Goal: Task Accomplishment & Management: Complete application form

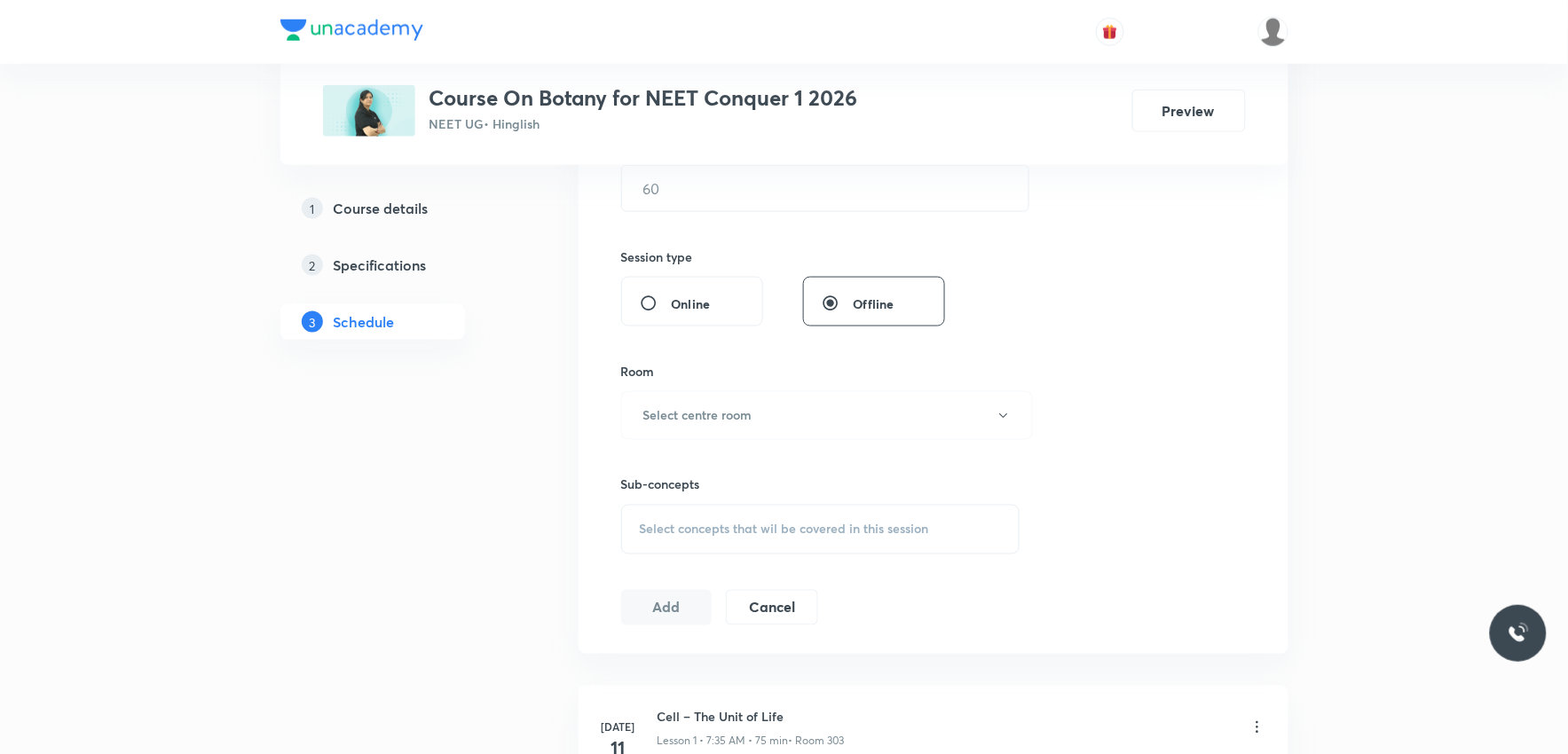
scroll to position [690, 0]
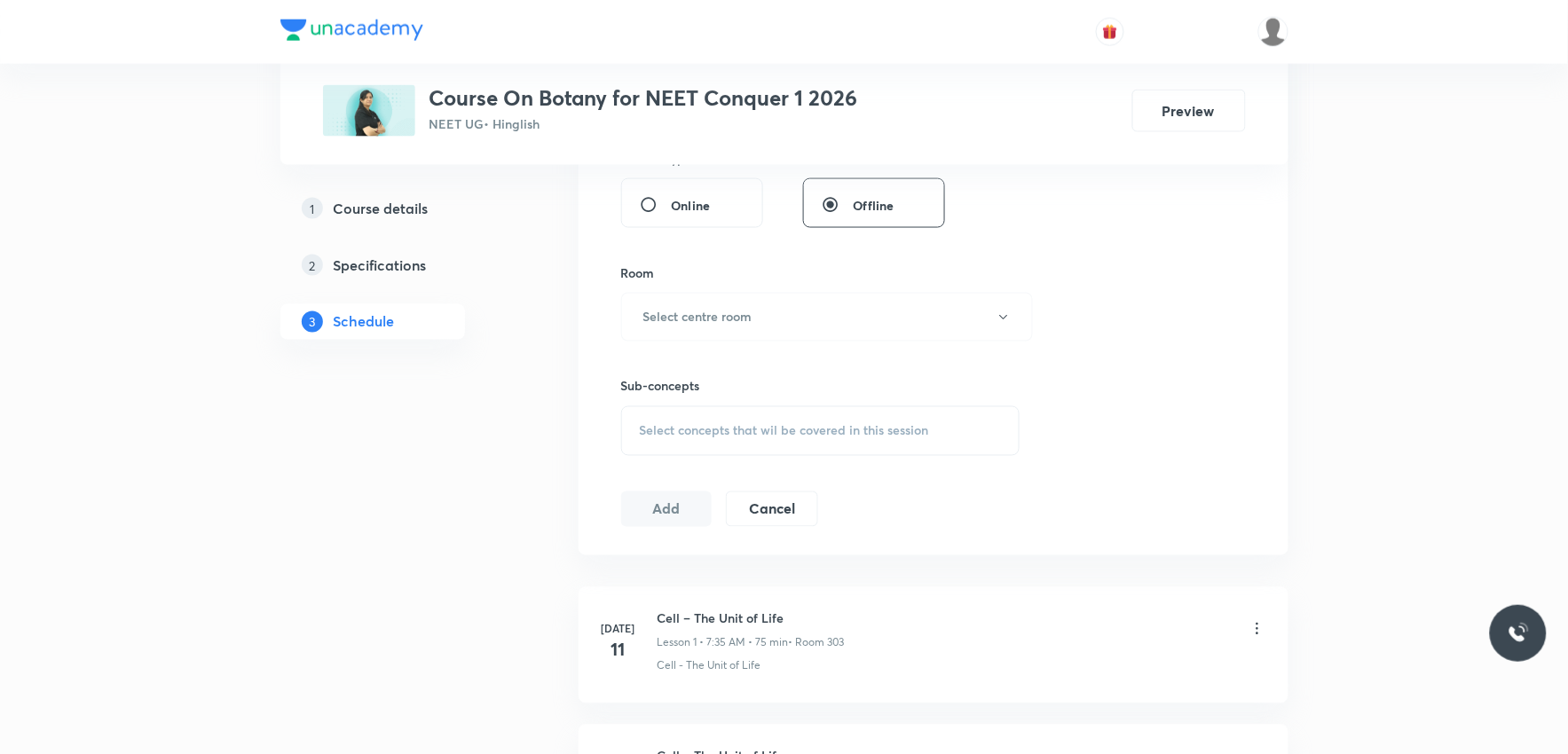
click at [803, 430] on span "Select concepts that wil be covered in this session" at bounding box center [784, 431] width 289 height 14
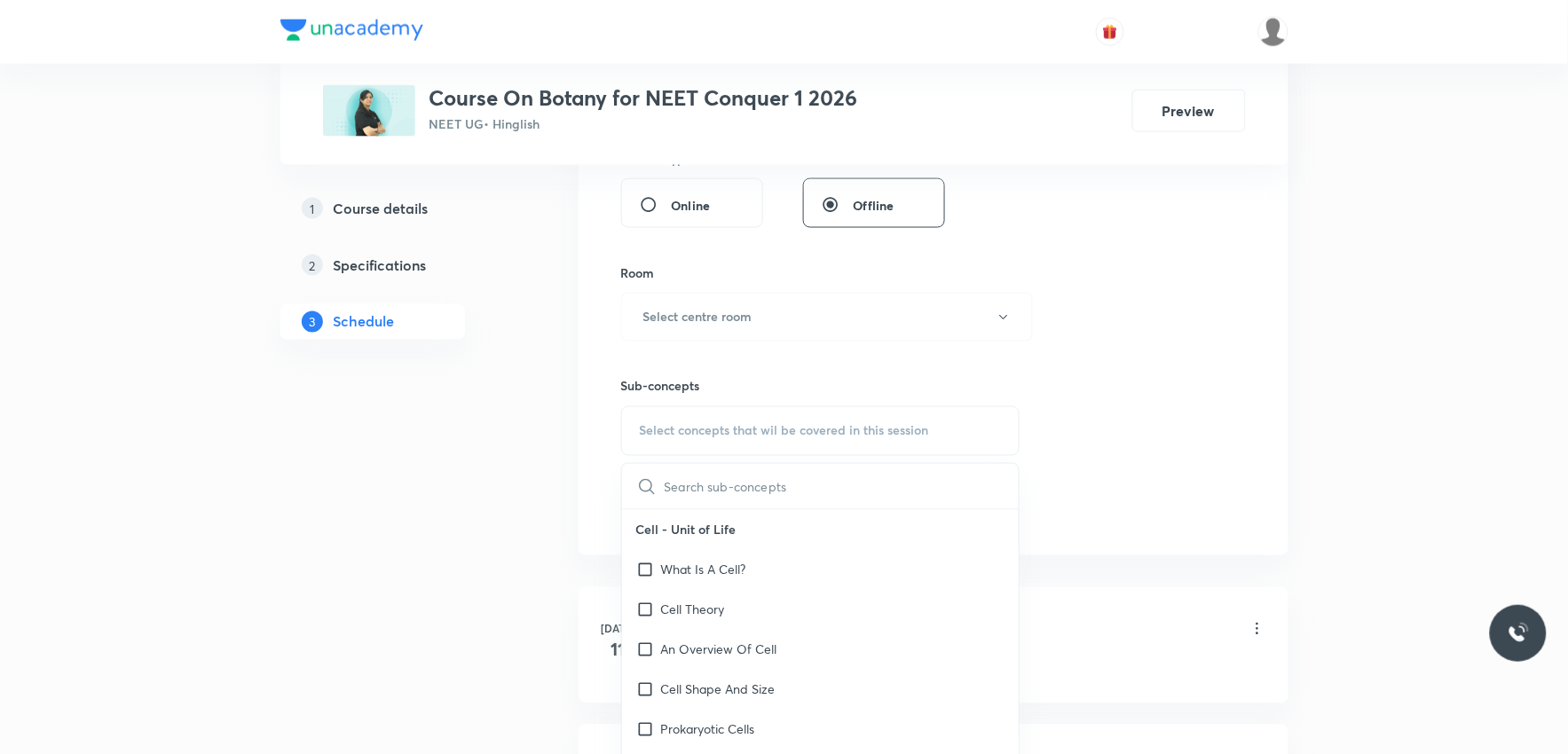
click at [1185, 241] on div "Session 37 Live class Session title 0/99 ​ Schedule for Sep 3, 2025, 9:12 PM ​ …" at bounding box center [933, 111] width 625 height 833
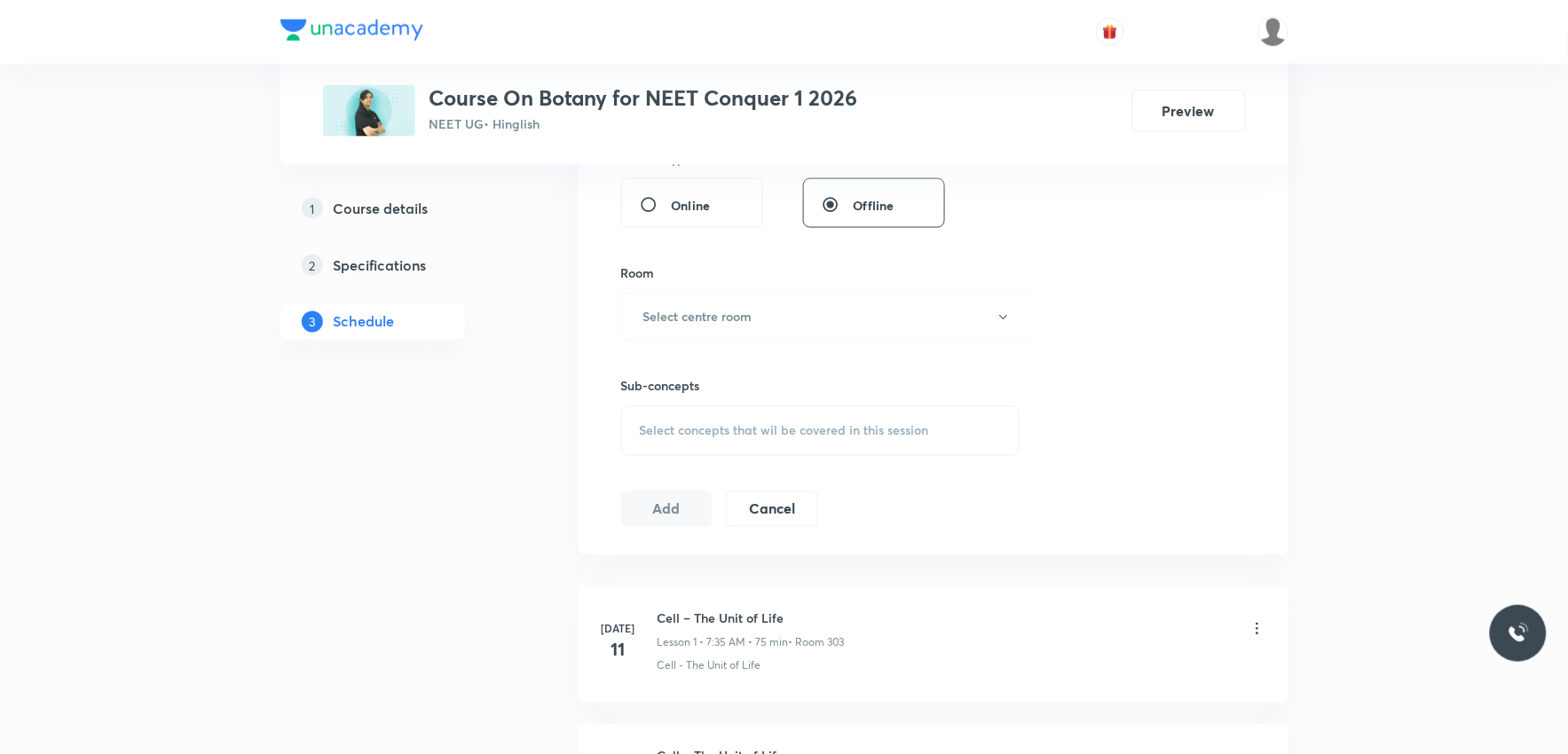
scroll to position [5626, 0]
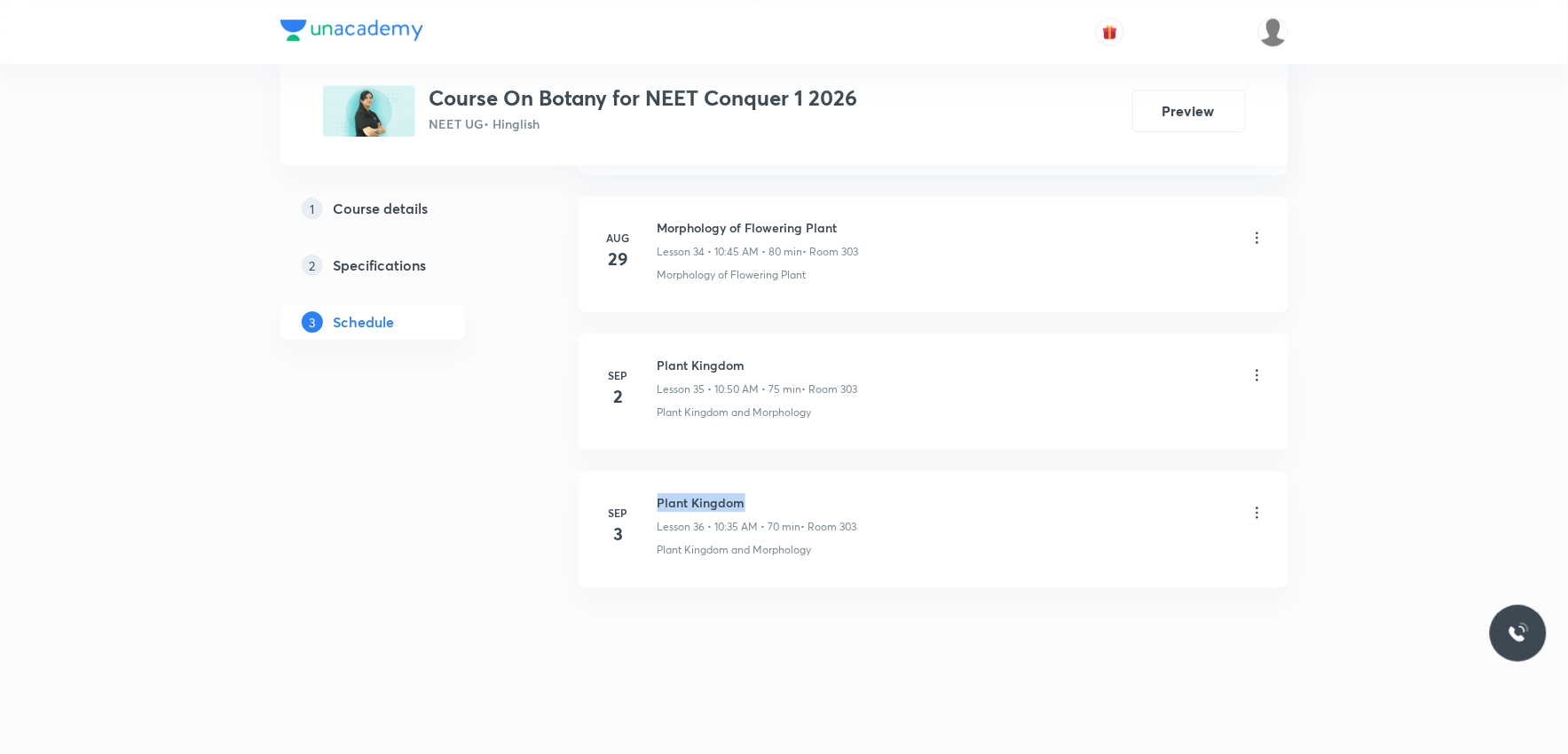
drag, startPoint x: 657, startPoint y: 503, endPoint x: 776, endPoint y: 503, distance: 119.0
click at [776, 503] on h6 "Plant Kingdom" at bounding box center [757, 502] width 199 height 19
copy h6 "Plant Kingdom"
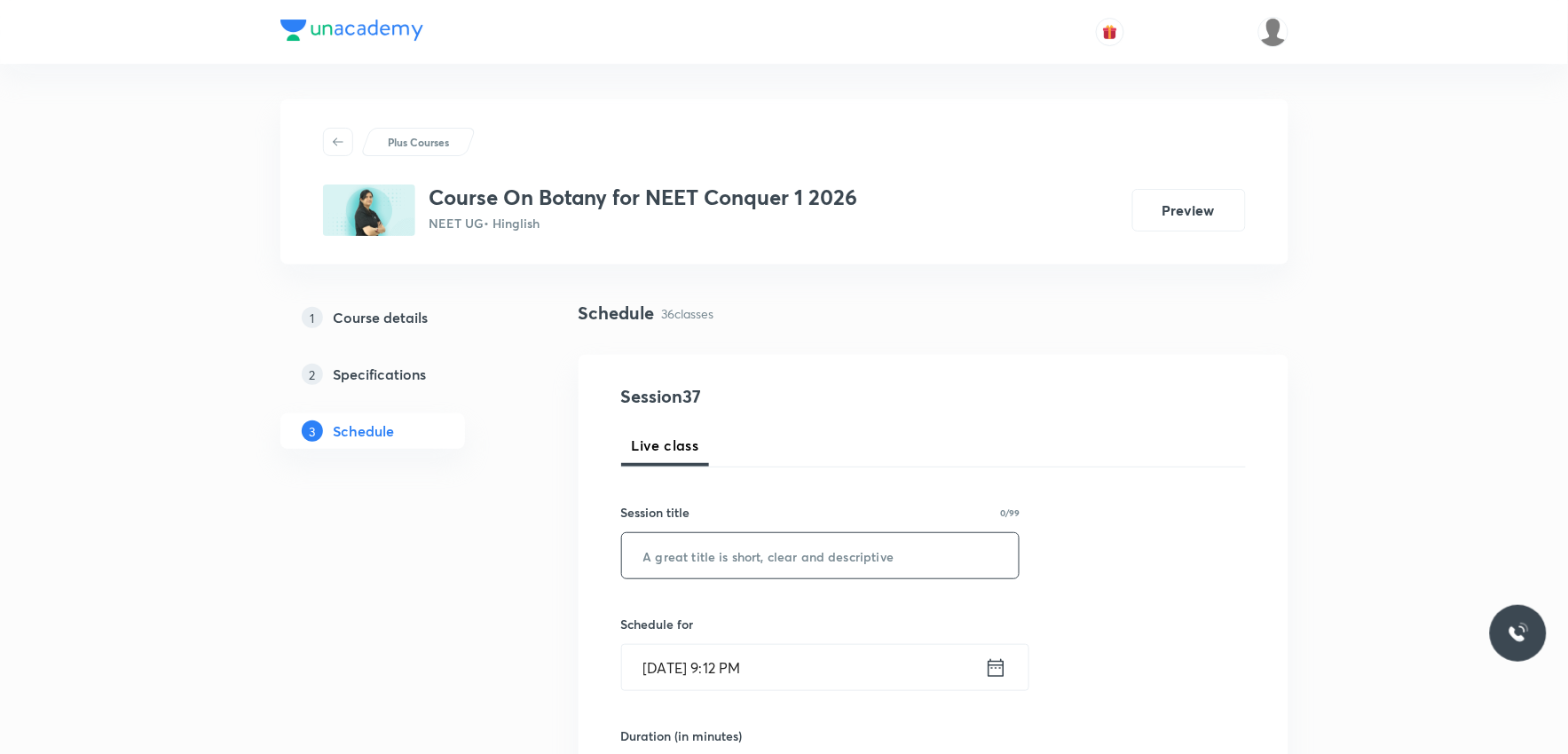
click at [786, 547] on input "text" at bounding box center [820, 555] width 397 height 46
paste input "Plant Kingdom"
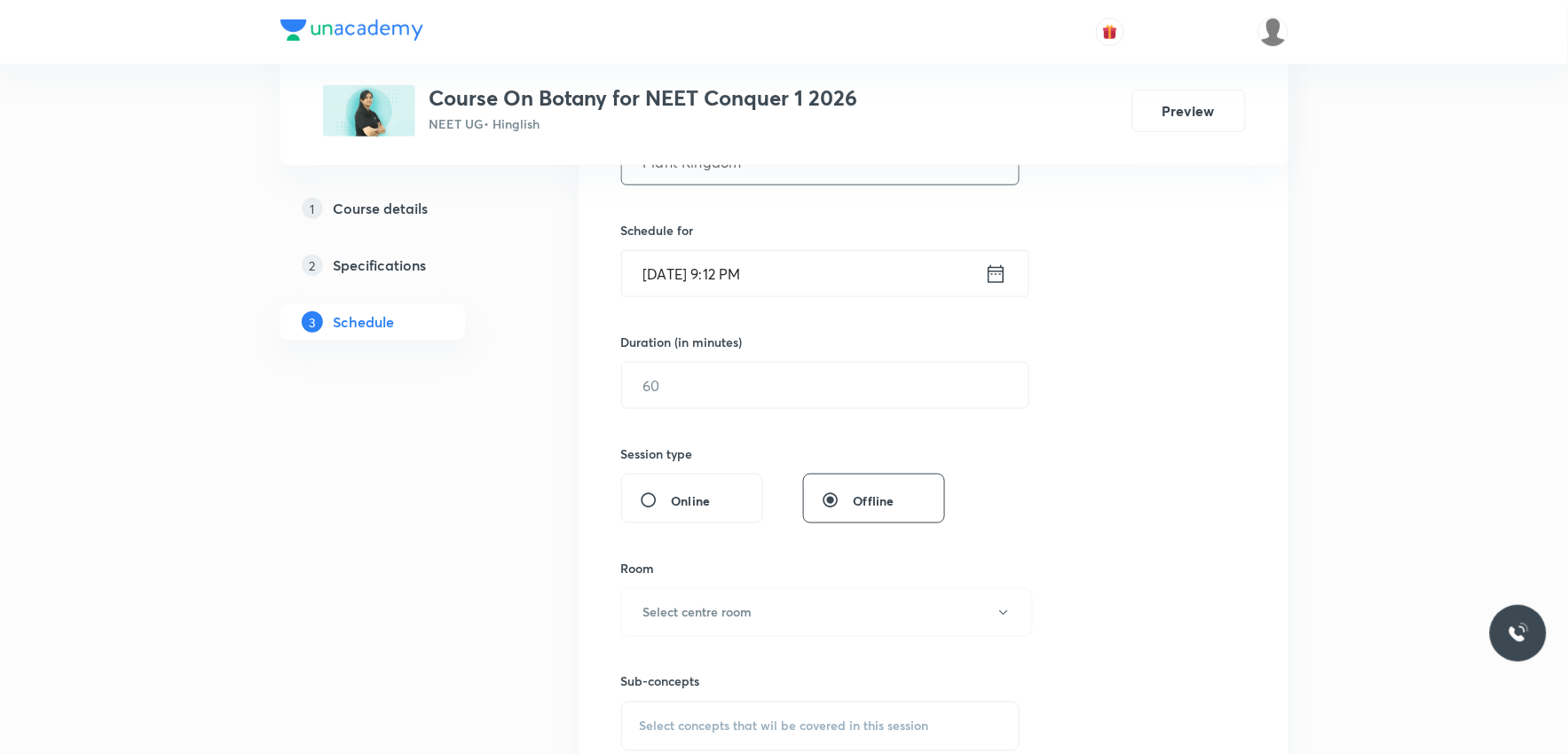
type input "Plant Kingdom"
click at [752, 275] on input "Sep 3, 2025, 9:12 PM" at bounding box center [803, 273] width 363 height 46
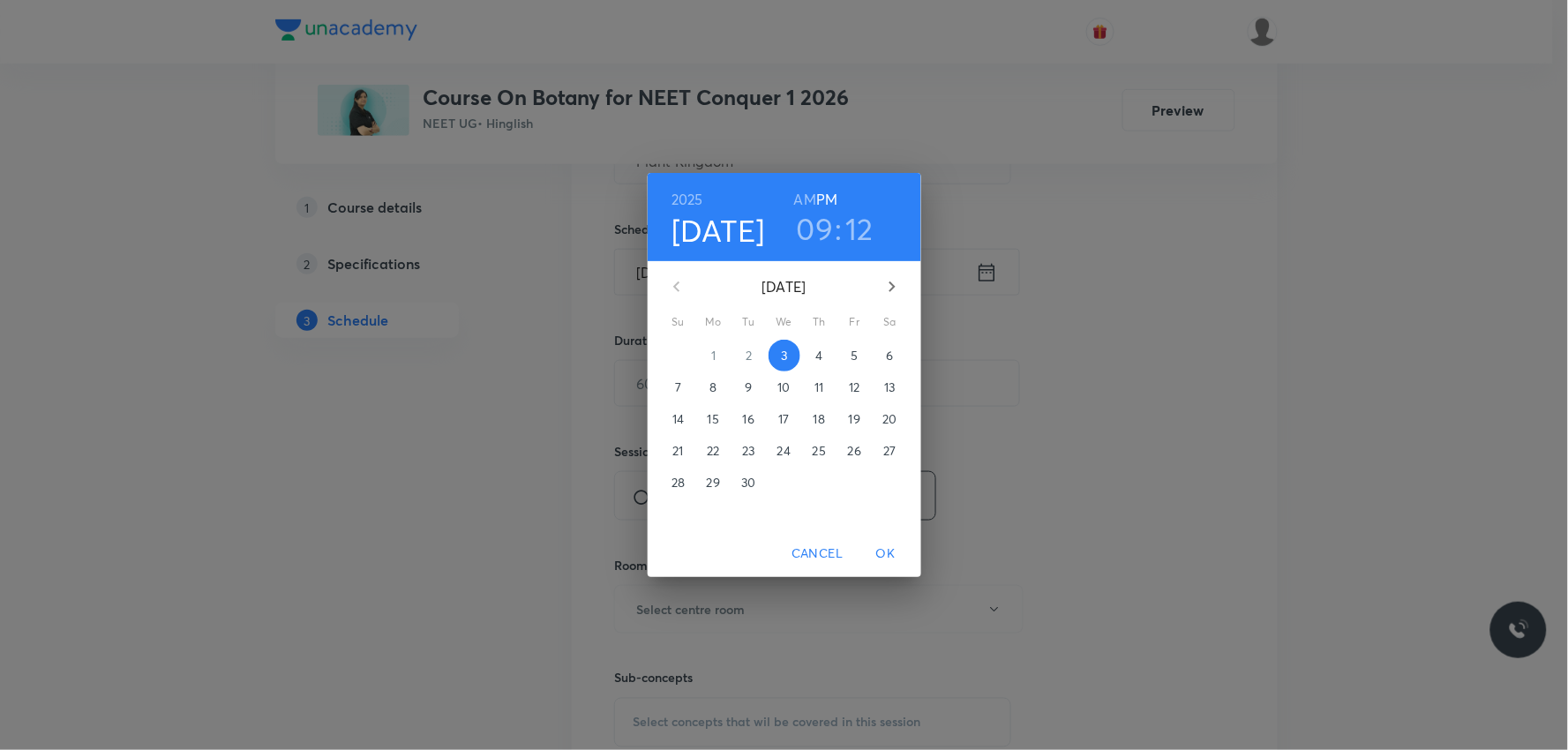
click at [822, 359] on p "4" at bounding box center [819, 355] width 7 height 18
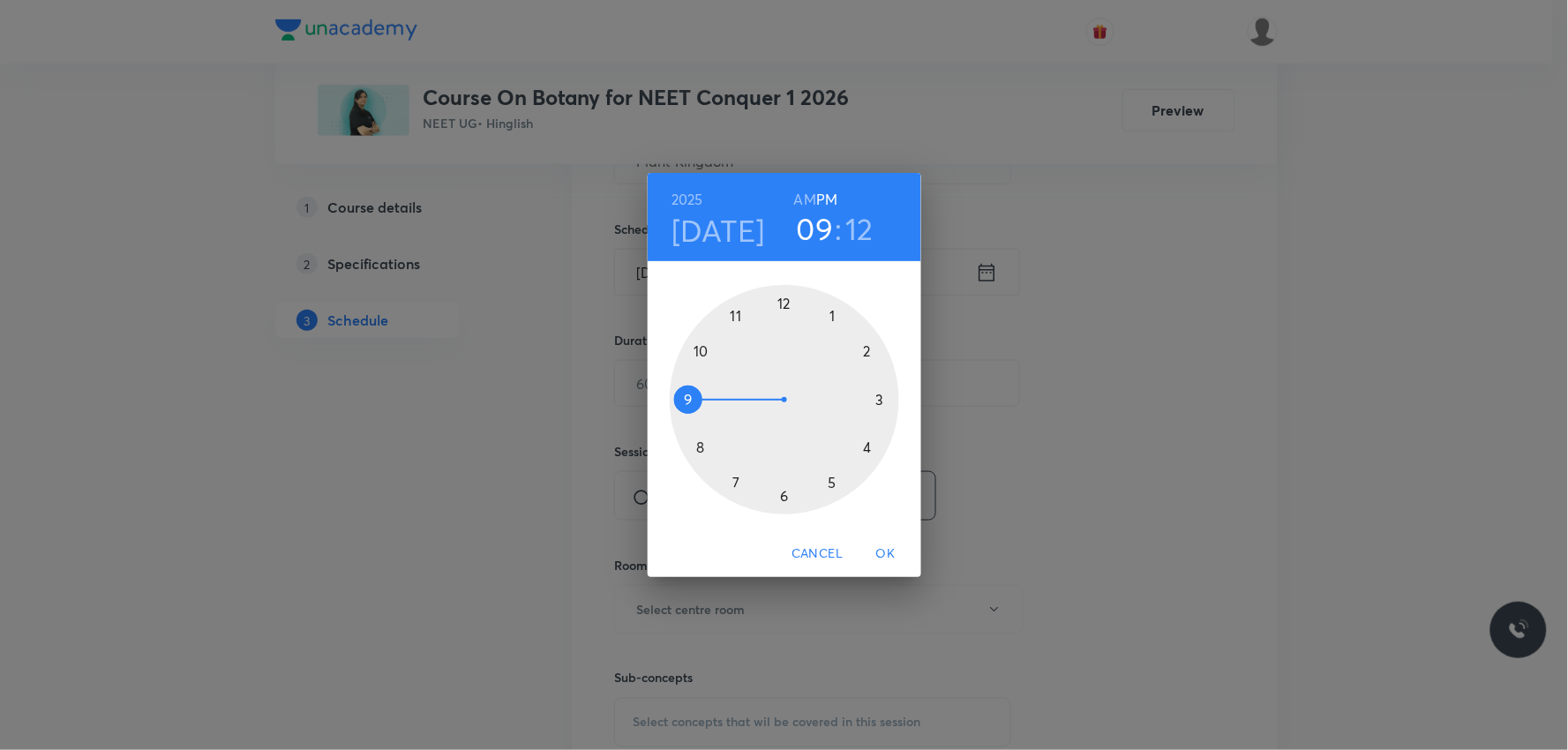
click at [796, 199] on h6 "AM" at bounding box center [805, 199] width 22 height 25
drag, startPoint x: 684, startPoint y: 395, endPoint x: 736, endPoint y: 468, distance: 89.6
click at [736, 468] on div at bounding box center [785, 400] width 230 height 230
drag, startPoint x: 867, startPoint y: 385, endPoint x: 782, endPoint y: 495, distance: 139.0
click at [782, 495] on div at bounding box center [785, 400] width 230 height 230
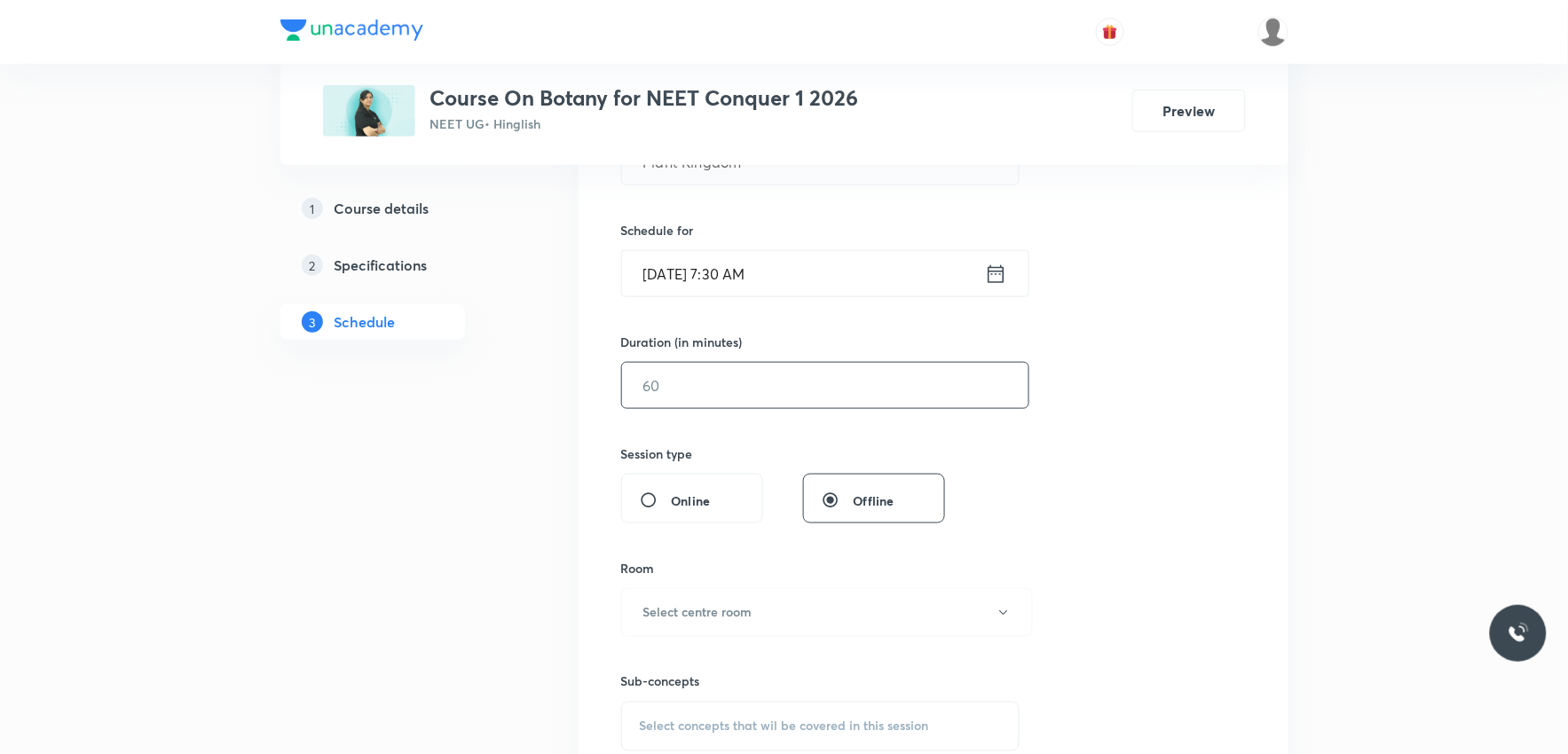
click at [754, 405] on input "text" at bounding box center [825, 385] width 406 height 46
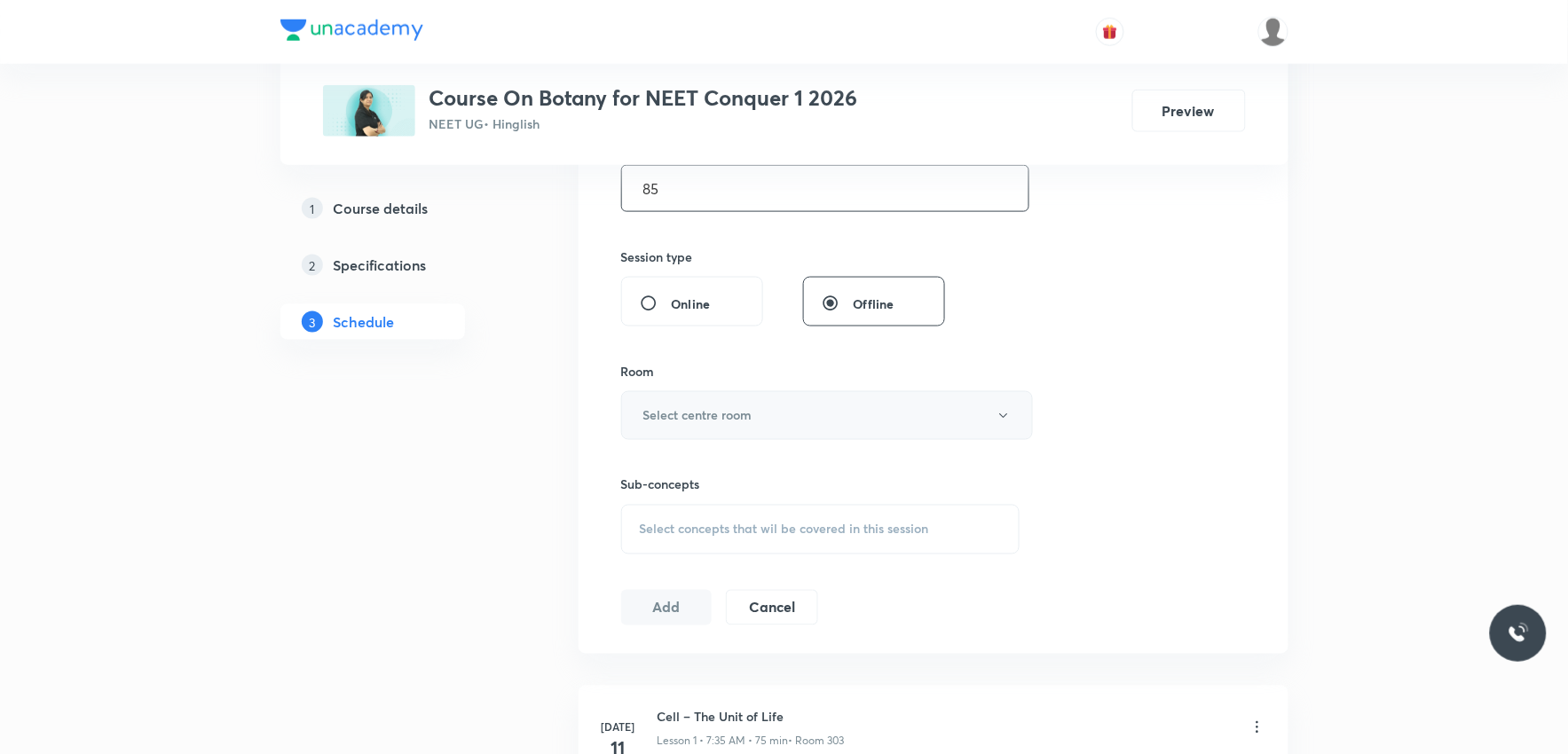
scroll to position [690, 0]
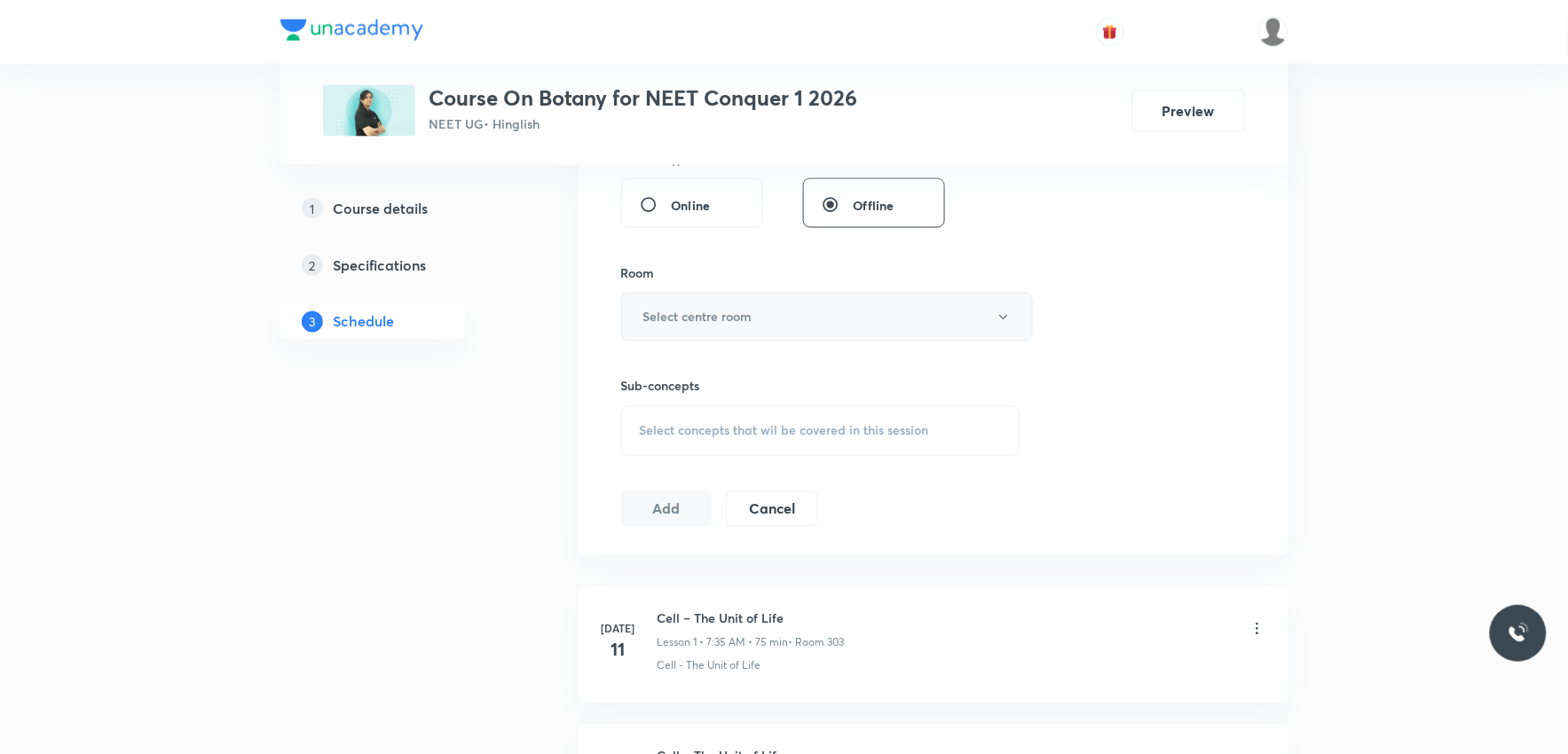
type input "85"
click at [811, 321] on button "Select centre room" at bounding box center [827, 317] width 412 height 48
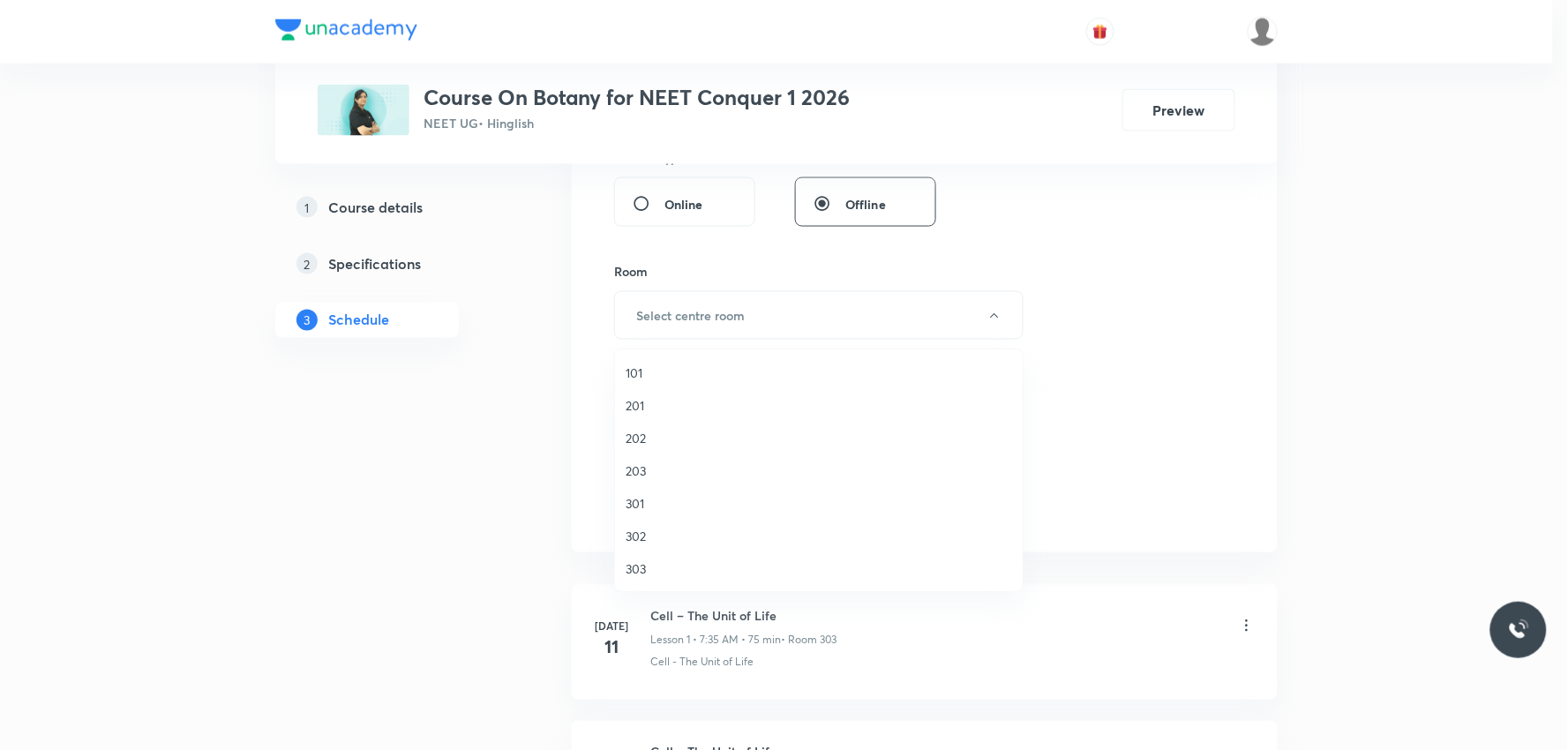
click at [655, 563] on span "303" at bounding box center [818, 569] width 386 height 19
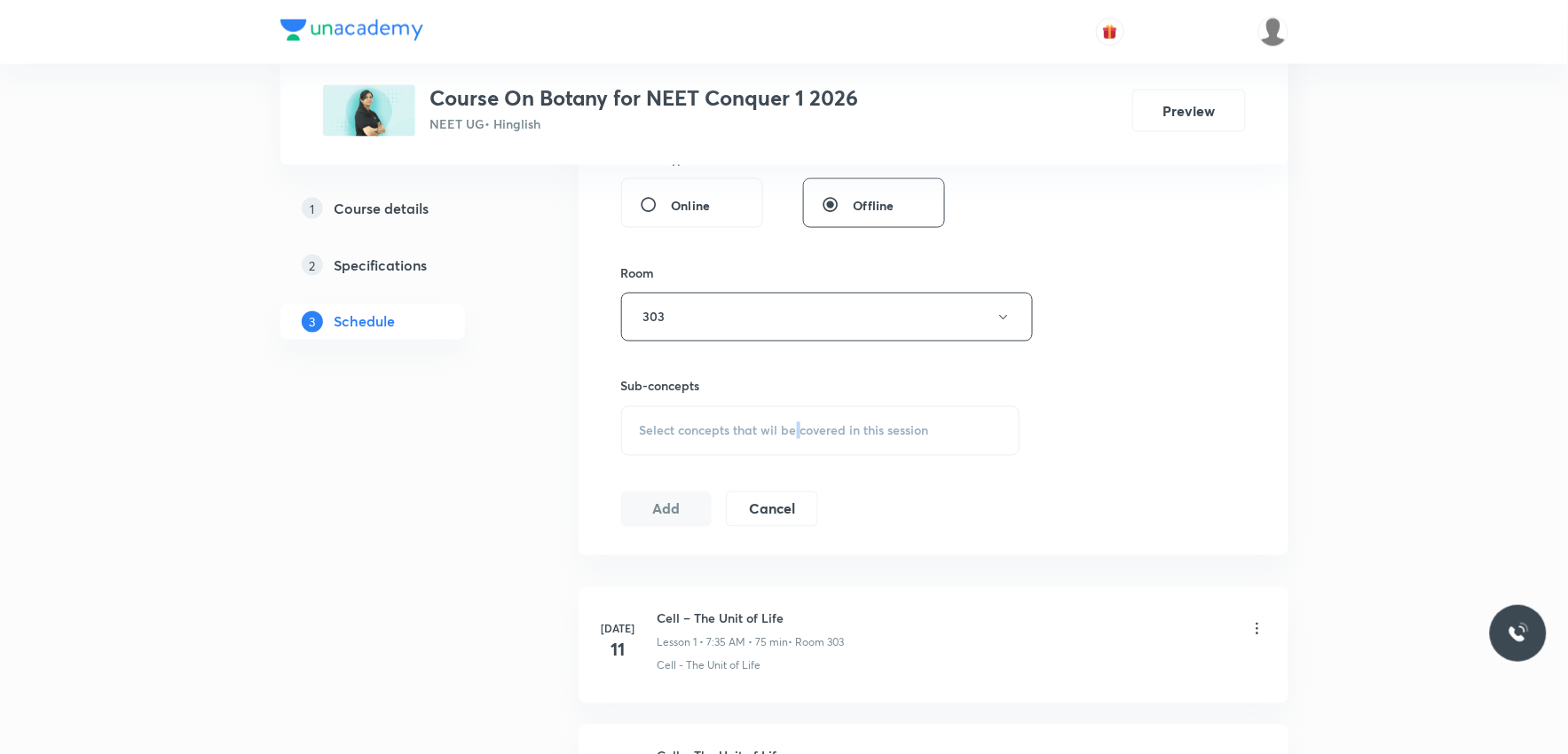
click at [797, 438] on div "Select concepts that wil be covered in this session" at bounding box center [820, 431] width 399 height 49
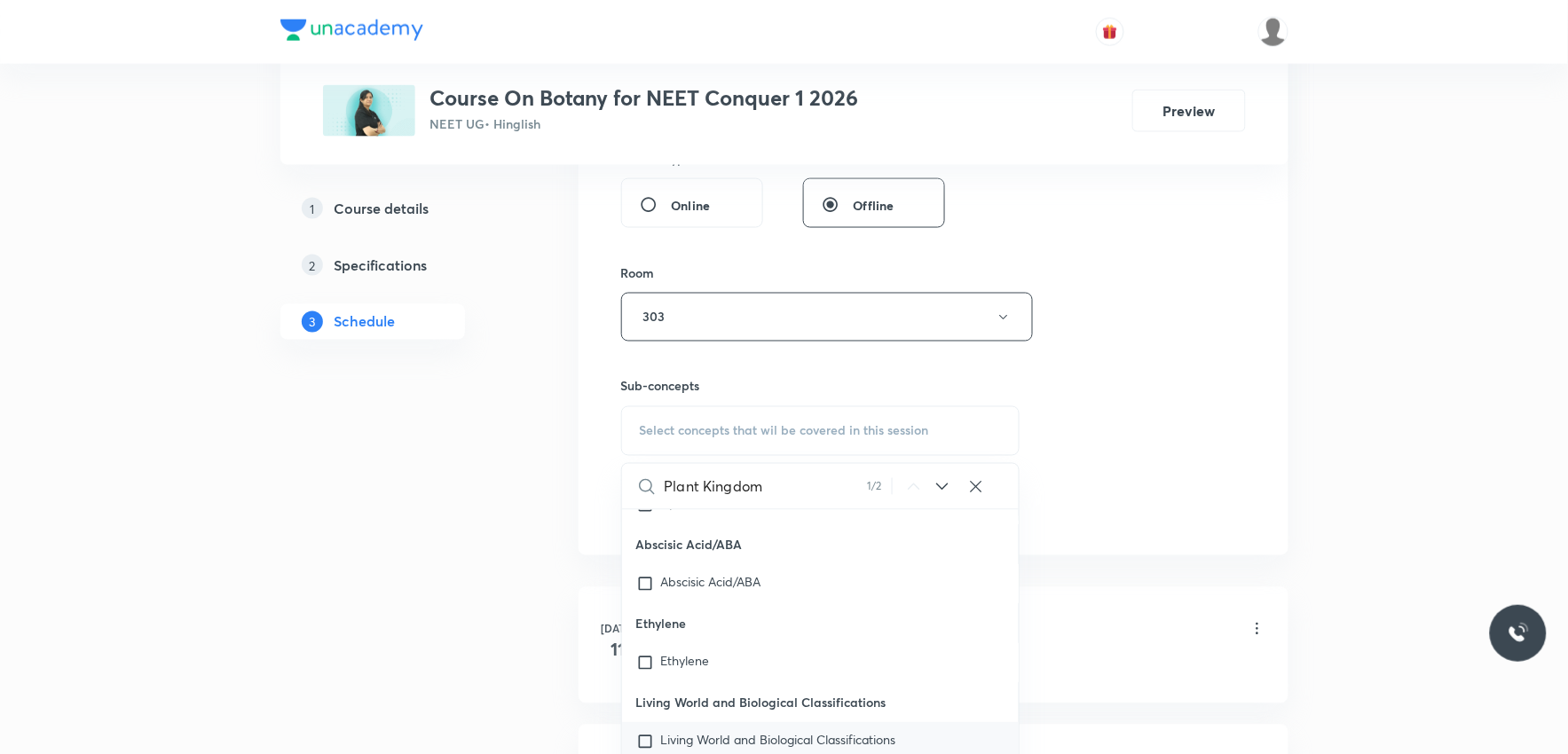
scroll to position [887, 0]
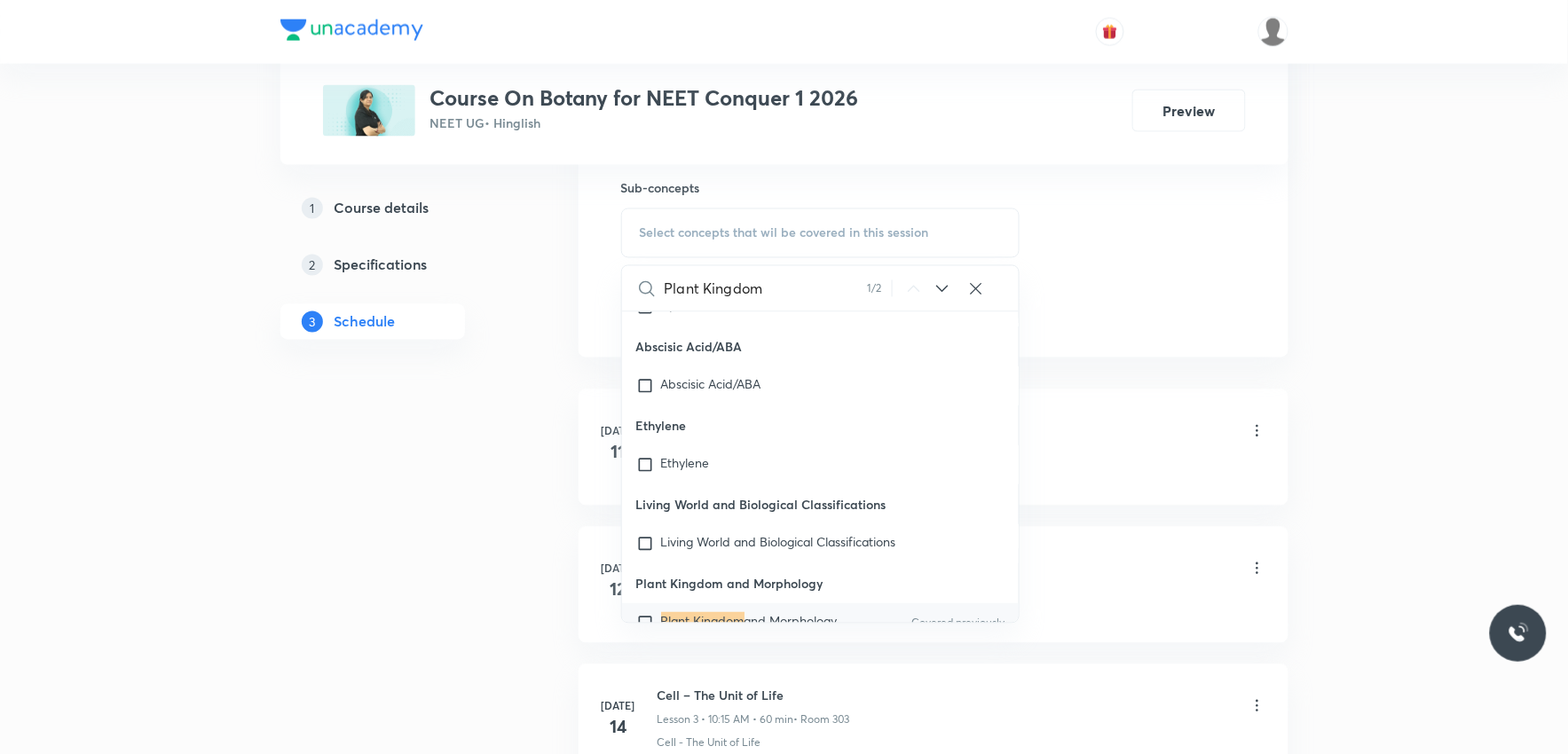
type input "Plant Kingdom"
click at [750, 612] on span "and Morphology" at bounding box center [791, 621] width 93 height 17
checkbox input "true"
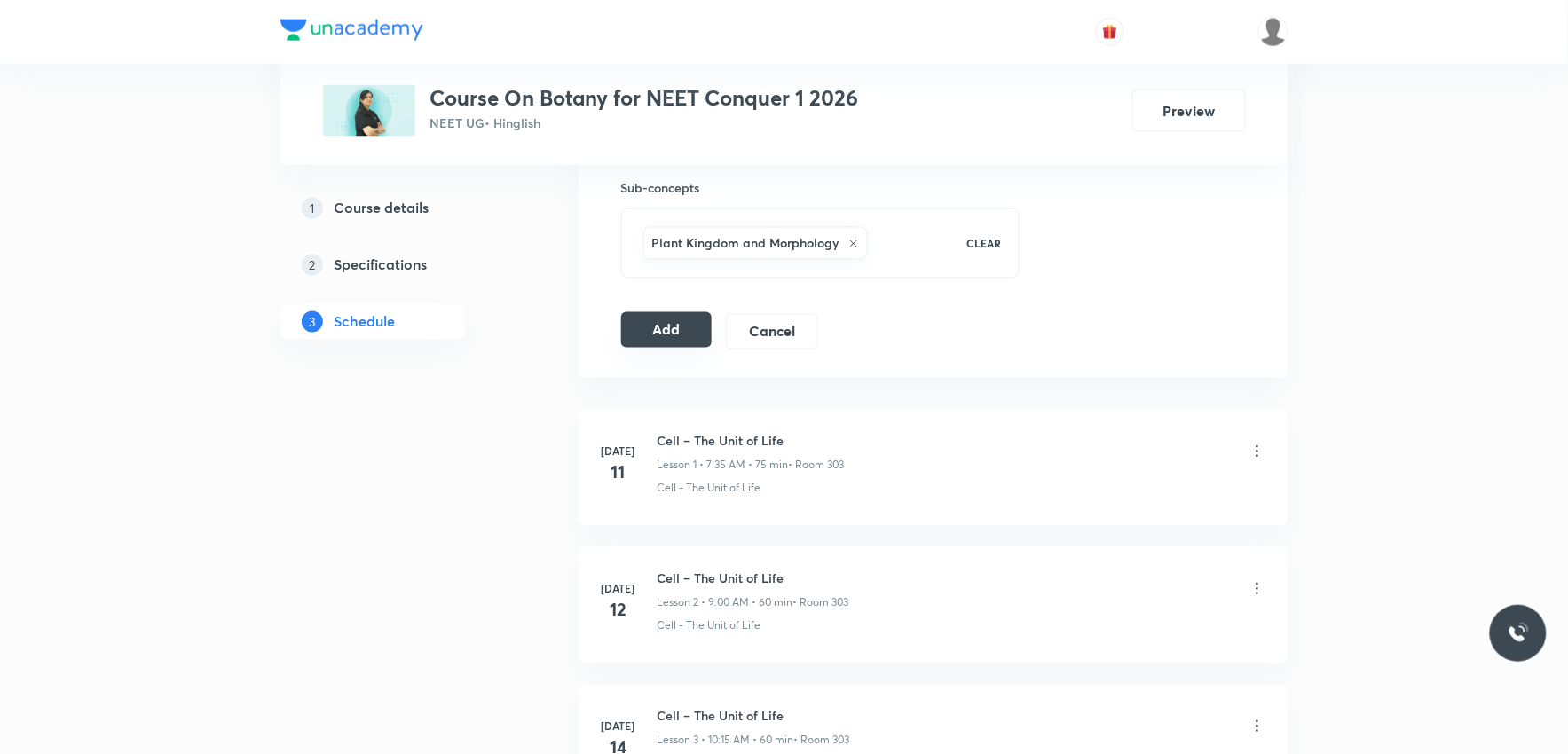
click at [680, 340] on button "Add" at bounding box center [667, 330] width 91 height 35
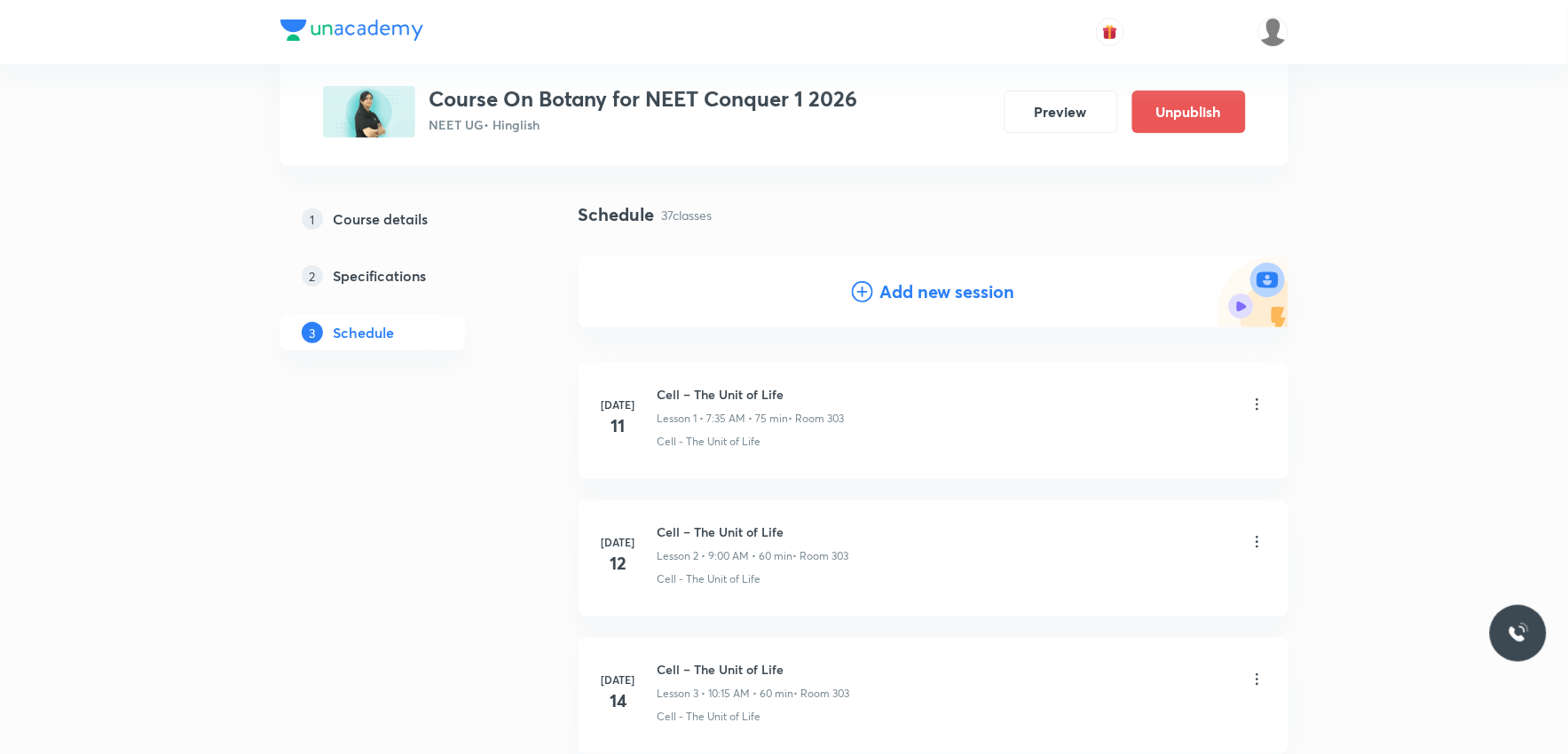
scroll to position [4946, 0]
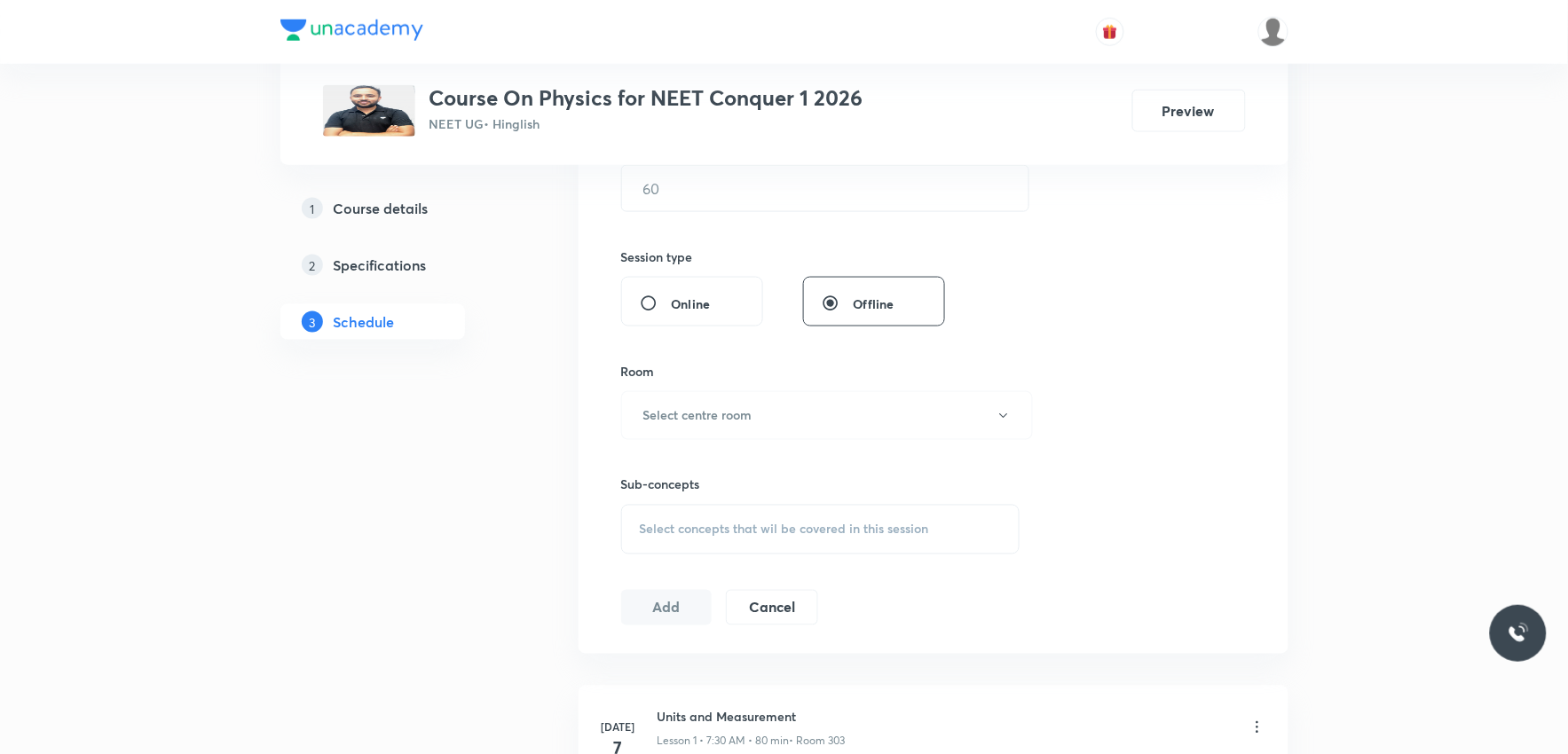
scroll to position [788, 0]
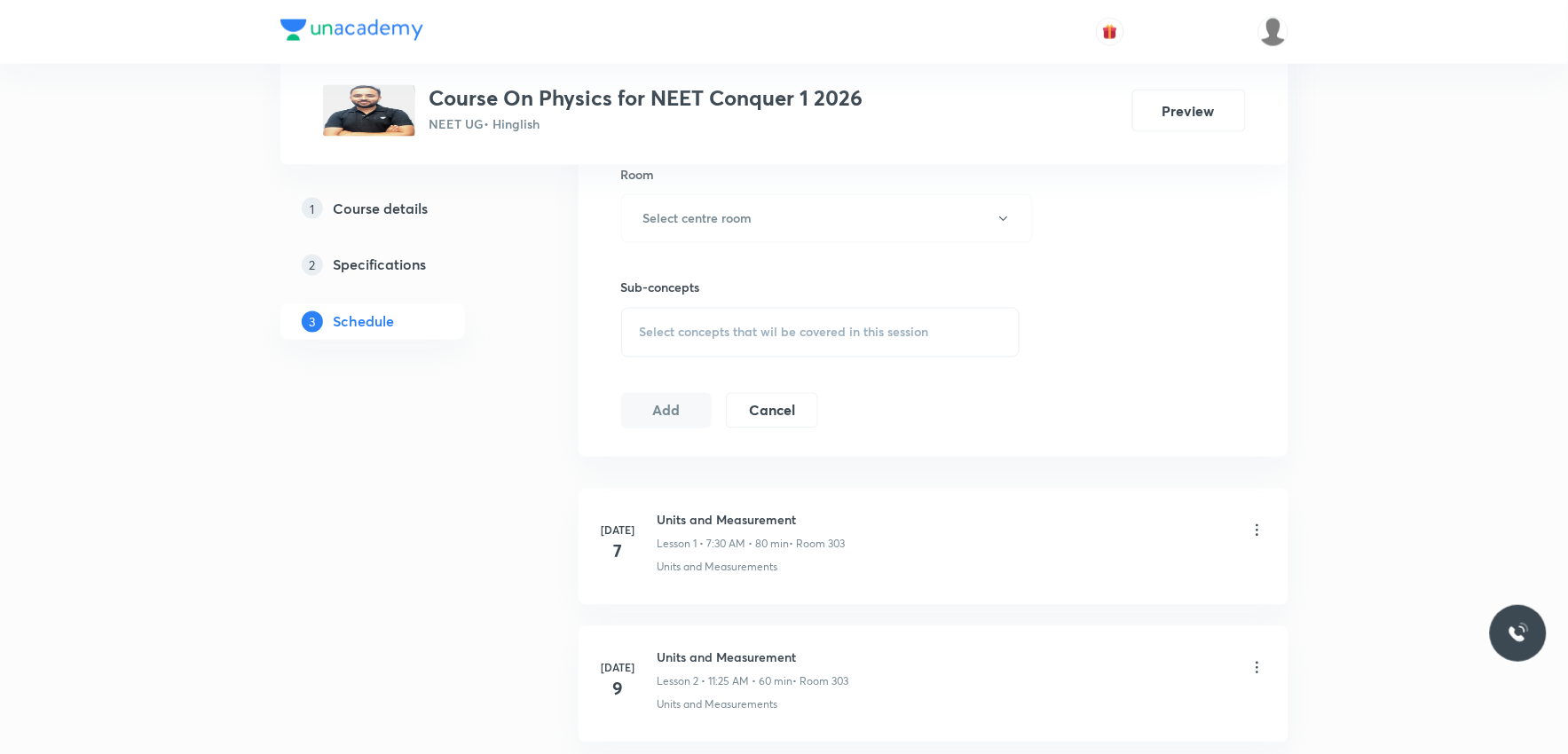
click at [803, 317] on div "Select concepts that wil be covered in this session" at bounding box center [820, 332] width 399 height 49
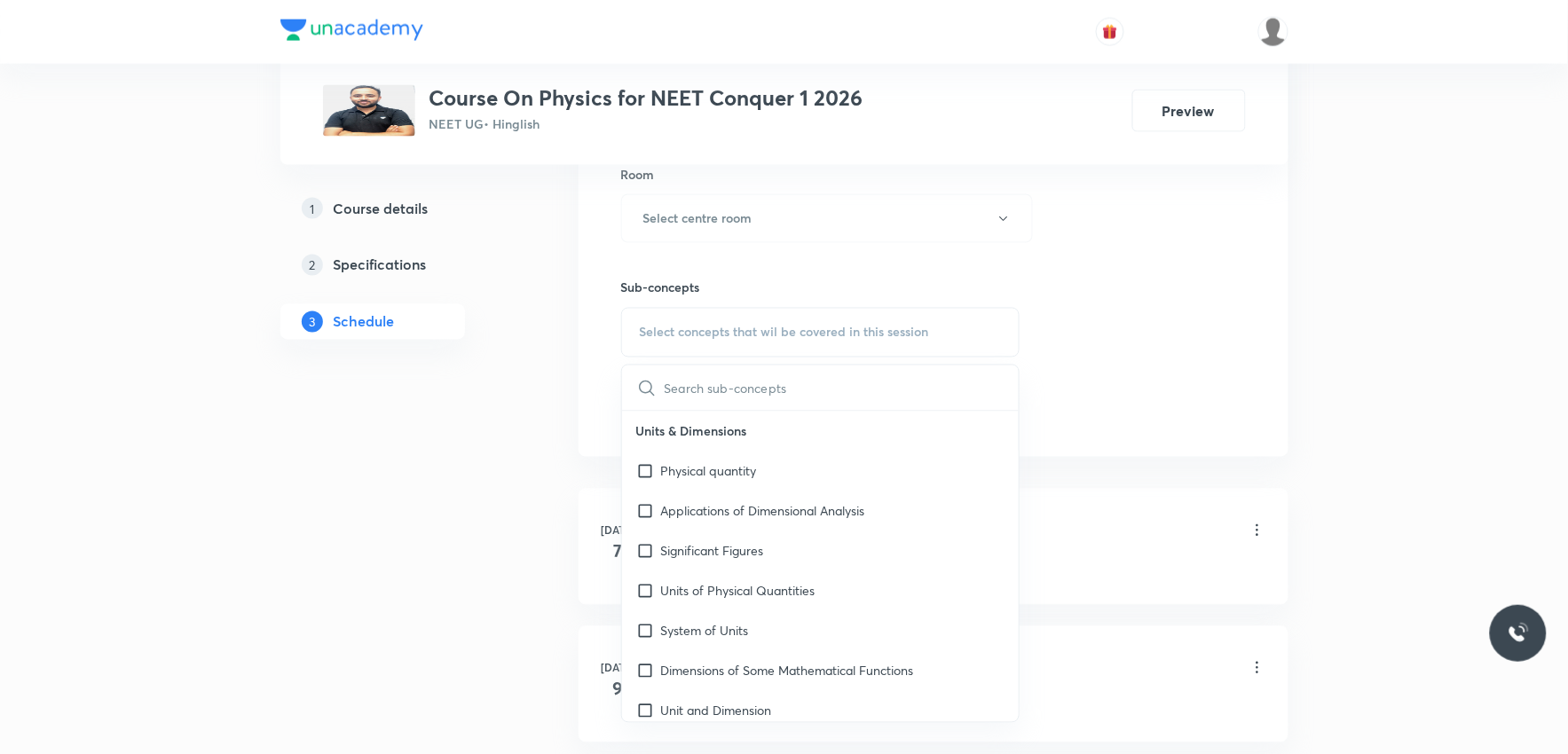
click at [1122, 240] on div "Session 24 Live class Session title 0/99 ​ Schedule for Sep 3, 2025, 9:13 PM ​ …" at bounding box center [933, 12] width 625 height 833
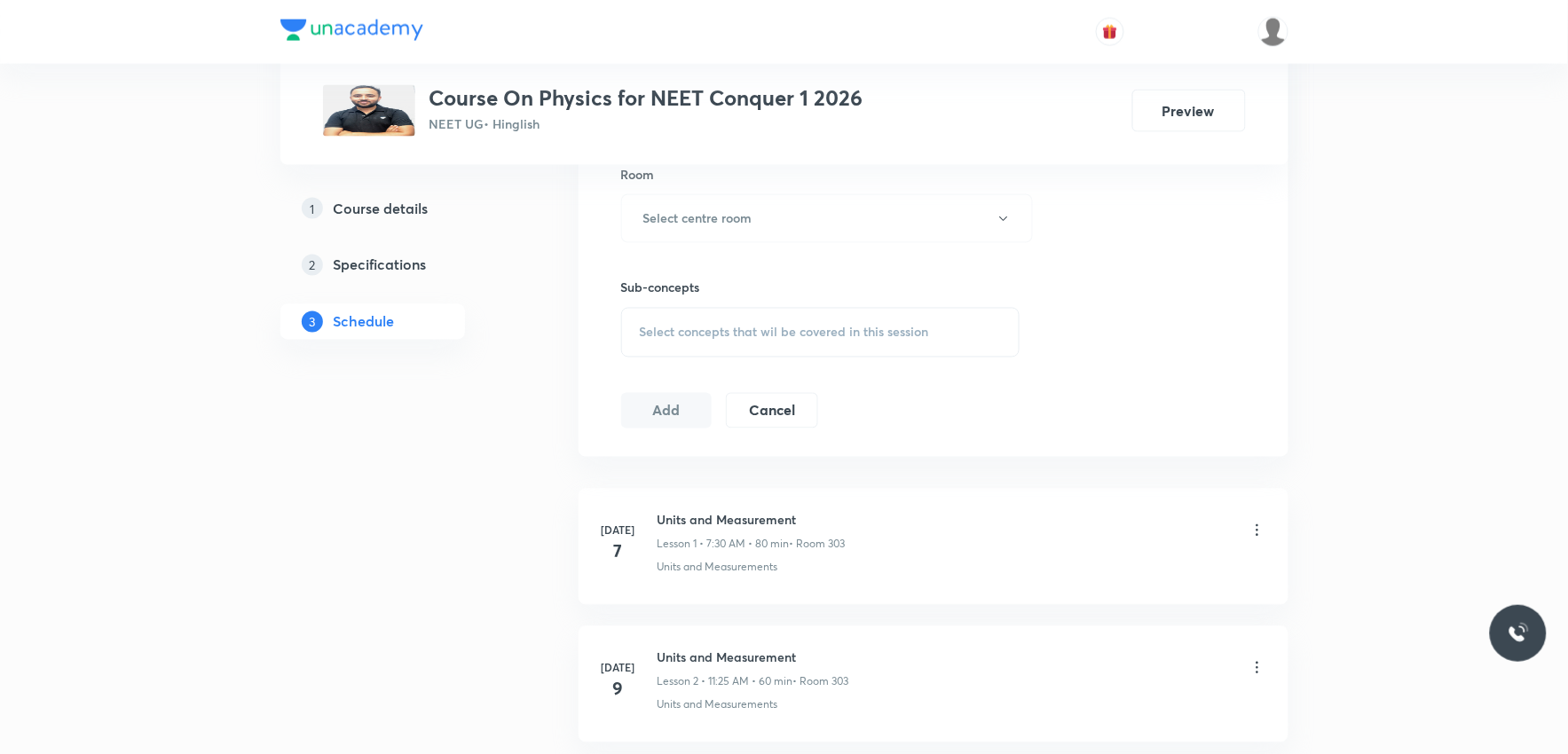
scroll to position [3834, 0]
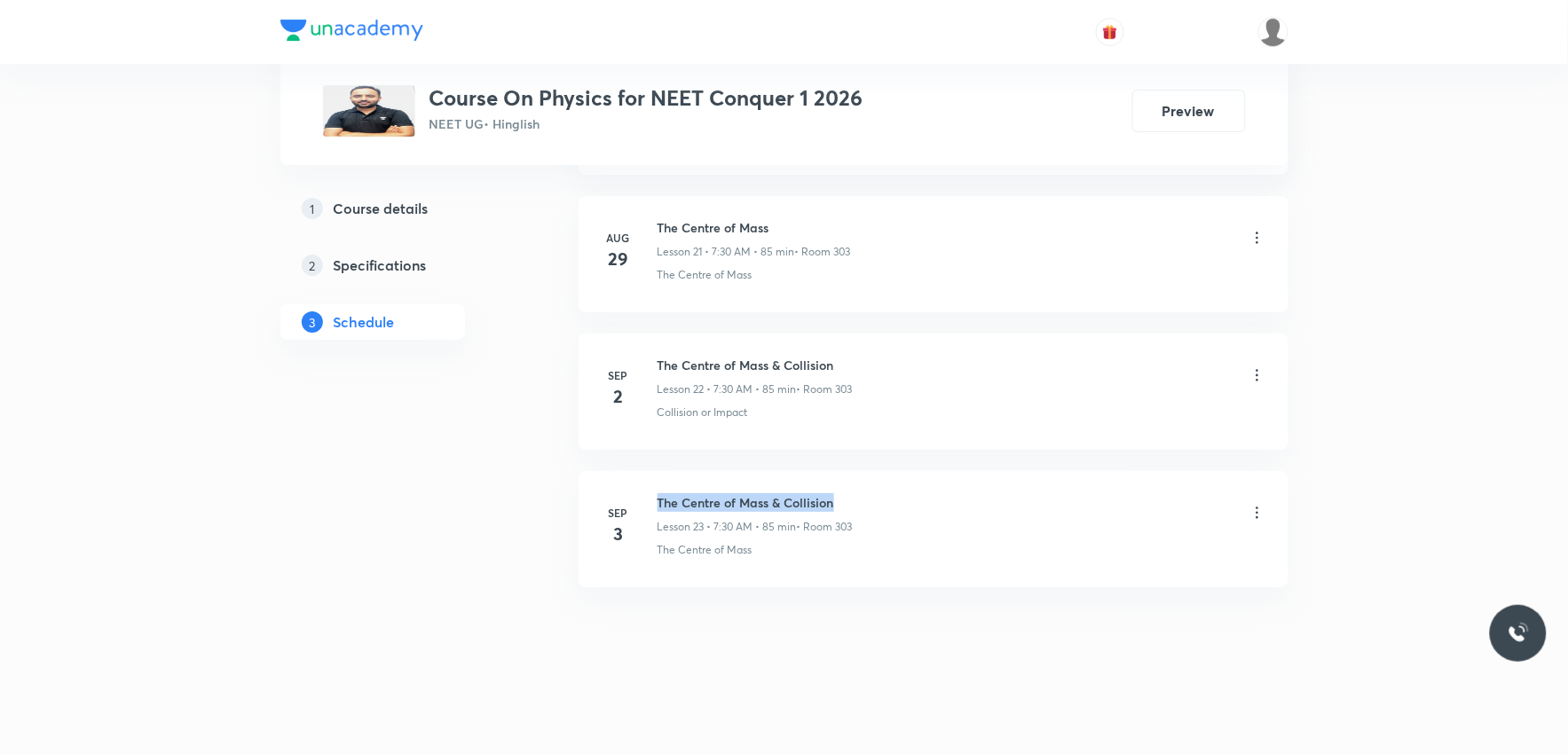
drag, startPoint x: 658, startPoint y: 504, endPoint x: 867, endPoint y: 504, distance: 209.0
click at [867, 504] on div "The Centre of Mass & Collision Lesson 23 • 7:30 AM • 85 min • Room 303" at bounding box center [961, 514] width 609 height 42
copy h6 "The Centre of Mass & Collision"
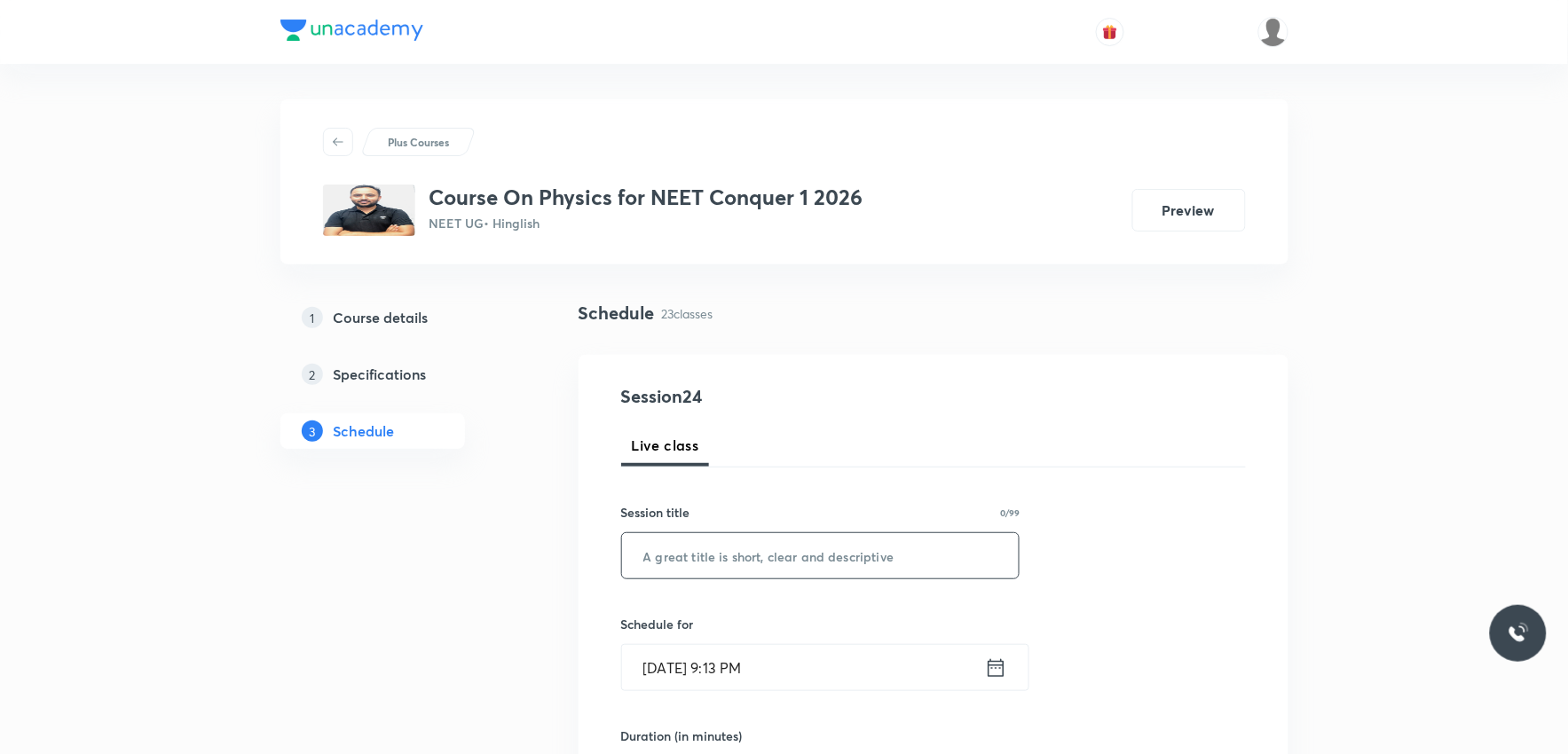
click at [860, 554] on input "text" at bounding box center [820, 555] width 397 height 46
paste input "The Centre of Mass & Collision"
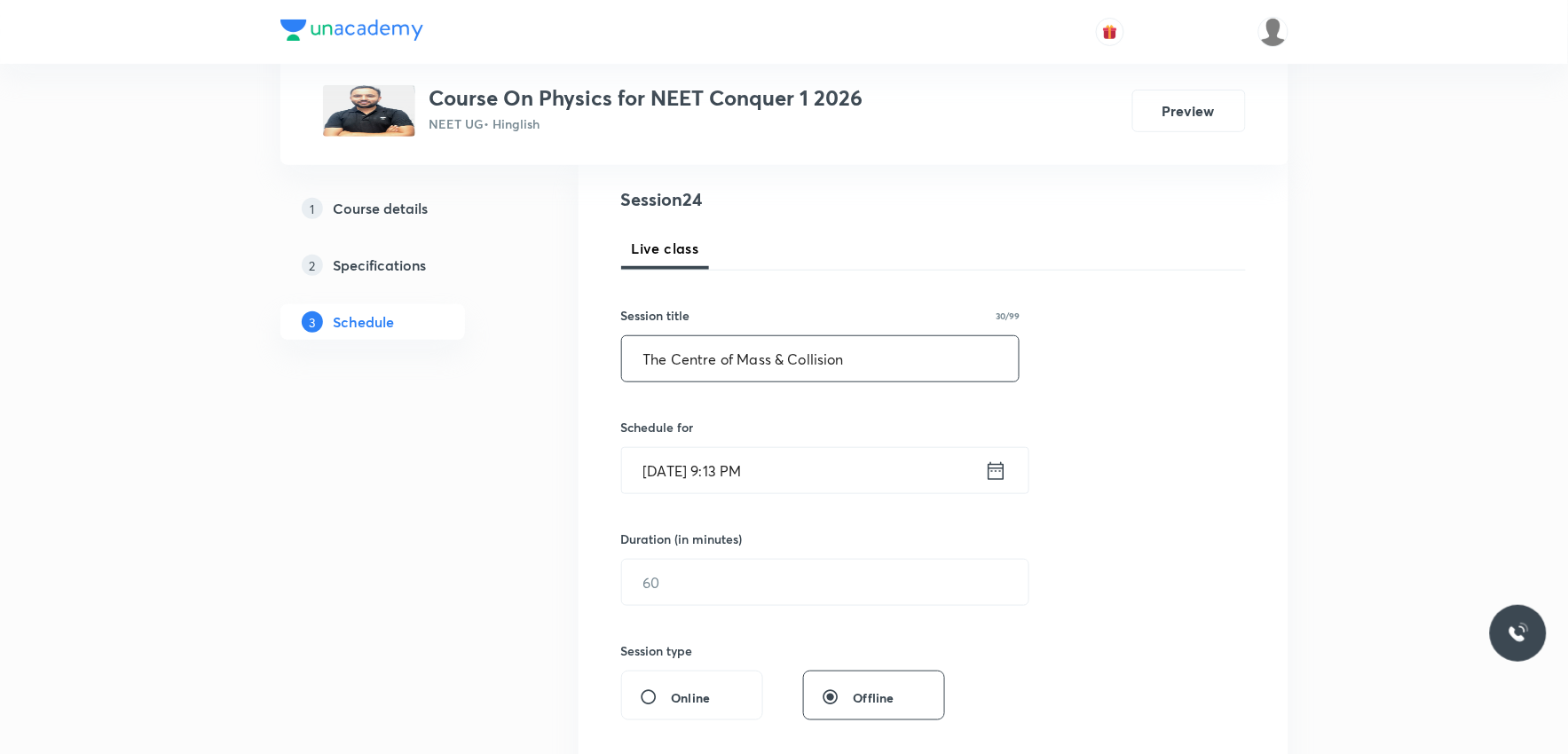
scroll to position [295, 0]
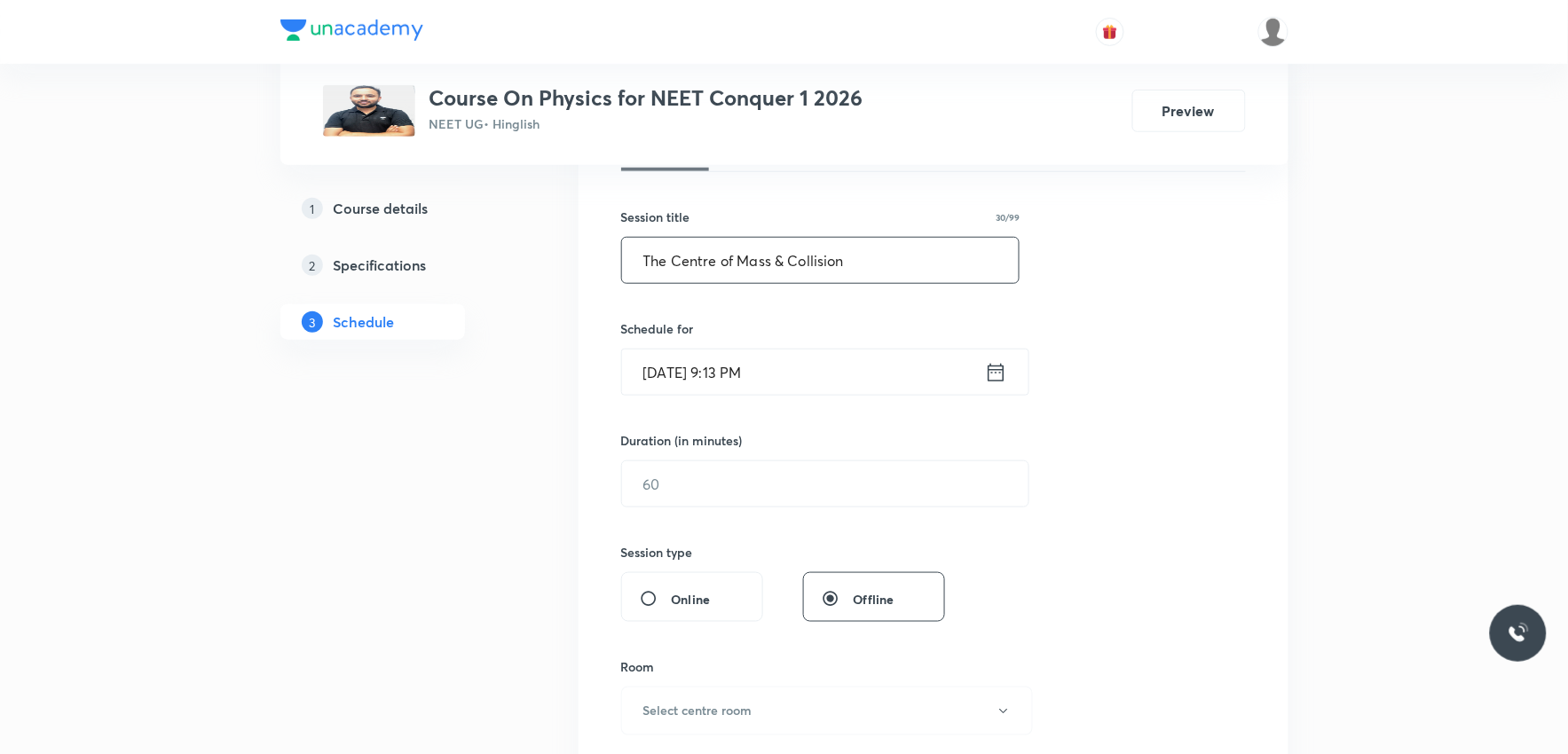
type input "The Centre of Mass & Collision"
click at [712, 385] on input "Sep 3, 2025, 9:13 PM" at bounding box center [803, 372] width 363 height 46
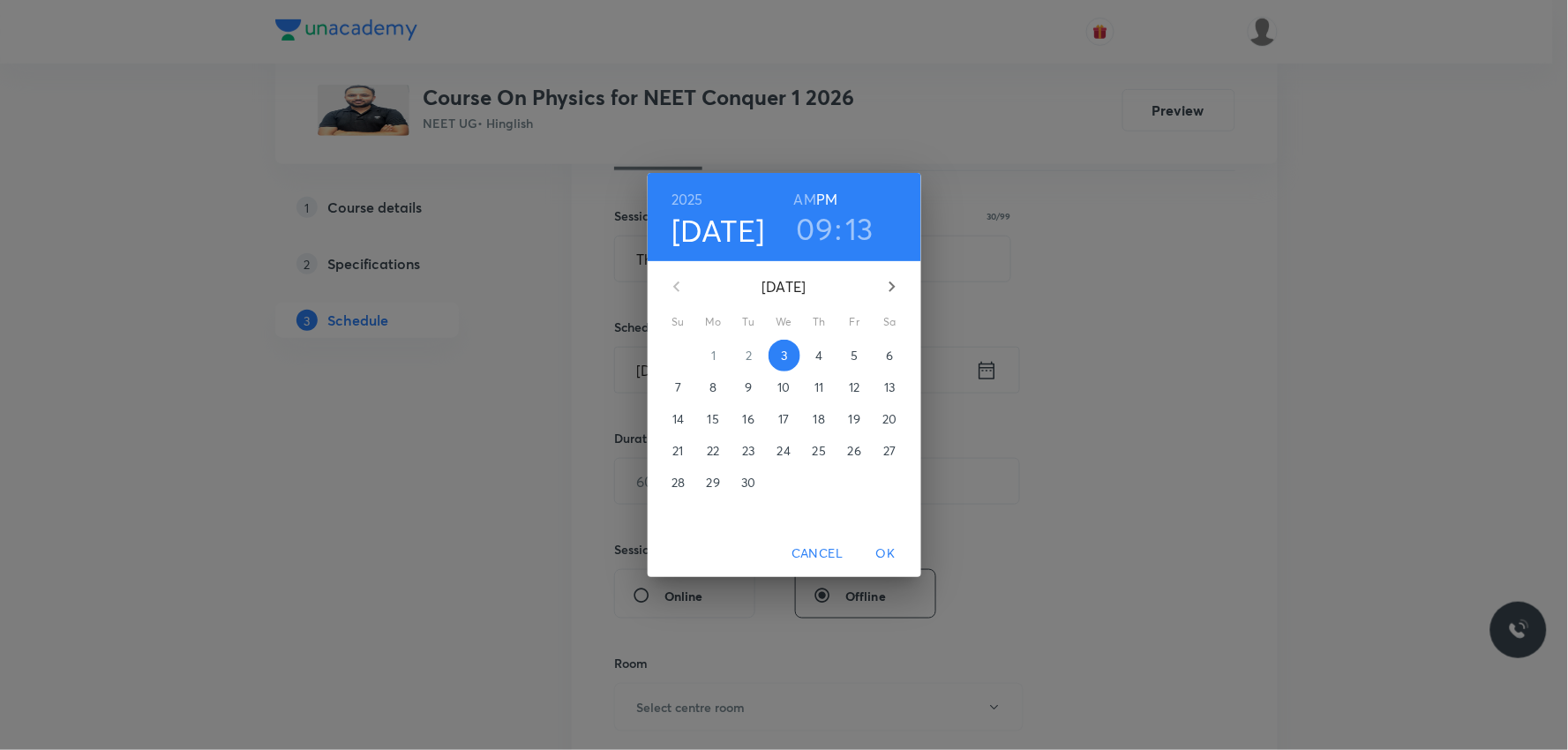
click at [821, 350] on p "4" at bounding box center [819, 355] width 7 height 18
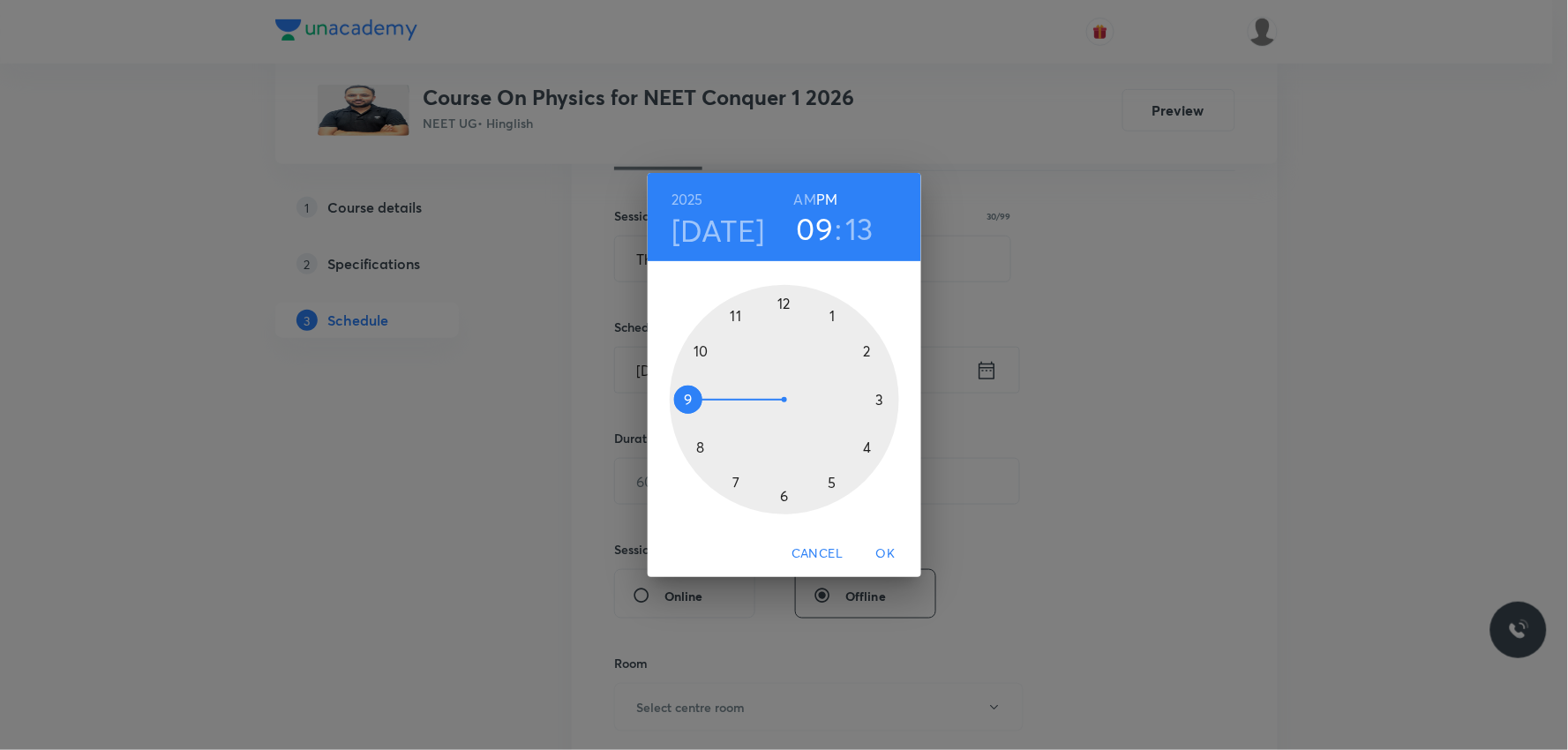
click at [816, 197] on h6 "PM" at bounding box center [827, 199] width 21 height 25
click at [804, 201] on h6 "AM" at bounding box center [805, 199] width 22 height 25
click at [868, 240] on h3 "13" at bounding box center [860, 229] width 28 height 37
drag, startPoint x: 879, startPoint y: 377, endPoint x: 785, endPoint y: 311, distance: 114.9
click at [785, 311] on div at bounding box center [785, 400] width 230 height 230
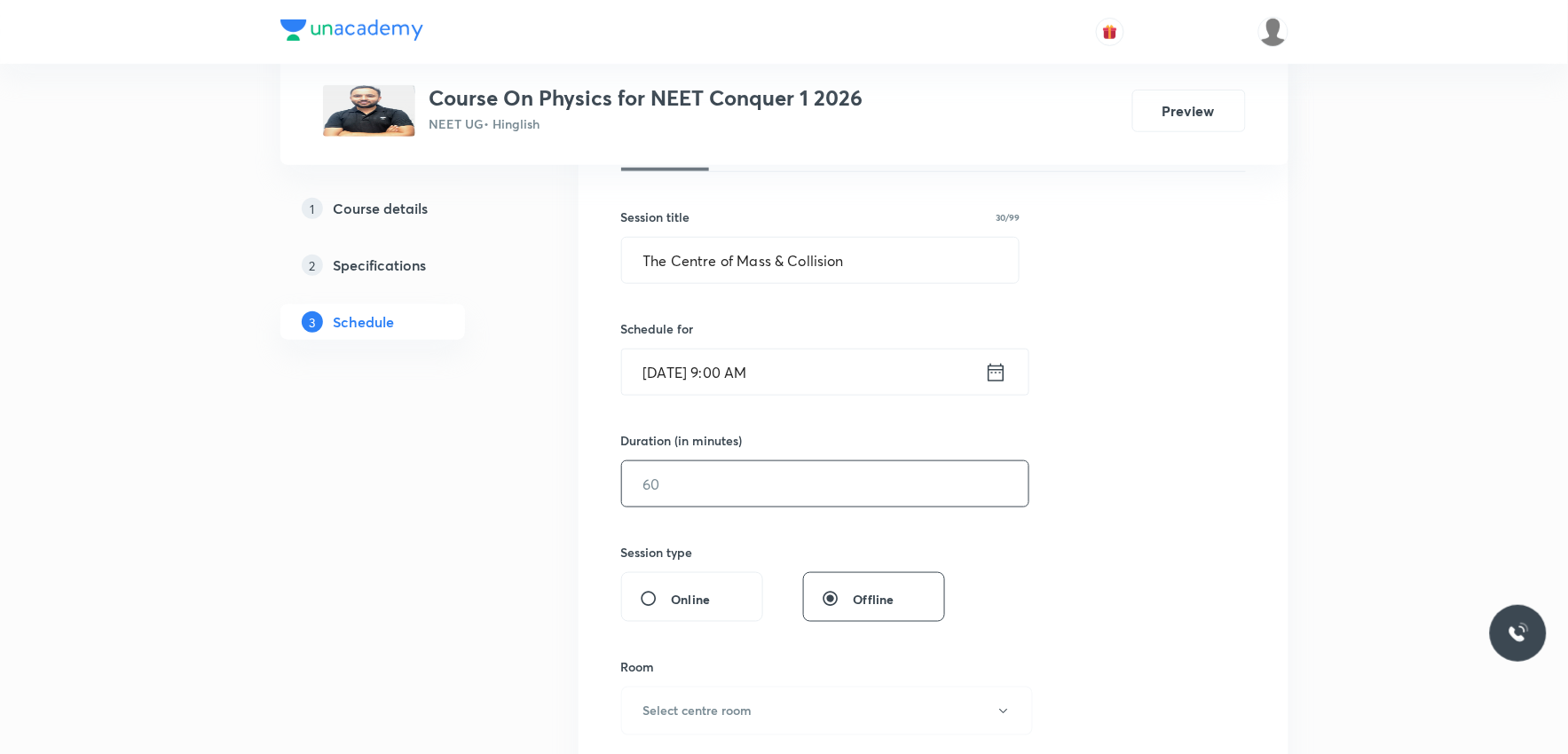
click at [707, 502] on input "text" at bounding box center [825, 484] width 406 height 46
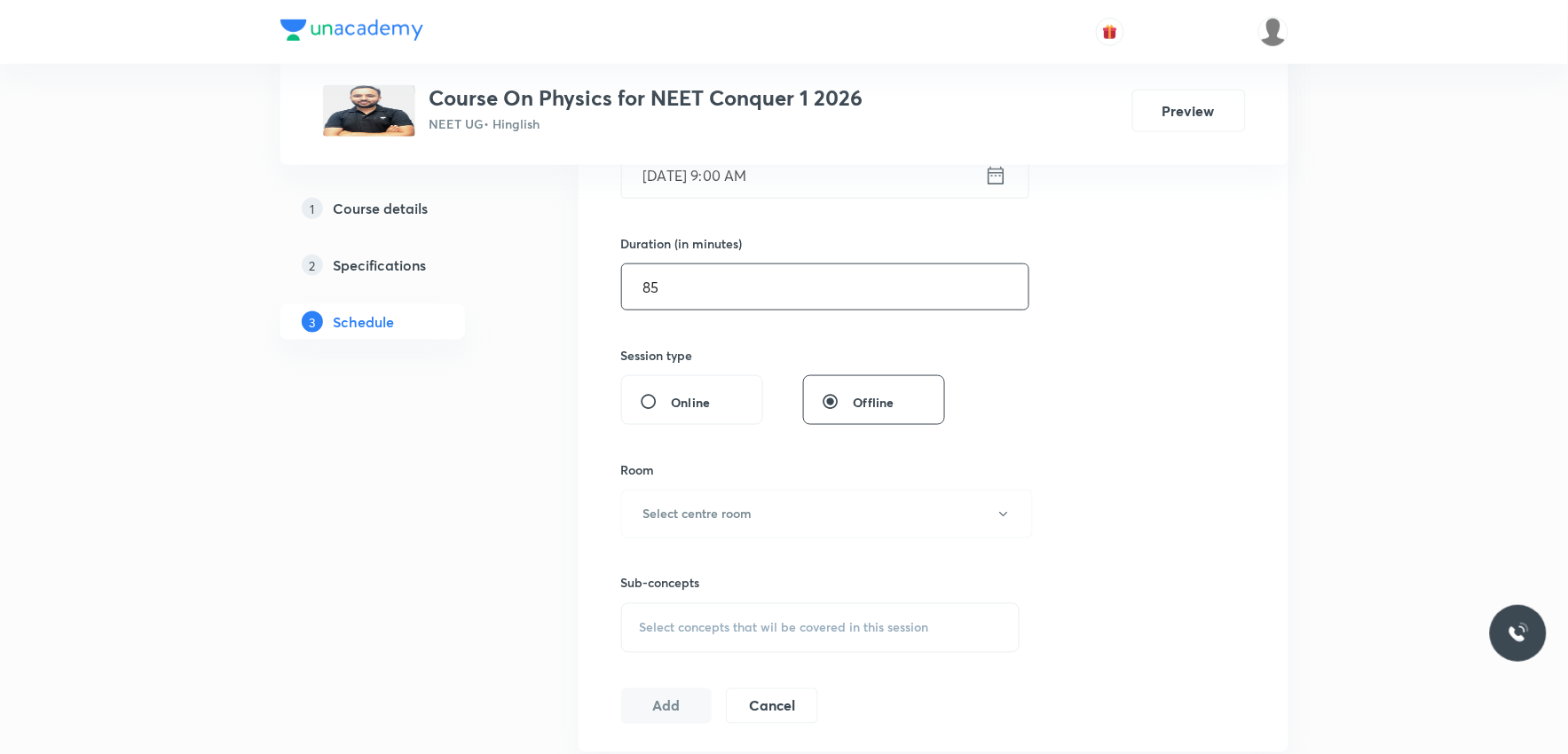
scroll to position [690, 0]
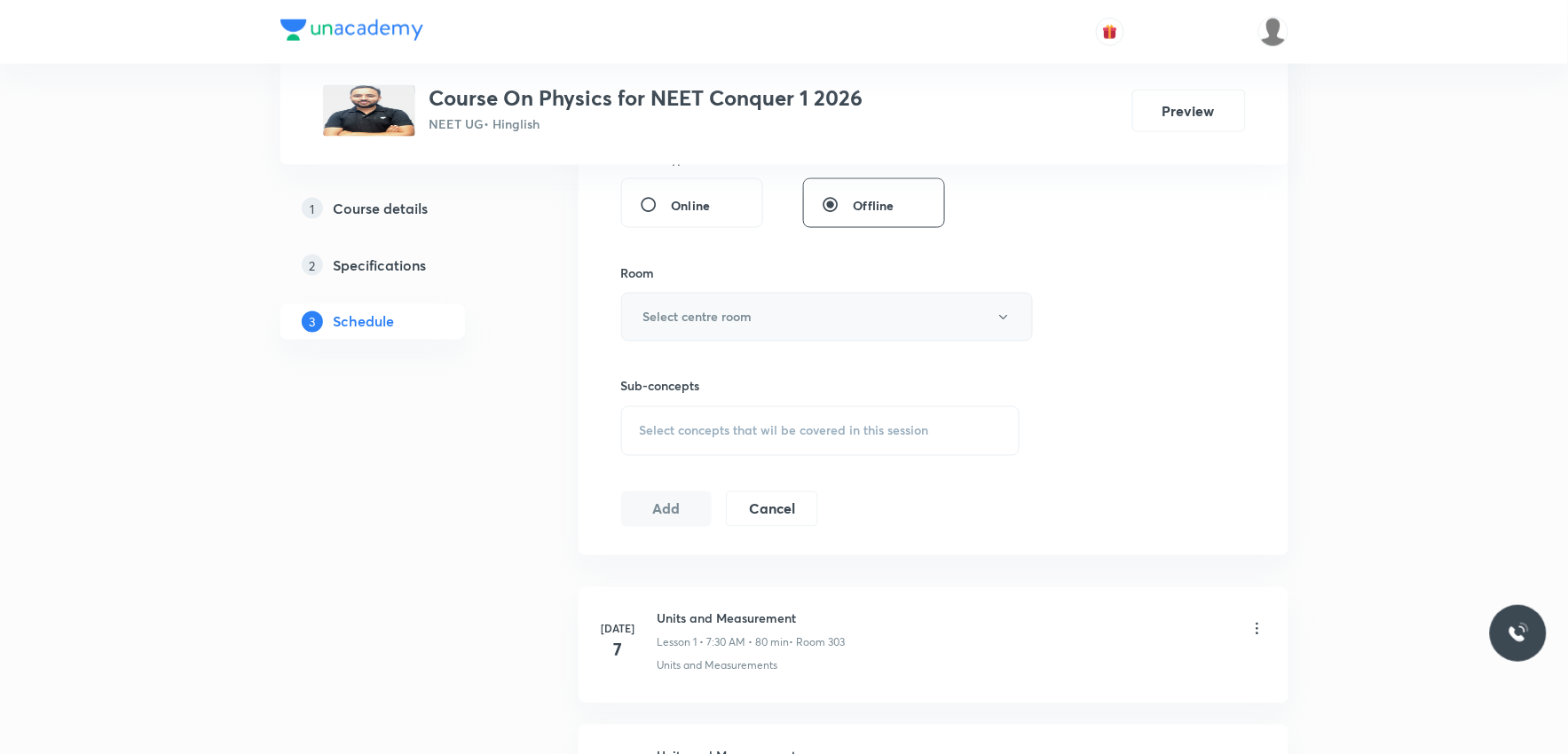
type input "85"
click at [868, 318] on button "Select centre room" at bounding box center [827, 317] width 412 height 48
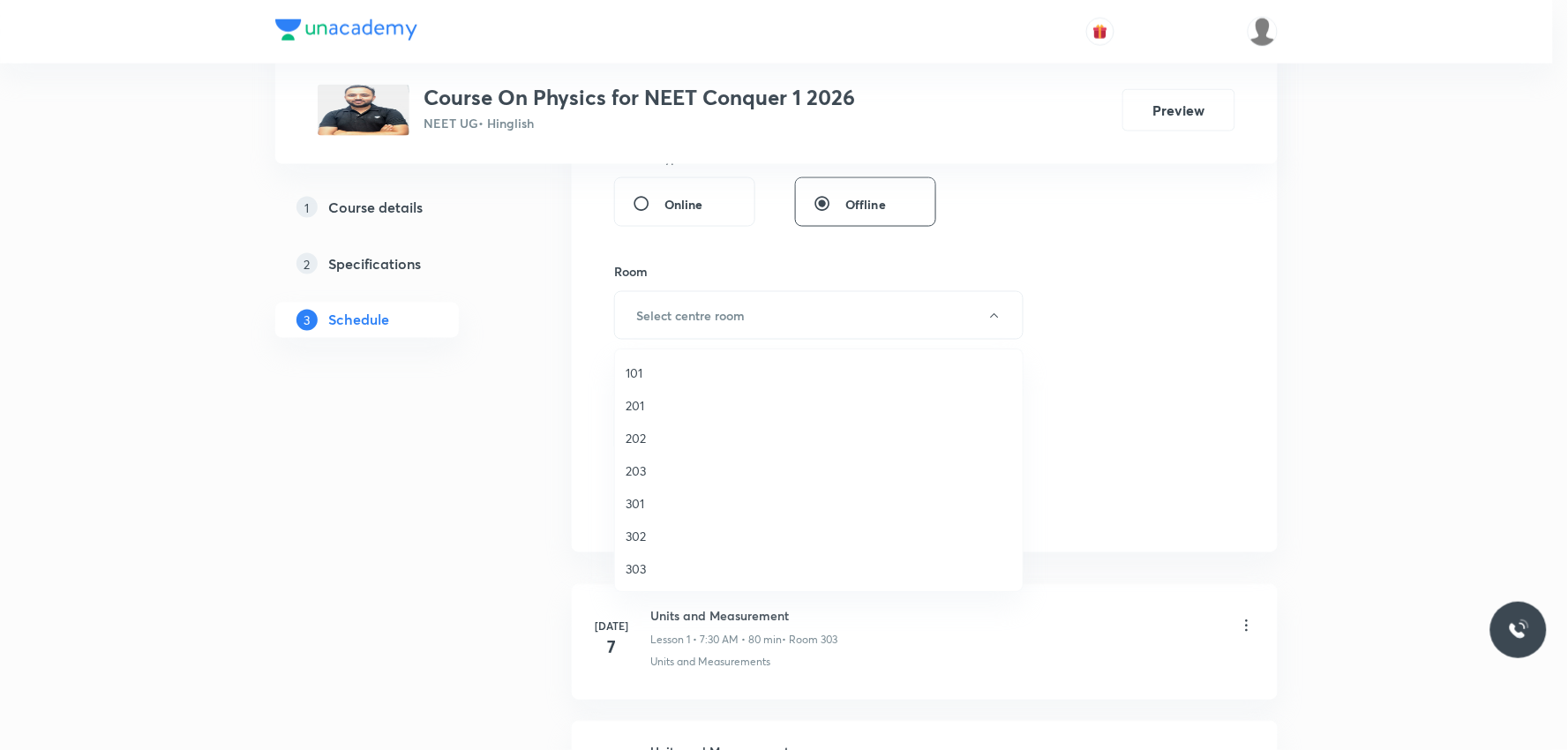
click at [668, 560] on span "303" at bounding box center [818, 569] width 386 height 19
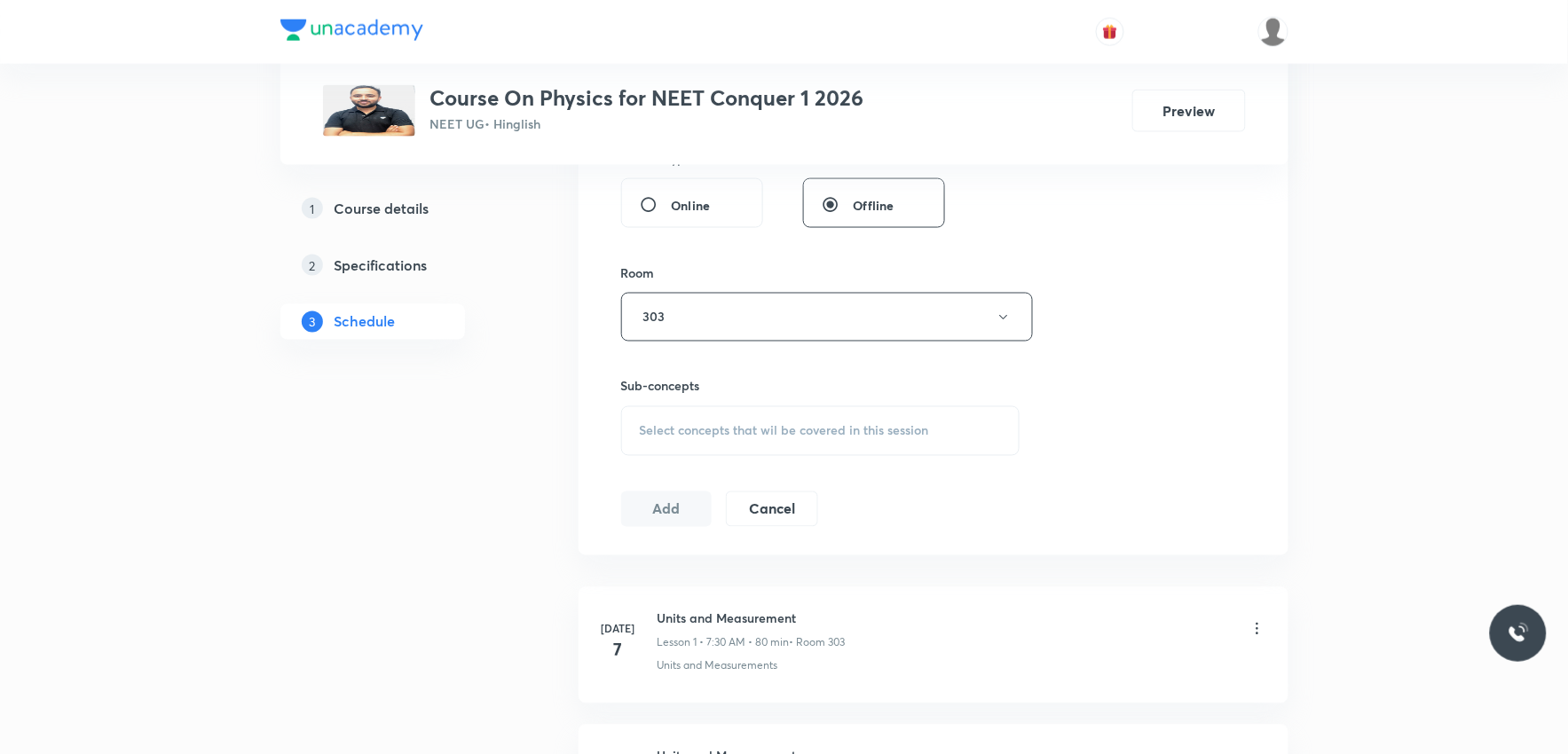
click at [805, 429] on span "Select concepts that wil be covered in this session" at bounding box center [784, 431] width 289 height 14
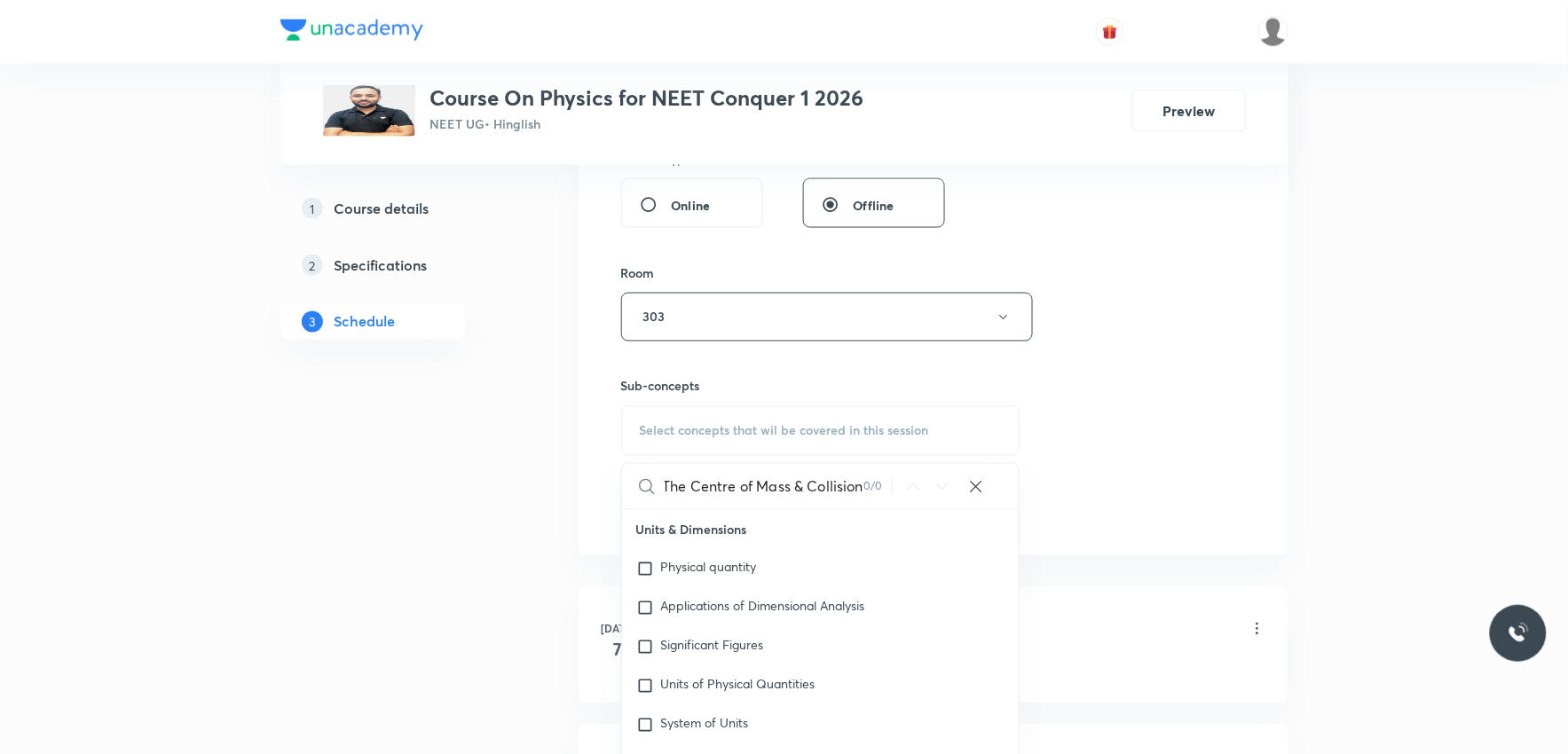
scroll to position [788, 0]
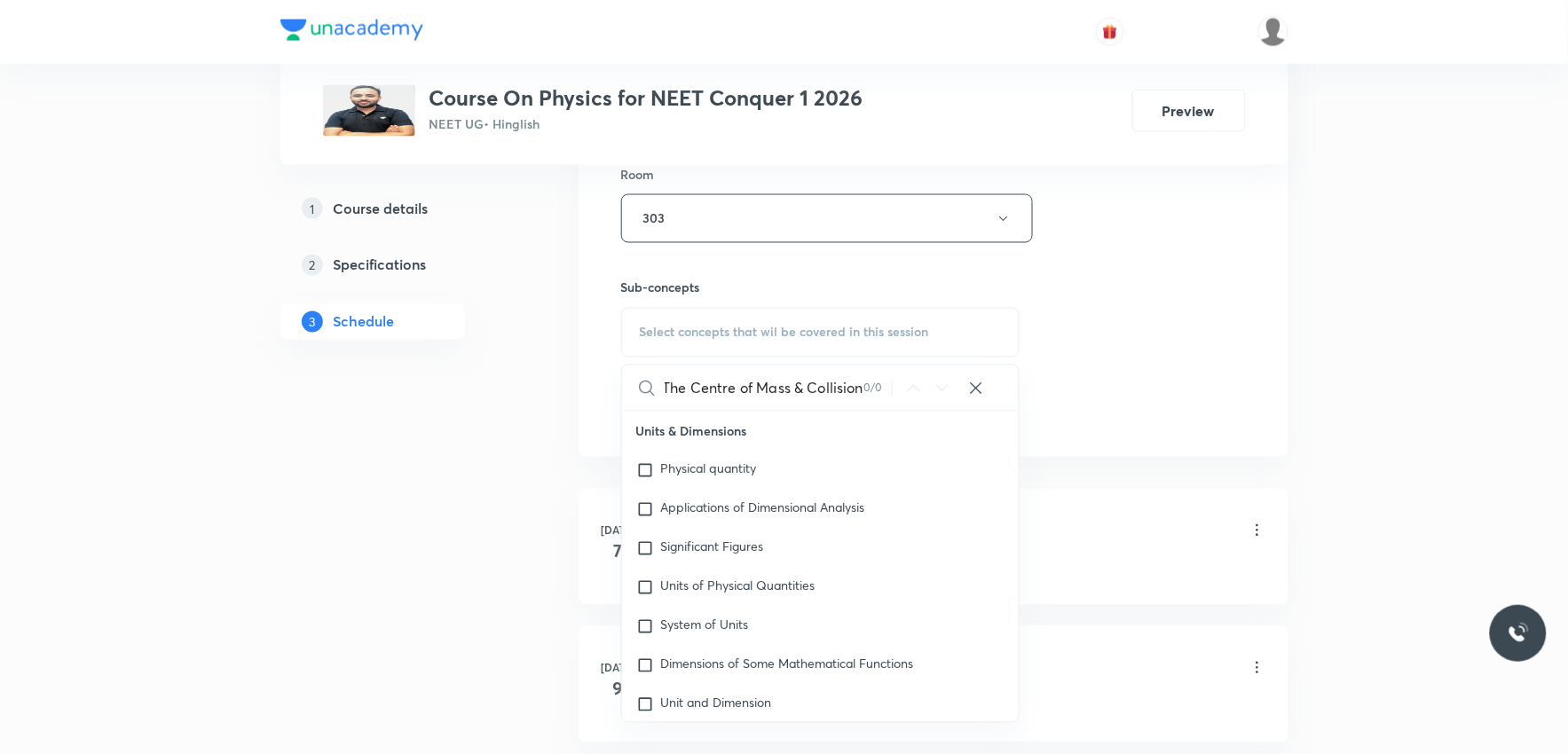
click at [787, 392] on input "The Centre of Mass & Collision" at bounding box center [764, 388] width 199 height 46
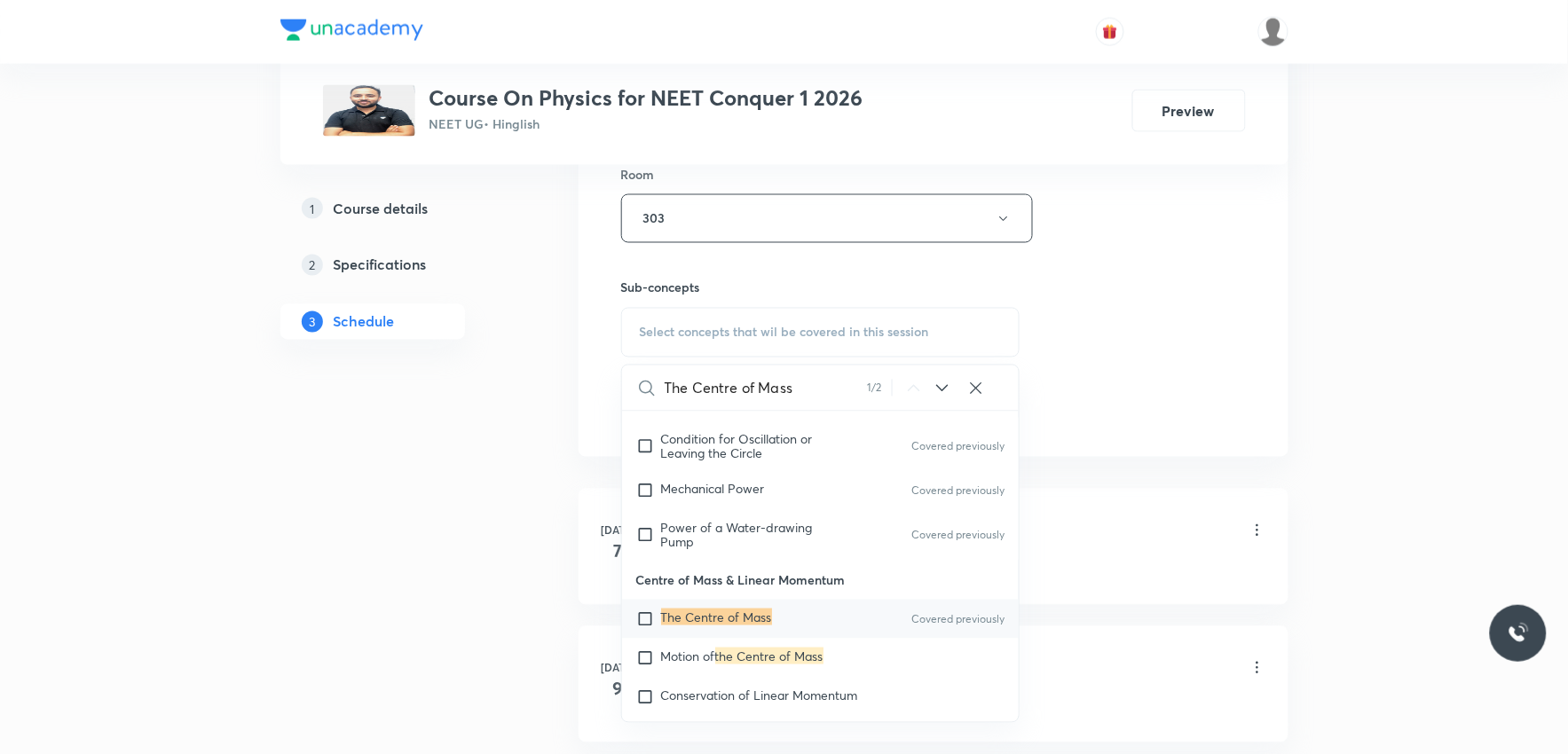
type input "The Centre of Mass"
click at [725, 625] on mark "The Centre of Mass" at bounding box center [716, 617] width 111 height 17
checkbox input "true"
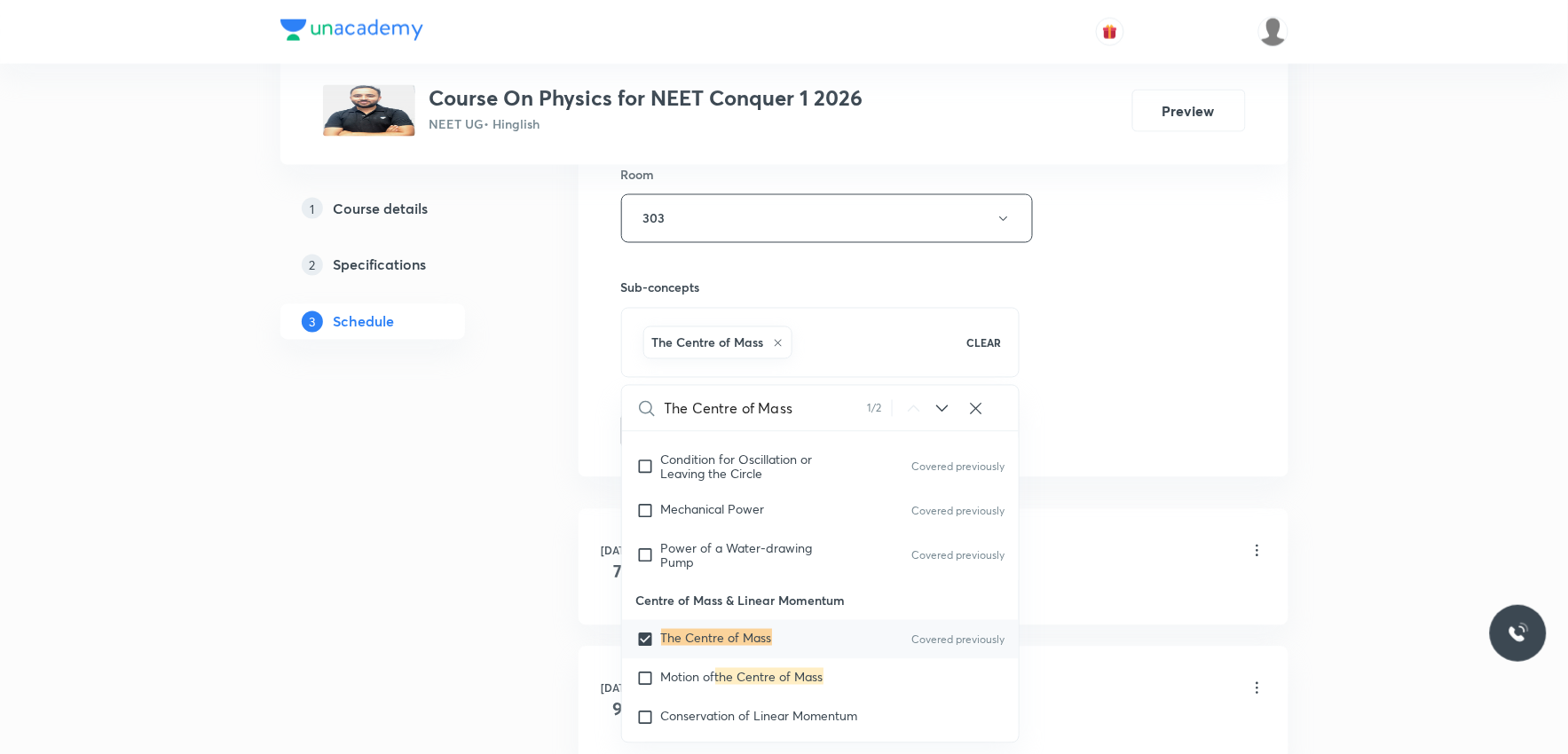
click at [1184, 348] on div "Session 24 Live class Session title 30/99 The Centre of Mass & Collision ​ Sche…" at bounding box center [933, 22] width 625 height 854
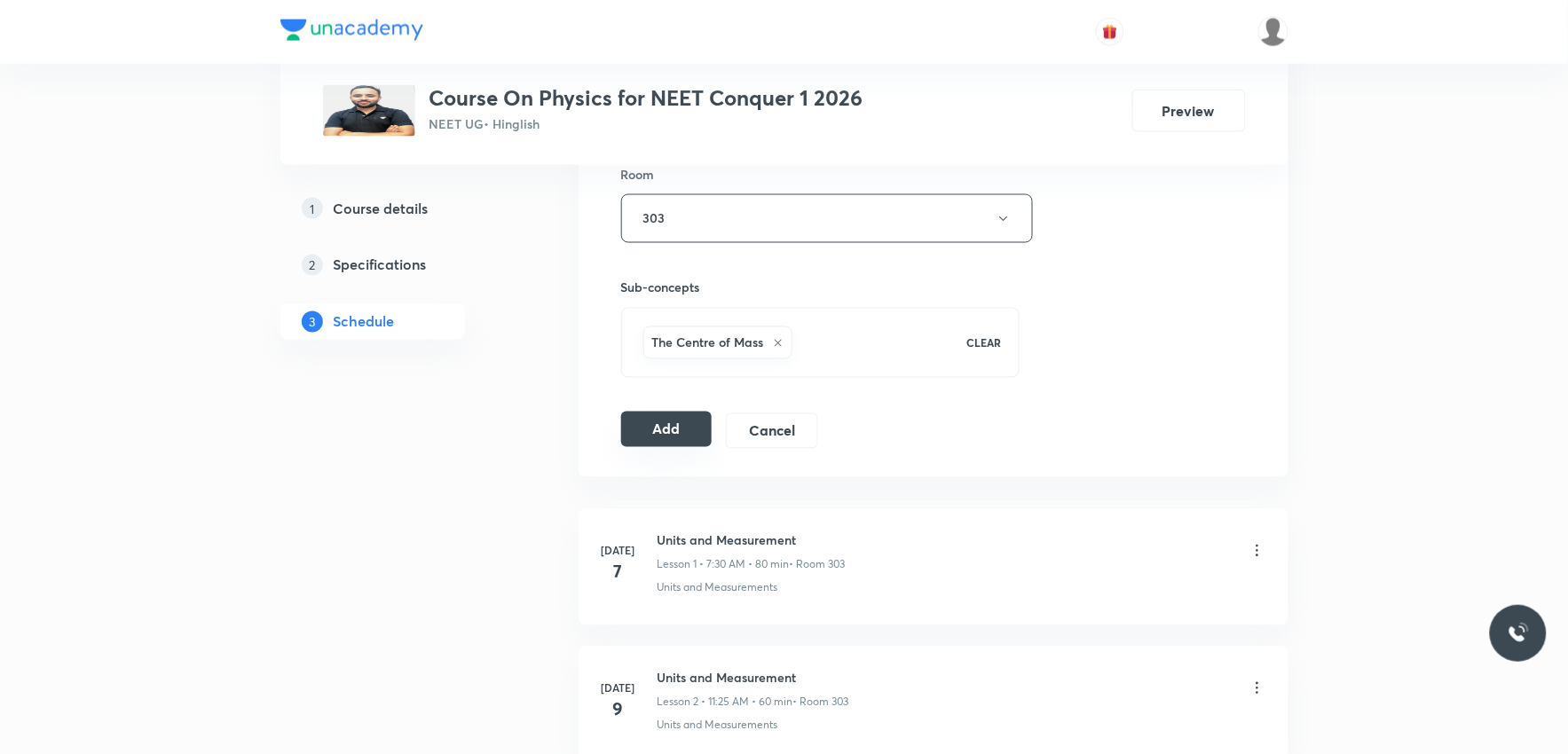
click at [655, 426] on button "Add" at bounding box center [667, 430] width 91 height 35
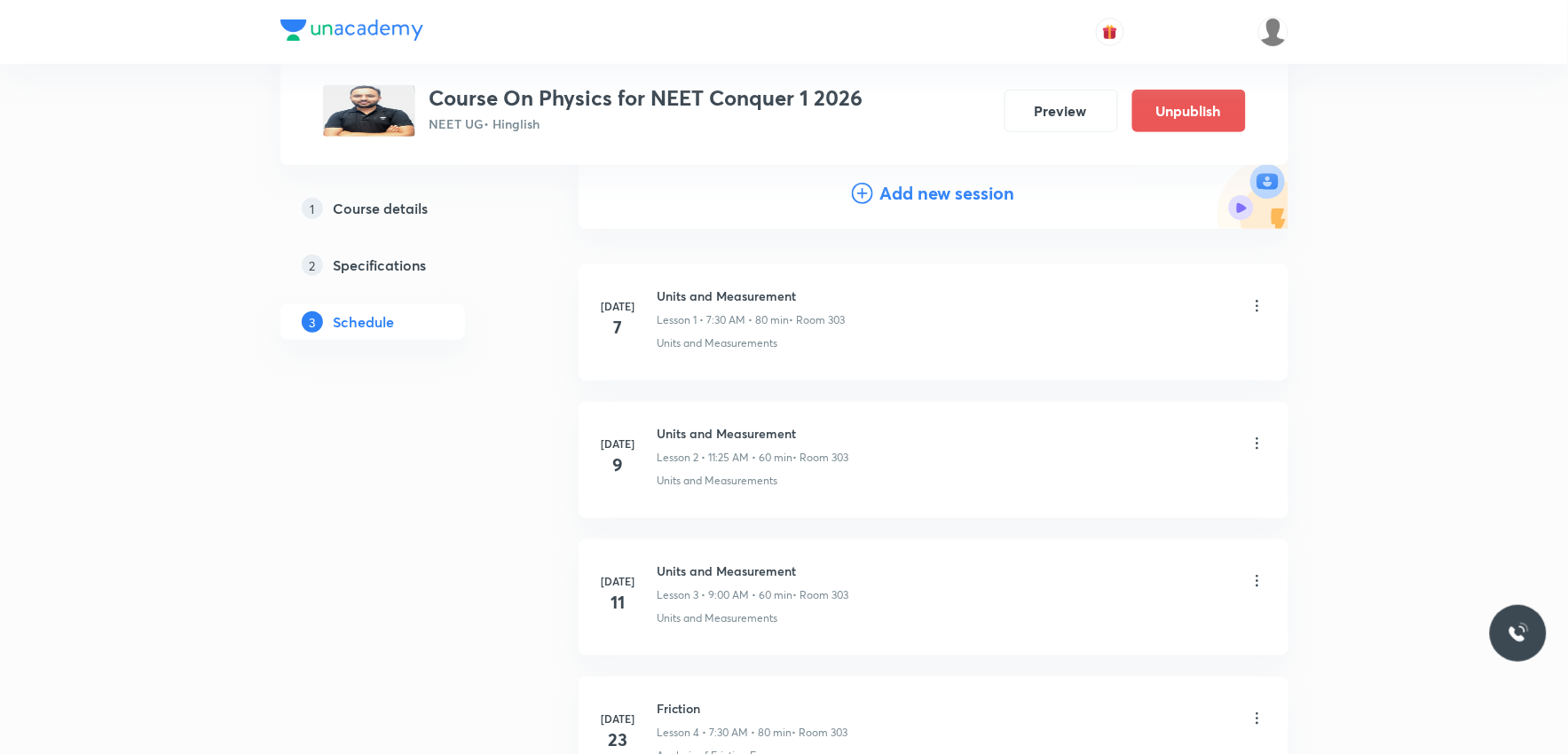
scroll to position [3156, 0]
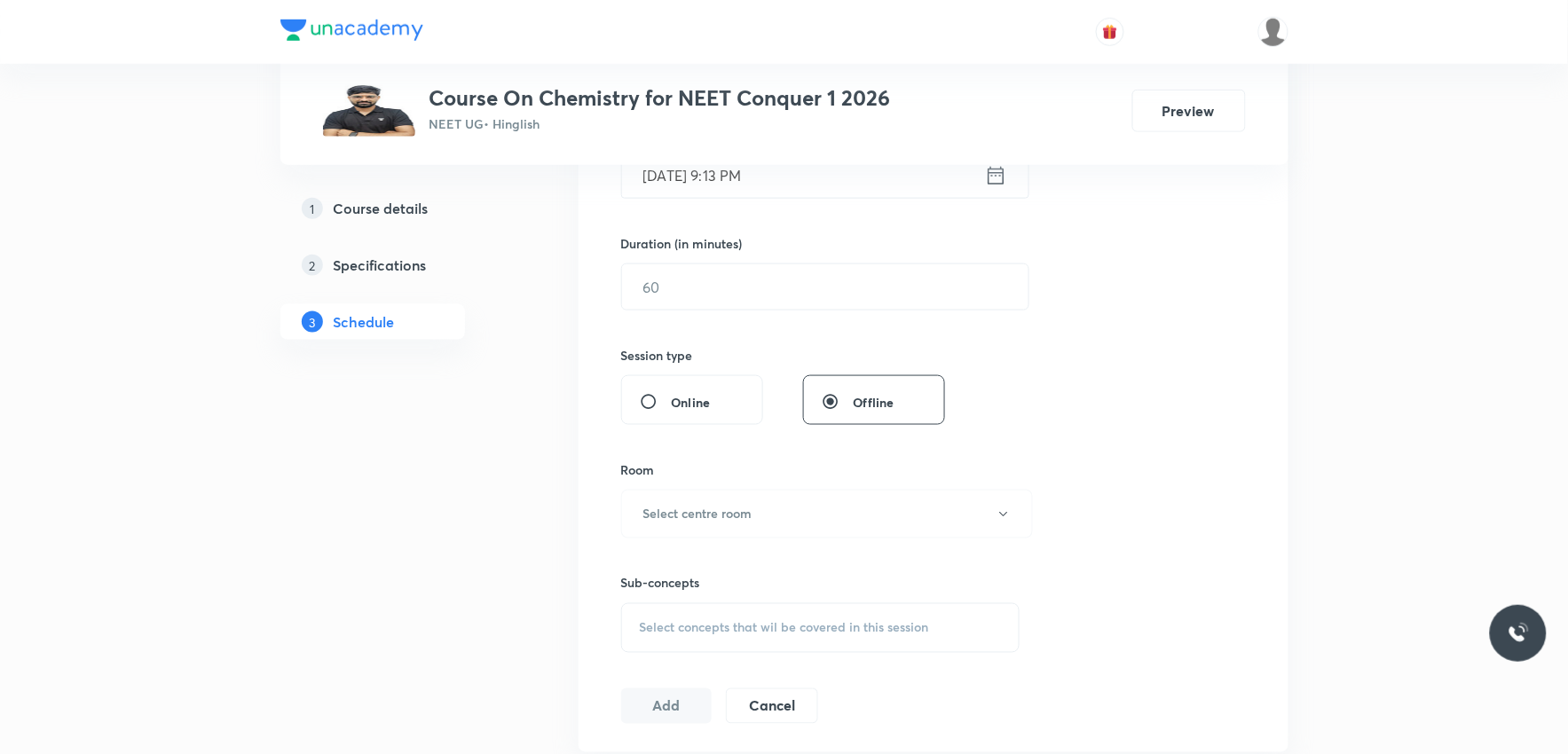
scroll to position [591, 0]
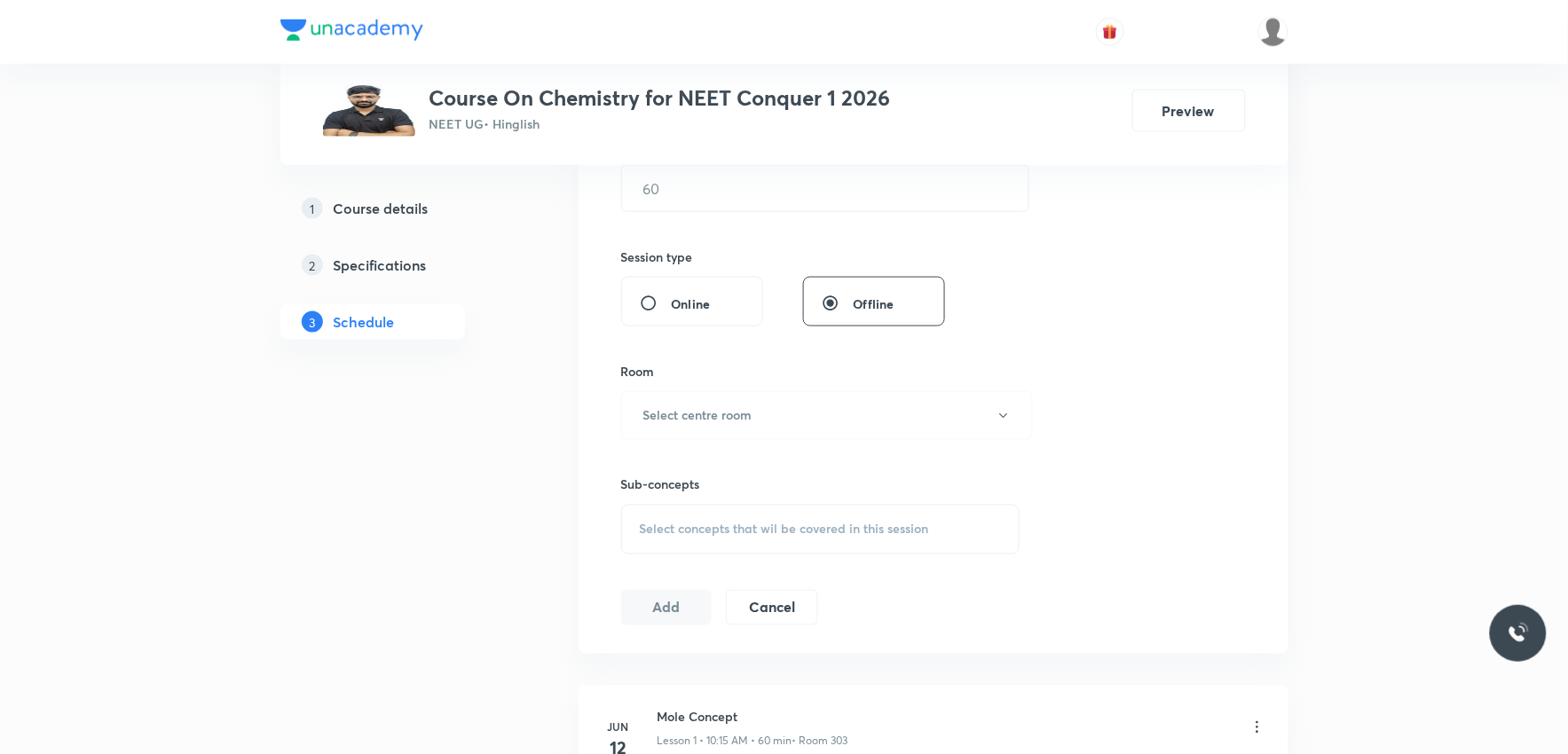
click at [807, 515] on div "Select concepts that wil be covered in this session" at bounding box center [820, 529] width 399 height 49
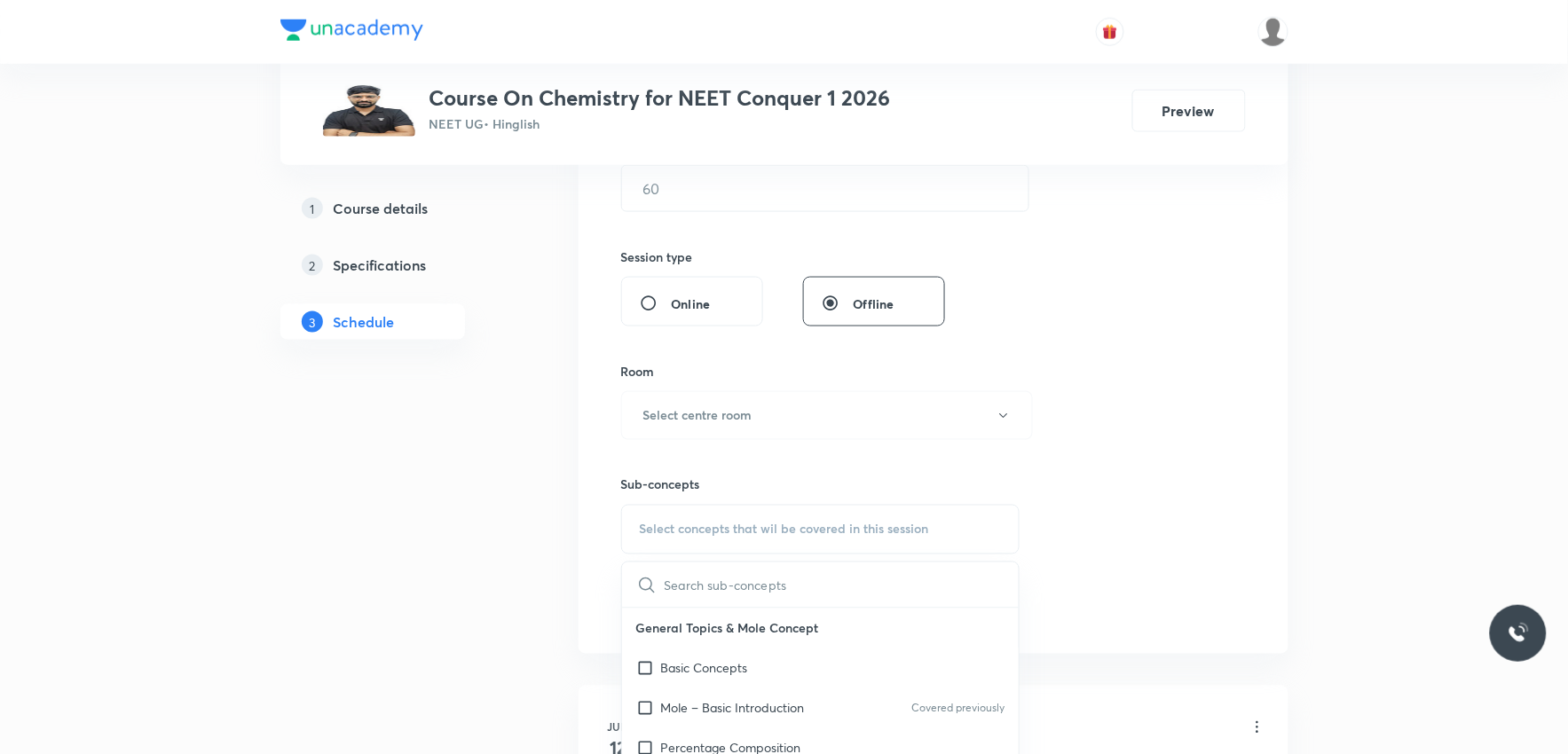
click at [1065, 271] on div "Session 57 Live class Session title 0/99 ​ Schedule for Sep 3, 2025, 9:13 PM ​ …" at bounding box center [933, 209] width 625 height 833
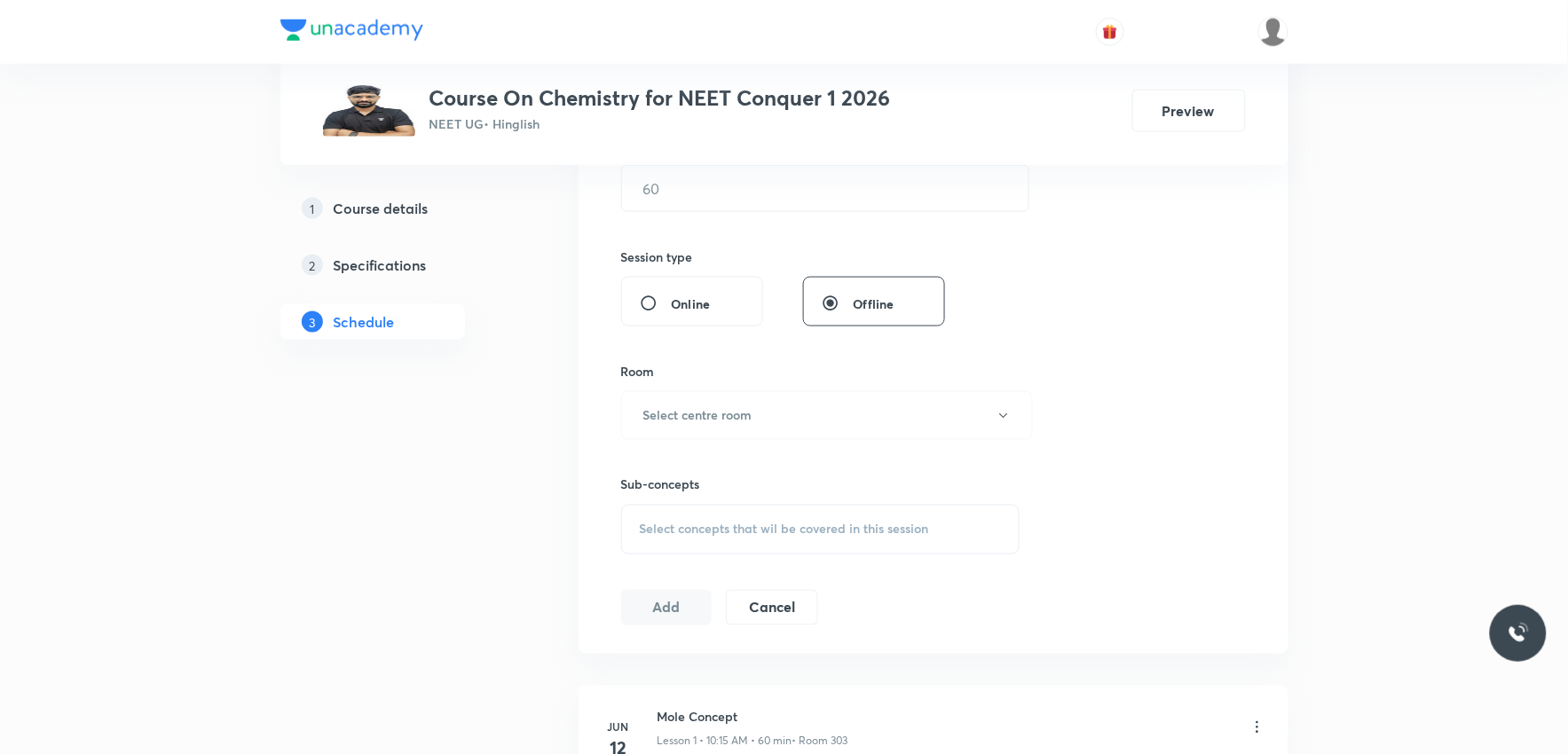
scroll to position [8379, 0]
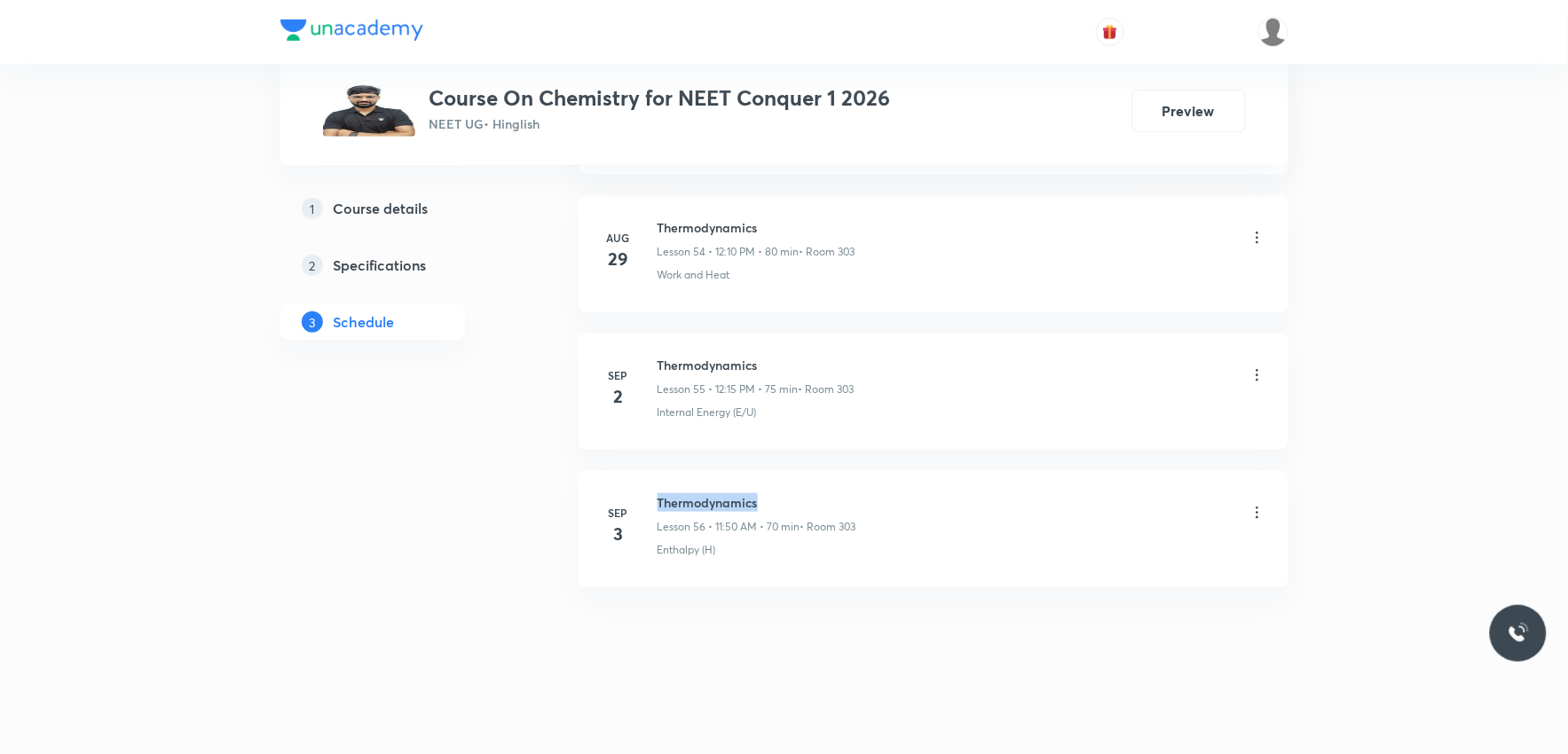
drag, startPoint x: 660, startPoint y: 502, endPoint x: 829, endPoint y: 506, distance: 169.0
click at [829, 506] on h6 "Thermodynamics" at bounding box center [756, 502] width 199 height 19
copy h6 "Thermodynamics"
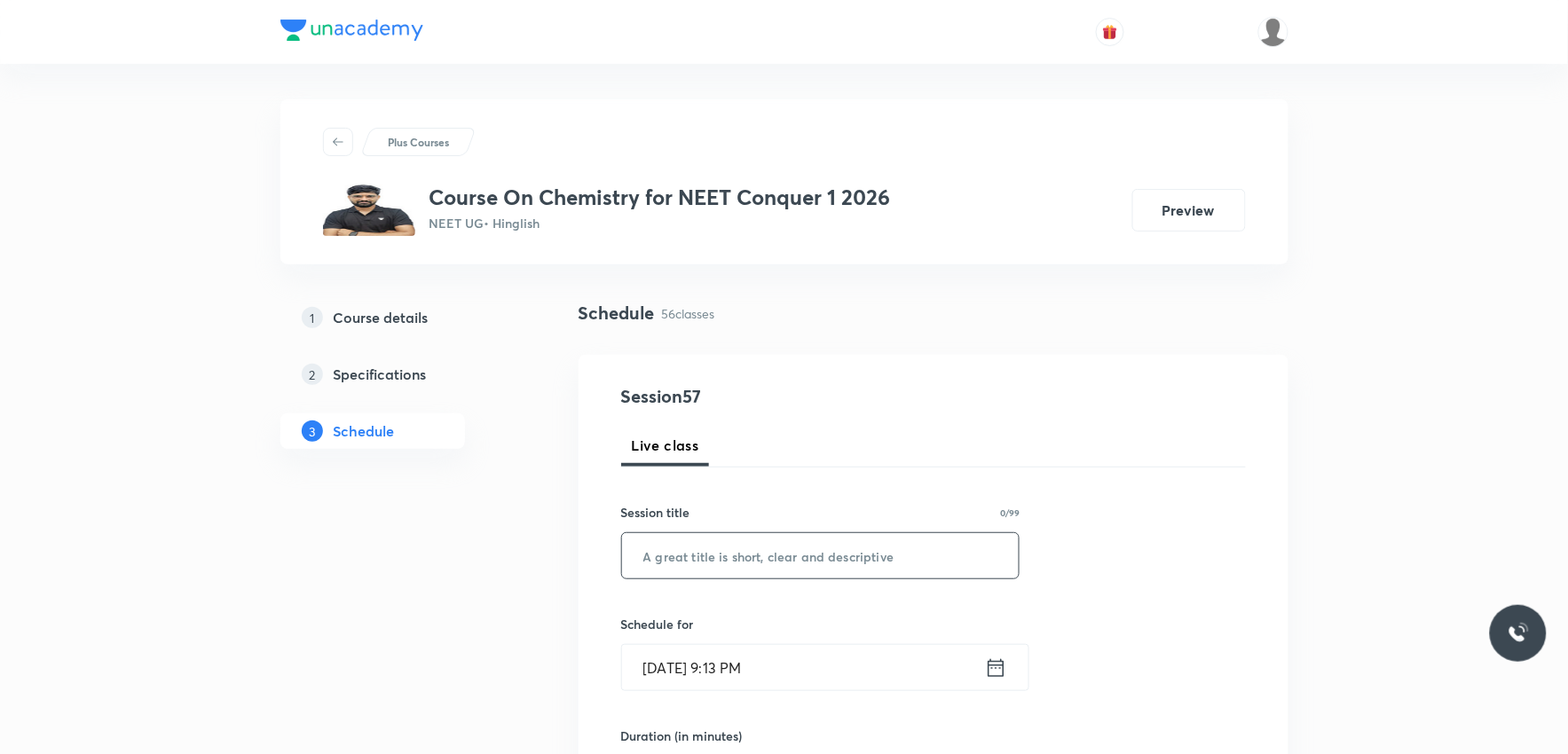
click at [792, 543] on input "text" at bounding box center [820, 555] width 397 height 46
paste input "Thermodynamics"
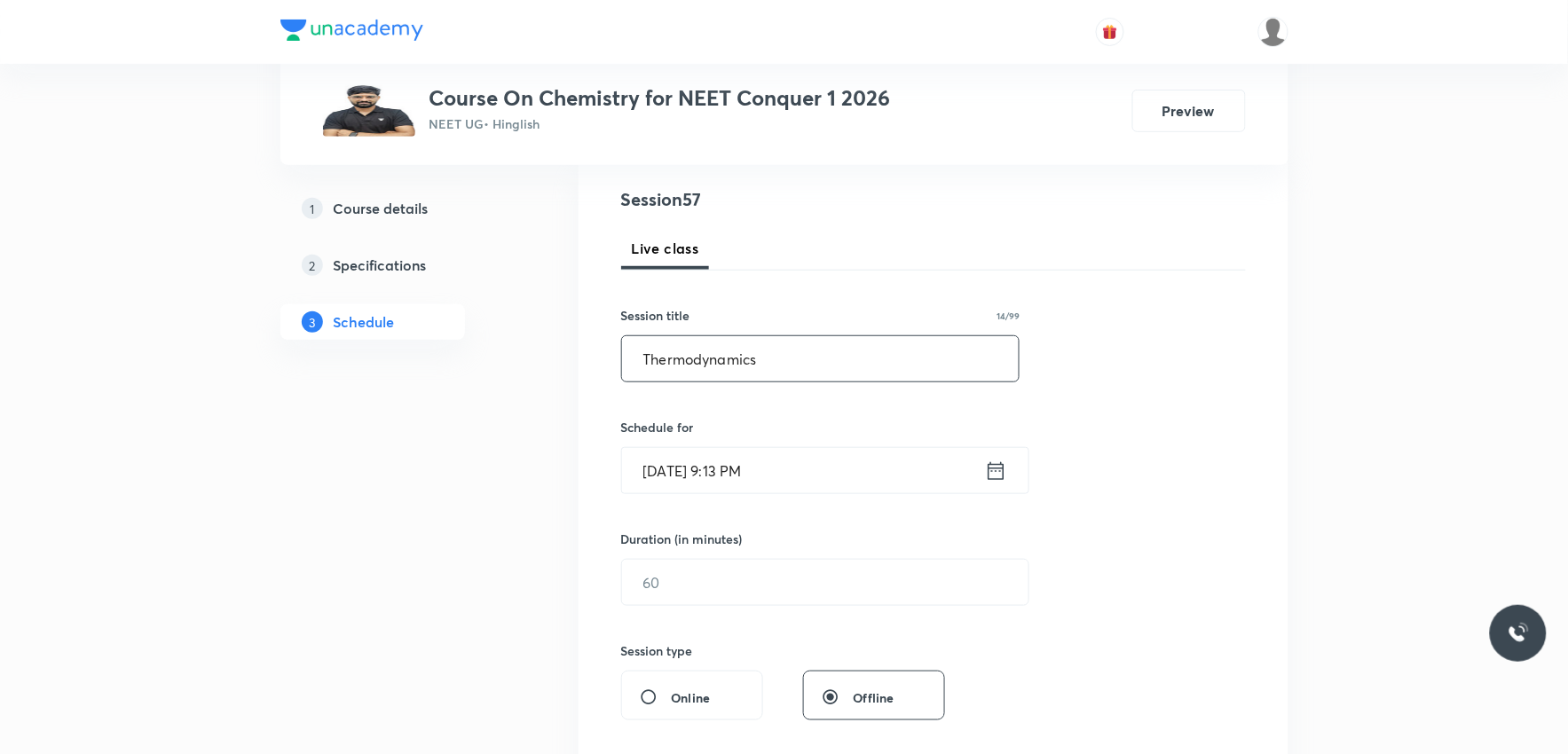
type input "Thermodynamics"
click at [767, 474] on input "Sep 3, 2025, 9:13 PM" at bounding box center [803, 471] width 363 height 46
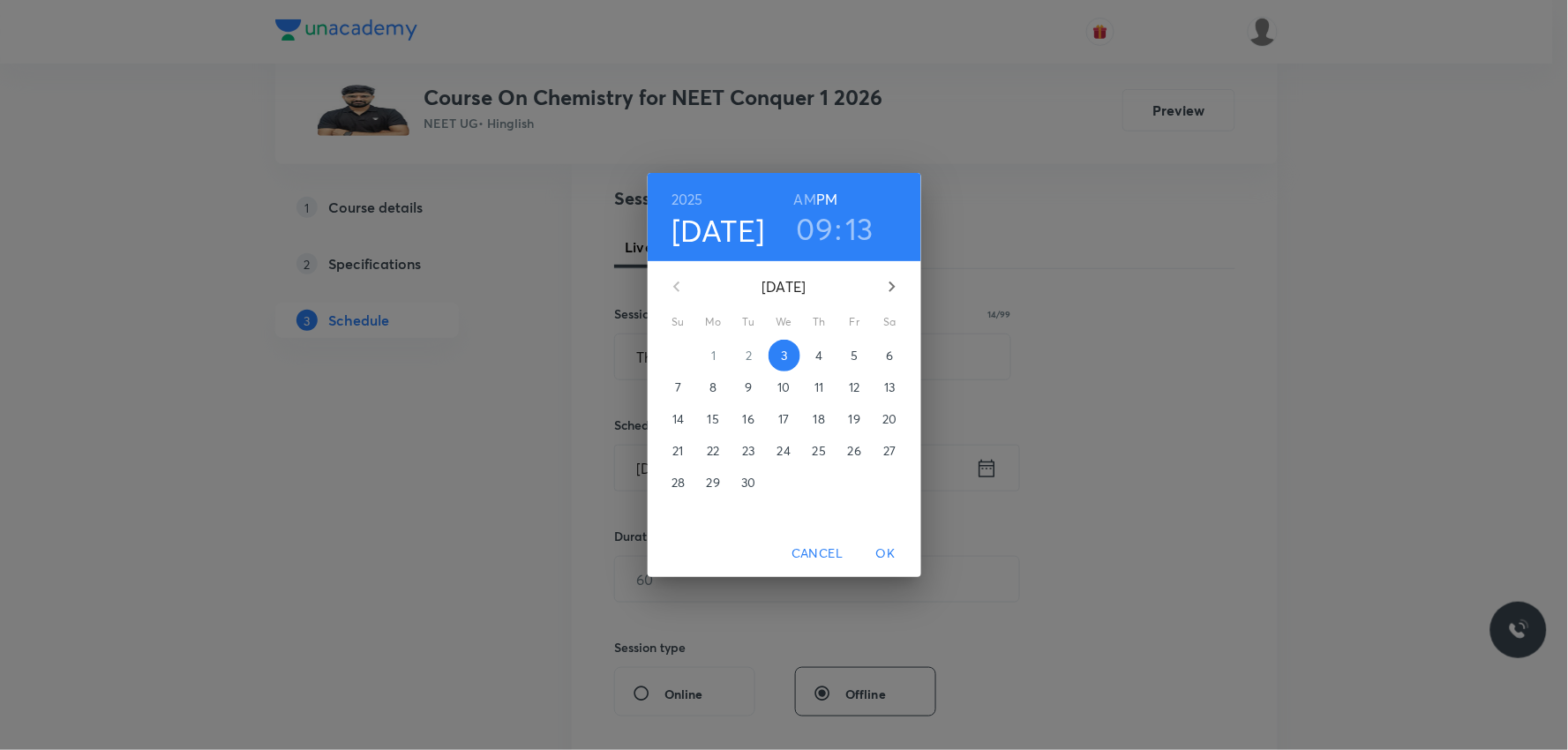
click at [821, 359] on p "4" at bounding box center [819, 355] width 7 height 18
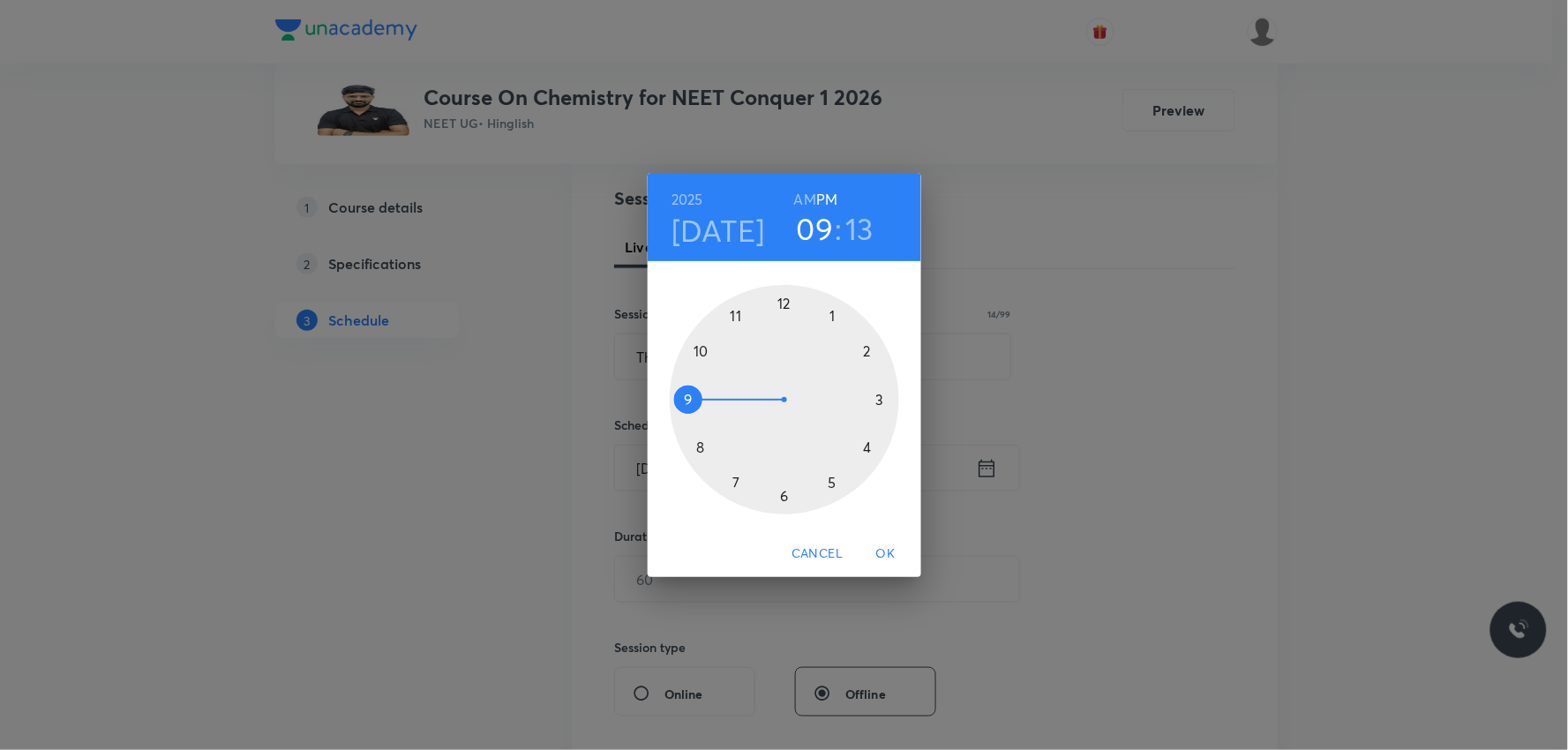
click at [809, 195] on h6 "AM" at bounding box center [805, 199] width 22 height 25
drag, startPoint x: 684, startPoint y: 398, endPoint x: 744, endPoint y: 340, distance: 83.5
click at [744, 340] on div at bounding box center [785, 400] width 230 height 230
drag, startPoint x: 868, startPoint y: 380, endPoint x: 689, endPoint y: 345, distance: 182.4
click at [689, 345] on div at bounding box center [785, 400] width 230 height 230
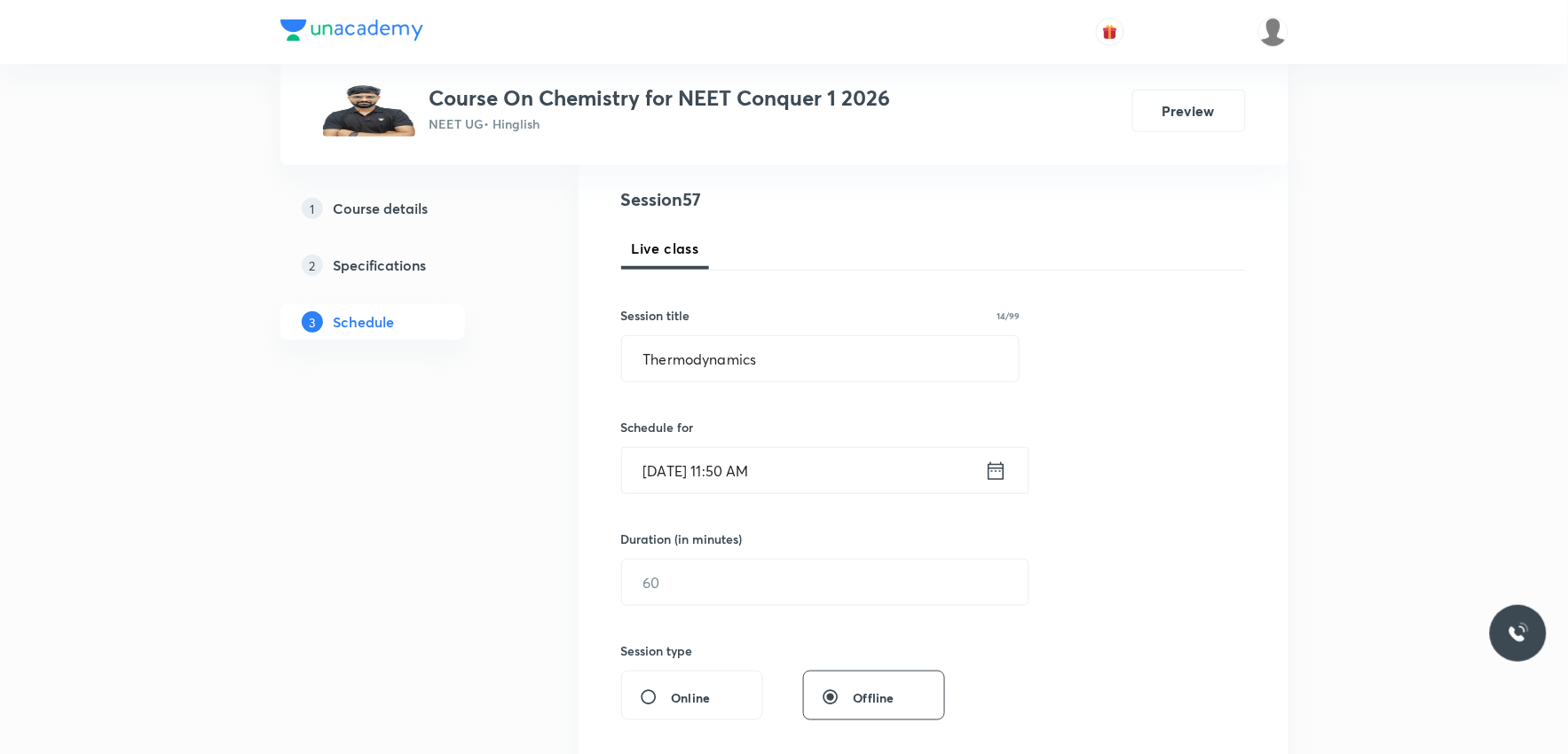
scroll to position [394, 0]
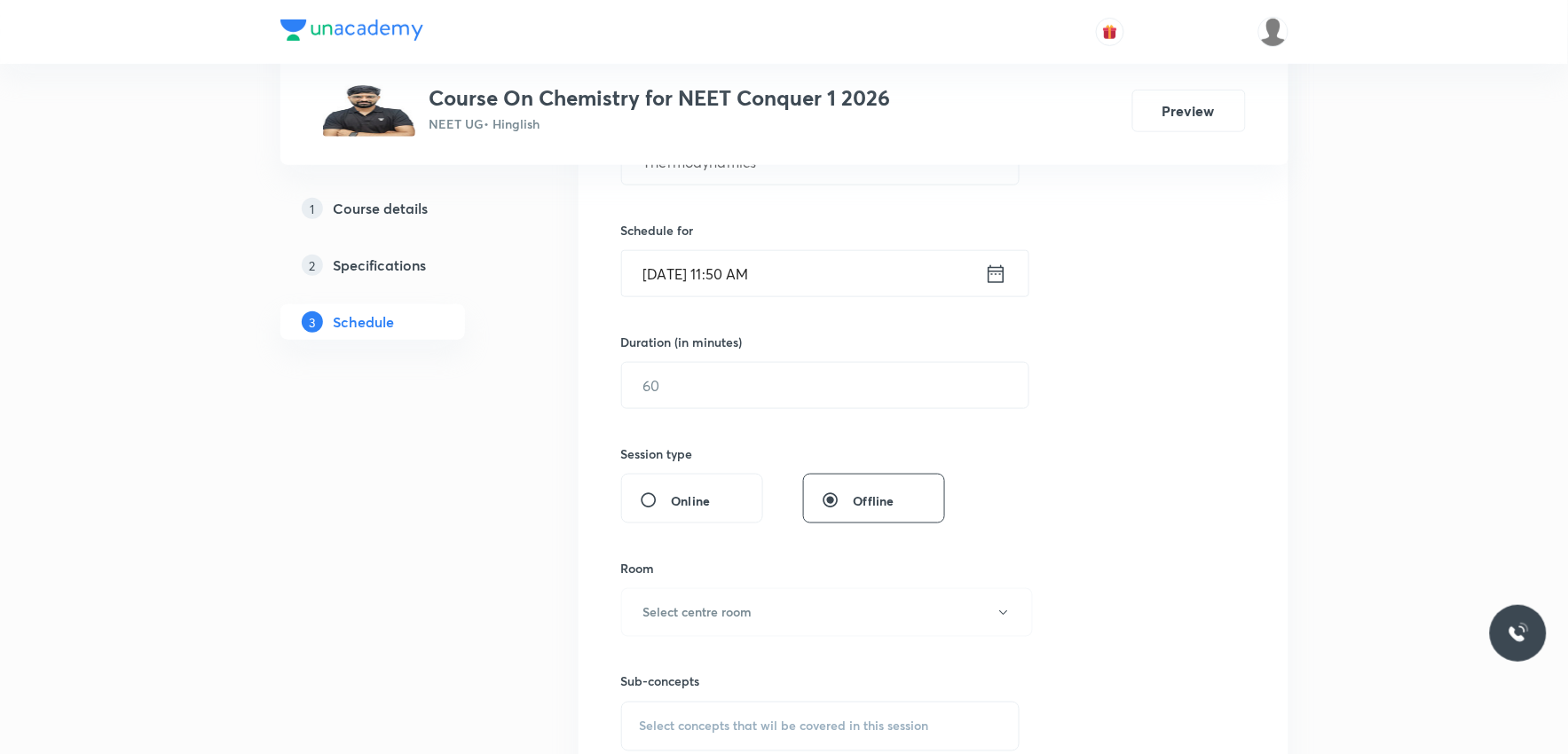
click at [757, 418] on div "Session 57 Live class Session title 14/99 Thermodynamics ​ Schedule for Sep 4, …" at bounding box center [933, 406] width 625 height 833
click at [803, 392] on input "text" at bounding box center [825, 385] width 406 height 46
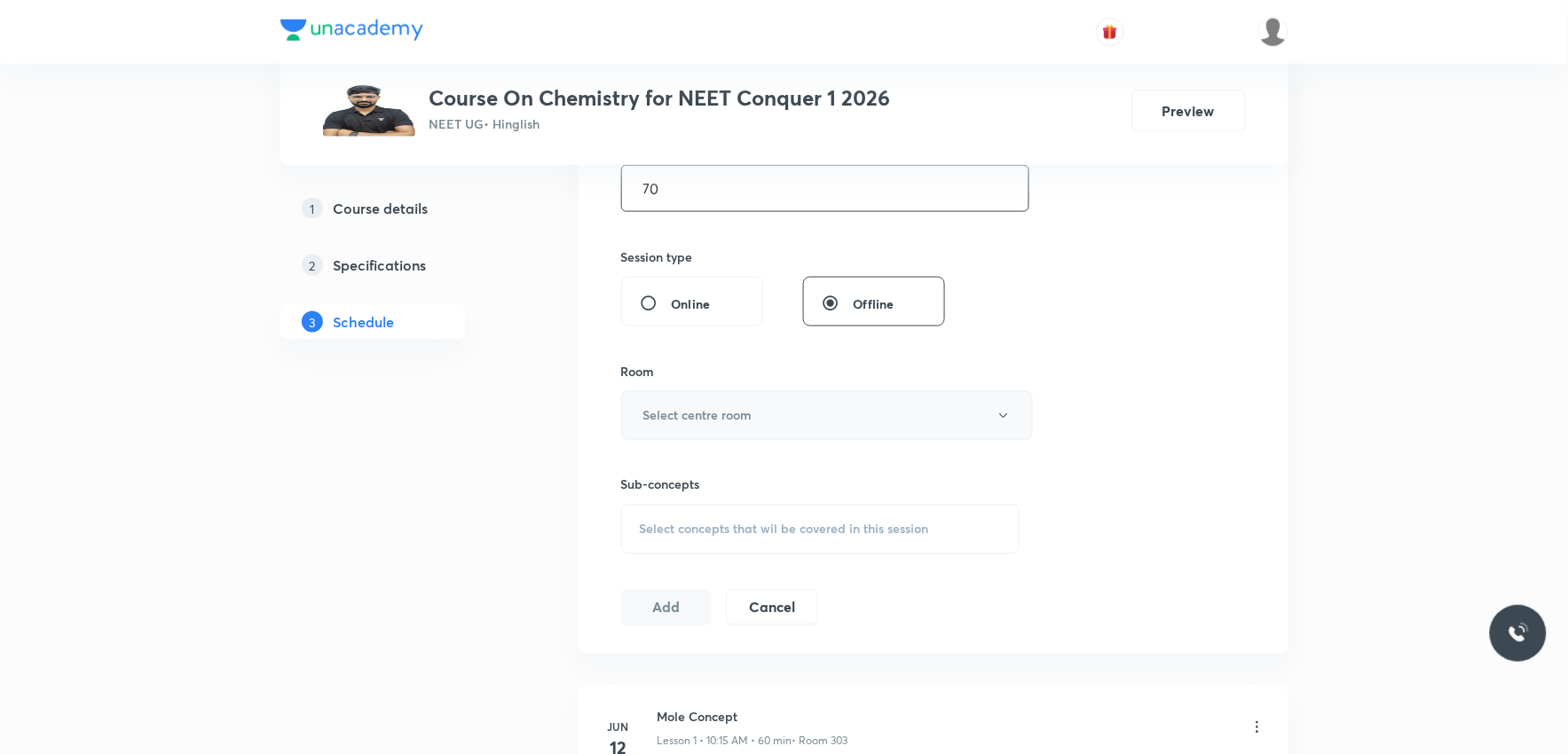
type input "70"
click at [796, 410] on button "Select centre room" at bounding box center [827, 416] width 412 height 48
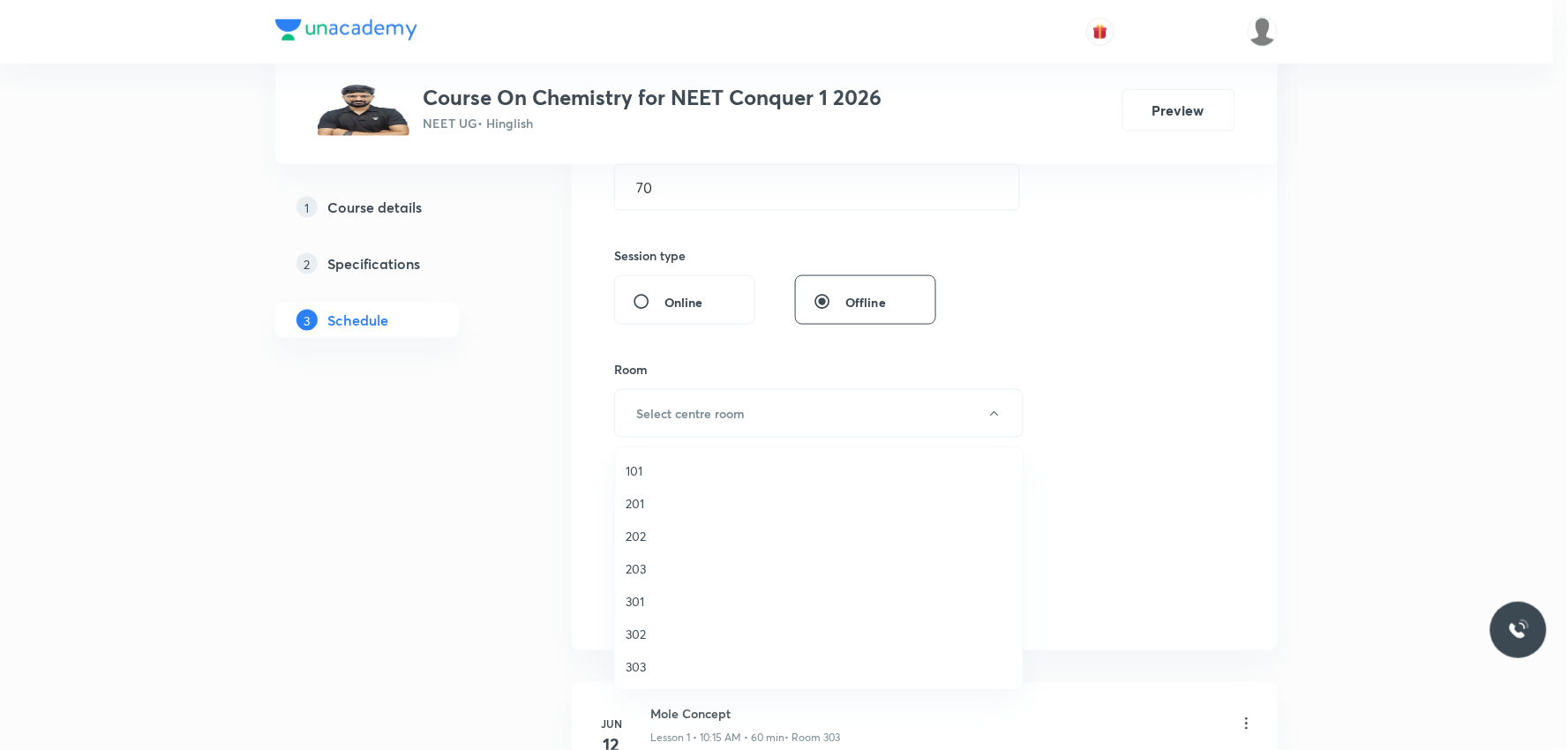
click at [646, 659] on span "303" at bounding box center [818, 667] width 386 height 19
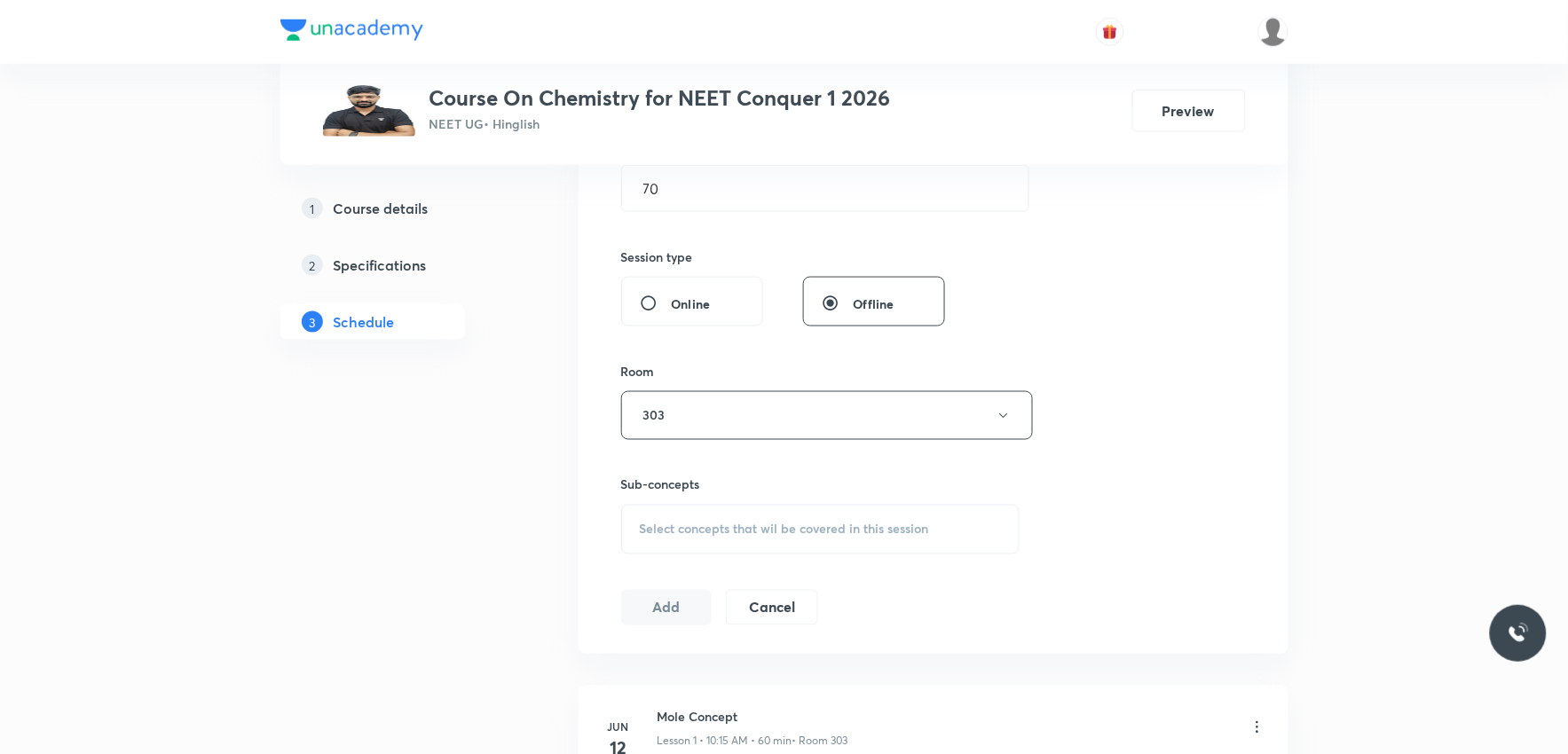
click at [776, 516] on div "Select concepts that wil be covered in this session" at bounding box center [820, 529] width 399 height 49
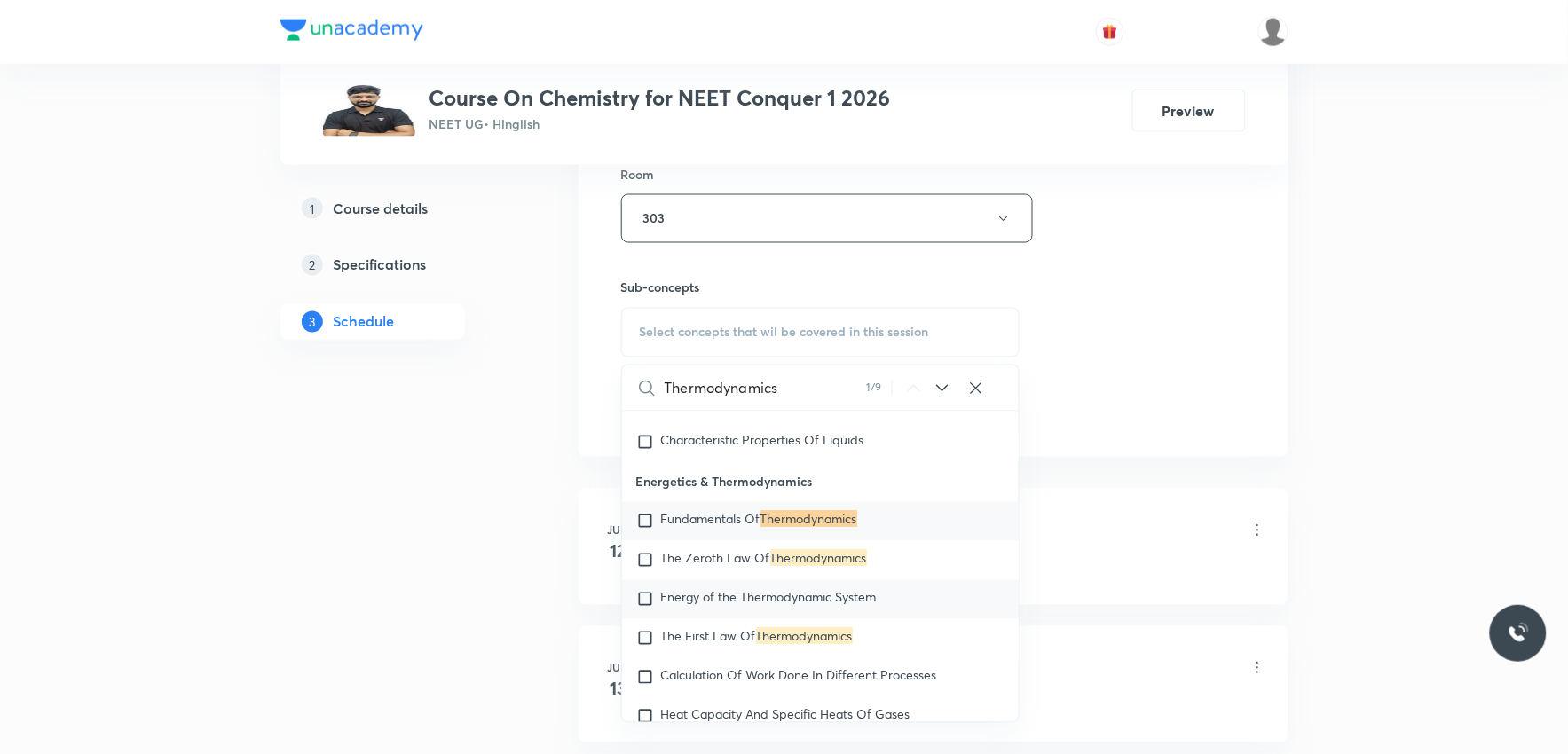
scroll to position [4133, 0]
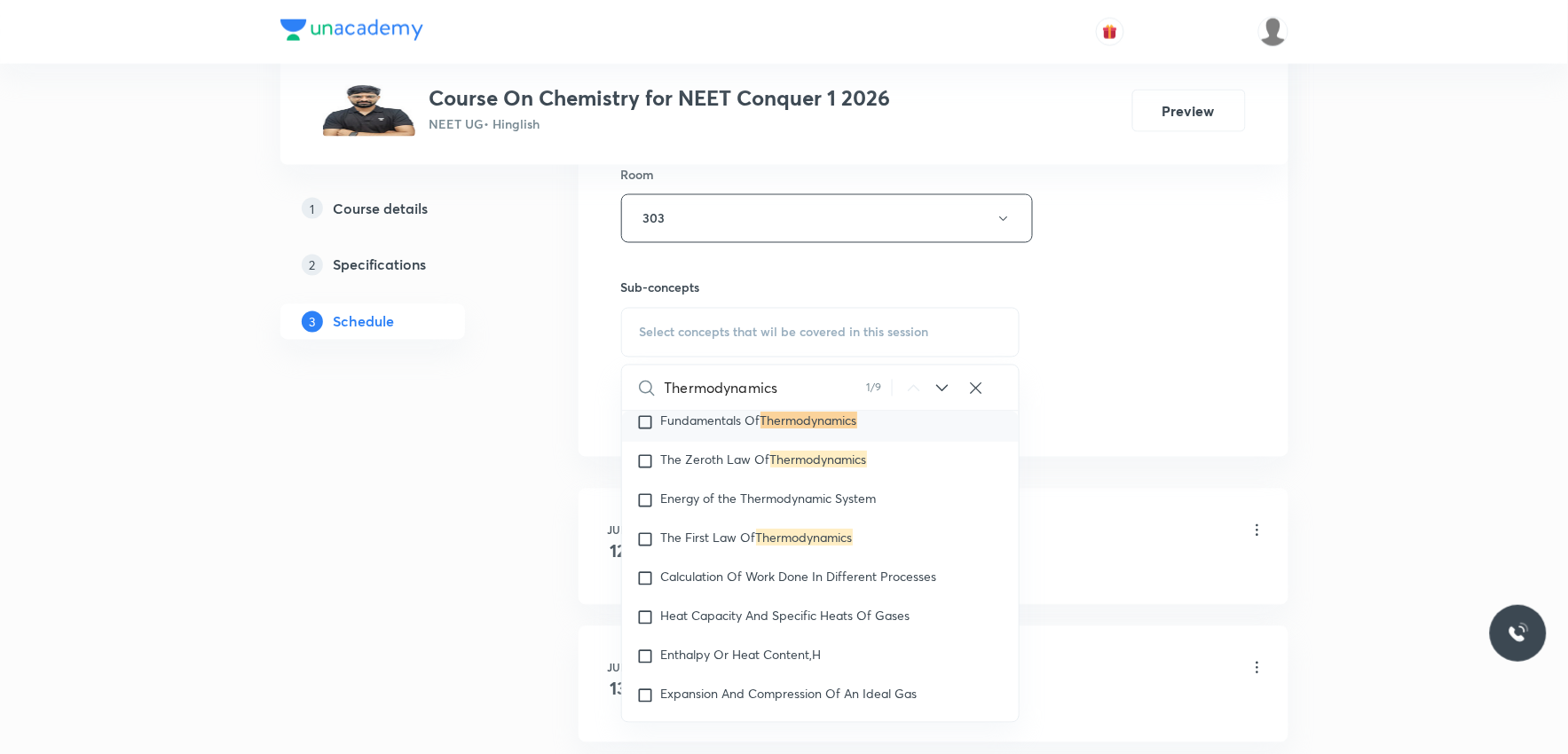
type input "Thermodynamics"
click at [1134, 387] on div "Session 57 Live class Session title 14/99 Thermodynamics ​ Schedule for Sep 4, …" at bounding box center [933, 12] width 625 height 833
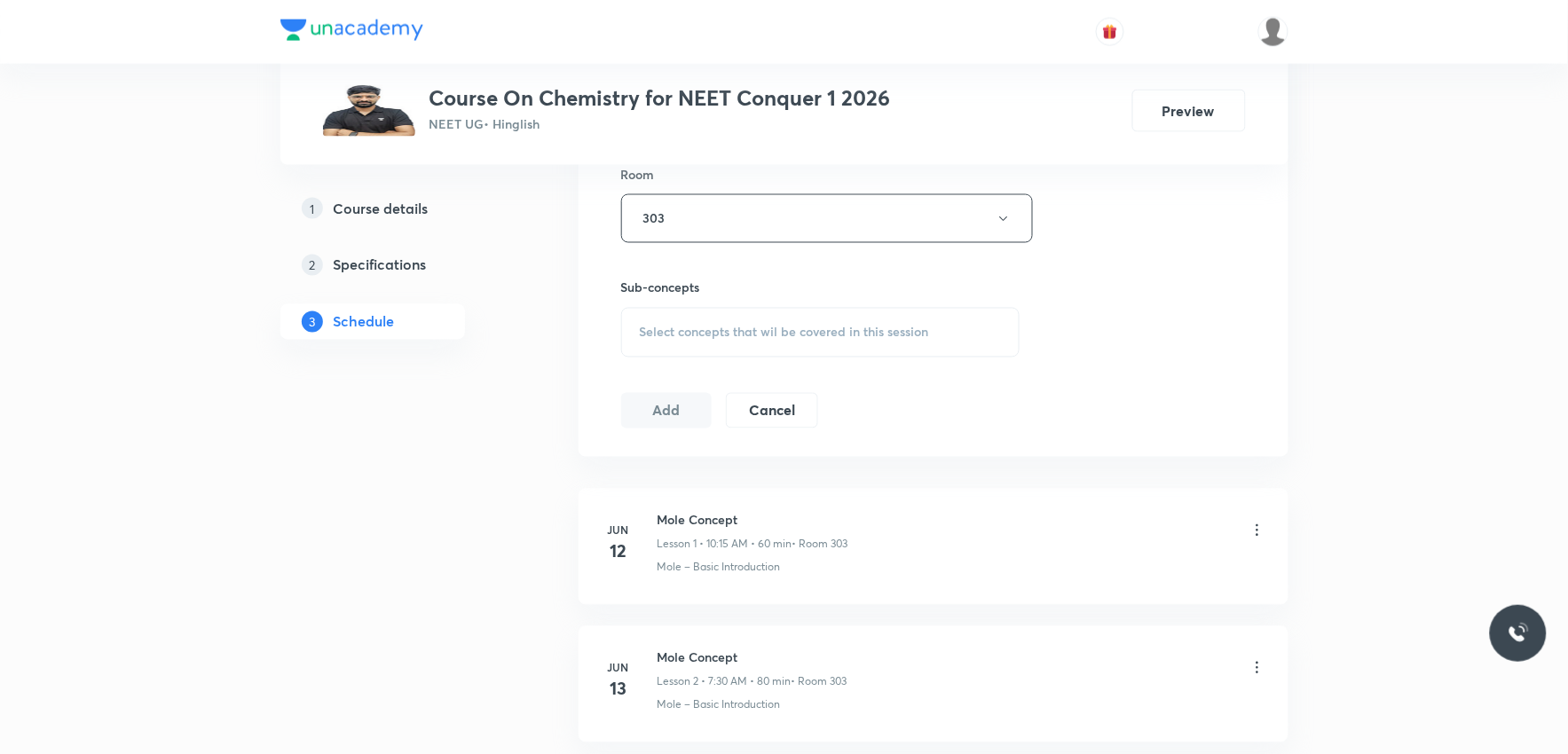
scroll to position [8379, 0]
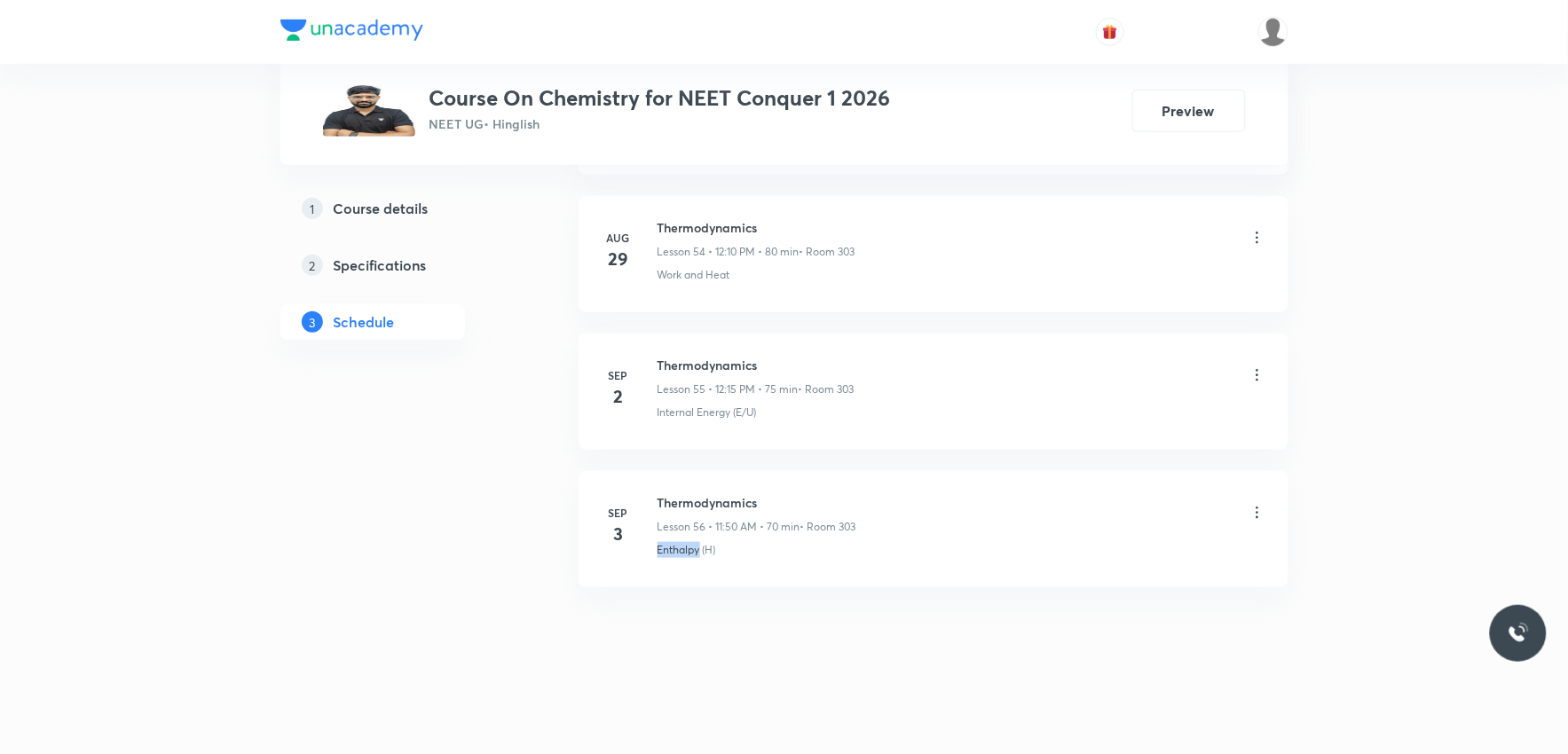
drag, startPoint x: 655, startPoint y: 559, endPoint x: 697, endPoint y: 560, distance: 42.0
click at [697, 560] on li "Sep 3 Thermodynamics Lesson 56 • 11:50 AM • 70 min • Room 303 Enthalpy (H)" at bounding box center [934, 529] width 710 height 117
copy p "Enthalpy"
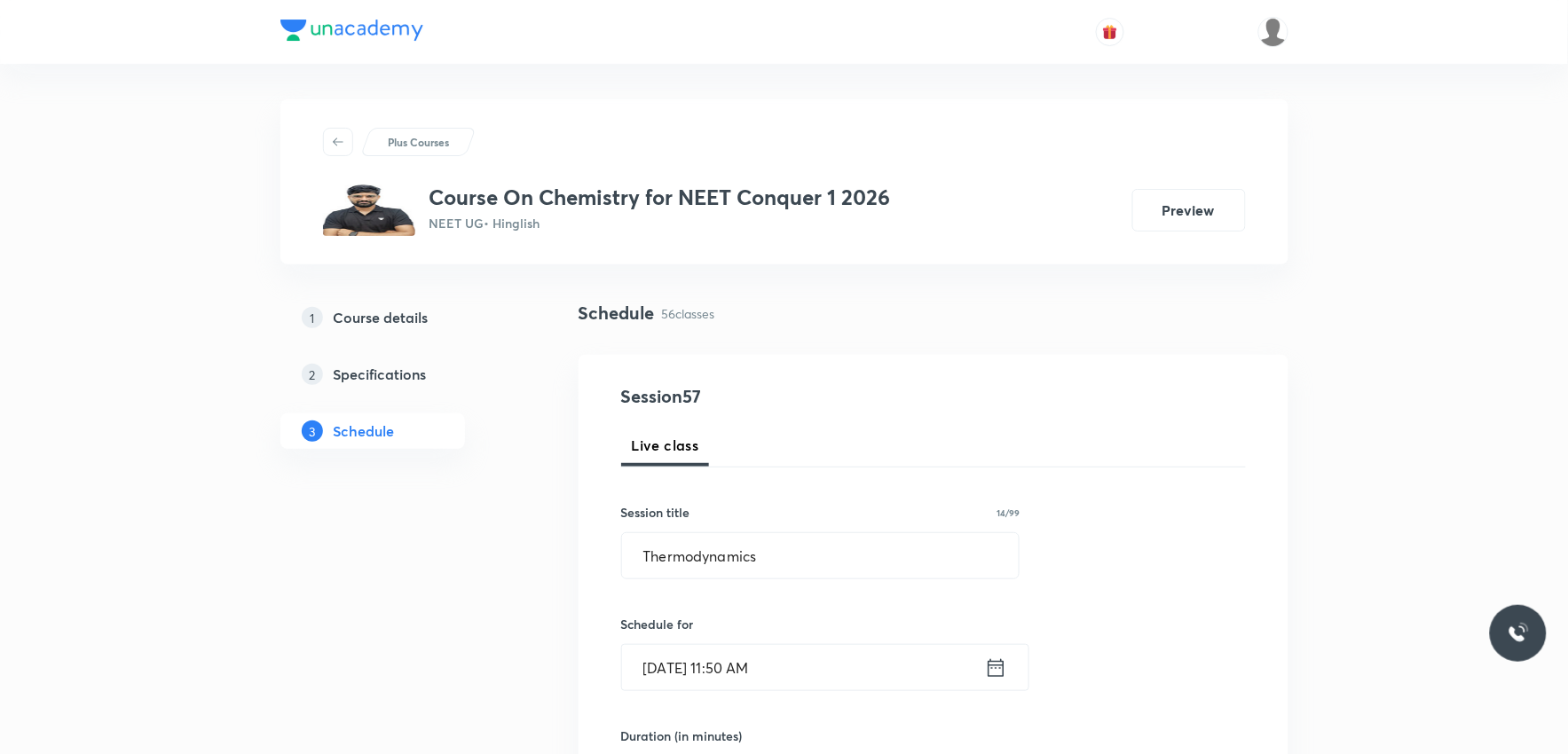
scroll to position [591, 0]
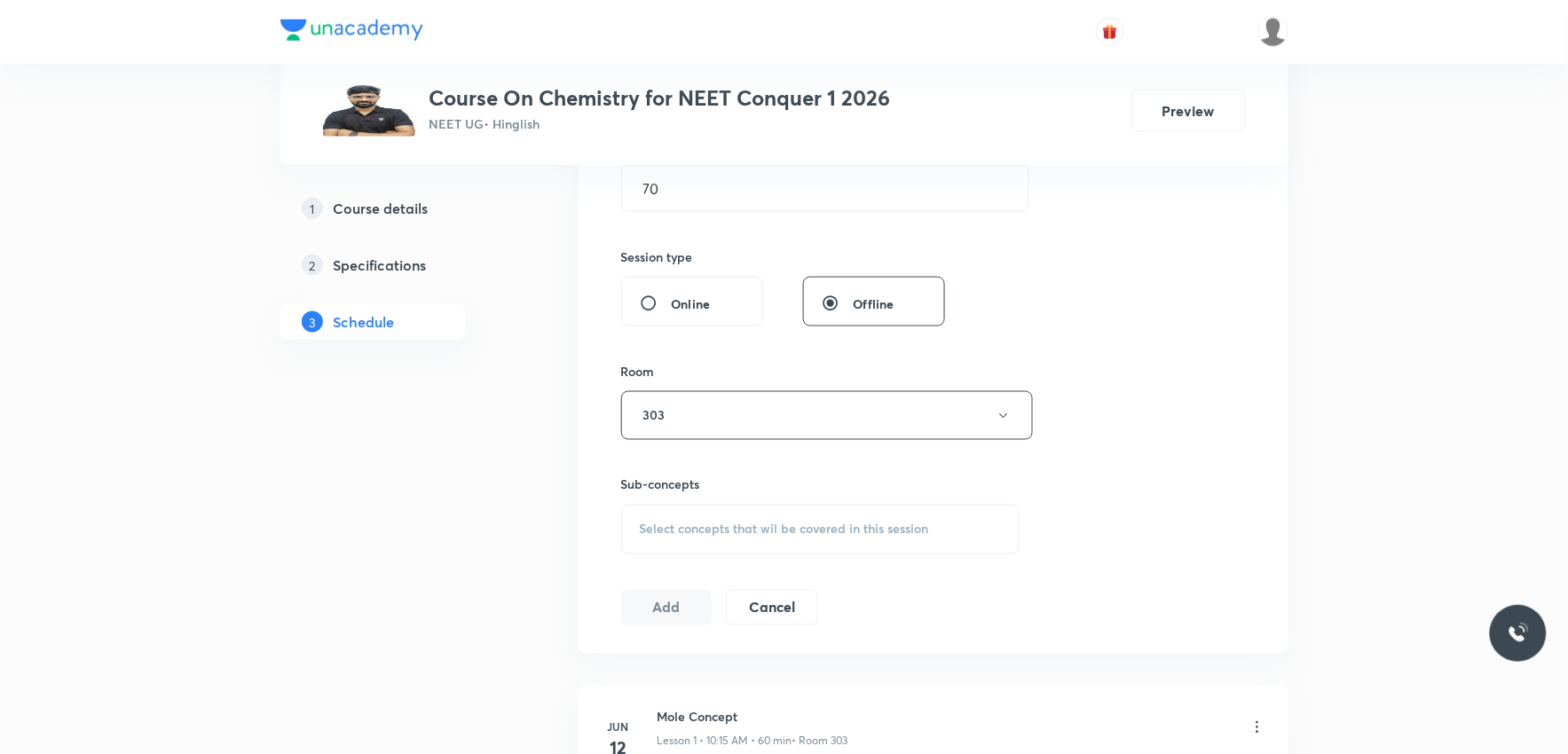
click at [739, 544] on div "Select concepts that wil be covered in this session" at bounding box center [820, 529] width 399 height 49
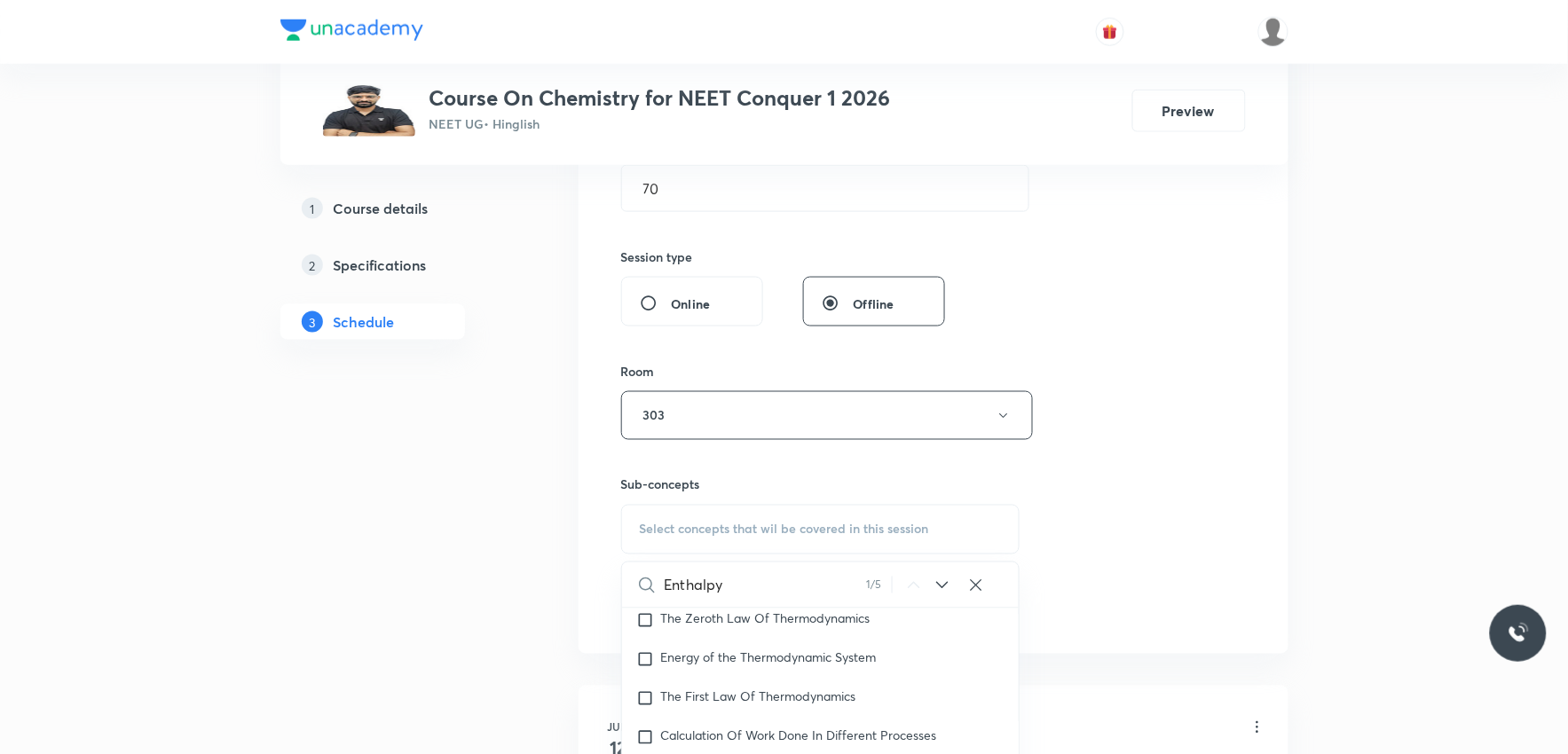
scroll to position [887, 0]
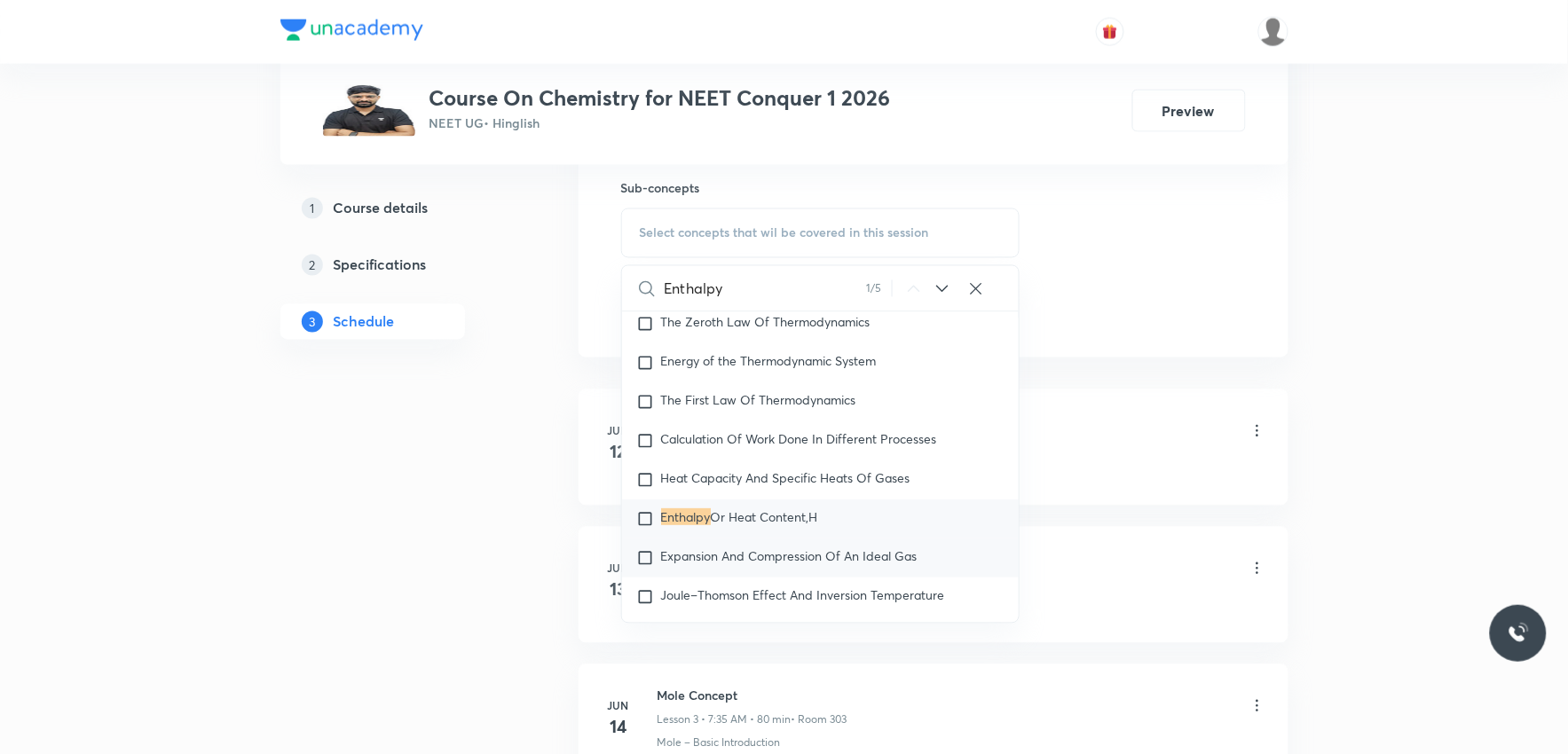
type input "Enthalpy"
click at [725, 565] on span "Expansion And Compression Of An Ideal Gas" at bounding box center [789, 556] width 256 height 17
checkbox input "true"
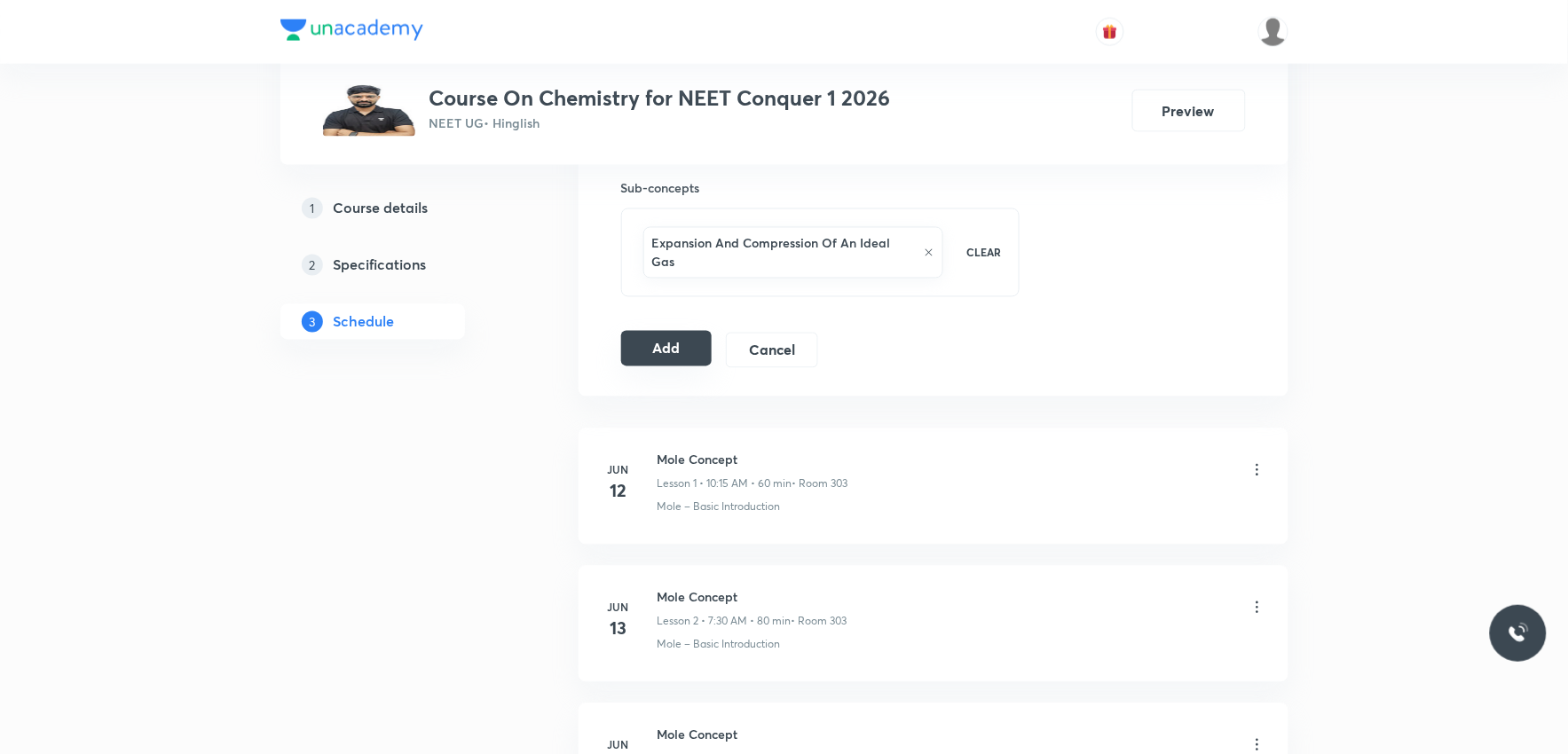
click at [677, 331] on button "Add" at bounding box center [667, 349] width 91 height 35
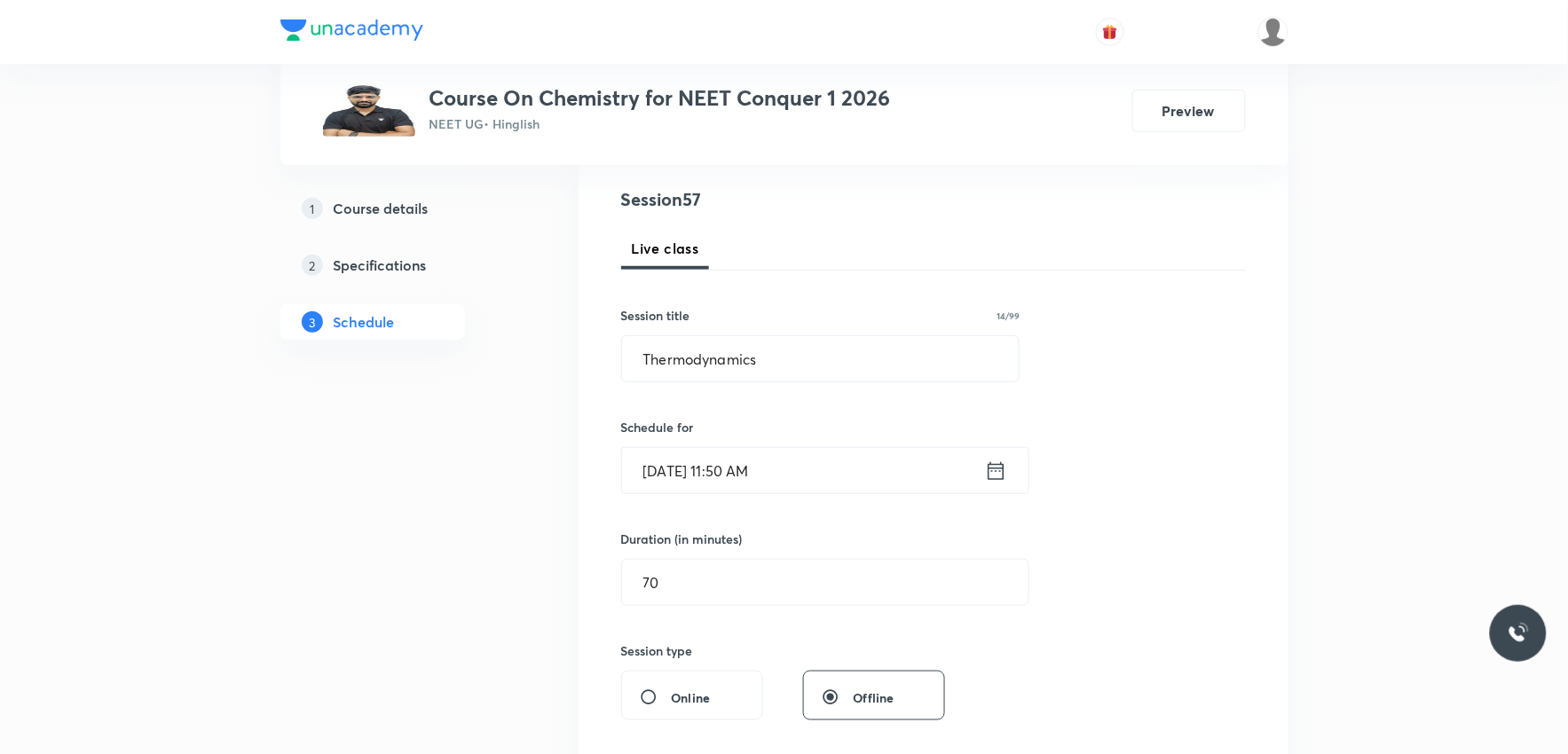
scroll to position [8398, 0]
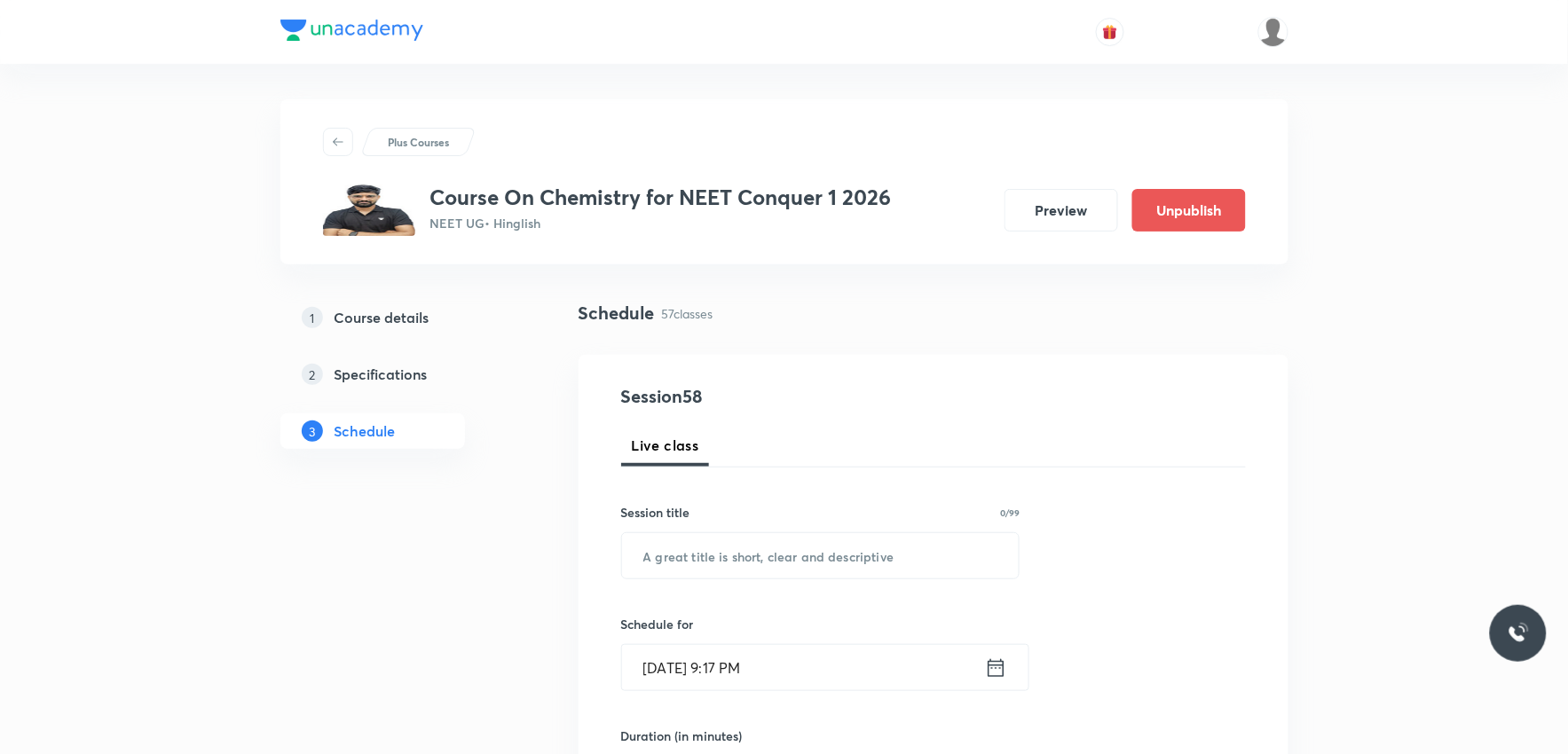
scroll to position [8516, 0]
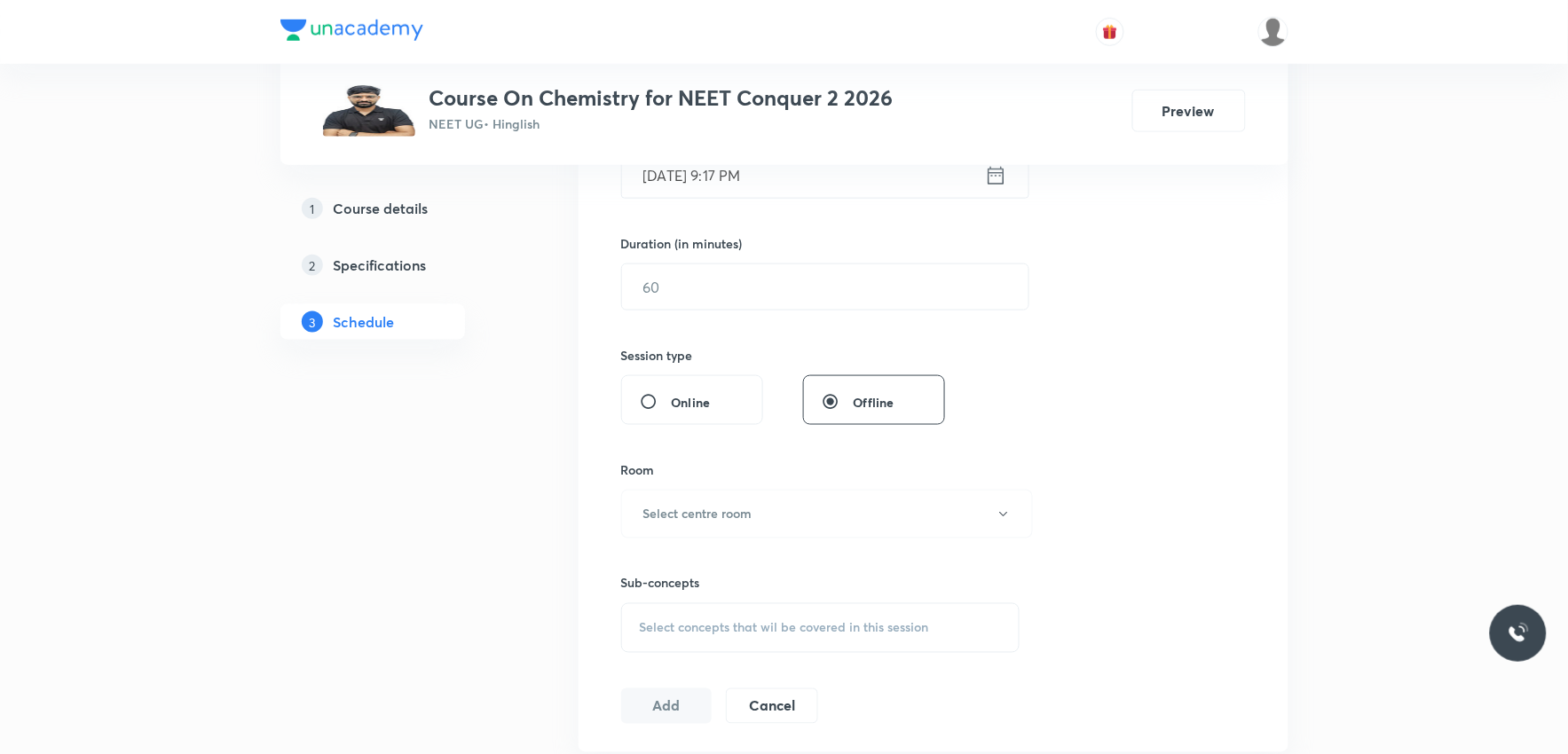
scroll to position [690, 0]
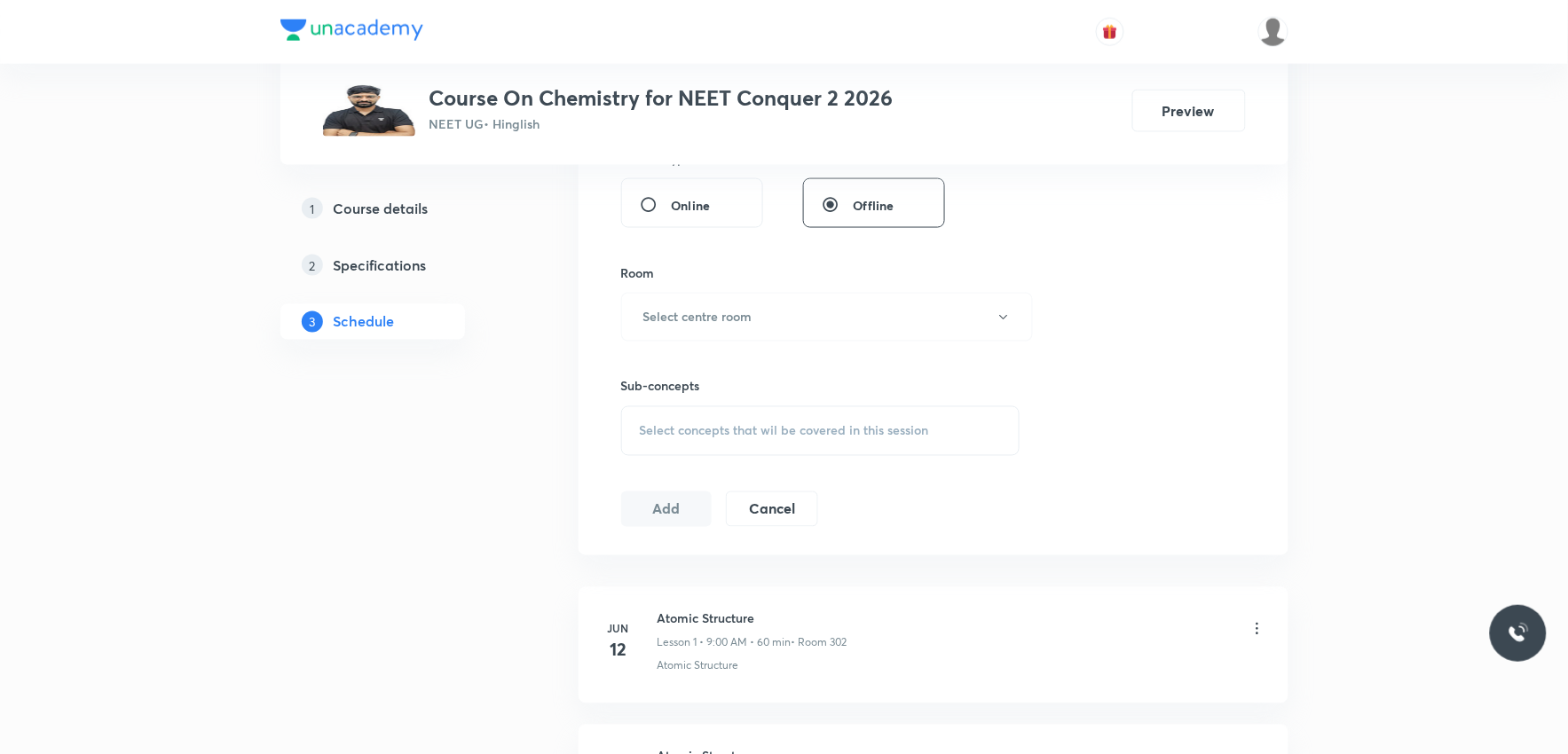
drag, startPoint x: 836, startPoint y: 434, endPoint x: 849, endPoint y: 420, distance: 19.1
click at [837, 434] on span "Select concepts that wil be covered in this session" at bounding box center [784, 431] width 289 height 14
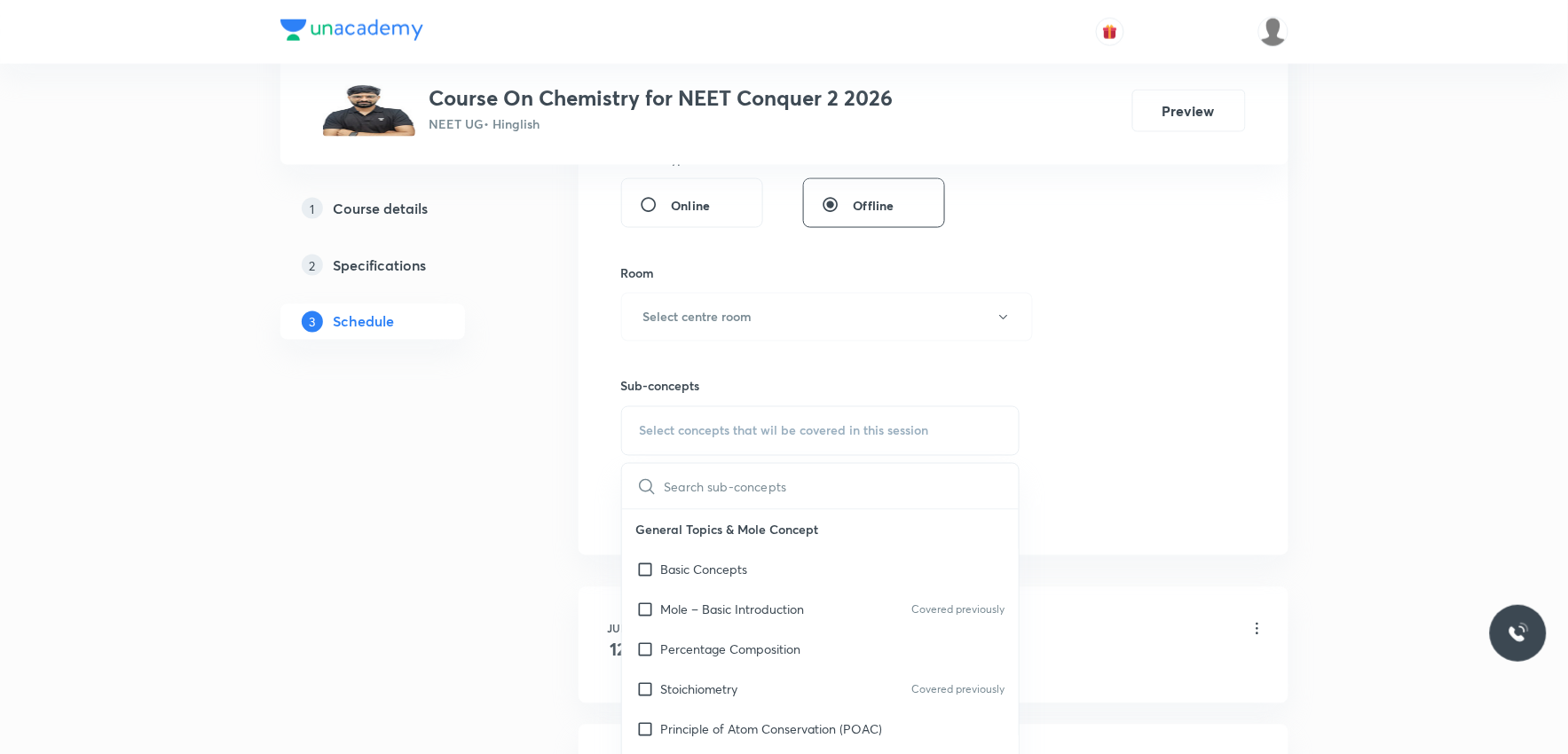
click at [1105, 310] on div "Session 52 Live class Session title 0/99 ​ Schedule for [DATE] 9:17 PM ​ Durati…" at bounding box center [933, 111] width 625 height 833
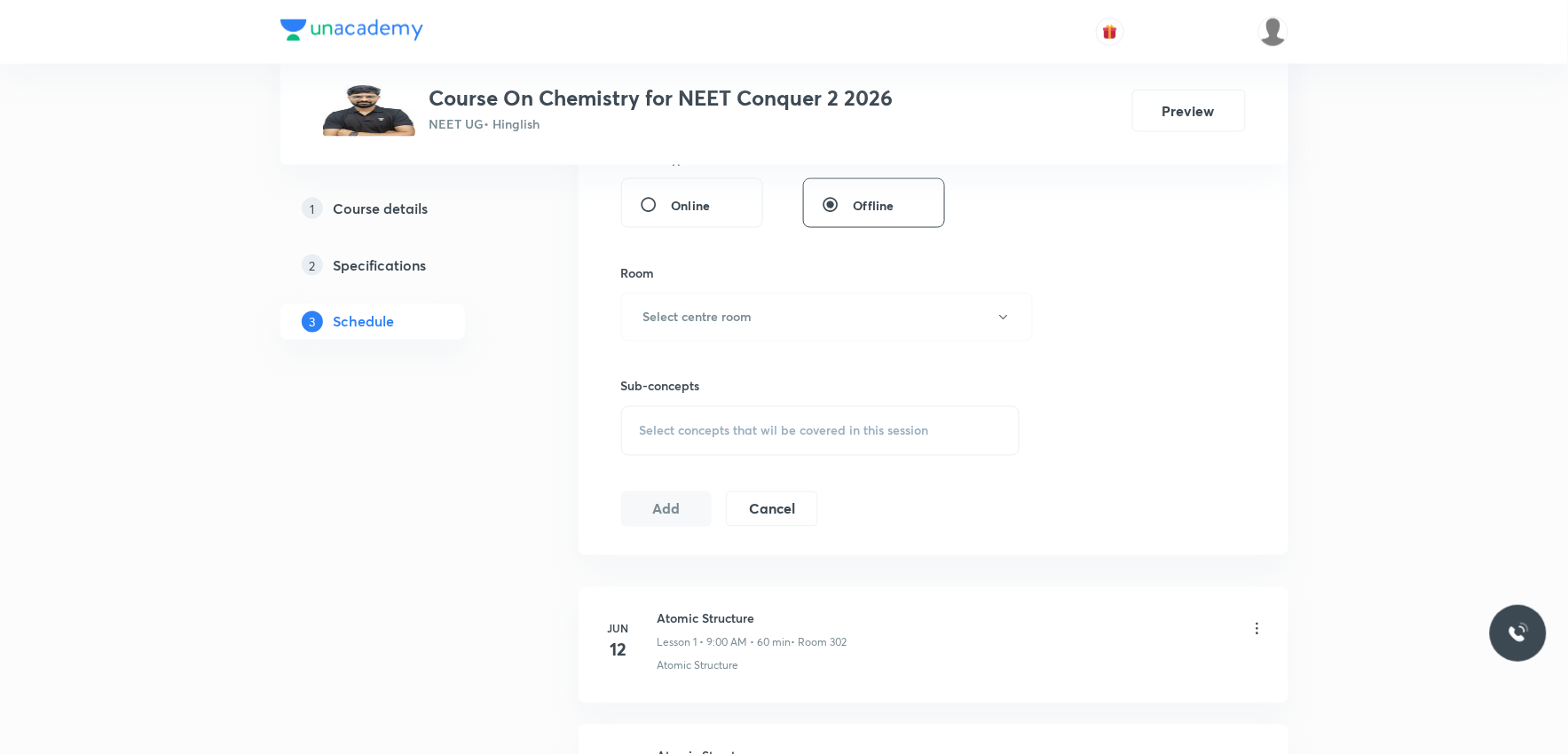
scroll to position [7690, 0]
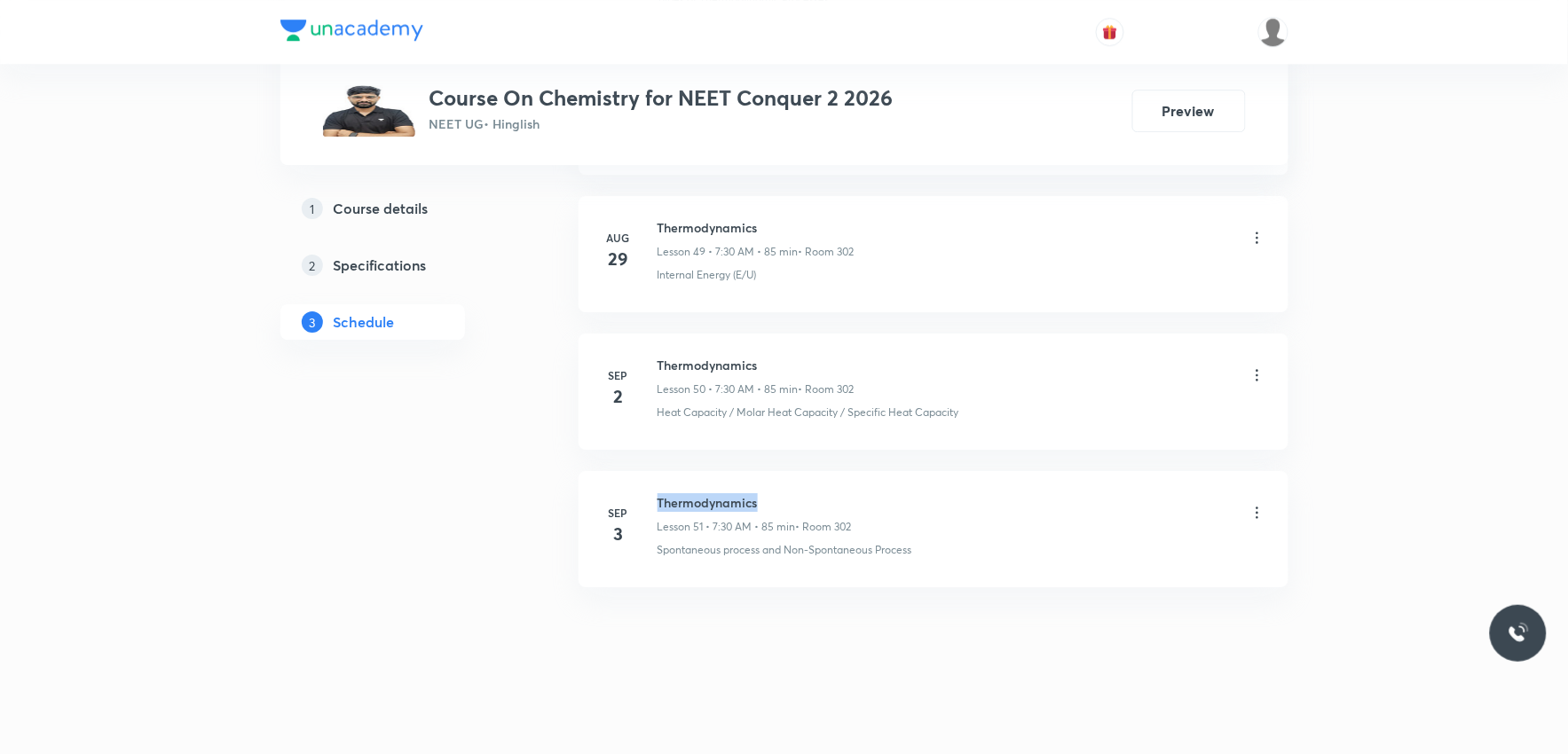
drag, startPoint x: 658, startPoint y: 499, endPoint x: 768, endPoint y: 492, distance: 110.2
click at [768, 493] on h6 "Thermodynamics" at bounding box center [754, 502] width 194 height 19
copy h6 "Thermodynamics"
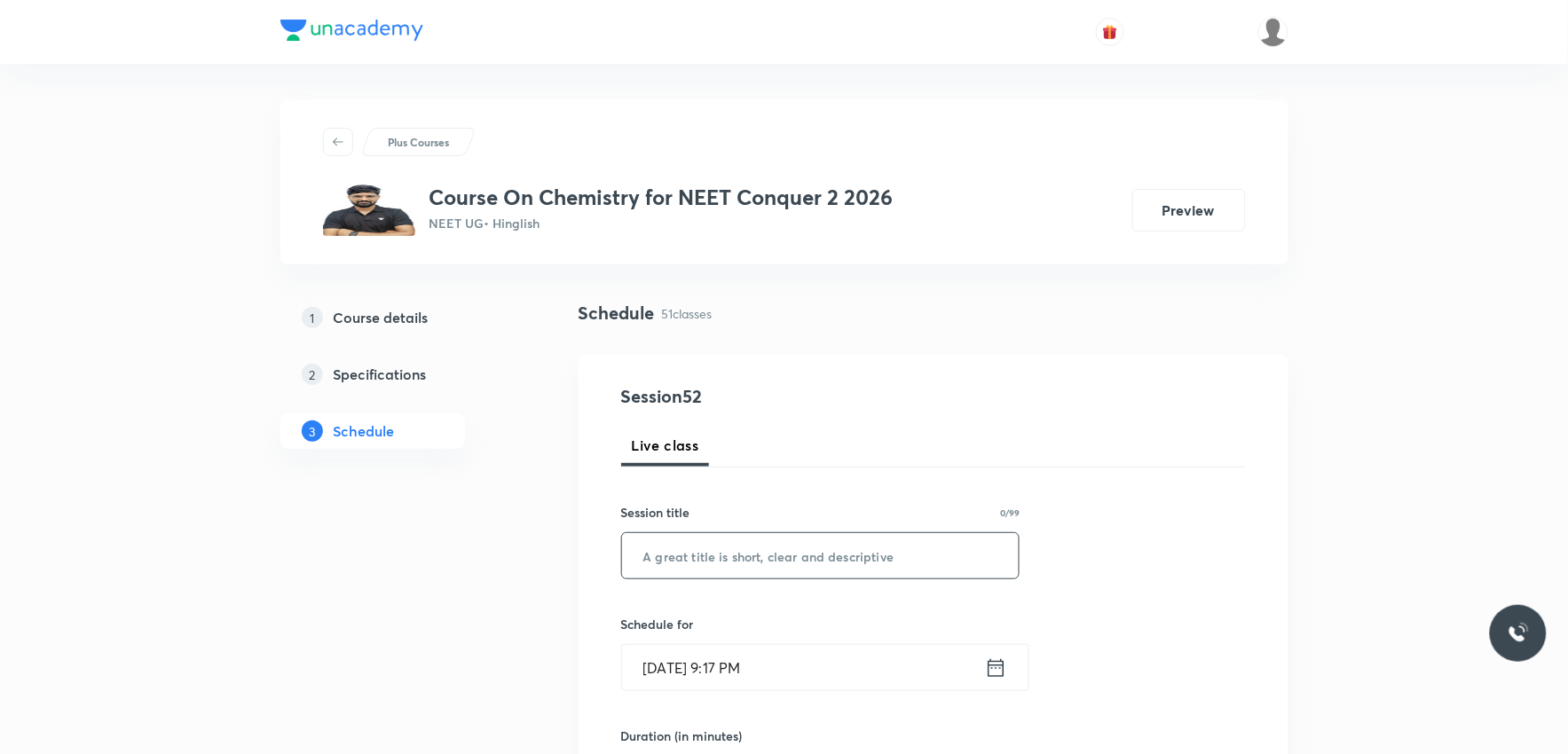
click at [807, 554] on input "text" at bounding box center [820, 555] width 397 height 46
paste input "Thermodynamics"
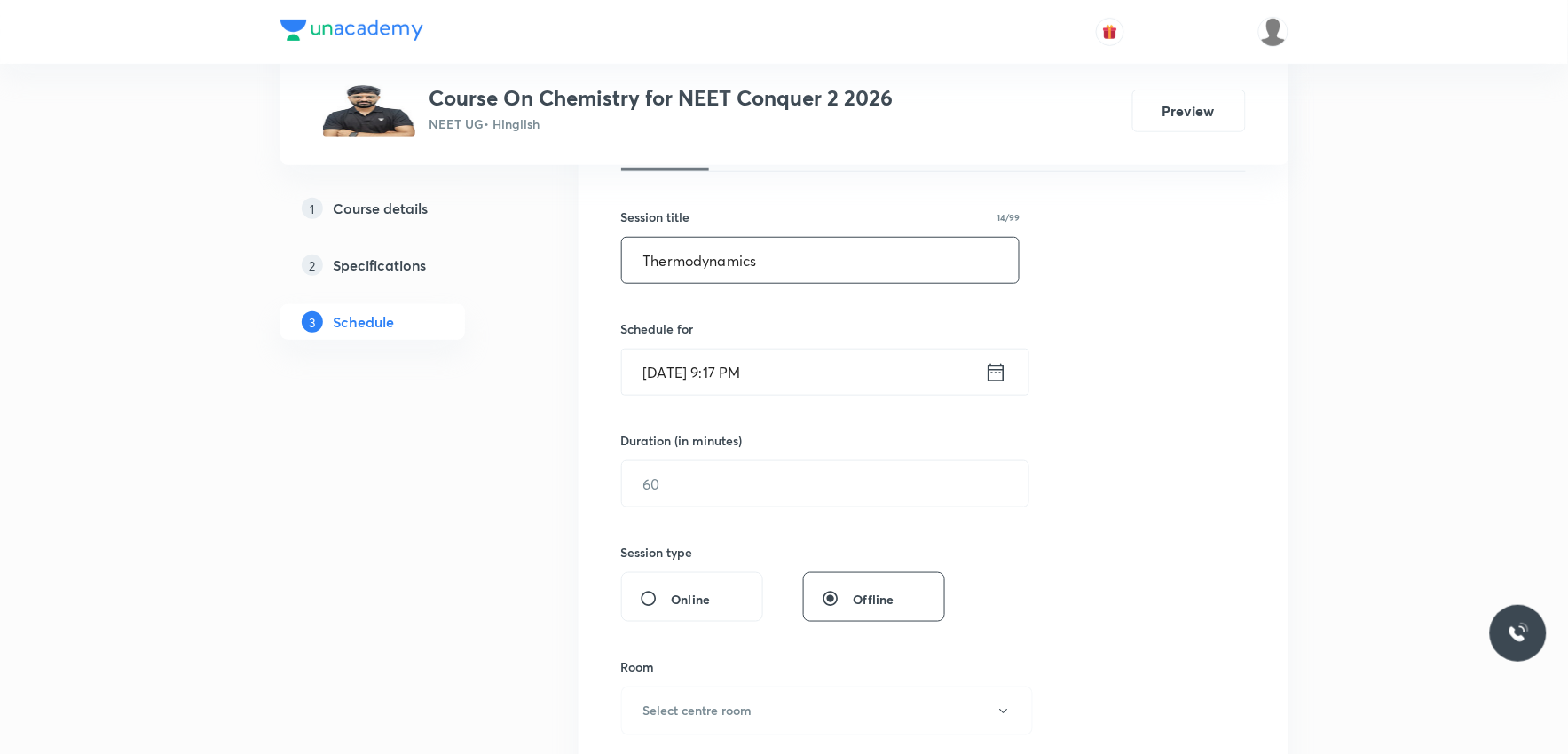
type input "Thermodynamics"
click at [750, 377] on input "[DATE] 9:17 PM" at bounding box center [803, 372] width 363 height 46
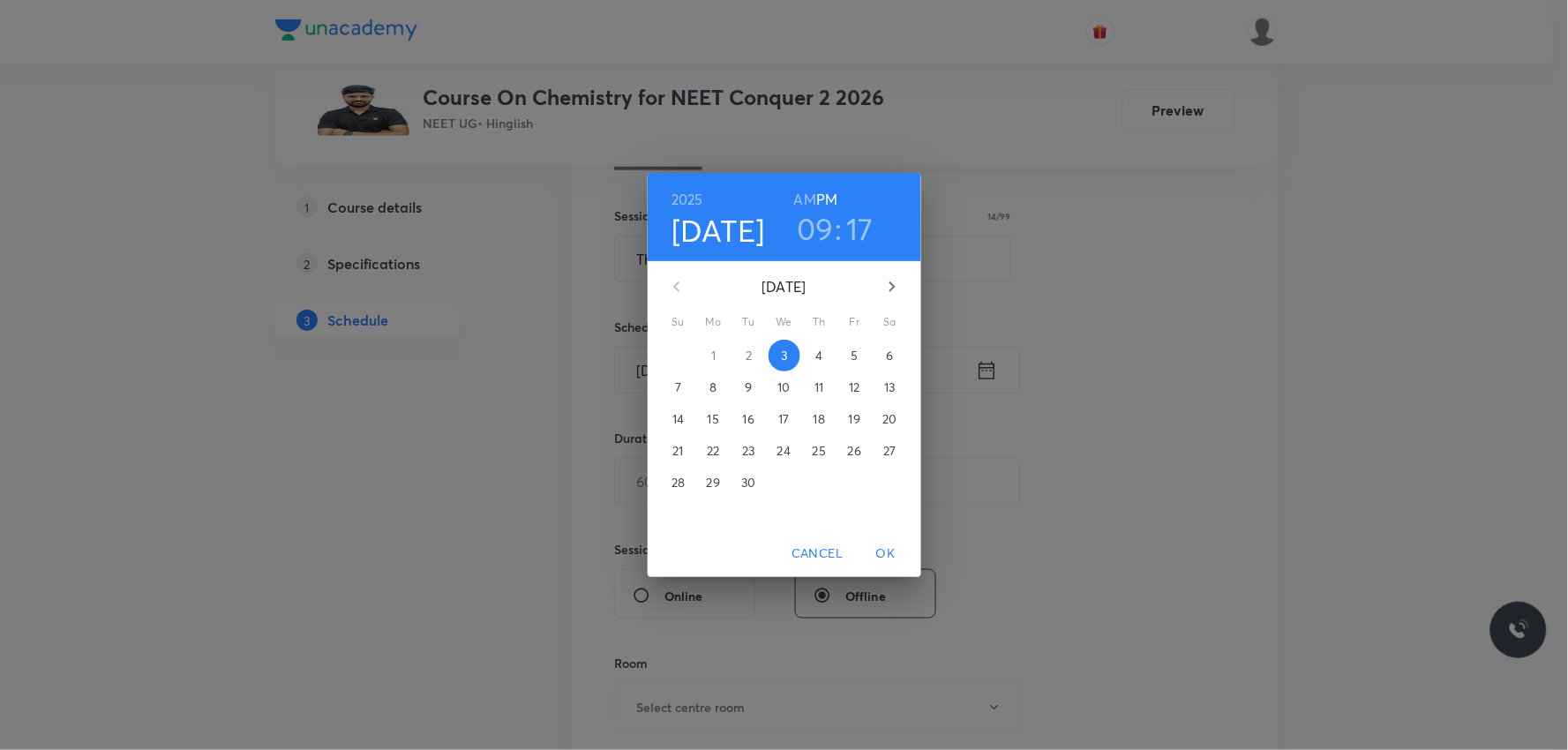
click at [814, 356] on span "4" at bounding box center [819, 355] width 32 height 18
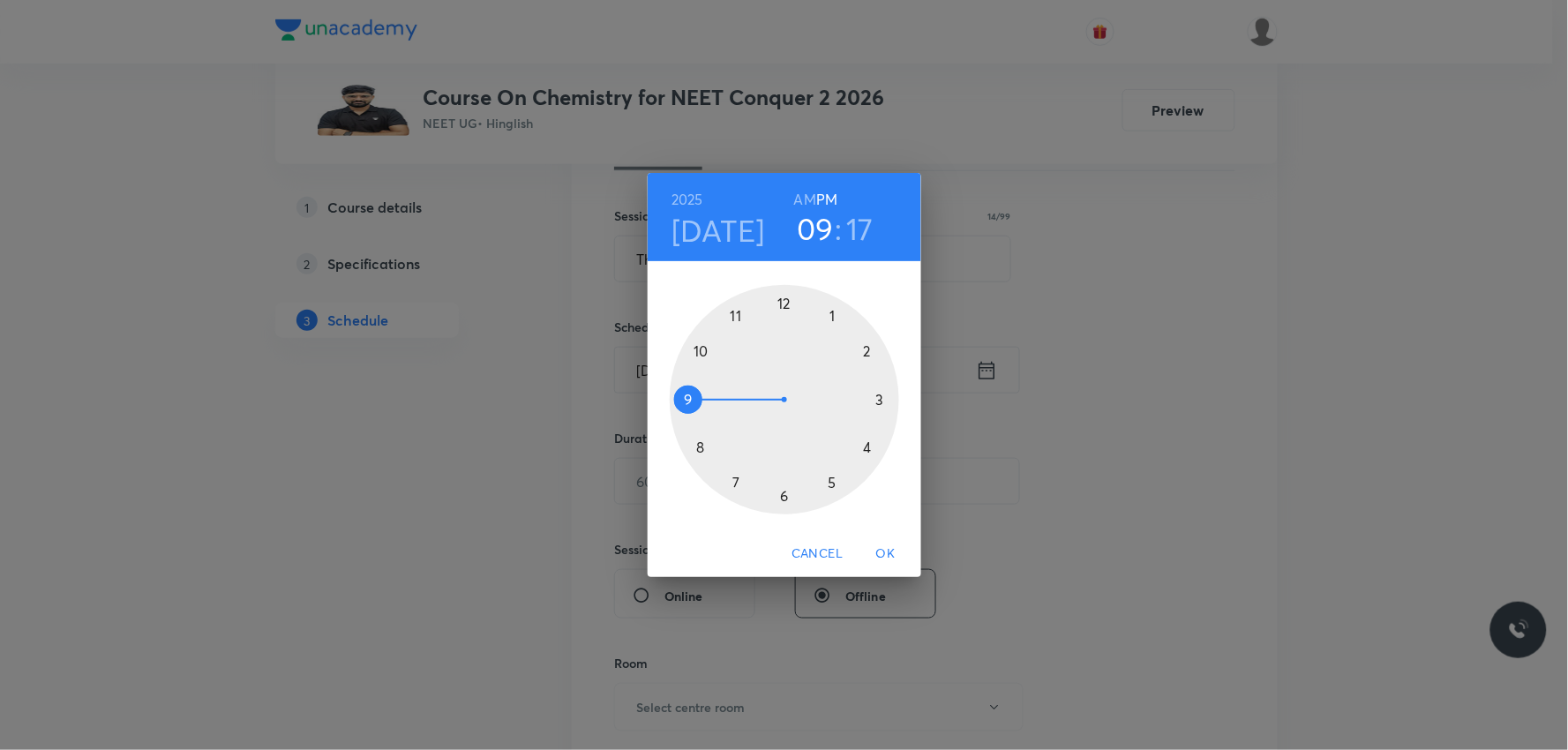
click at [809, 196] on h6 "AM" at bounding box center [805, 199] width 22 height 25
drag, startPoint x: 689, startPoint y: 401, endPoint x: 727, endPoint y: 475, distance: 83.2
click at [727, 475] on div at bounding box center [785, 400] width 230 height 230
drag, startPoint x: 880, startPoint y: 417, endPoint x: 786, endPoint y: 484, distance: 115.4
click at [786, 484] on div at bounding box center [785, 400] width 230 height 230
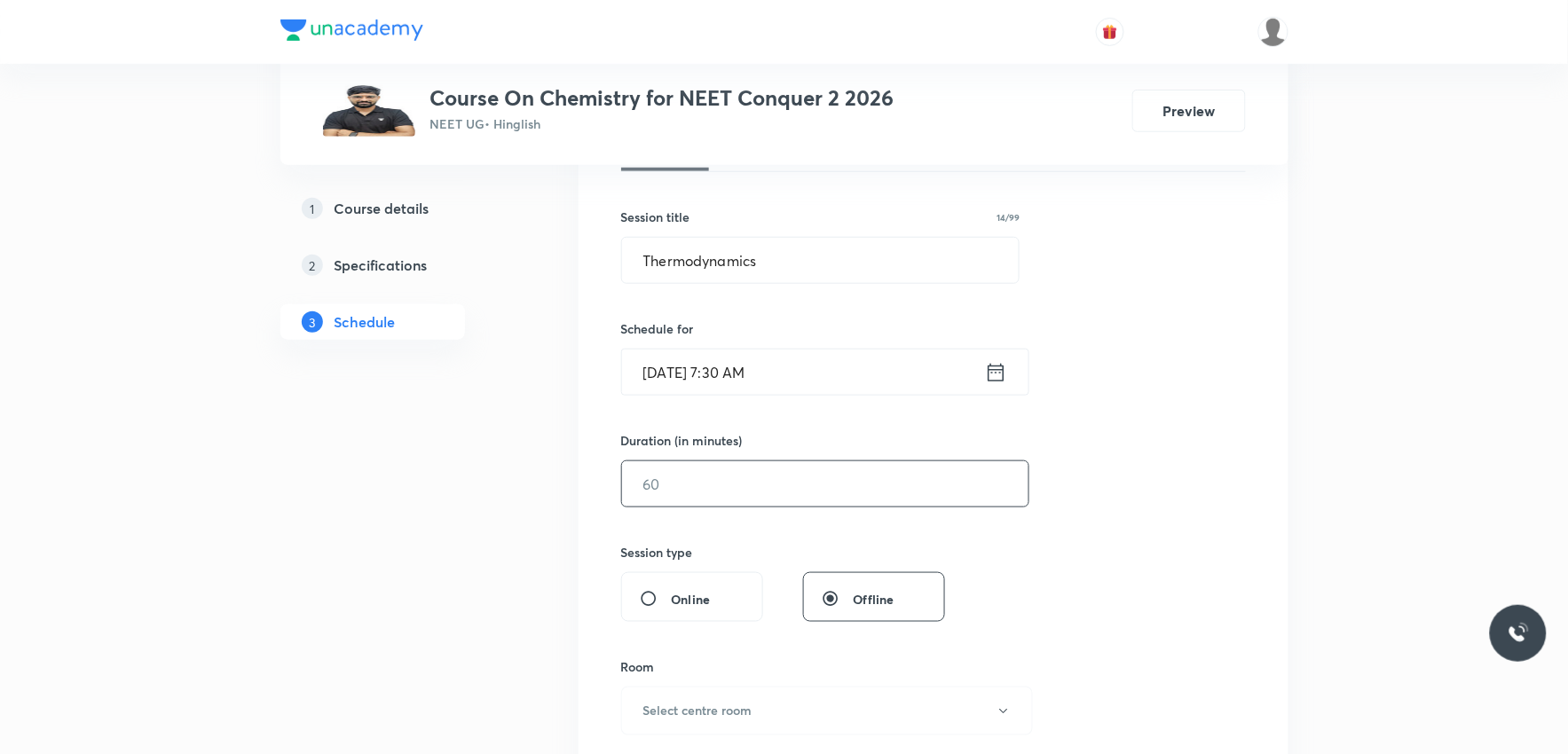
click at [741, 476] on input "text" at bounding box center [825, 484] width 406 height 46
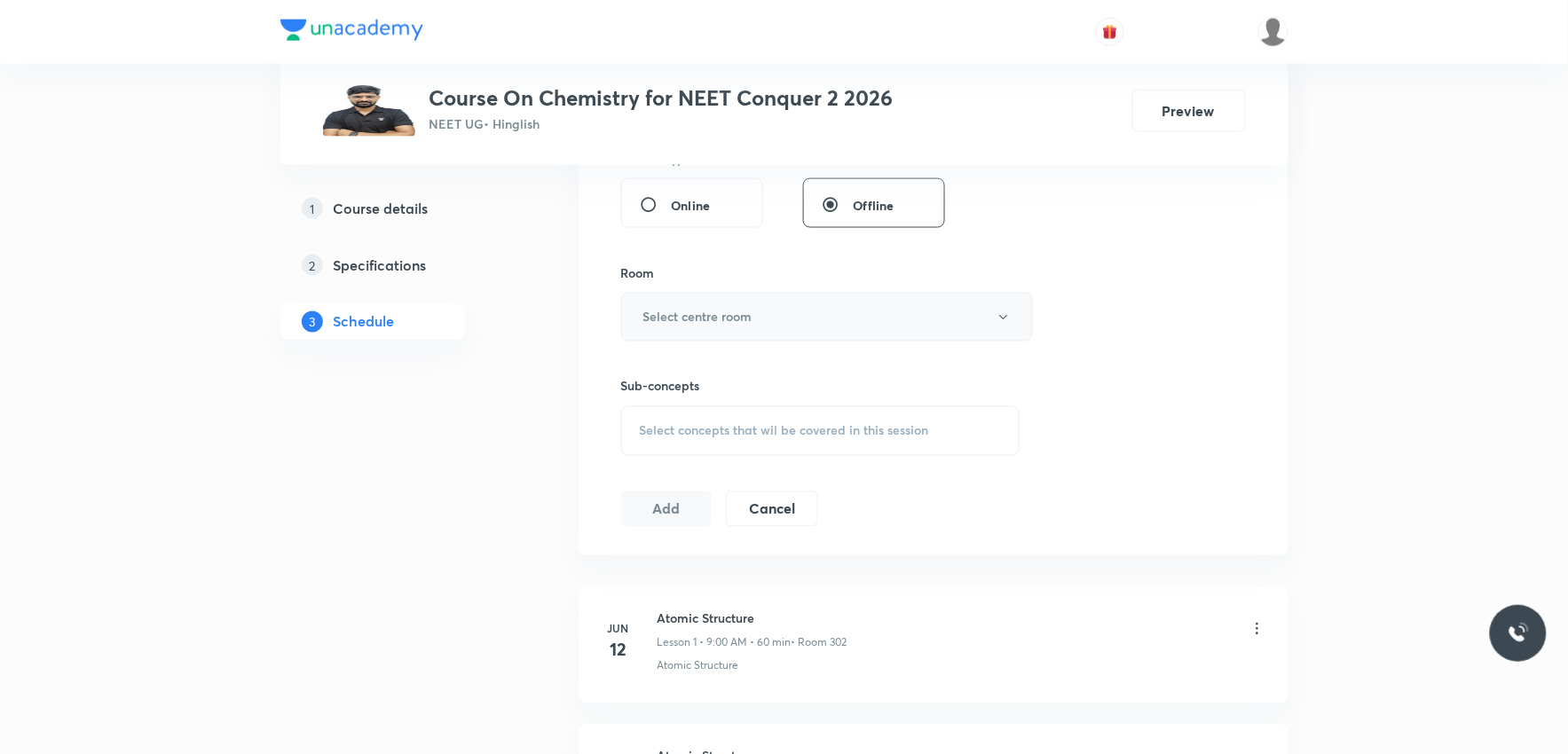
type input "85"
click at [808, 318] on button "Select centre room" at bounding box center [827, 317] width 412 height 48
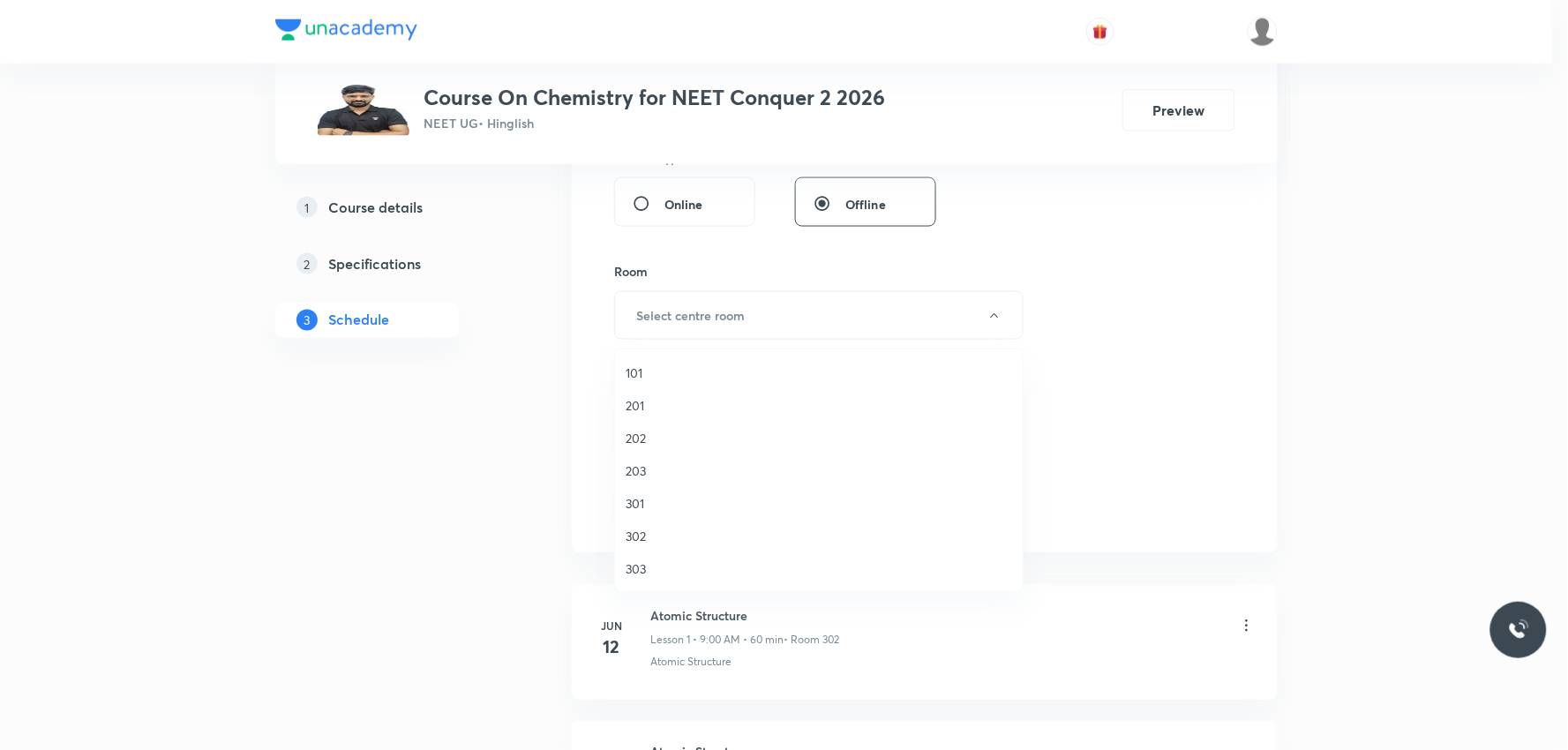
click at [671, 532] on span "302" at bounding box center [818, 536] width 386 height 19
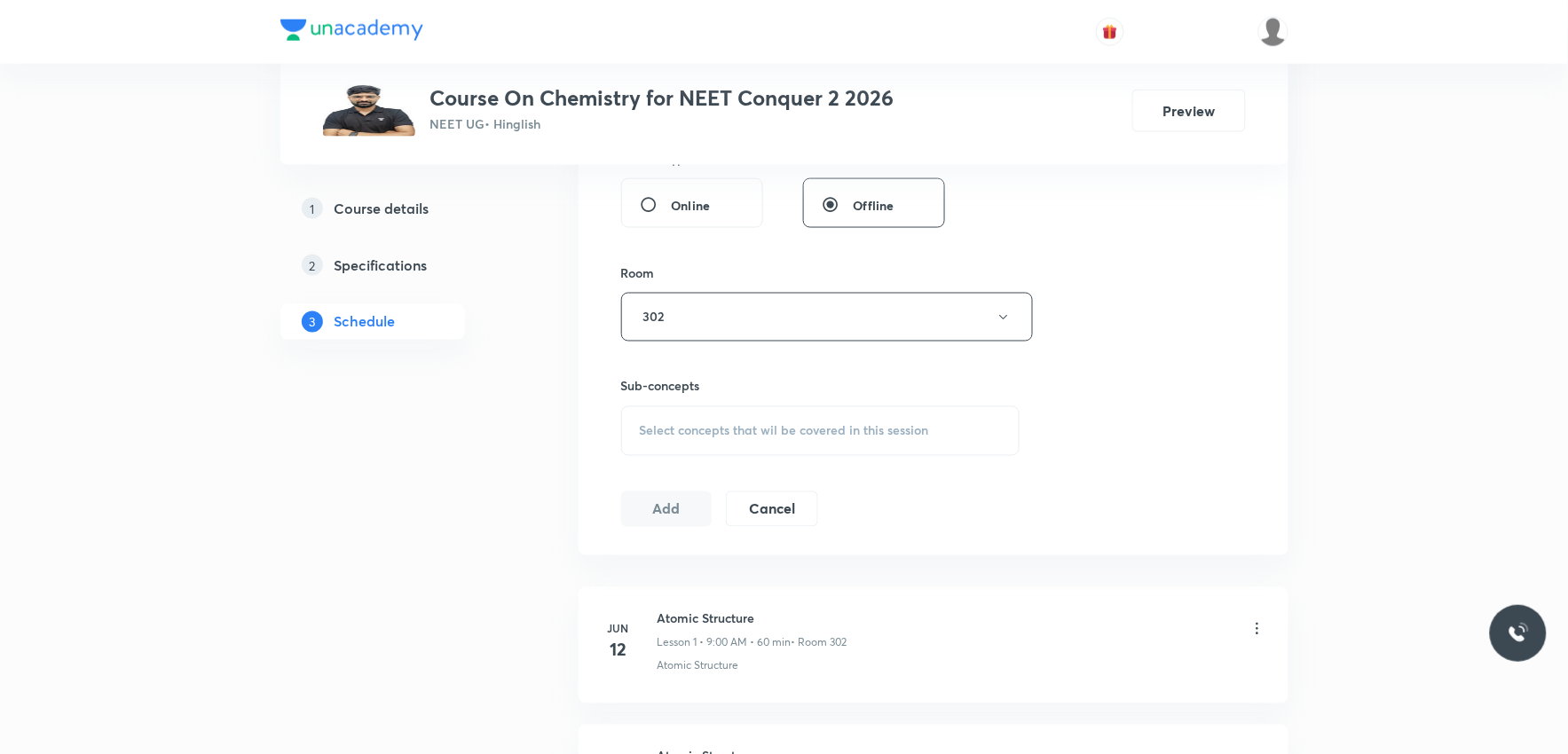
click at [790, 436] on span "Select concepts that wil be covered in this session" at bounding box center [784, 431] width 289 height 14
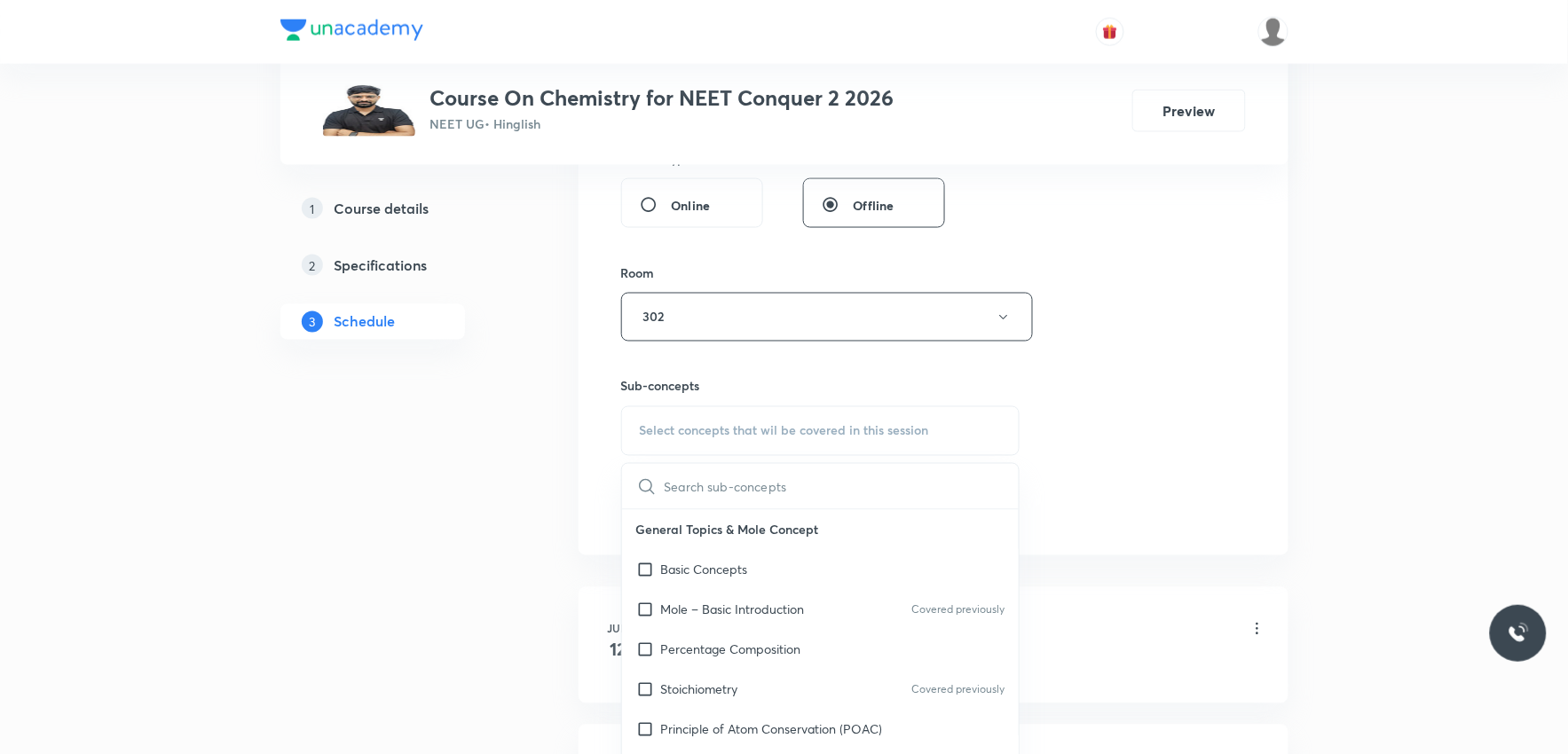
click at [1137, 359] on div "Session 52 Live class Session title 14/99 Thermodynamics ​ Schedule for [DATE] …" at bounding box center [933, 111] width 625 height 833
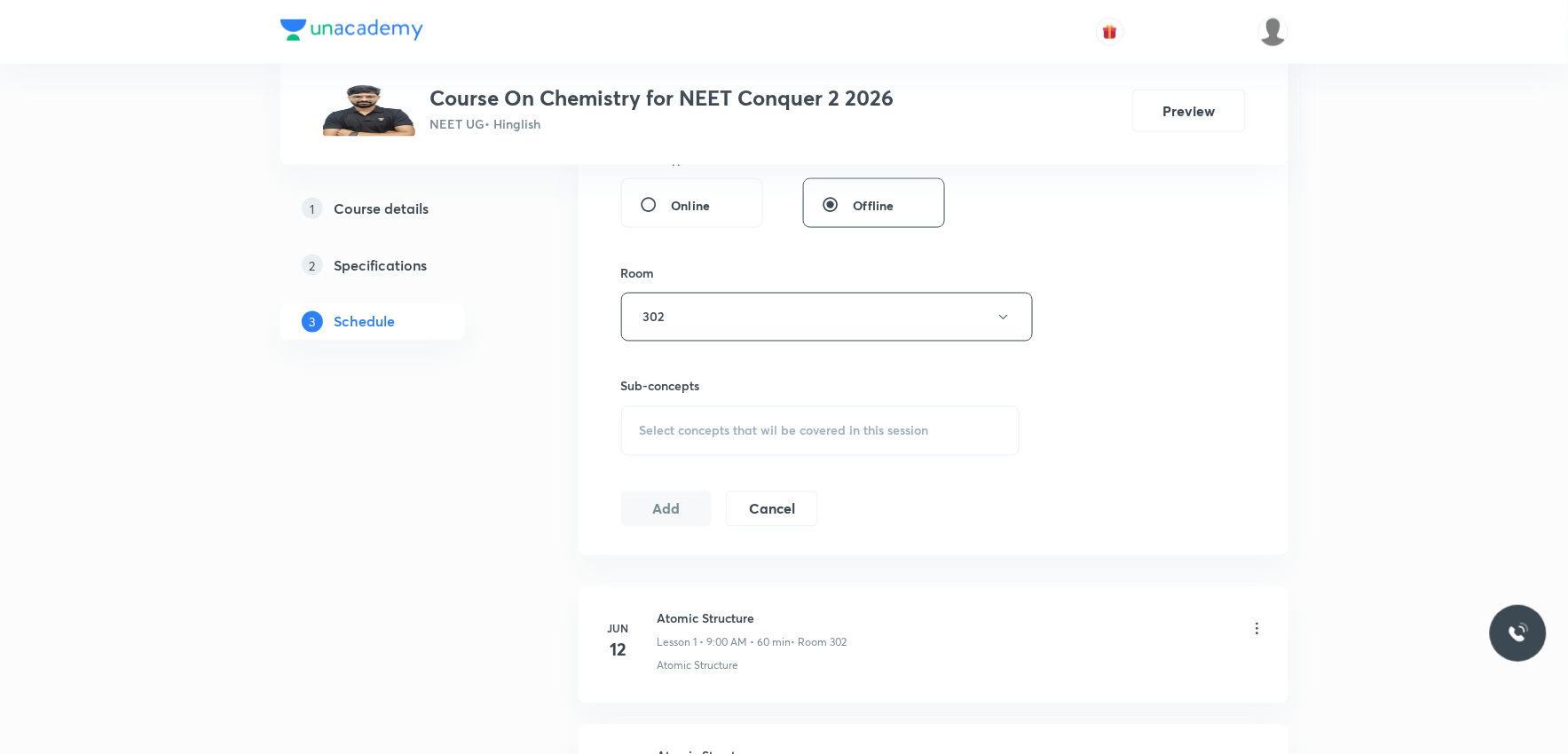
scroll to position [7690, 0]
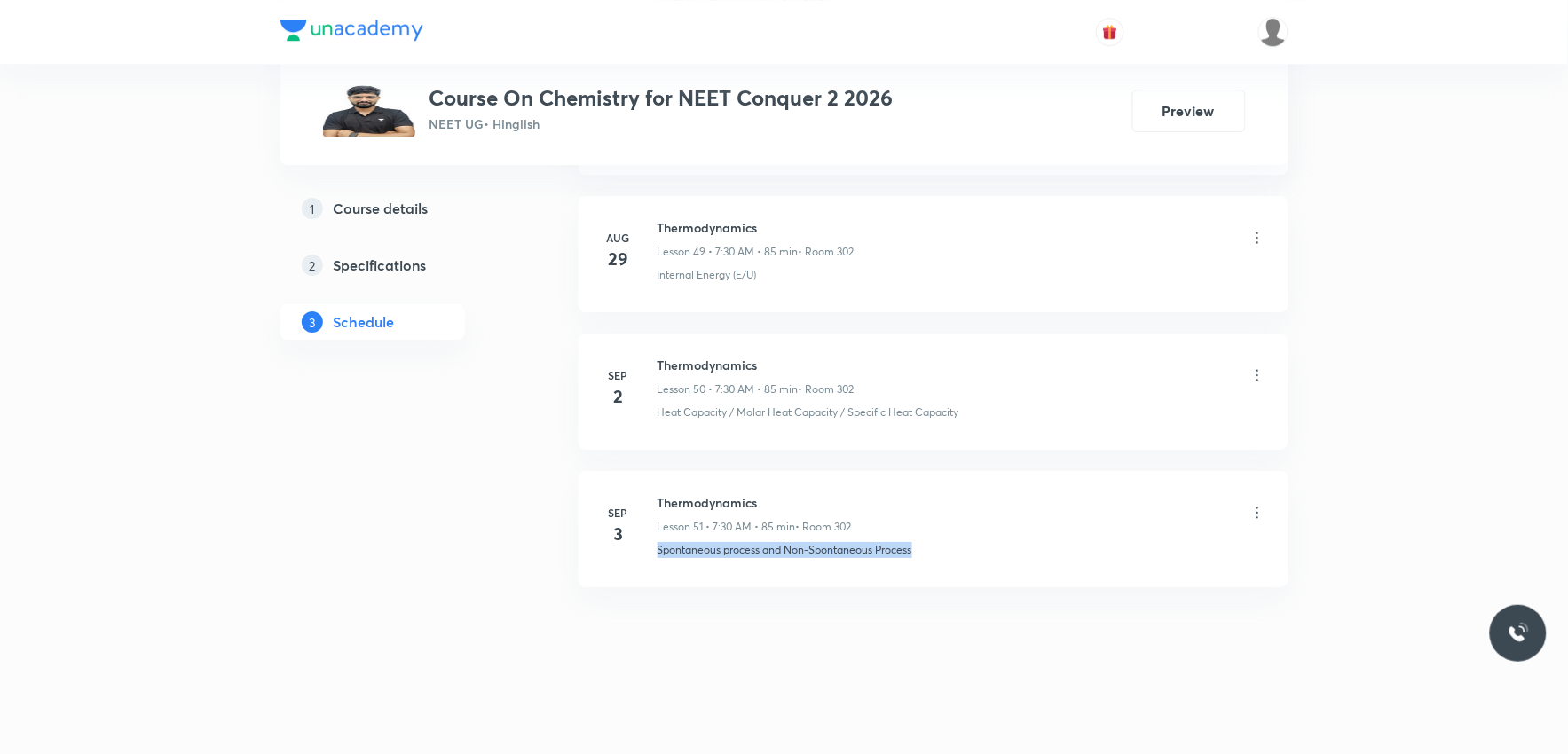
drag, startPoint x: 653, startPoint y: 555, endPoint x: 947, endPoint y: 564, distance: 294.1
click at [947, 564] on li "[DATE] Thermodynamics Lesson 51 • 7:30 AM • 85 min • Room 302 Spontaneous proce…" at bounding box center [934, 529] width 710 height 117
copy p "Spontaneous process and Non-Spontaneous Process"
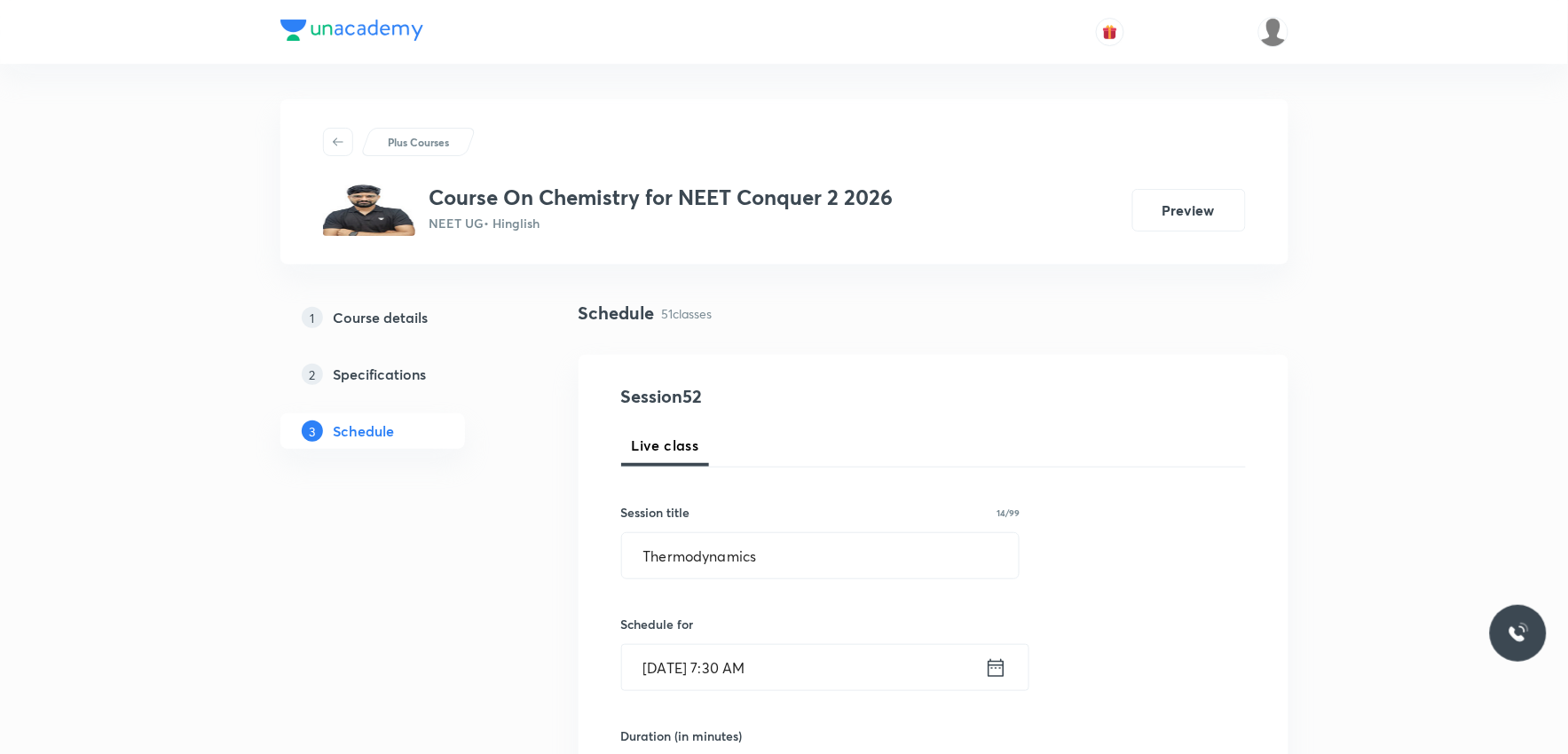
scroll to position [690, 0]
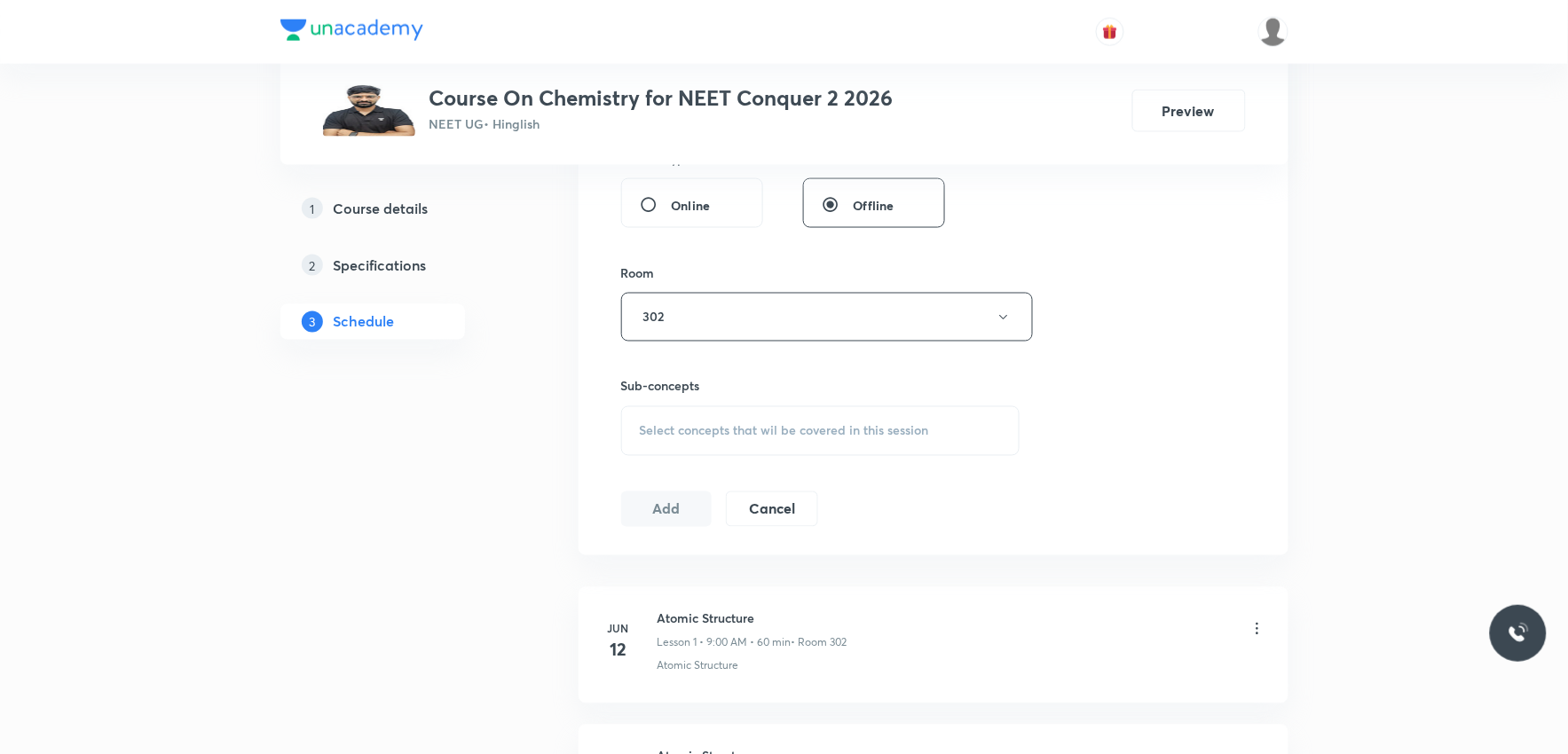
click at [893, 451] on div "Select concepts that wil be covered in this session" at bounding box center [820, 431] width 399 height 49
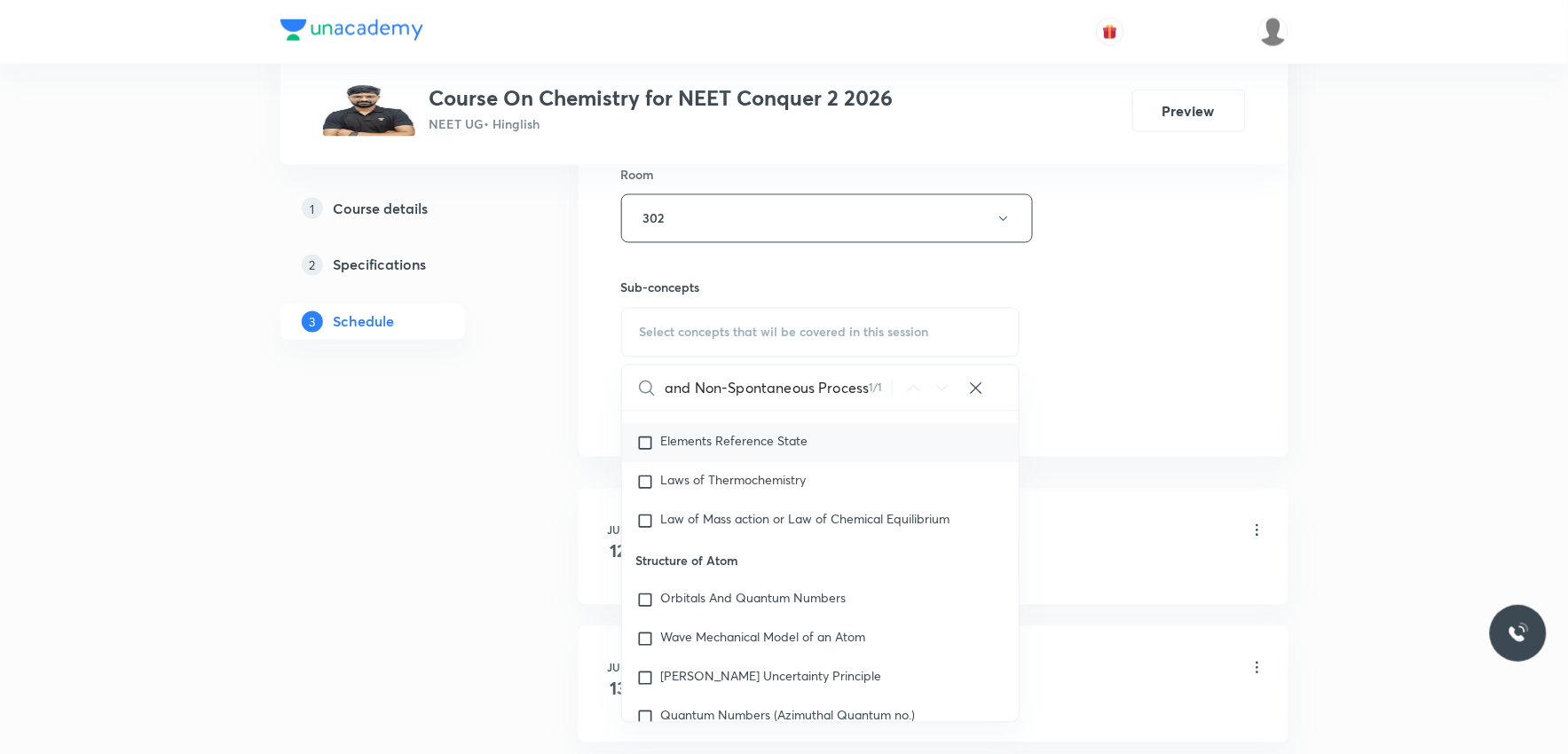
scroll to position [15478, 0]
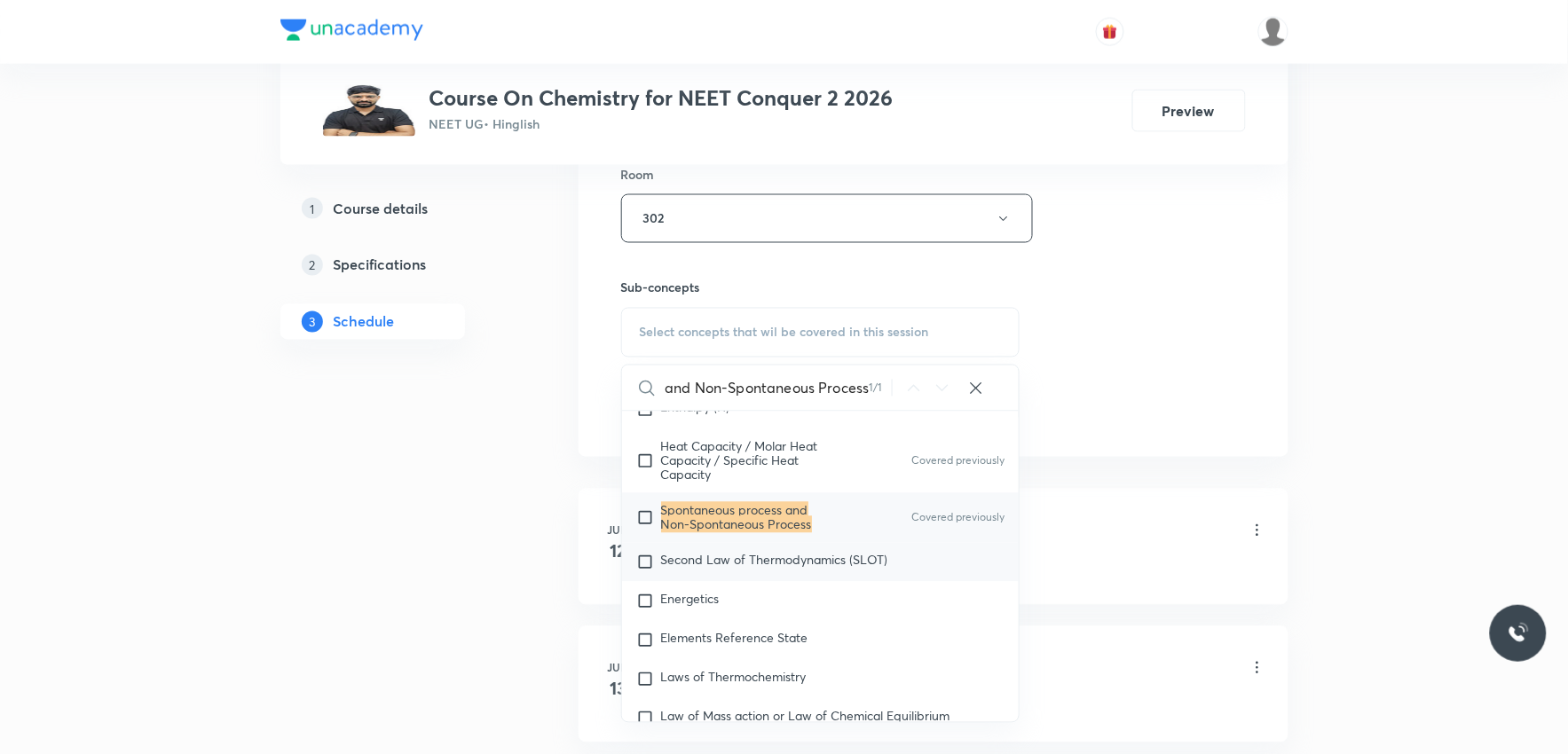
type input "Spontaneous process and Non-Spontaneous Process"
click at [730, 583] on div "Second Law of Thermodynamics (SLOT)" at bounding box center [820, 563] width 397 height 39
checkbox input "true"
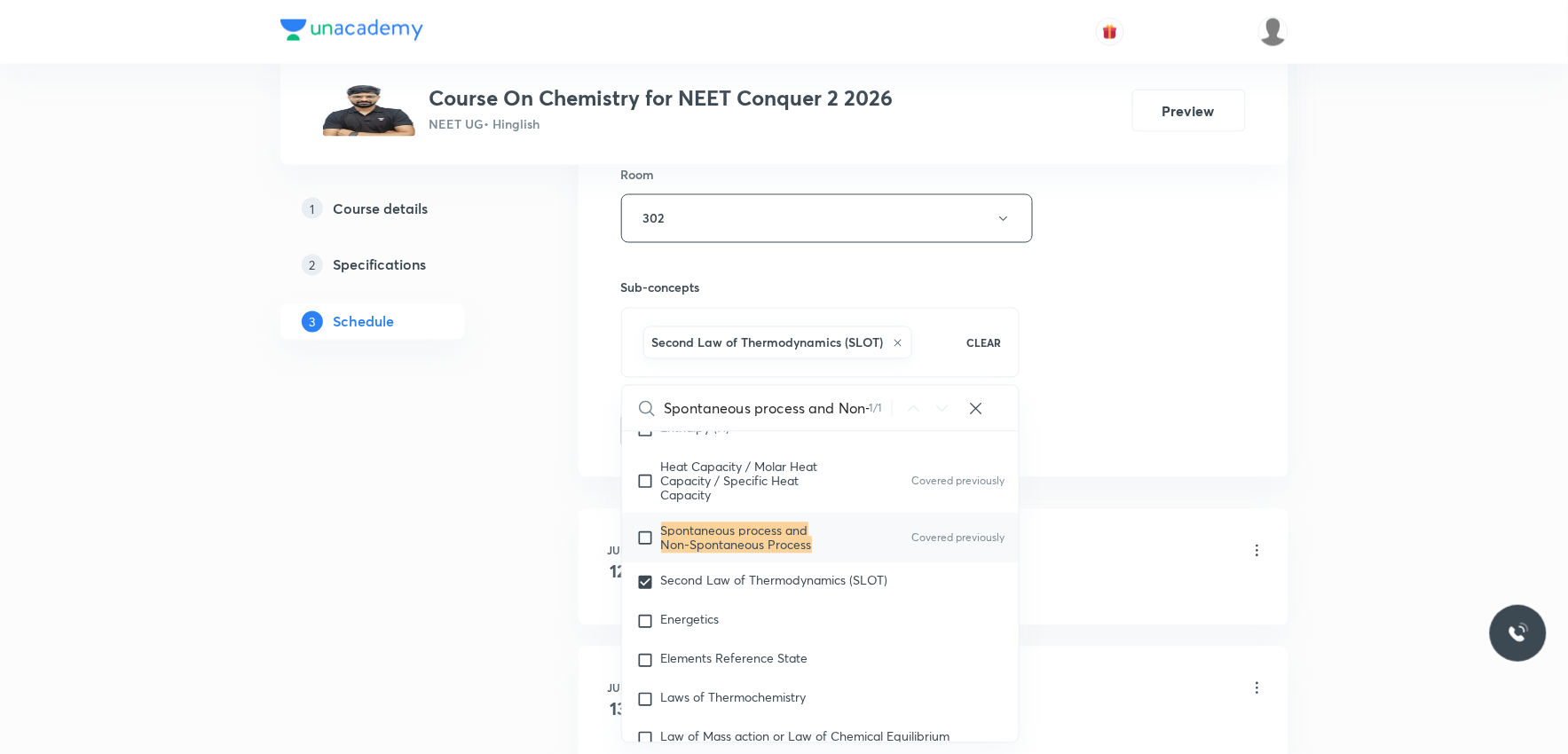
click at [1095, 364] on div "Session 52 Live class Session title 14/99 Thermodynamics ​ Schedule for [DATE] …" at bounding box center [933, 22] width 625 height 854
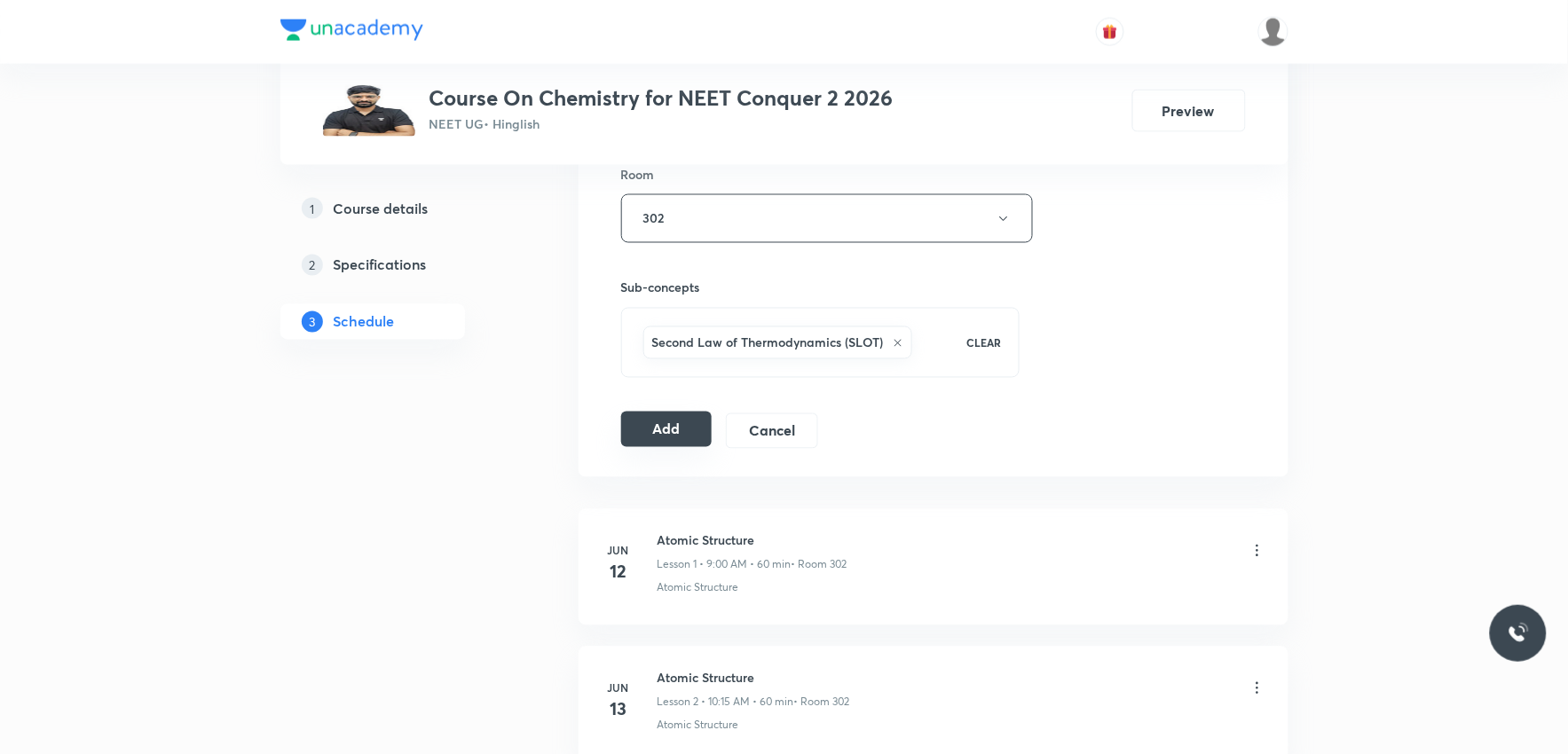
click at [695, 428] on button "Add" at bounding box center [667, 430] width 91 height 35
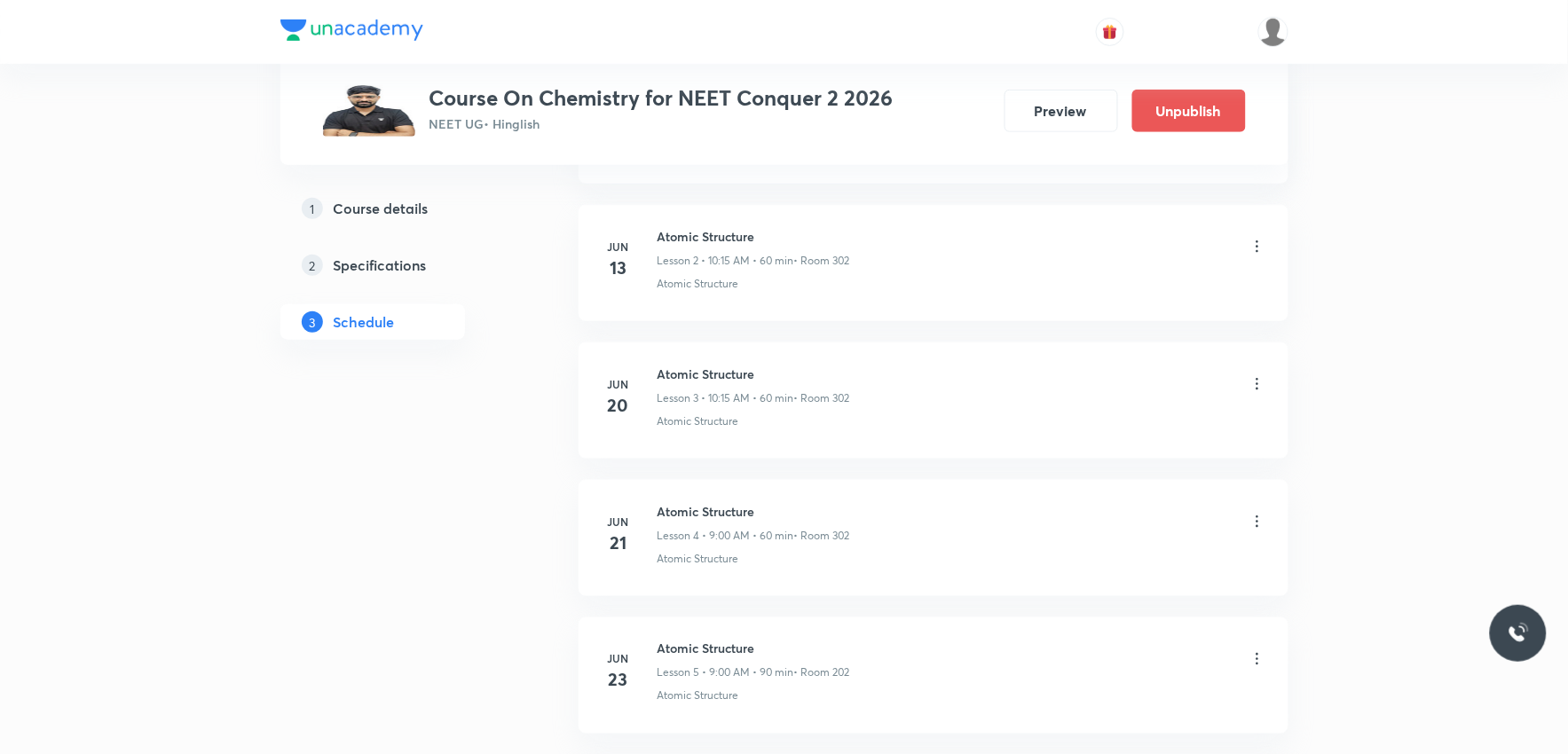
scroll to position [7012, 0]
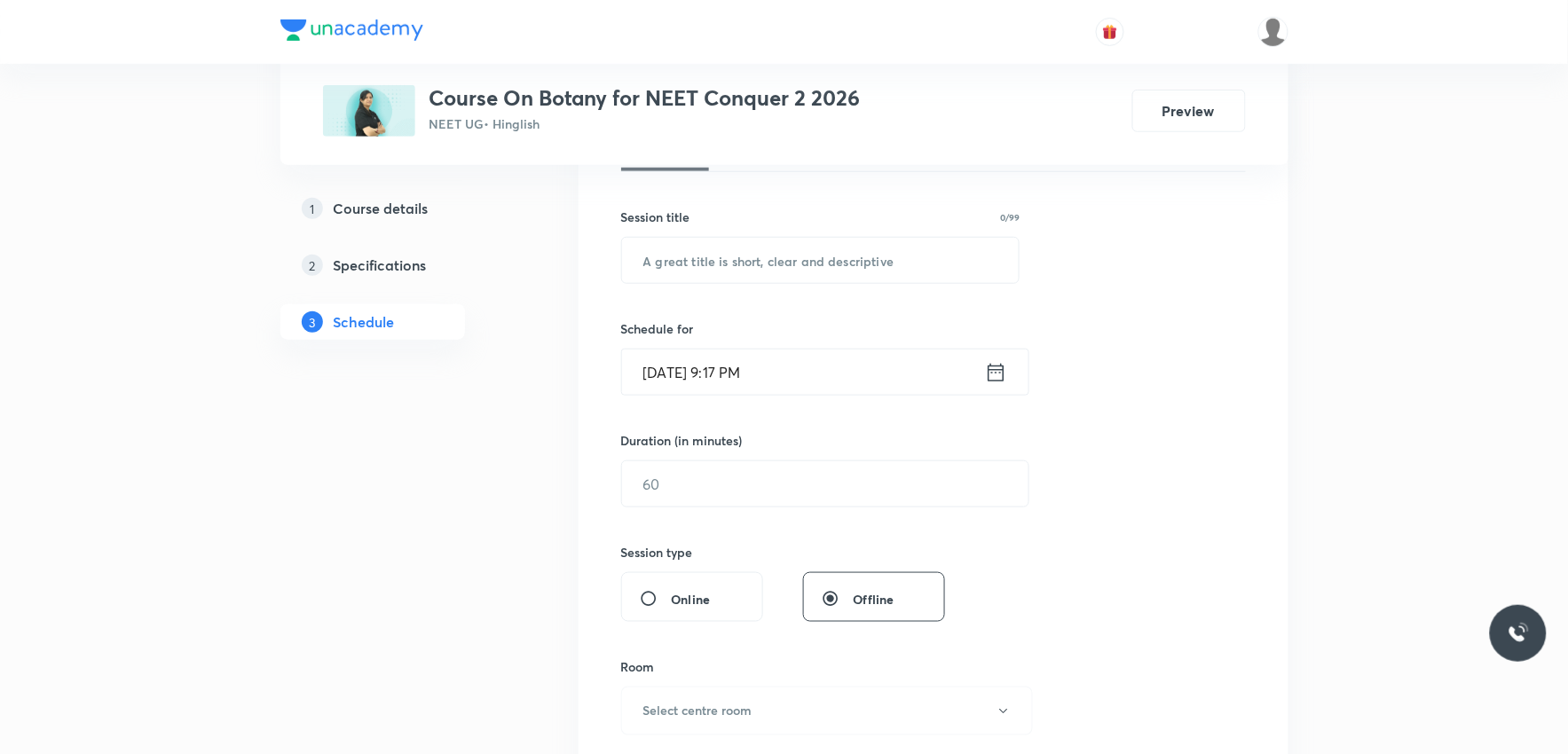
scroll to position [690, 0]
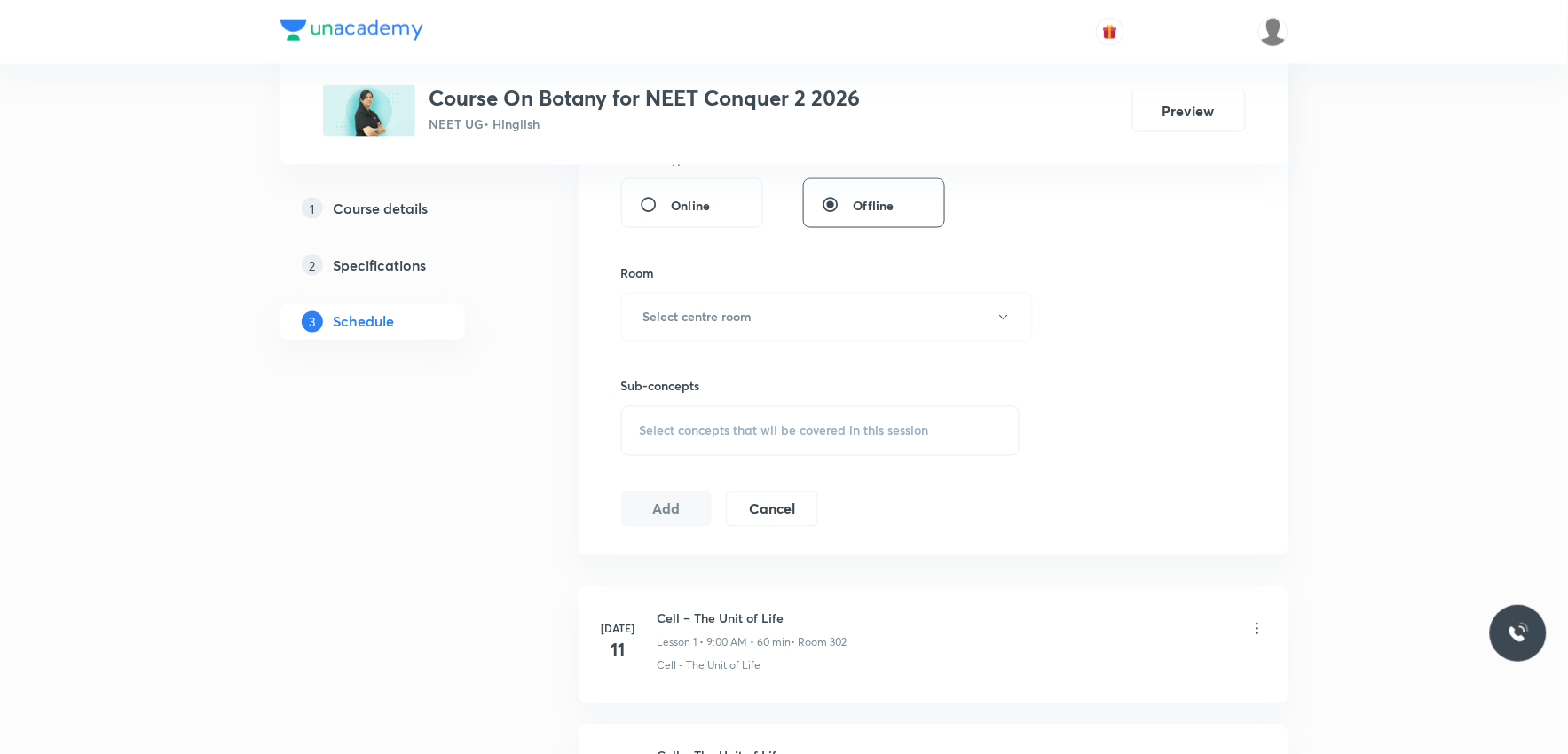
click at [785, 428] on span "Select concepts that wil be covered in this session" at bounding box center [784, 431] width 289 height 14
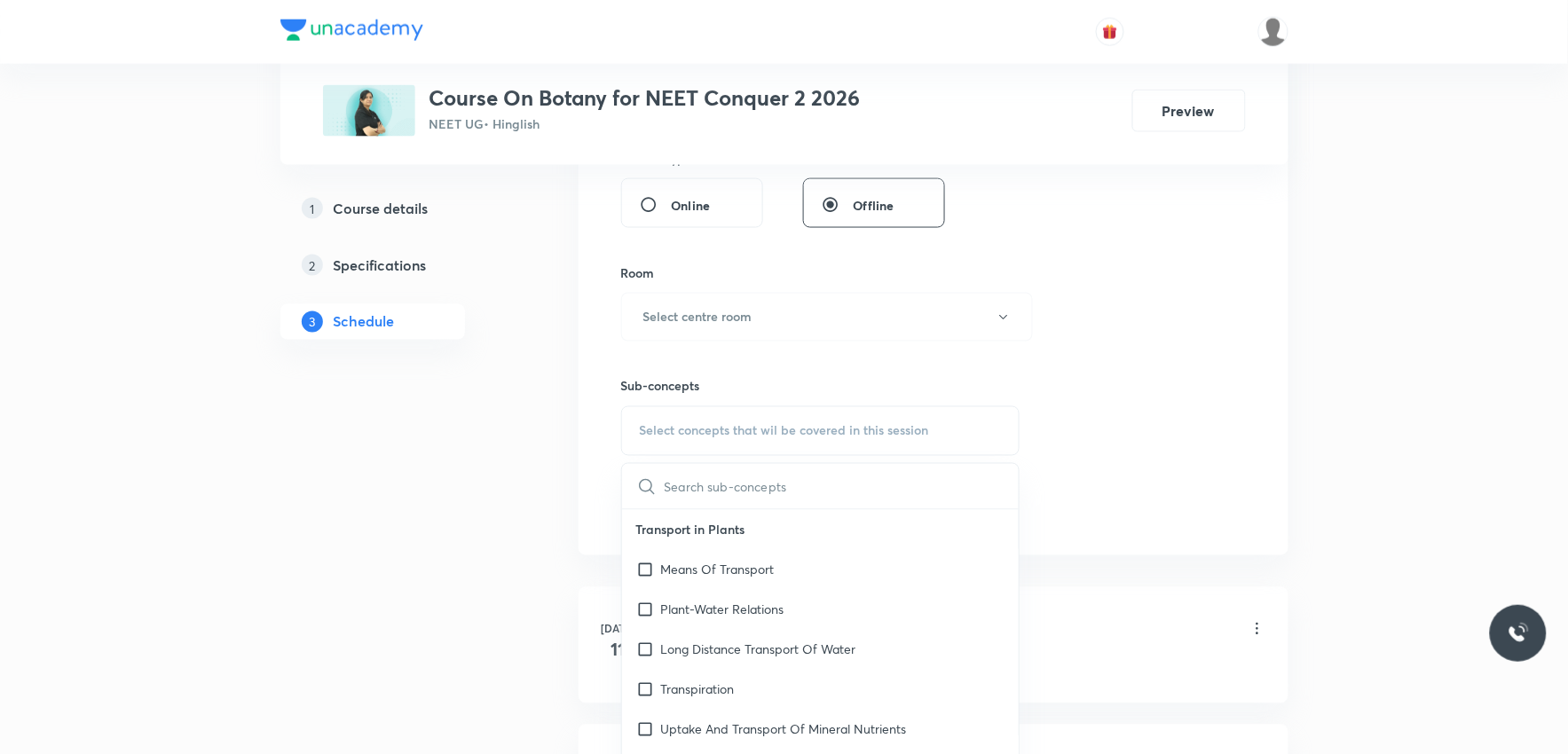
click at [1070, 302] on div "Session 34 Live class Session title 0/99 ​ Schedule for [DATE] 9:17 PM ​ Durati…" at bounding box center [933, 111] width 625 height 833
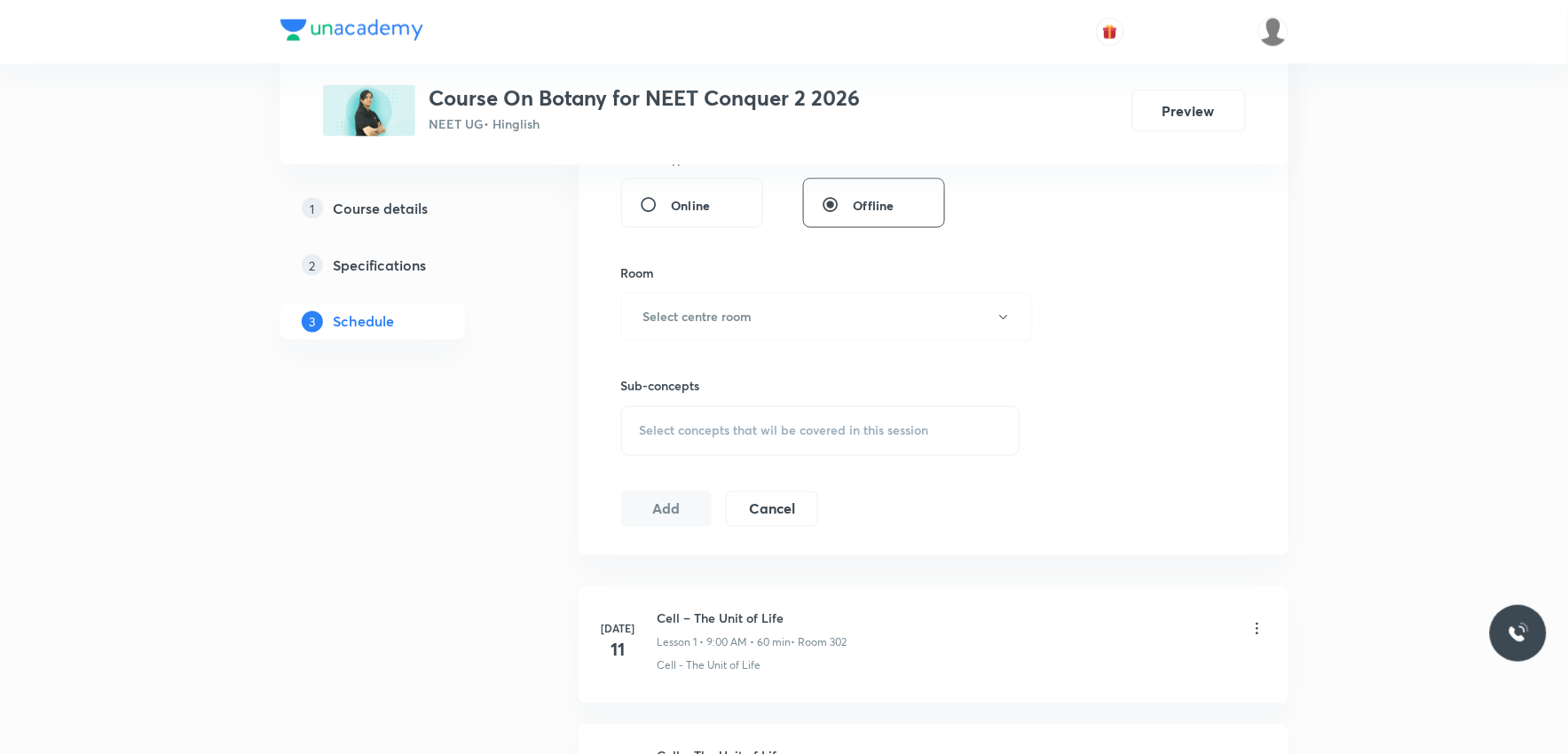
scroll to position [5212, 0]
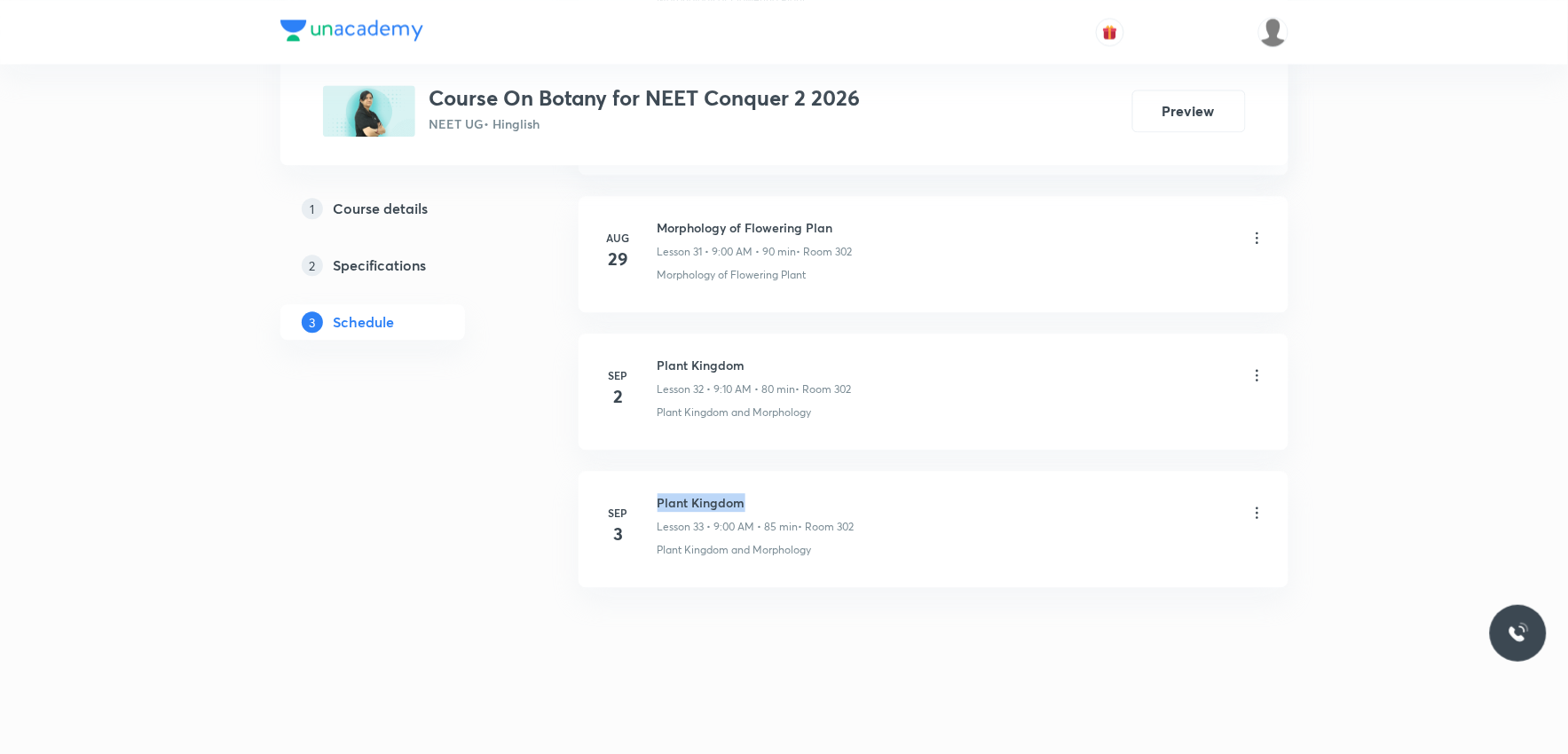
drag, startPoint x: 656, startPoint y: 500, endPoint x: 760, endPoint y: 499, distance: 104.0
click at [760, 499] on h6 "Plant Kingdom" at bounding box center [755, 502] width 197 height 19
copy h6 "Plant Kingdom"
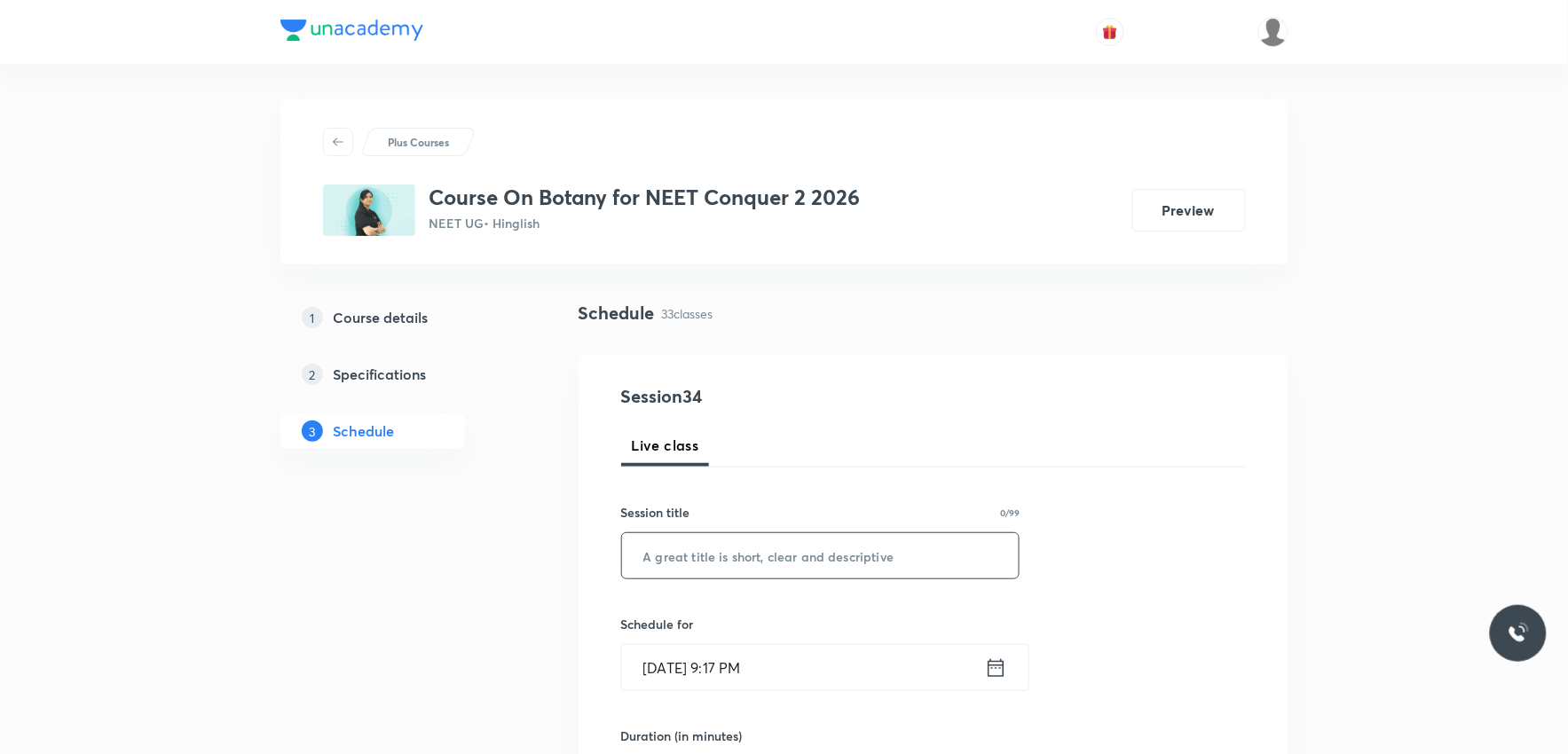
click at [850, 559] on input "text" at bounding box center [820, 555] width 397 height 46
paste input "Plant Kingdom"
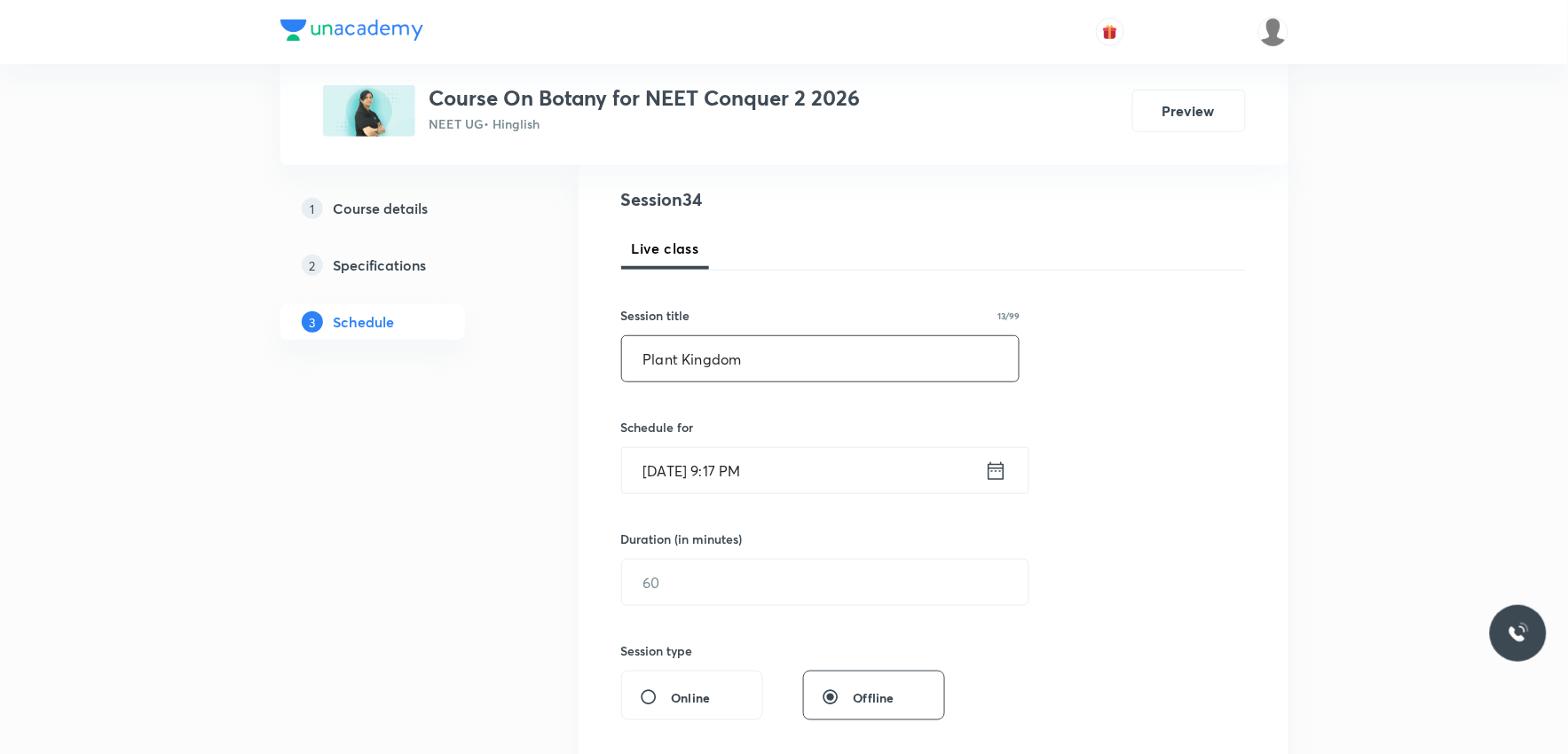
scroll to position [295, 0]
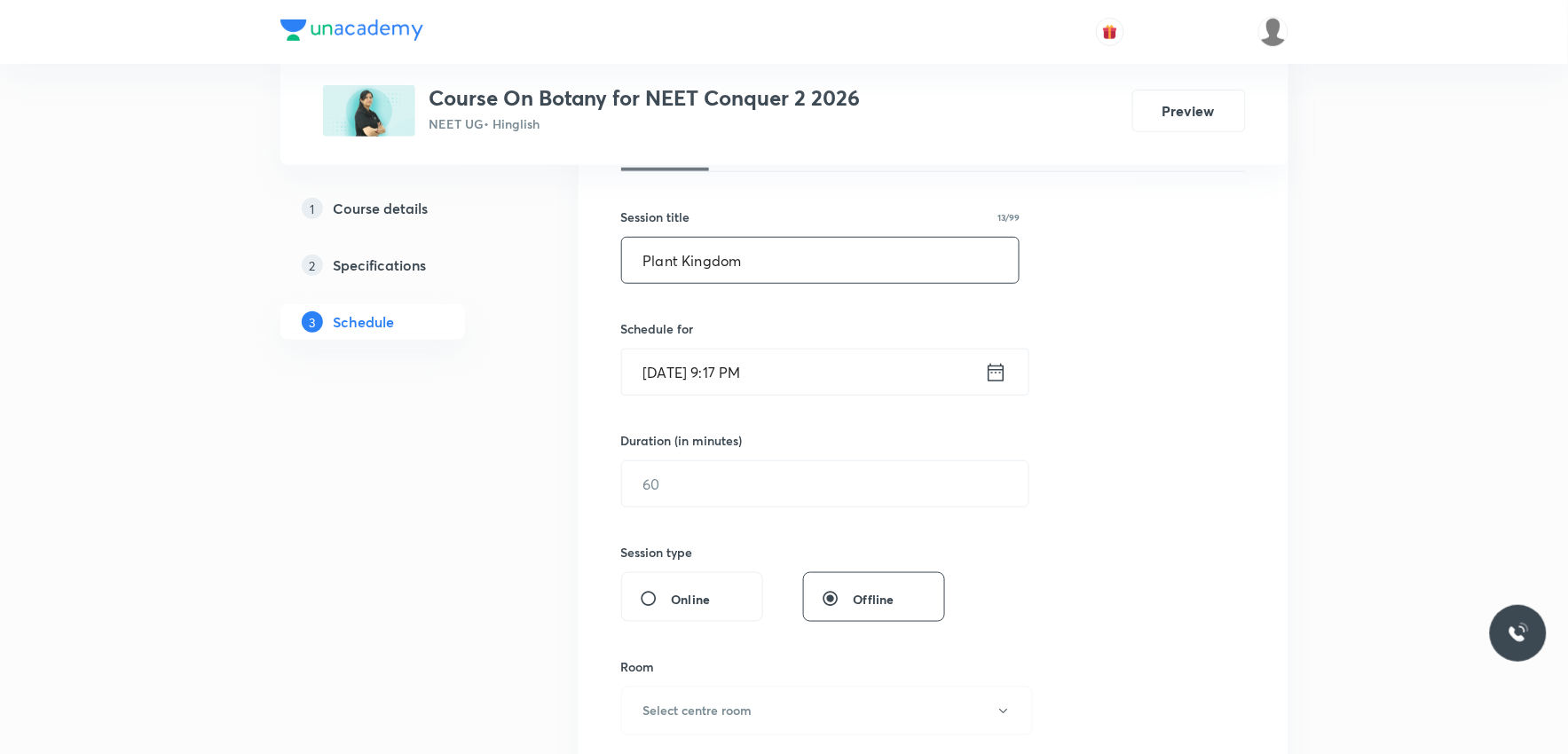
type input "Plant Kingdom"
click at [767, 382] on input "[DATE] 9:17 PM" at bounding box center [803, 372] width 363 height 46
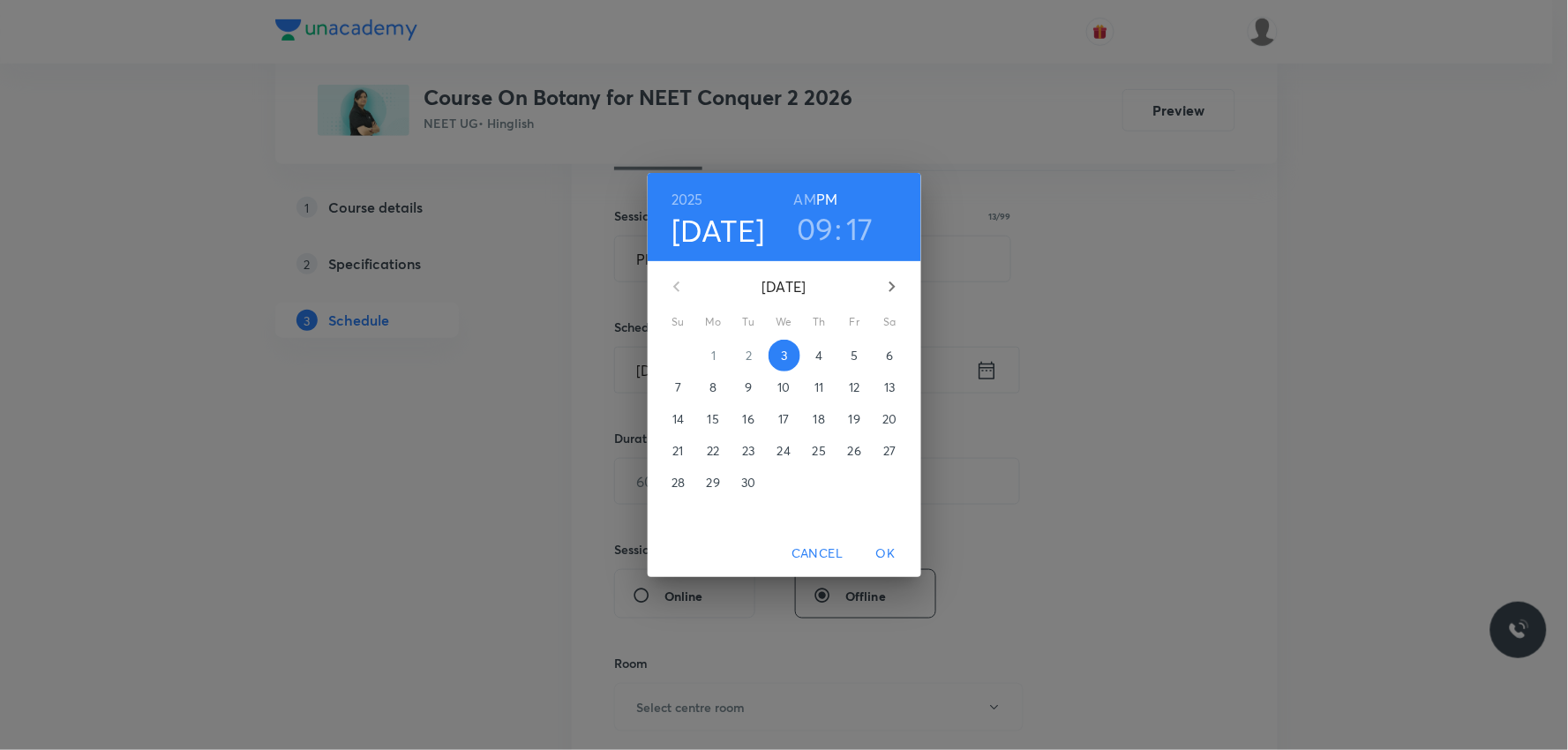
click at [825, 355] on span "4" at bounding box center [819, 355] width 32 height 18
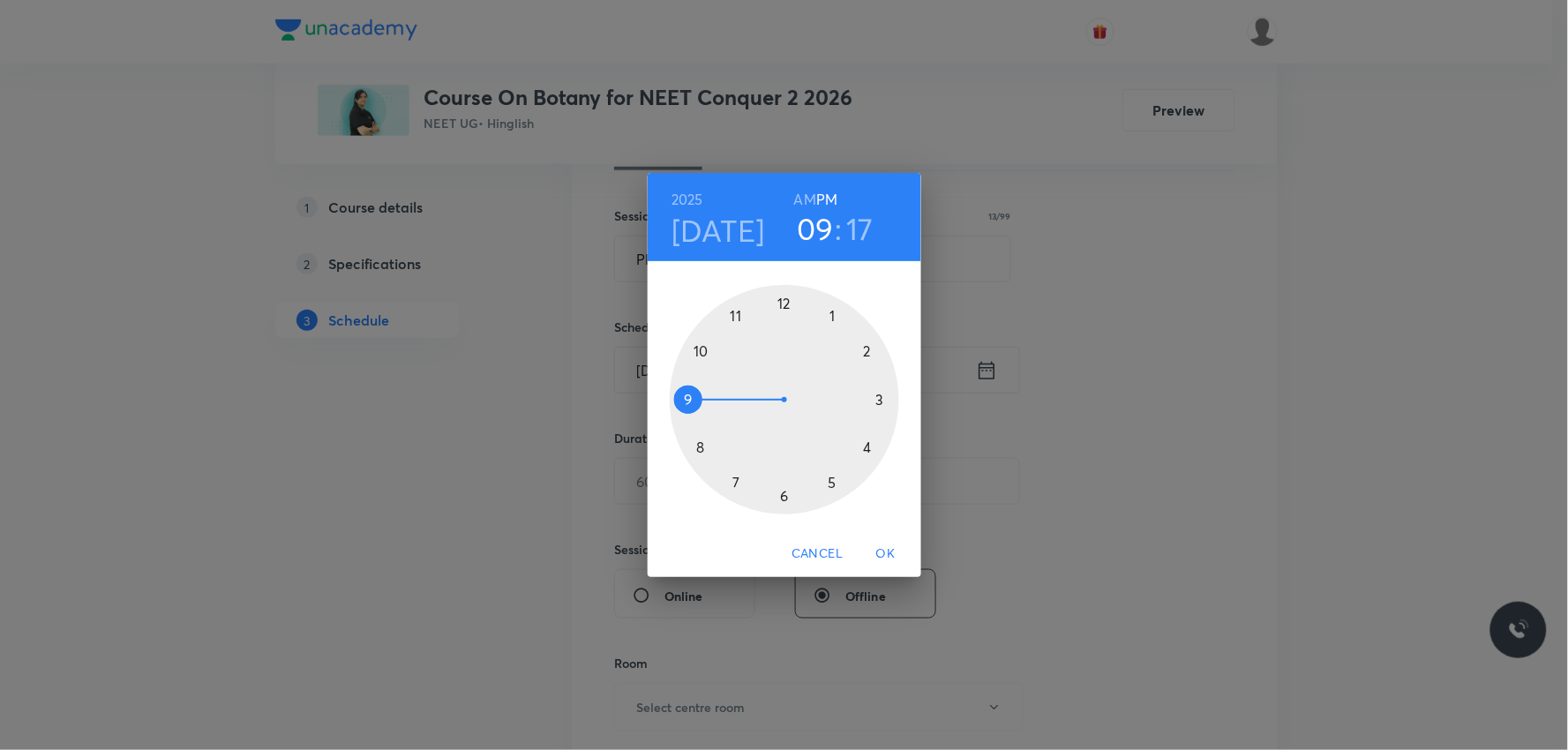
click at [800, 198] on h6 "AM" at bounding box center [805, 199] width 22 height 25
click at [850, 216] on h3 "17" at bounding box center [860, 229] width 28 height 37
drag, startPoint x: 885, startPoint y: 424, endPoint x: 786, endPoint y: 292, distance: 165.0
click at [786, 292] on div at bounding box center [785, 400] width 230 height 230
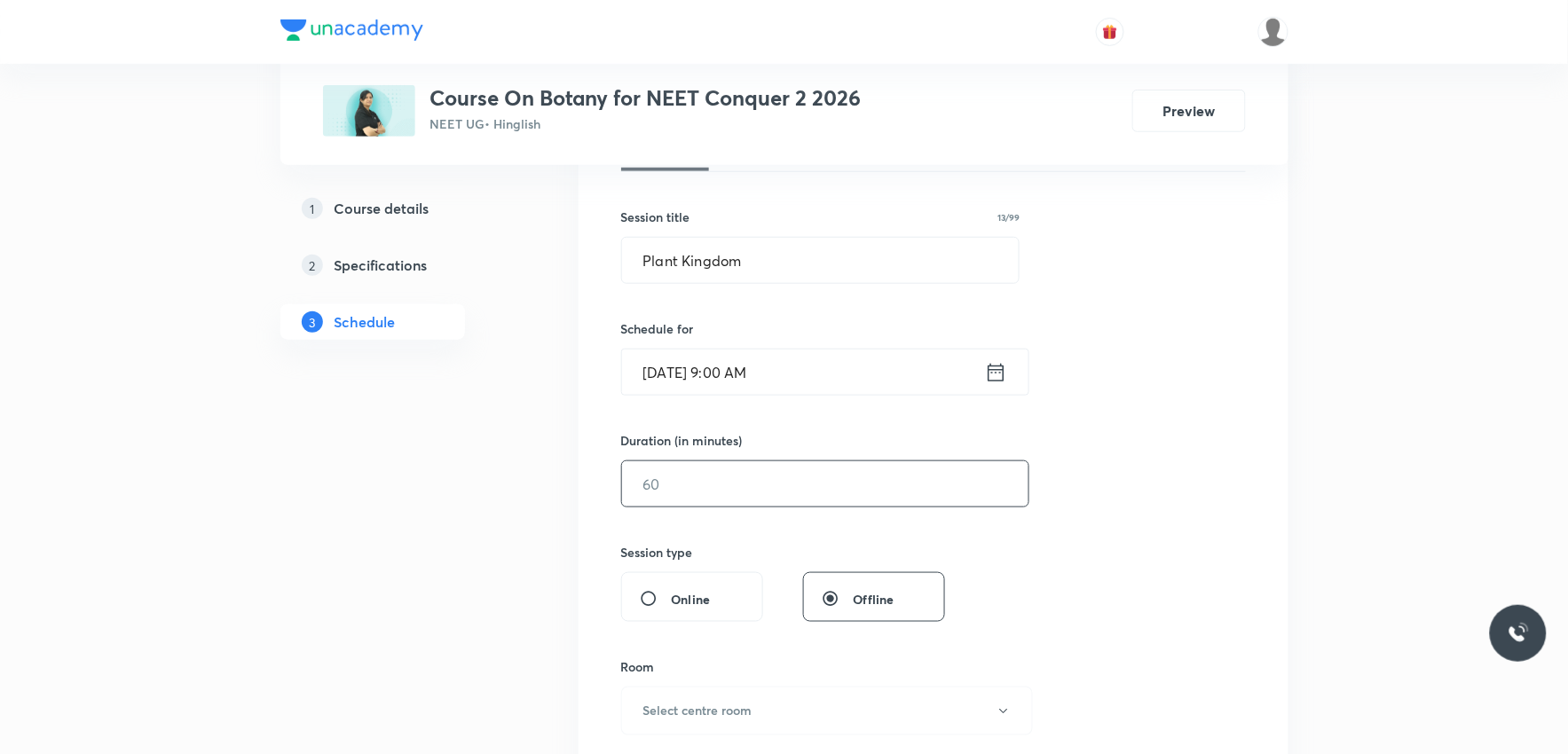
click at [705, 486] on input "text" at bounding box center [825, 484] width 406 height 46
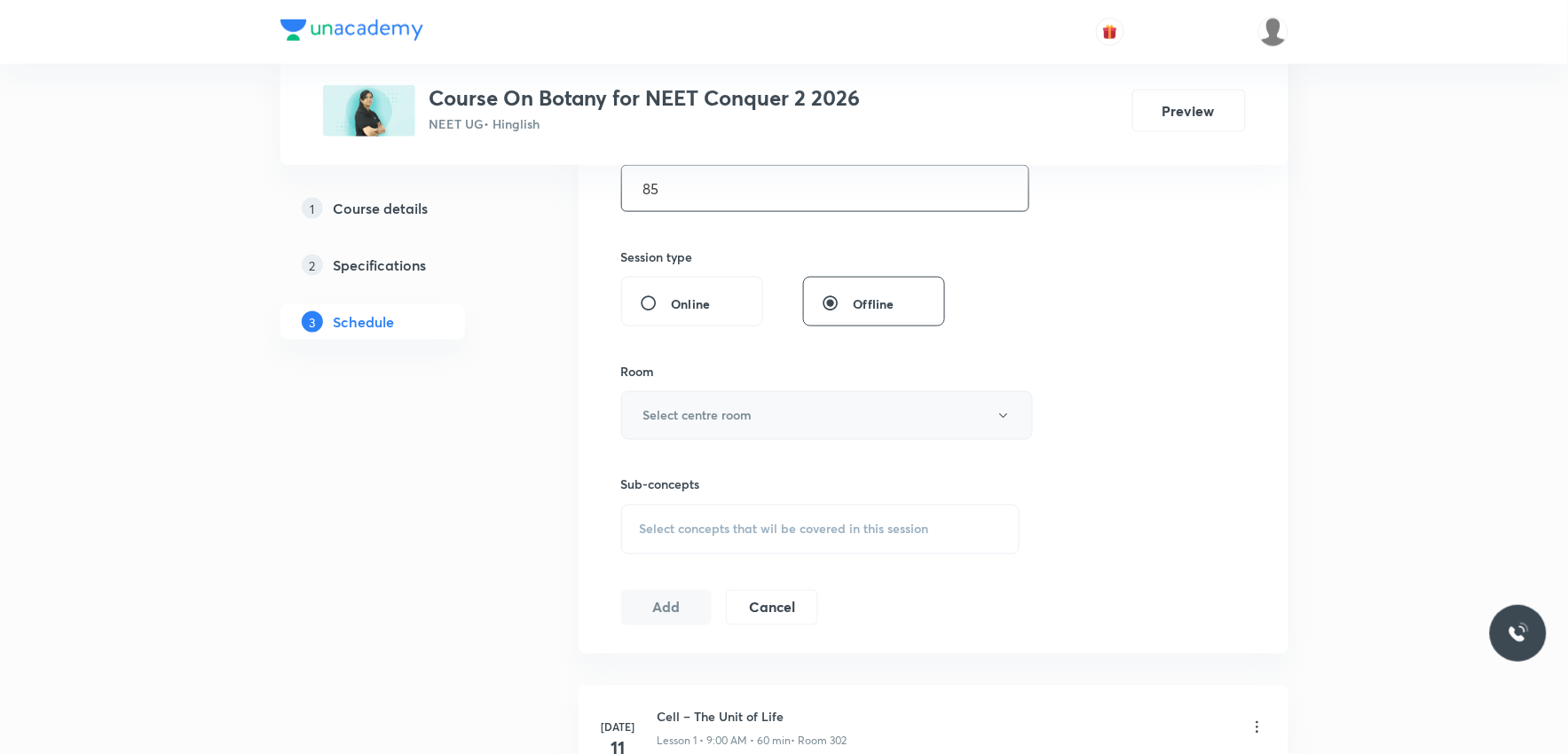
type input "85"
click at [796, 422] on button "Select centre room" at bounding box center [827, 416] width 412 height 48
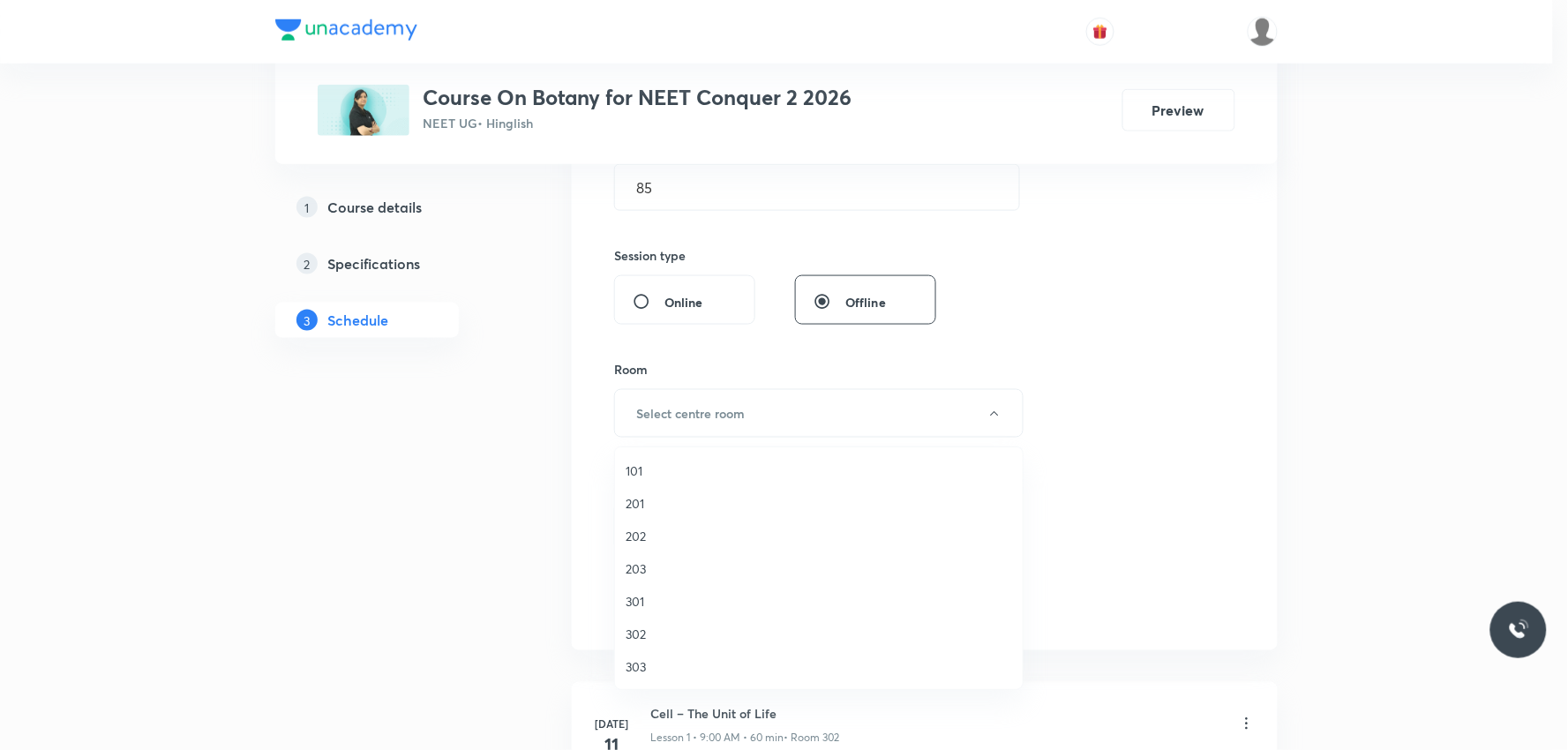
click at [649, 631] on span "302" at bounding box center [818, 634] width 386 height 19
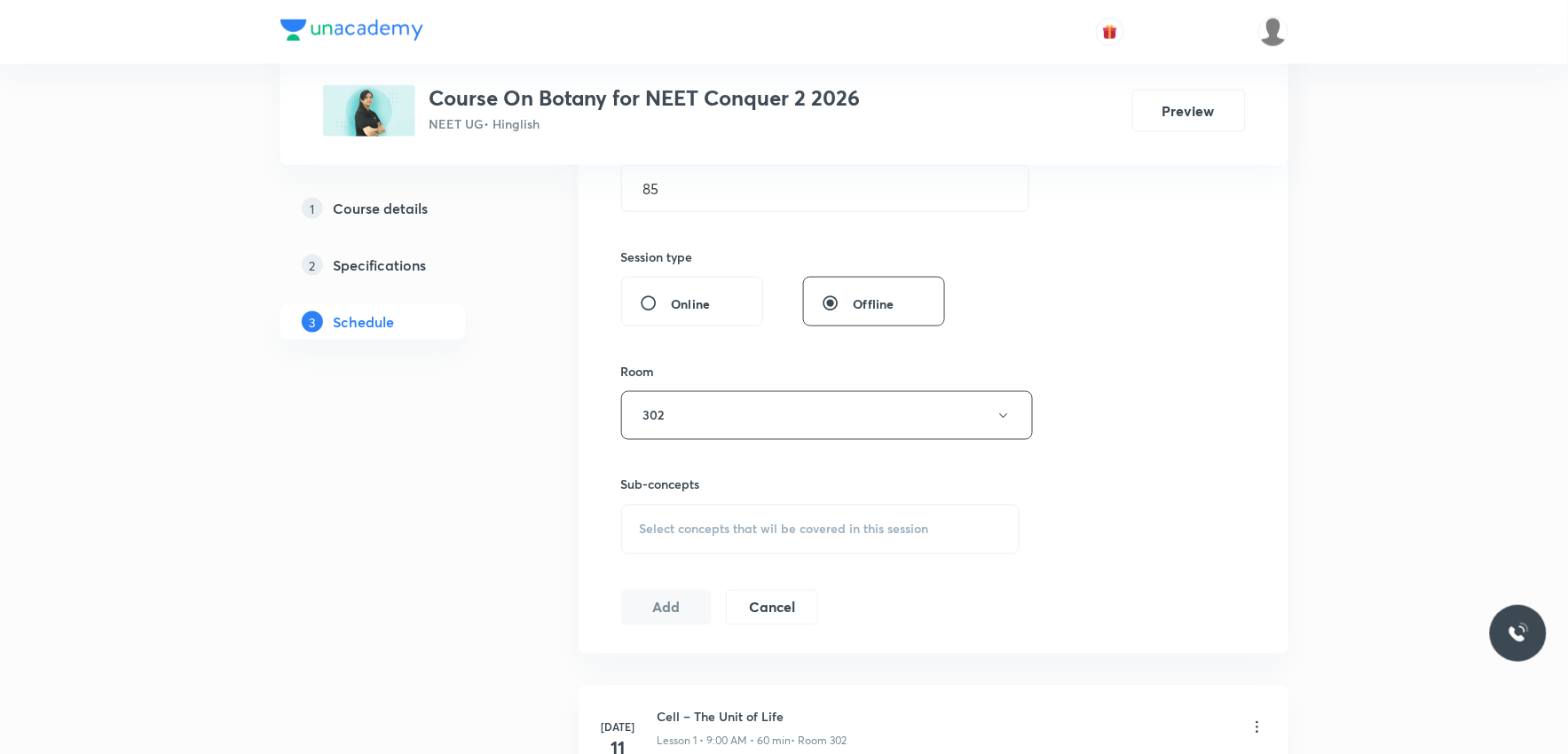
drag, startPoint x: 785, startPoint y: 508, endPoint x: 772, endPoint y: 525, distance: 21.4
click at [781, 515] on div "Select concepts that wil be covered in this session" at bounding box center [820, 529] width 399 height 49
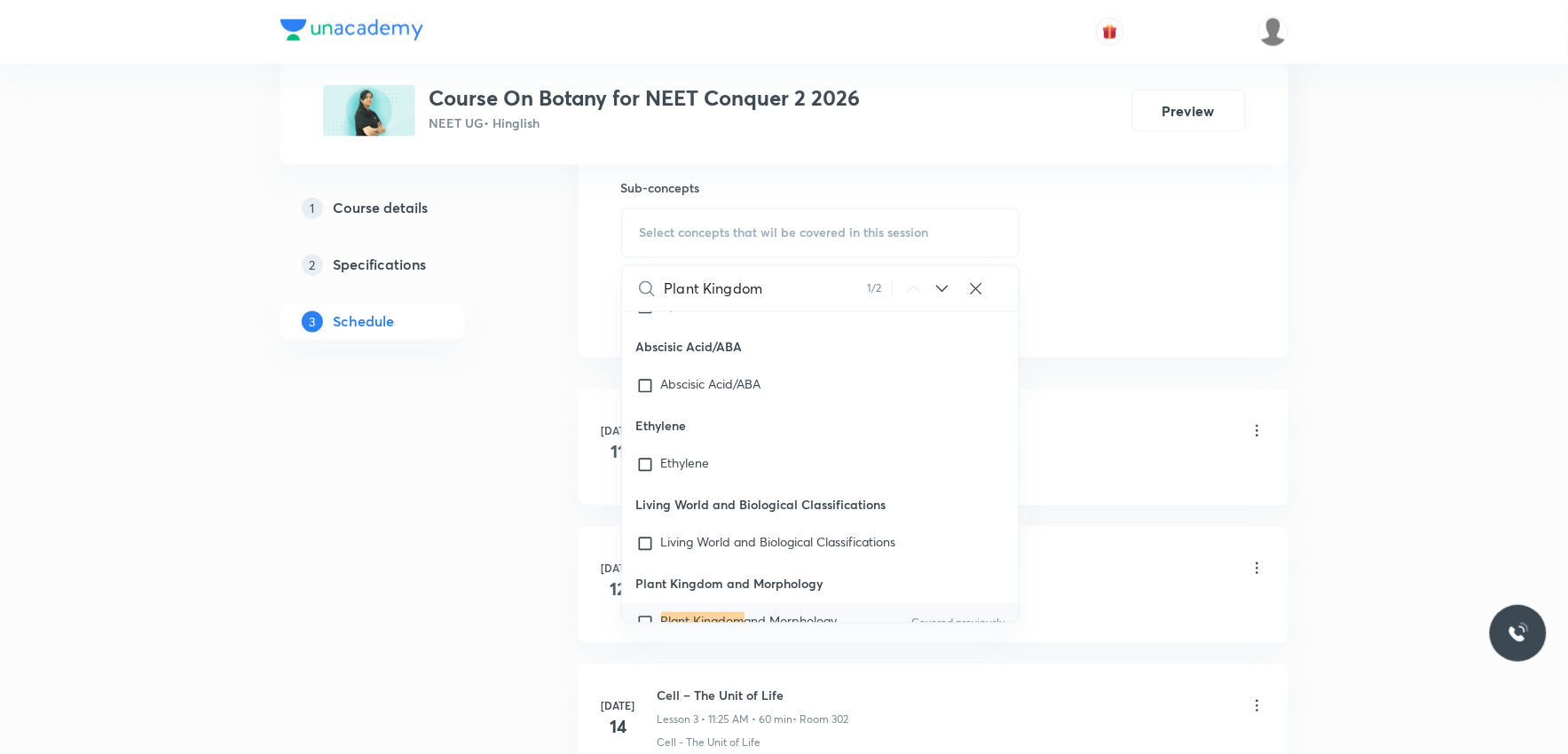
type input "Plant Kingdom"
click at [757, 614] on p "Plant Kingdom and Morphology" at bounding box center [749, 623] width 176 height 18
checkbox input "true"
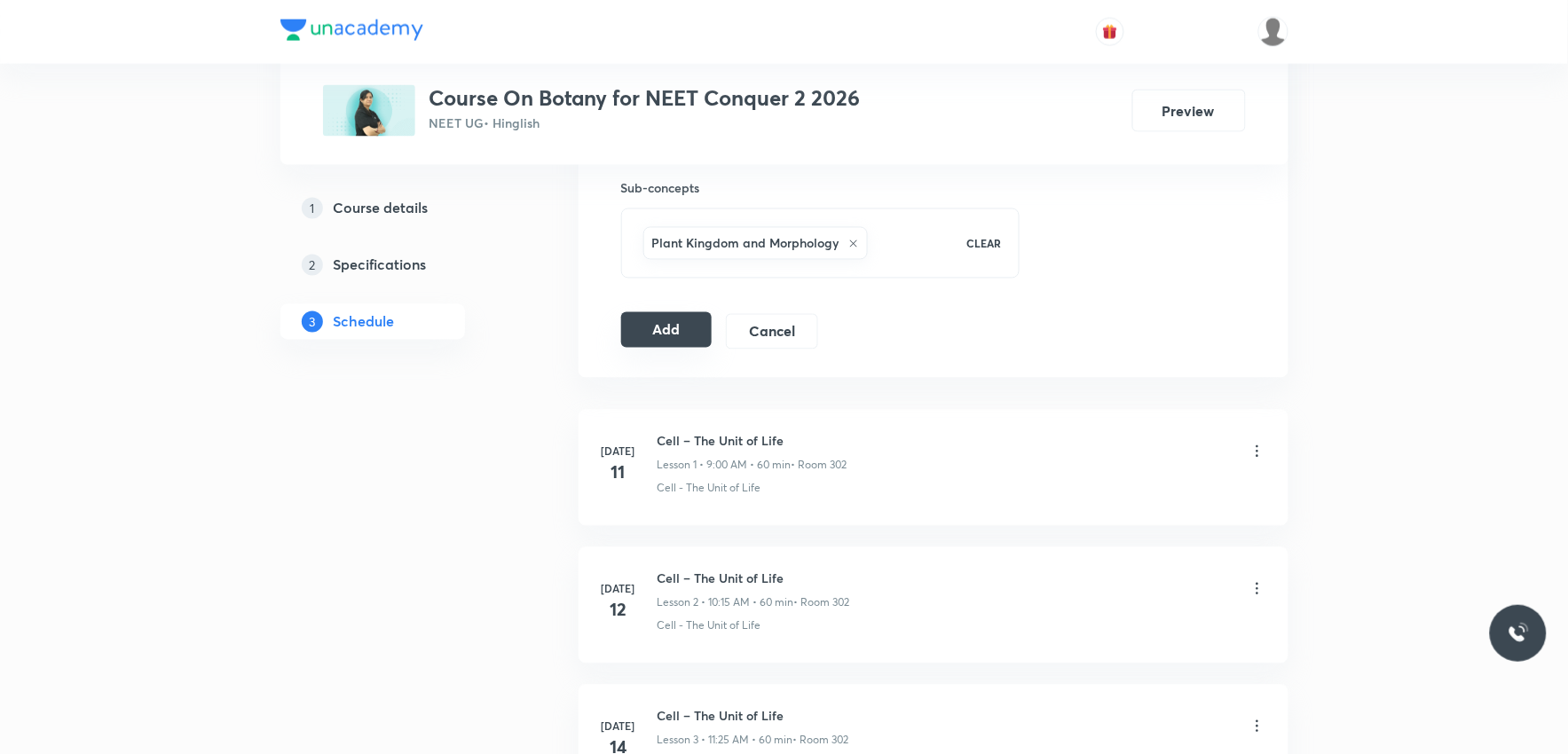
click at [659, 334] on button "Add" at bounding box center [667, 330] width 91 height 35
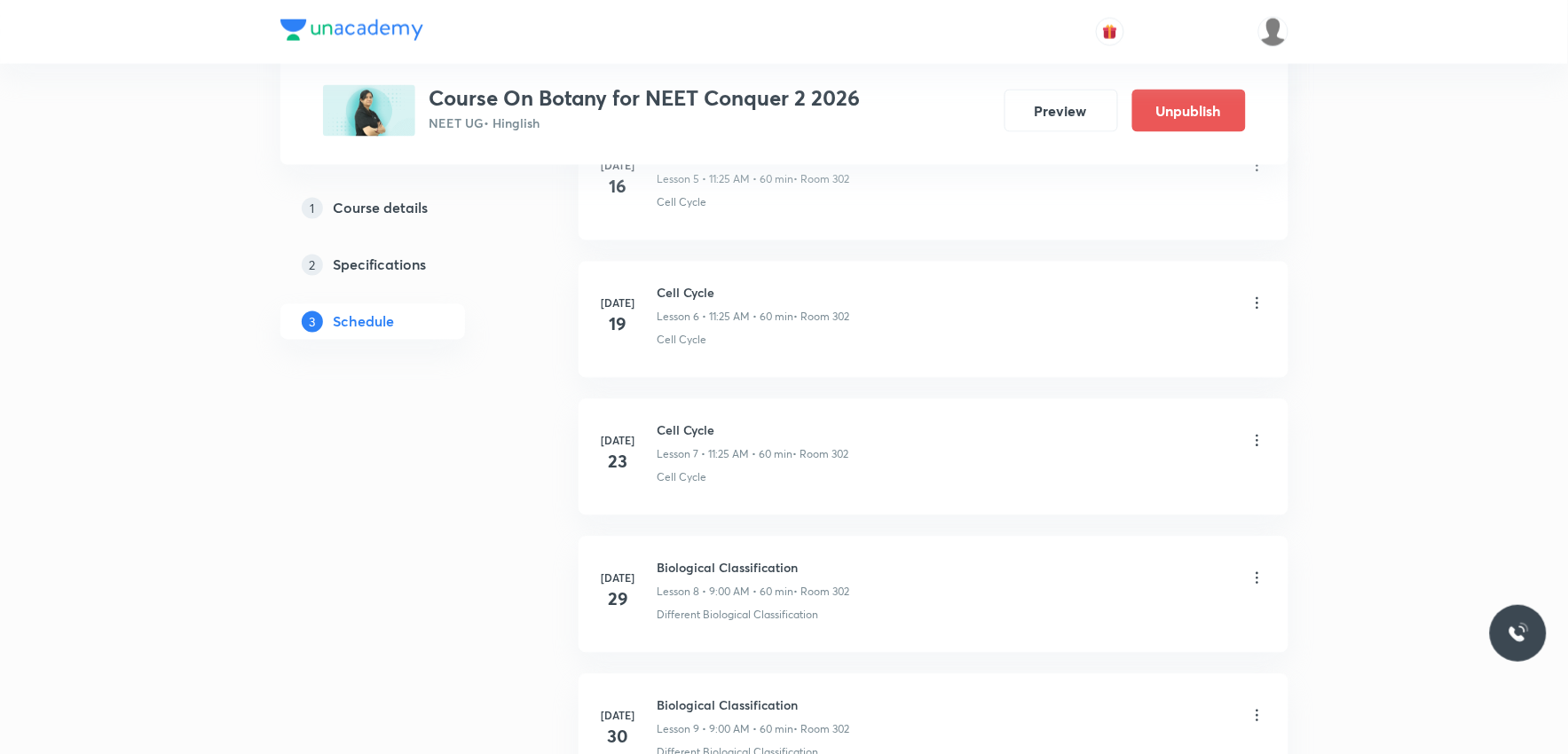
scroll to position [4534, 0]
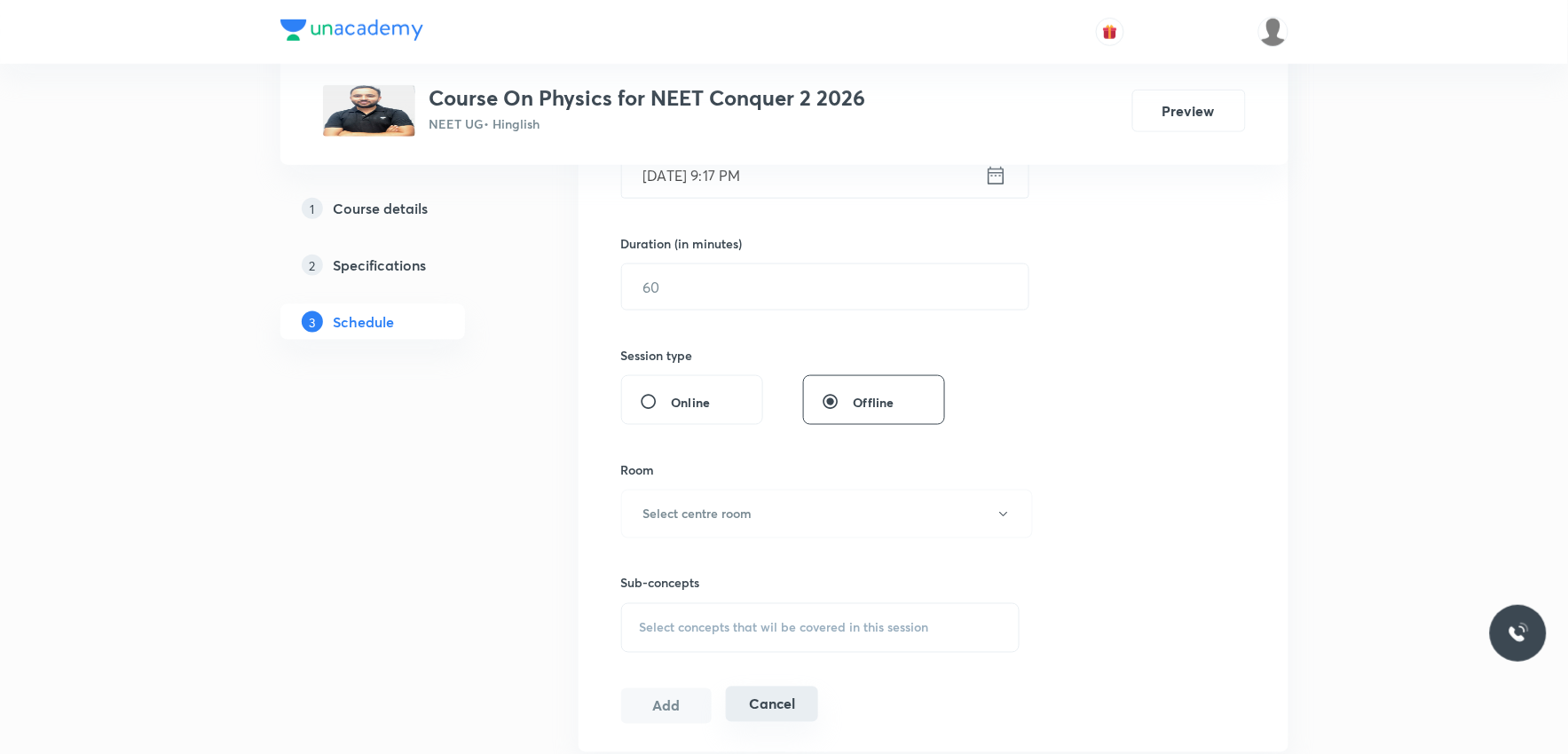
scroll to position [788, 0]
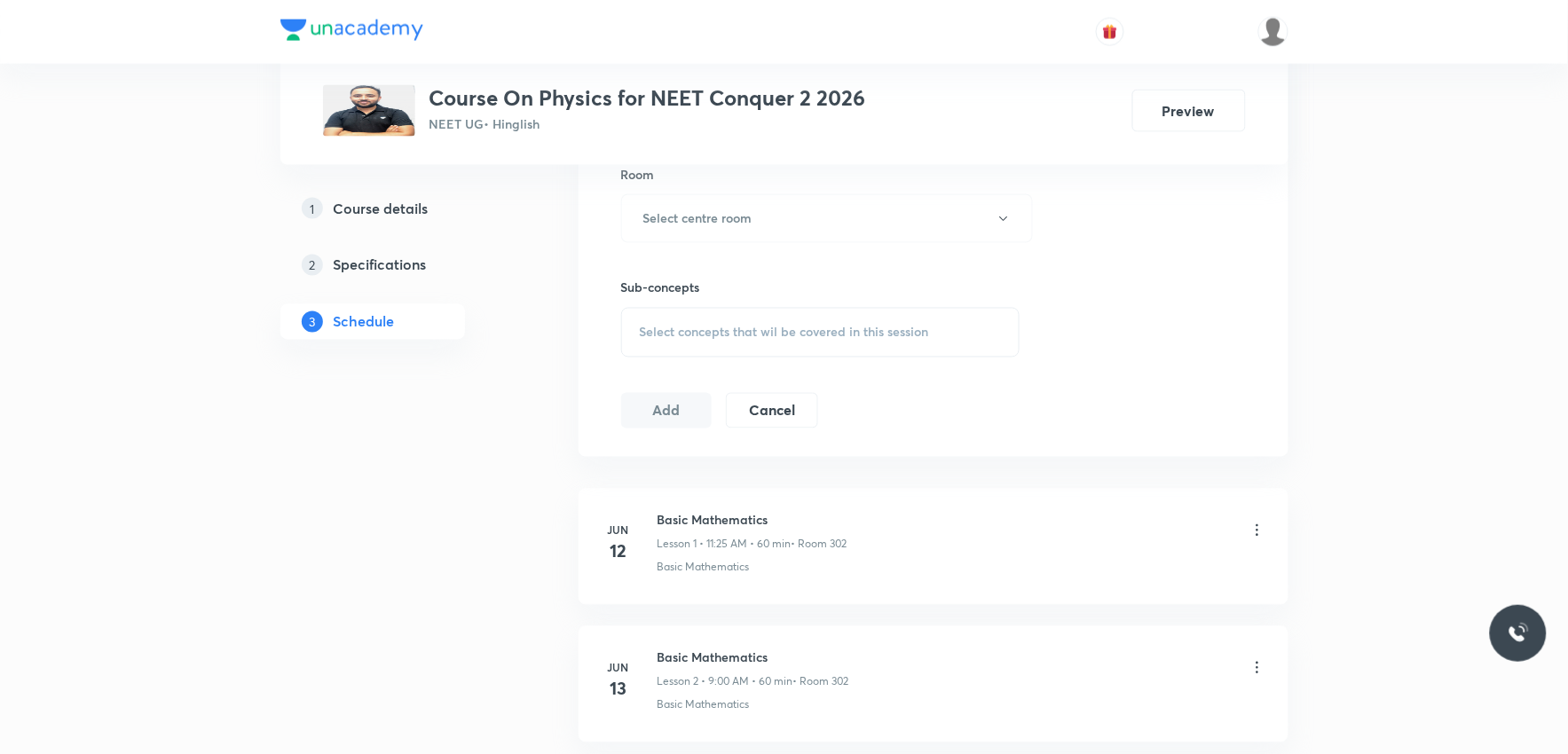
click at [822, 346] on div "Select concepts that wil be covered in this session" at bounding box center [820, 332] width 399 height 49
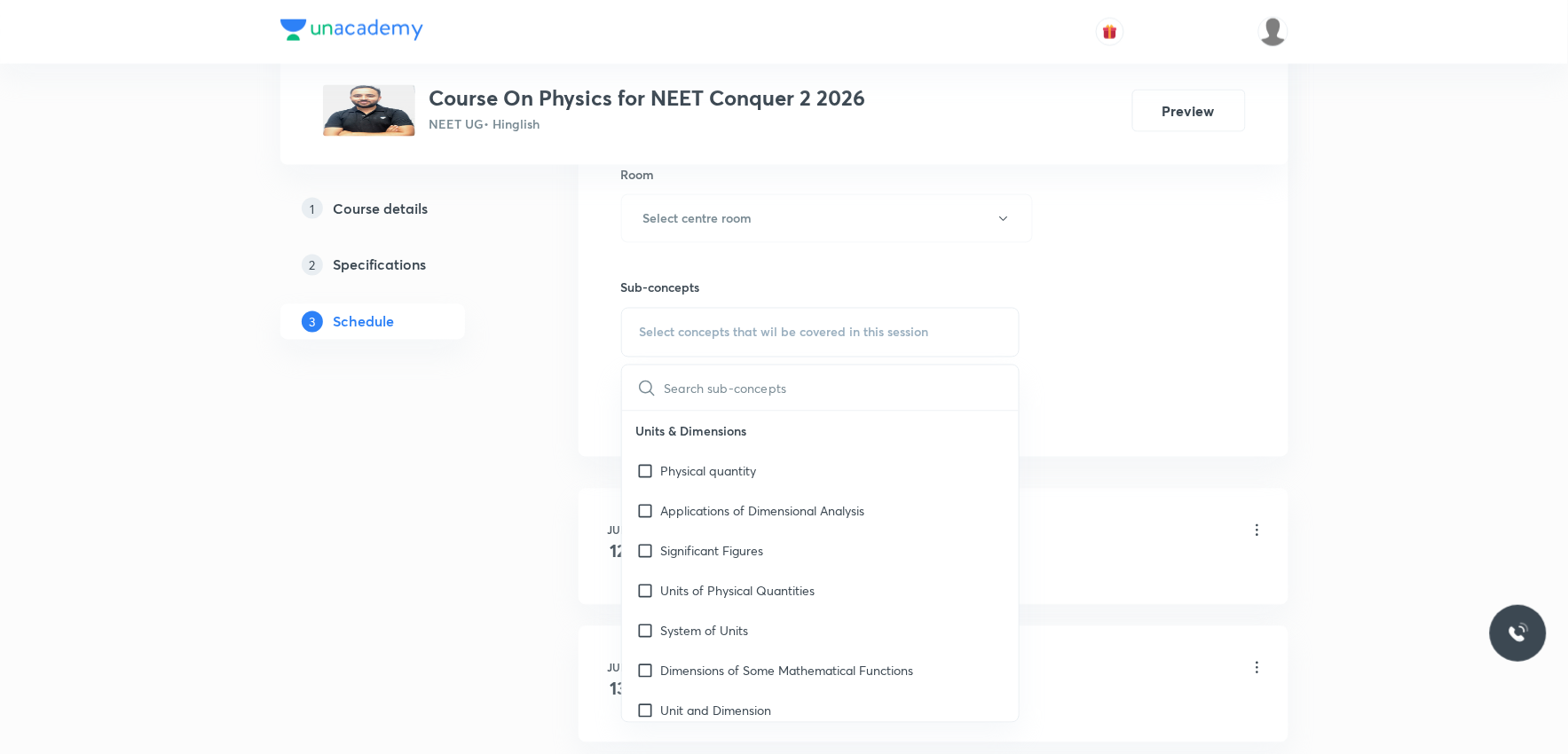
click at [1129, 299] on div "Session 28 Live class Session title 0/99 ​ Schedule for Sep 3, 2025, 9:17 PM ​ …" at bounding box center [933, 12] width 625 height 833
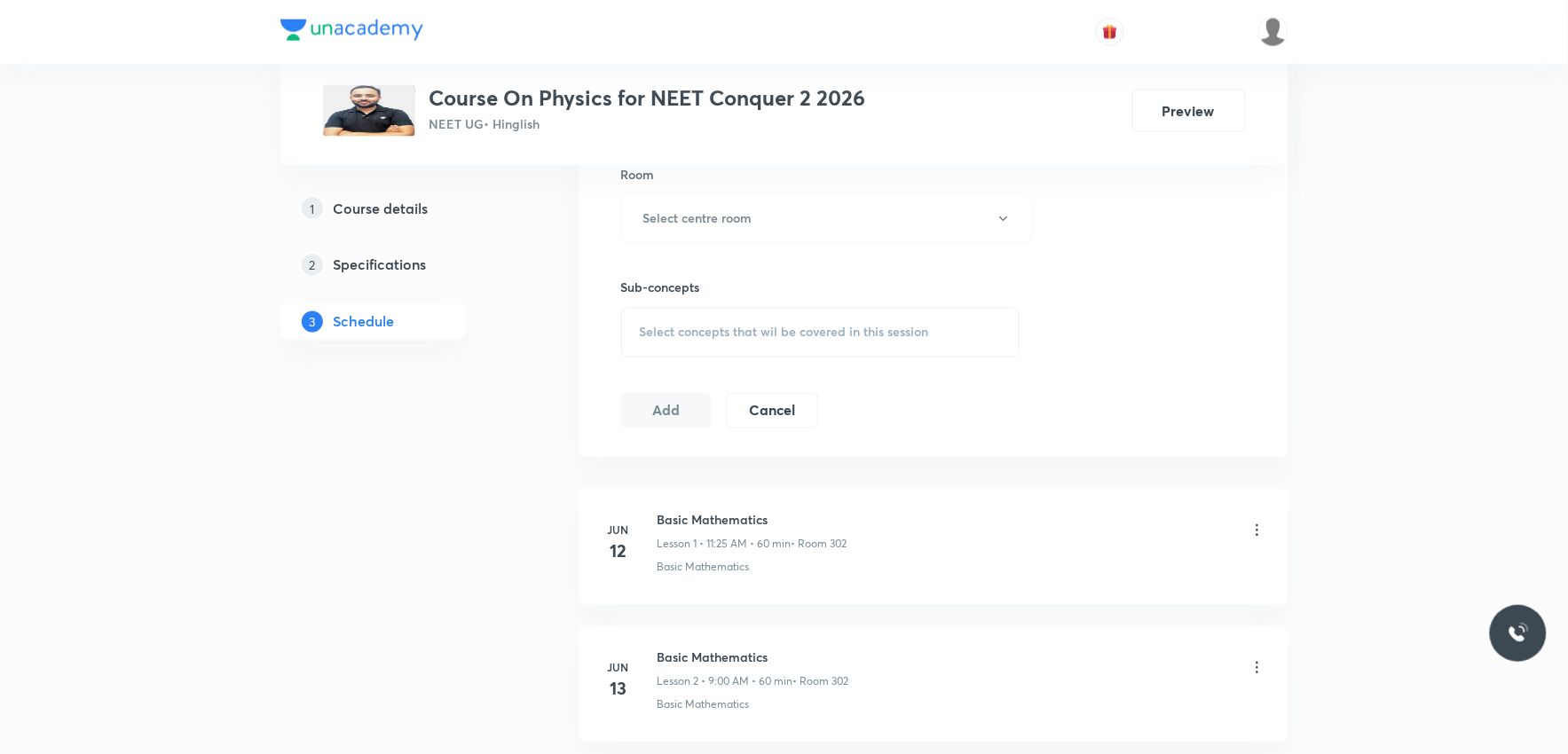
scroll to position [4386, 0]
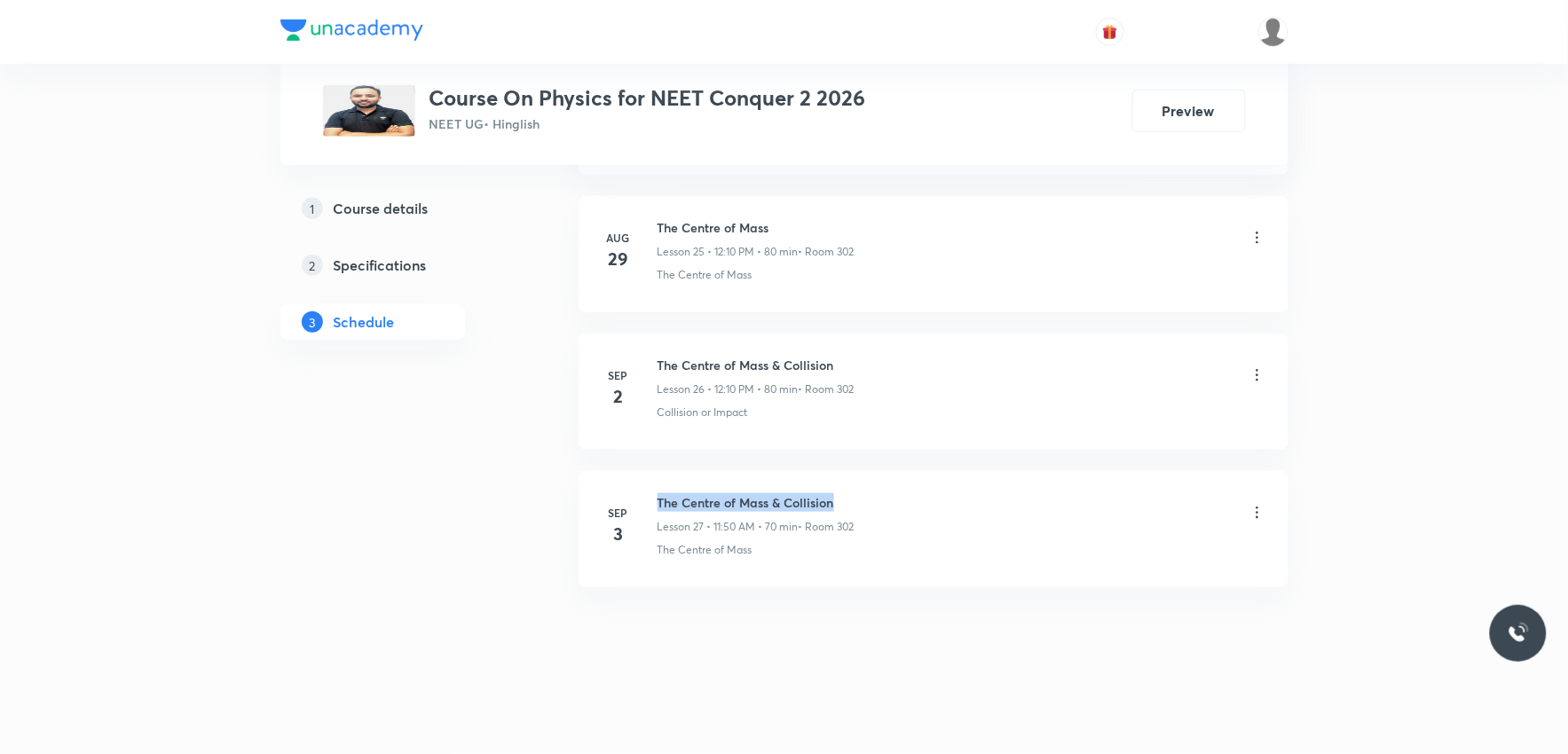
drag, startPoint x: 659, startPoint y: 502, endPoint x: 956, endPoint y: 486, distance: 297.4
click at [956, 486] on li "Sep 3 The Centre of Mass & Collision Lesson 27 • 11:50 AM • 70 min • Room 302 T…" at bounding box center [934, 529] width 710 height 117
copy h6 "The Centre of Mass & Collision"
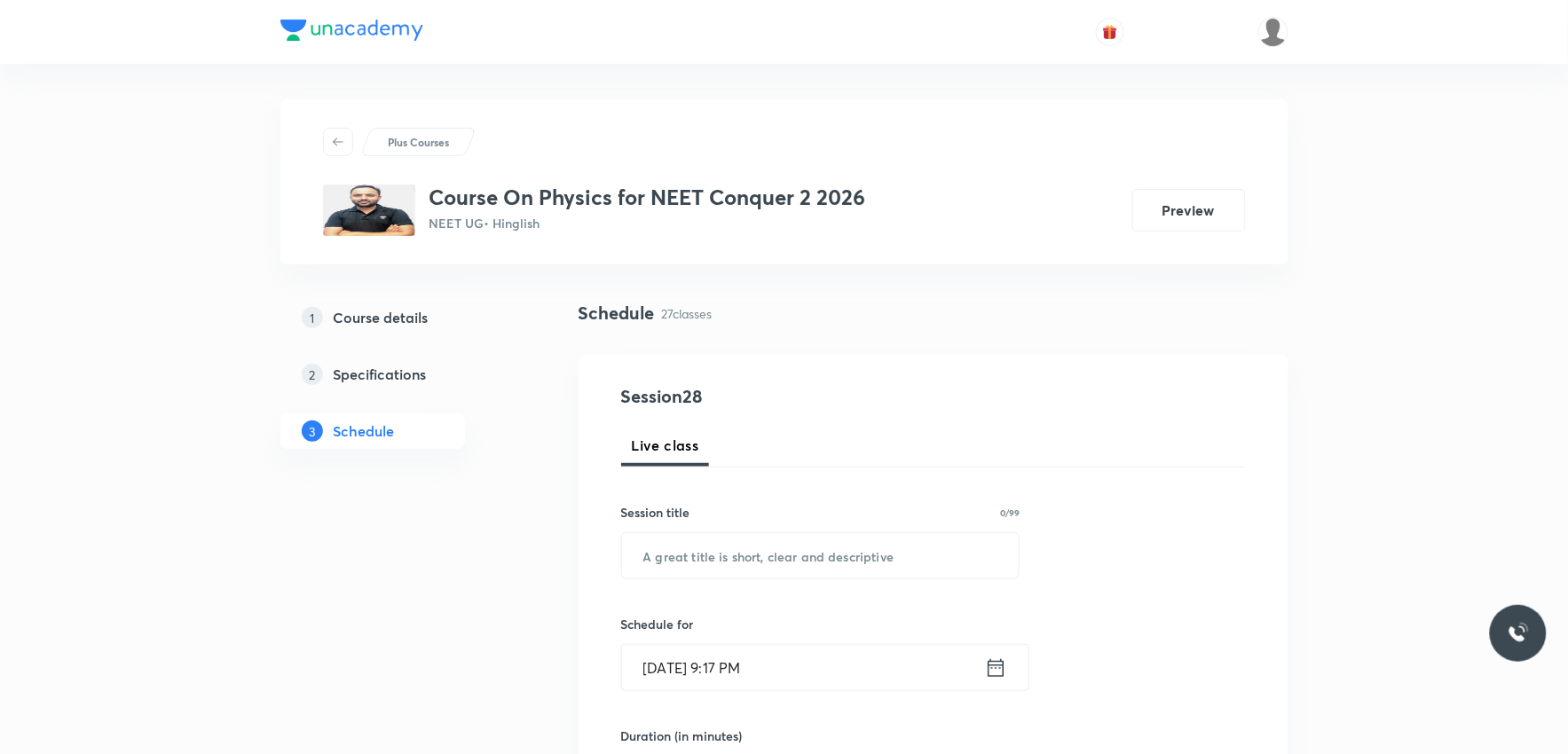
scroll to position [99, 0]
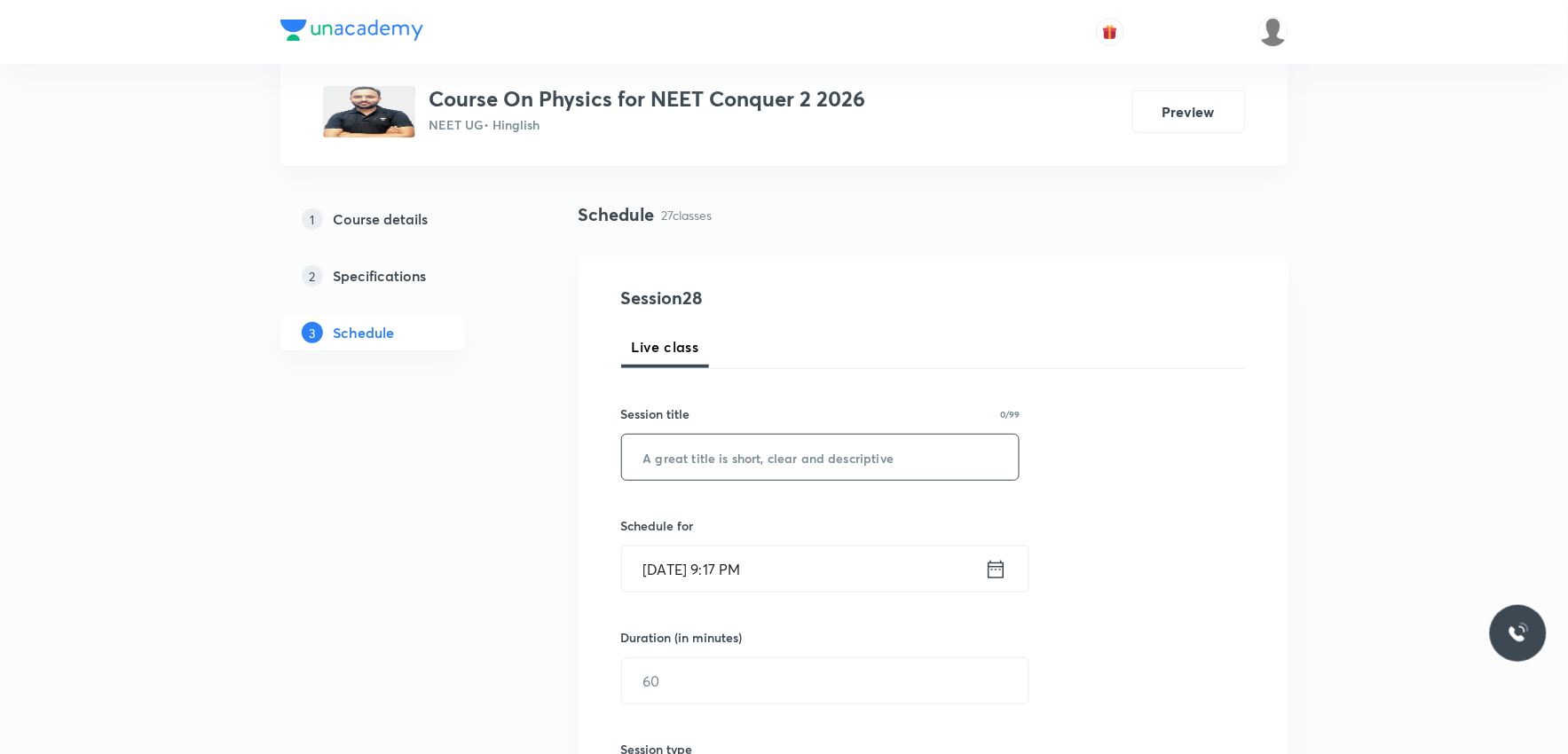
click at [860, 454] on input "text" at bounding box center [820, 457] width 397 height 46
paste input "The Centre of Mass & Collision"
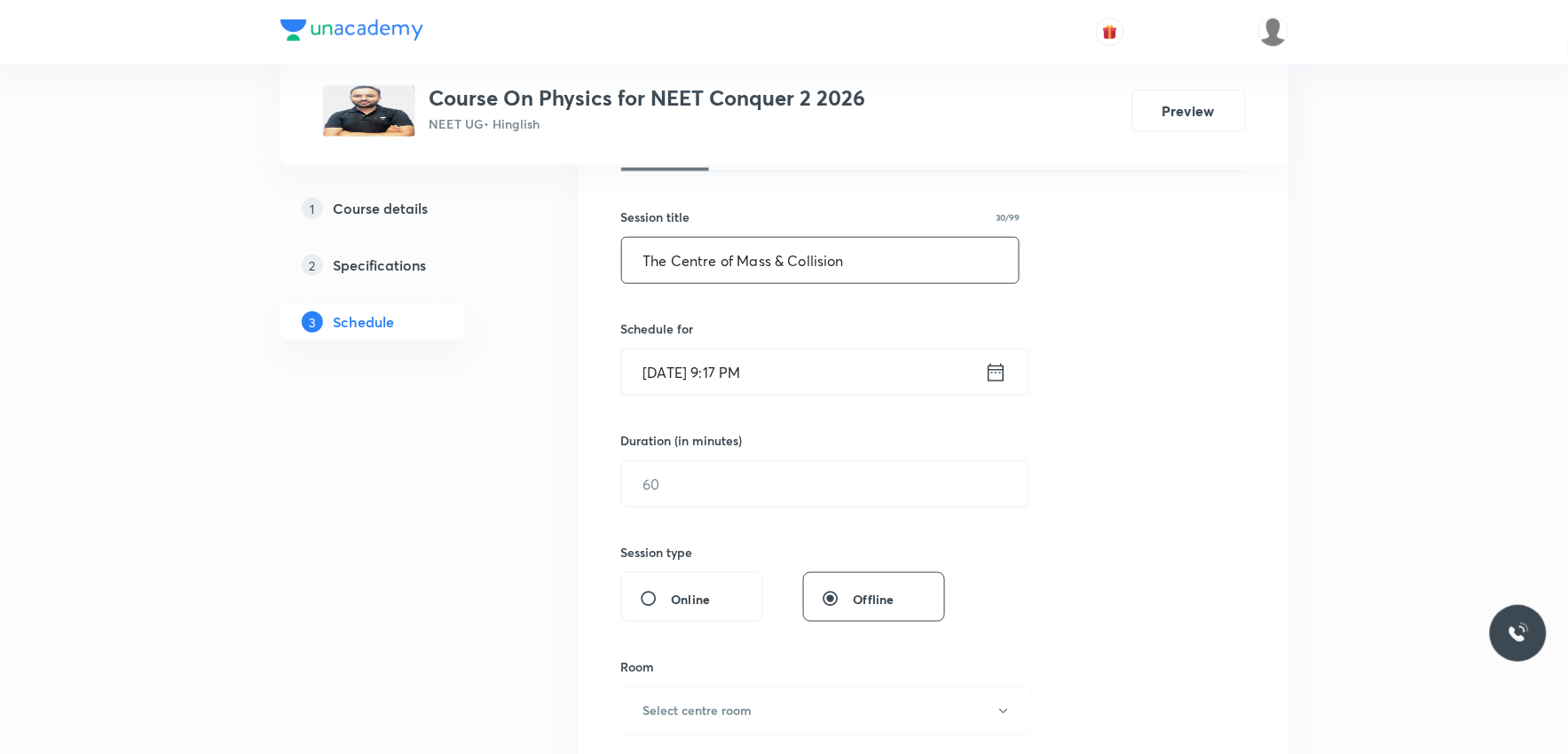
type input "The Centre of Mass & Collision"
click at [746, 377] on input "Sep 3, 2025, 9:17 PM" at bounding box center [803, 372] width 363 height 46
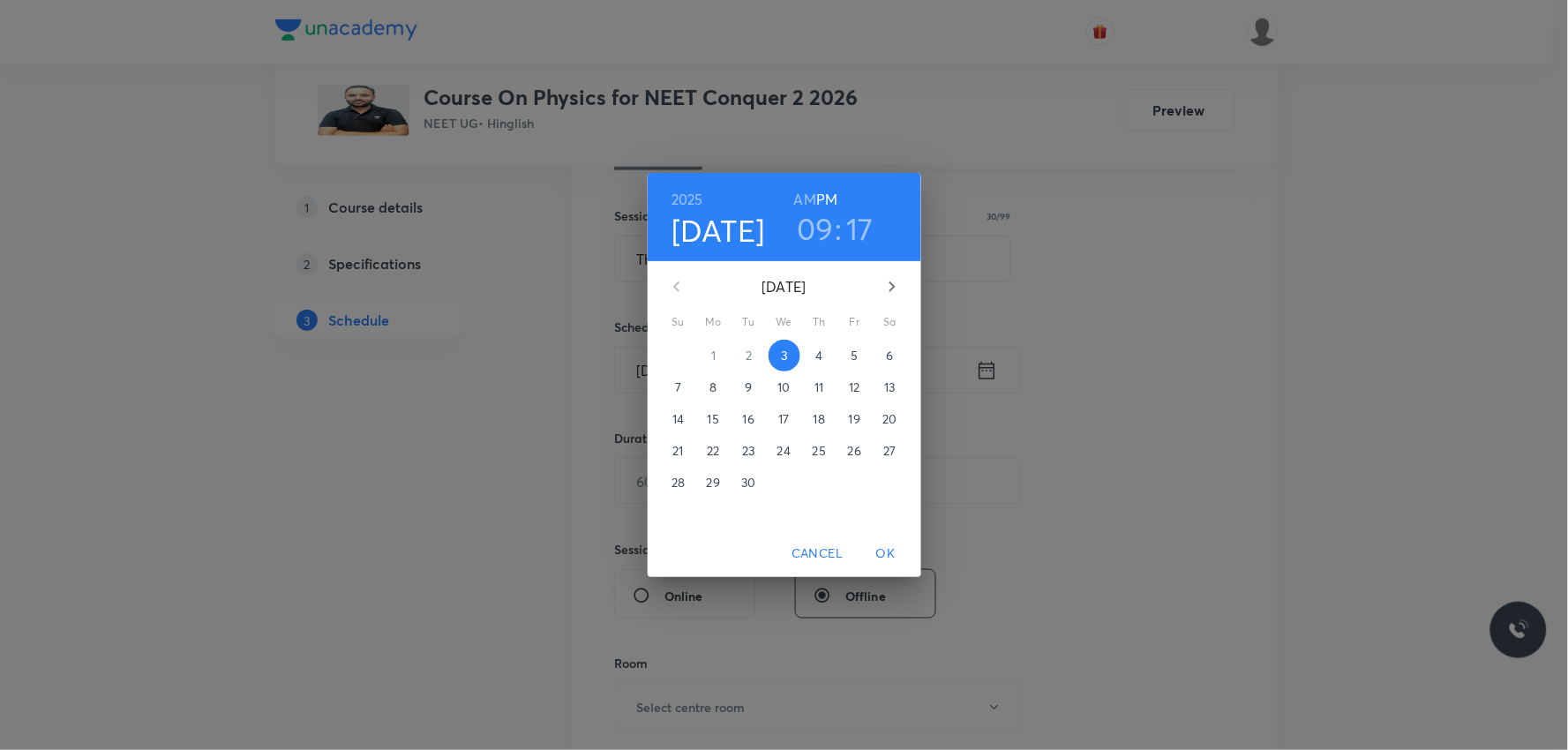
click at [815, 350] on span "4" at bounding box center [819, 355] width 32 height 18
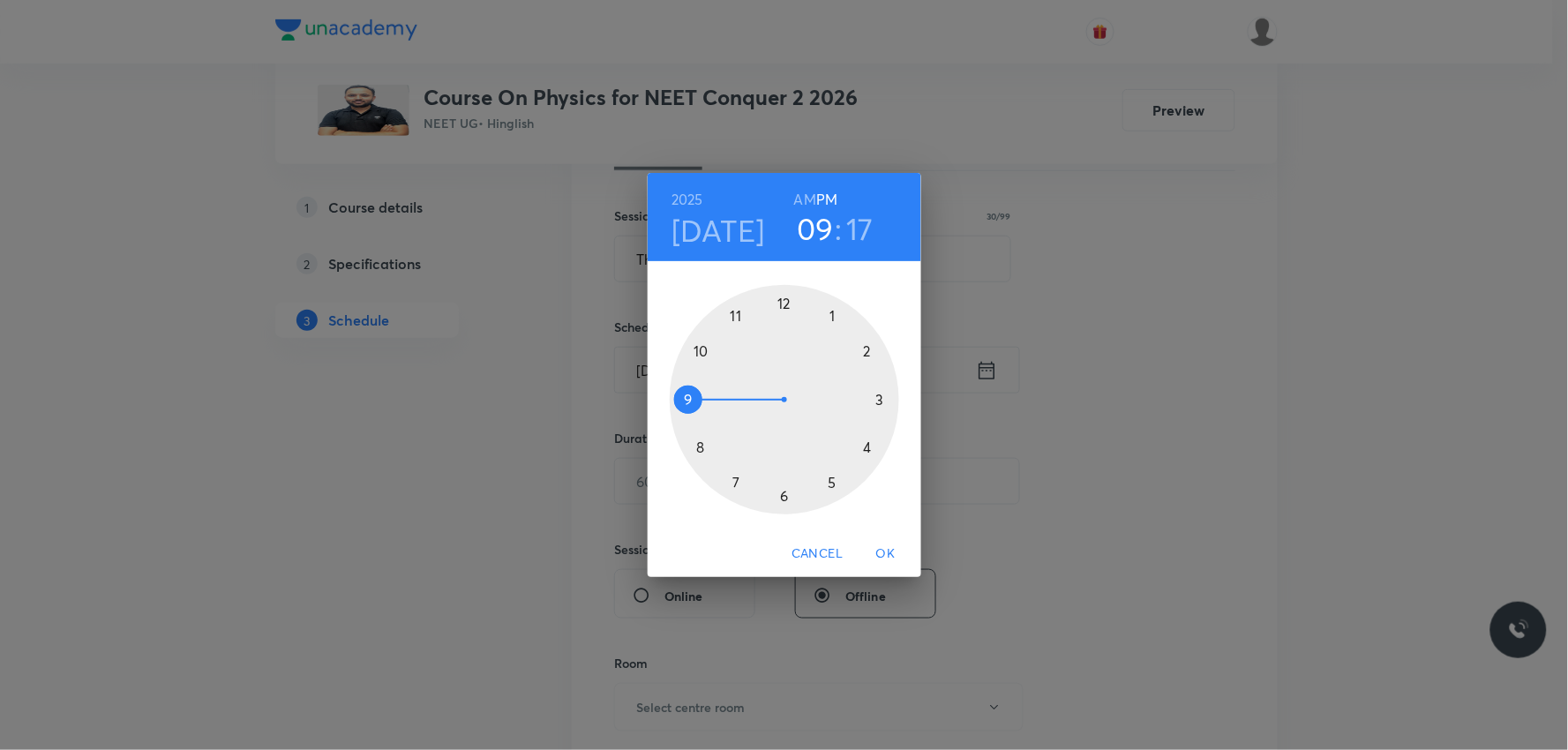
click at [810, 203] on h6 "AM" at bounding box center [805, 199] width 22 height 25
drag, startPoint x: 686, startPoint y: 392, endPoint x: 720, endPoint y: 362, distance: 45.3
click at [720, 362] on div at bounding box center [785, 400] width 230 height 230
drag, startPoint x: 879, startPoint y: 413, endPoint x: 735, endPoint y: 486, distance: 161.4
click at [735, 486] on div at bounding box center [785, 400] width 230 height 230
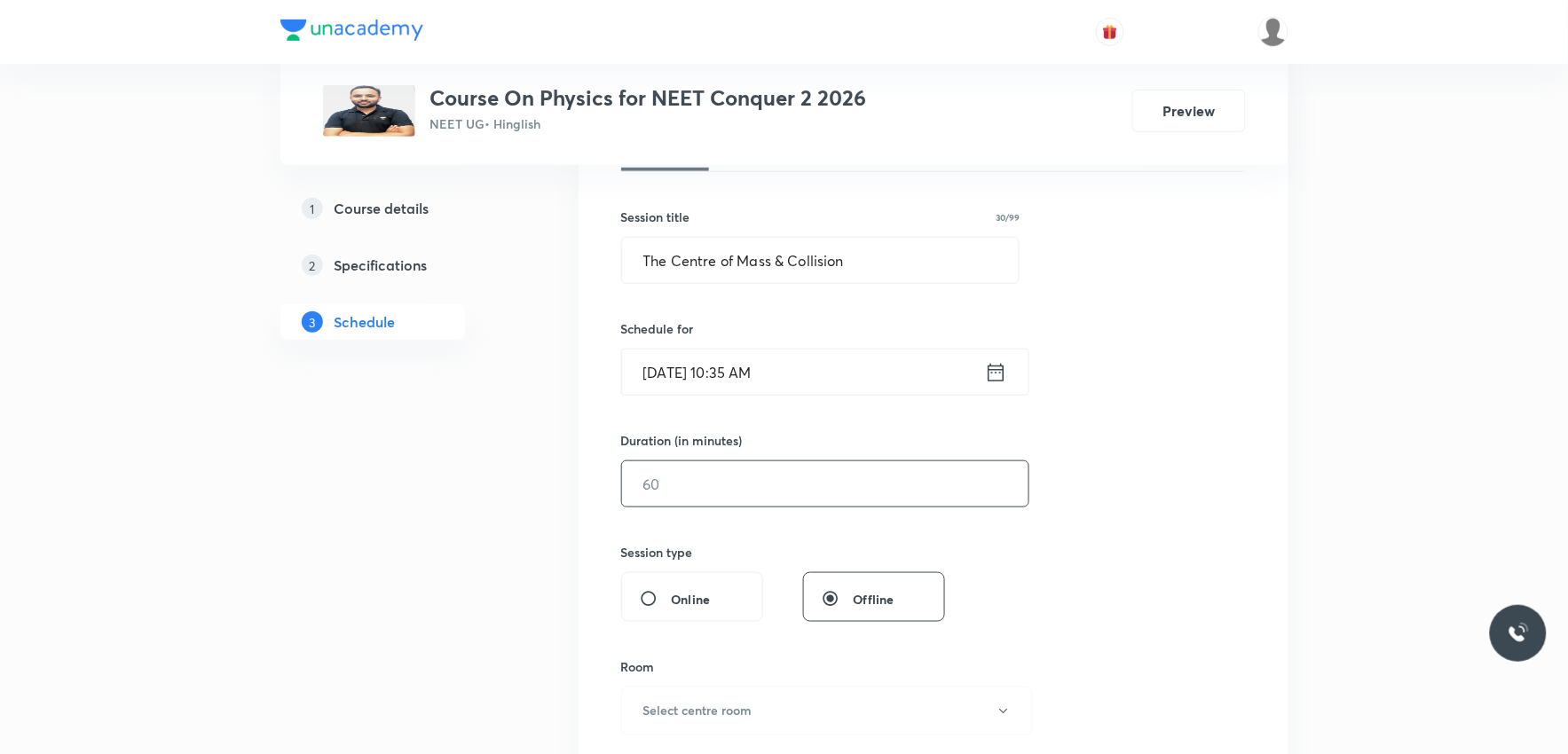
click at [691, 480] on input "text" at bounding box center [825, 484] width 406 height 46
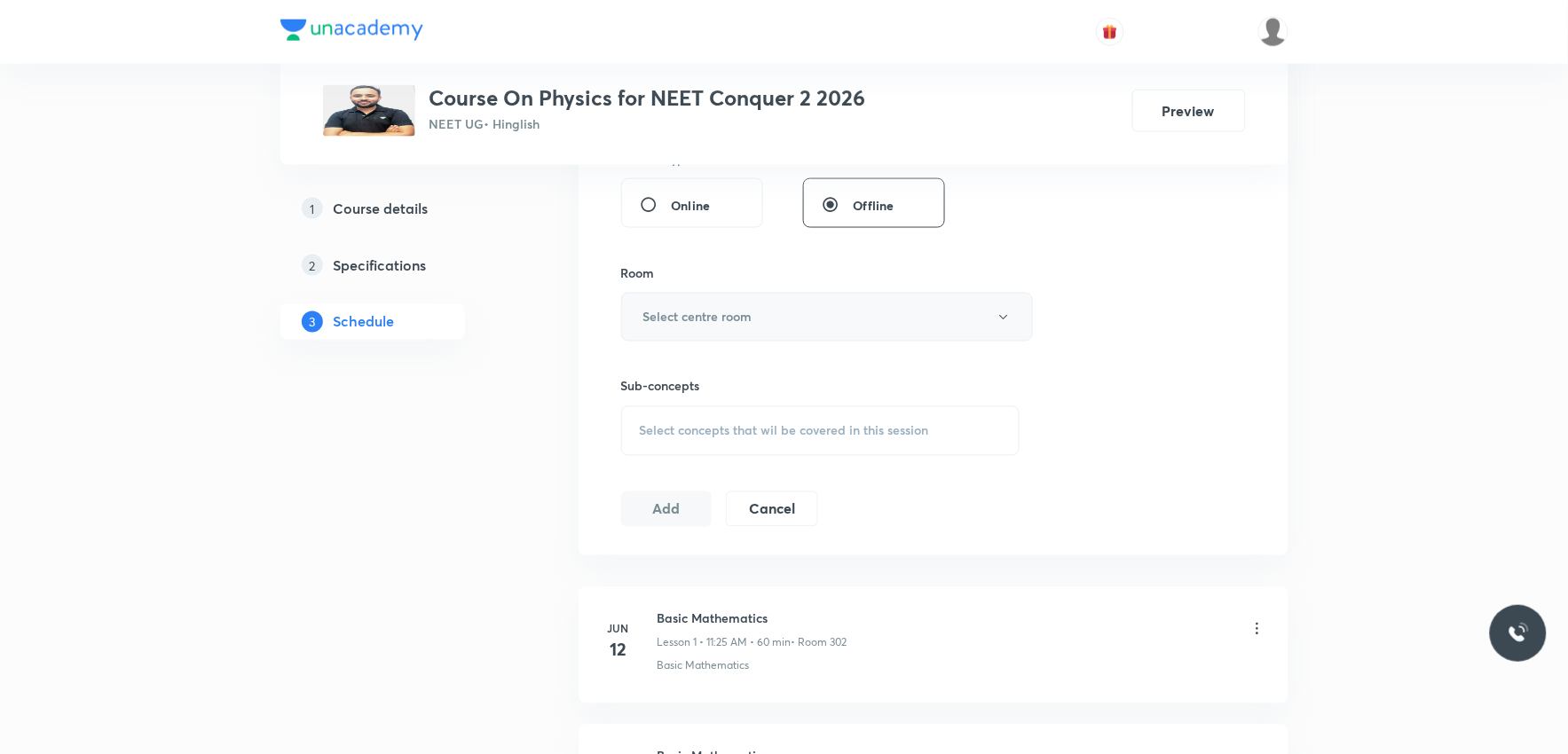
type input "70"
click at [799, 317] on button "Select centre room" at bounding box center [827, 317] width 412 height 48
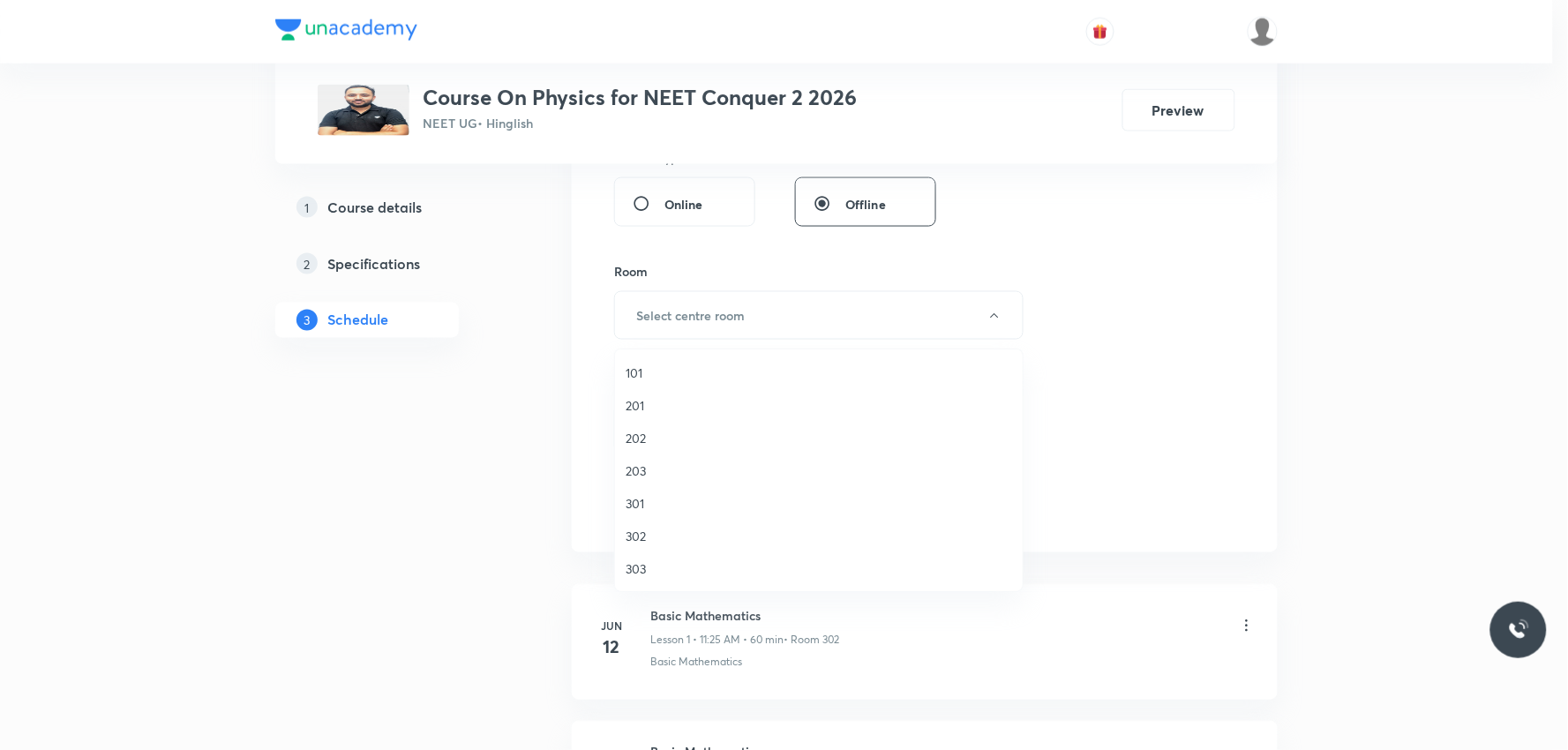
click at [666, 537] on span "302" at bounding box center [818, 536] width 386 height 19
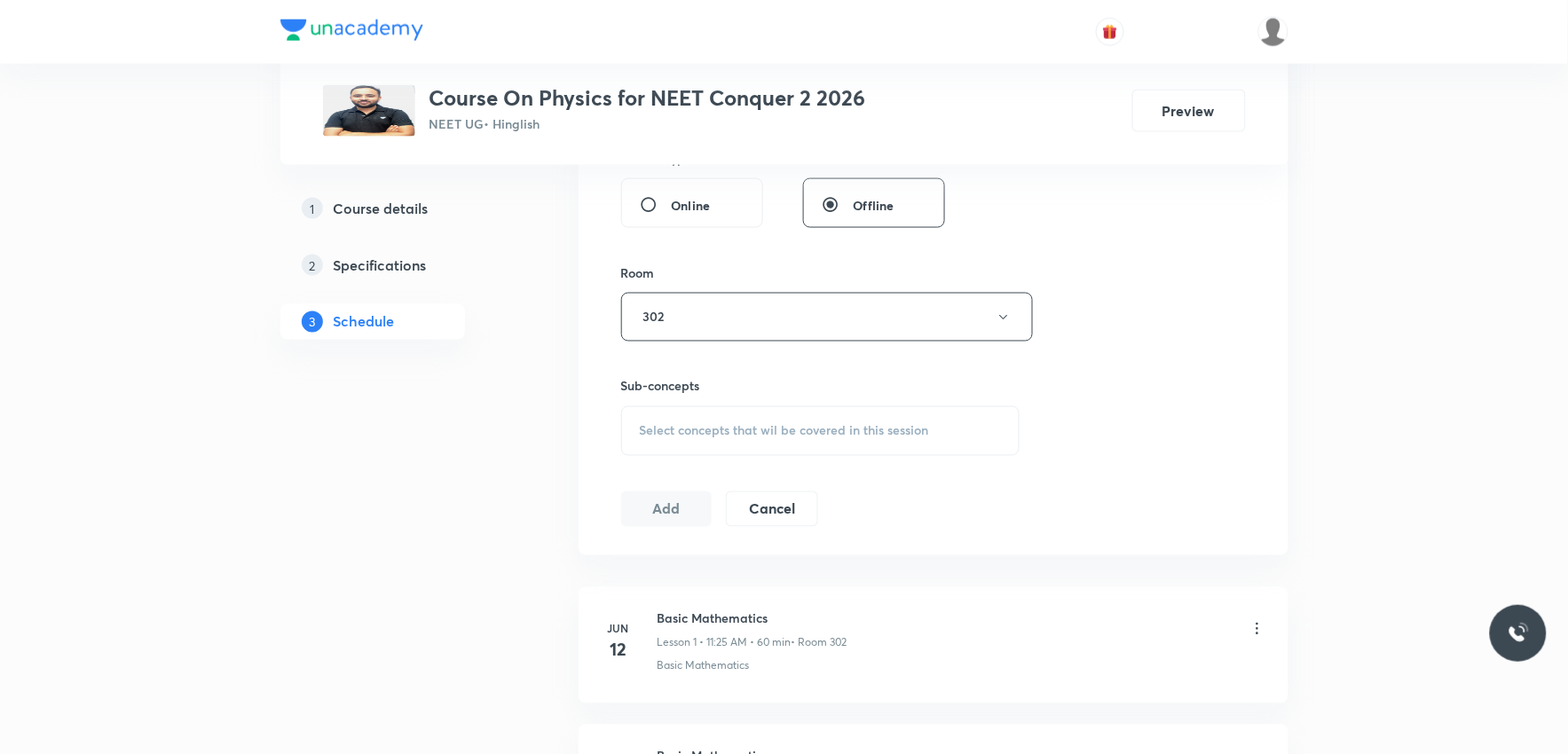
click at [812, 433] on span "Select concepts that wil be covered in this session" at bounding box center [784, 431] width 289 height 14
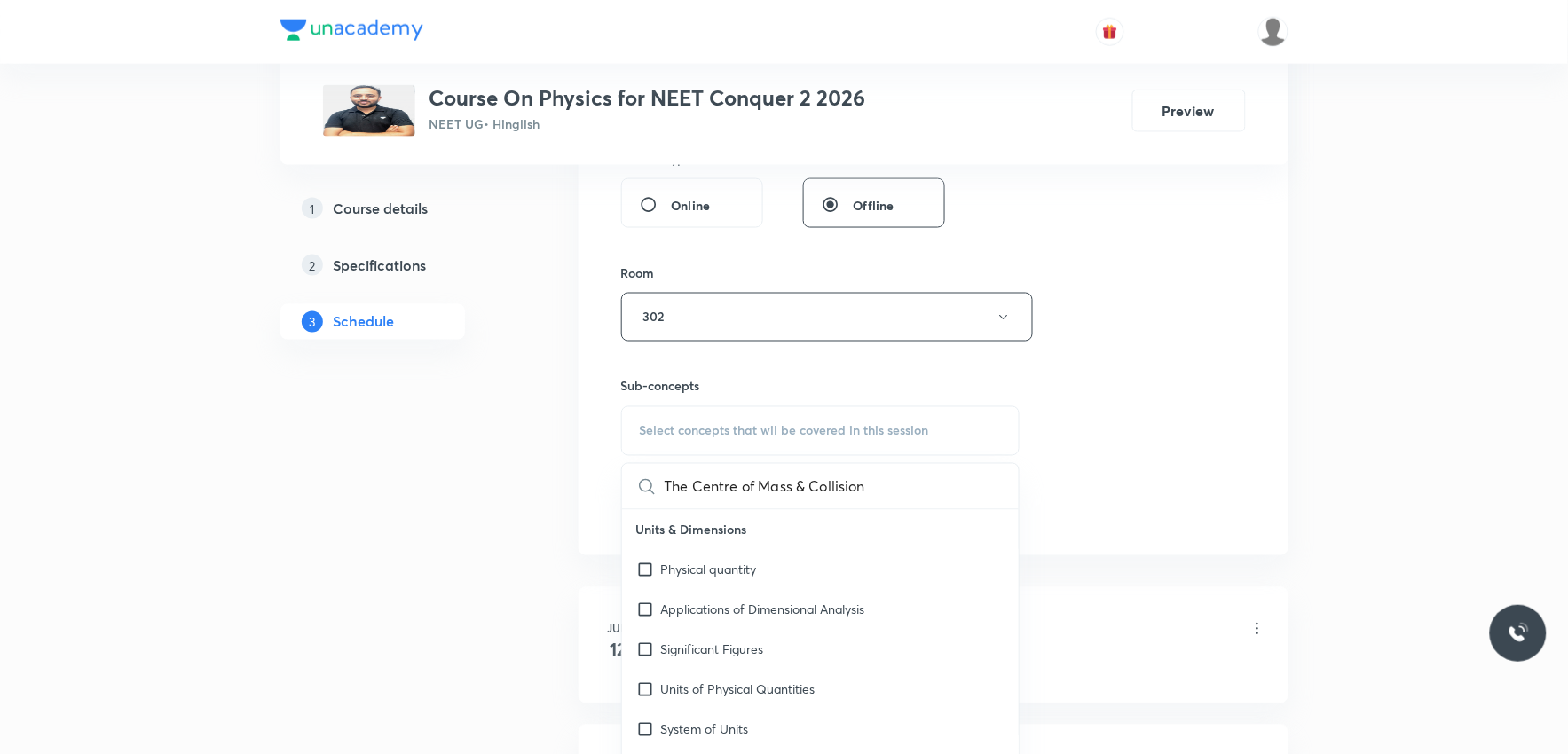
scroll to position [0, 3]
click at [786, 491] on input "The Centre of Mass & Collision" at bounding box center [764, 487] width 199 height 46
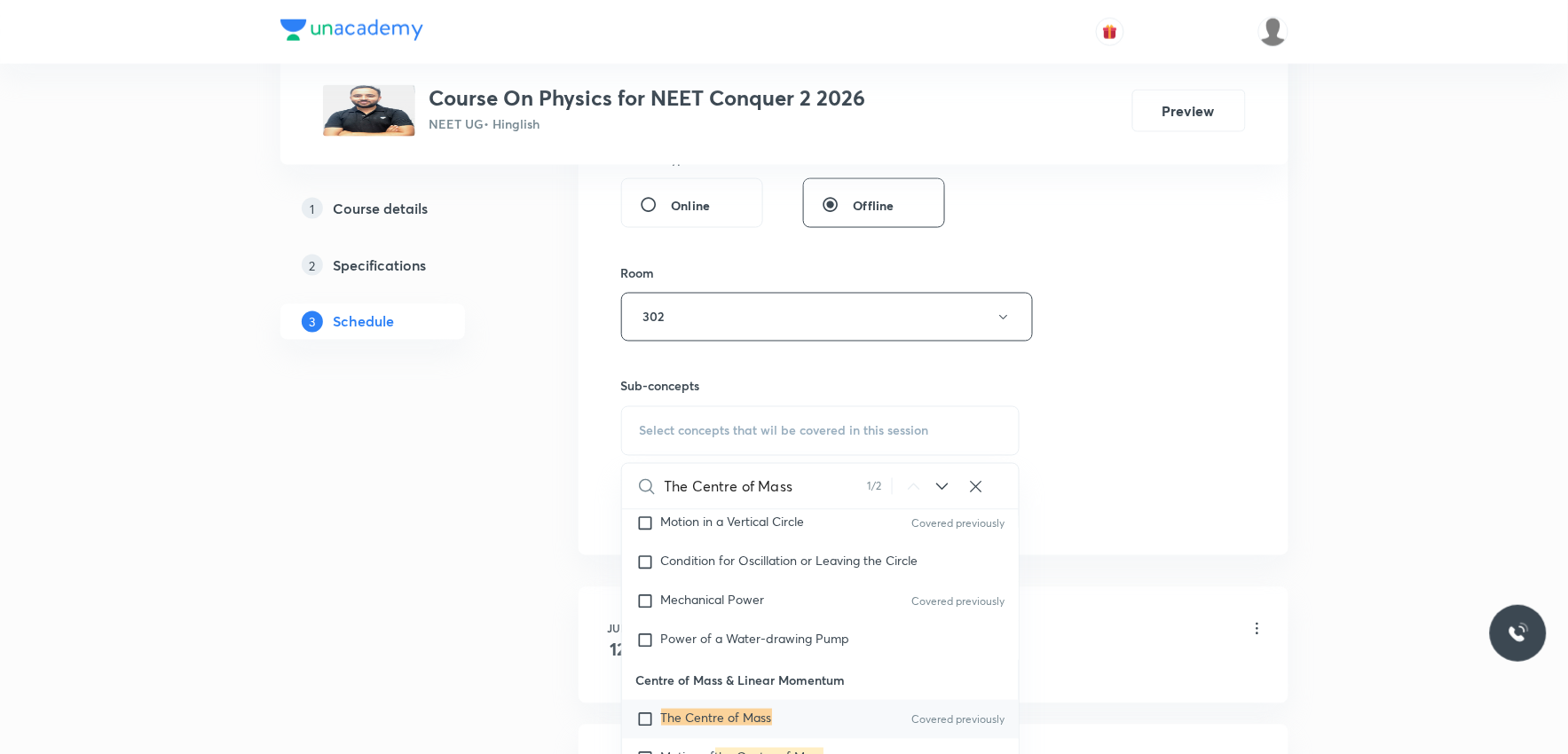
scroll to position [887, 0]
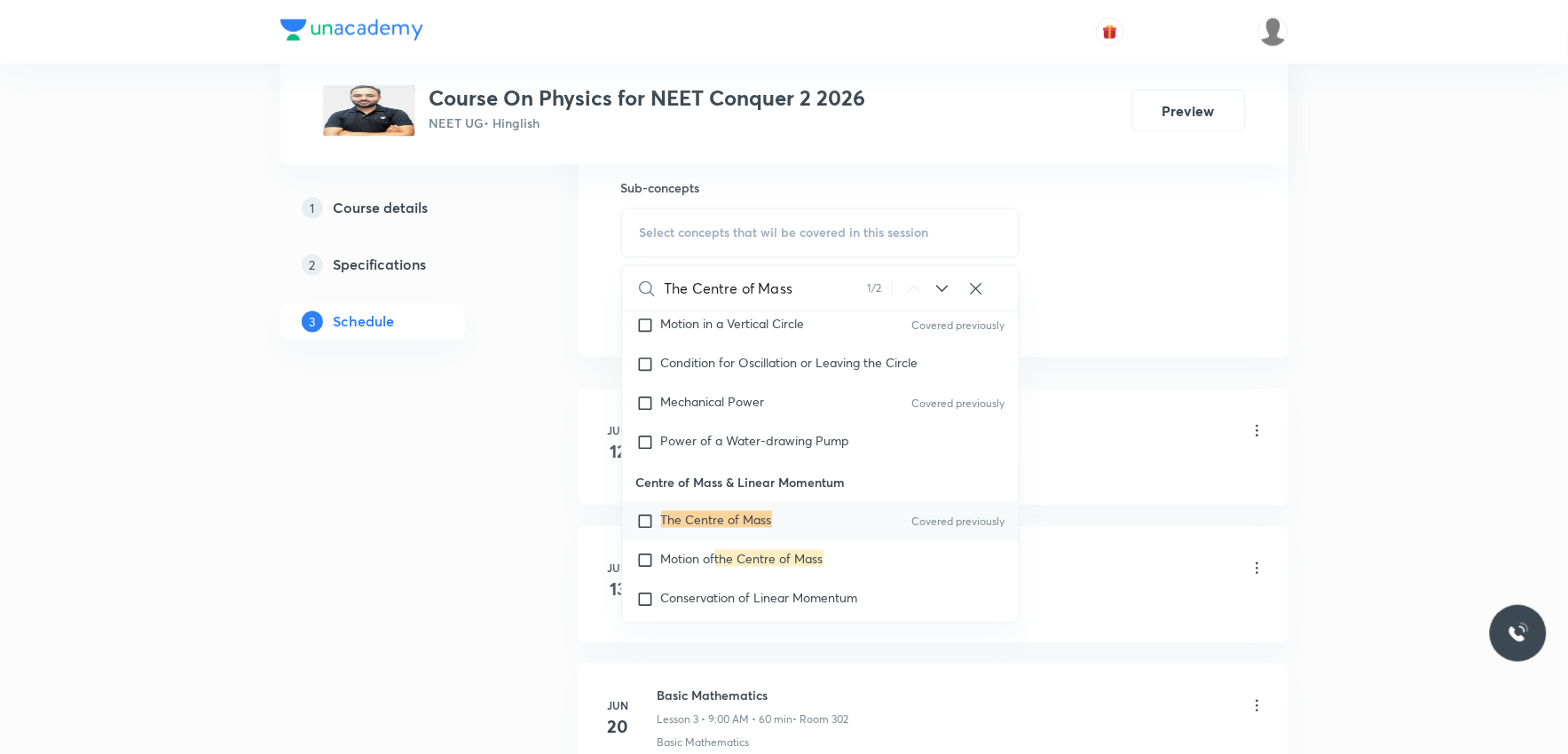
type input "The Centre of Mass"
click at [735, 528] on mark "The Centre of Mass" at bounding box center [716, 519] width 111 height 17
checkbox input "true"
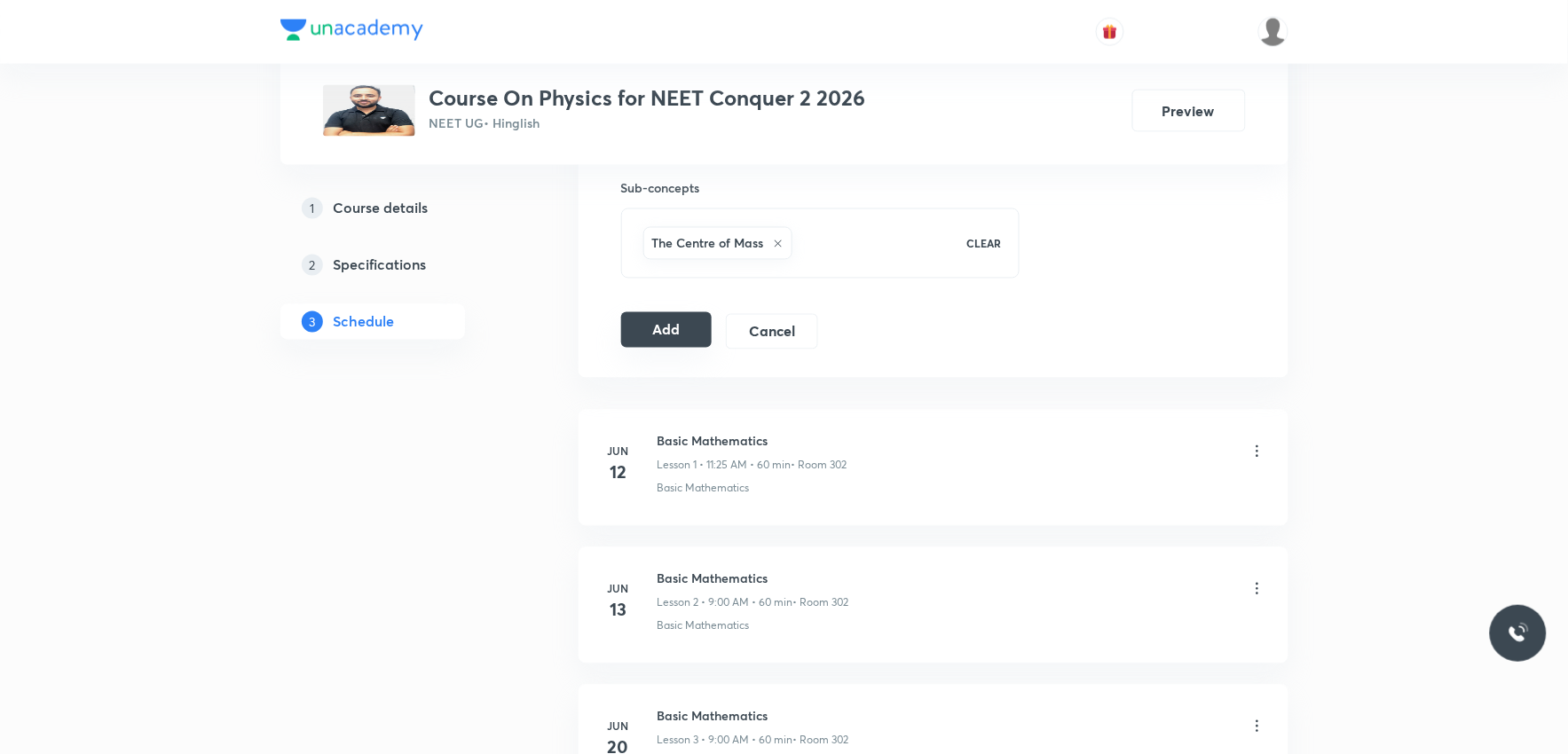
click at [663, 336] on button "Add" at bounding box center [667, 330] width 91 height 35
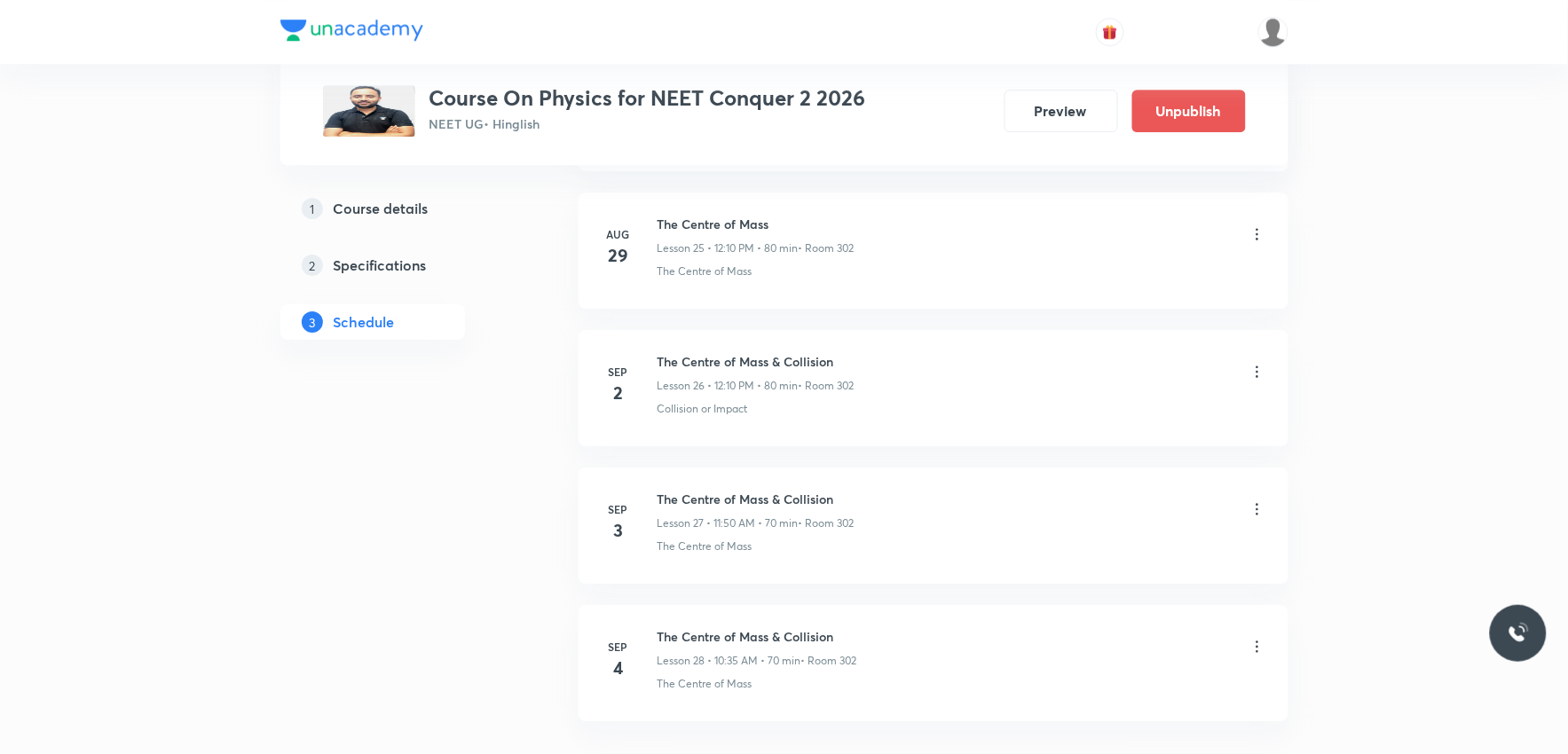
scroll to position [3707, 0]
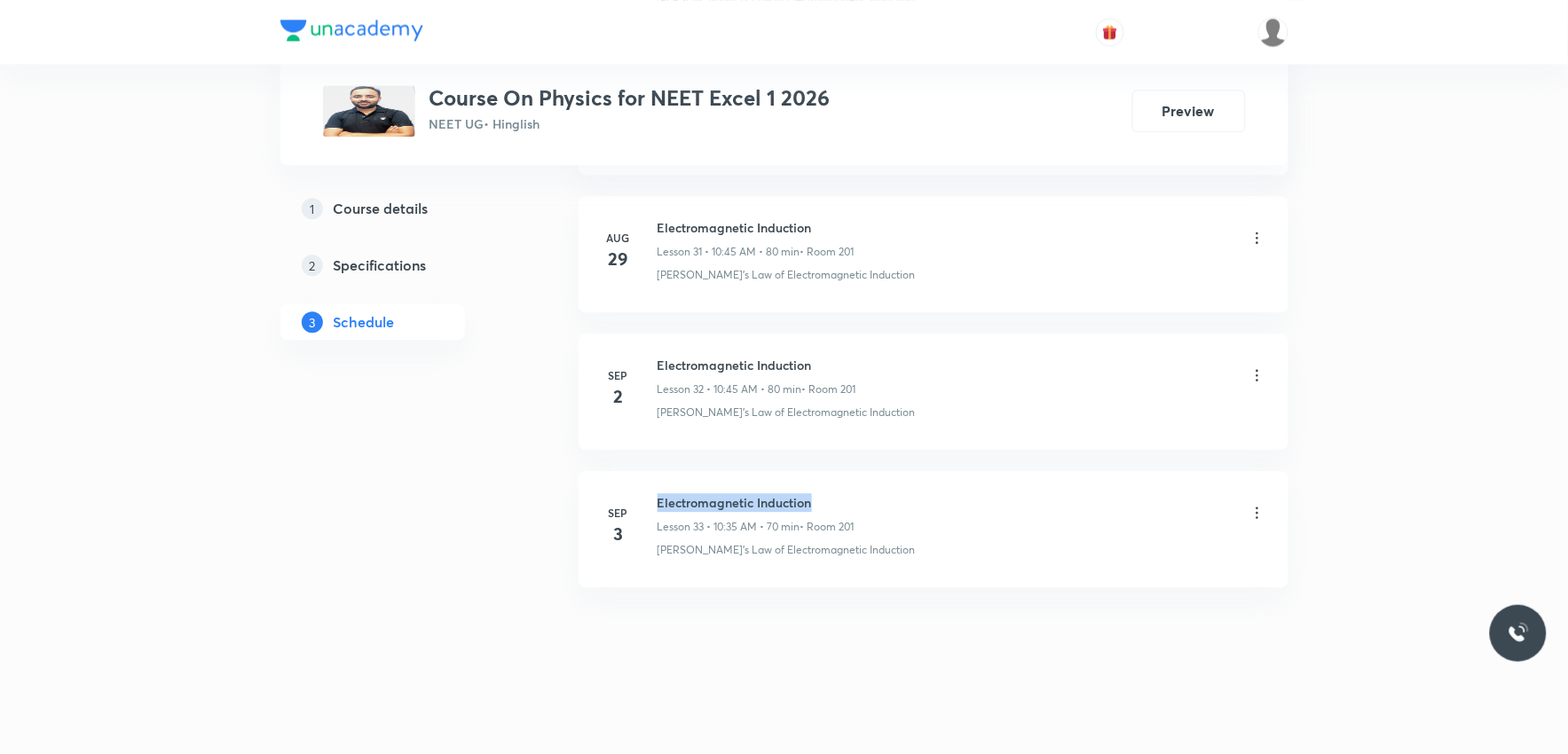
drag, startPoint x: 658, startPoint y: 504, endPoint x: 872, endPoint y: 501, distance: 214.0
click at [872, 501] on div "Electromagnetic Induction Lesson 33 • 10:35 AM • 70 min • Room 201" at bounding box center [961, 514] width 609 height 42
copy h6 "Electromagnetic Induction"
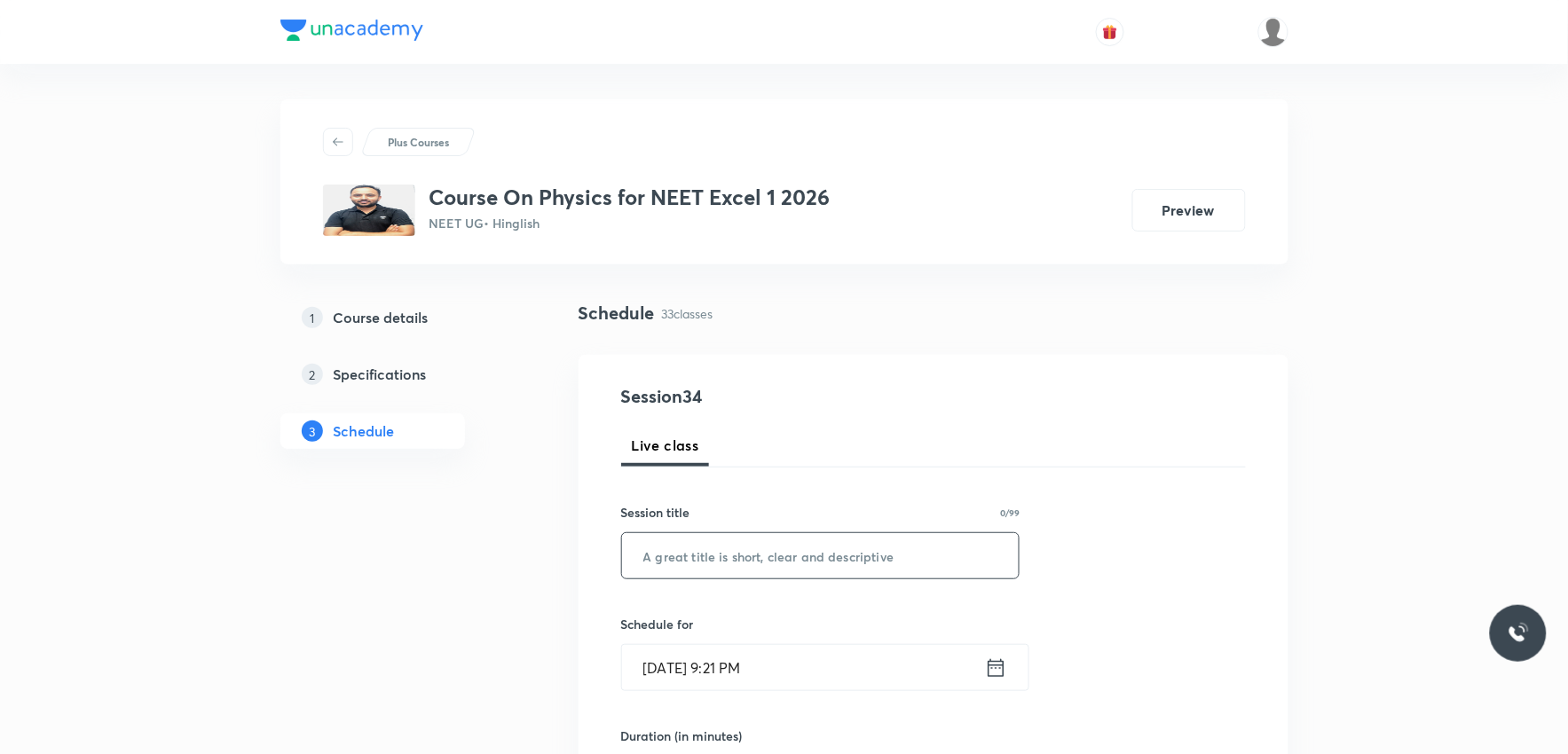
click at [841, 545] on input "text" at bounding box center [820, 555] width 397 height 46
paste input "Electromagnetic Induction"
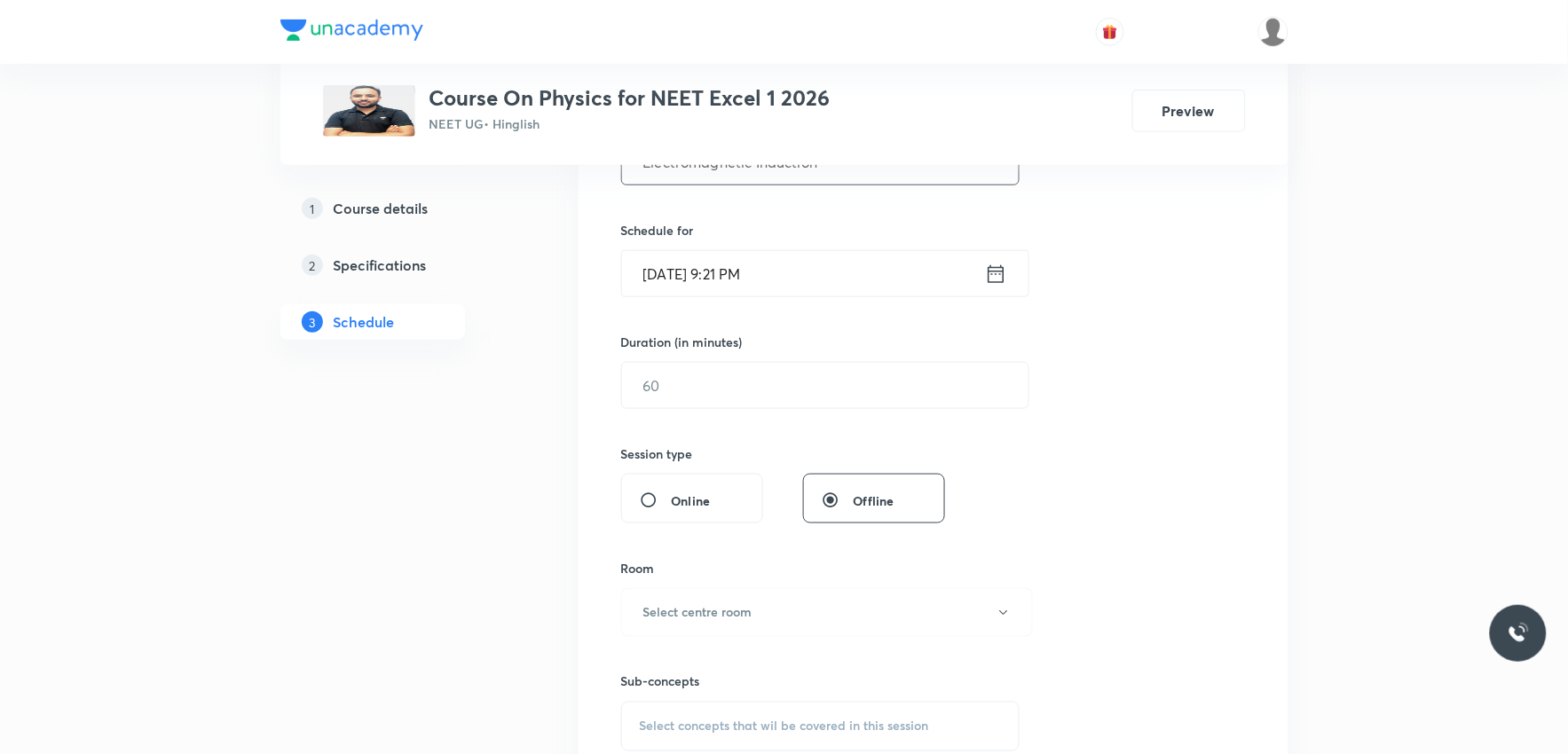
scroll to position [295, 0]
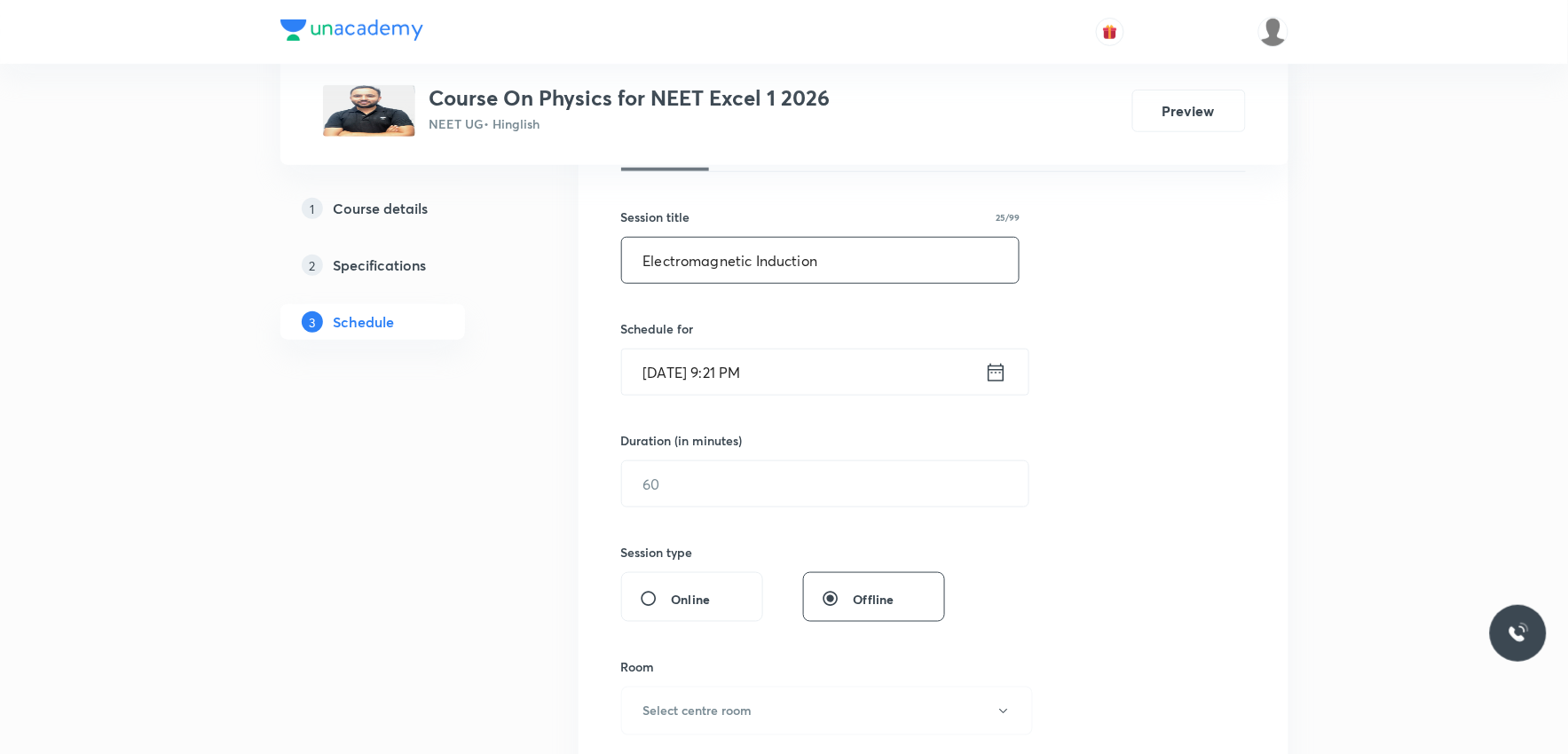
type input "Electromagnetic Induction"
click at [736, 365] on input "Sep 3, 2025, 9:21 PM" at bounding box center [803, 372] width 363 height 46
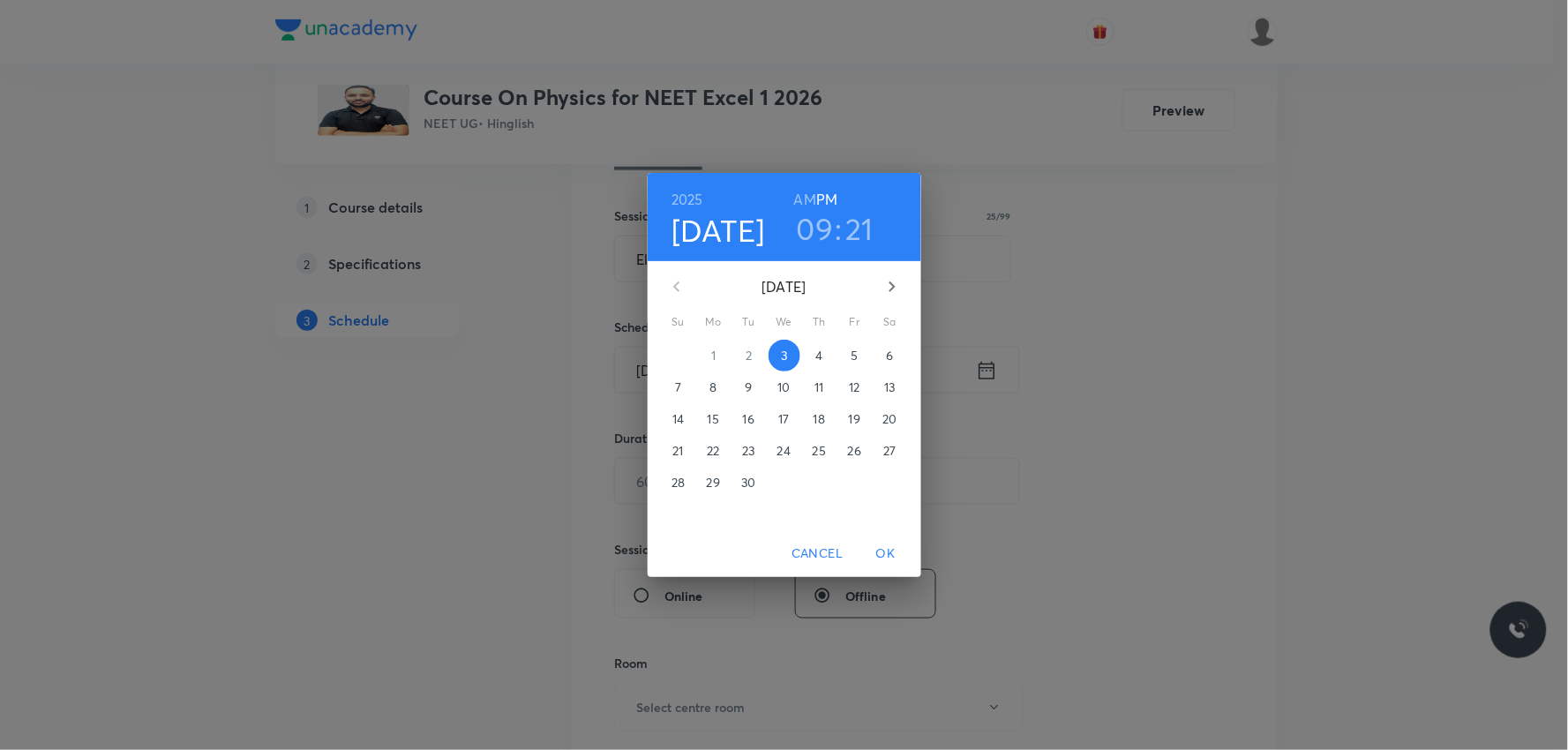
click at [821, 353] on p "4" at bounding box center [819, 355] width 7 height 18
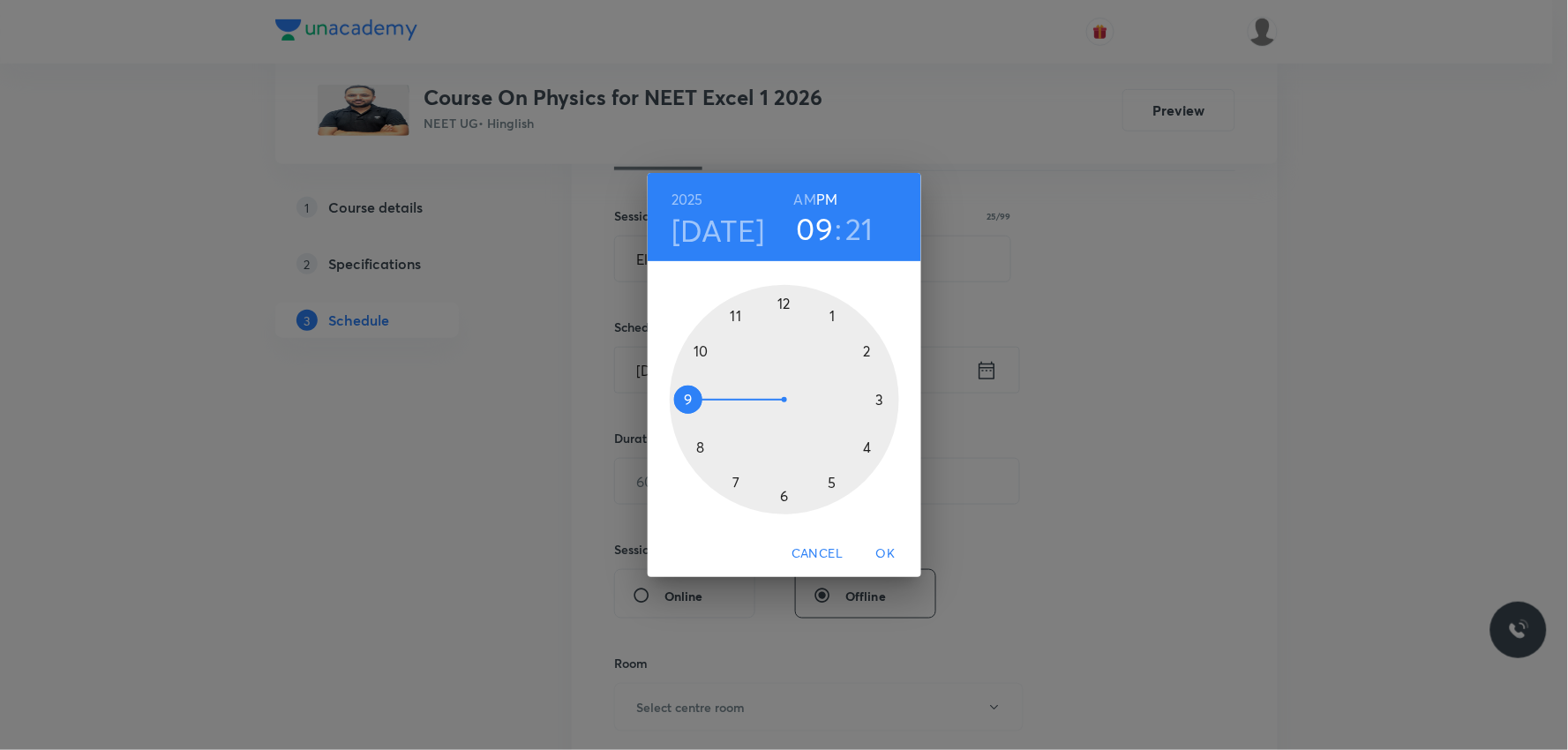
click at [804, 197] on h6 "AM" at bounding box center [805, 199] width 22 height 25
drag, startPoint x: 693, startPoint y: 397, endPoint x: 741, endPoint y: 346, distance: 70.0
click at [741, 346] on div at bounding box center [785, 400] width 230 height 230
click at [816, 242] on h3 "11" at bounding box center [815, 229] width 24 height 37
drag, startPoint x: 740, startPoint y: 322, endPoint x: 704, endPoint y: 353, distance: 47.5
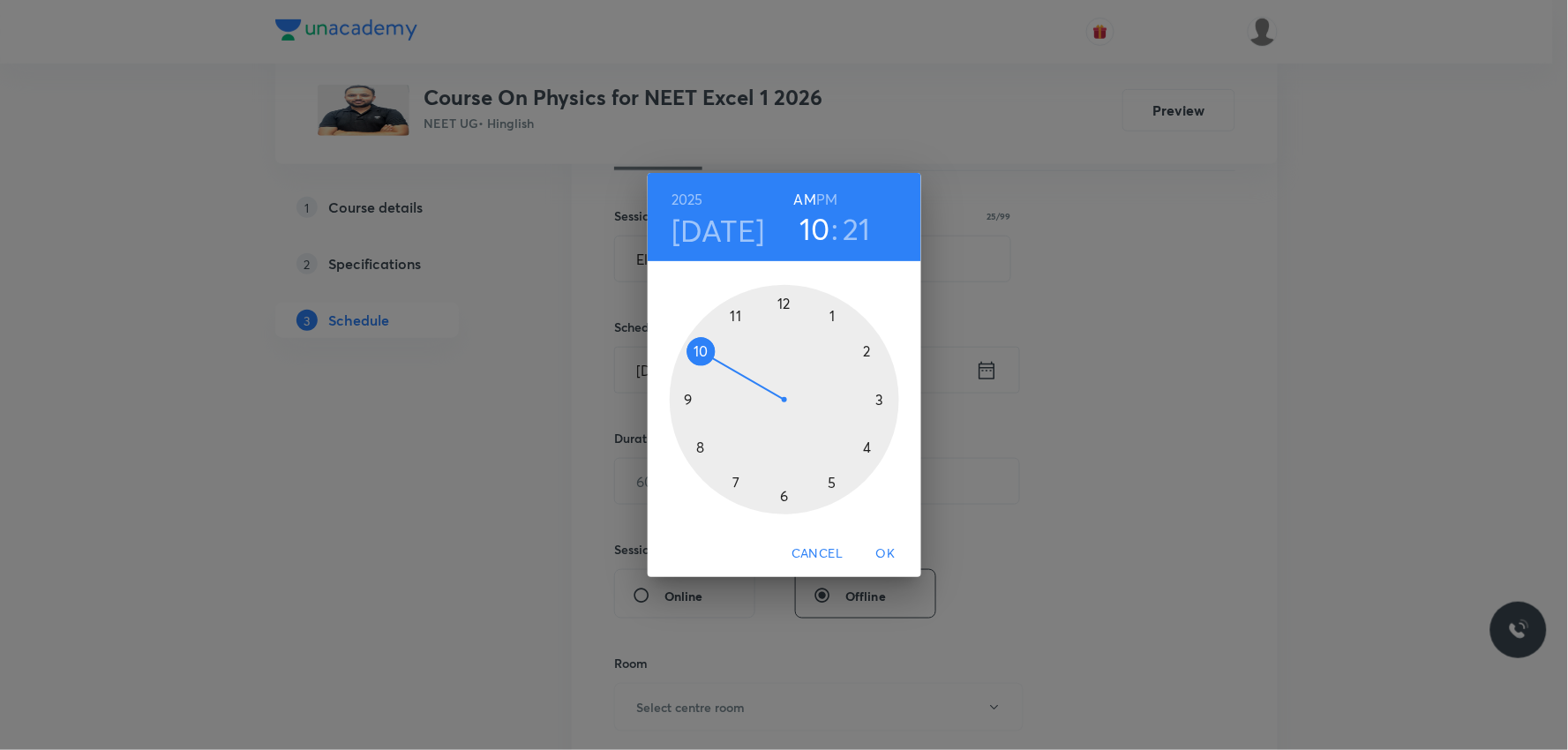
click at [704, 353] on div at bounding box center [785, 400] width 230 height 230
drag, startPoint x: 850, startPoint y: 457, endPoint x: 730, endPoint y: 487, distance: 123.7
click at [730, 487] on div at bounding box center [785, 400] width 230 height 230
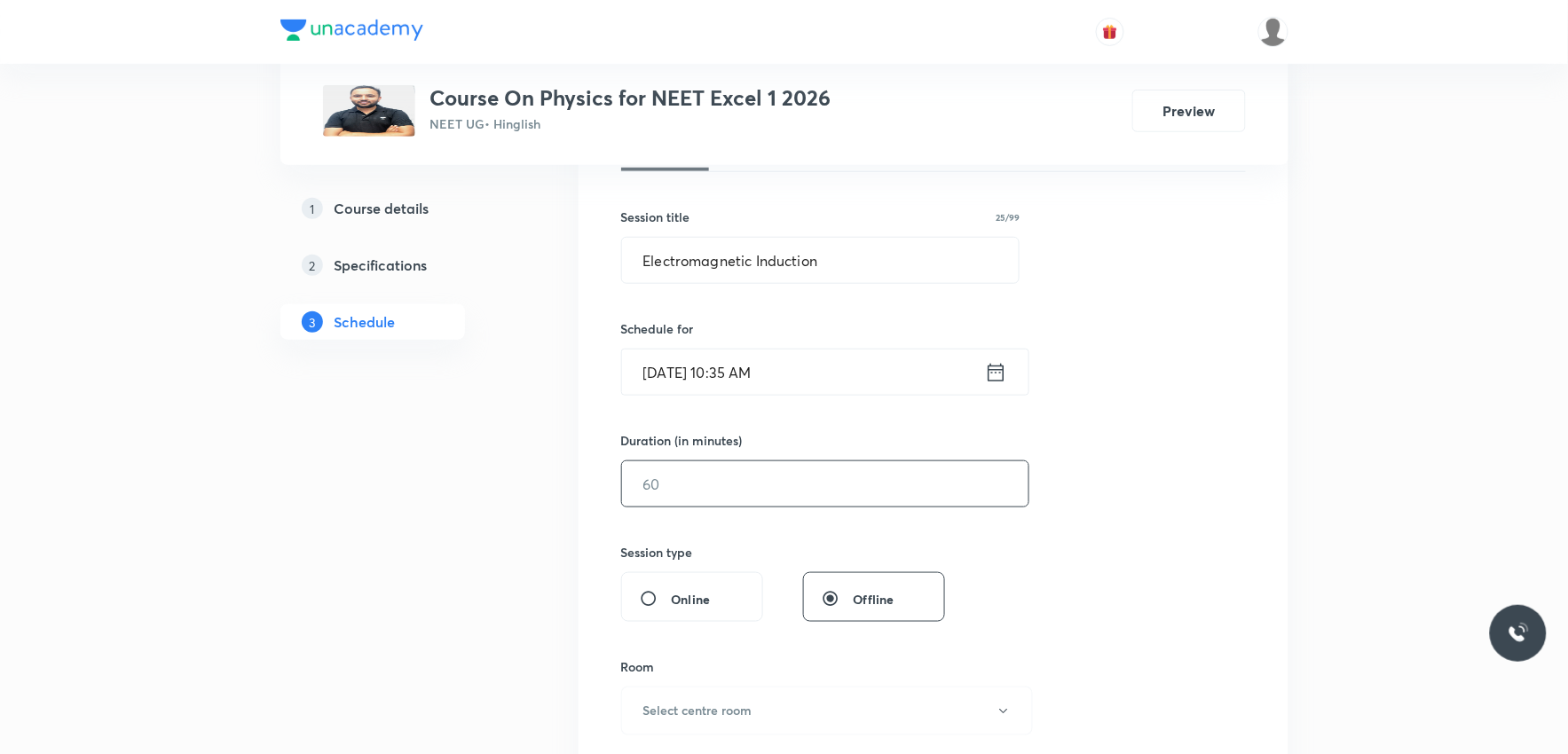
click at [690, 484] on input "text" at bounding box center [825, 484] width 406 height 46
type input "0"
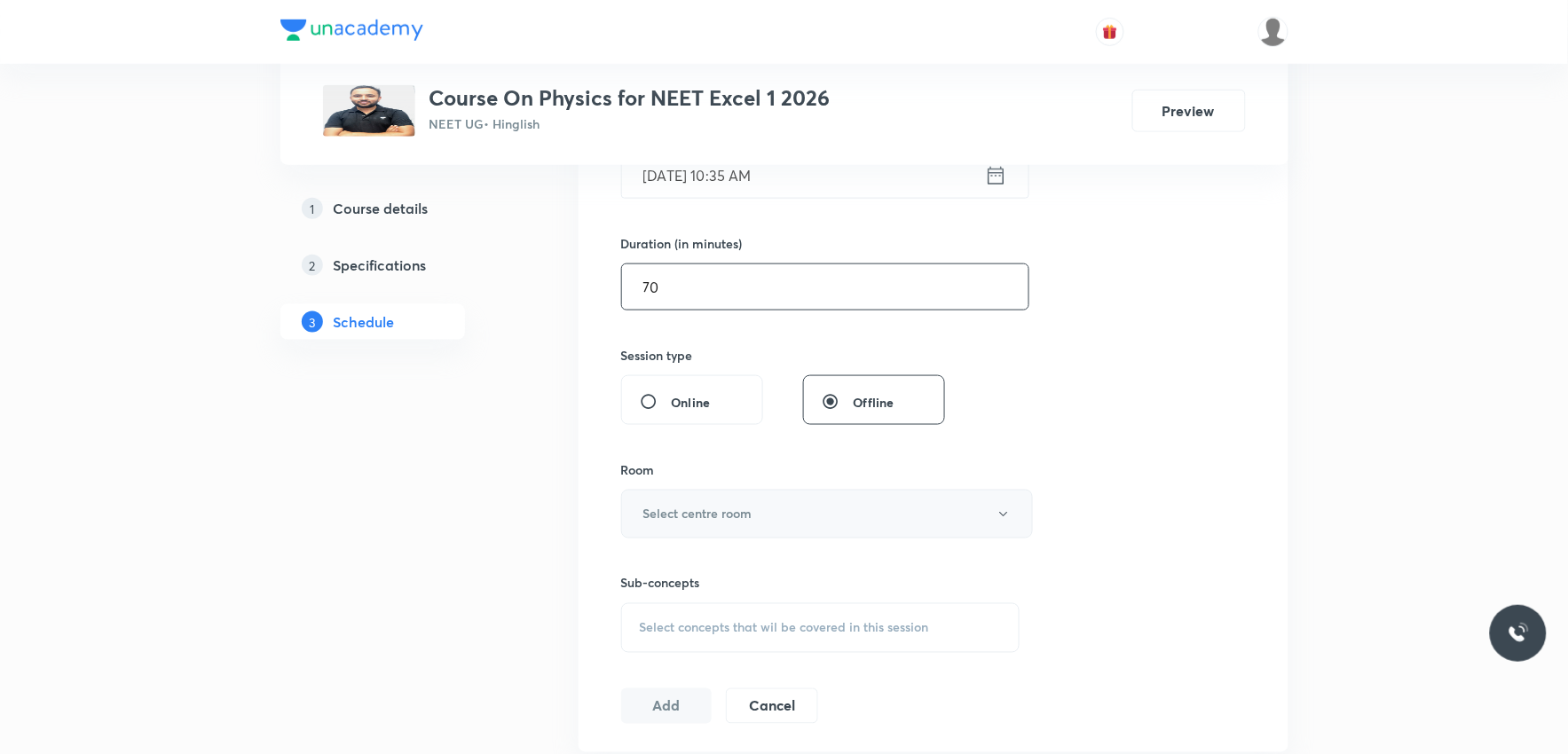
scroll to position [591, 0]
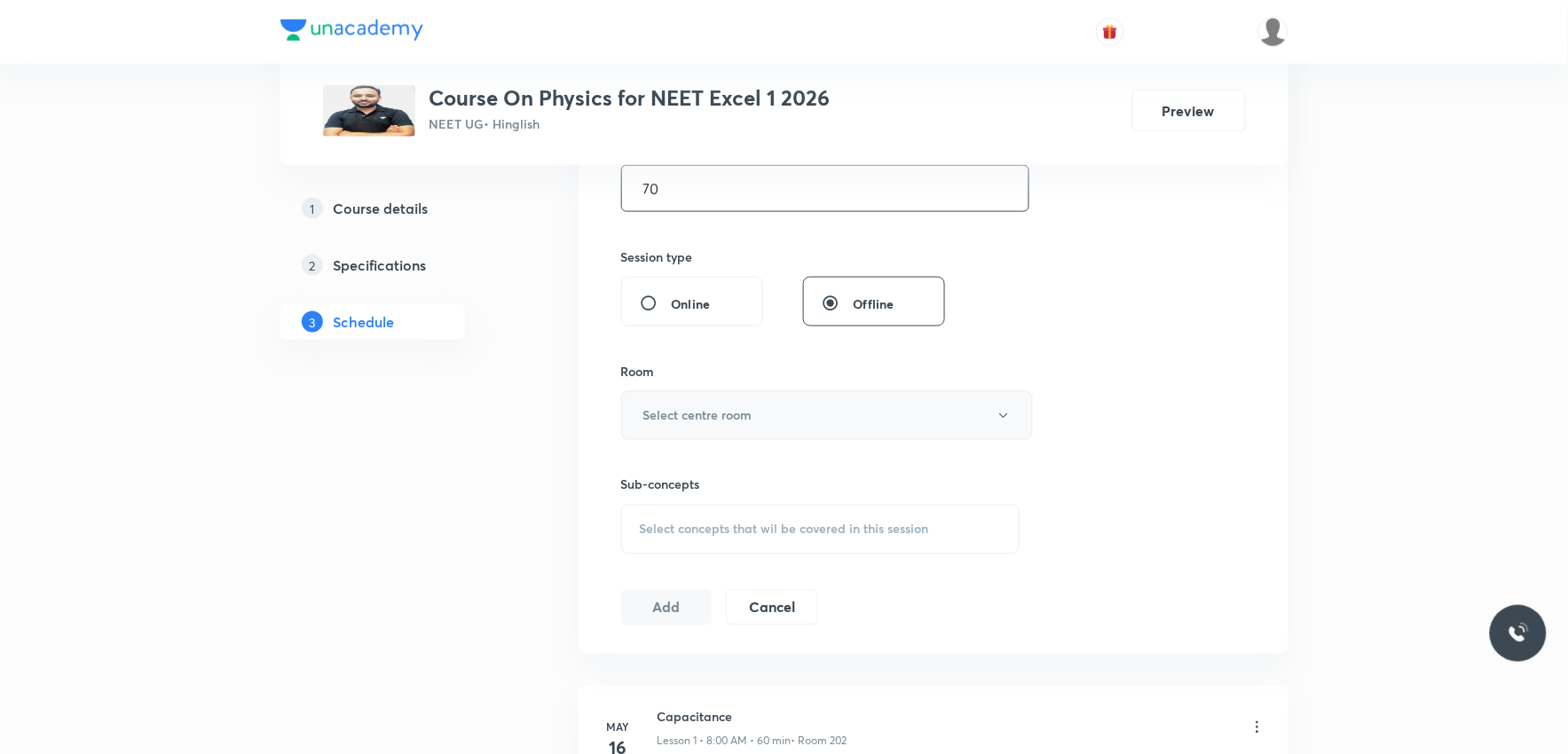
type input "70"
click at [814, 413] on button "Select centre room" at bounding box center [827, 416] width 412 height 48
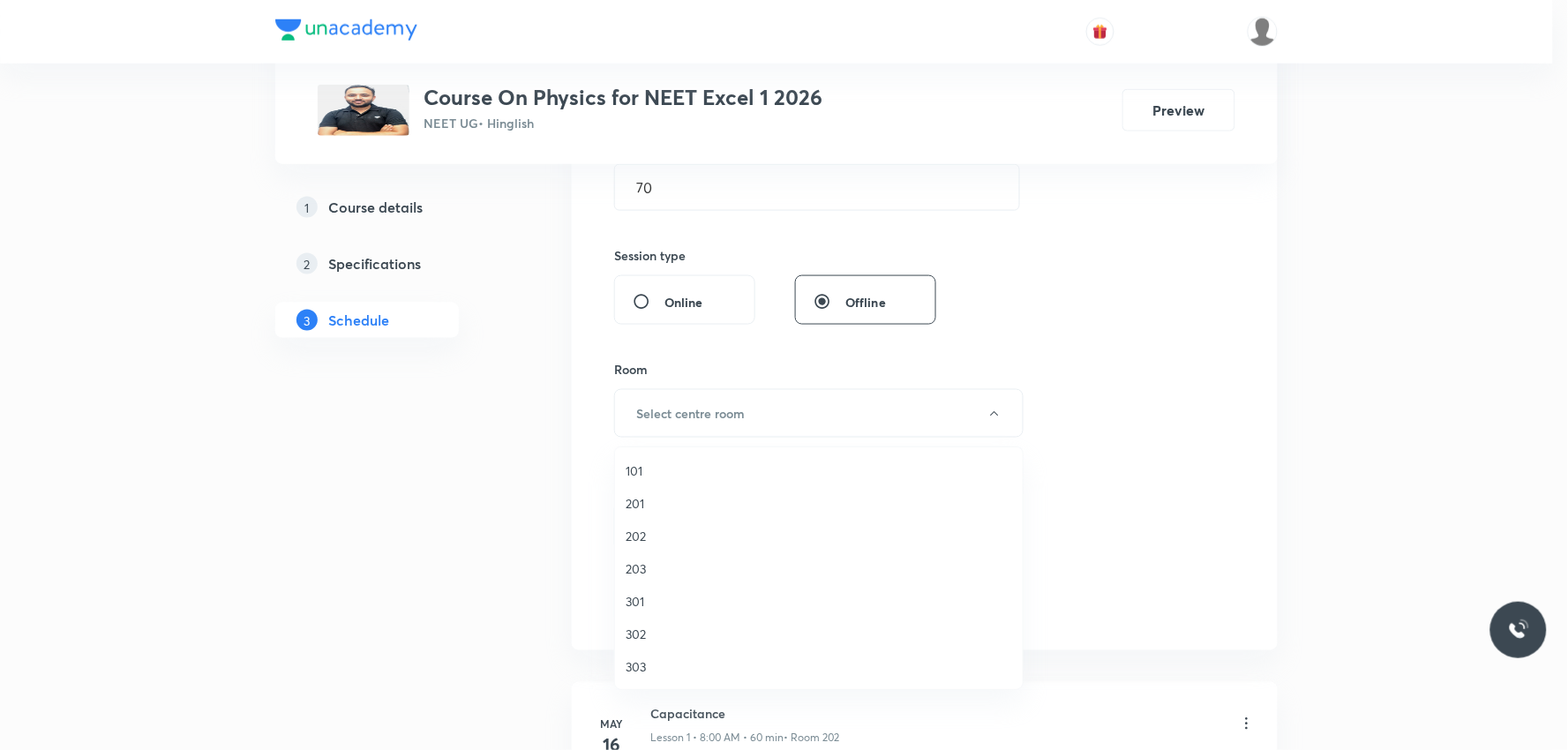
click at [669, 505] on span "201" at bounding box center [818, 503] width 386 height 19
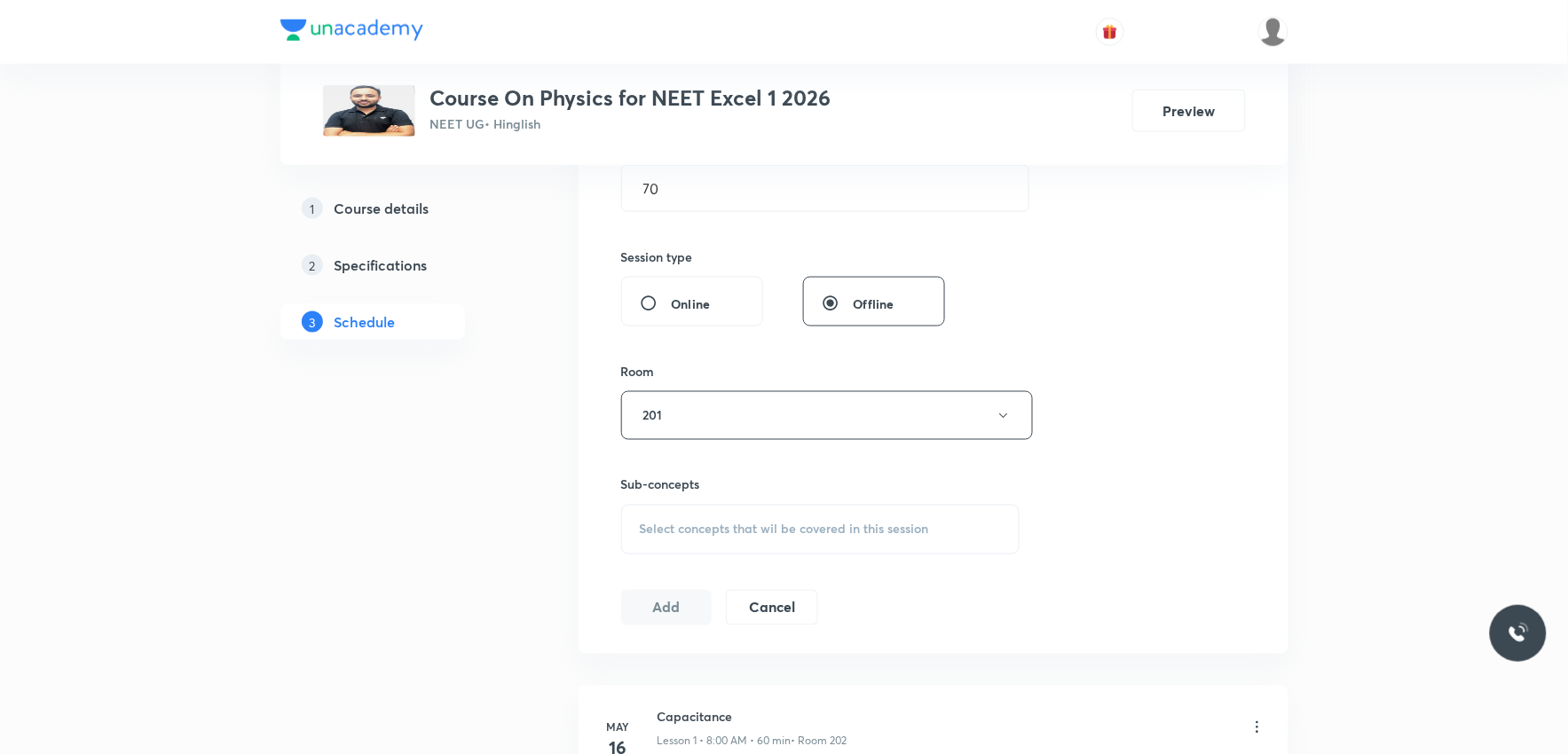
click at [761, 527] on span "Select concepts that wil be covered in this session" at bounding box center [784, 529] width 289 height 14
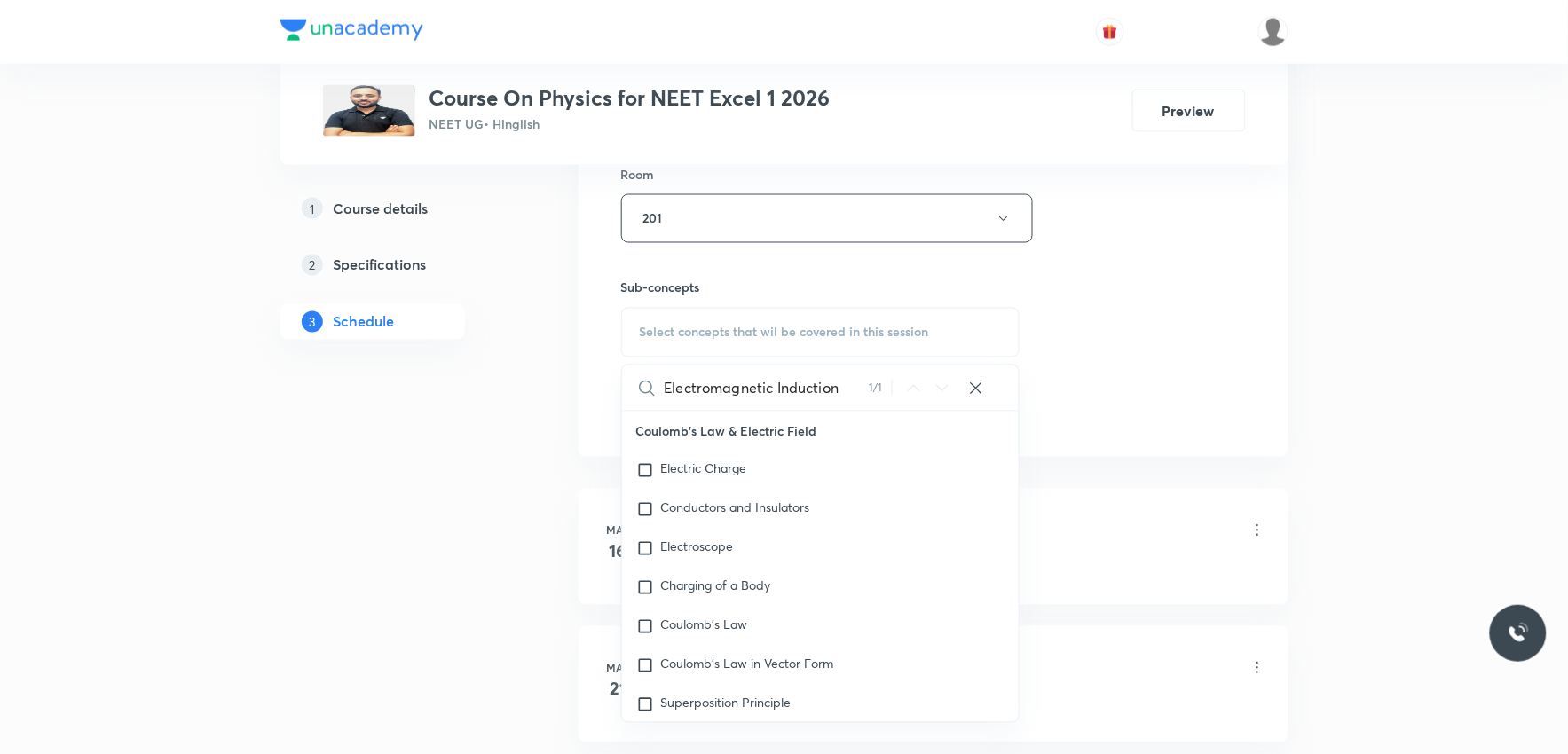
scroll to position [5347, 0]
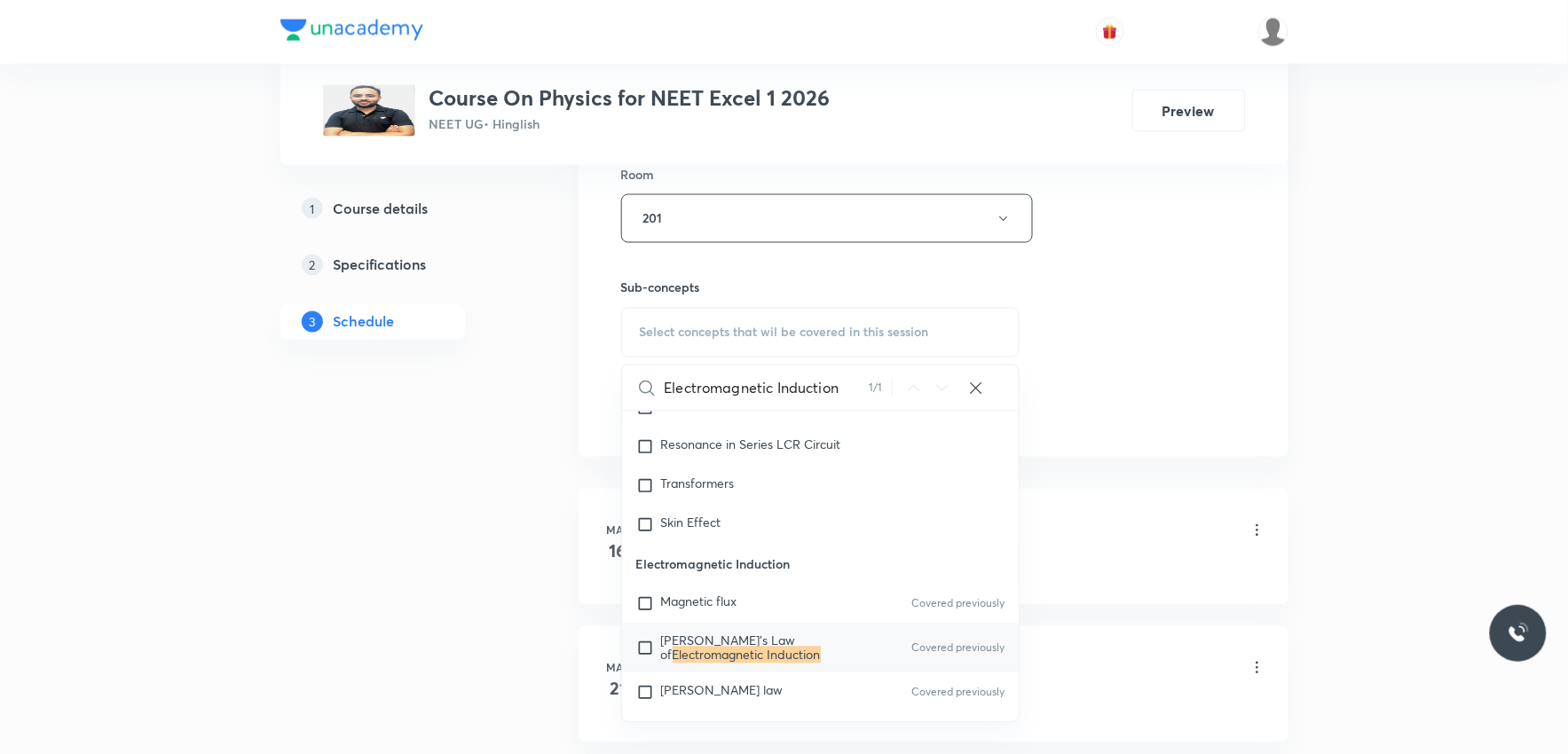
type input "Electromagnetic Induction"
click at [752, 657] on mark "Electromagnetic Induction" at bounding box center [747, 655] width 148 height 17
checkbox input "true"
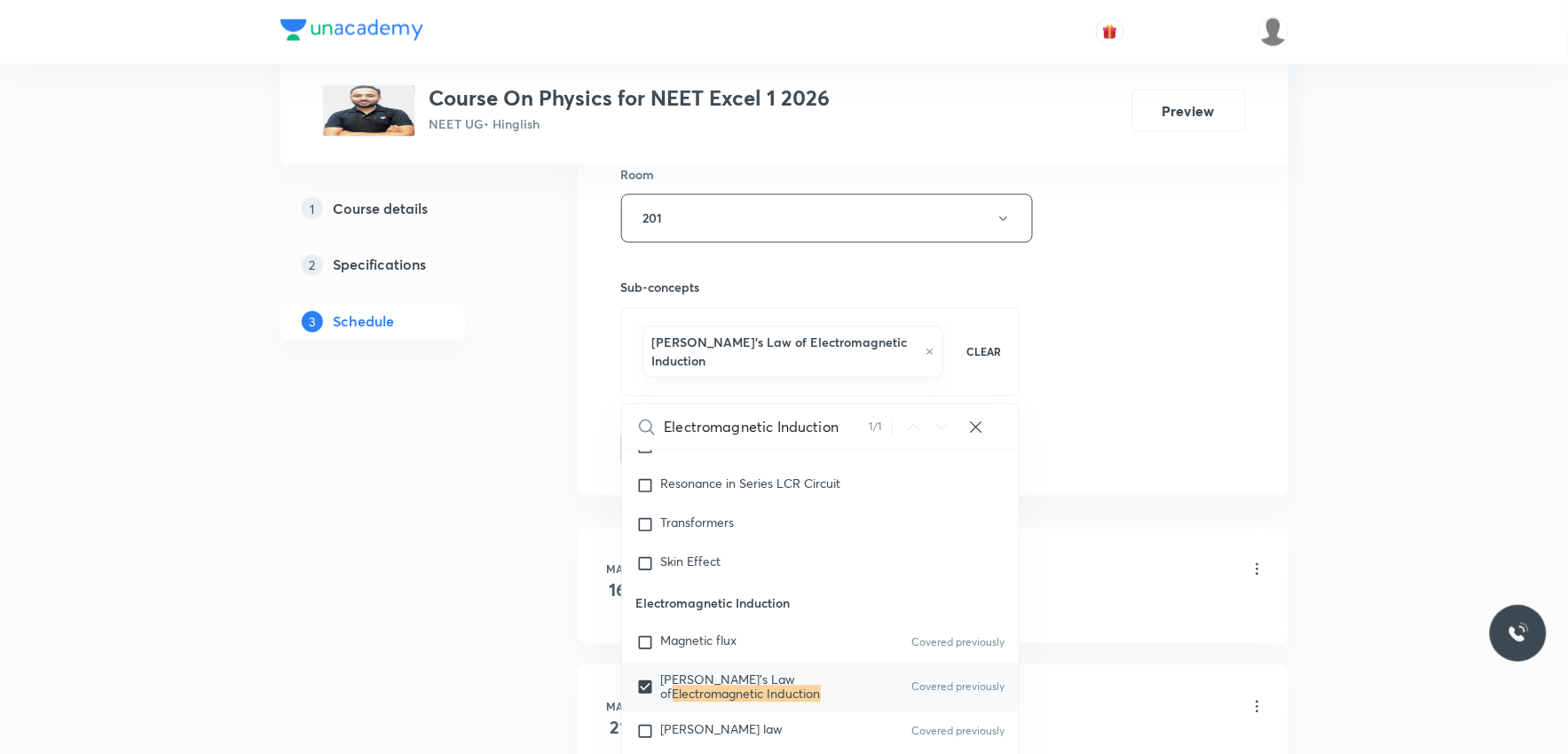
click at [1107, 320] on div "Session 34 Live class Session title 25/99 Electromagnetic Induction ​ Schedule …" at bounding box center [933, 32] width 625 height 872
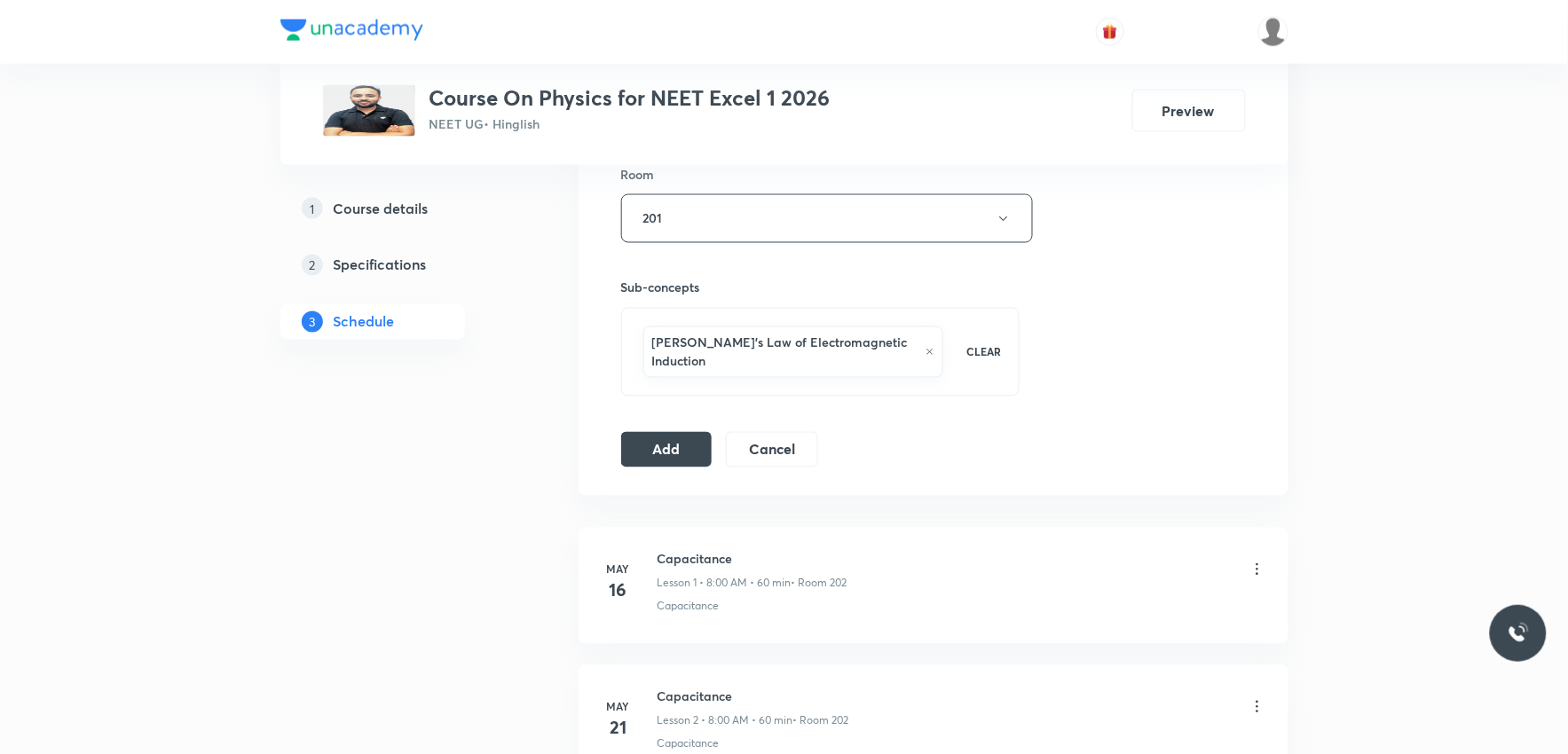
scroll to position [887, 0]
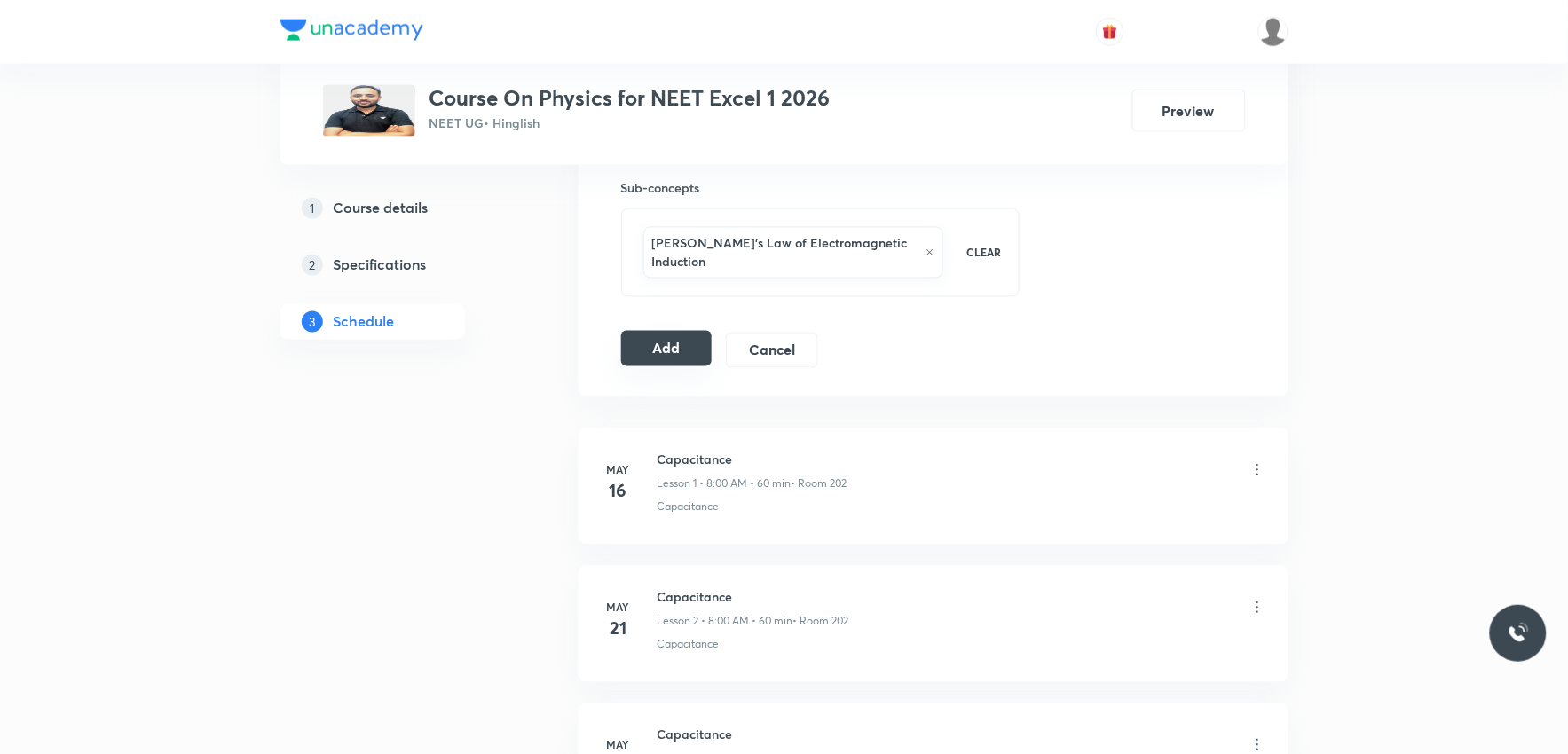
click at [689, 332] on button "Add" at bounding box center [667, 349] width 91 height 35
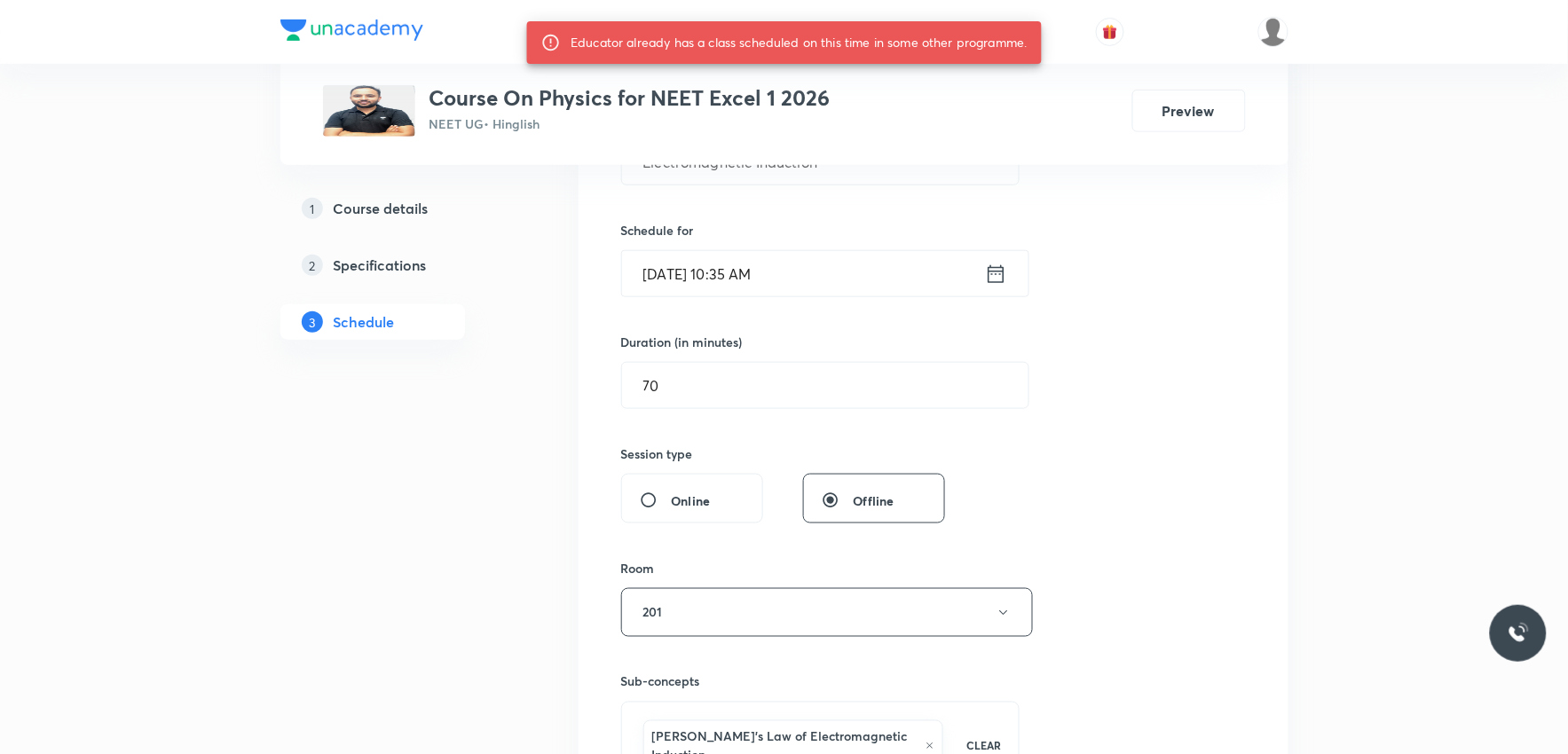
scroll to position [295, 0]
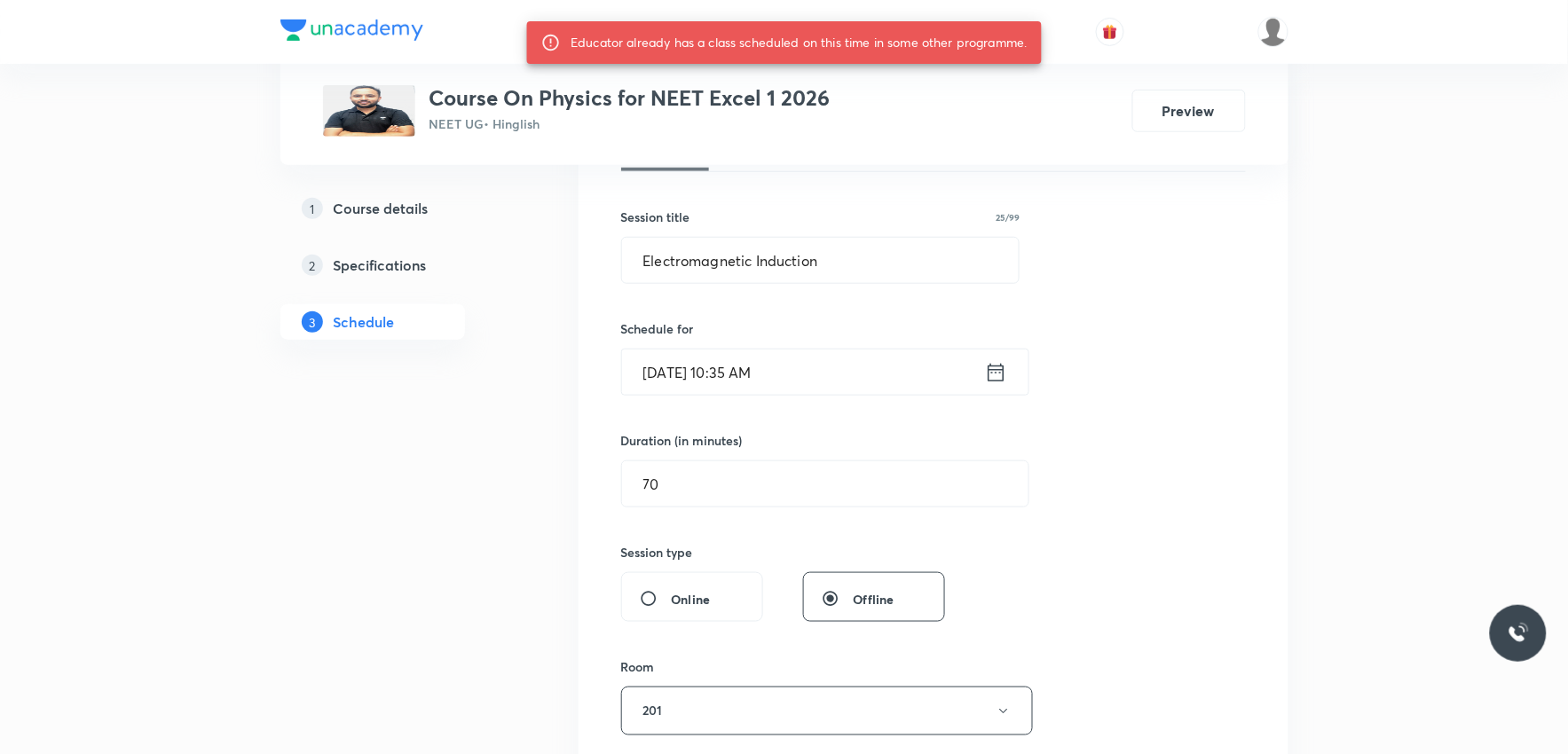
click at [735, 376] on input "Sep 4, 2025, 10:35 AM" at bounding box center [803, 372] width 363 height 46
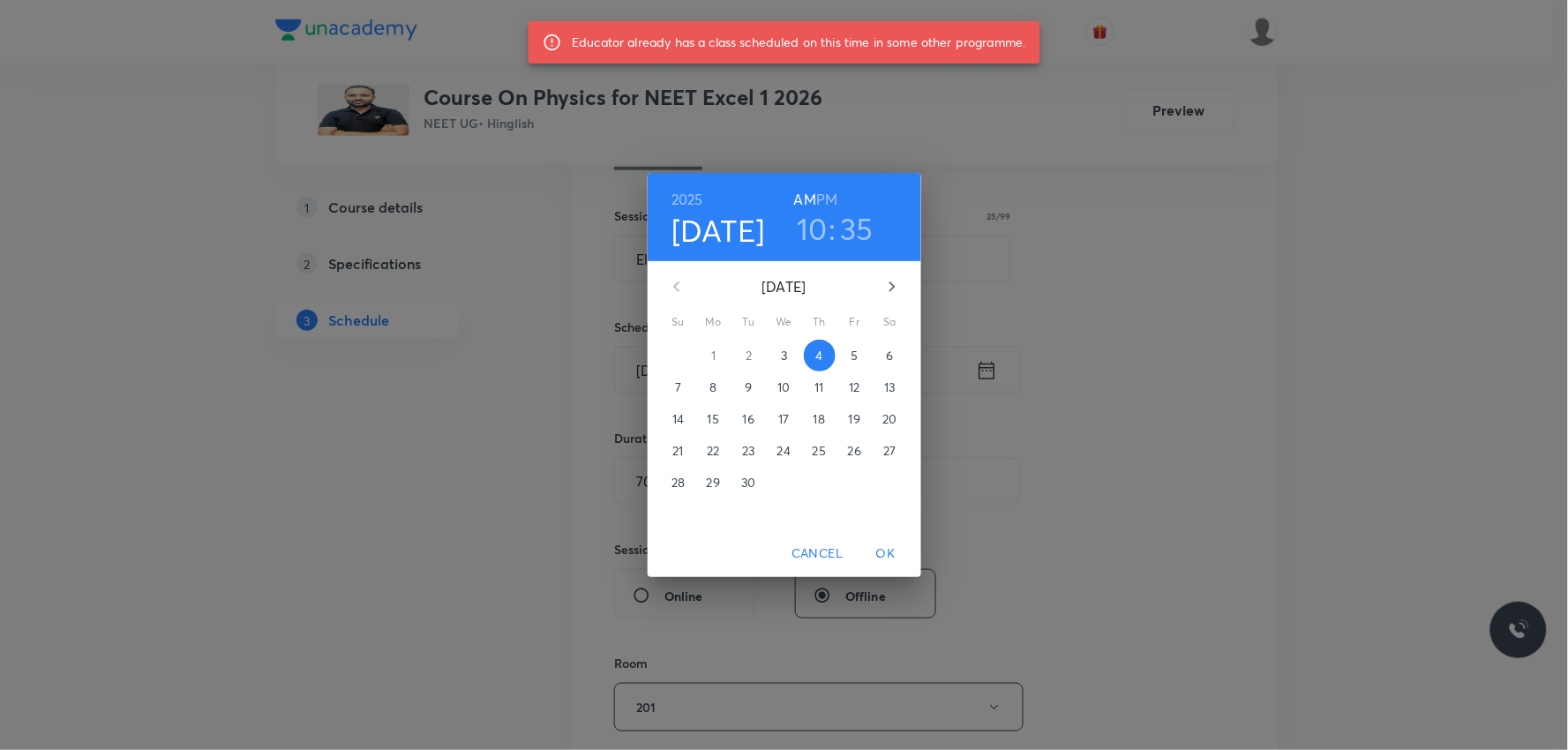
click at [812, 233] on h3 "10" at bounding box center [812, 229] width 31 height 37
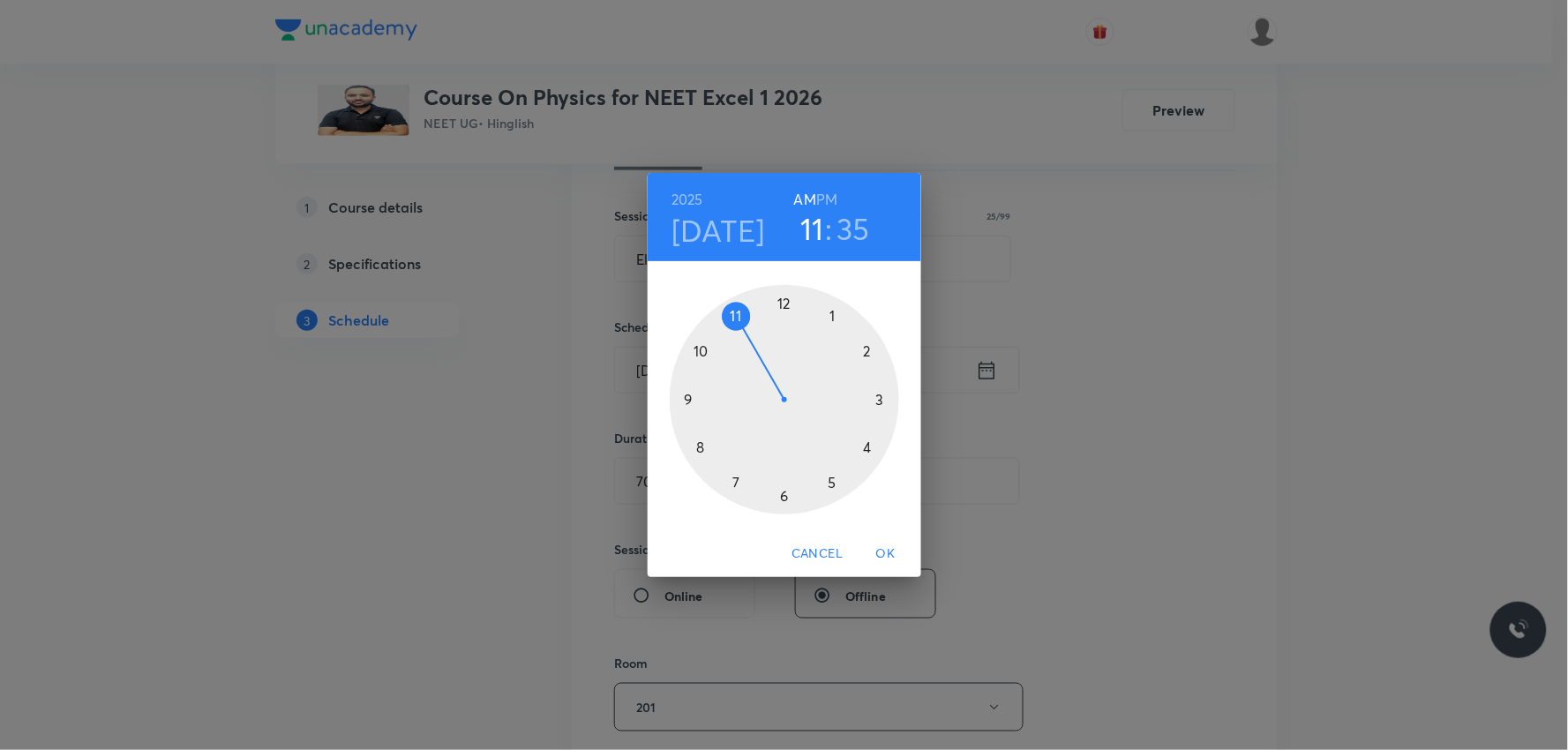
drag, startPoint x: 693, startPoint y: 347, endPoint x: 756, endPoint y: 330, distance: 65.3
click at [756, 330] on div at bounding box center [785, 400] width 230 height 230
drag, startPoint x: 727, startPoint y: 479, endPoint x: 712, endPoint y: 357, distance: 122.9
click at [712, 357] on div at bounding box center [785, 400] width 230 height 230
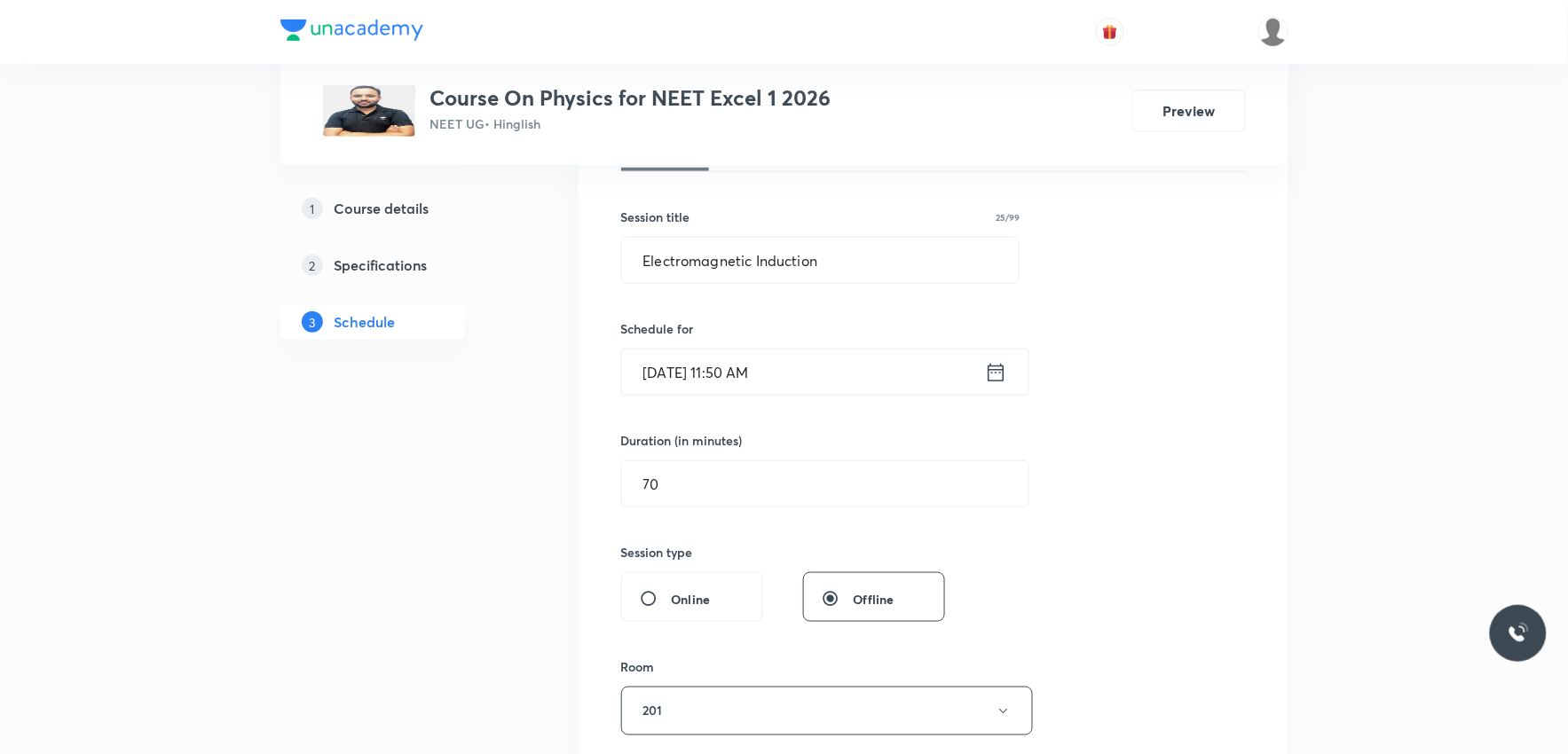
scroll to position [591, 0]
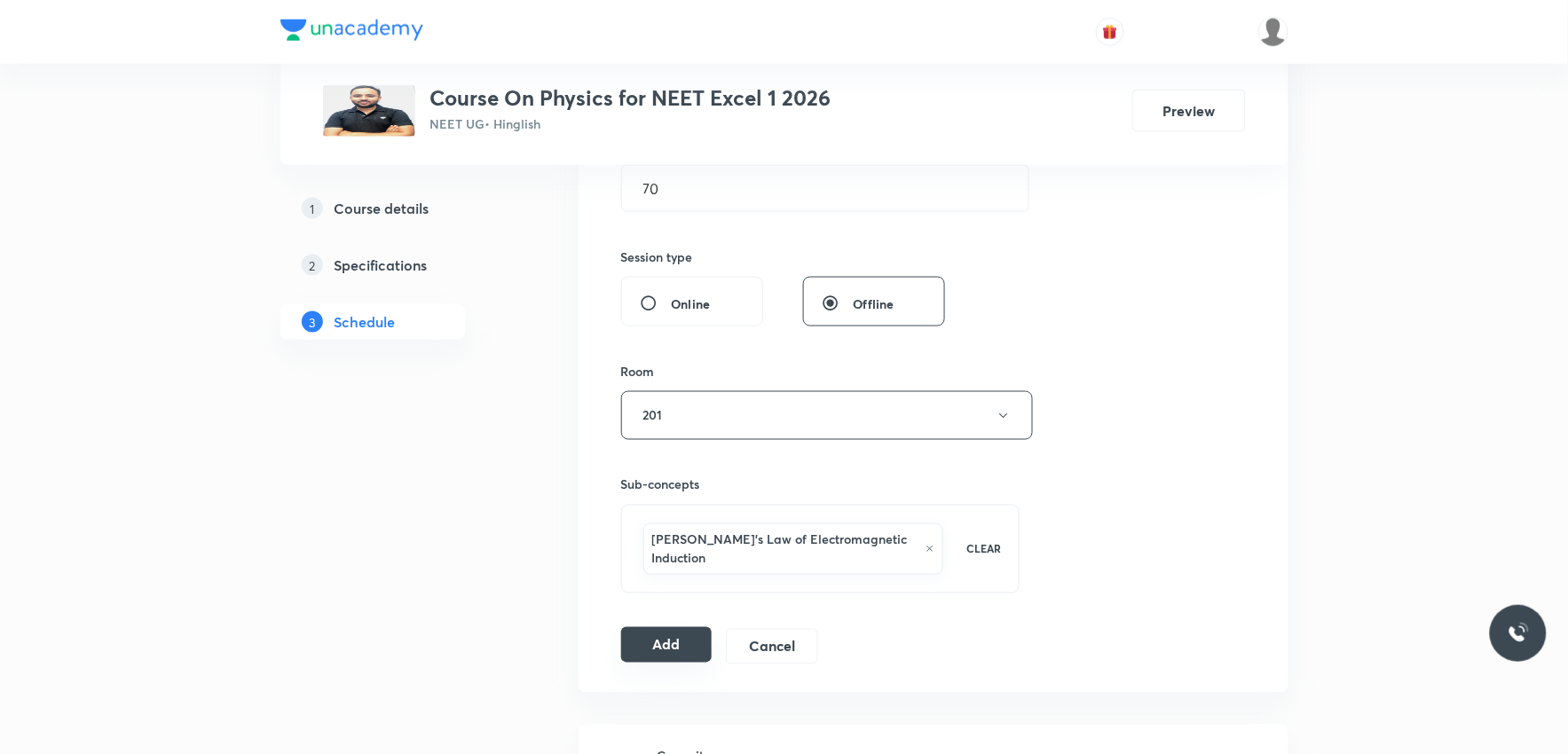
click at [683, 627] on button "Add" at bounding box center [667, 645] width 91 height 35
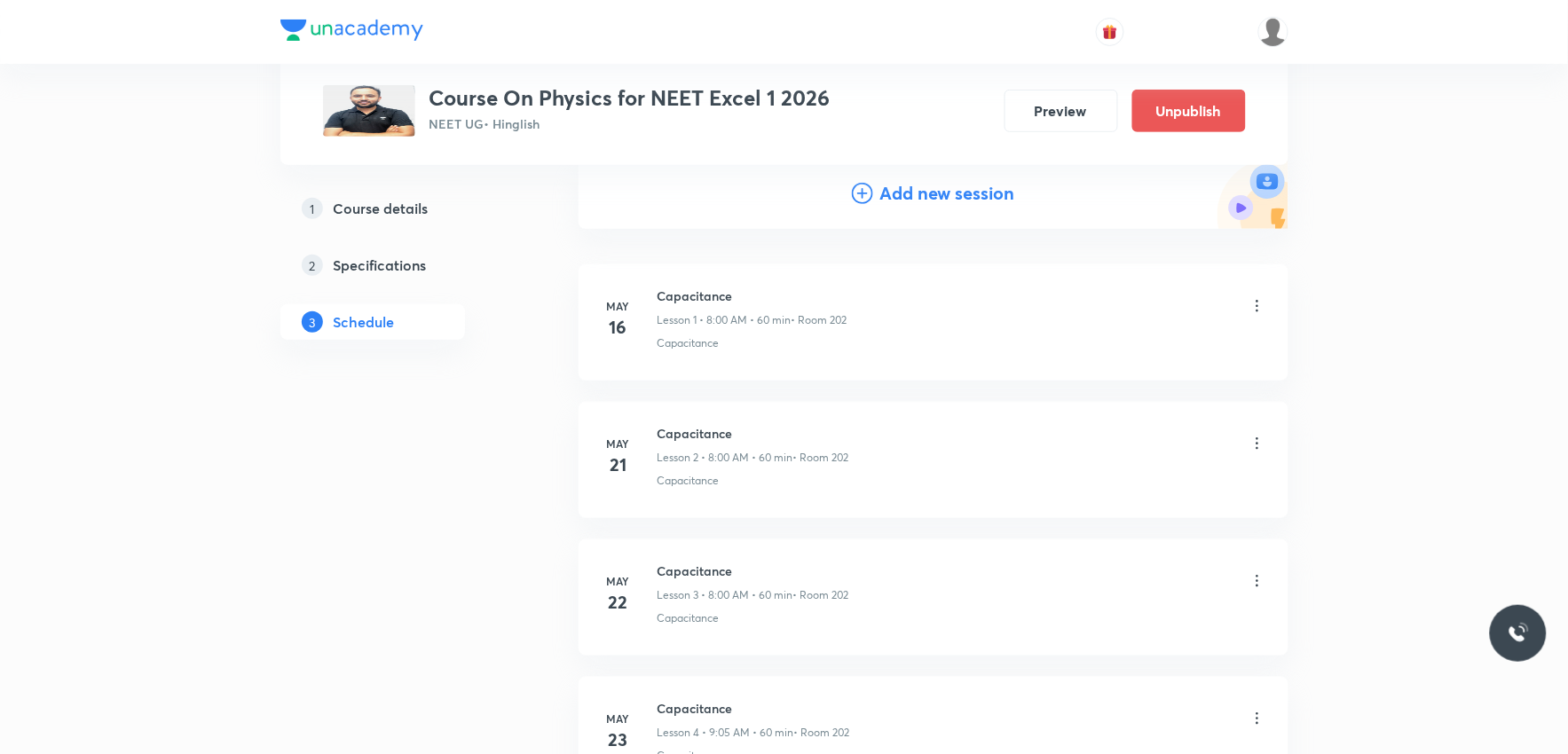
scroll to position [4534, 0]
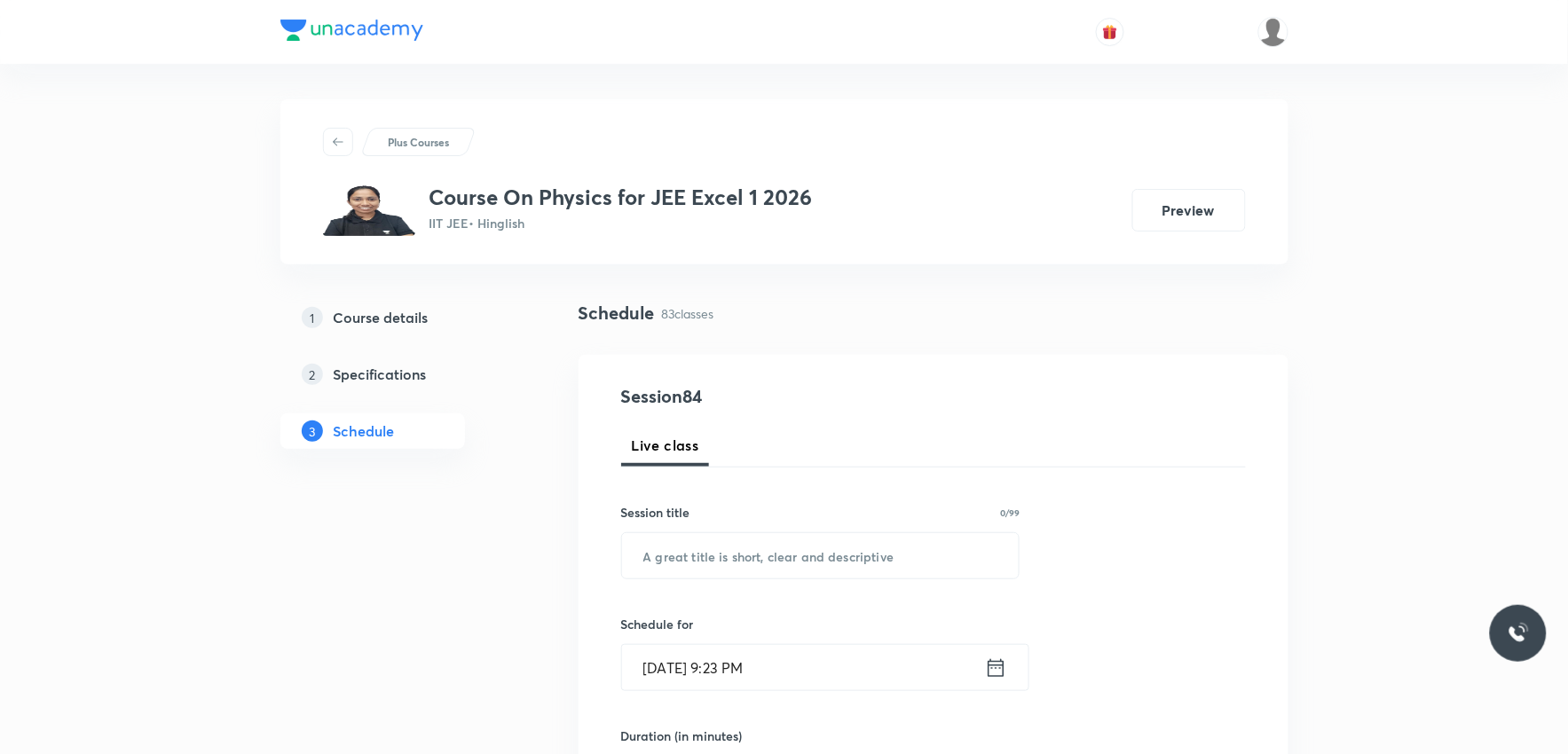
scroll to position [12096, 0]
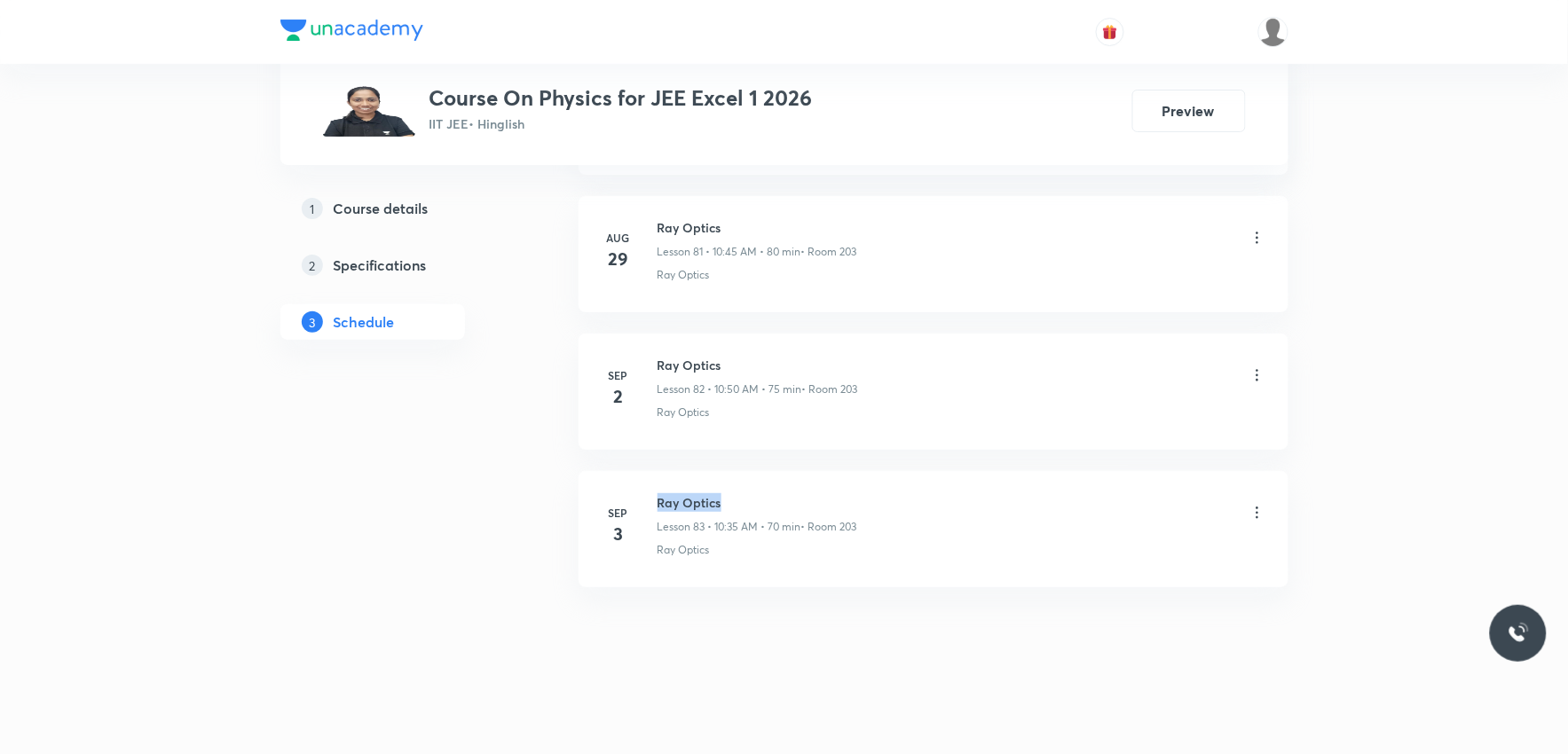
drag, startPoint x: 660, startPoint y: 494, endPoint x: 730, endPoint y: 498, distance: 70.1
click at [730, 498] on h6 "Ray Optics" at bounding box center [757, 502] width 199 height 19
copy h6 "Ray Optics"
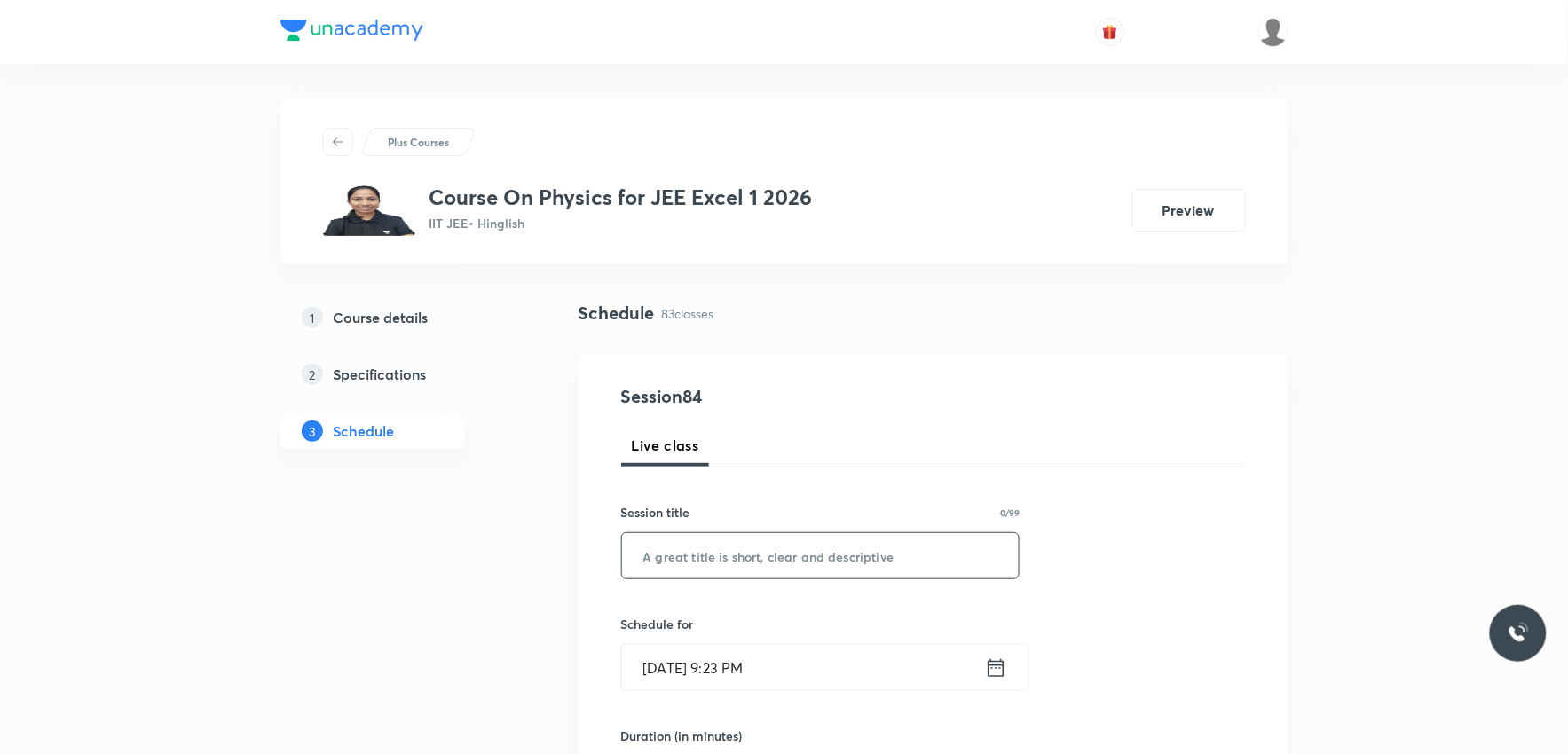
click at [726, 545] on input "text" at bounding box center [820, 555] width 397 height 46
paste input "Ray Optics"
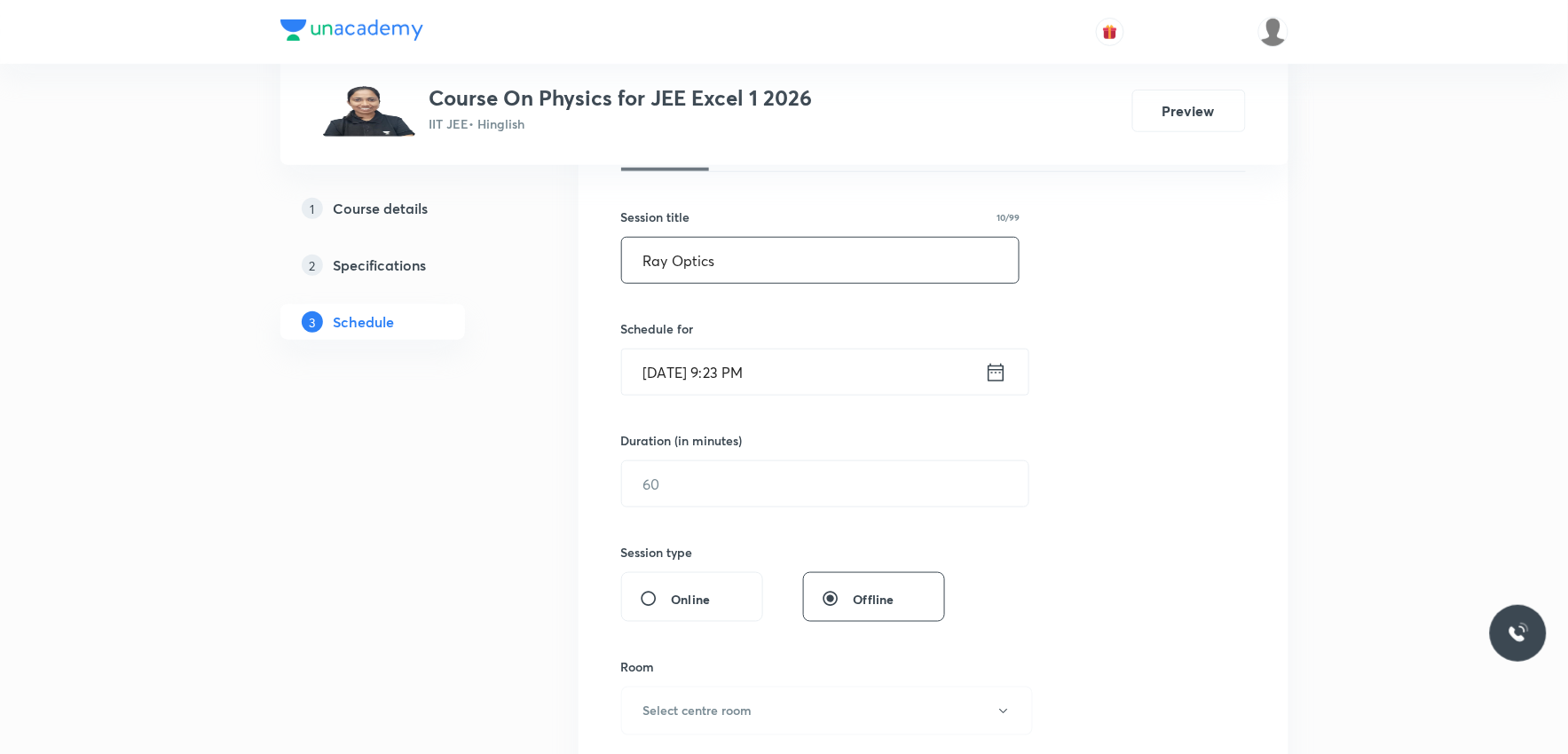
type input "Ray Optics"
click at [717, 376] on input "[DATE] 9:23 PM" at bounding box center [803, 372] width 363 height 46
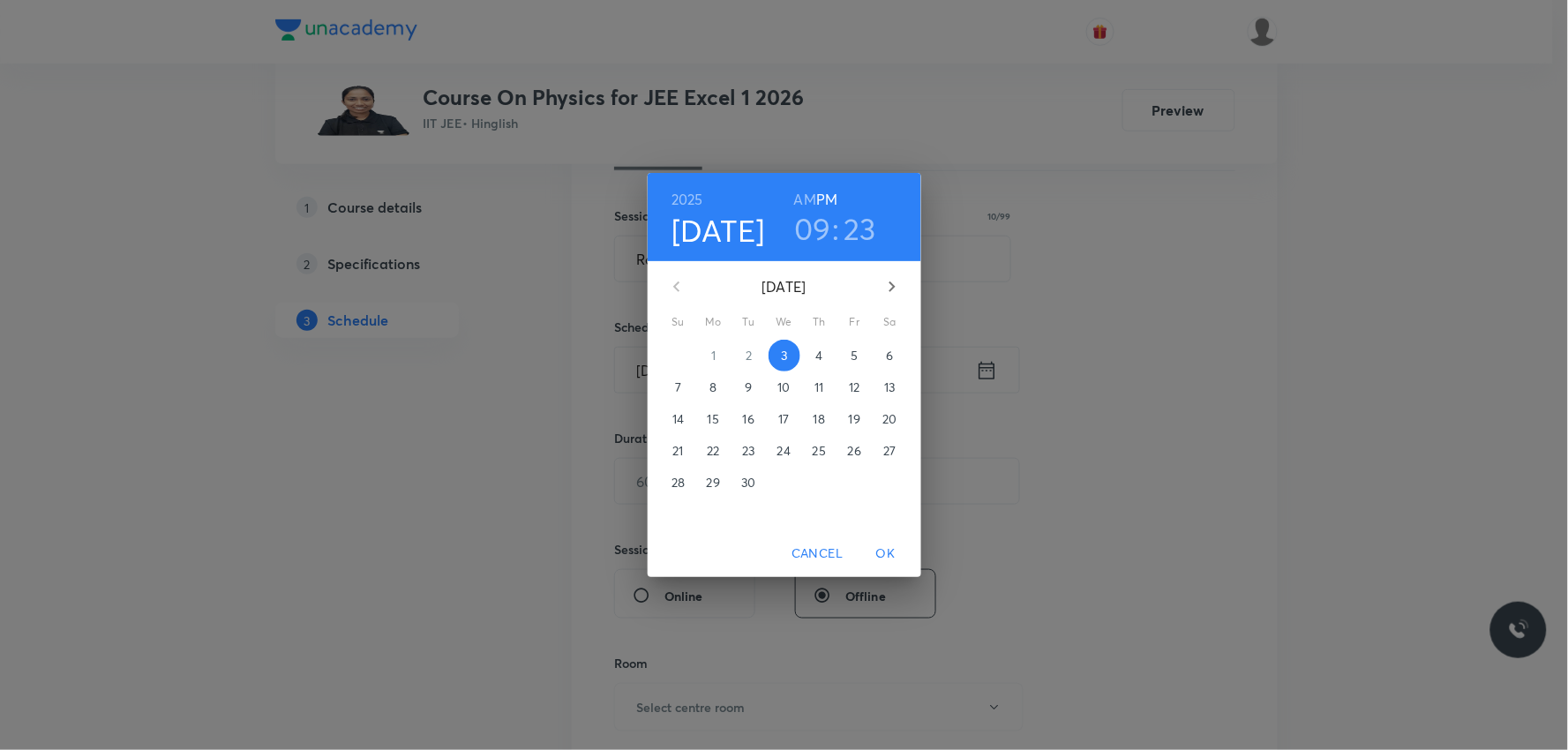
click at [823, 347] on span "4" at bounding box center [819, 355] width 32 height 18
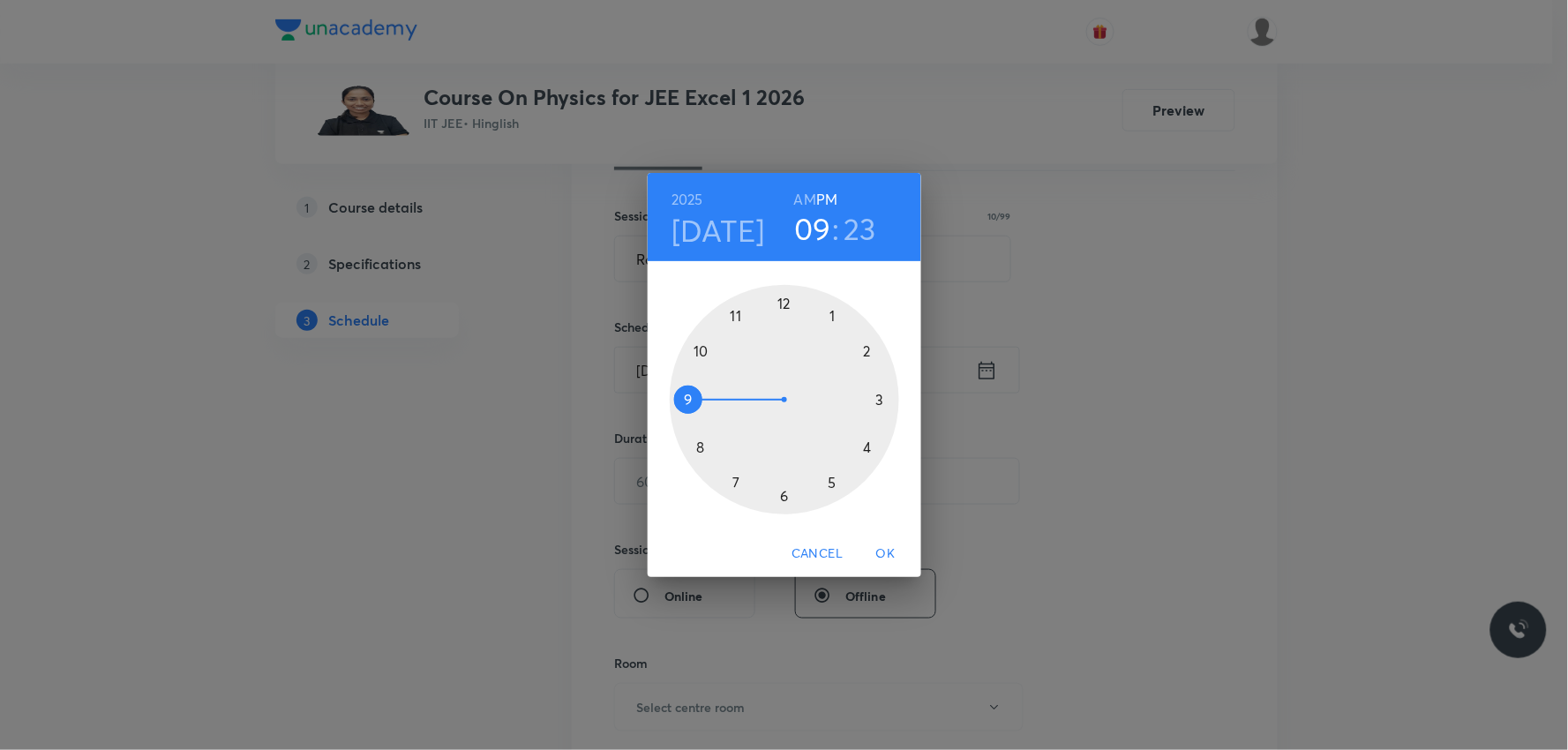
click at [808, 207] on h6 "AM" at bounding box center [805, 199] width 22 height 25
click at [871, 241] on h3 "23" at bounding box center [859, 229] width 32 height 37
drag, startPoint x: 845, startPoint y: 462, endPoint x: 785, endPoint y: 318, distance: 156.0
click at [785, 318] on div at bounding box center [785, 400] width 230 height 230
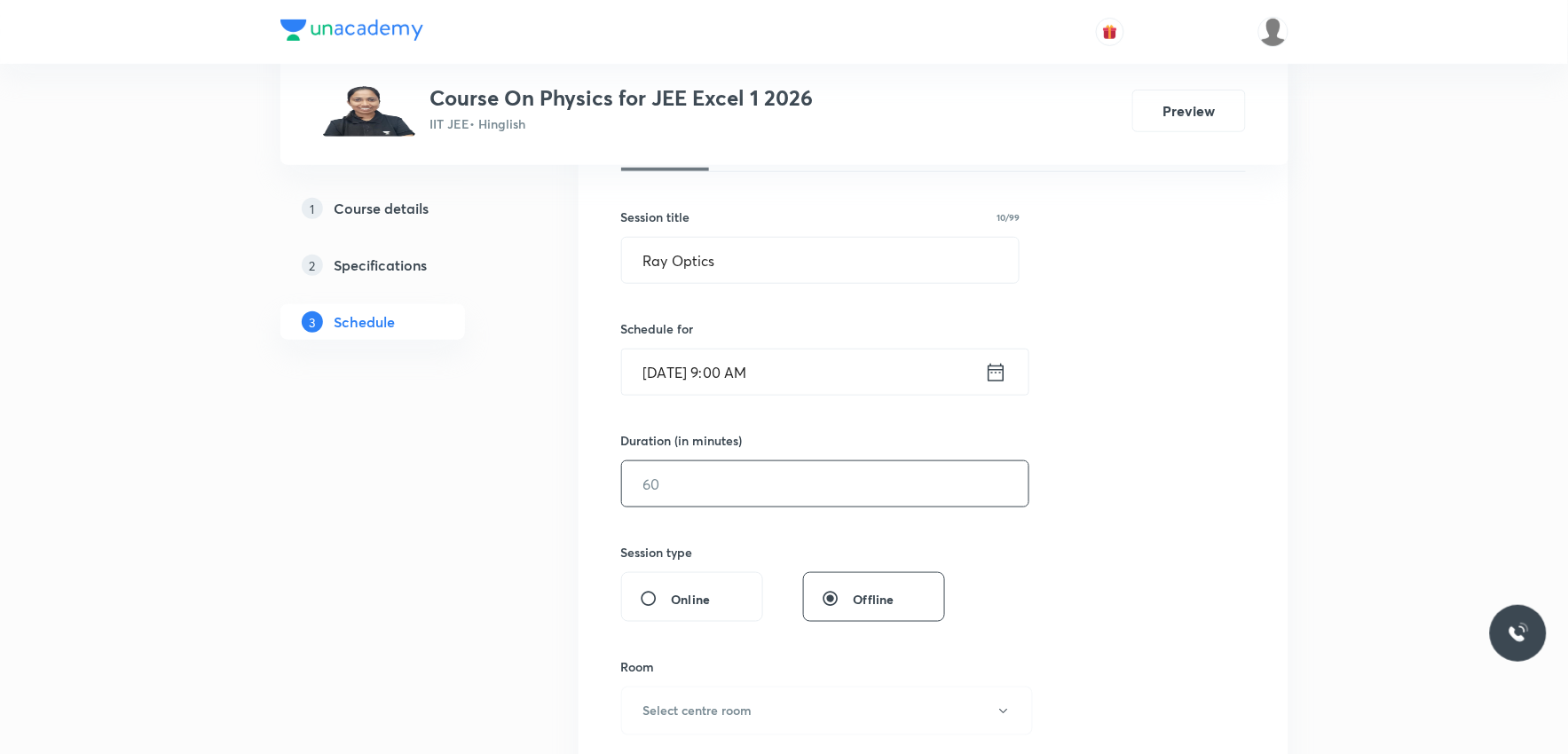
click at [775, 490] on input "text" at bounding box center [825, 484] width 406 height 46
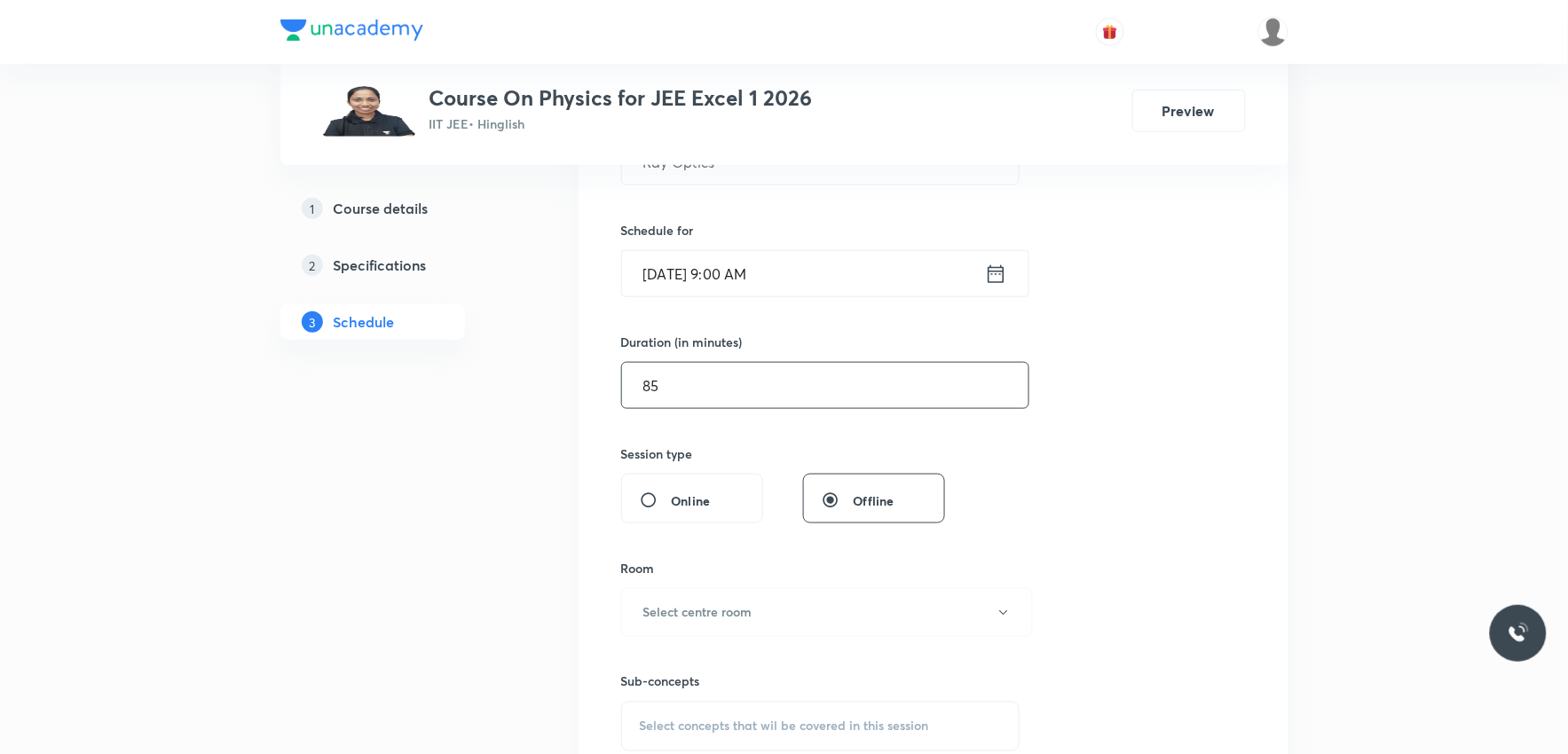
scroll to position [591, 0]
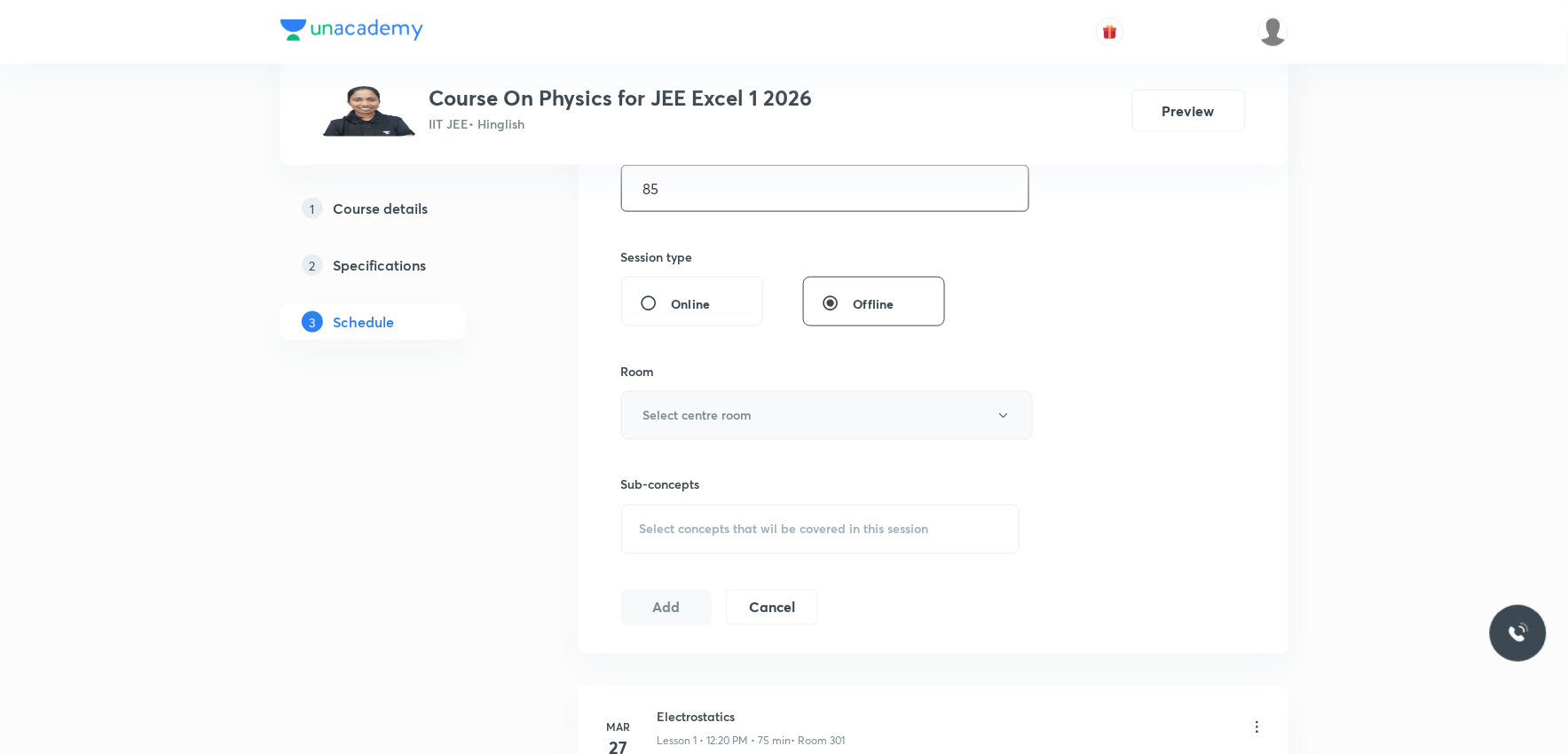
type input "85"
click at [791, 408] on button "Select centre room" at bounding box center [827, 416] width 412 height 48
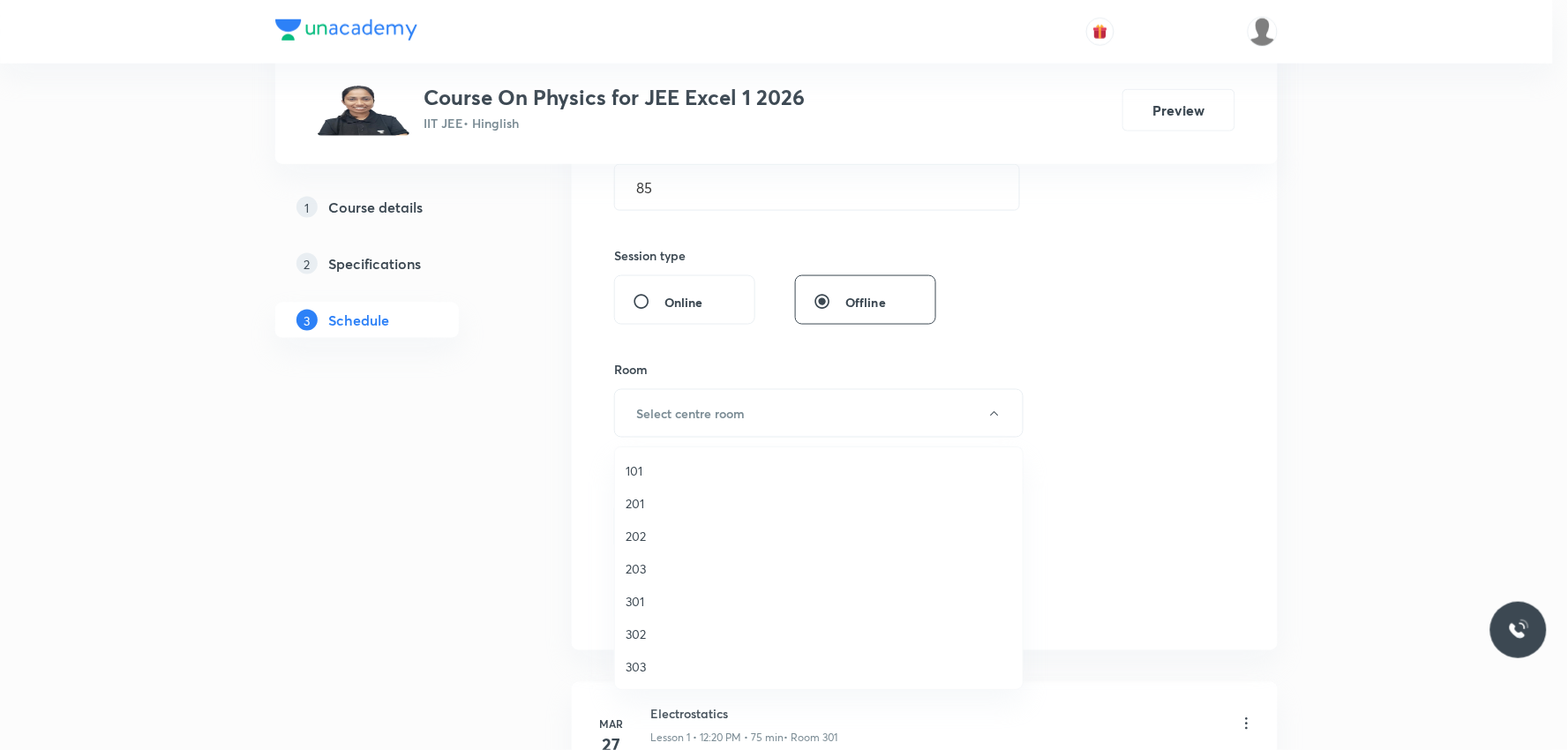
click at [664, 566] on span "203" at bounding box center [818, 569] width 386 height 19
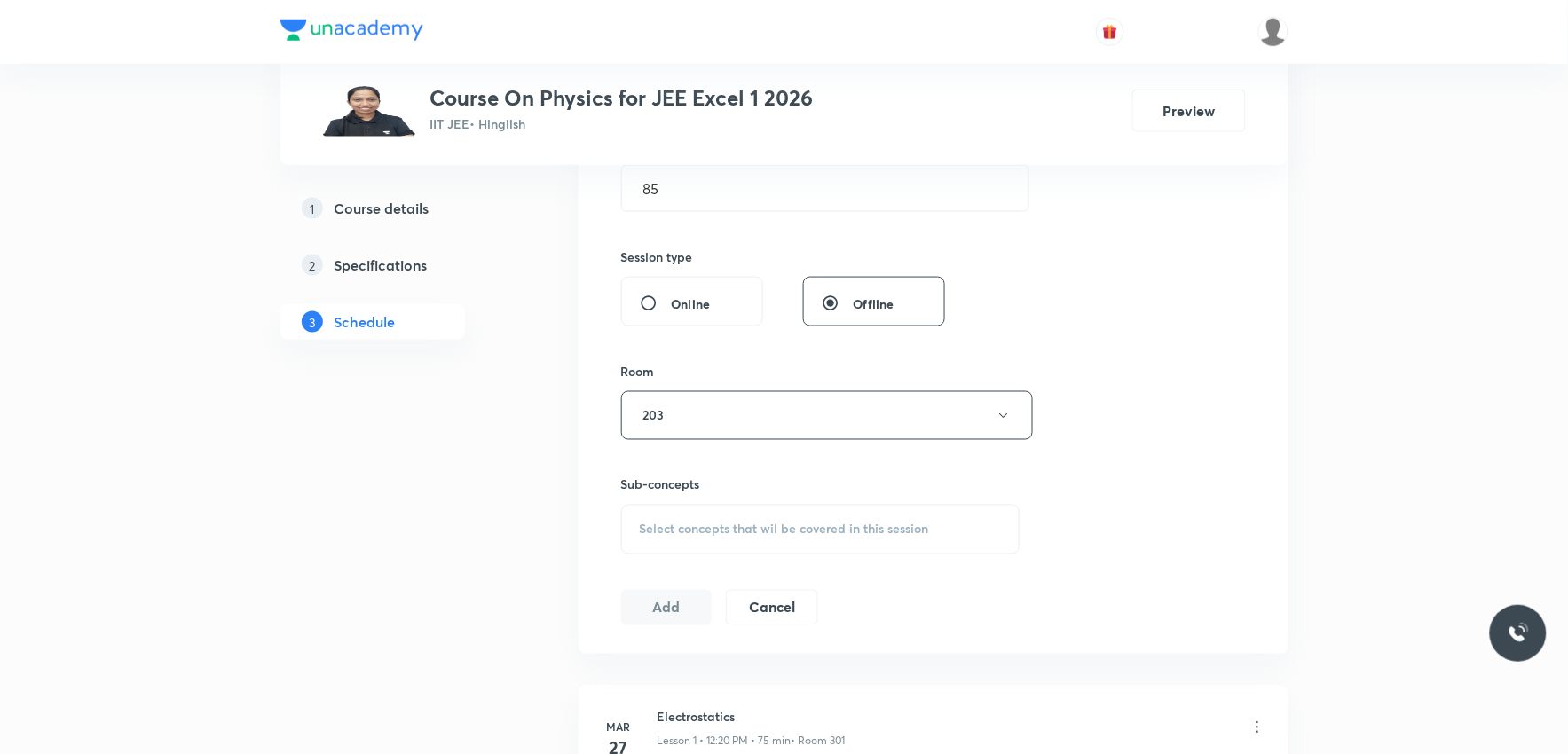
click at [751, 523] on span "Select concepts that wil be covered in this session" at bounding box center [784, 529] width 289 height 14
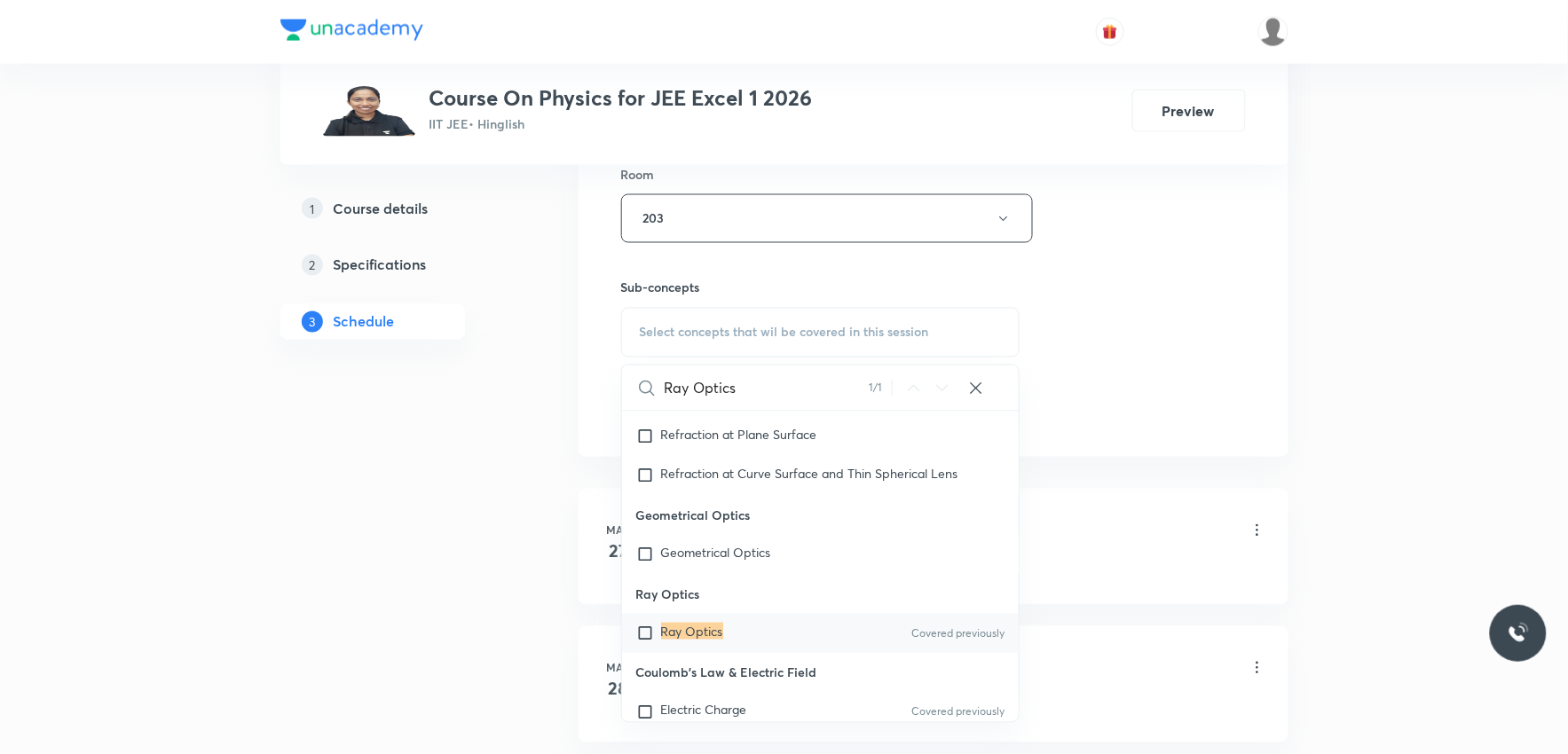
type input "Ray Optics"
click at [686, 634] on mark "Ray Optics" at bounding box center [692, 631] width 62 height 17
checkbox input "true"
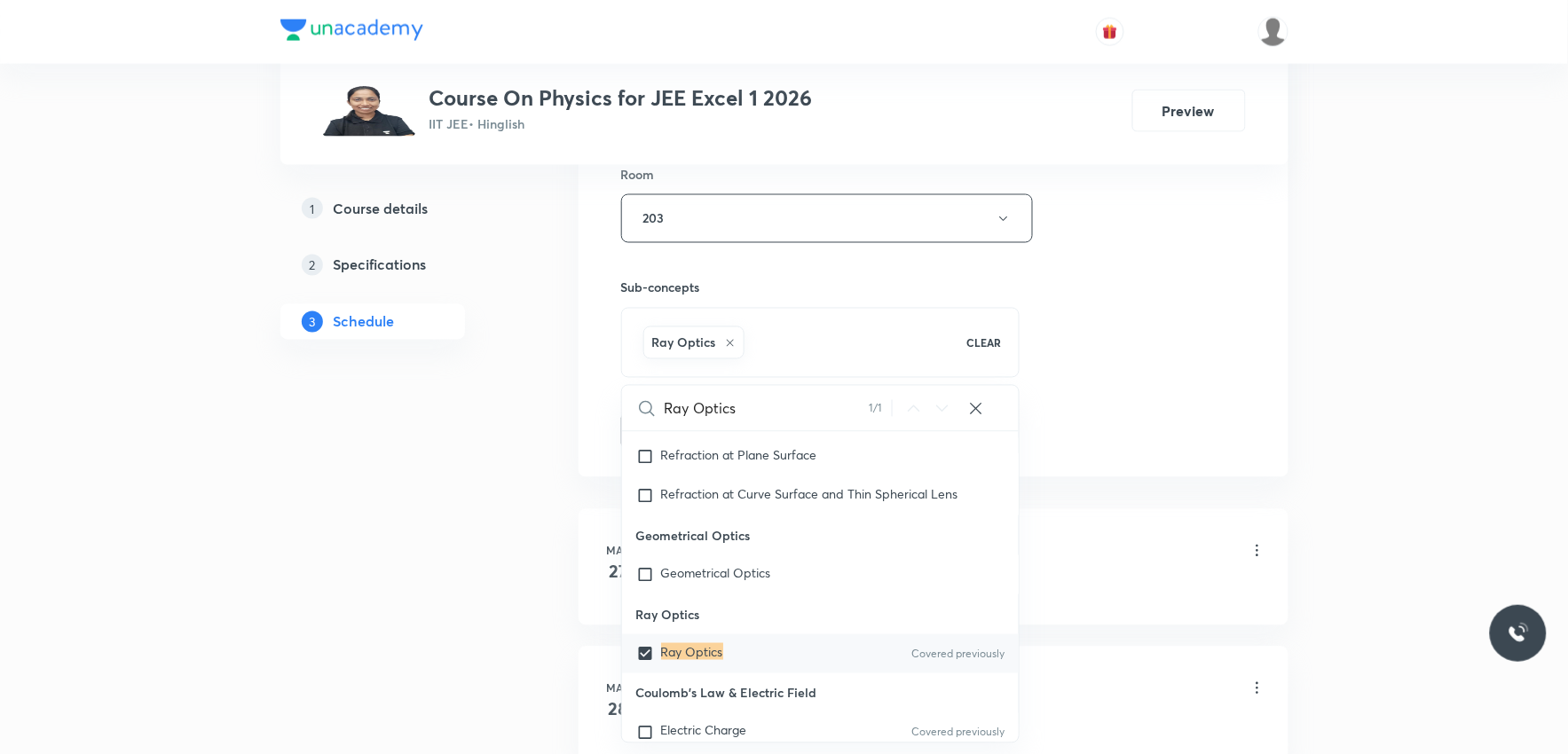
click at [1193, 305] on div "Session 84 Live class Session title 10/99 Ray Optics ​ Schedule for Sep 4, 2025…" at bounding box center [933, 22] width 625 height 854
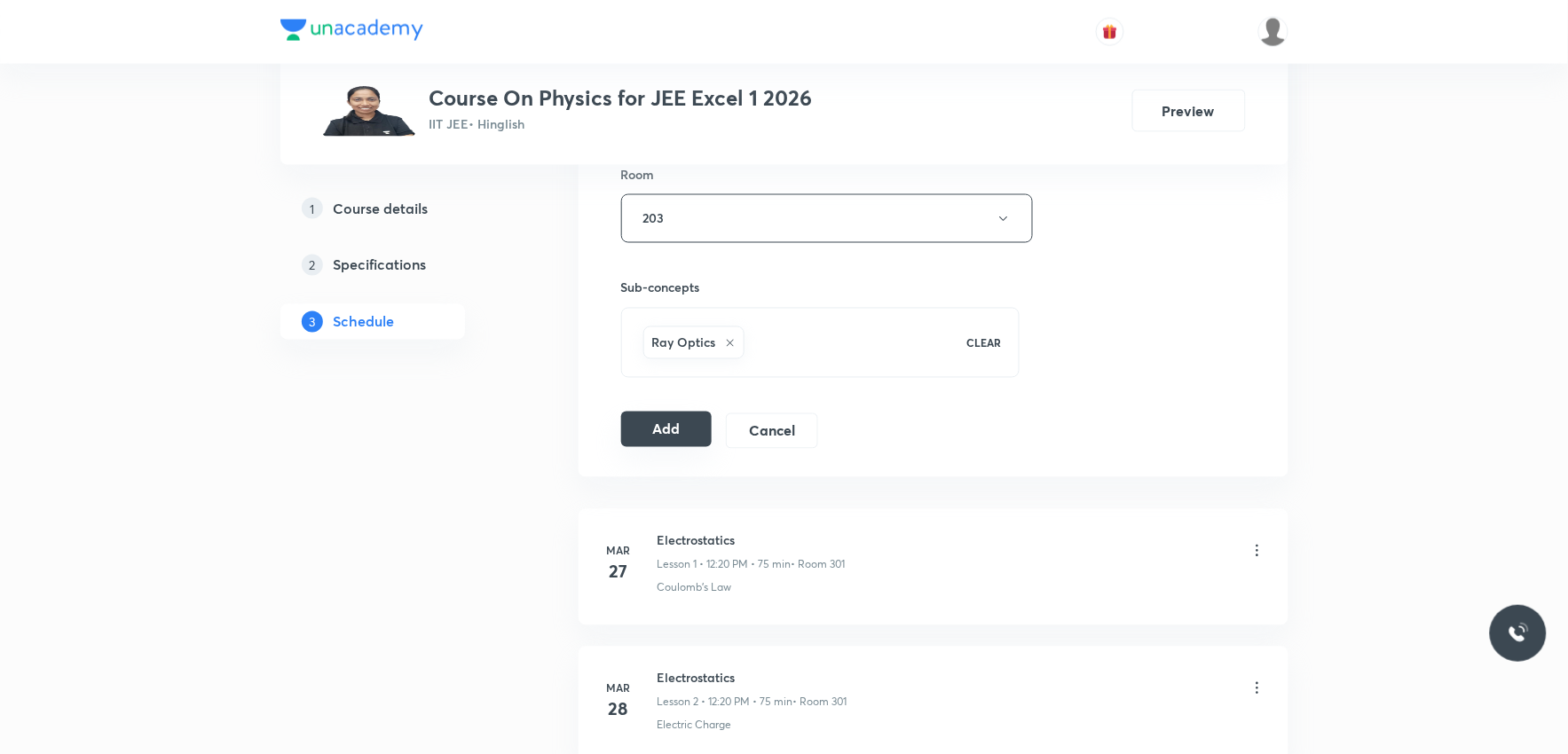
click at [684, 430] on button "Add" at bounding box center [667, 430] width 91 height 35
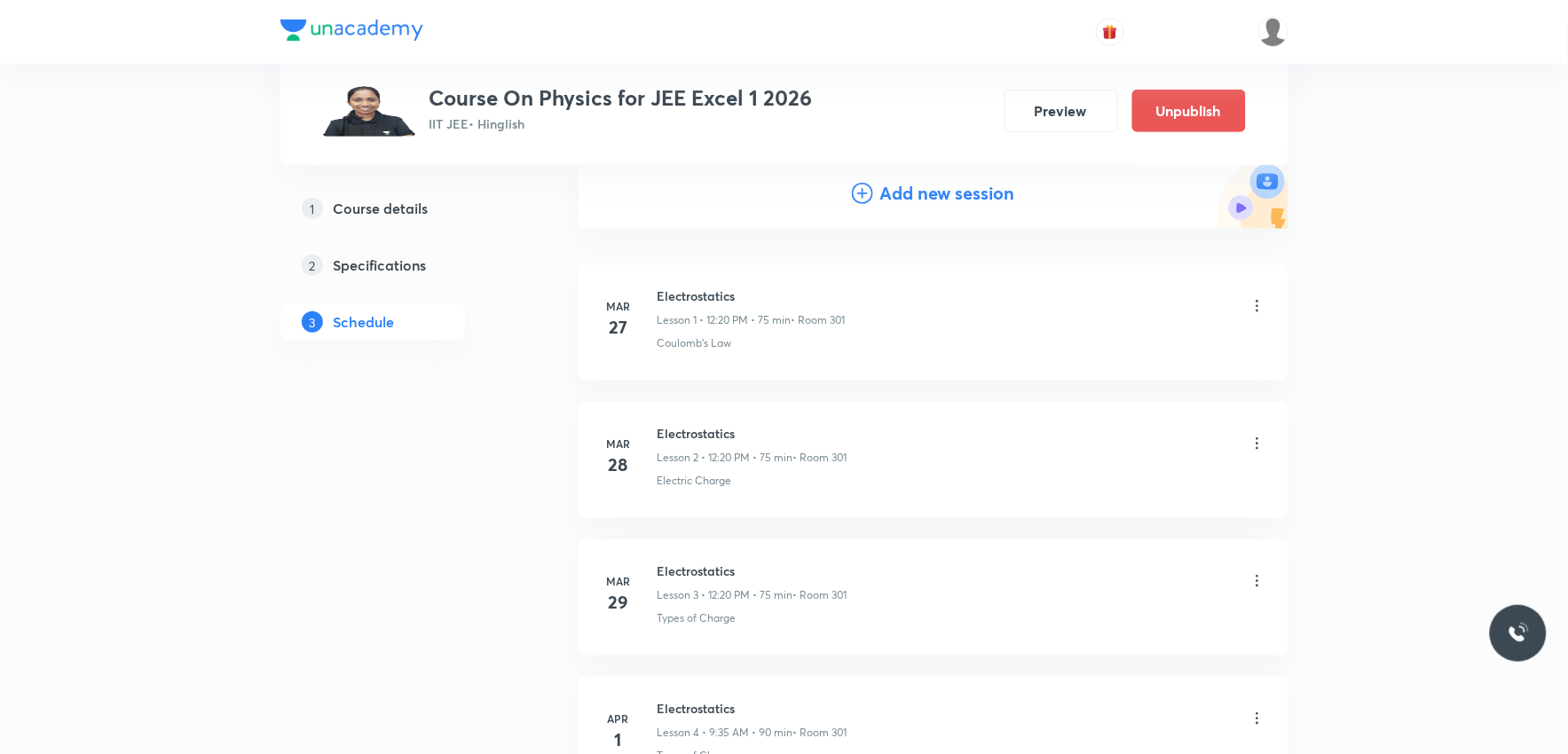
scroll to position [11417, 0]
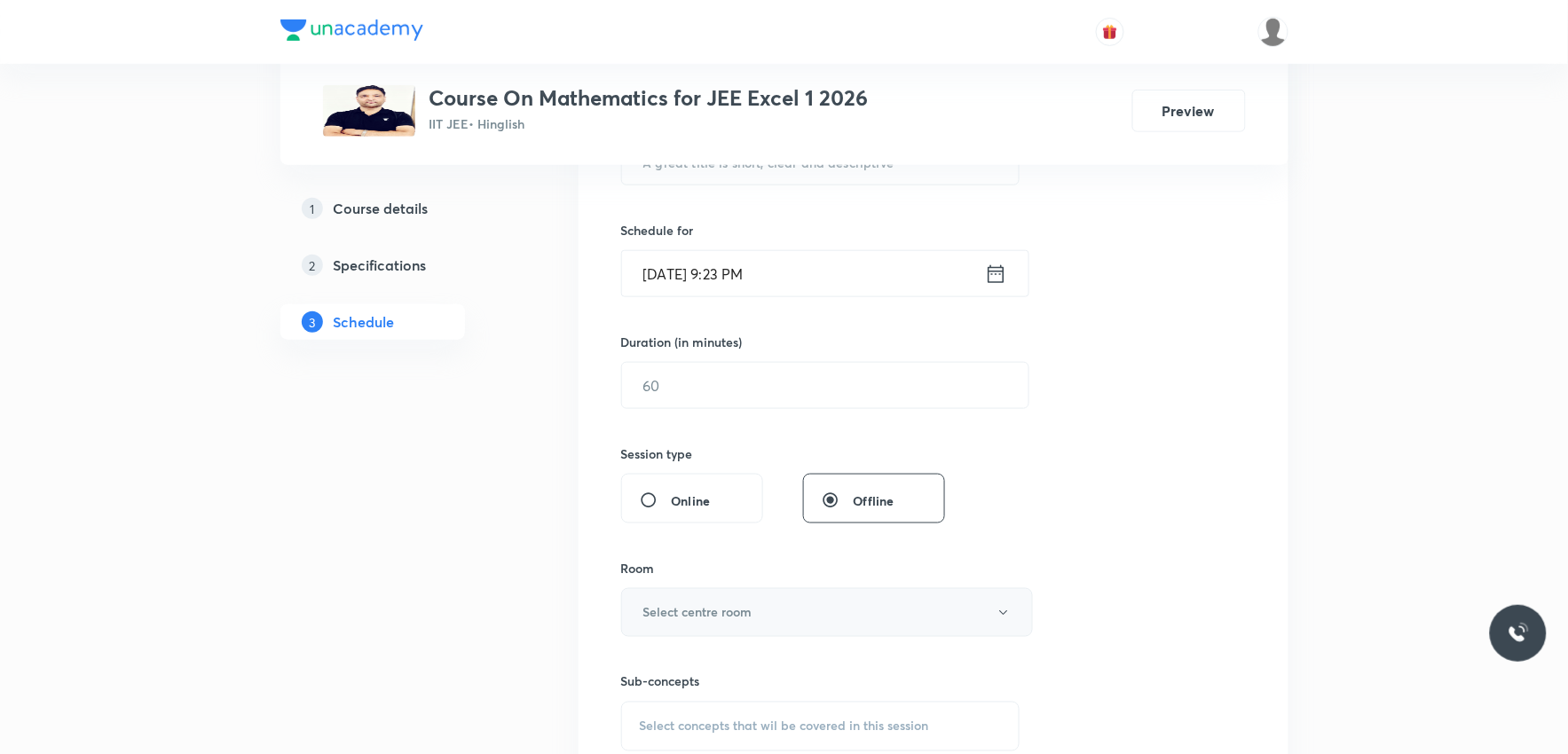
scroll to position [690, 0]
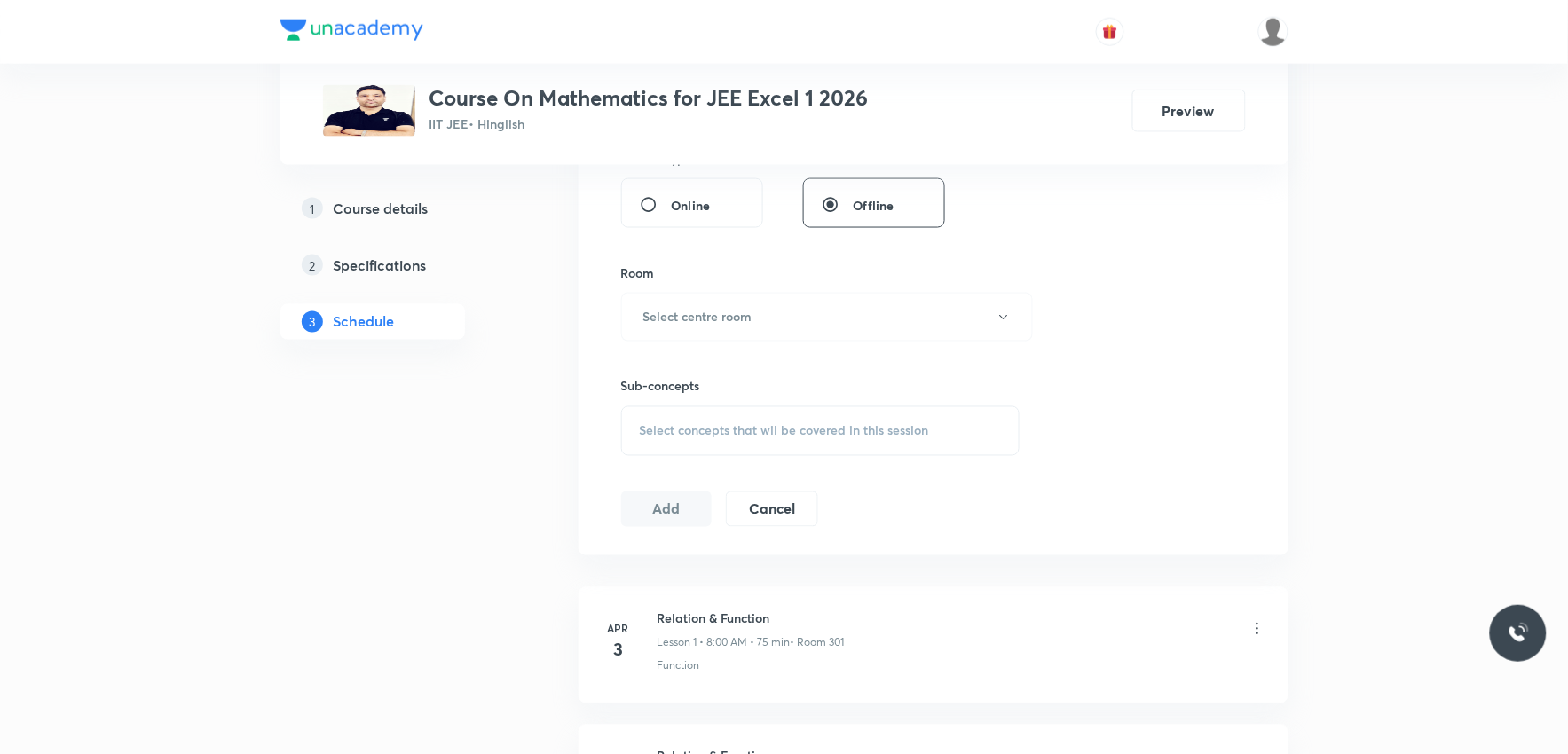
click at [813, 426] on span "Select concepts that wil be covered in this session" at bounding box center [784, 431] width 289 height 14
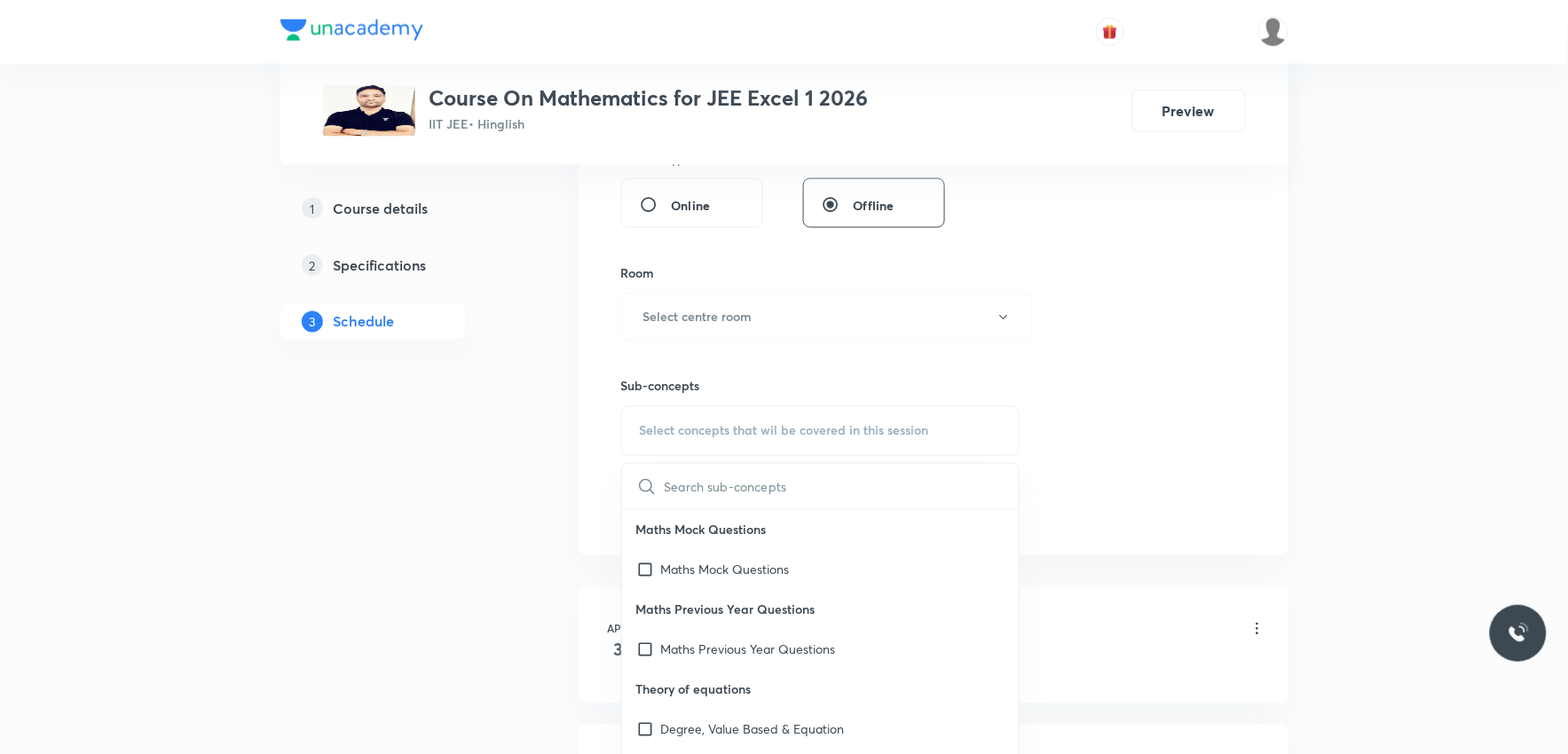
click at [1094, 272] on div "Session 89 Live class Session title 0/99 ​ Schedule for [DATE] 9:23 PM ​ Durati…" at bounding box center [933, 111] width 625 height 833
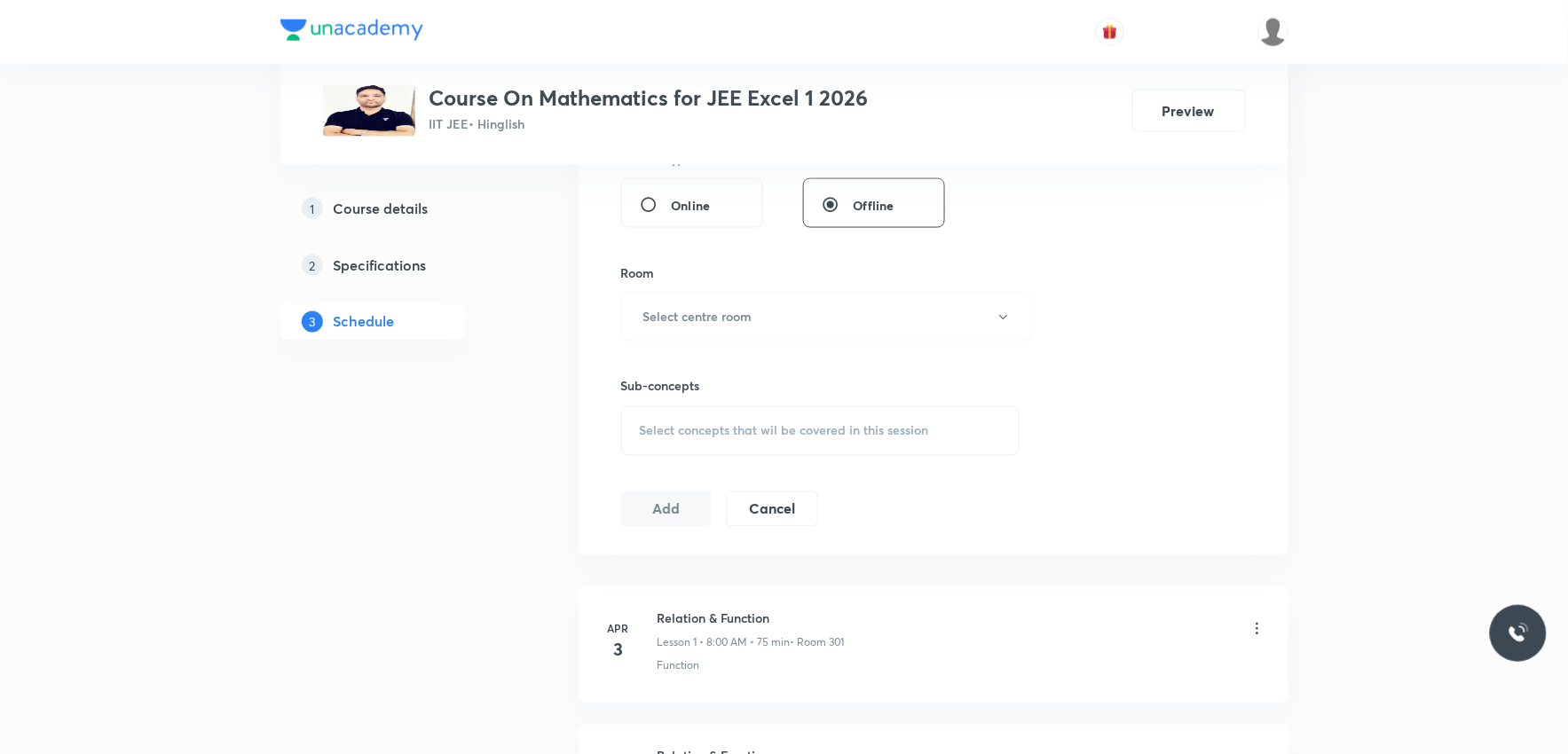
scroll to position [12784, 0]
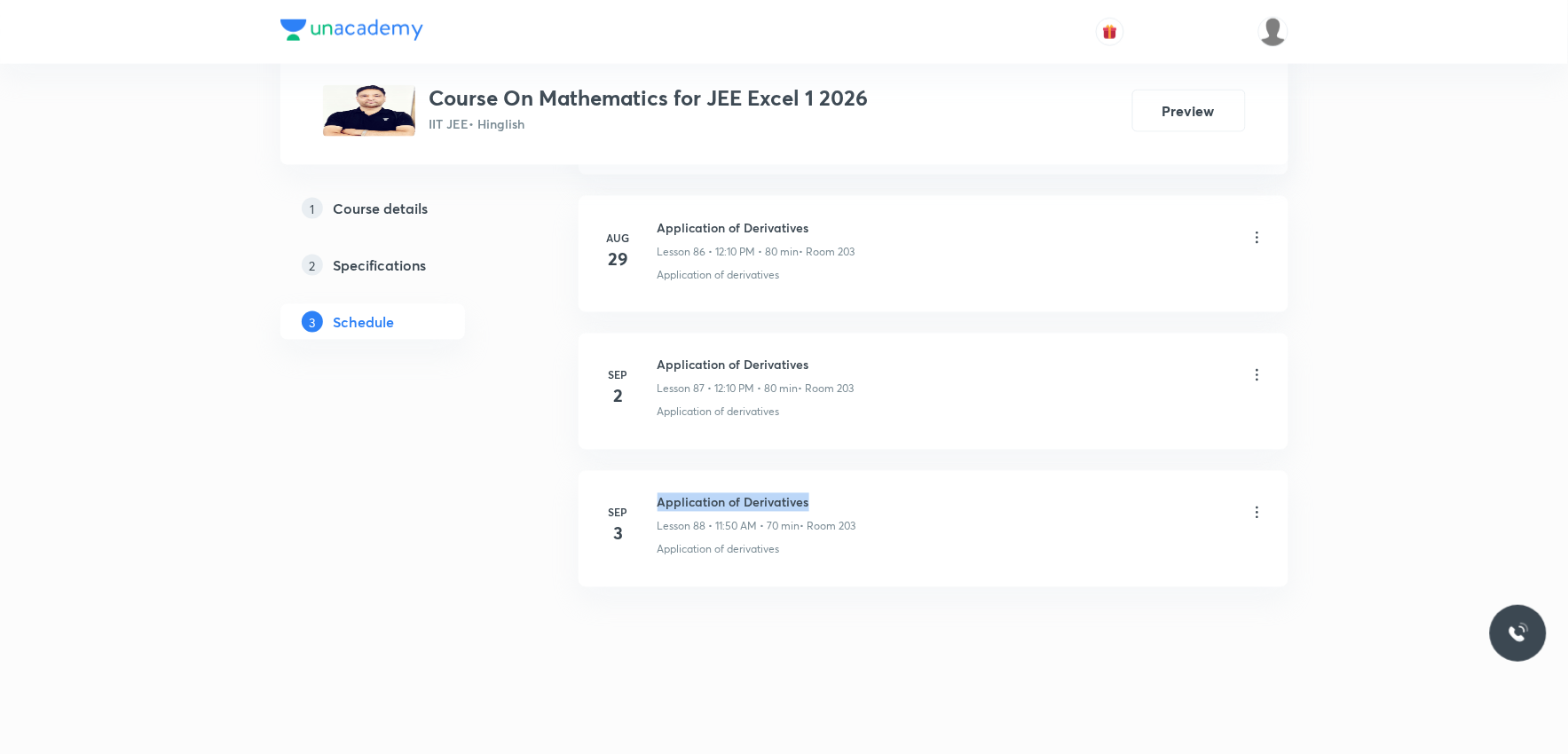
drag, startPoint x: 658, startPoint y: 503, endPoint x: 942, endPoint y: 491, distance: 284.3
click at [942, 491] on li "[DATE] Application of Derivatives Lesson 88 • 11:50 AM • 70 min • Room 203 Appl…" at bounding box center [934, 529] width 710 height 117
copy h6 "Application of Derivatives"
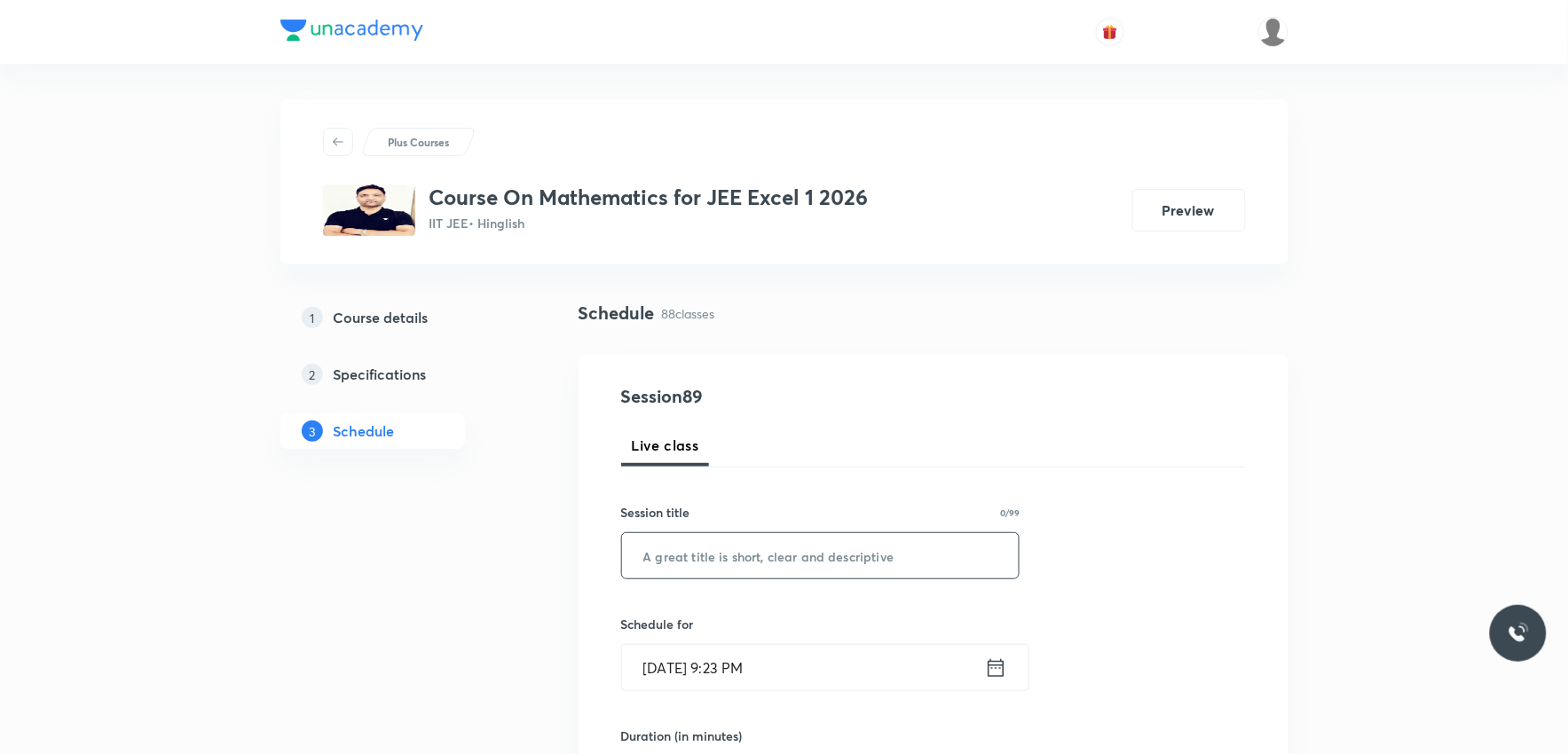
click at [902, 534] on input "text" at bounding box center [820, 555] width 397 height 46
paste input "Application of Derivatives"
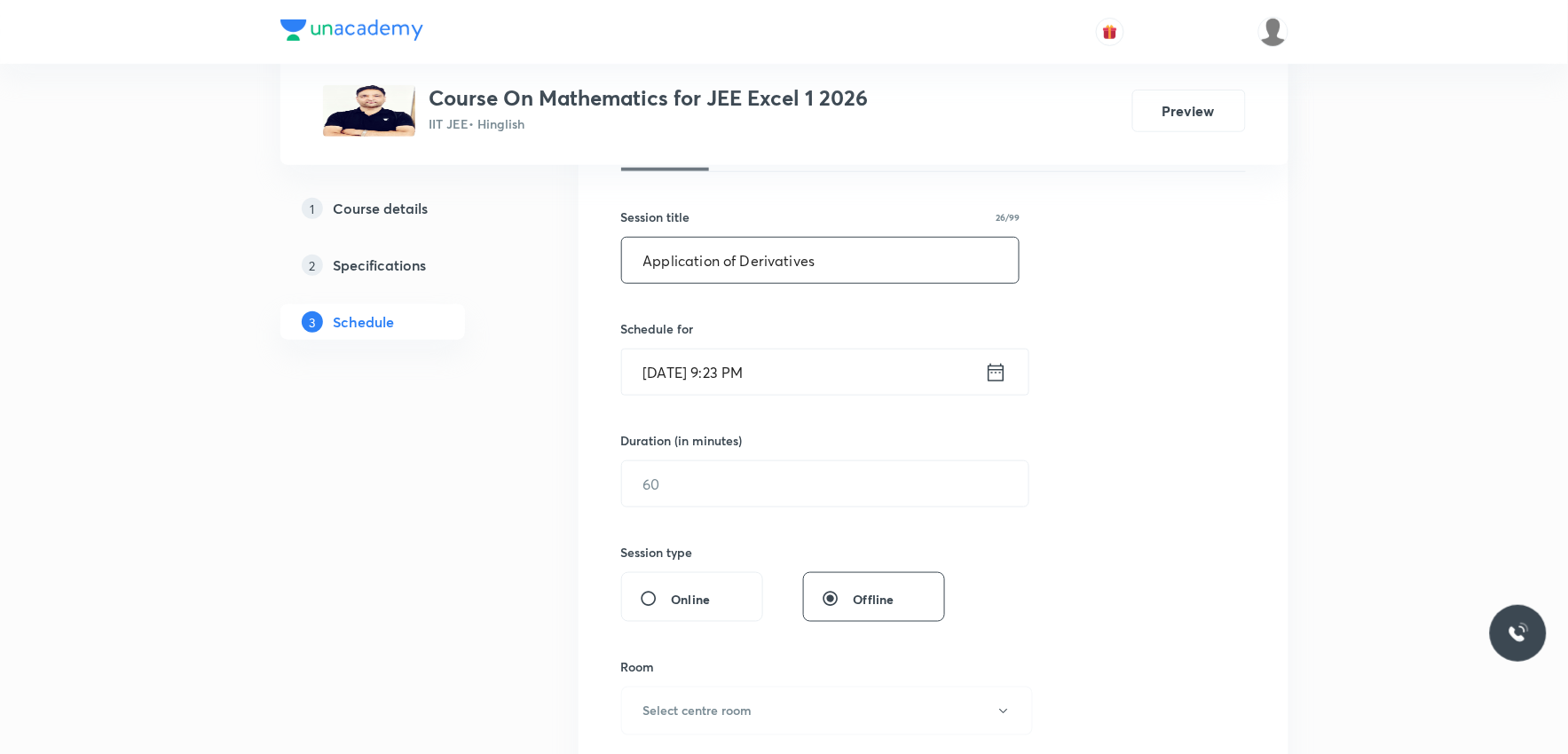
type input "Application of Derivatives"
click at [730, 361] on input "Sep 3, 2025, 9:23 PM" at bounding box center [803, 372] width 363 height 46
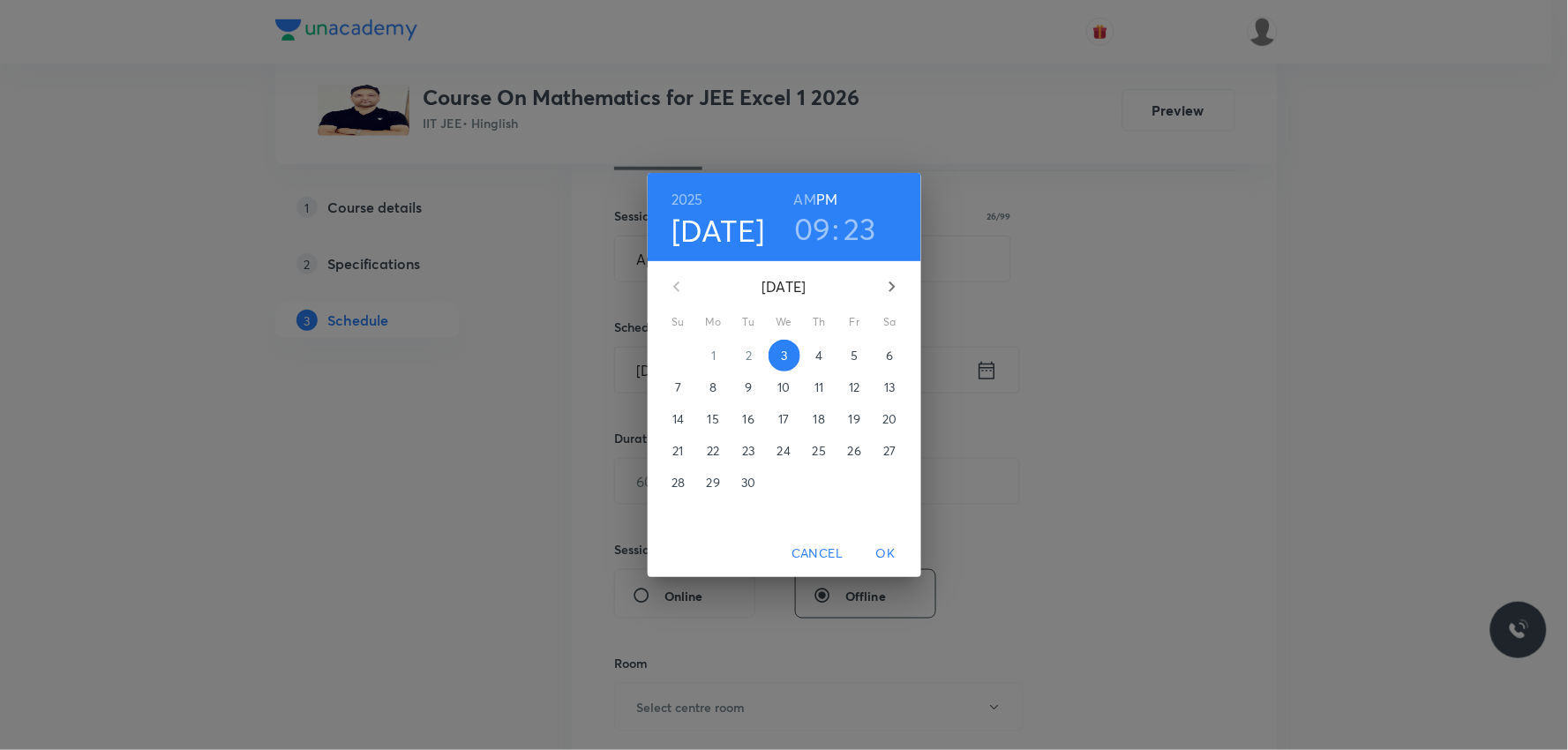
click at [812, 355] on span "4" at bounding box center [819, 355] width 32 height 18
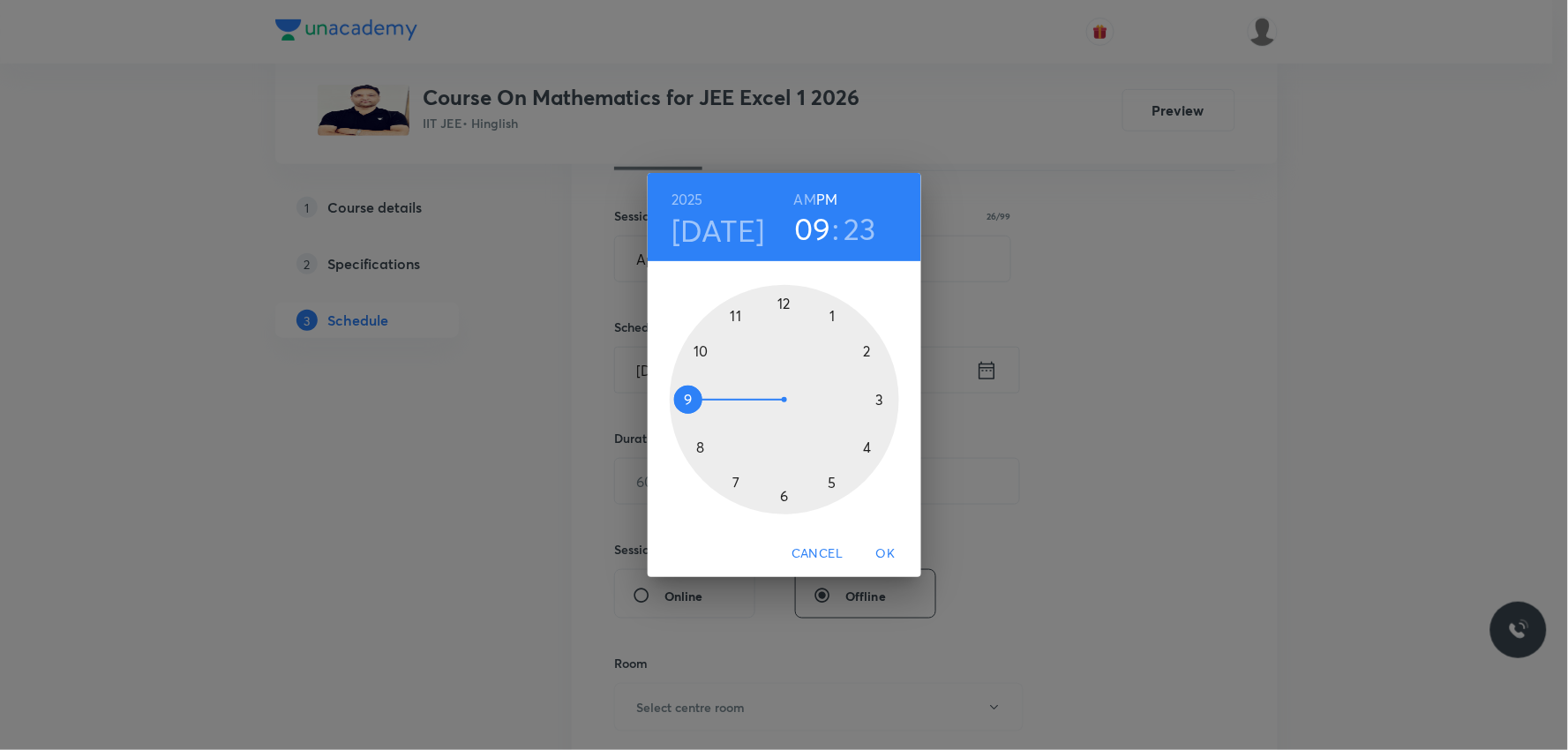
click at [808, 194] on h6 "AM" at bounding box center [805, 199] width 22 height 25
drag, startPoint x: 695, startPoint y: 398, endPoint x: 755, endPoint y: 341, distance: 82.8
click at [755, 341] on div at bounding box center [785, 400] width 230 height 230
drag, startPoint x: 836, startPoint y: 436, endPoint x: 744, endPoint y: 375, distance: 110.4
click at [744, 375] on div at bounding box center [785, 400] width 230 height 230
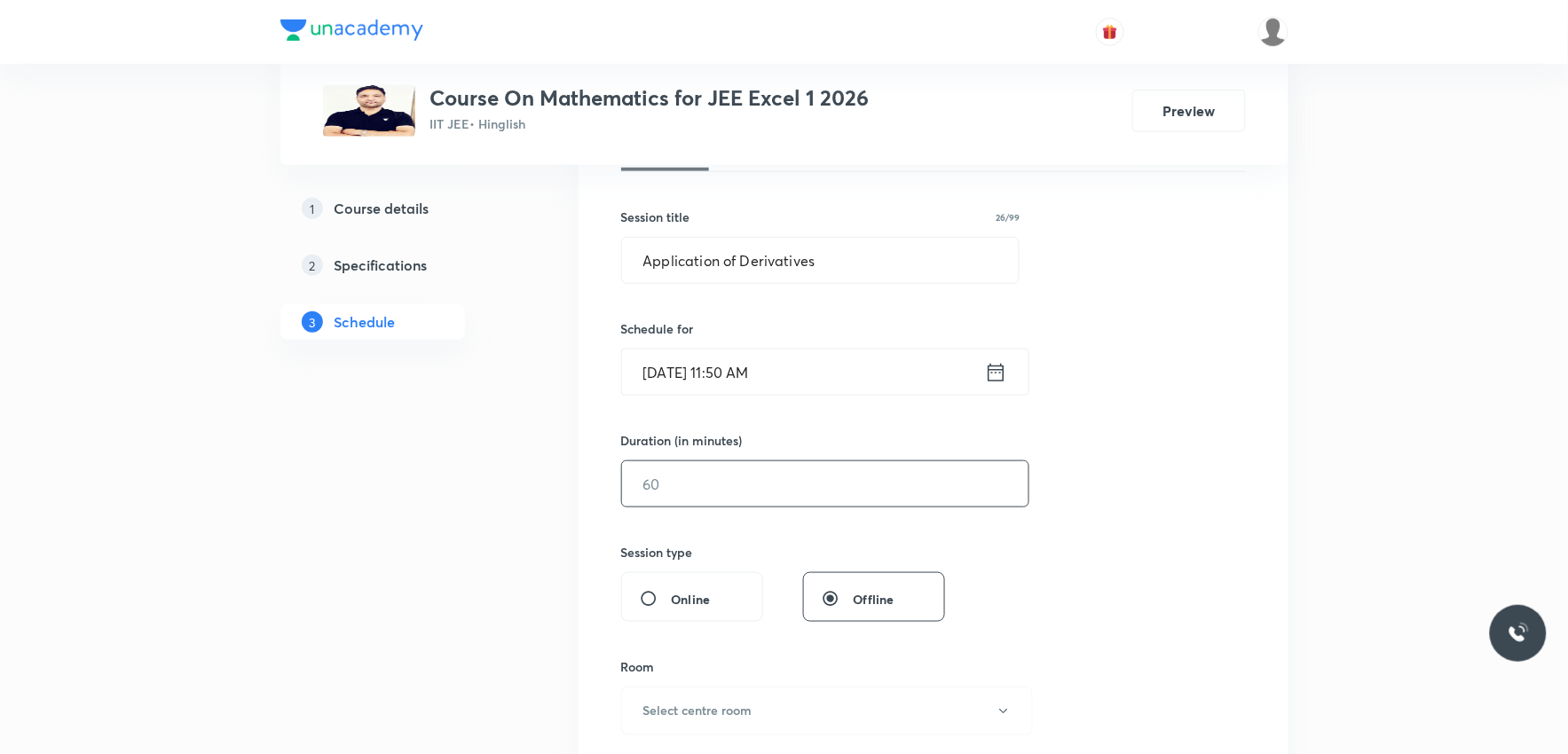
click at [707, 499] on input "text" at bounding box center [825, 484] width 406 height 46
type input "90"
click at [749, 373] on input "Sep 4, 2025, 11:50 AM" at bounding box center [803, 372] width 363 height 46
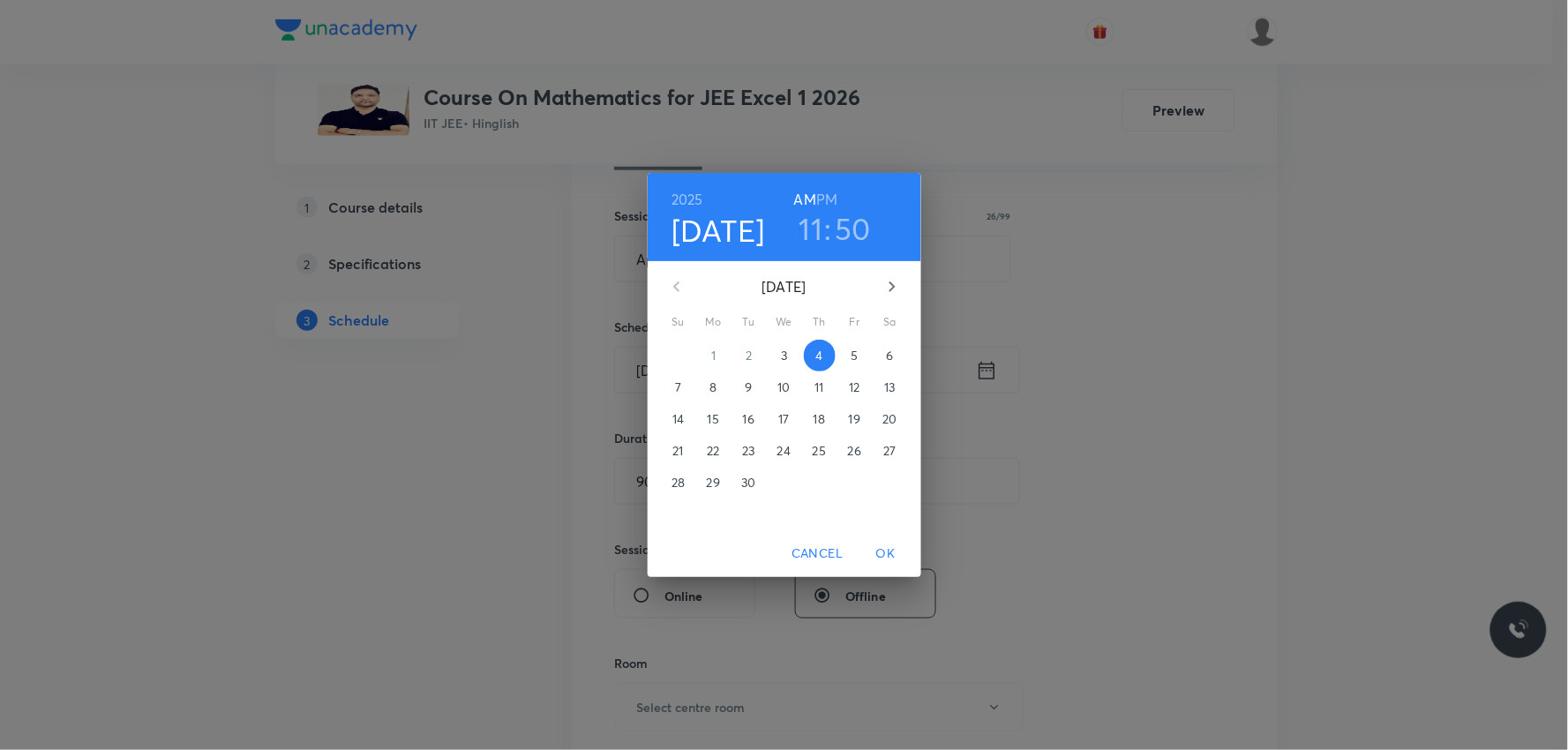
click at [829, 204] on h6 "PM" at bounding box center [827, 199] width 21 height 25
click at [814, 235] on h3 "11" at bounding box center [811, 229] width 24 height 37
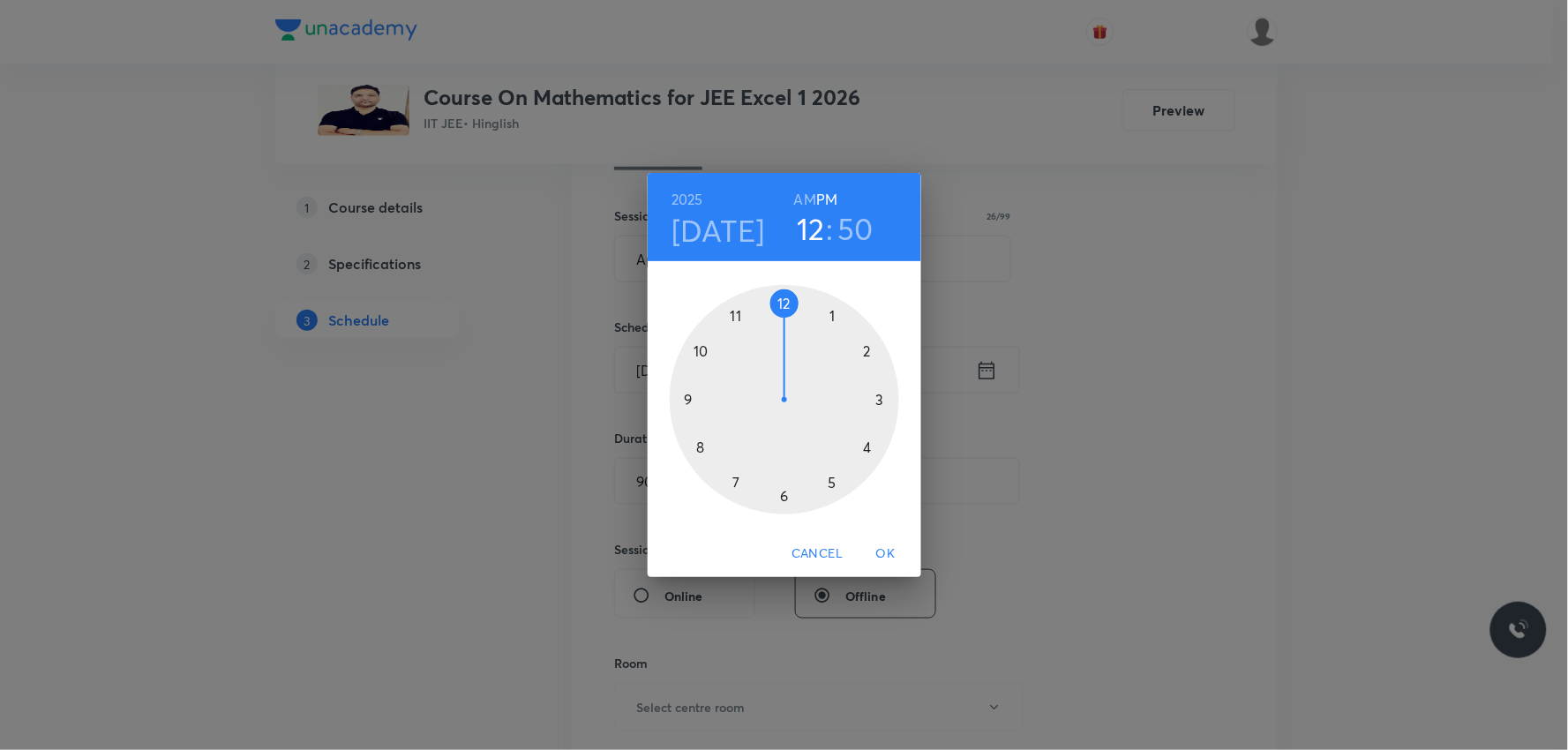
drag, startPoint x: 742, startPoint y: 315, endPoint x: 779, endPoint y: 311, distance: 37.2
click at [779, 311] on div at bounding box center [785, 400] width 230 height 230
drag, startPoint x: 712, startPoint y: 349, endPoint x: 787, endPoint y: 312, distance: 83.6
click at [787, 312] on div at bounding box center [785, 400] width 230 height 230
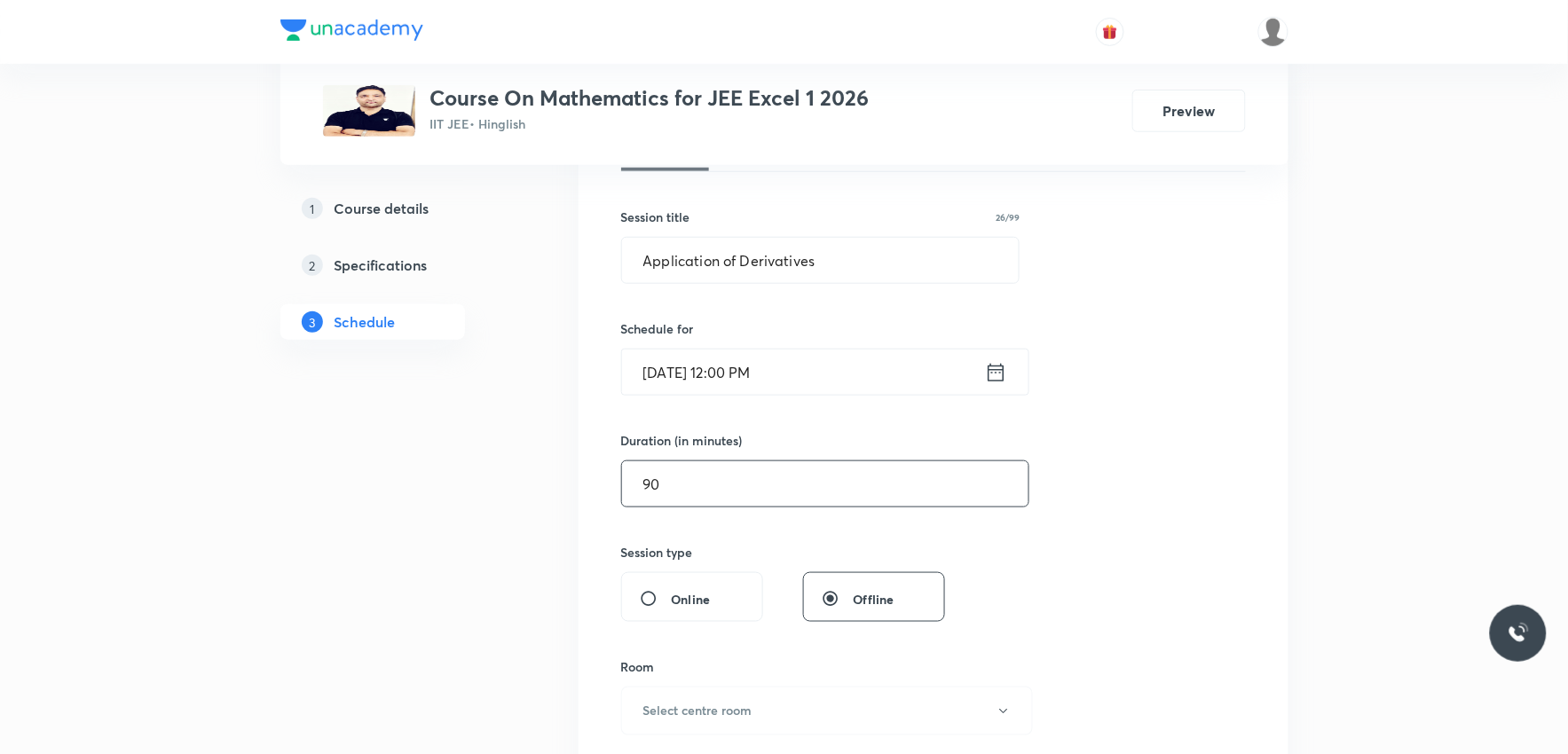
click at [693, 481] on input "90" at bounding box center [825, 484] width 406 height 46
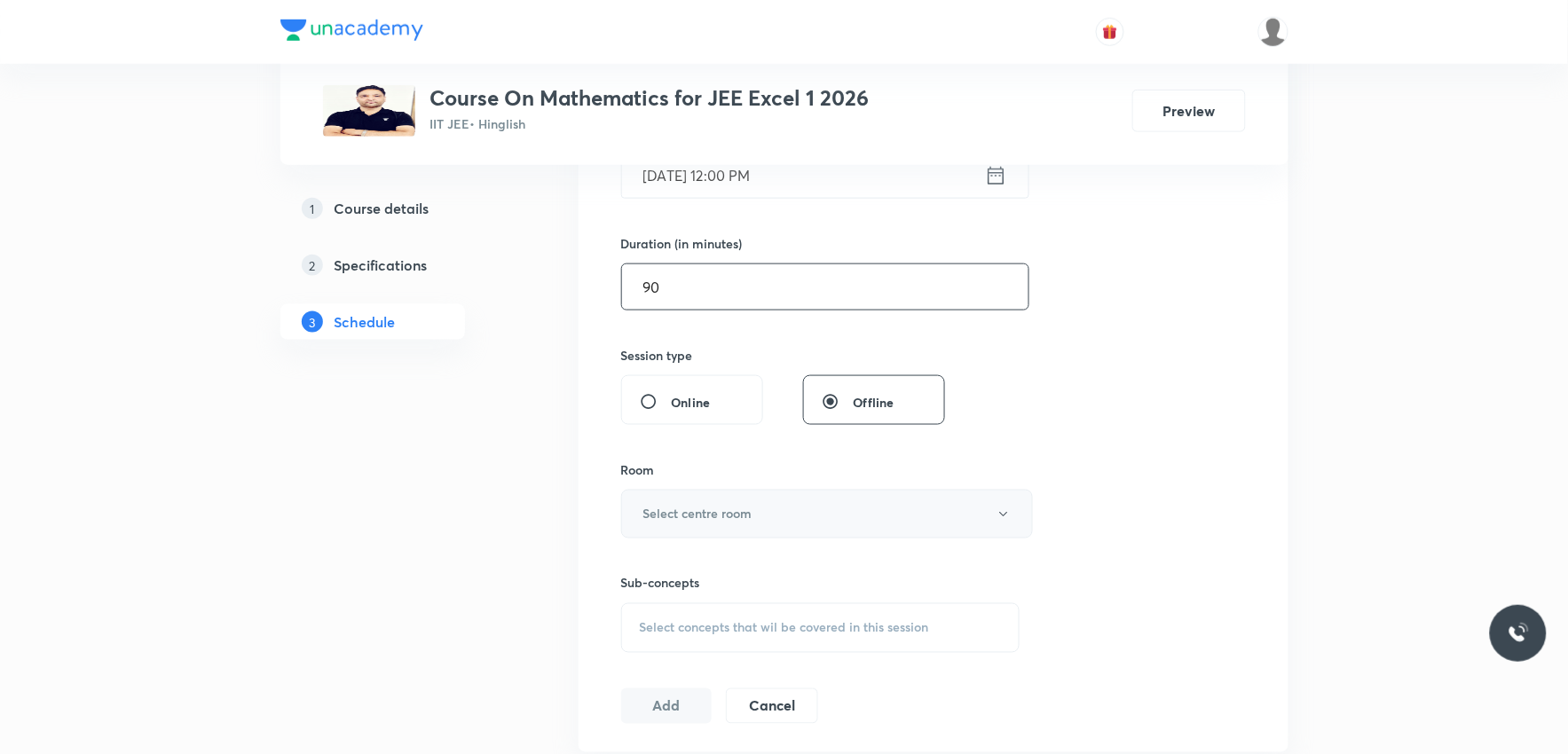
scroll to position [591, 0]
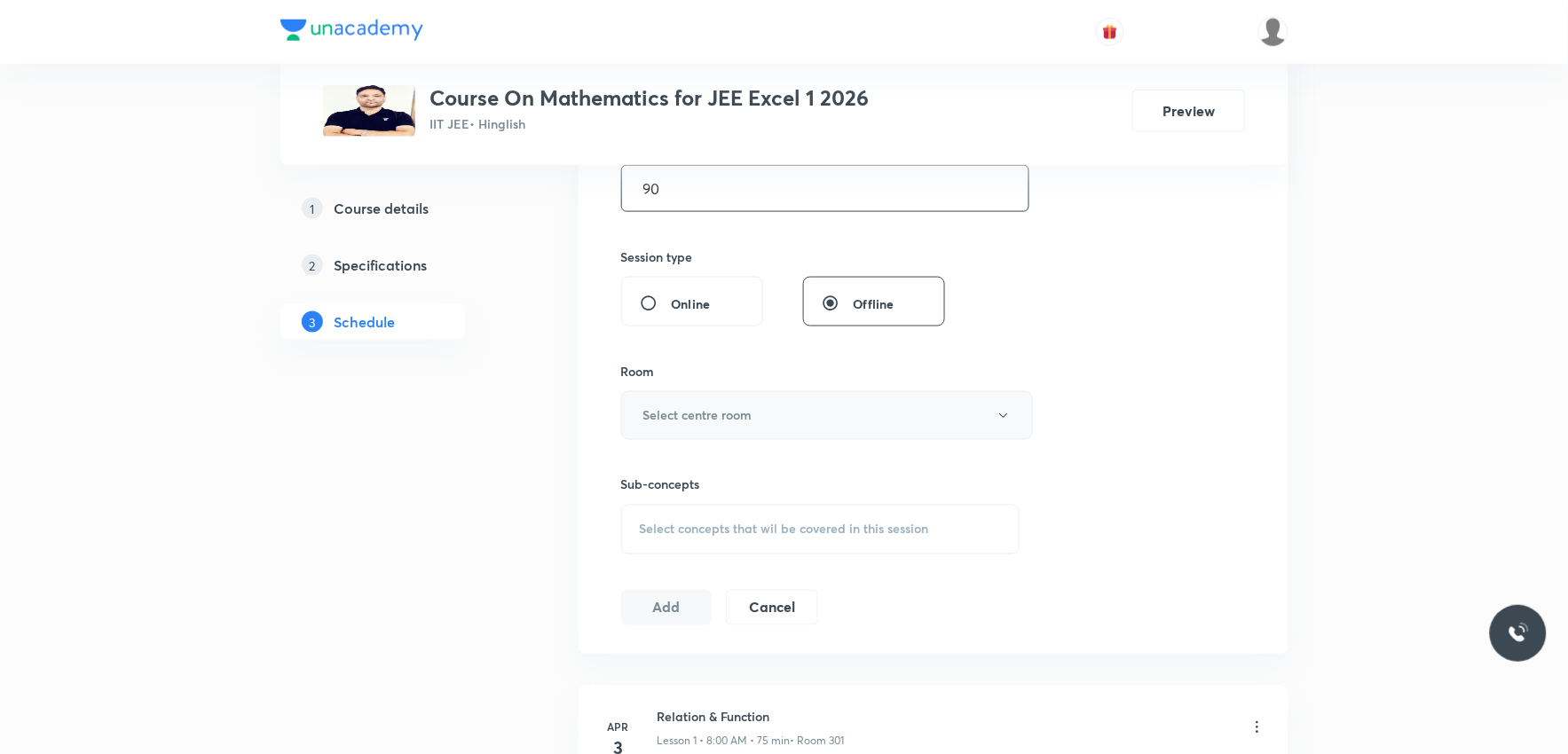
click at [793, 429] on button "Select centre room" at bounding box center [827, 416] width 412 height 48
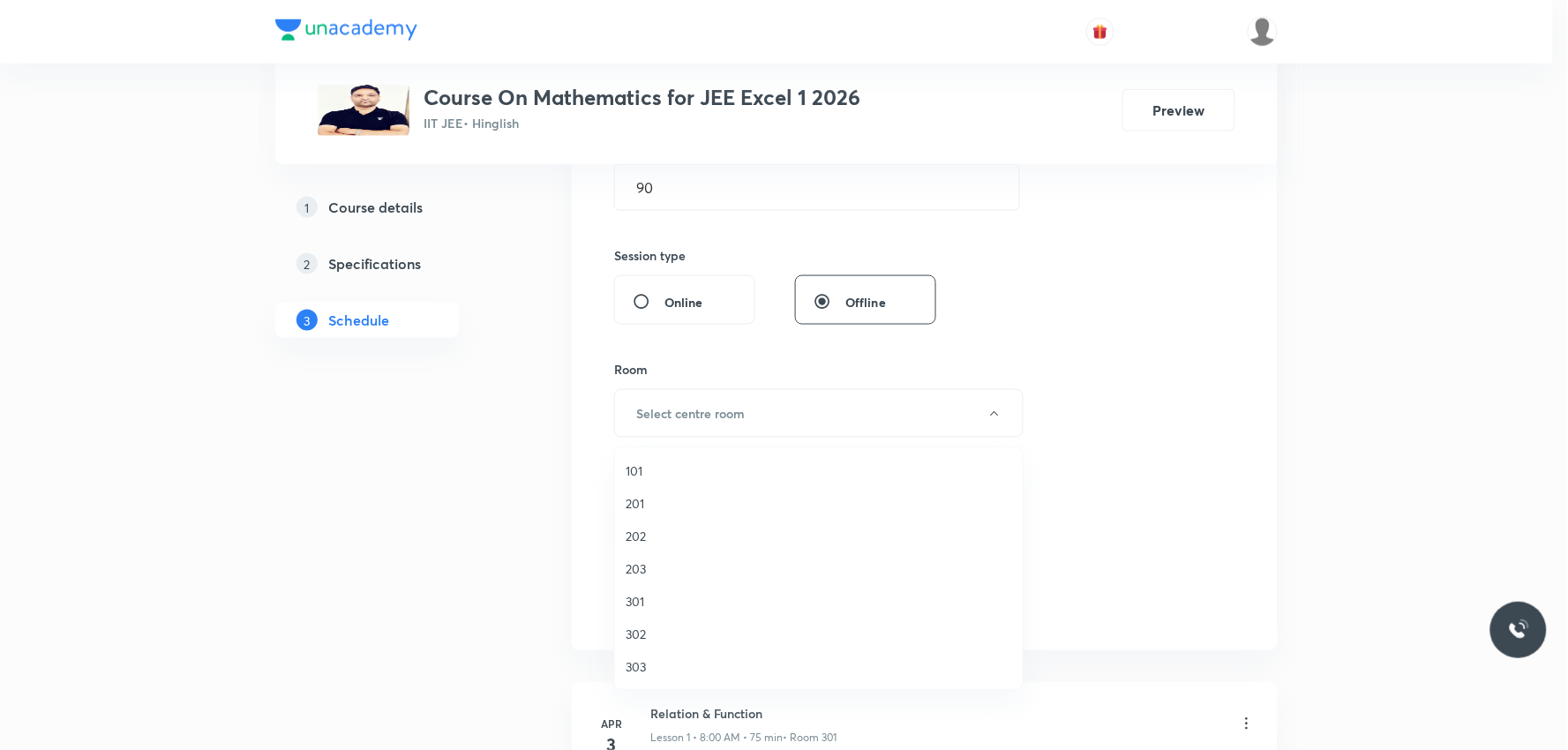
click at [655, 568] on span "203" at bounding box center [818, 569] width 386 height 19
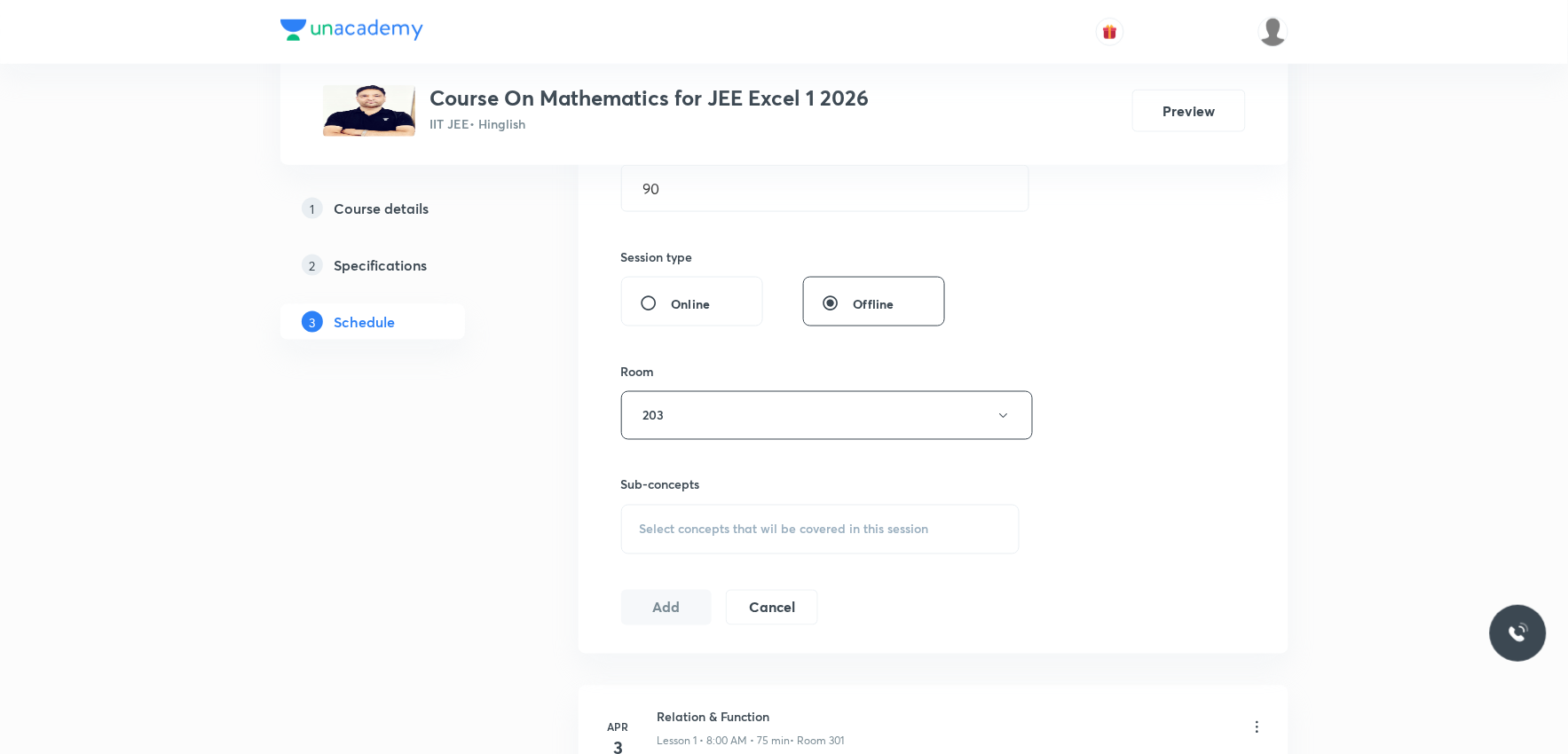
drag, startPoint x: 781, startPoint y: 512, endPoint x: 794, endPoint y: 510, distance: 13.2
click at [781, 513] on div "Select concepts that wil be covered in this session" at bounding box center [820, 529] width 399 height 49
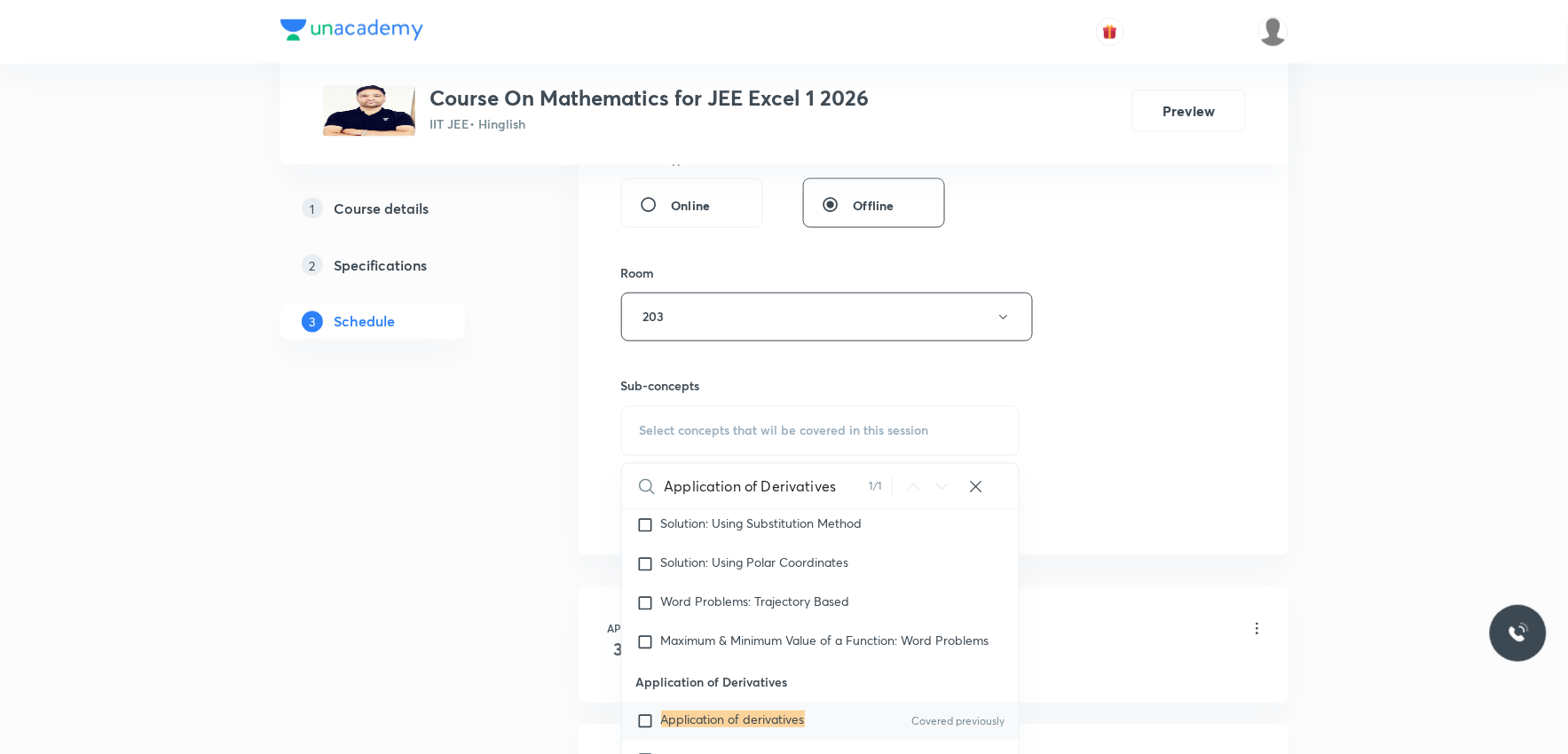
scroll to position [887, 0]
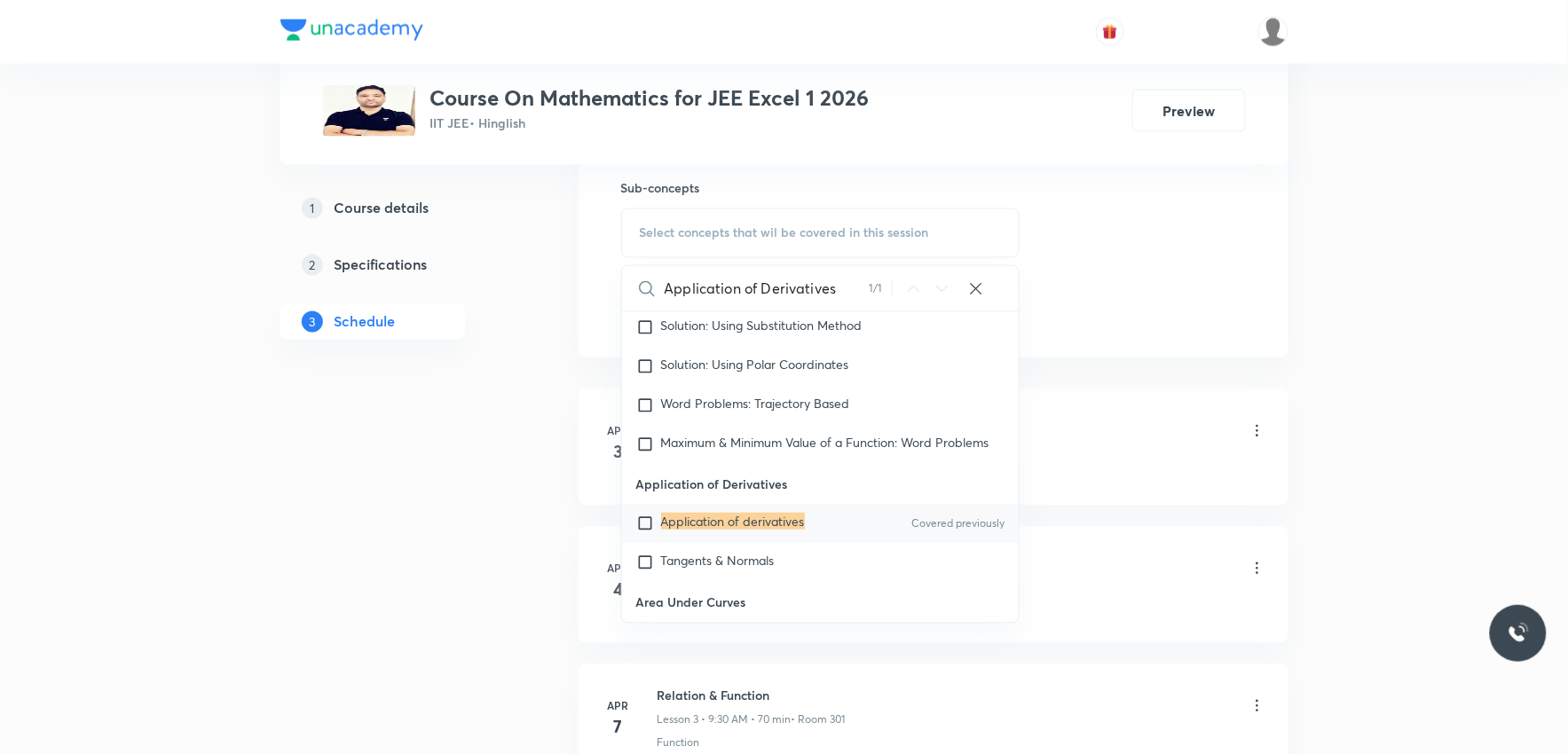
type input "Application of Derivatives"
click at [778, 529] on mark "Application of derivatives" at bounding box center [733, 521] width 144 height 17
checkbox input "true"
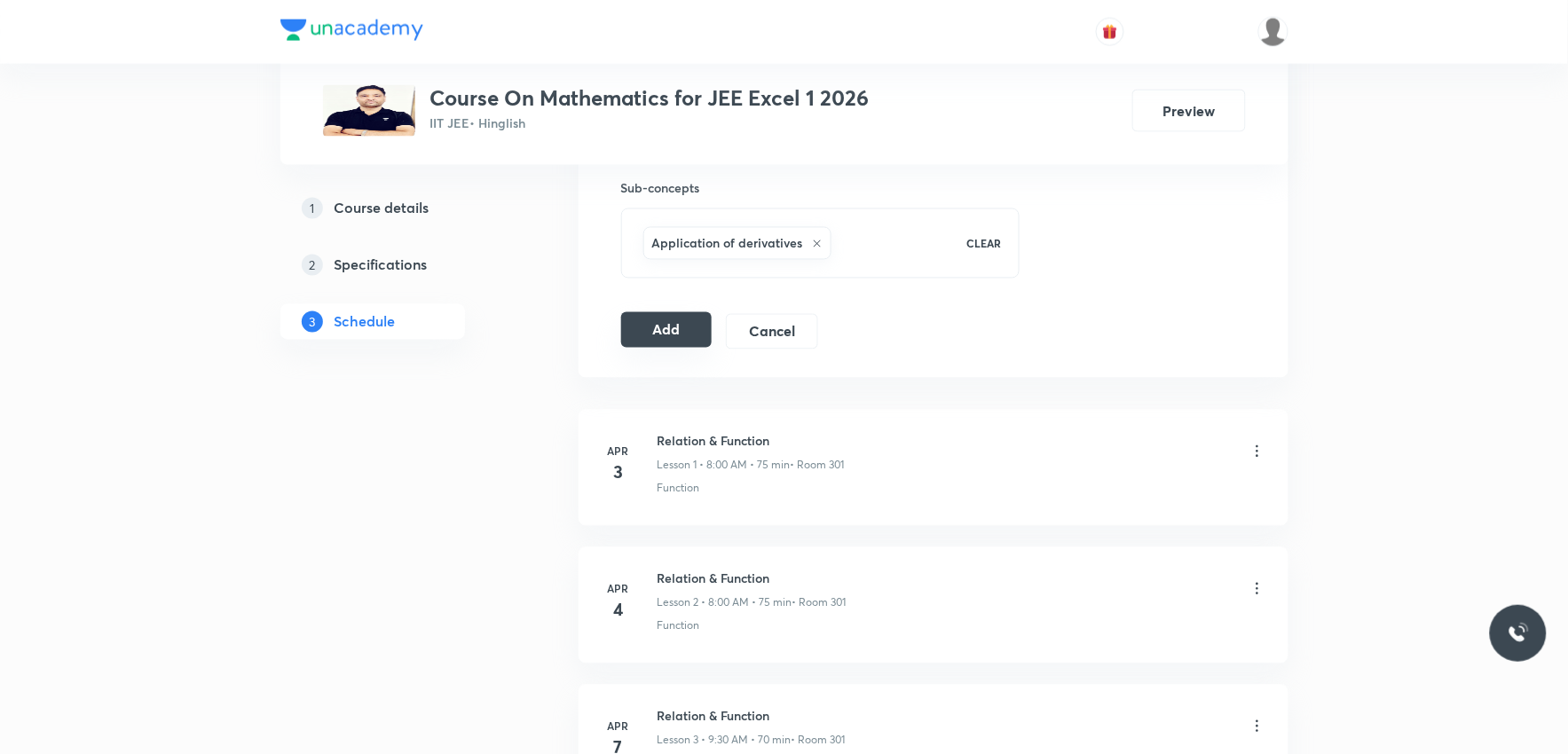
click at [672, 337] on button "Add" at bounding box center [667, 330] width 91 height 35
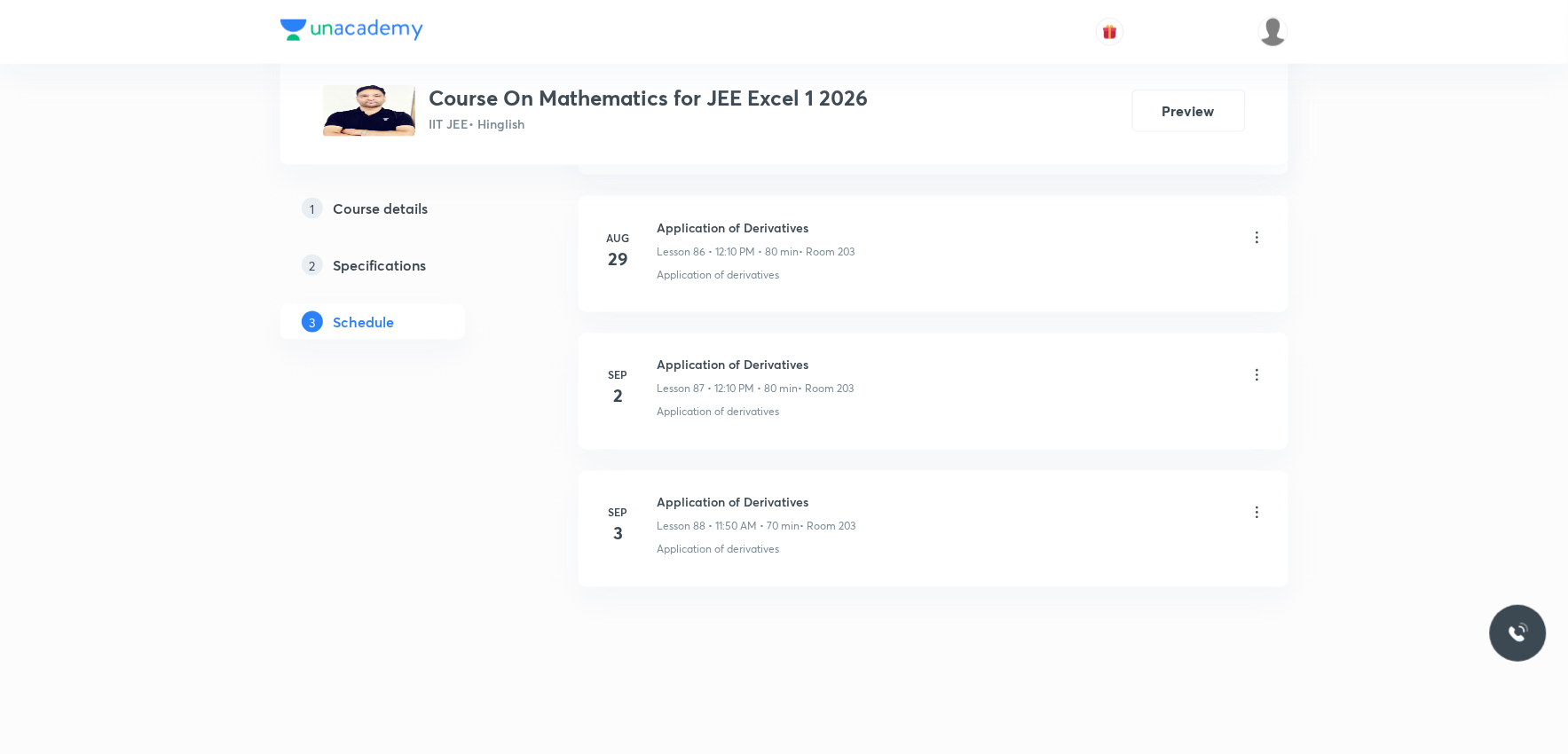
scroll to position [11967, 0]
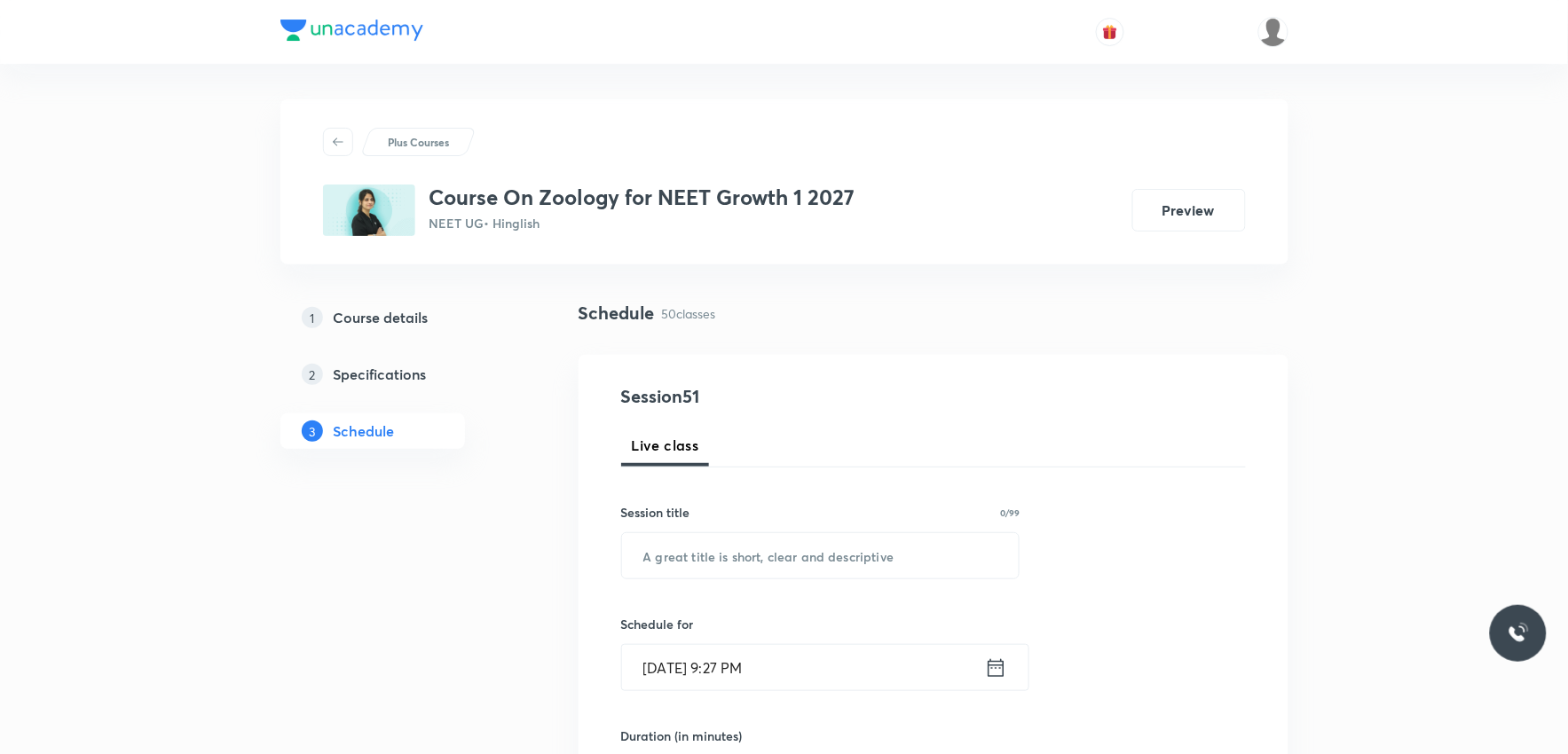
scroll to position [7552, 0]
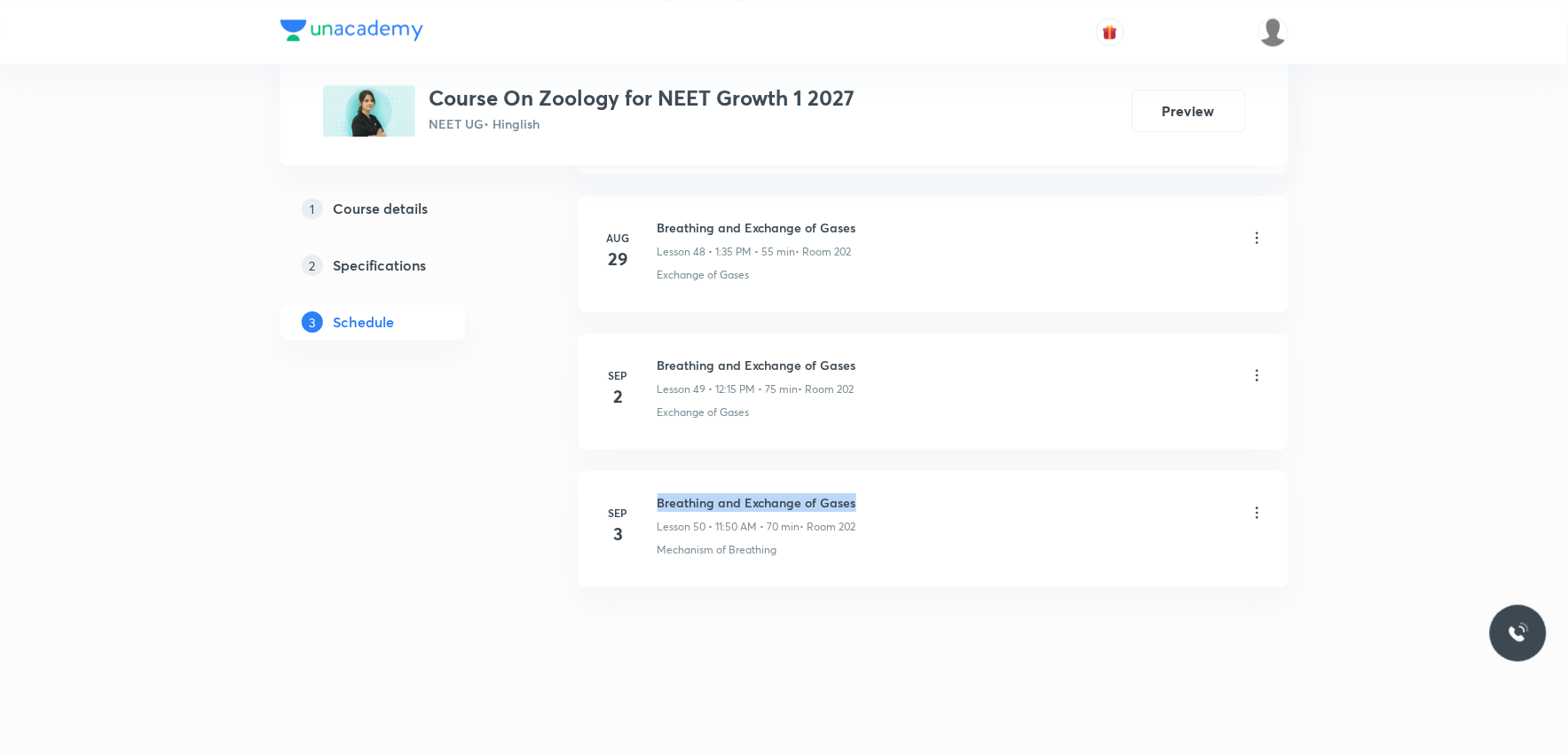
drag, startPoint x: 657, startPoint y: 504, endPoint x: 926, endPoint y: 494, distance: 269.2
click at [926, 494] on div "Breathing and Exchange of Gases Lesson 50 • 11:50 AM • 70 min • Room 202" at bounding box center [961, 514] width 609 height 42
copy h6 "Breathing and Exchange of Gases"
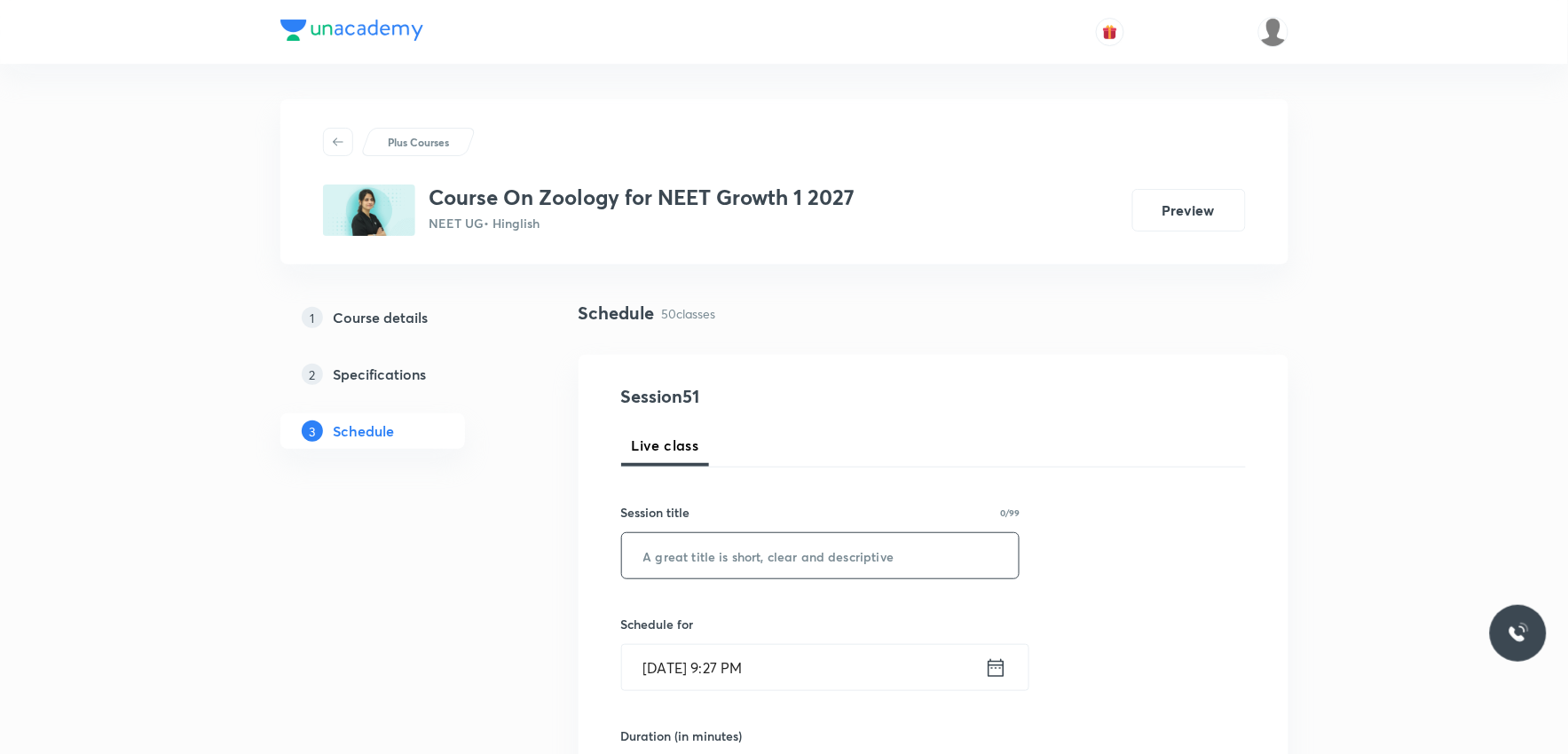
click at [894, 537] on input "text" at bounding box center [820, 555] width 397 height 46
paste input "Breathing and Exchange of Gases"
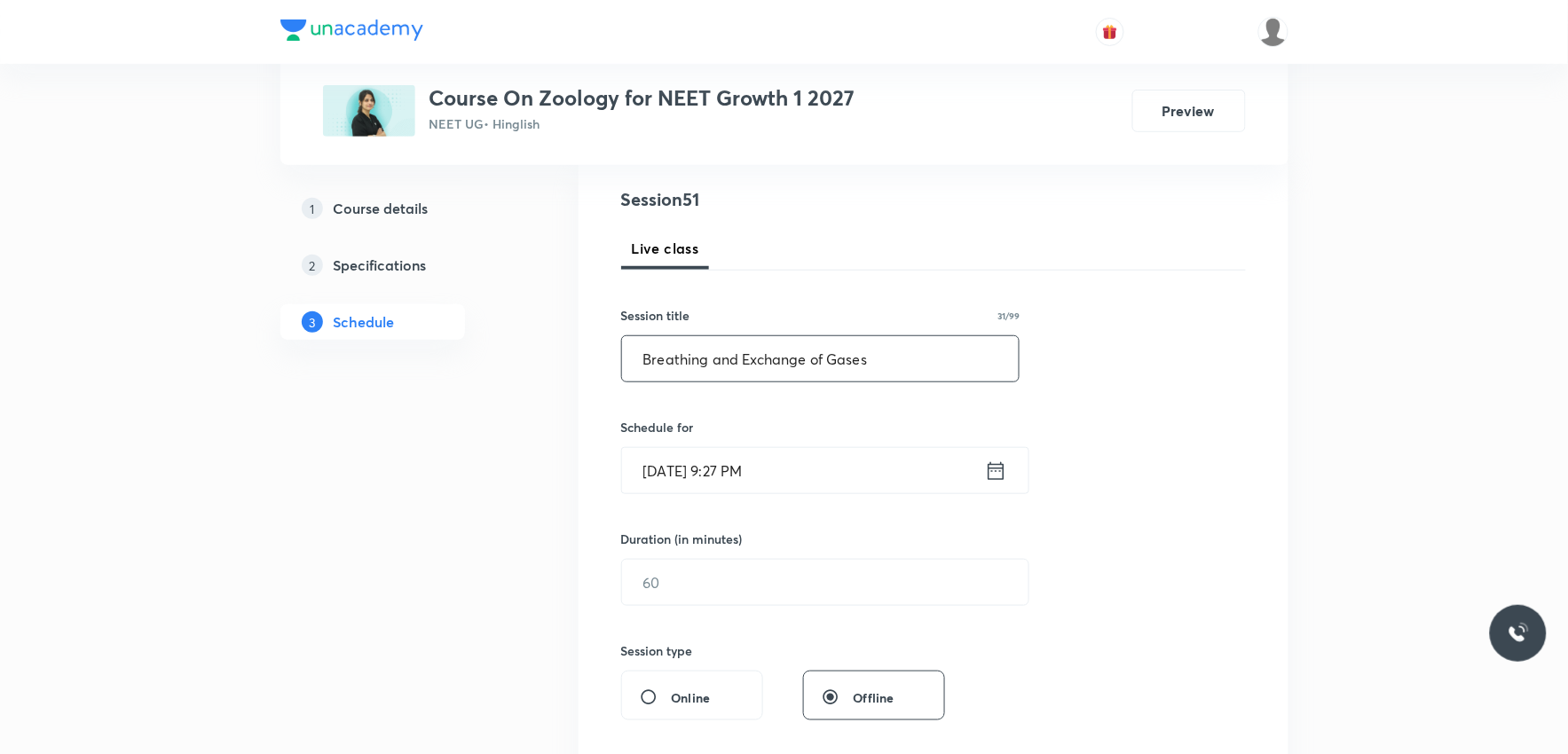
type input "Breathing and Exchange of Gases"
click at [710, 467] on input "Sep 3, 2025, 9:27 PM" at bounding box center [803, 471] width 363 height 46
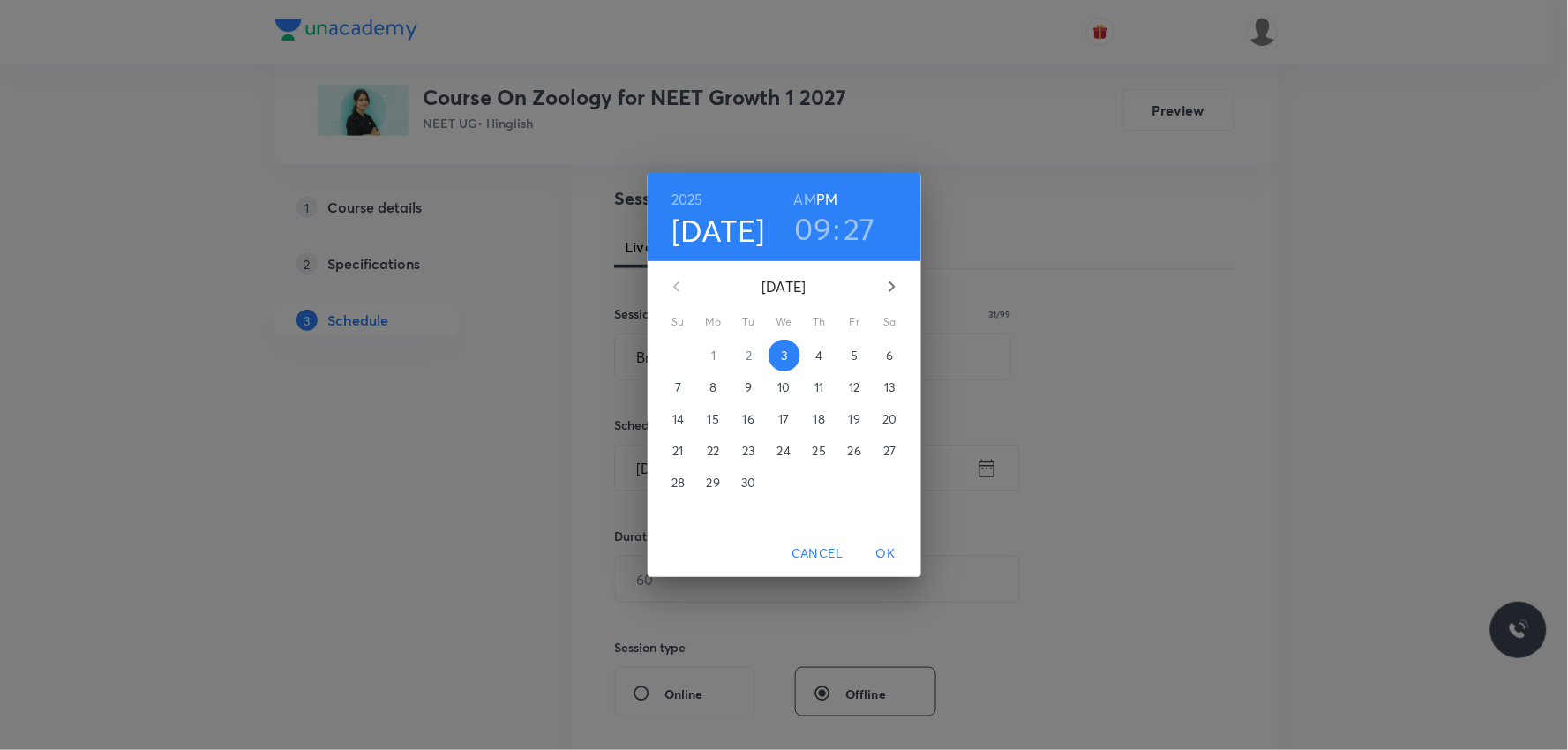
click at [813, 359] on span "4" at bounding box center [819, 355] width 32 height 18
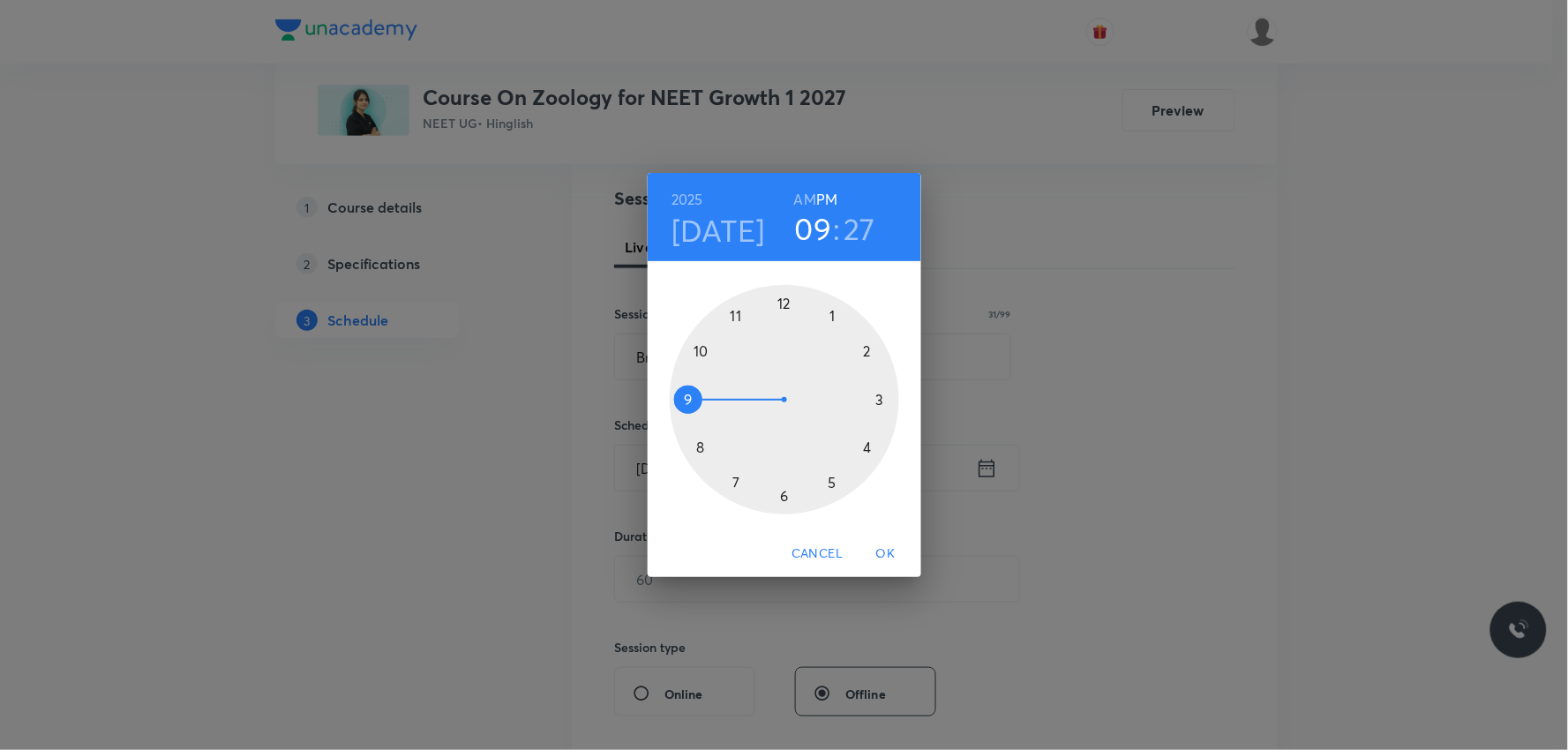
click at [806, 203] on h6 "AM" at bounding box center [805, 199] width 22 height 25
click at [869, 235] on h3 "27" at bounding box center [860, 229] width 32 height 37
drag, startPoint x: 810, startPoint y: 490, endPoint x: 684, endPoint y: 395, distance: 157.8
click at [684, 395] on div at bounding box center [785, 400] width 230 height 230
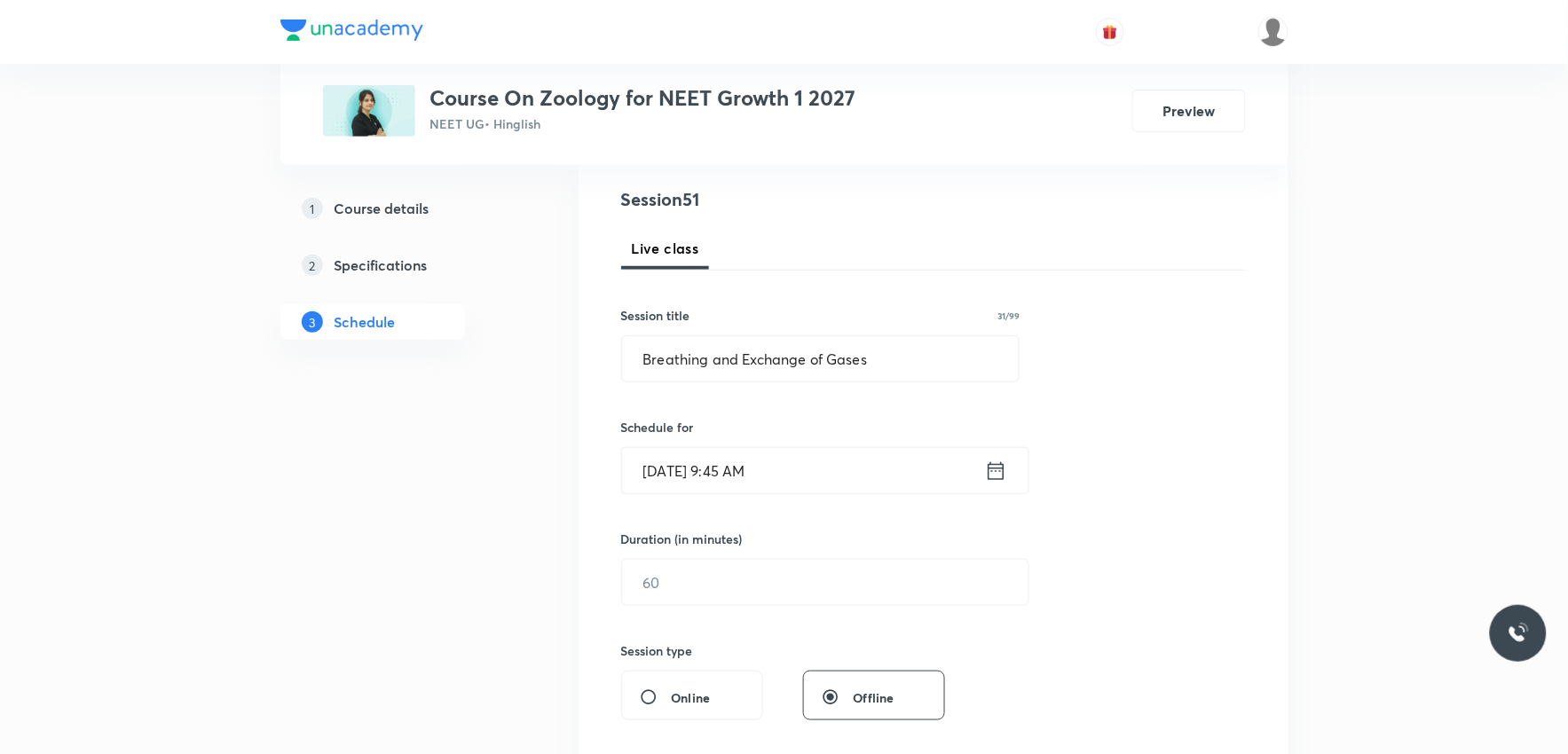
scroll to position [295, 0]
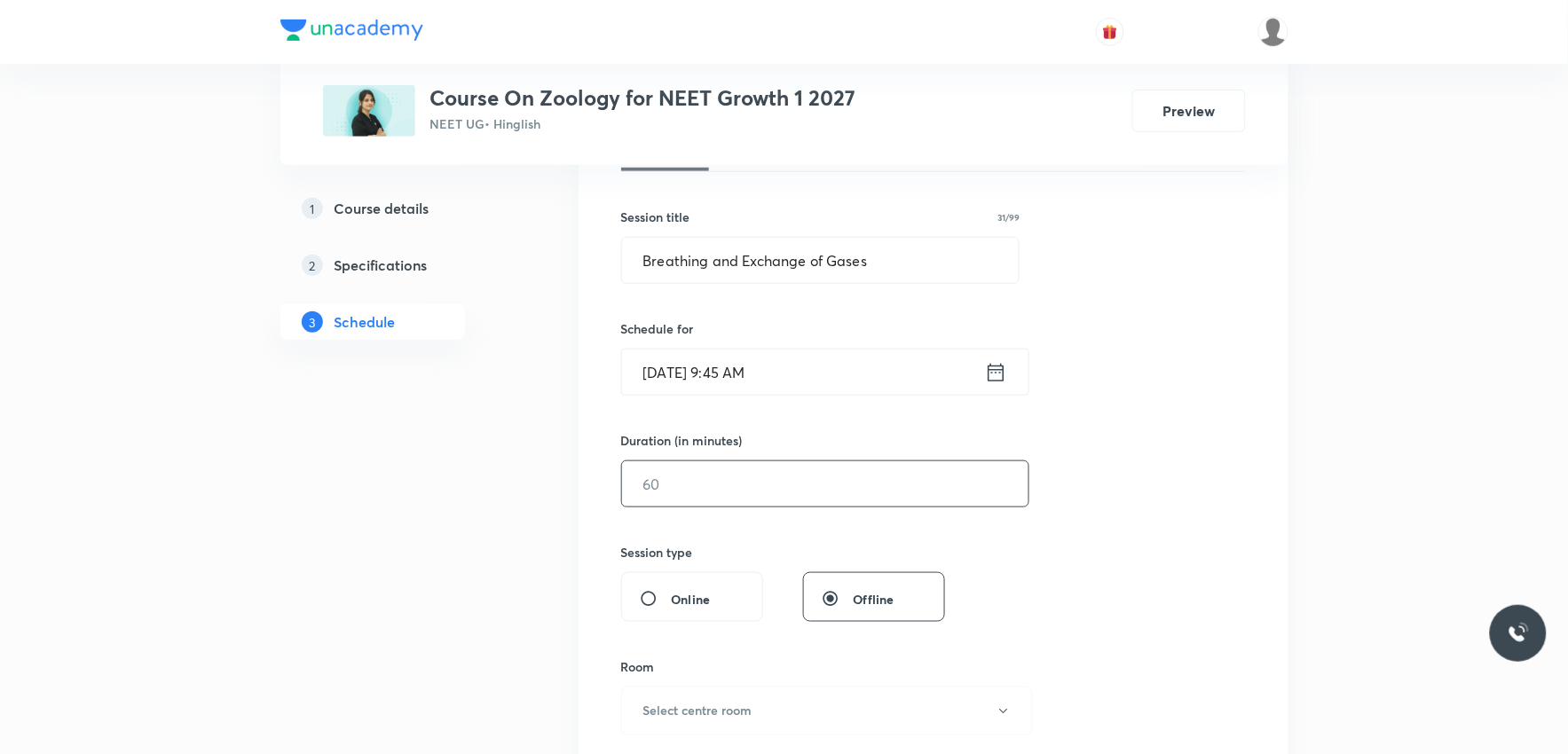
click at [701, 502] on input "text" at bounding box center [825, 484] width 406 height 46
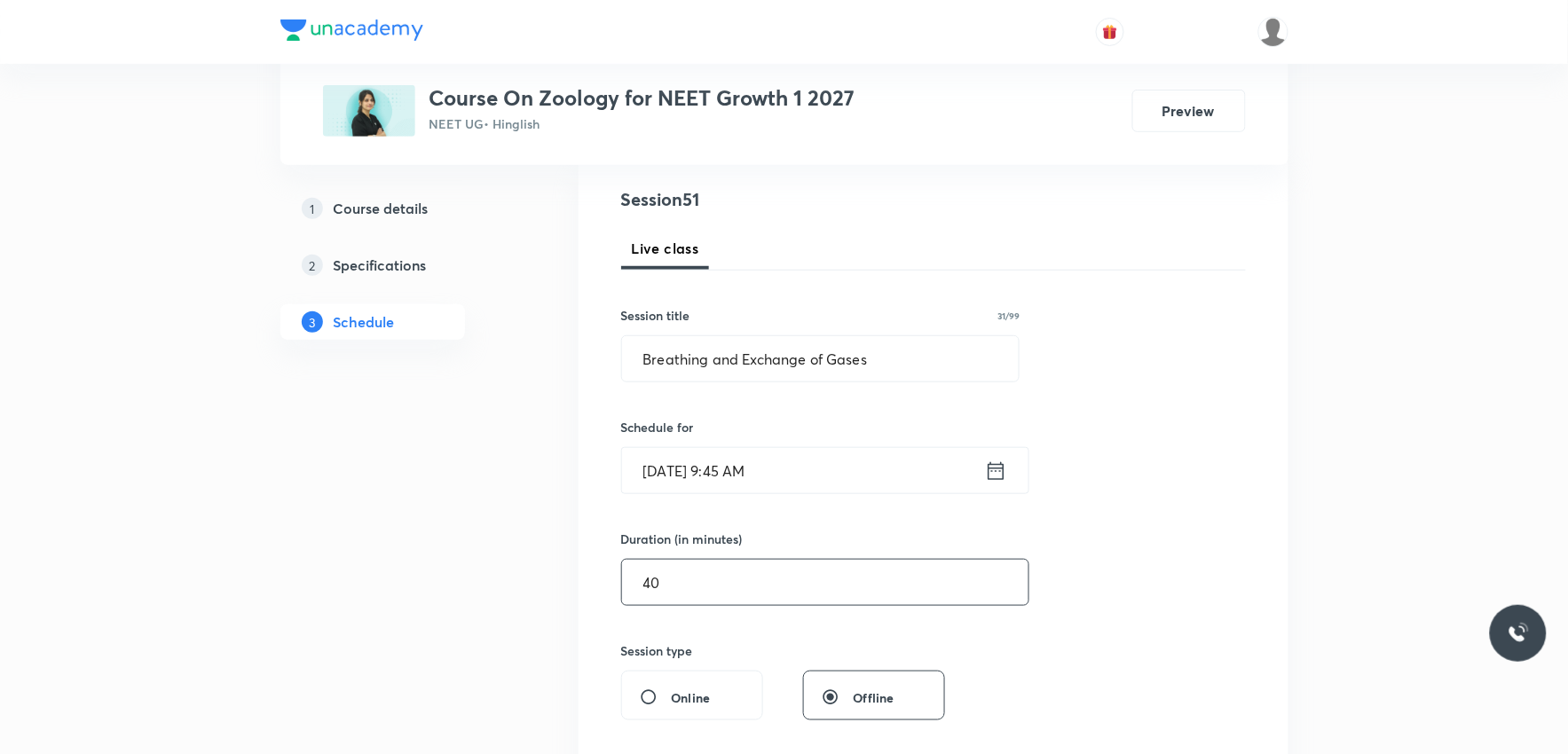
click at [750, 474] on input "Sep 4, 2025, 9:45 AM" at bounding box center [803, 471] width 363 height 46
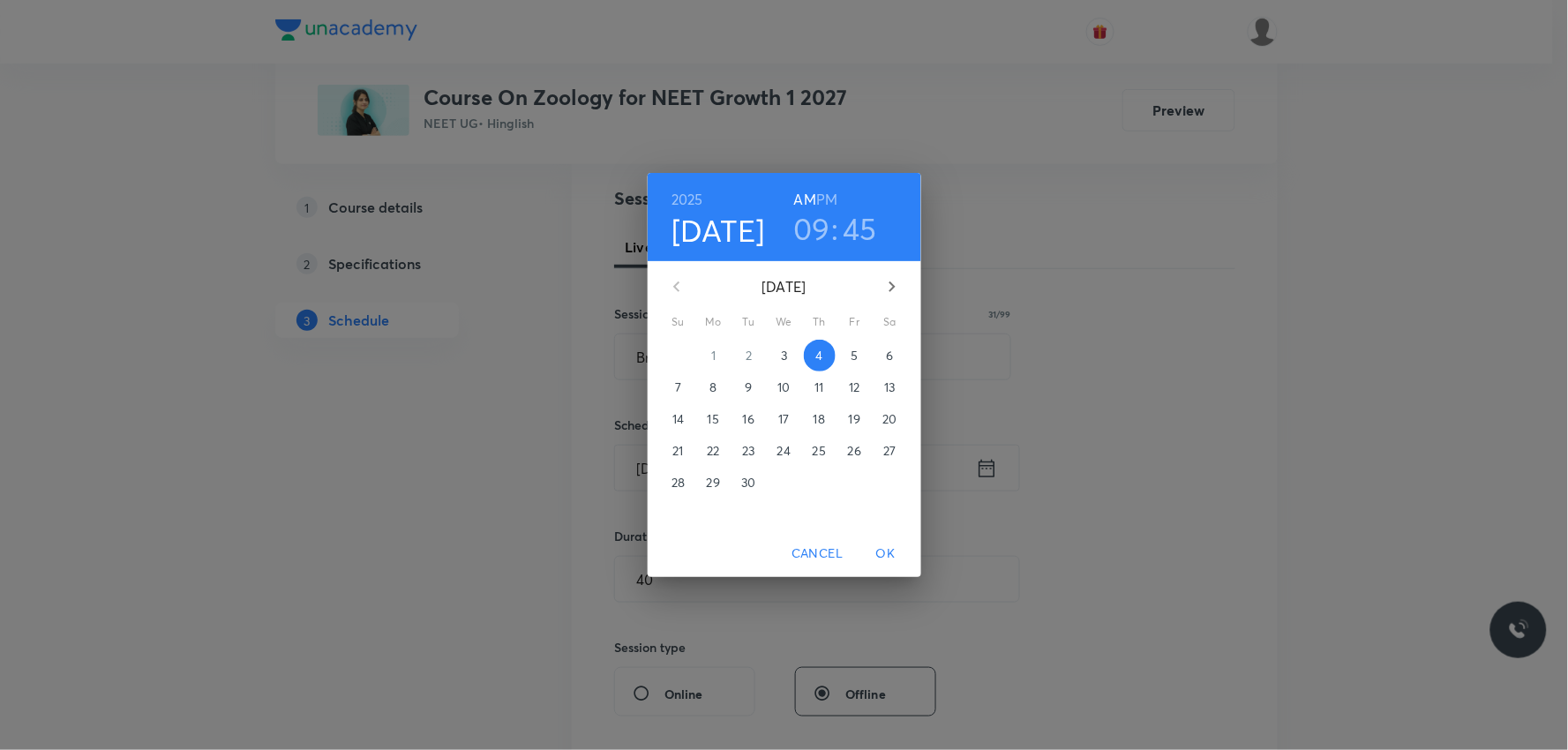
click at [869, 241] on h3 "45" at bounding box center [859, 229] width 34 height 37
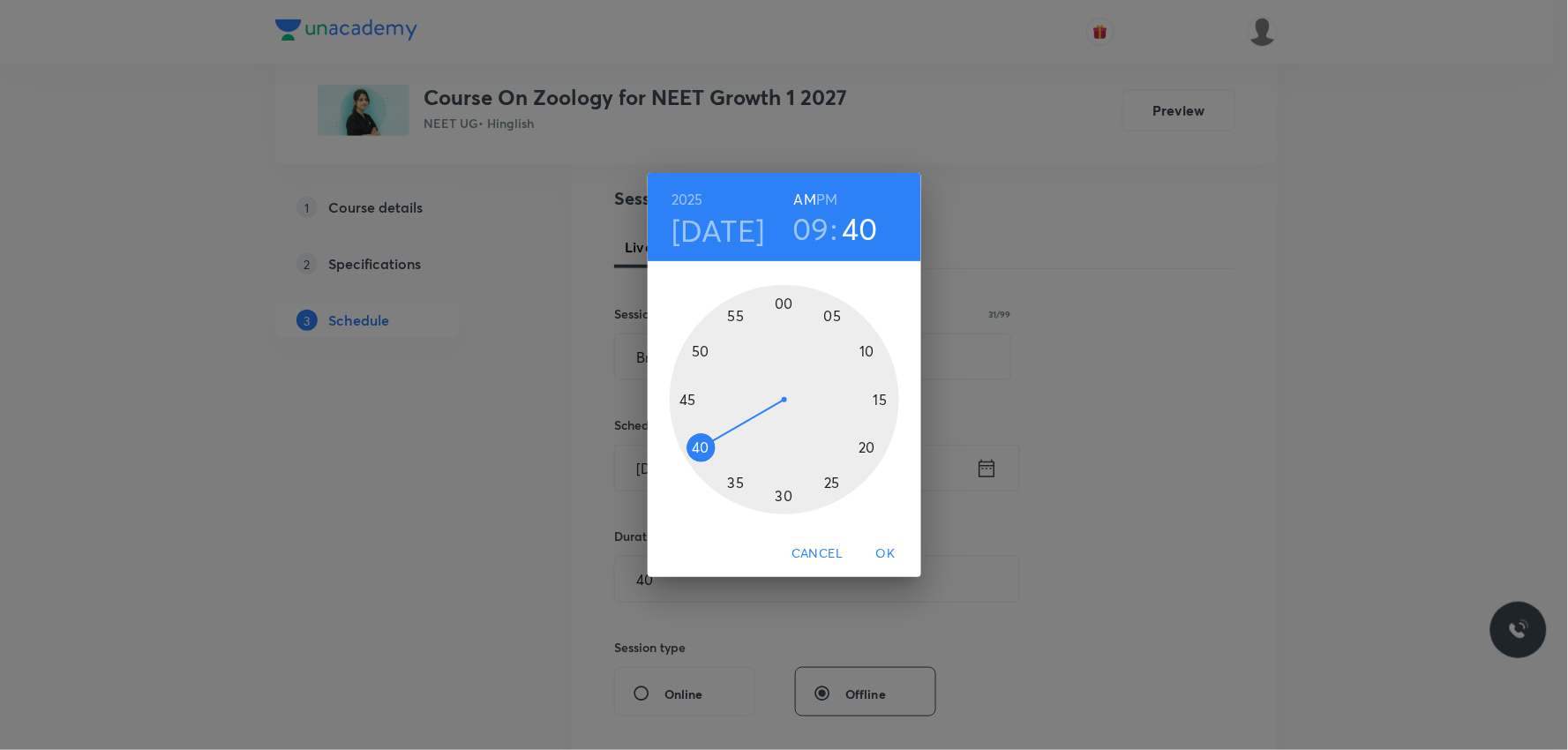
drag, startPoint x: 694, startPoint y: 406, endPoint x: 692, endPoint y: 446, distance: 40.0
click at [692, 446] on div at bounding box center [785, 400] width 230 height 230
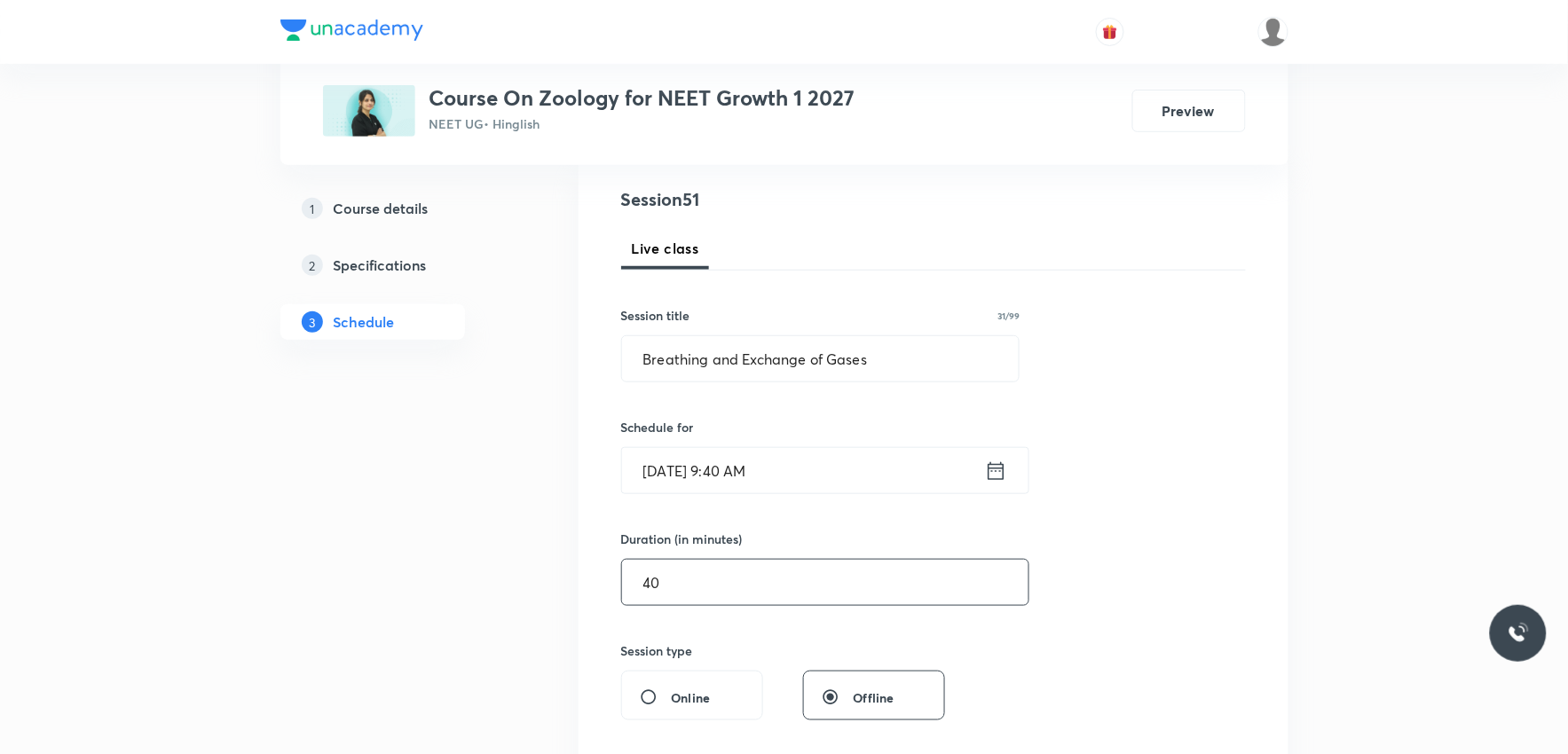
click at [671, 591] on input "40" at bounding box center [825, 583] width 406 height 46
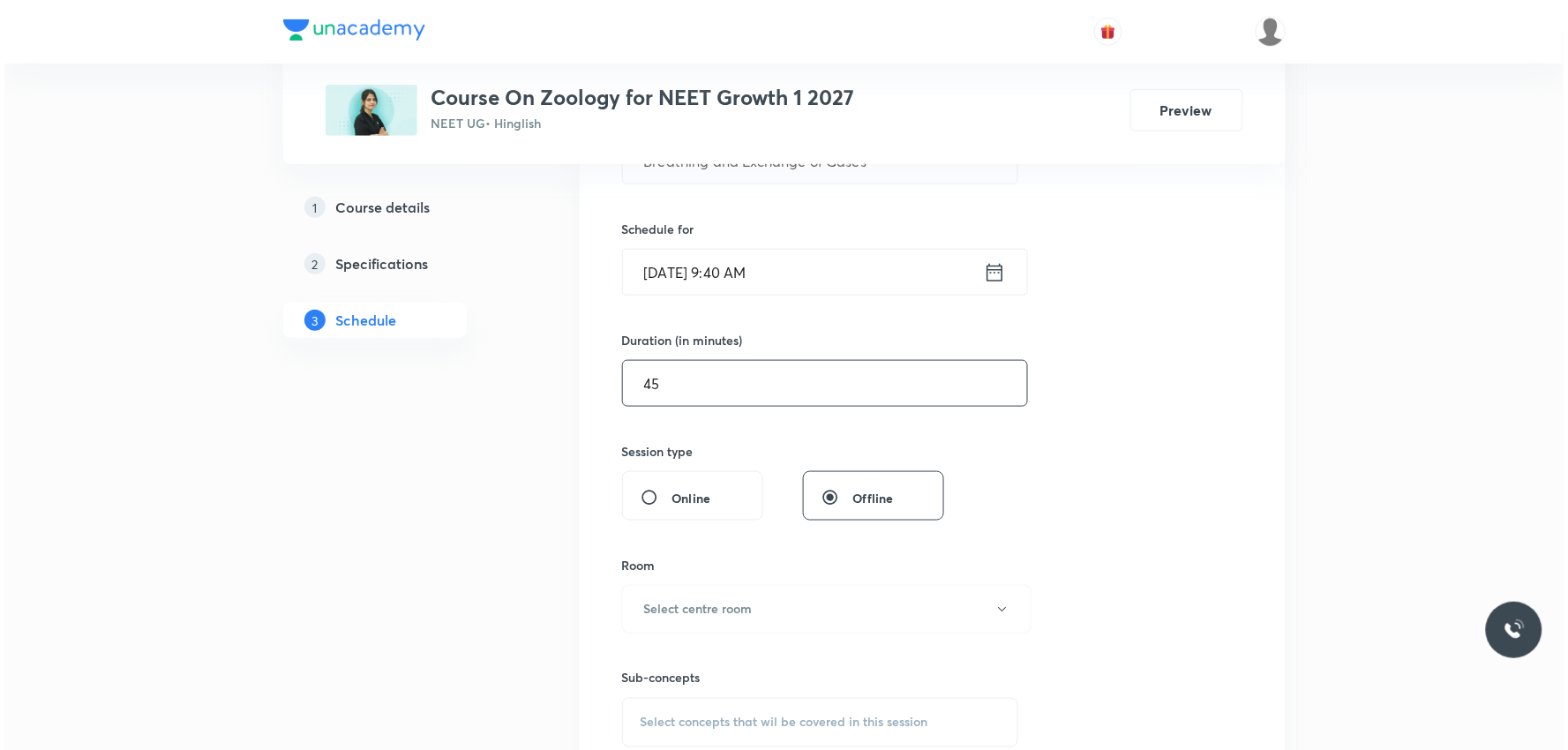
scroll to position [489, 0]
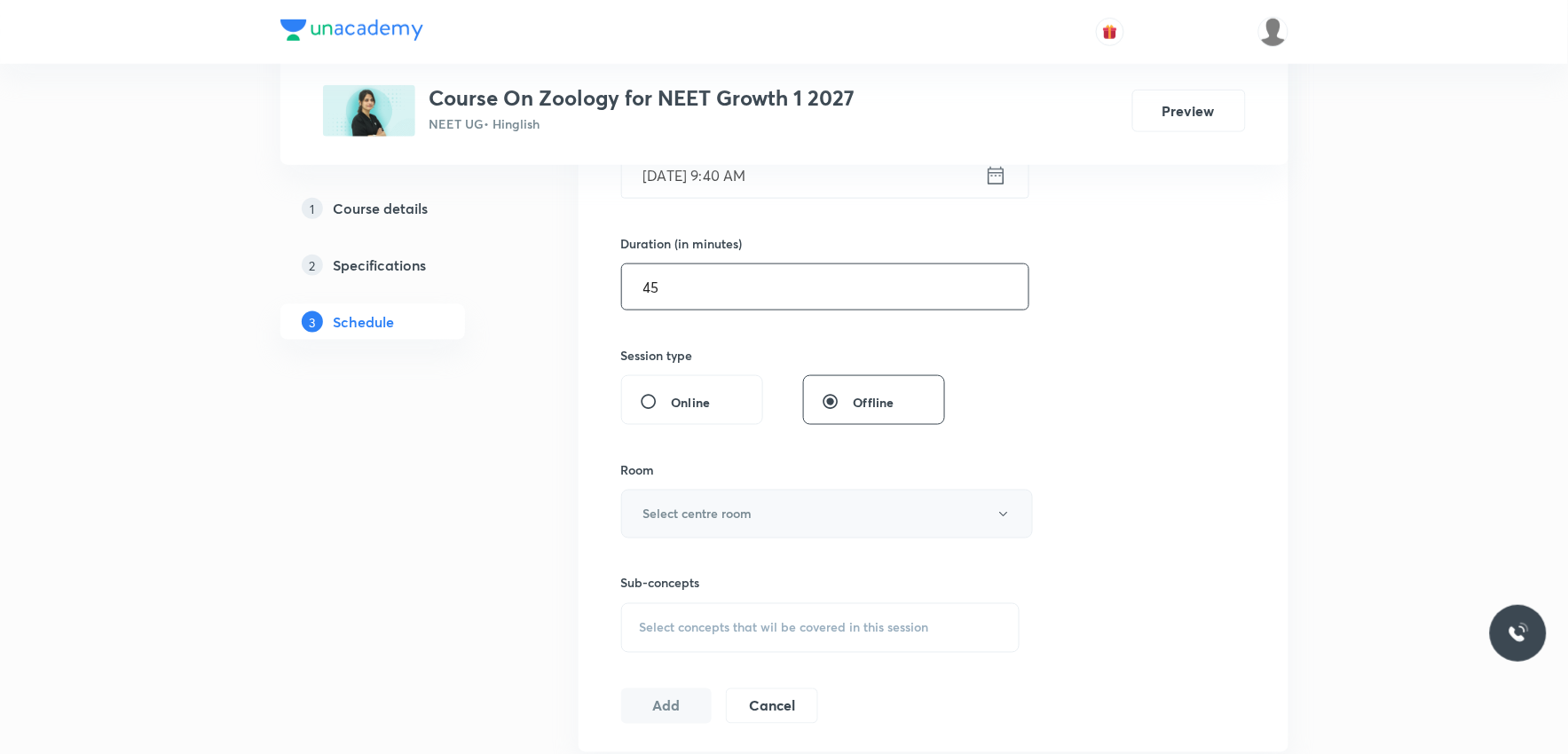
type input "45"
click at [767, 521] on button "Select centre room" at bounding box center [827, 514] width 412 height 48
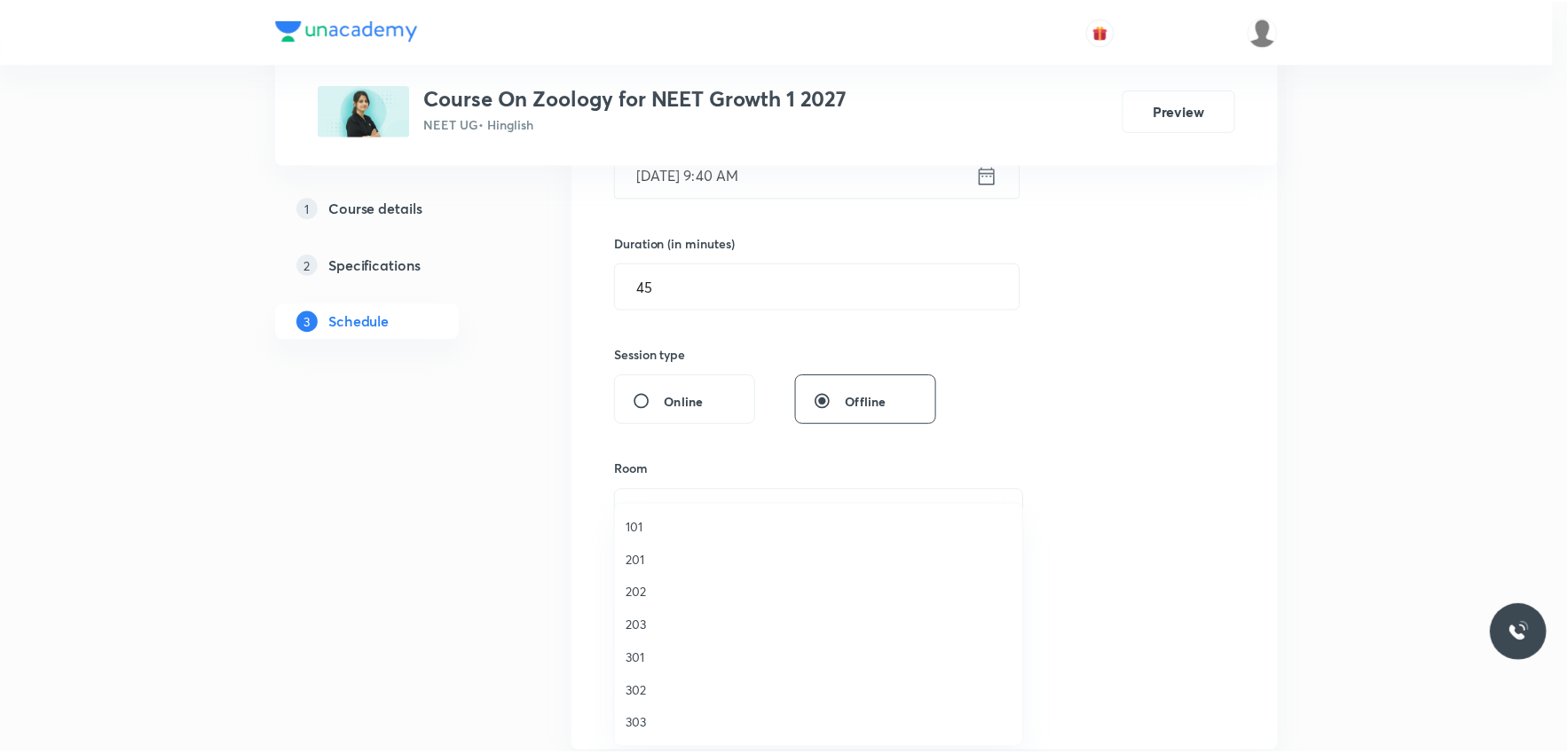
scroll to position [0, 0]
click at [651, 588] on span "202" at bounding box center [823, 594] width 389 height 19
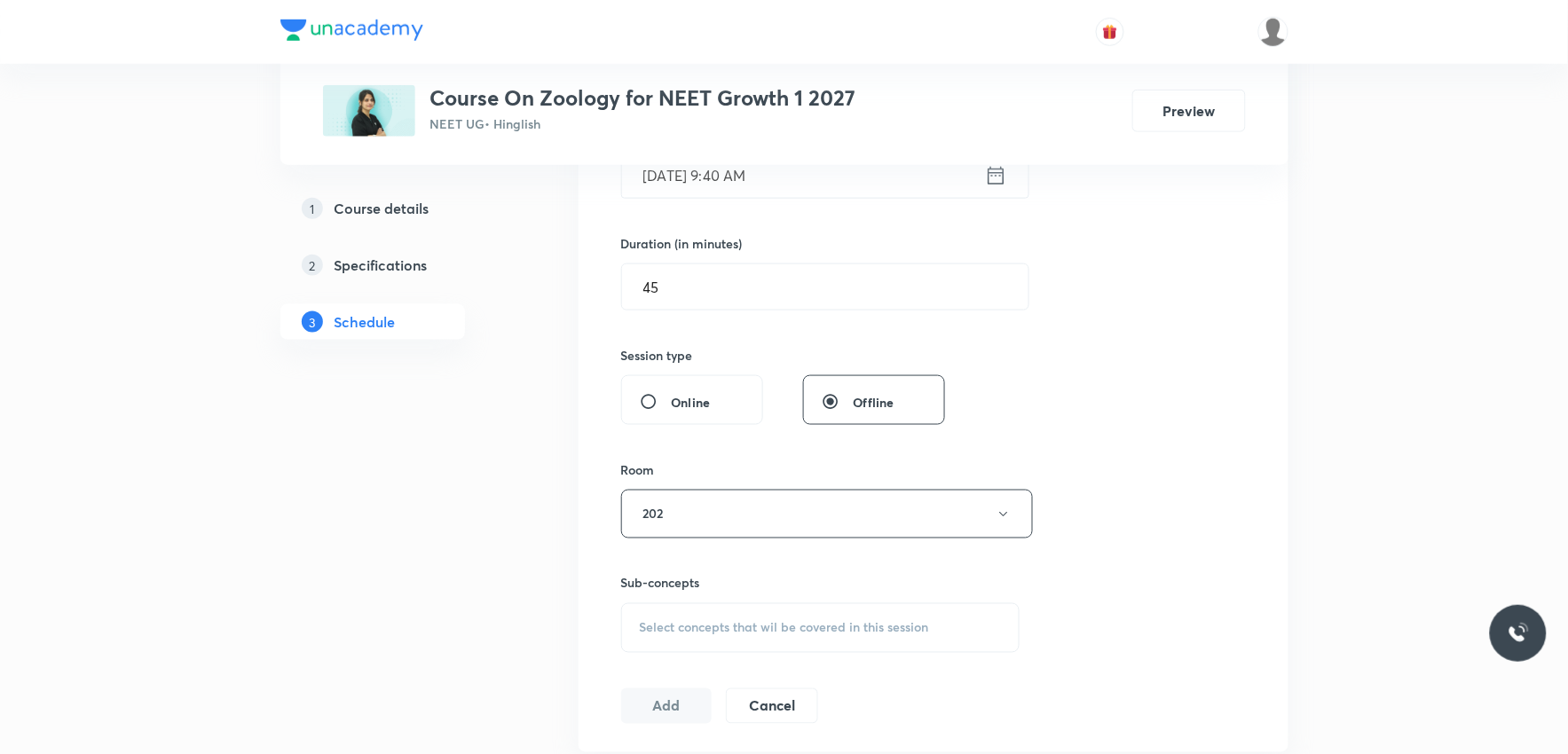
click at [739, 610] on div "Select concepts that wil be covered in this session" at bounding box center [820, 627] width 399 height 49
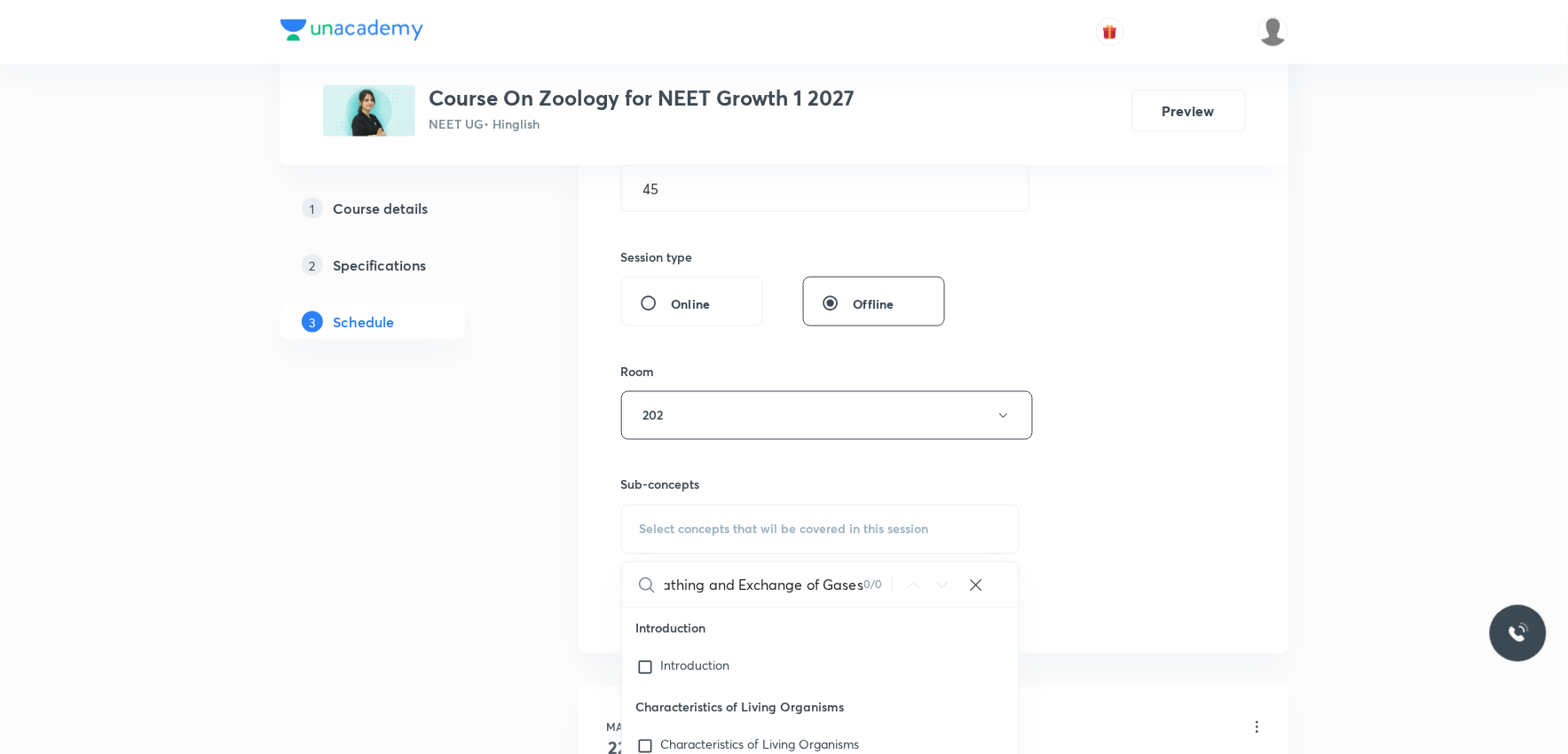
click at [703, 593] on input "Breathing and Exchange of Gases" at bounding box center [764, 585] width 199 height 46
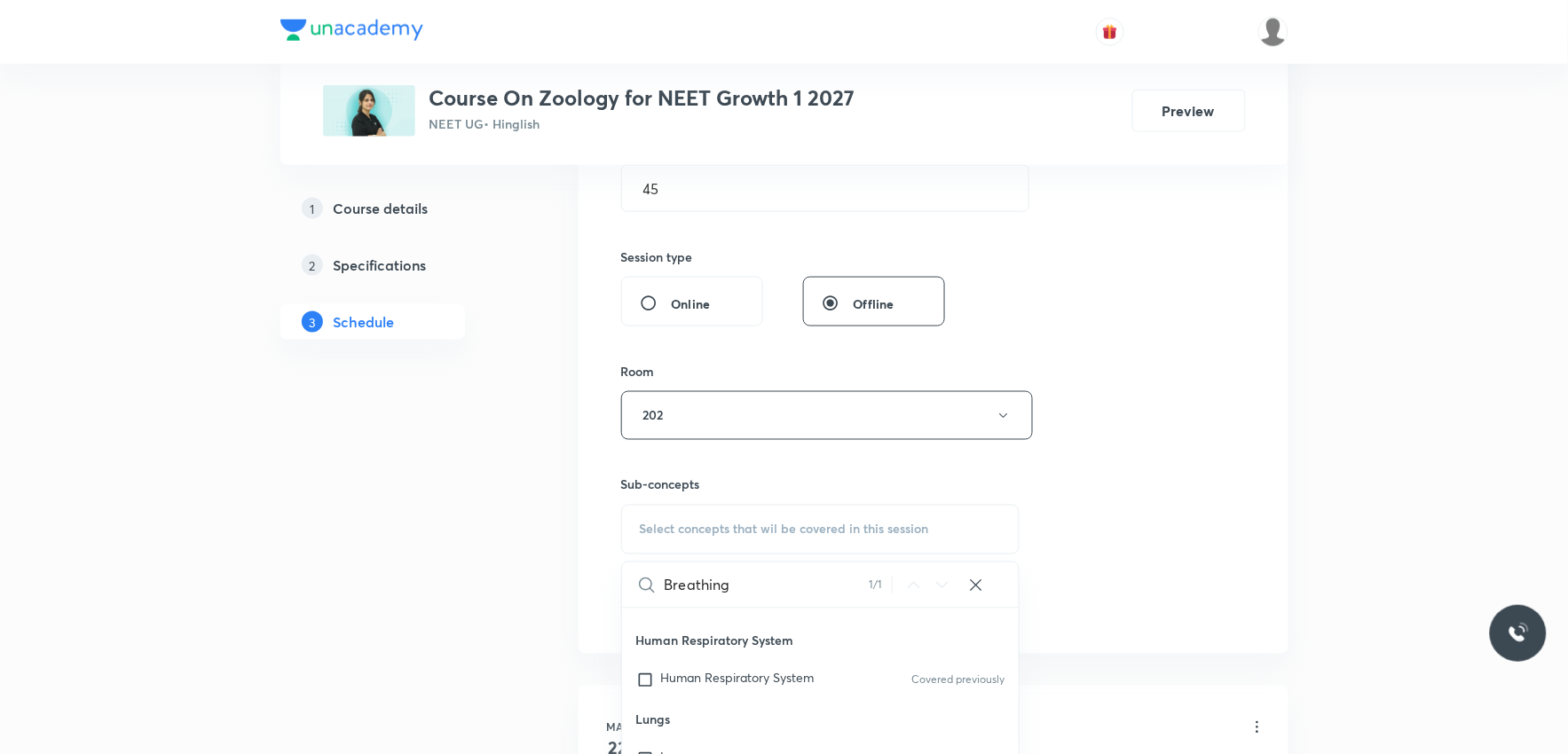
scroll to position [788, 0]
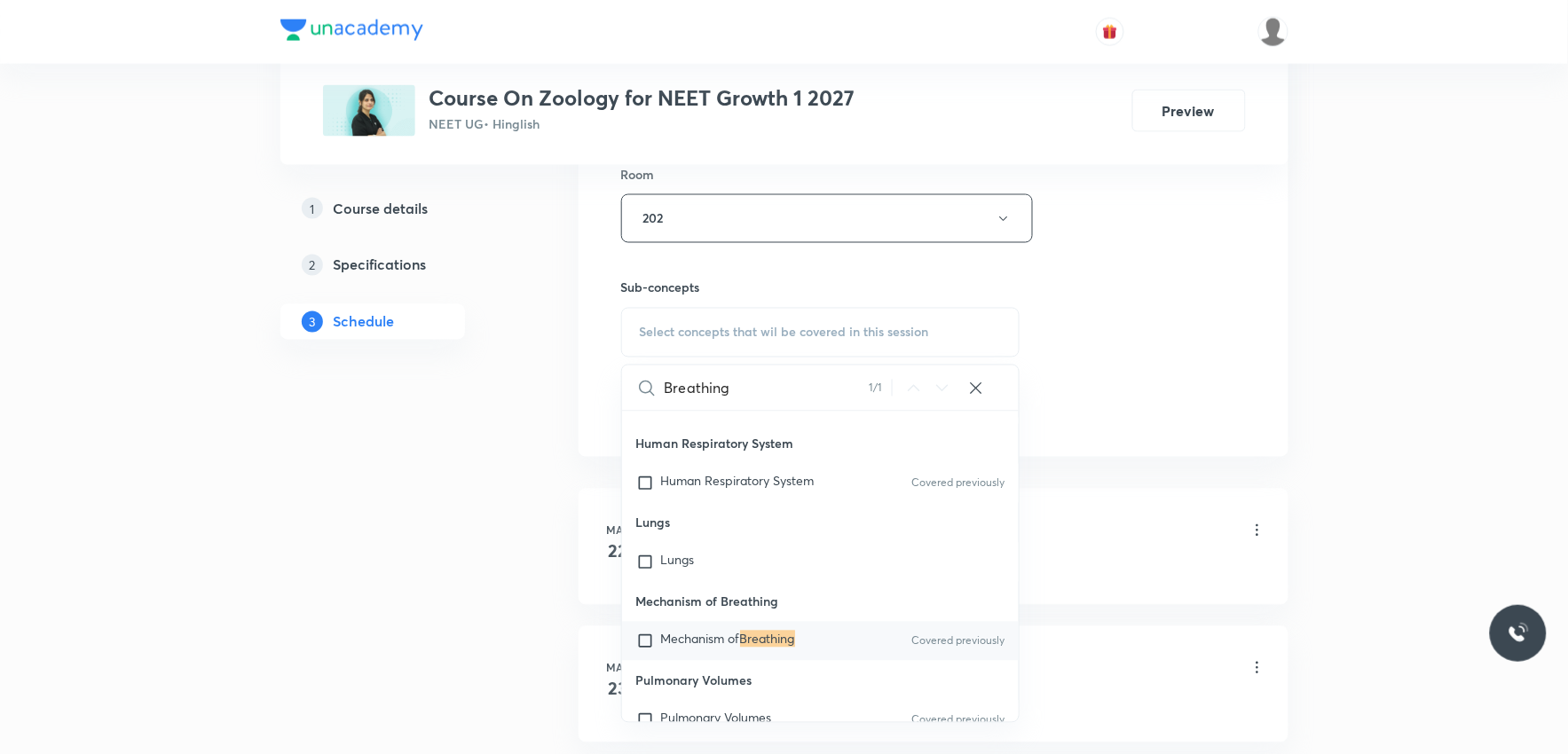
type input "Breathing"
click at [766, 630] on div "Mechanism of Breathing Covered previously" at bounding box center [820, 641] width 397 height 39
checkbox input "true"
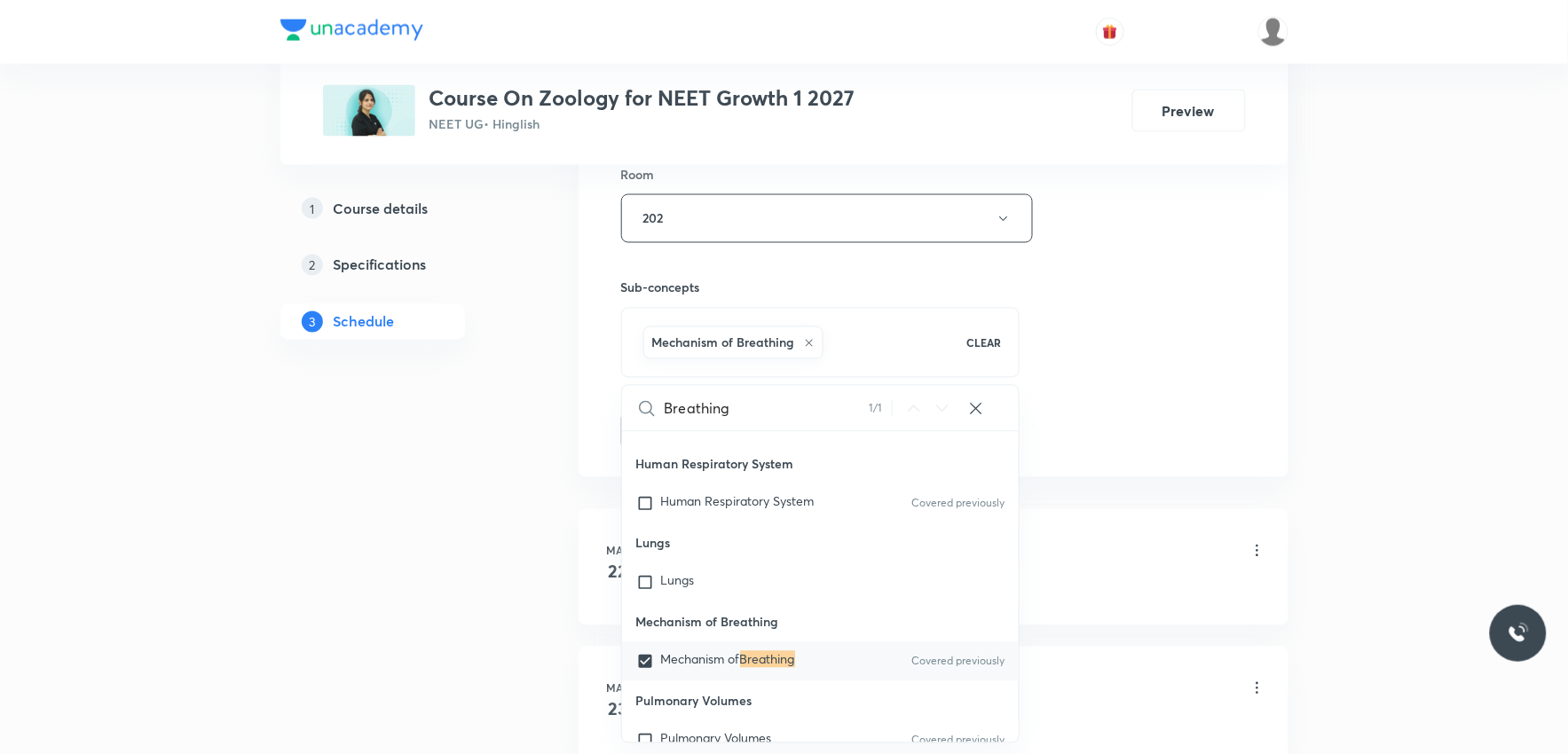
click at [1141, 300] on div "Session 51 Live class Session title 31/99 Breathing and Exchange of Gases ​ Sch…" at bounding box center [933, 22] width 625 height 854
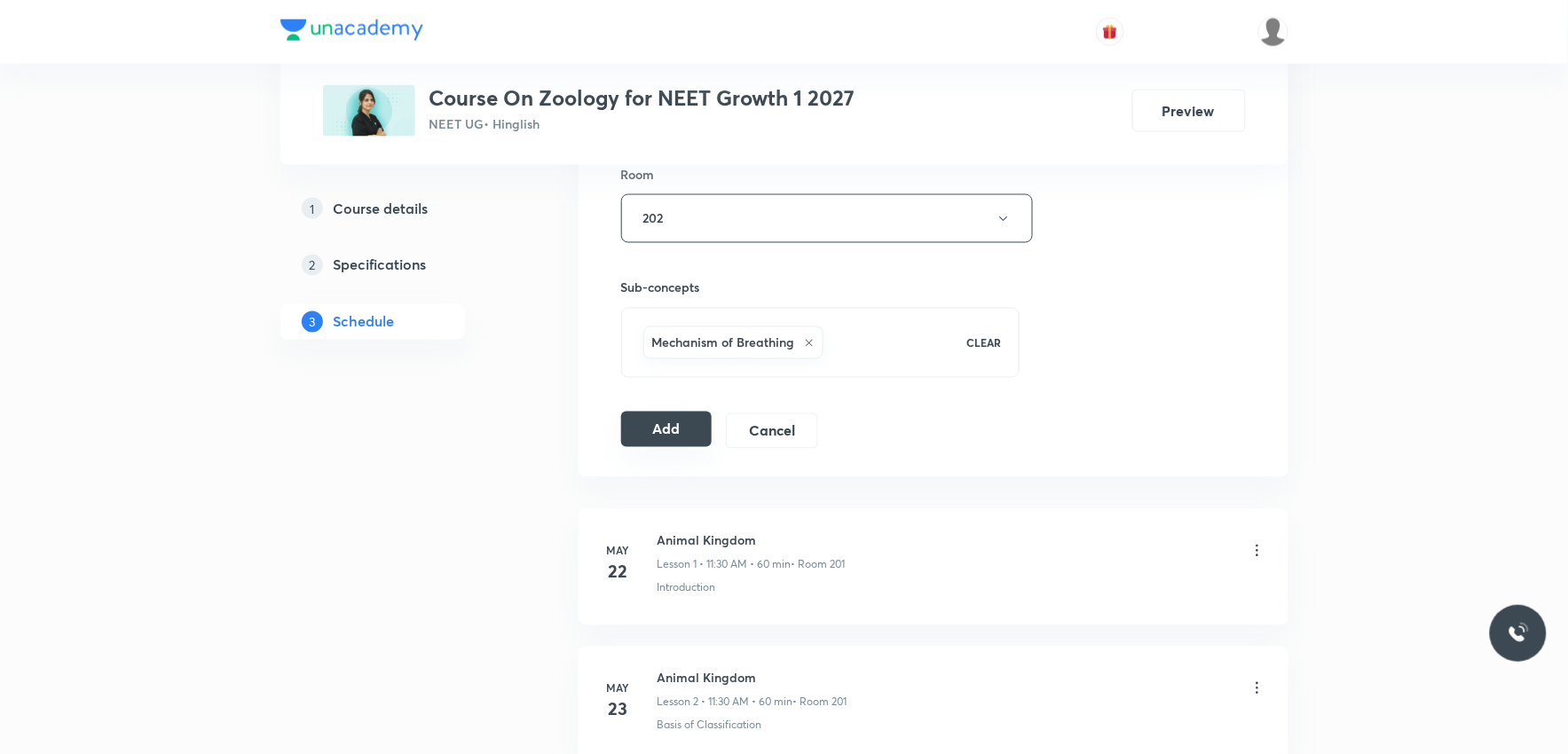
drag, startPoint x: 672, startPoint y: 423, endPoint x: 689, endPoint y: 422, distance: 17.0
click at [672, 424] on button "Add" at bounding box center [667, 430] width 91 height 35
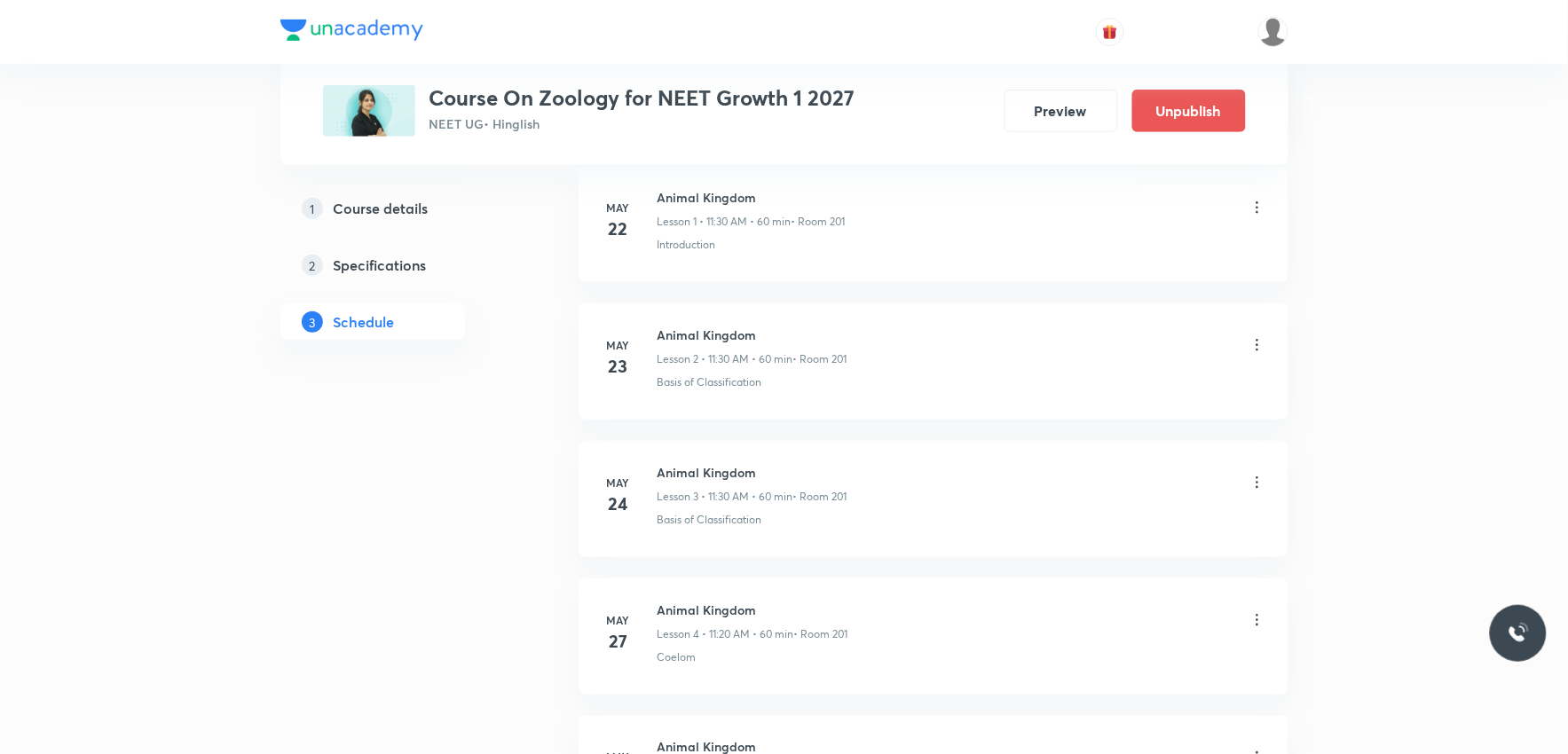
scroll to position [6874, 0]
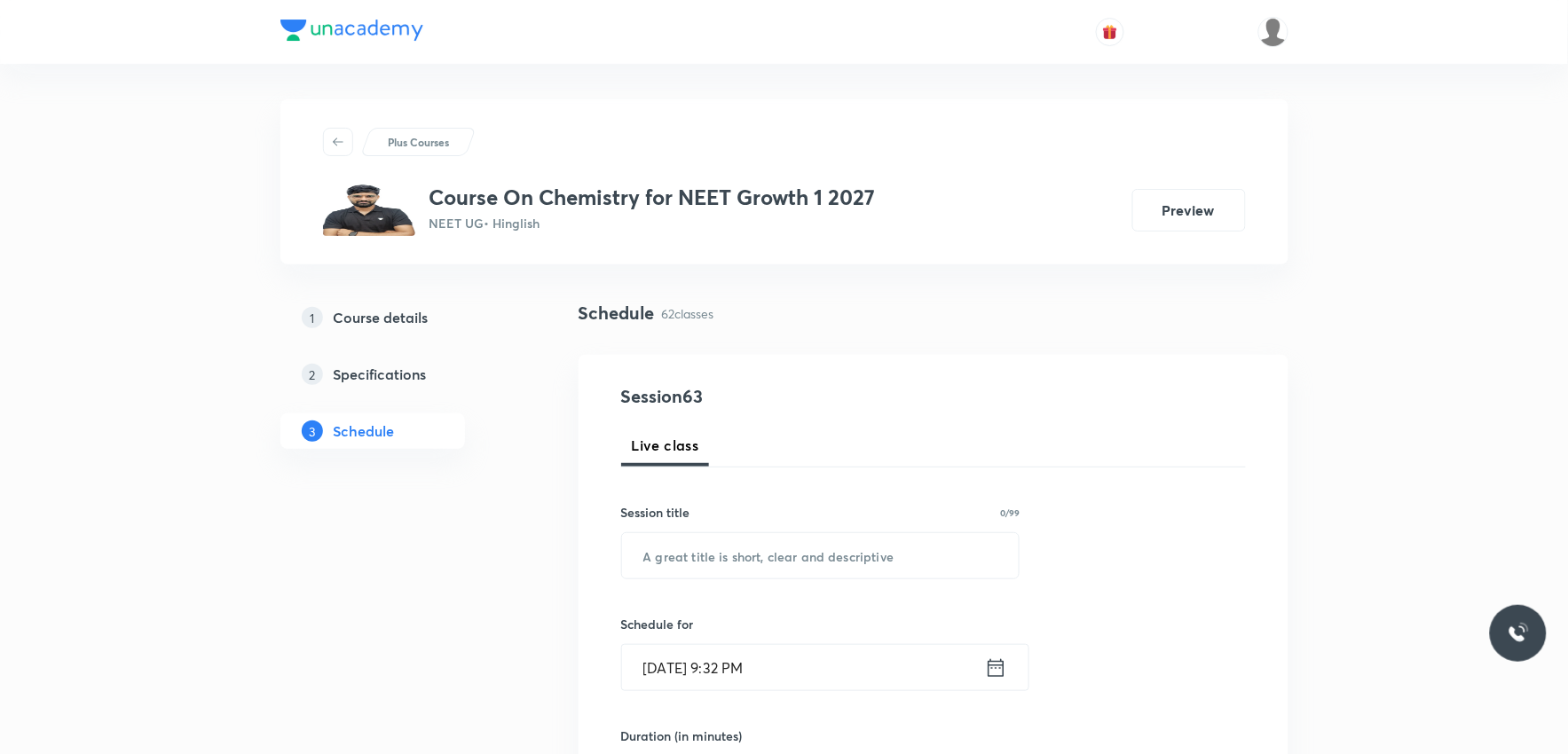
scroll to position [9205, 0]
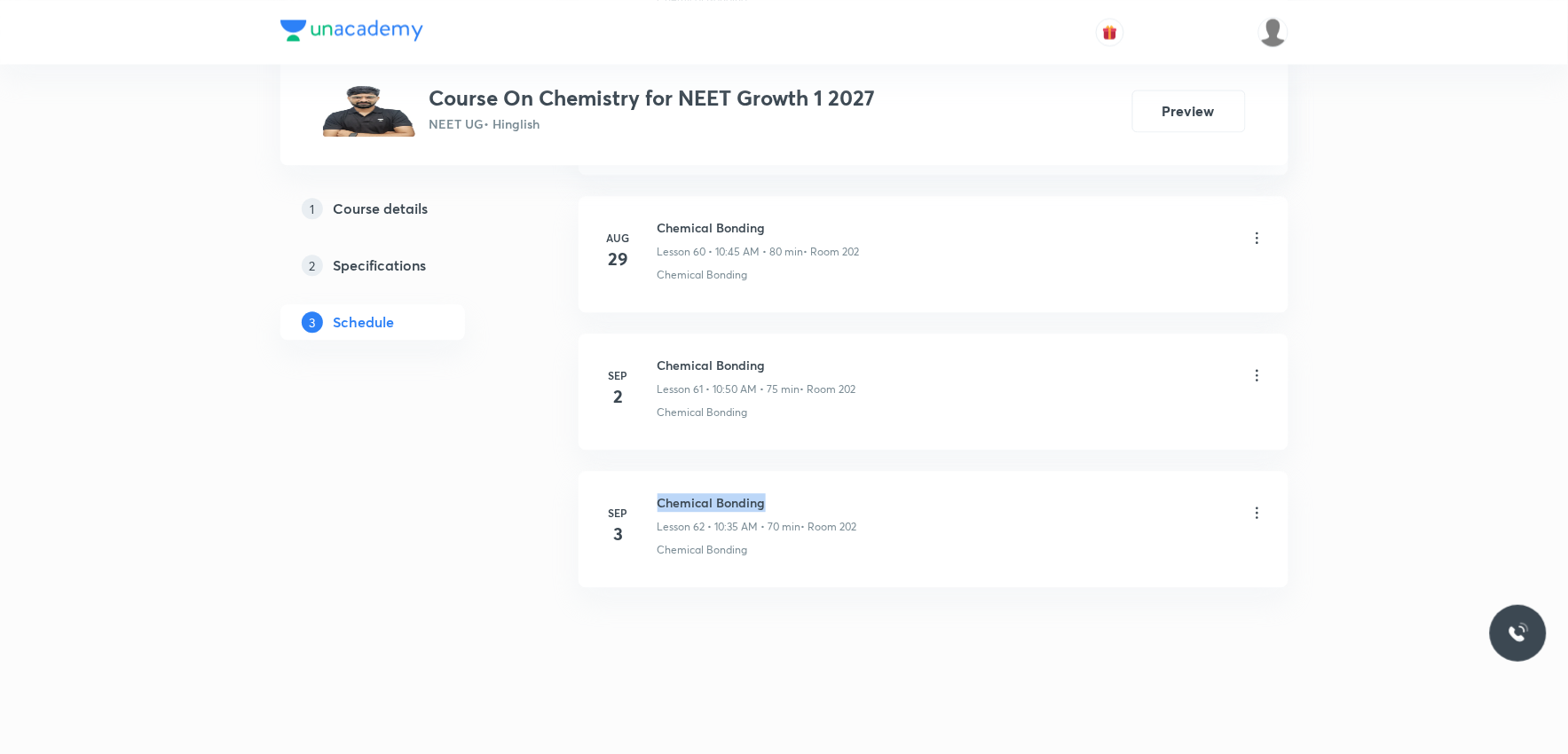
drag, startPoint x: 659, startPoint y: 504, endPoint x: 786, endPoint y: 494, distance: 127.4
click at [786, 494] on h6 "Chemical Bonding" at bounding box center [757, 502] width 199 height 19
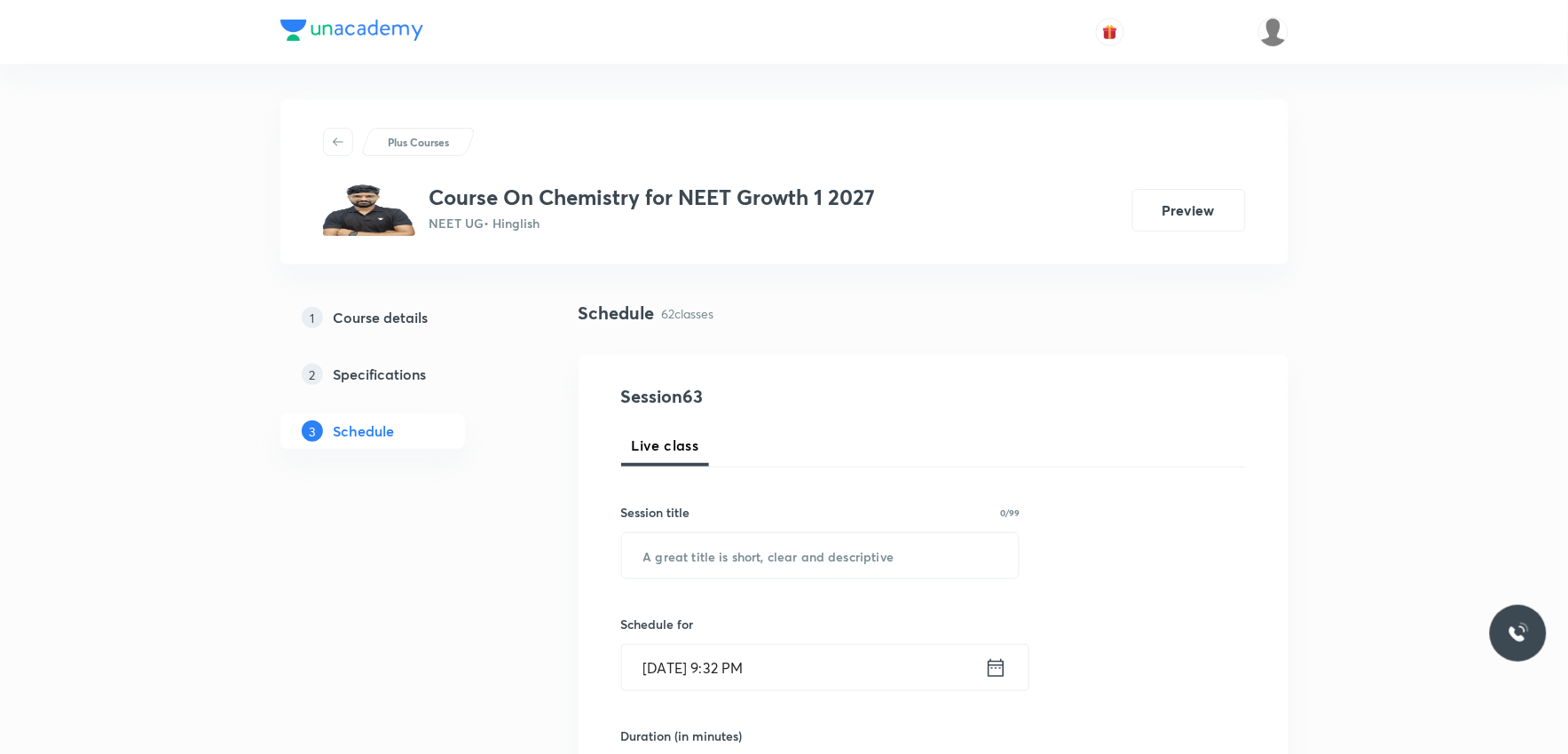
scroll to position [197, 0]
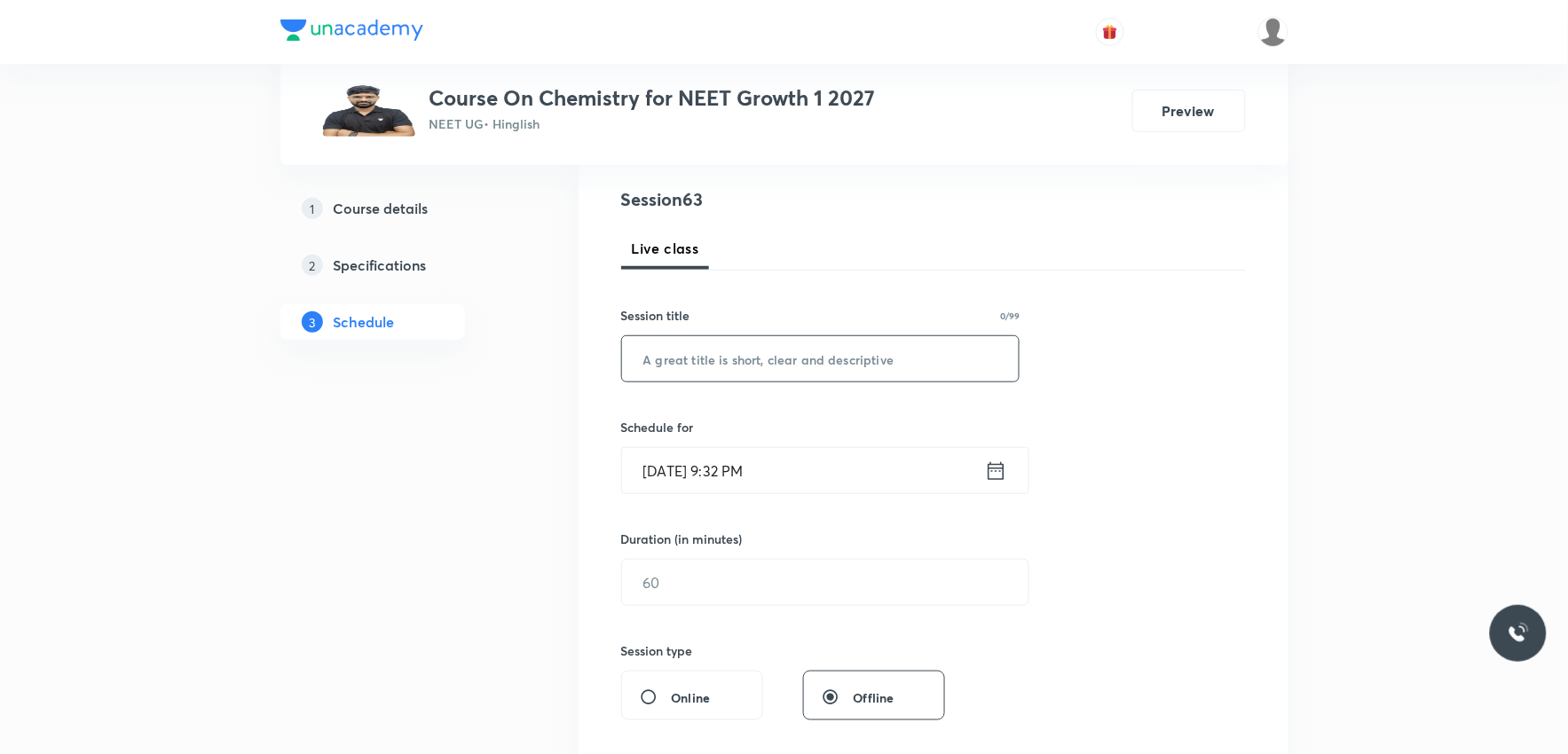
click at [838, 366] on input "text" at bounding box center [820, 359] width 397 height 46
paste input "thermodynamics"
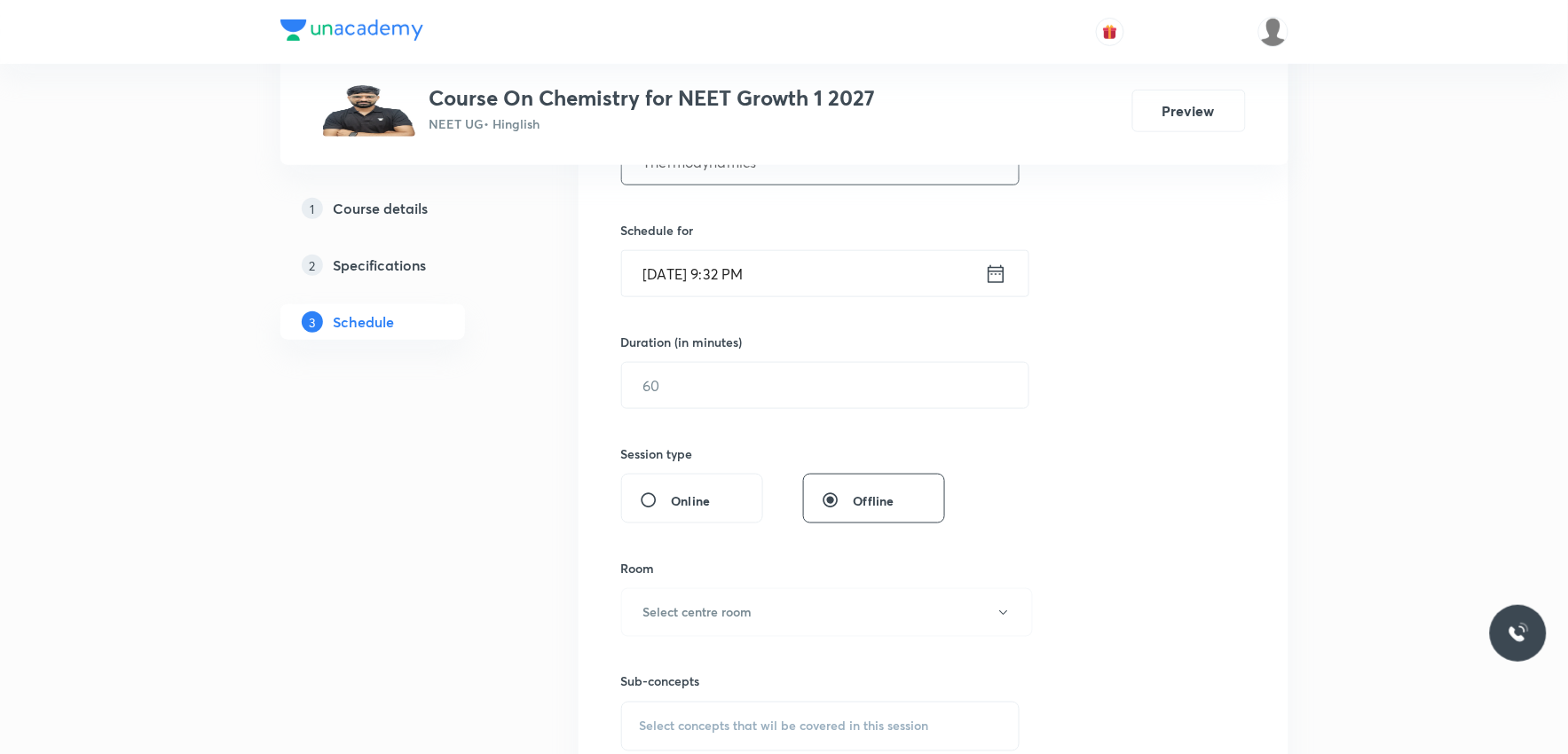
type input "Thermodynamics"
click at [714, 277] on input "Sep 3, 2025, 9:32 PM" at bounding box center [803, 273] width 363 height 46
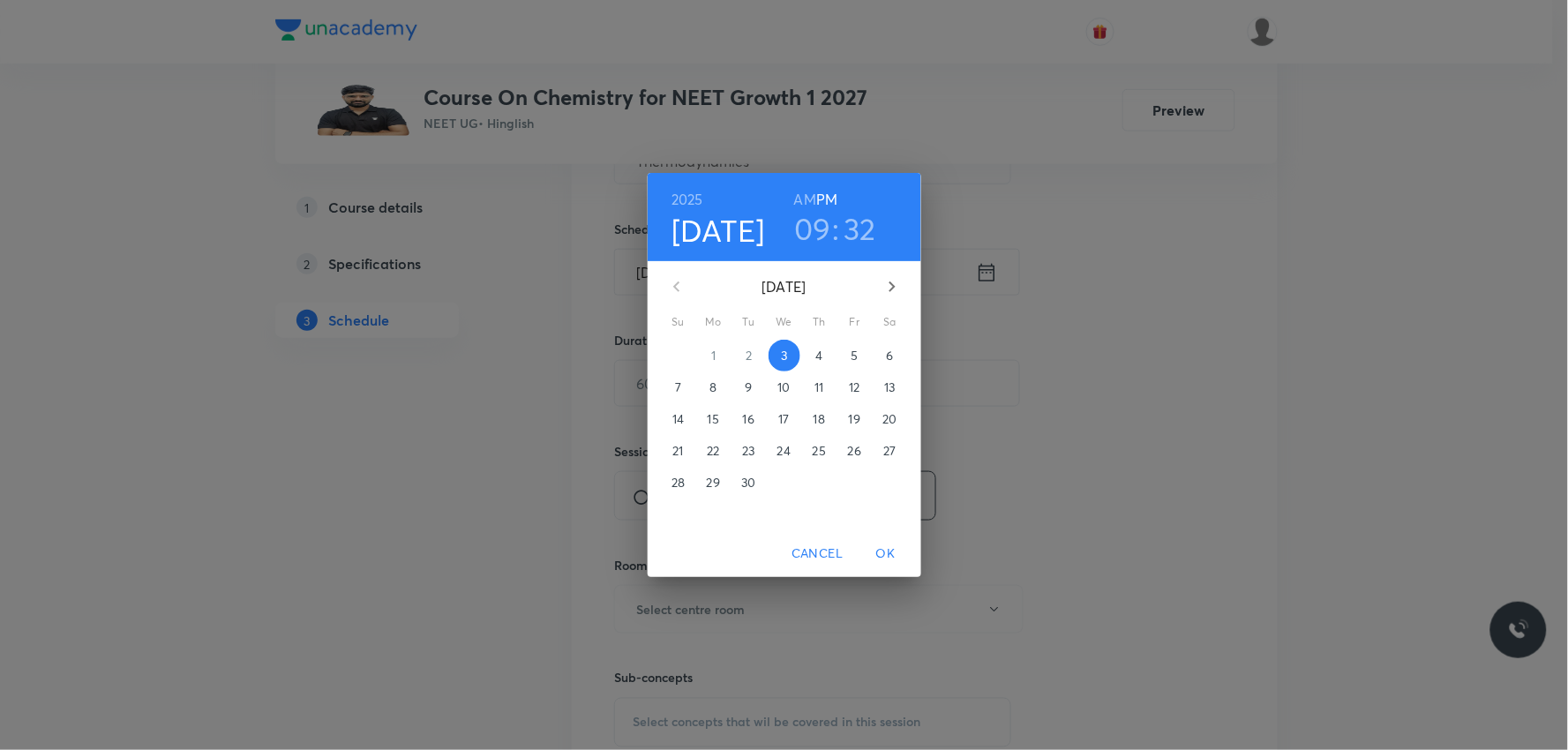
click at [817, 356] on p "4" at bounding box center [819, 355] width 7 height 18
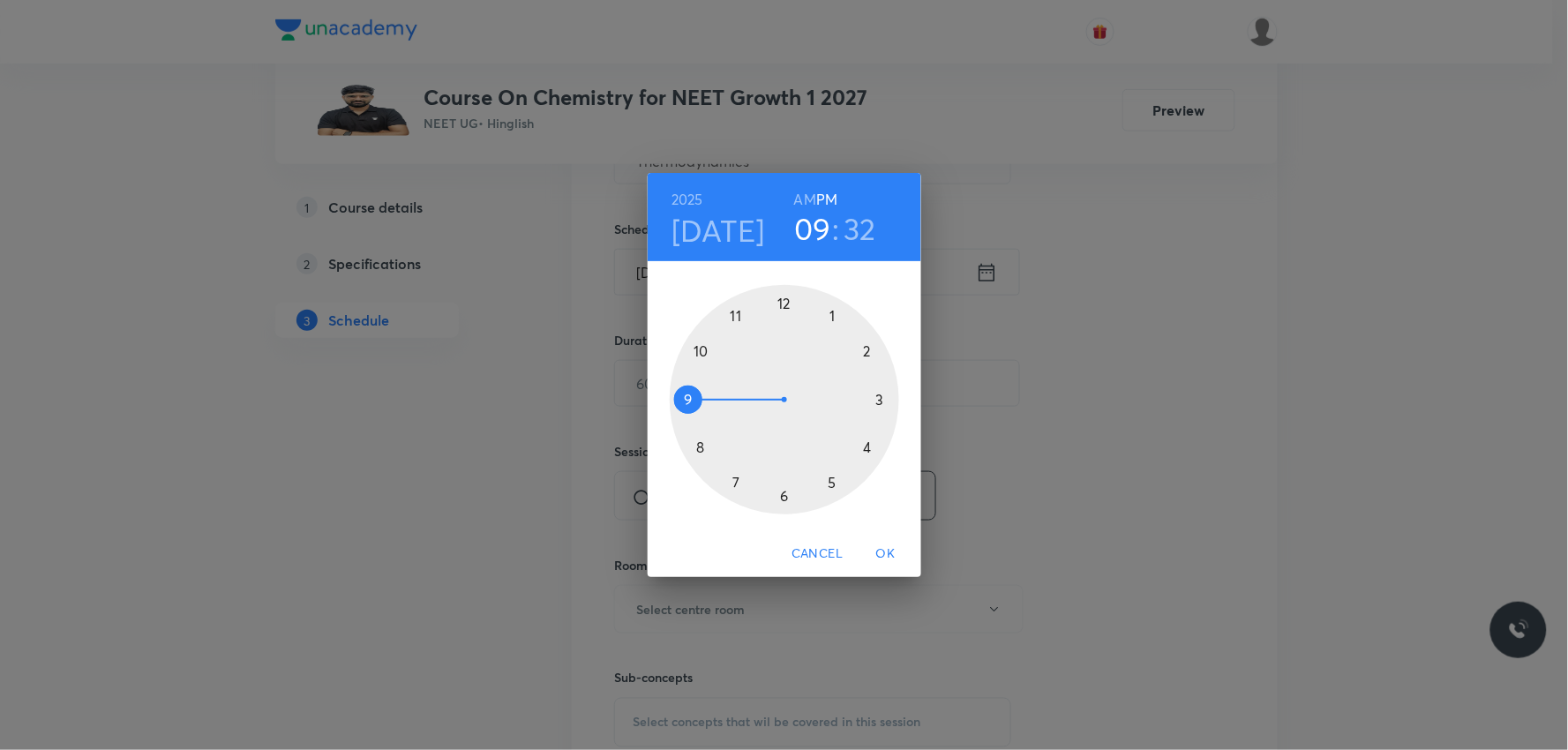
click at [807, 196] on h6 "AM" at bounding box center [805, 199] width 22 height 25
drag, startPoint x: 683, startPoint y: 416, endPoint x: 708, endPoint y: 375, distance: 48.0
click at [708, 375] on div at bounding box center [785, 400] width 230 height 230
drag, startPoint x: 763, startPoint y: 491, endPoint x: 729, endPoint y: 495, distance: 34.2
click at [729, 495] on div at bounding box center [785, 400] width 230 height 230
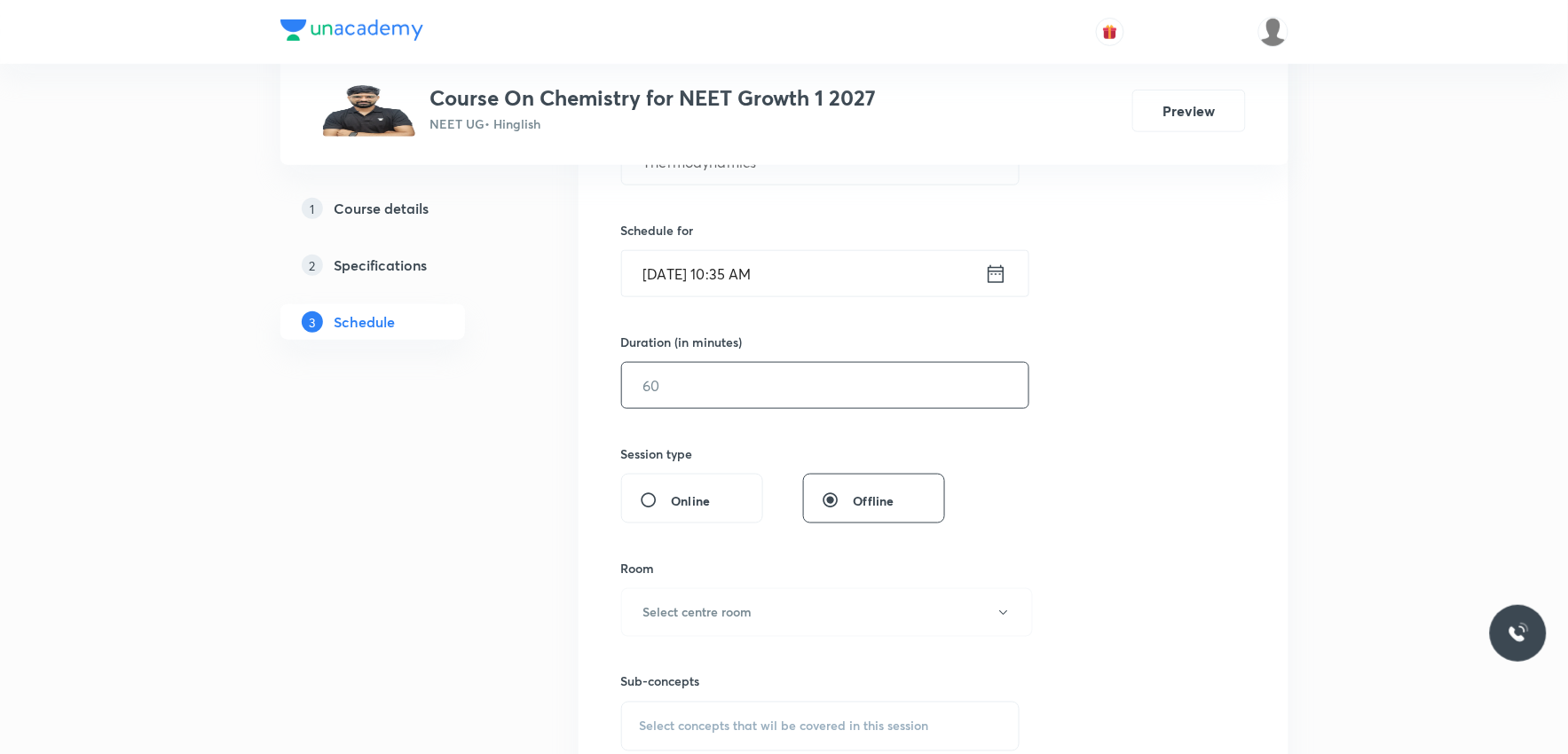
click at [750, 401] on input "text" at bounding box center [825, 385] width 406 height 46
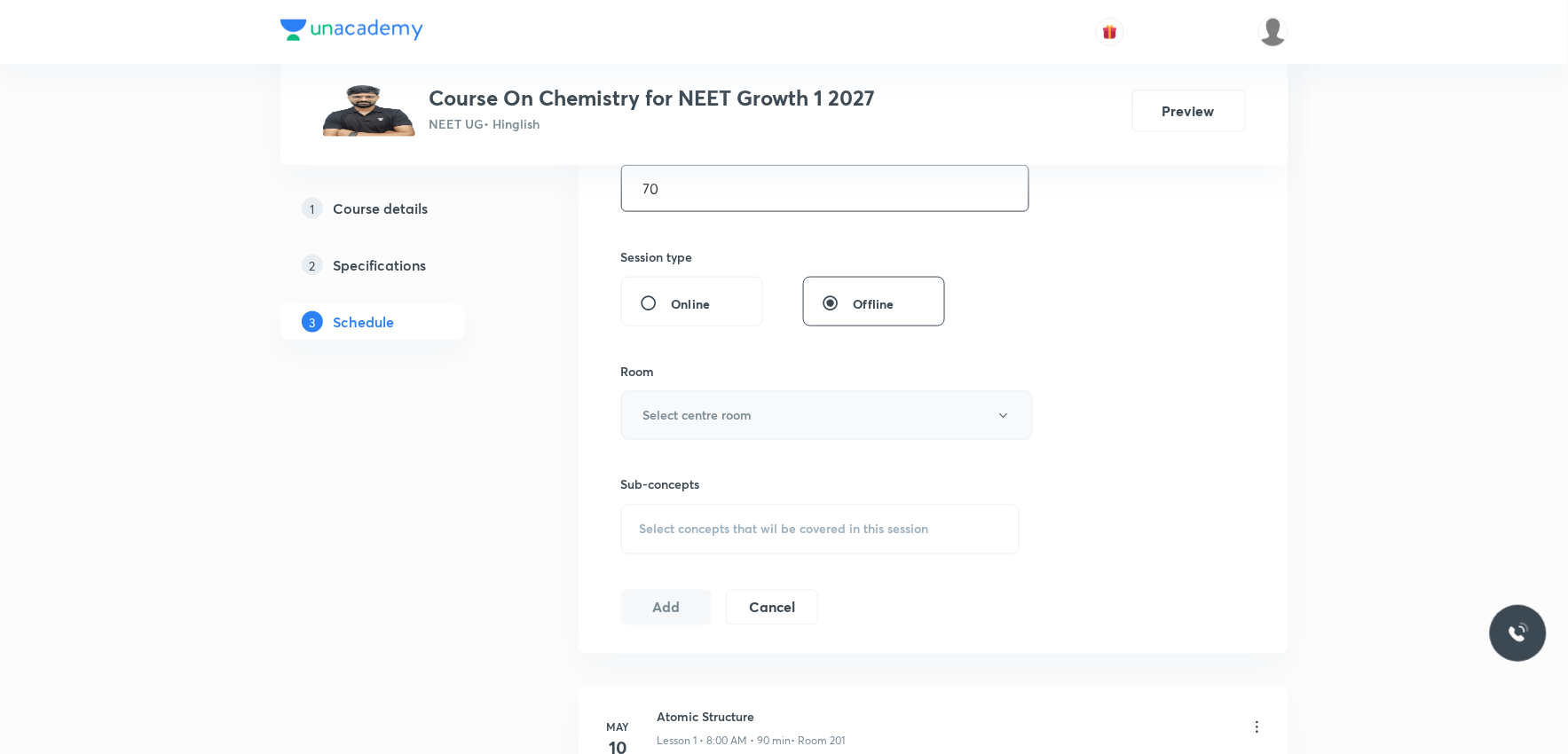
scroll to position [690, 0]
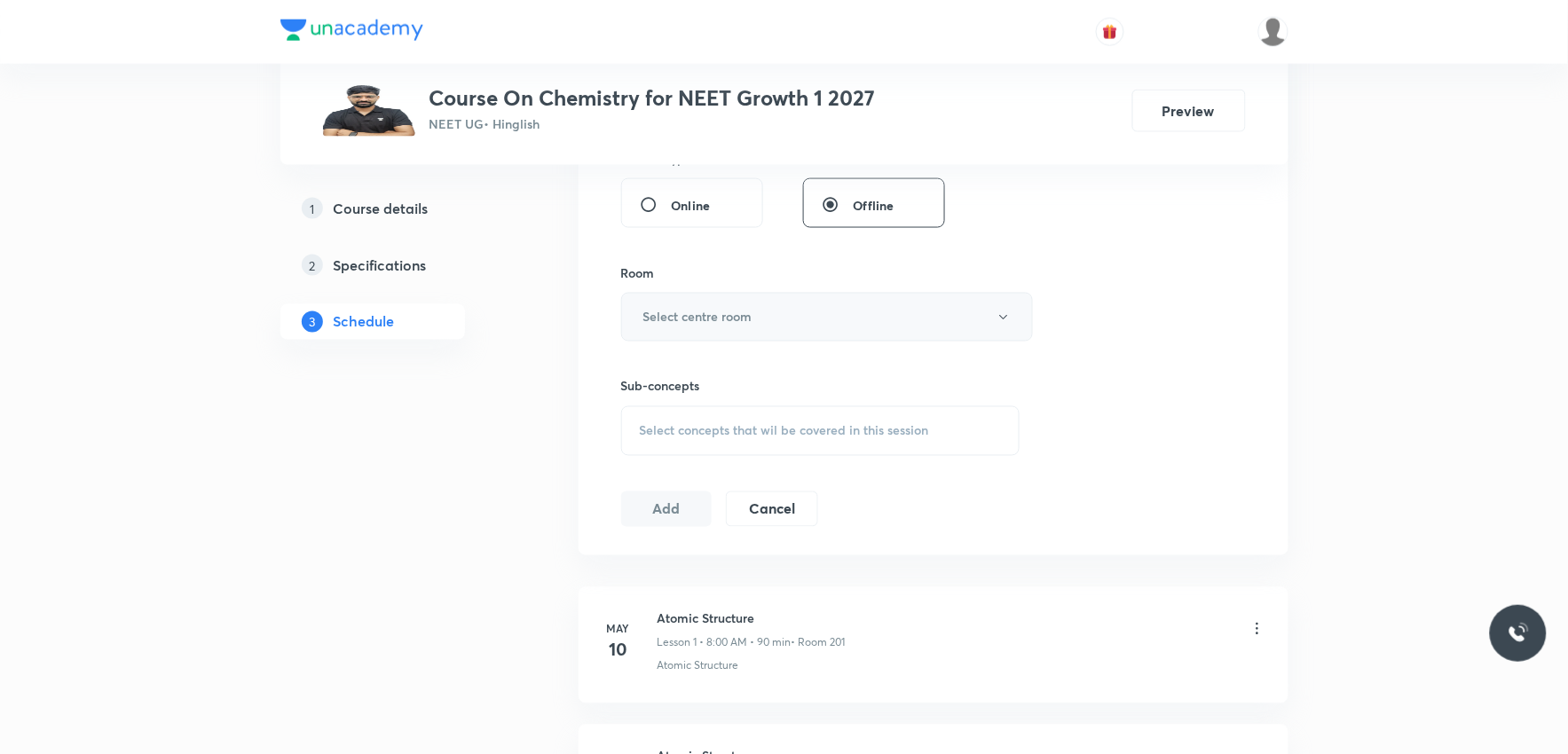
type input "70"
click at [846, 324] on button "Select centre room" at bounding box center [827, 317] width 412 height 48
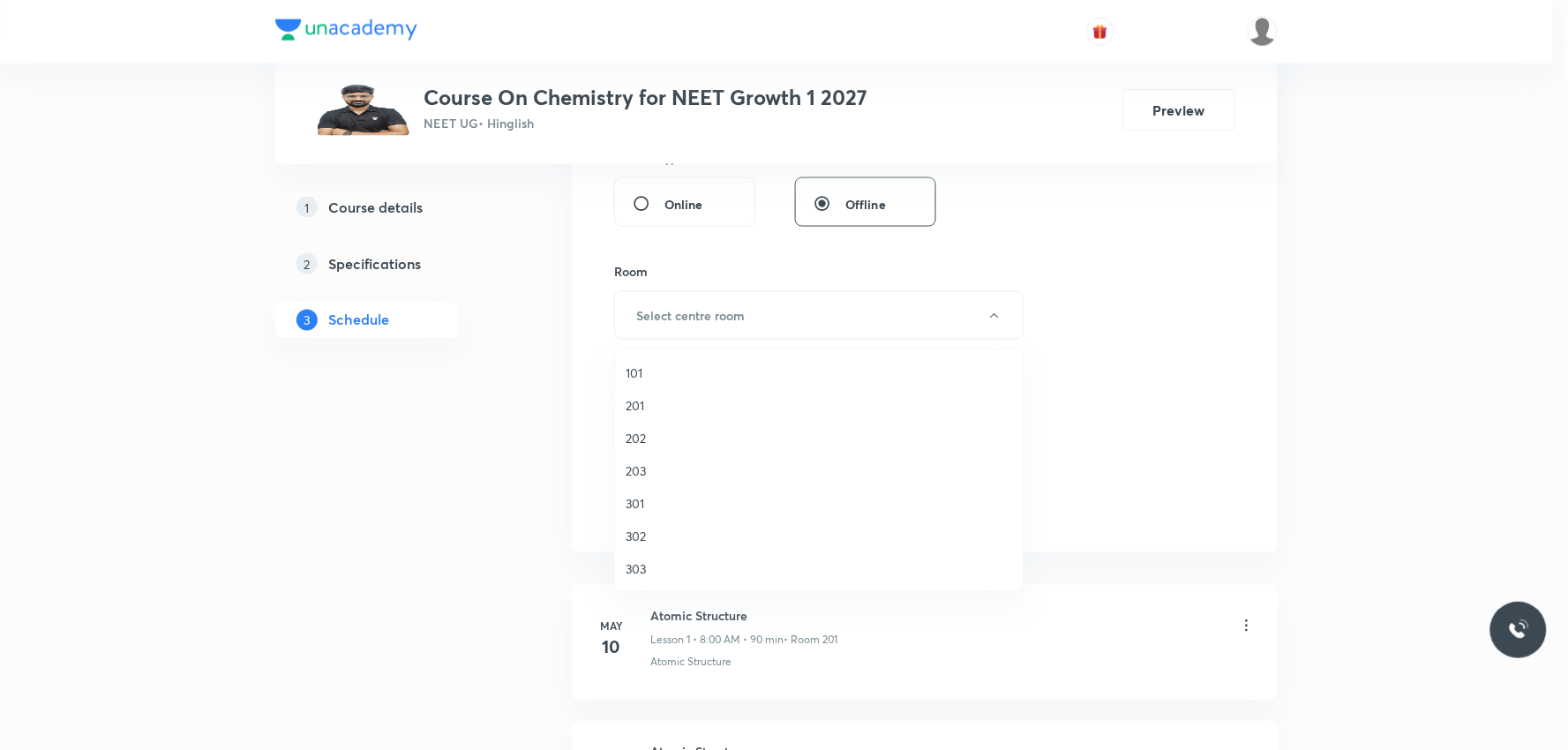
drag, startPoint x: 672, startPoint y: 430, endPoint x: 751, endPoint y: 435, distance: 79.2
click at [671, 431] on span "202" at bounding box center [818, 439] width 386 height 19
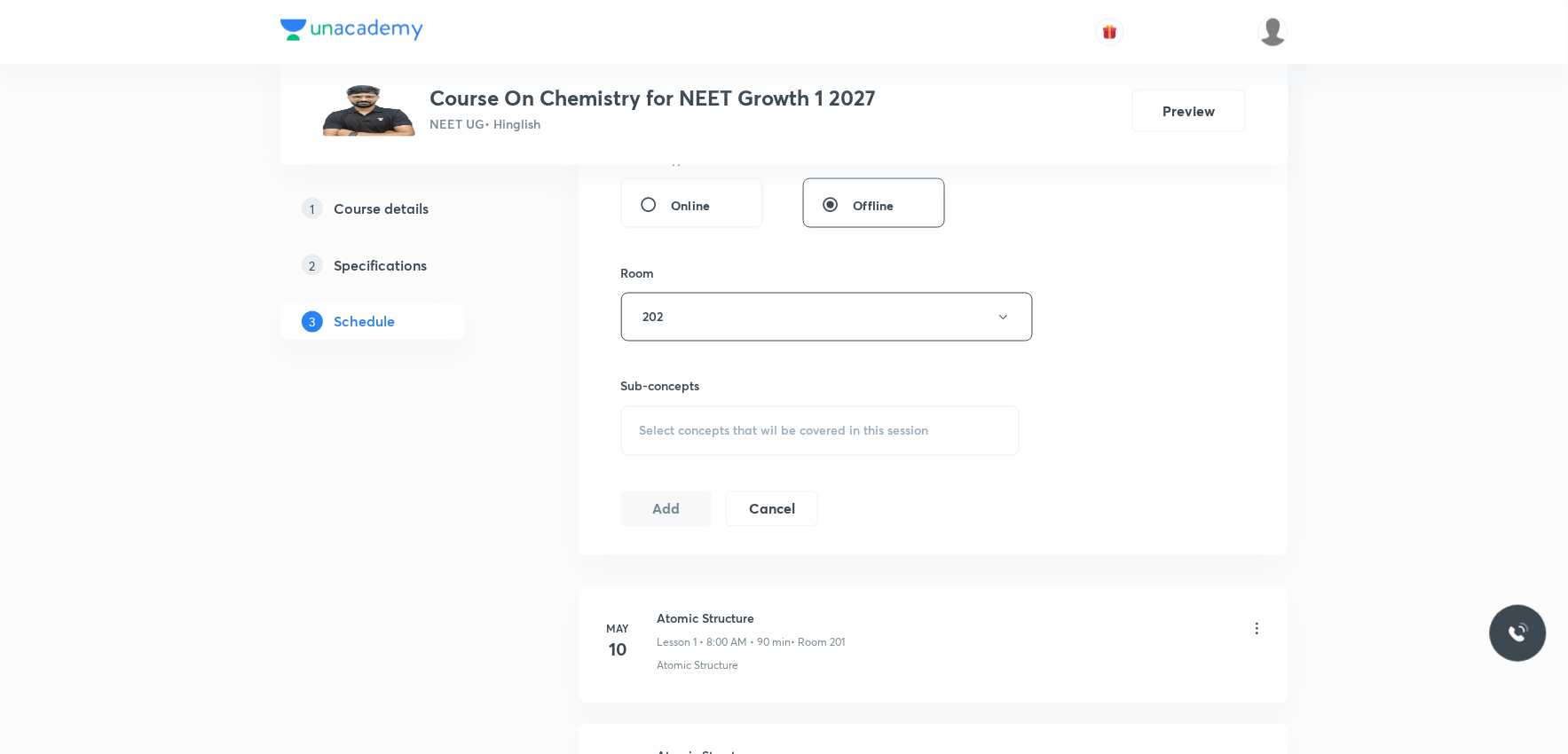
click at [781, 453] on div "Select concepts that wil be covered in this session" at bounding box center [820, 431] width 399 height 49
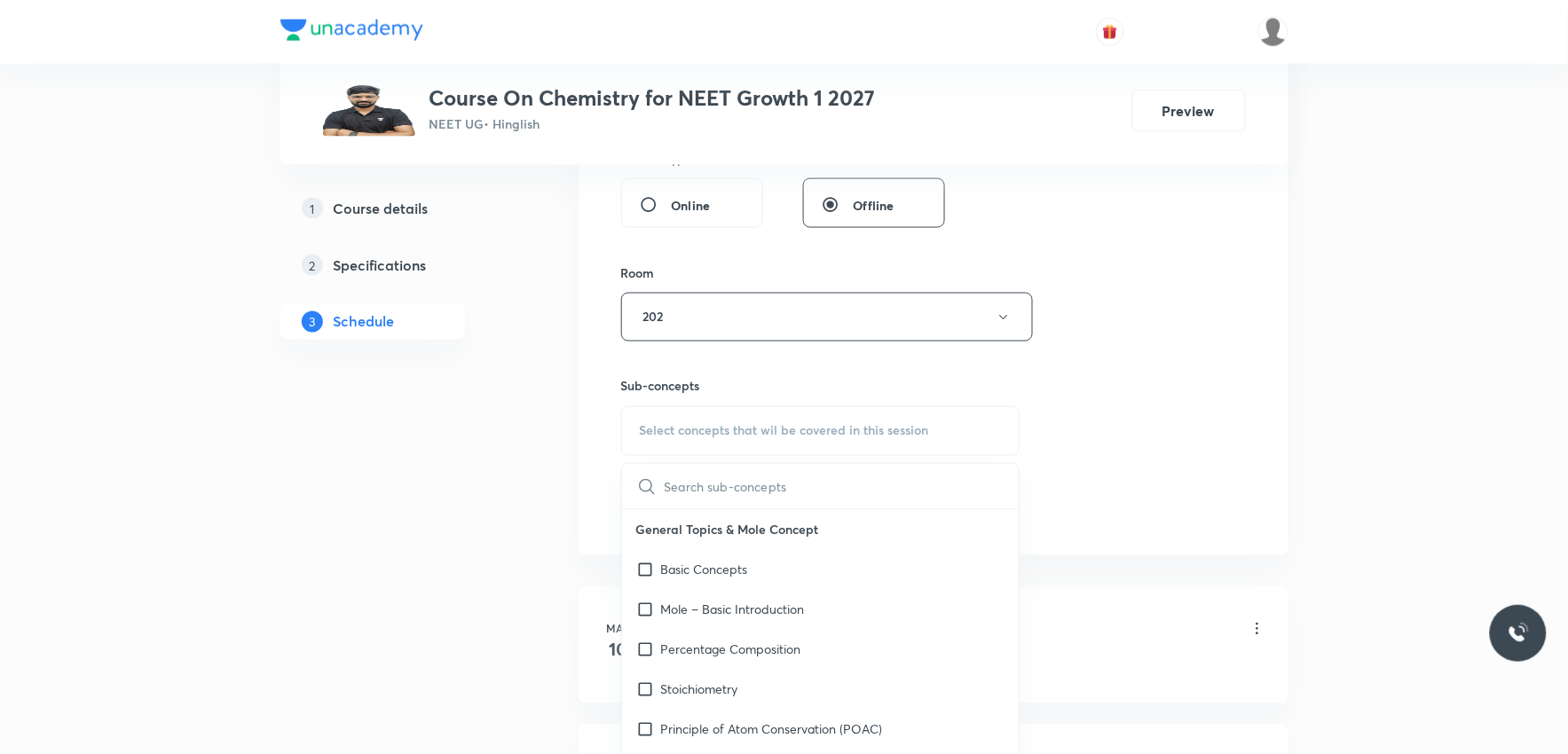
paste input "thermodynamics"
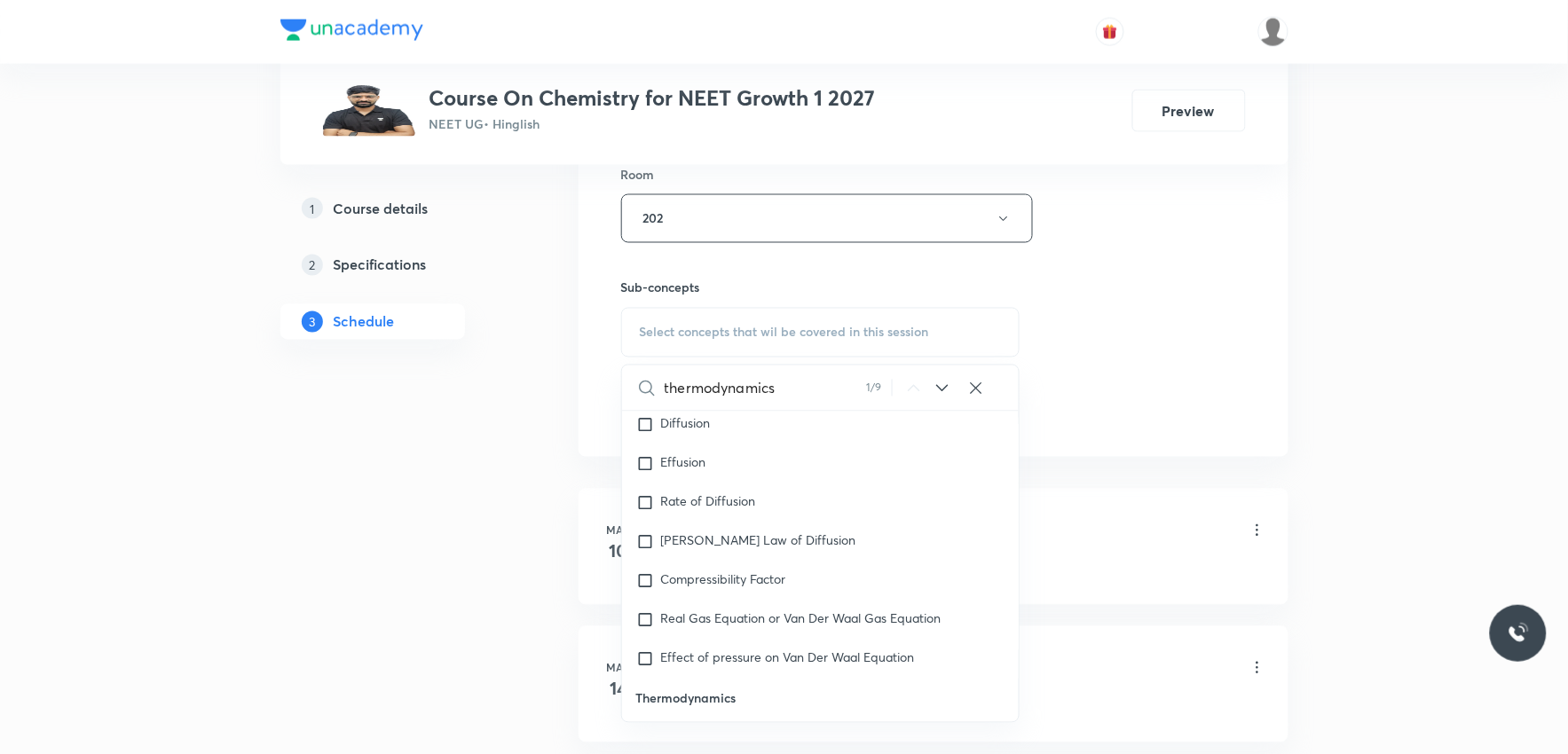
scroll to position [15067, 0]
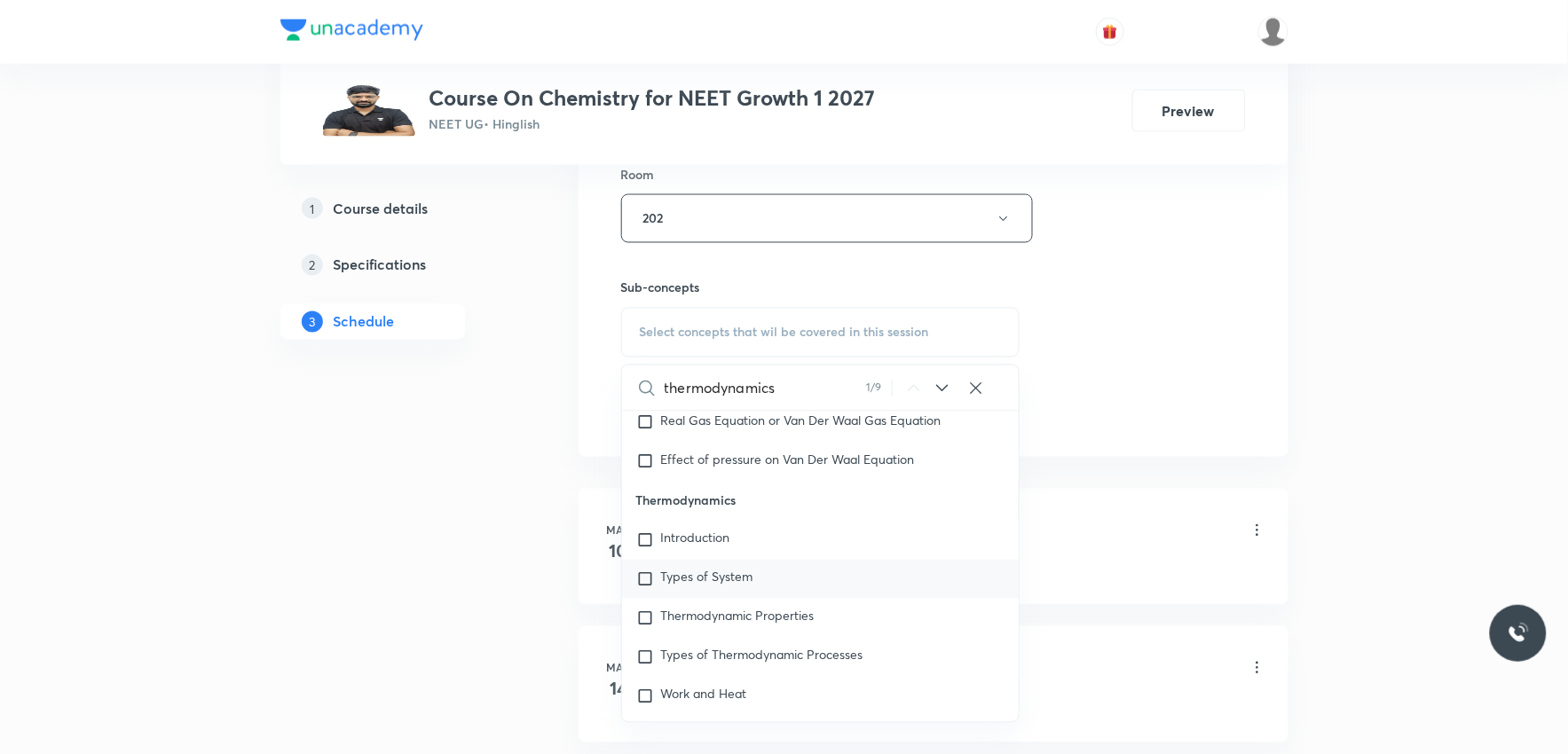
type input "thermodynamics"
click at [698, 585] on span "Types of System" at bounding box center [707, 577] width 92 height 17
checkbox input "true"
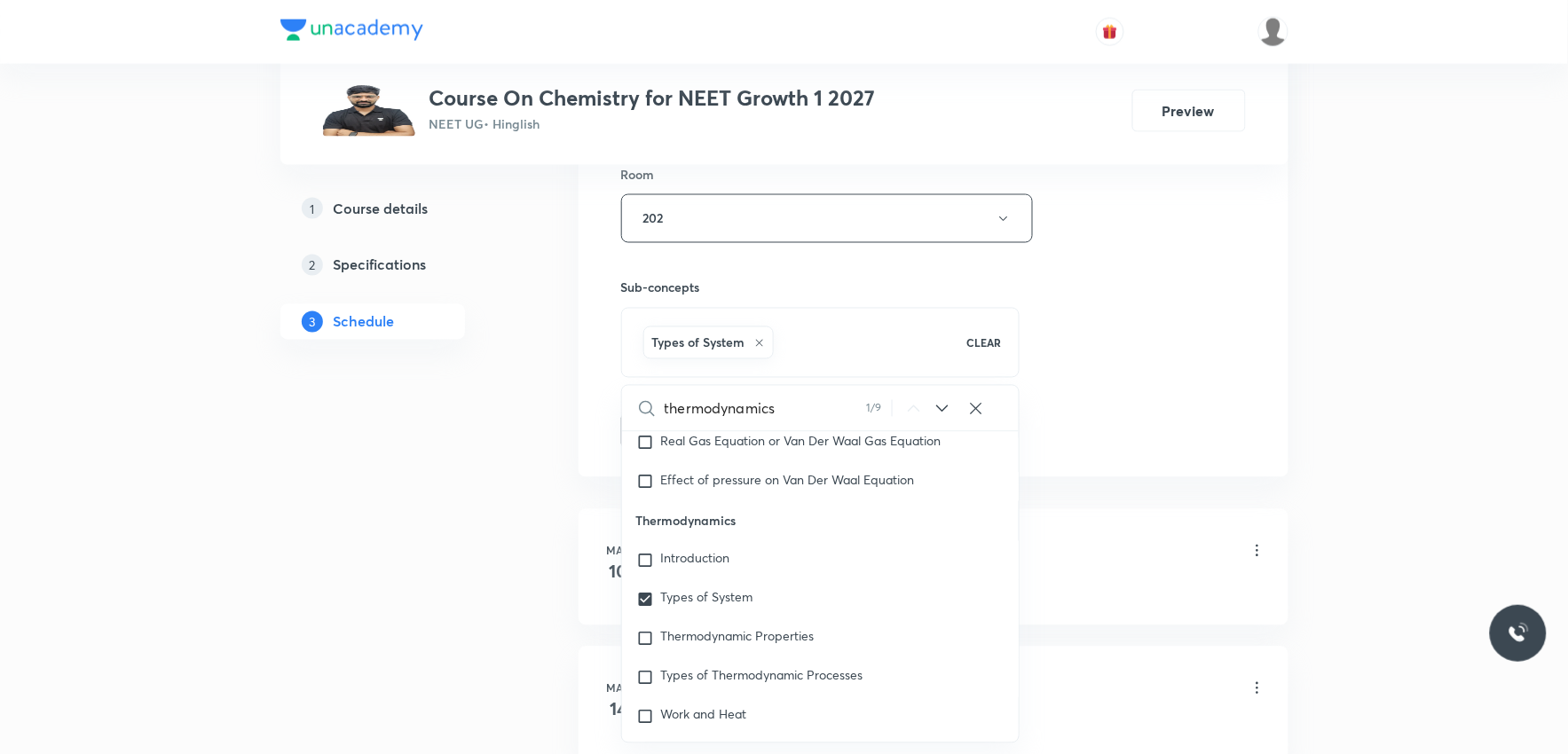
click at [1157, 250] on div "Session 63 Live class Session title 14/99 Thermodynamics ​ Schedule for Sep 4, …" at bounding box center [933, 22] width 625 height 854
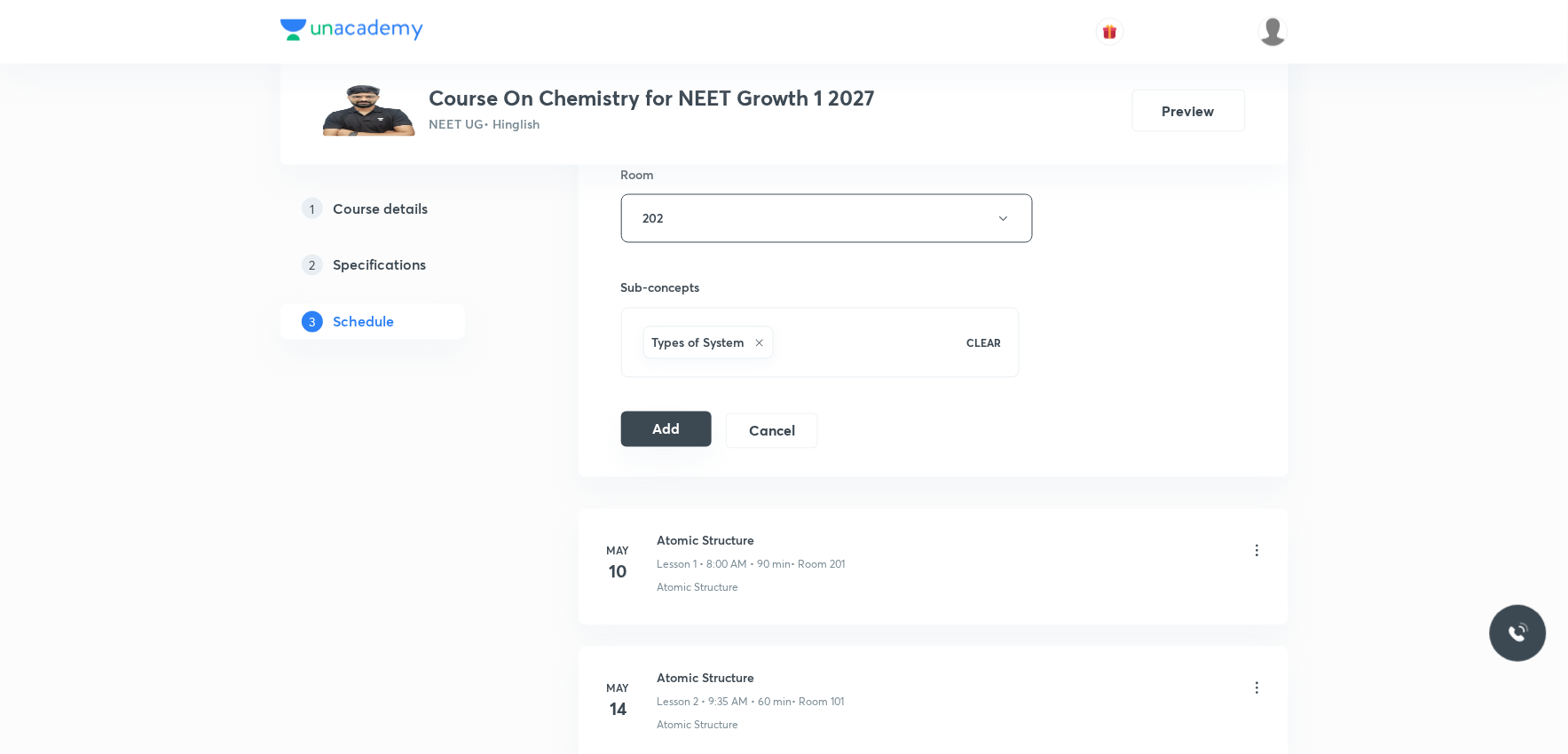
click at [675, 424] on button "Add" at bounding box center [667, 430] width 91 height 35
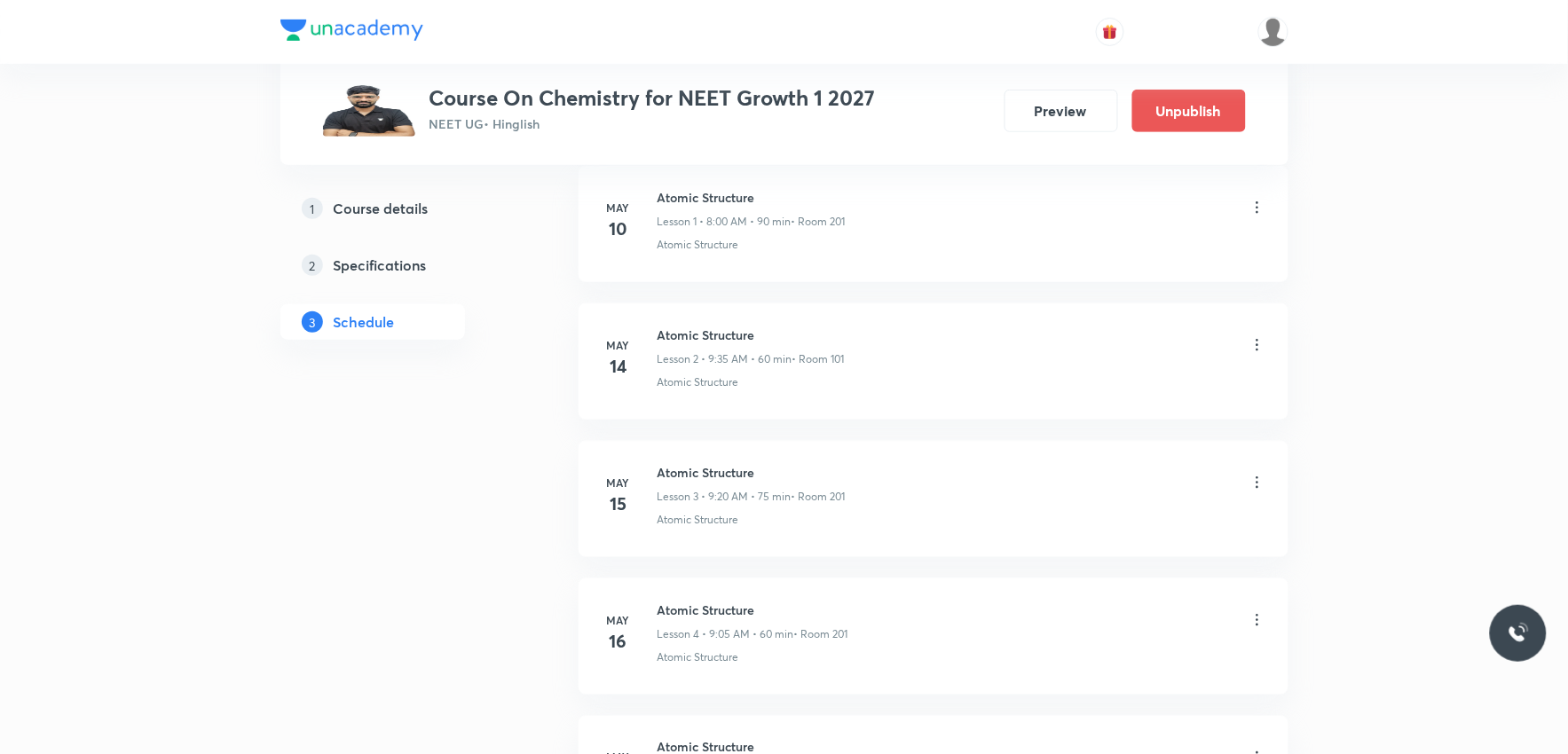
scroll to position [8527, 0]
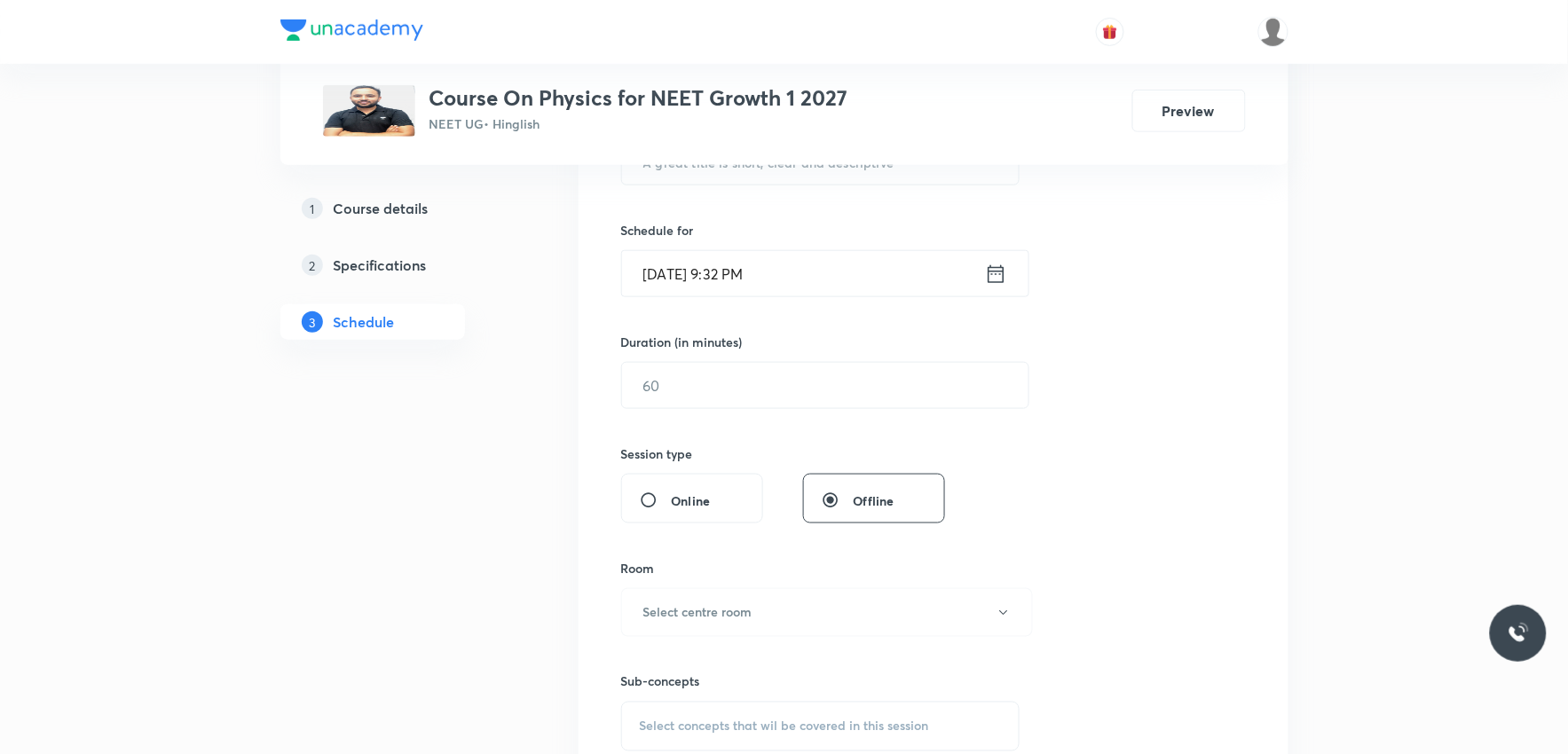
scroll to position [690, 0]
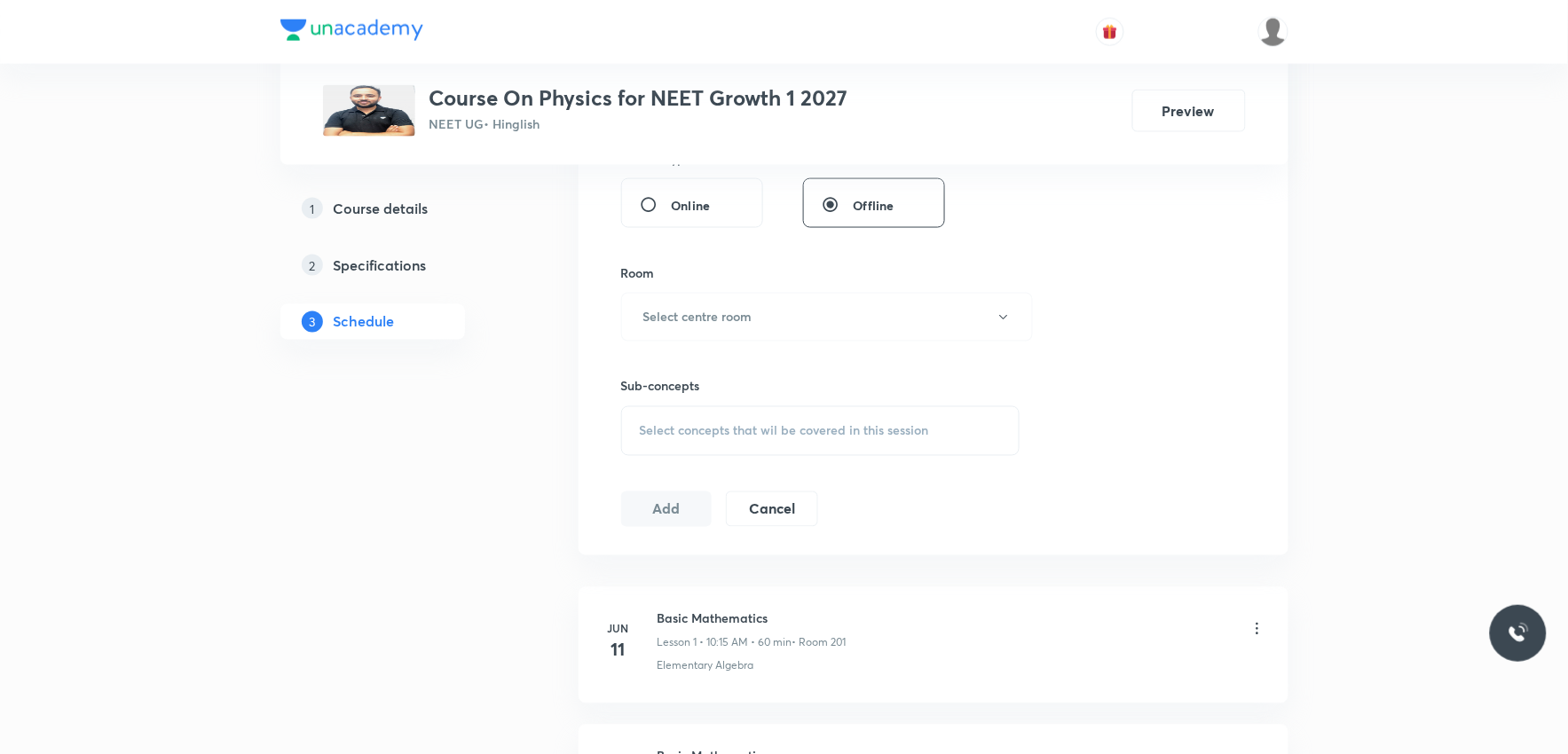
click at [772, 424] on span "Select concepts that wil be covered in this session" at bounding box center [784, 431] width 289 height 14
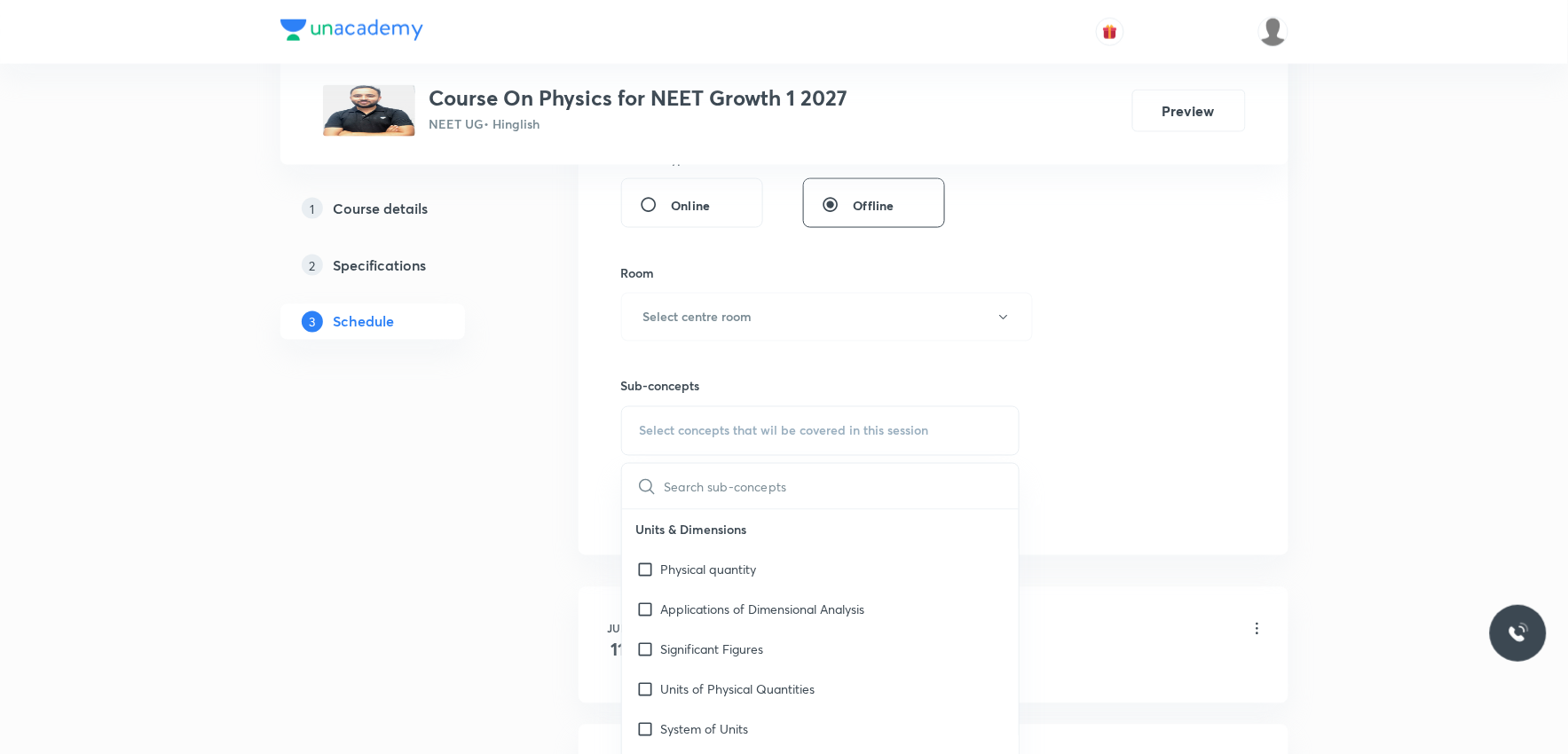
click at [1026, 229] on div "Session 37 Live class Session title 0/99 ​ Schedule for [DATE] 9:32 PM ​ Durati…" at bounding box center [933, 111] width 625 height 833
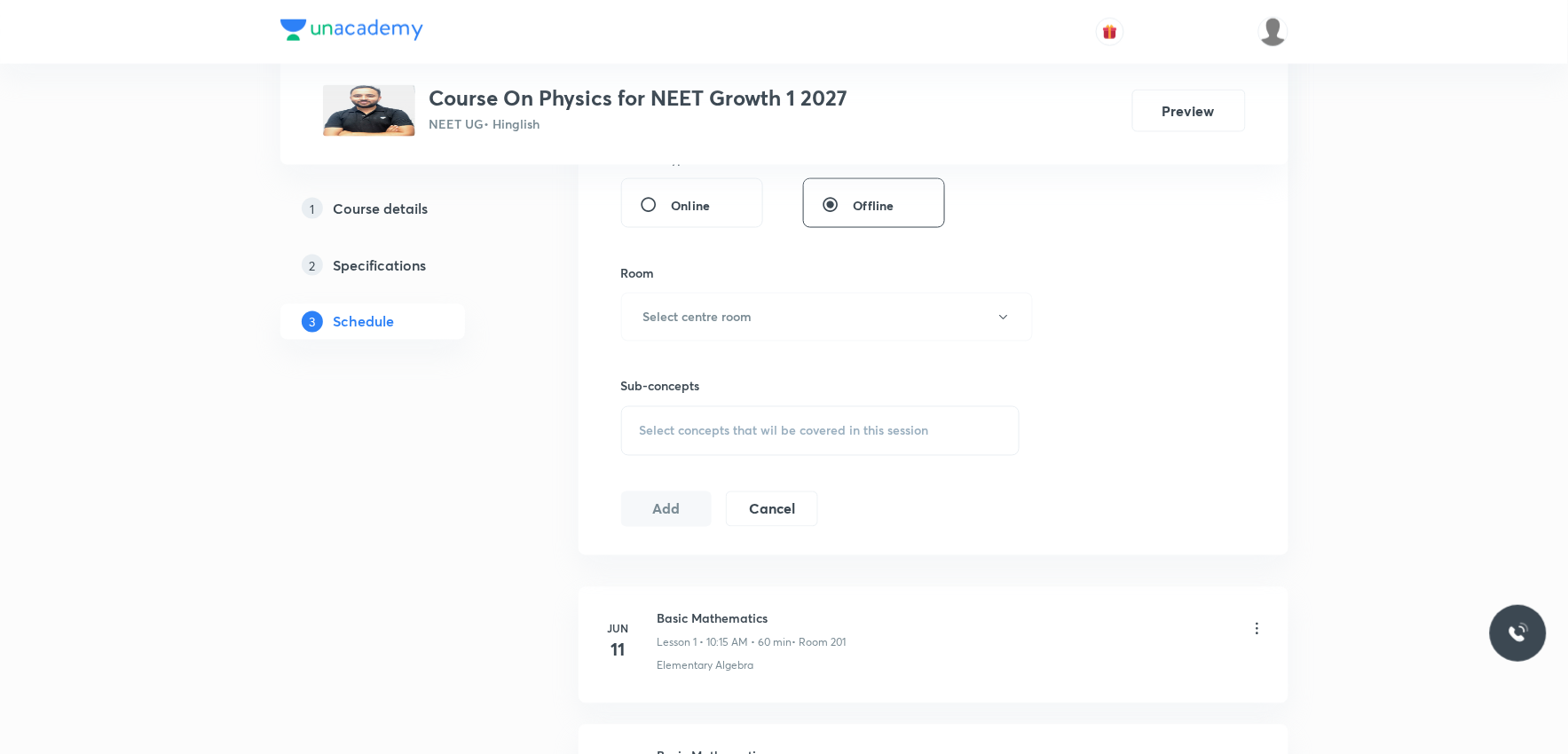
scroll to position [5626, 0]
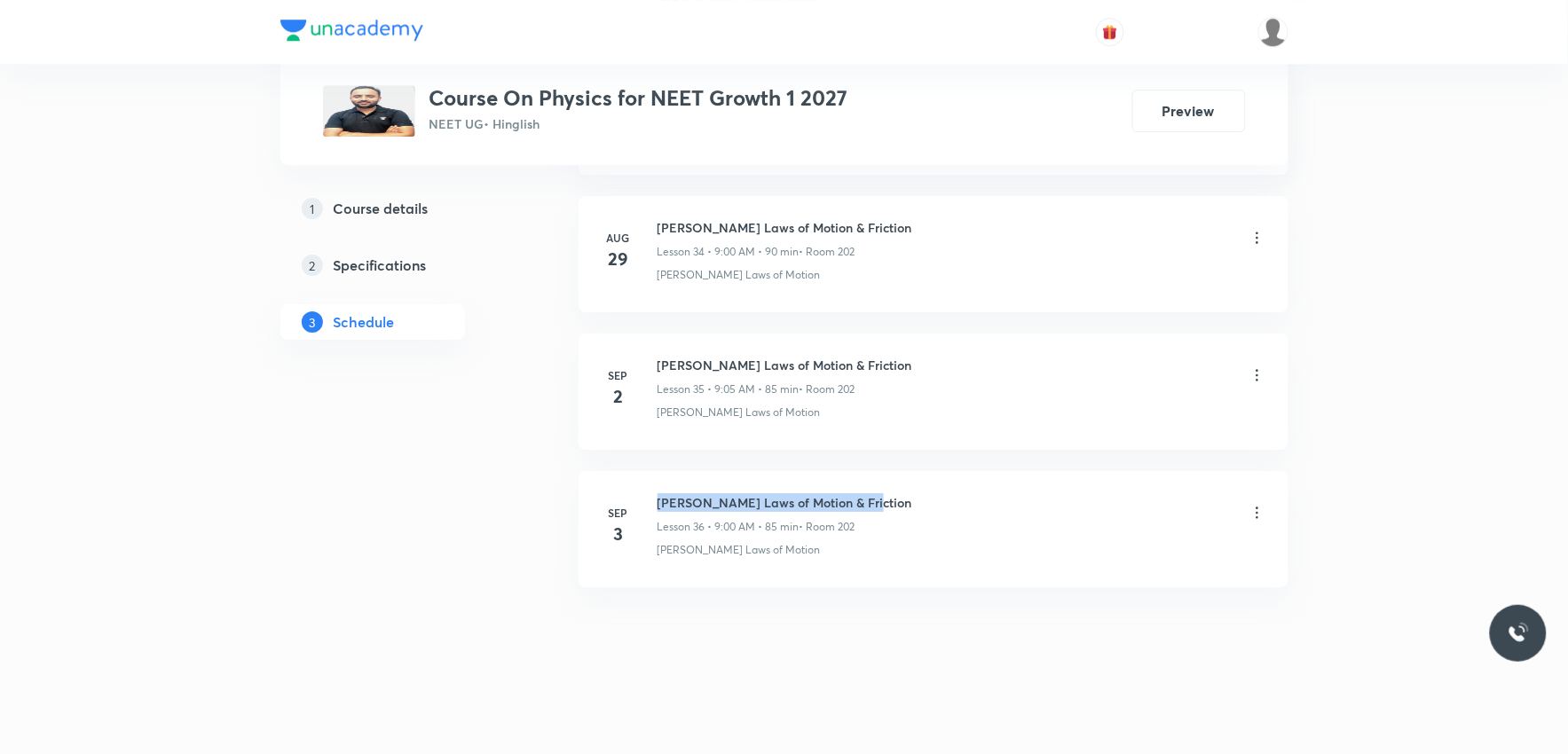
drag, startPoint x: 658, startPoint y: 503, endPoint x: 958, endPoint y: 495, distance: 300.1
click at [958, 495] on div "[PERSON_NAME] Laws of Motion & Friction Lesson 36 • 9:00 AM • 85 min • Room 202" at bounding box center [961, 514] width 609 height 42
copy h6 "[PERSON_NAME] Laws of Motion & Friction"
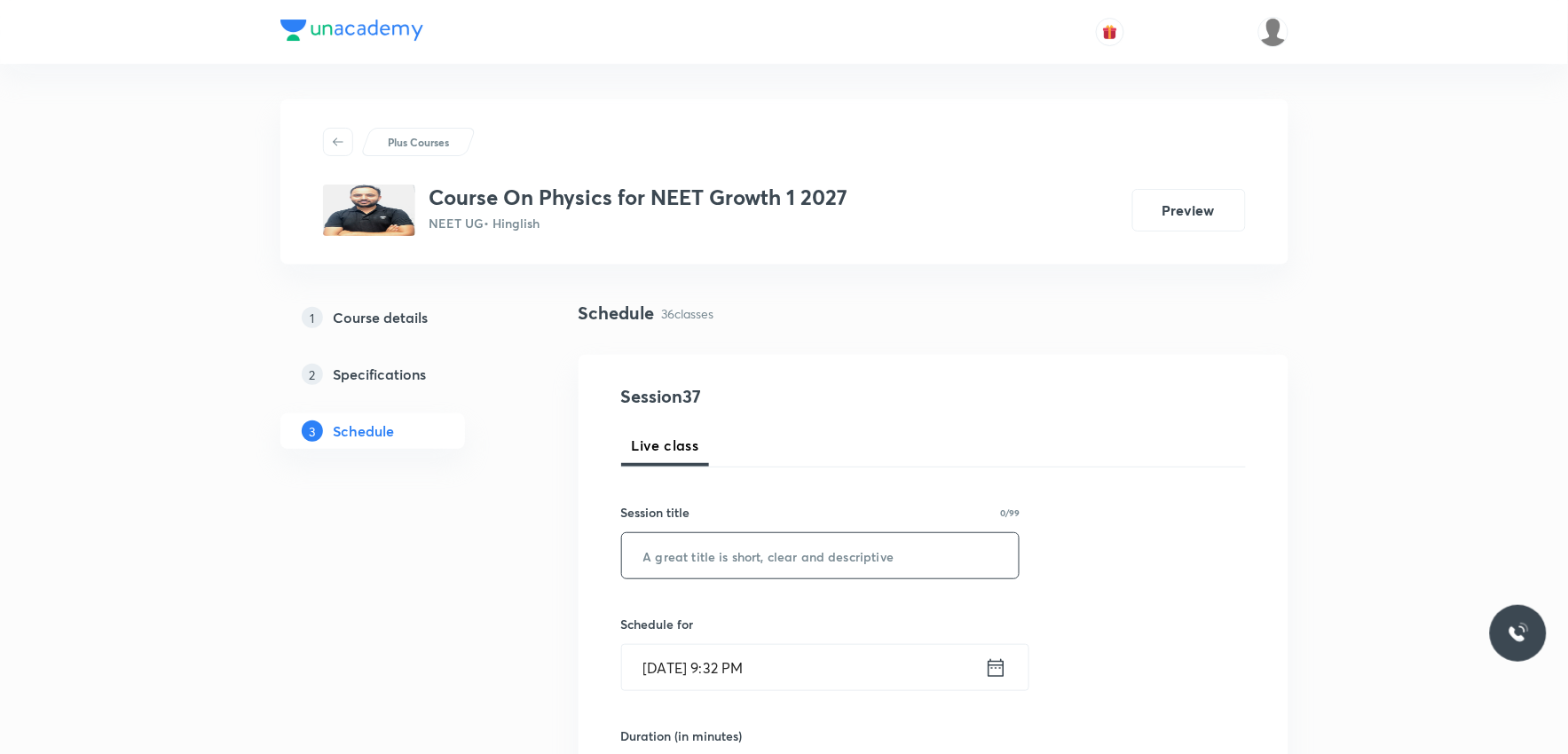
click at [843, 557] on input "text" at bounding box center [820, 555] width 397 height 46
paste input "[PERSON_NAME] Laws of Motion & Friction"
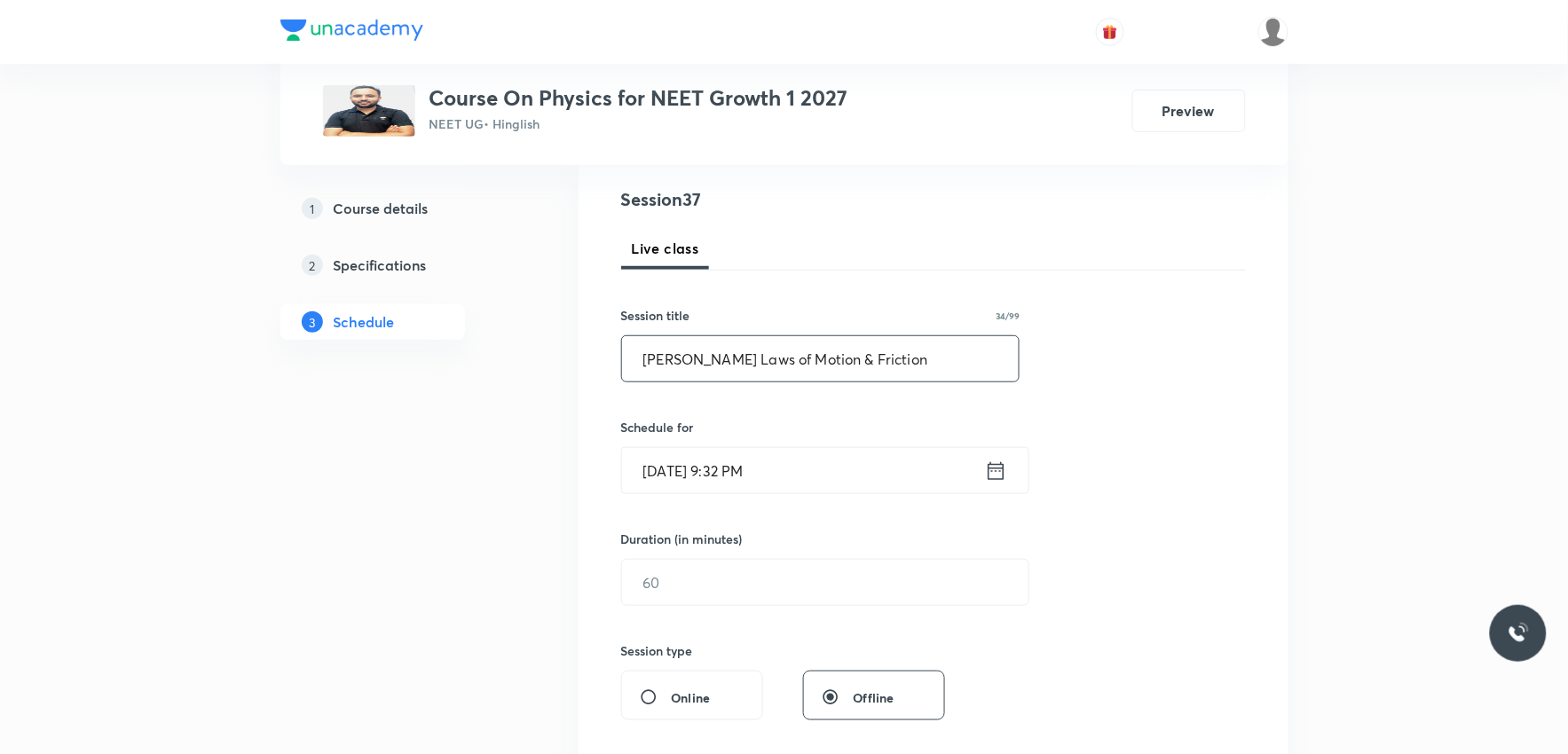
scroll to position [295, 0]
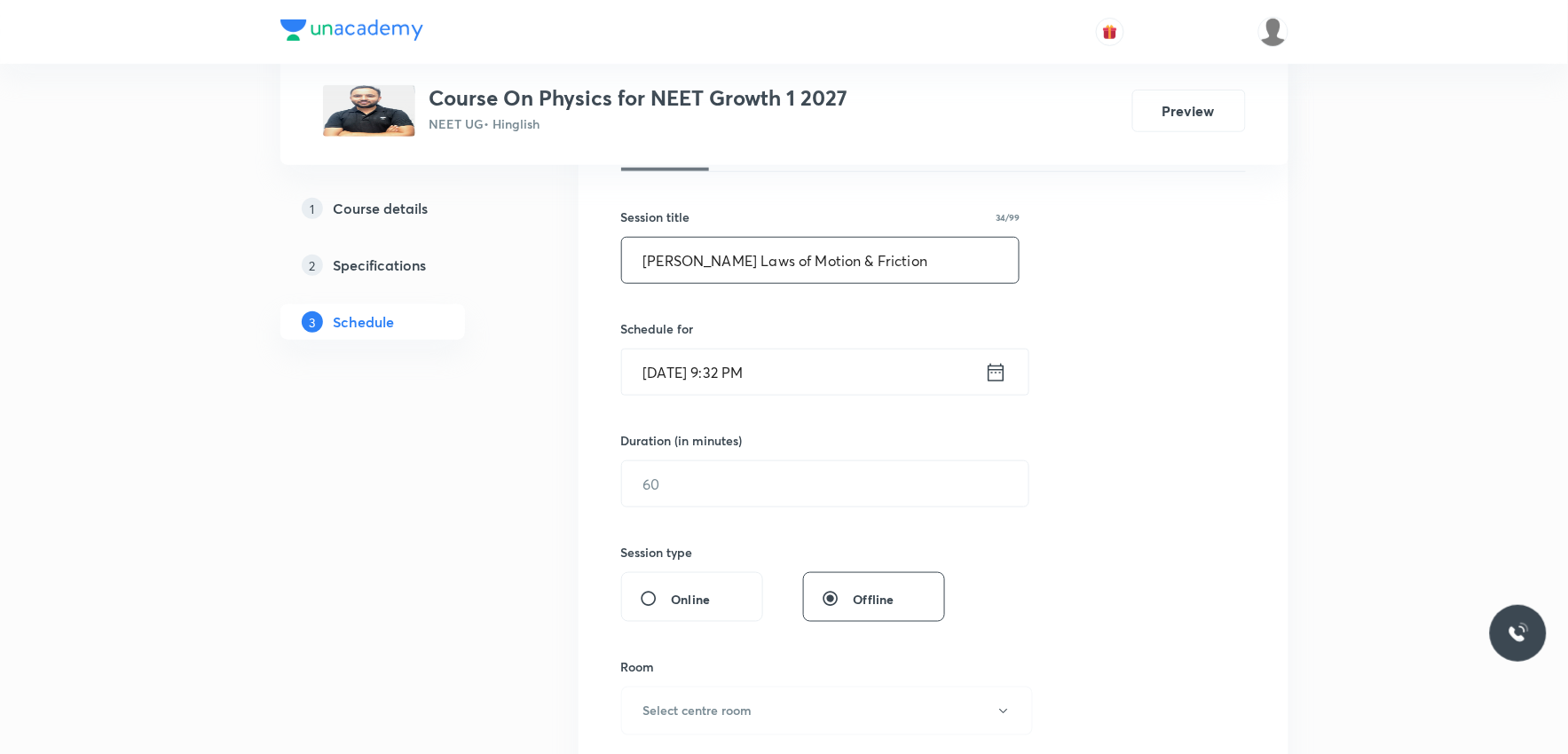
type input "[PERSON_NAME] Laws of Motion & Friction"
click at [698, 377] on input "[DATE] 9:32 PM" at bounding box center [803, 372] width 363 height 46
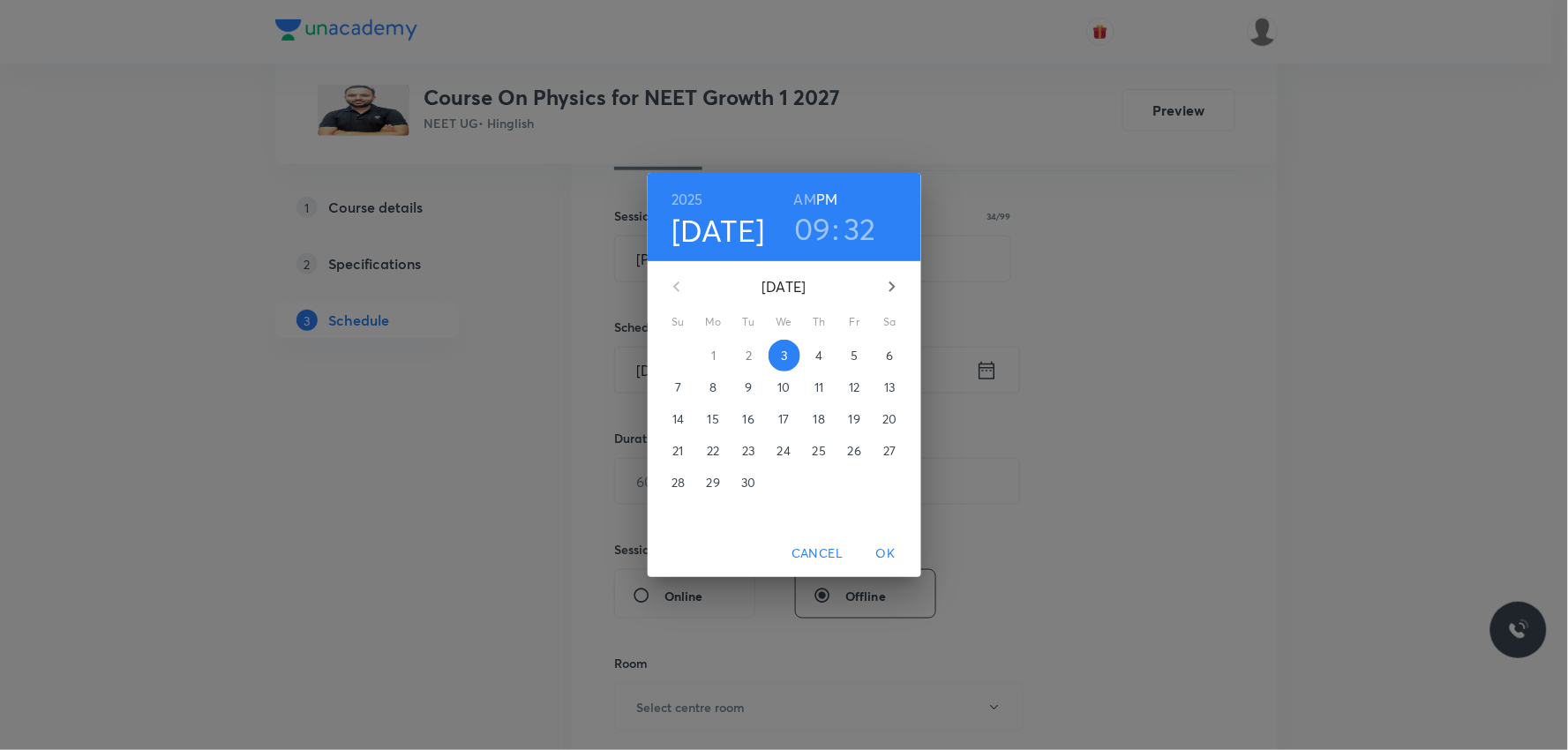
click at [816, 356] on p "4" at bounding box center [819, 355] width 7 height 18
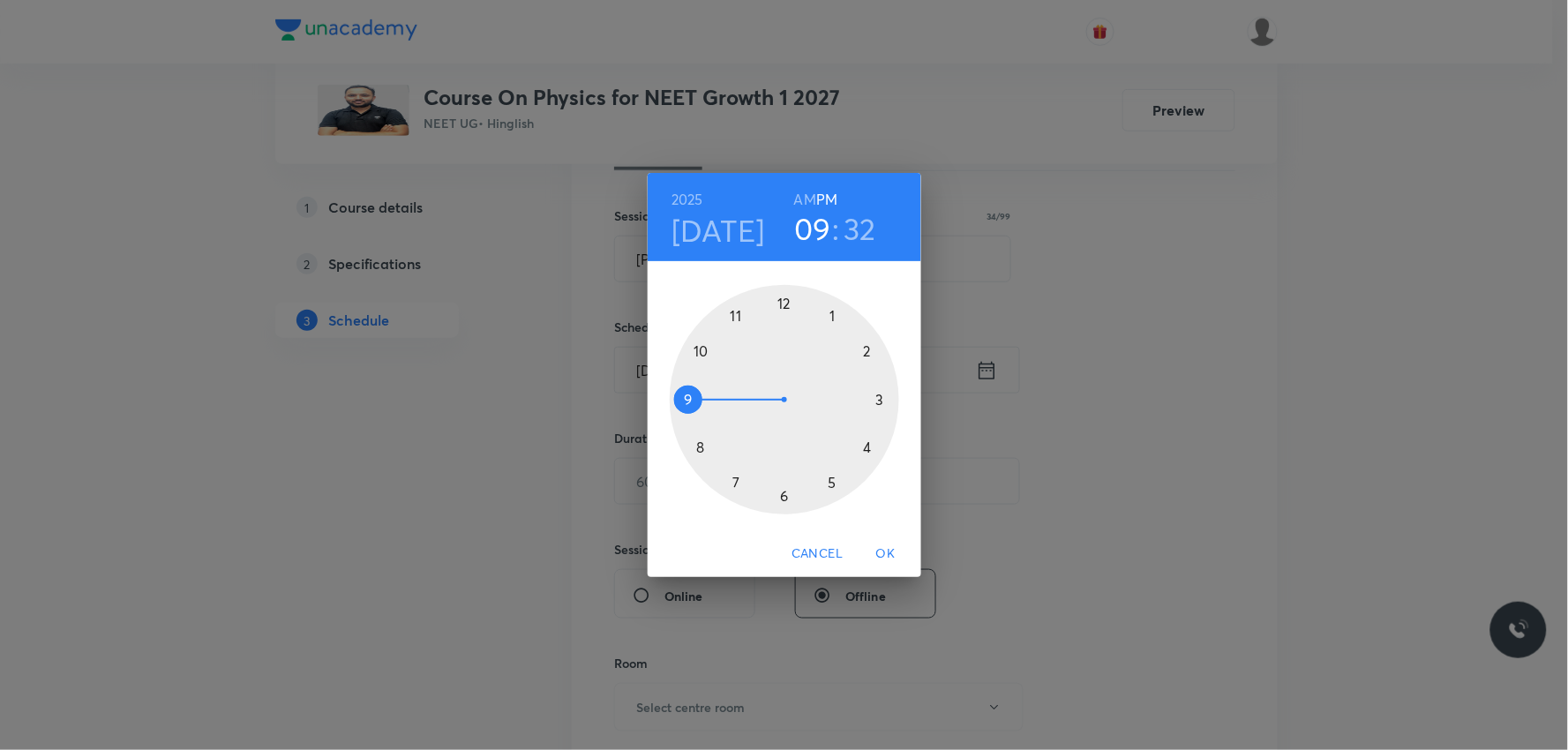
click at [799, 199] on h6 "AM" at bounding box center [805, 199] width 22 height 25
click at [830, 205] on h6 "PM" at bounding box center [827, 199] width 21 height 25
drag, startPoint x: 689, startPoint y: 401, endPoint x: 817, endPoint y: 350, distance: 137.8
click at [817, 350] on div at bounding box center [785, 400] width 230 height 230
drag, startPoint x: 765, startPoint y: 494, endPoint x: 830, endPoint y: 312, distance: 193.3
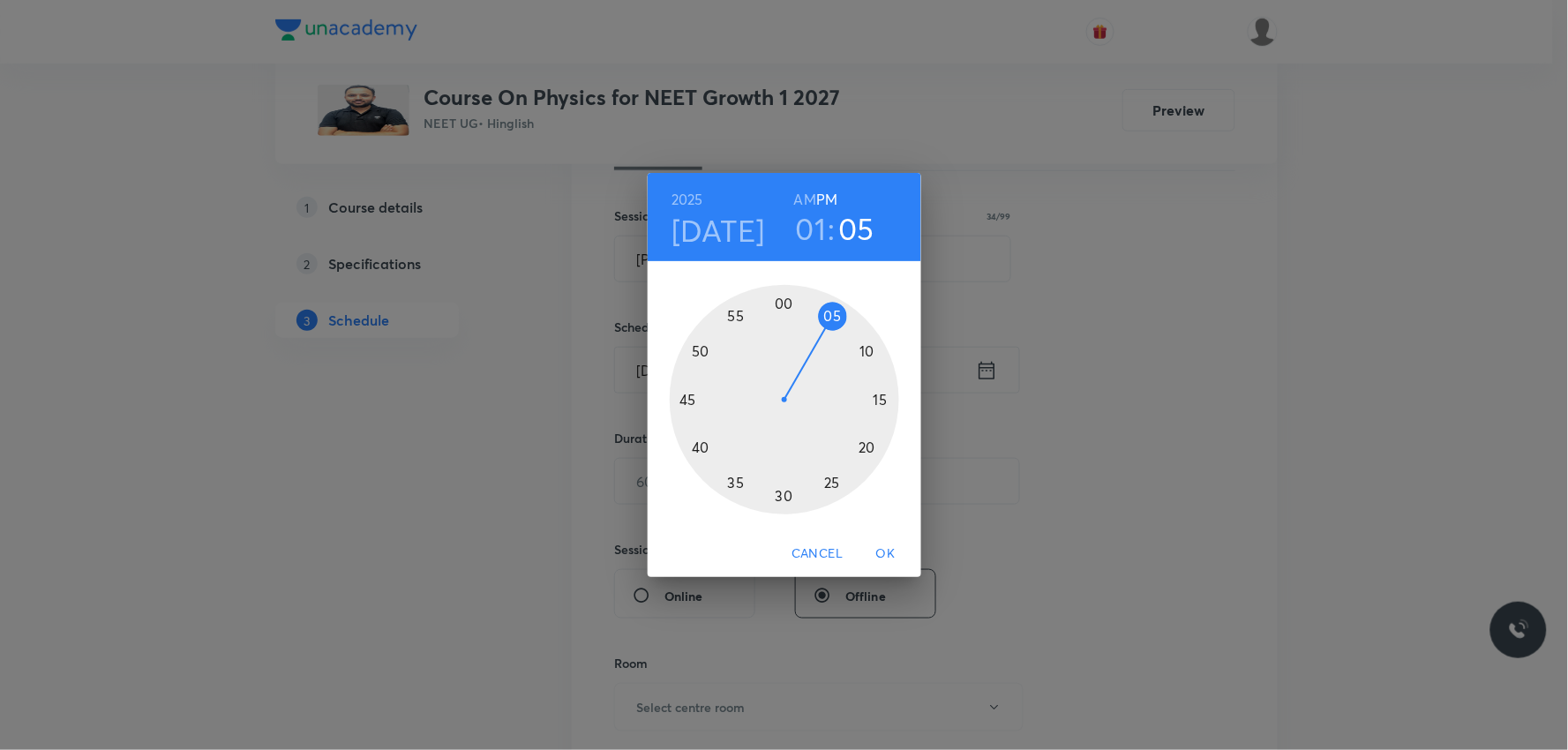
click at [830, 312] on div at bounding box center [785, 400] width 230 height 230
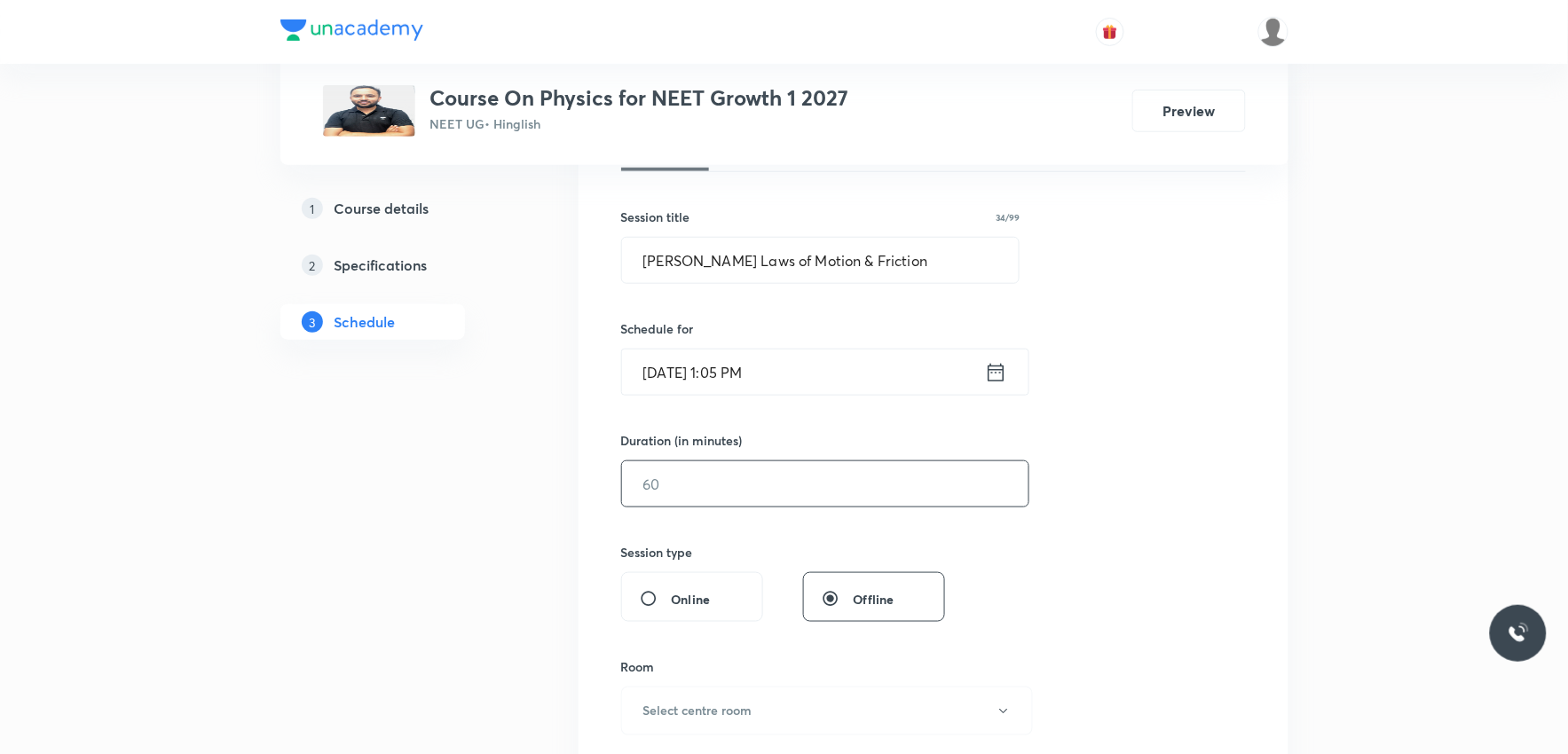
click at [740, 483] on input "text" at bounding box center [825, 484] width 406 height 46
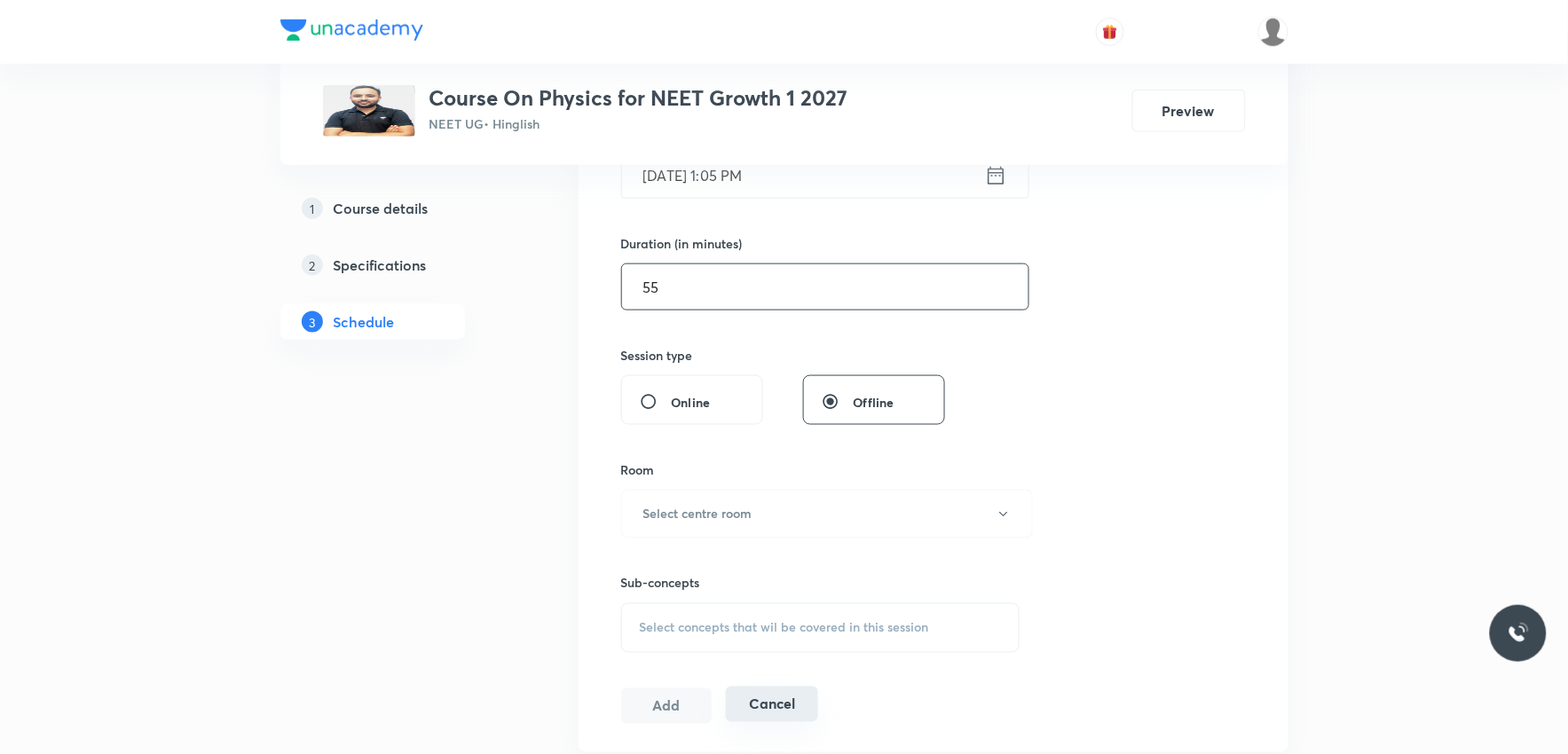
scroll to position [690, 0]
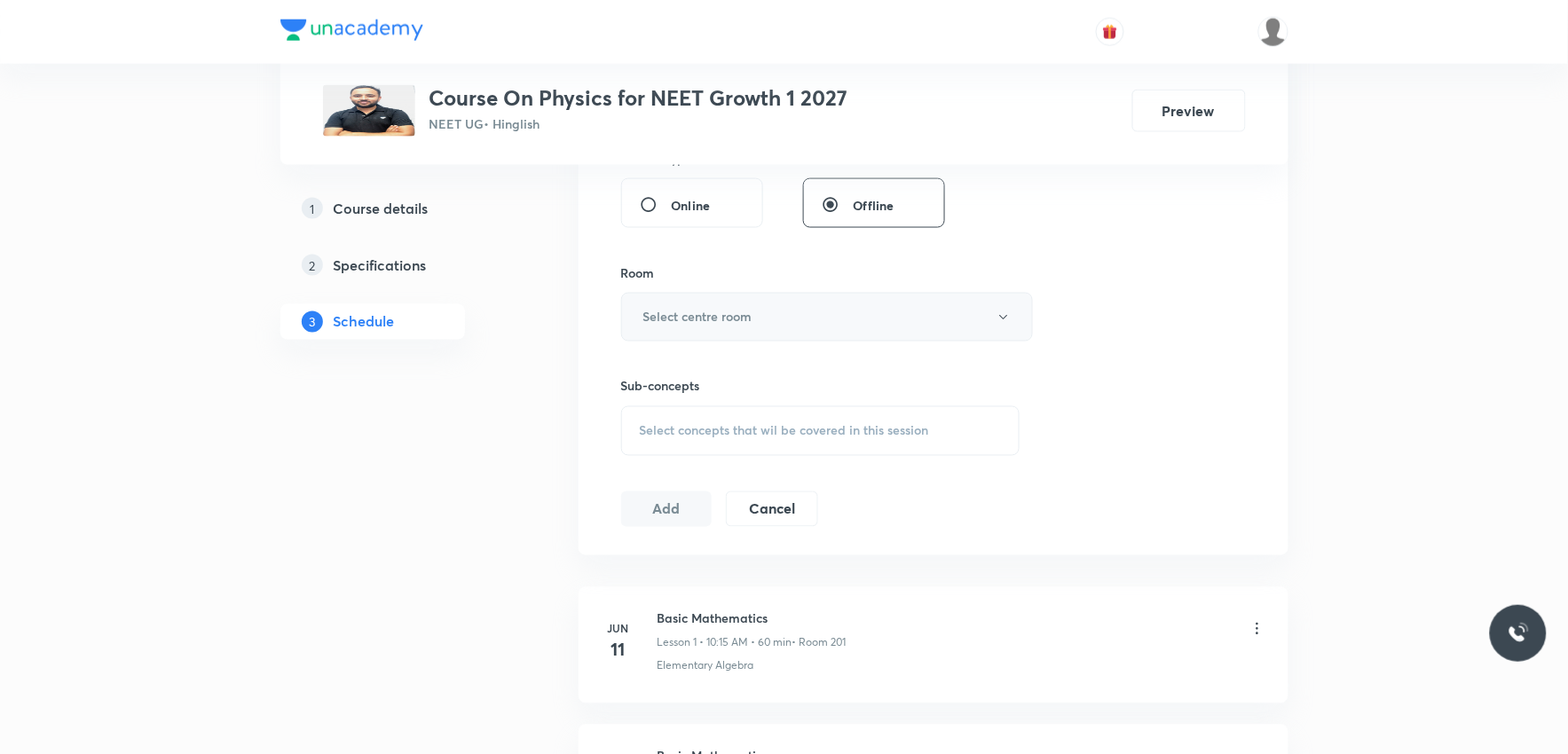
type input "55"
click at [832, 331] on button "Select centre room" at bounding box center [827, 317] width 412 height 48
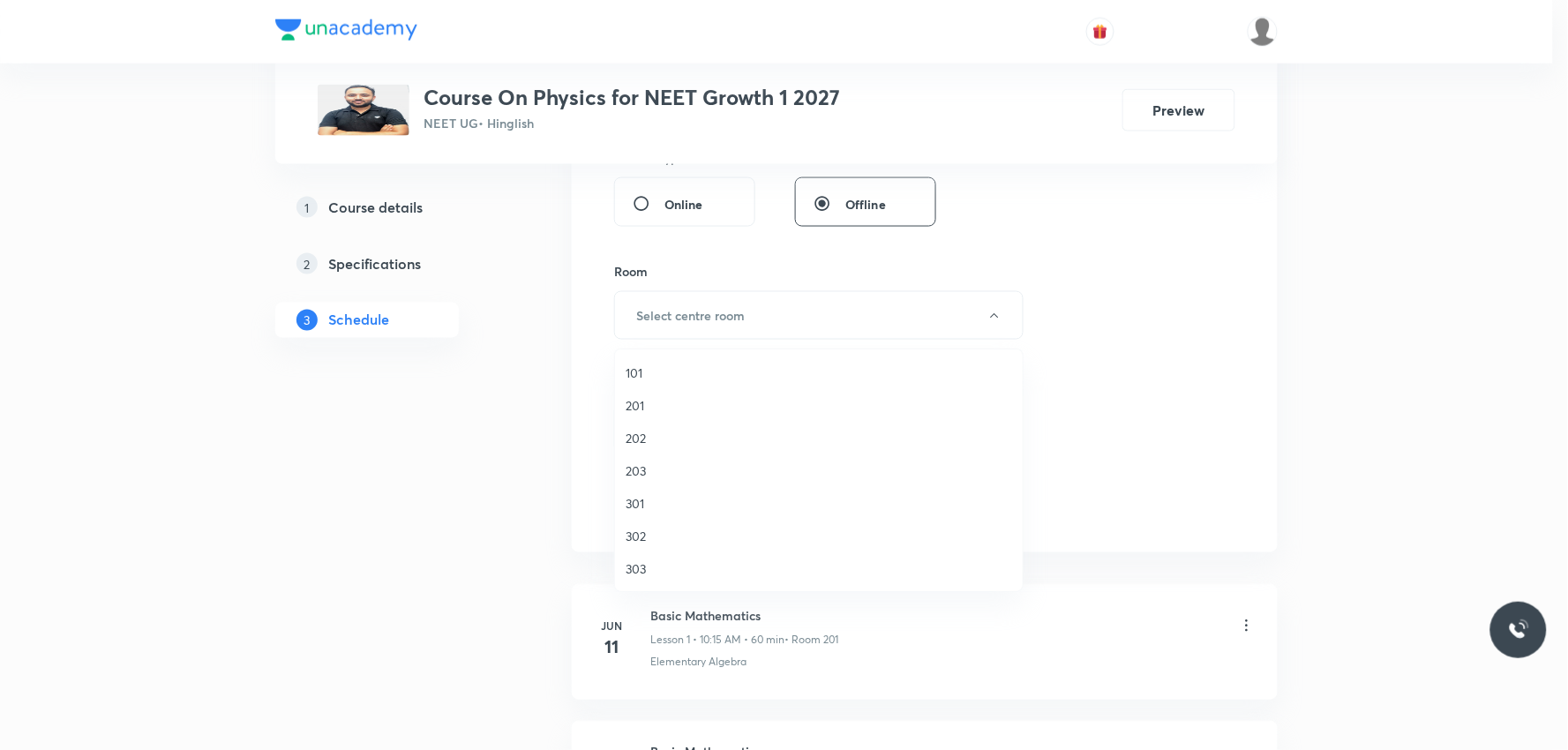
click at [672, 426] on li "202" at bounding box center [819, 438] width 408 height 32
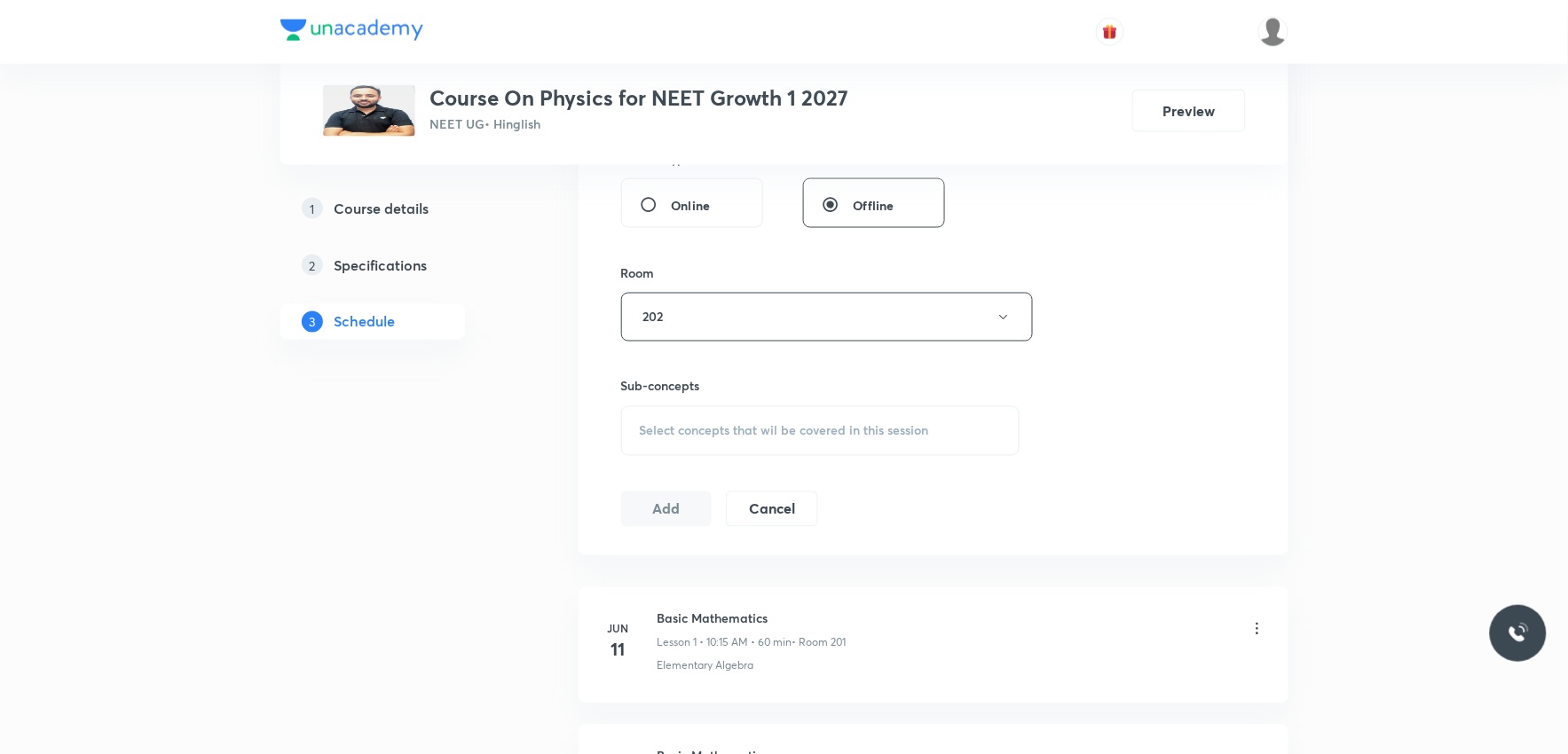
click at [761, 432] on span "Select concepts that wil be covered in this session" at bounding box center [784, 431] width 289 height 14
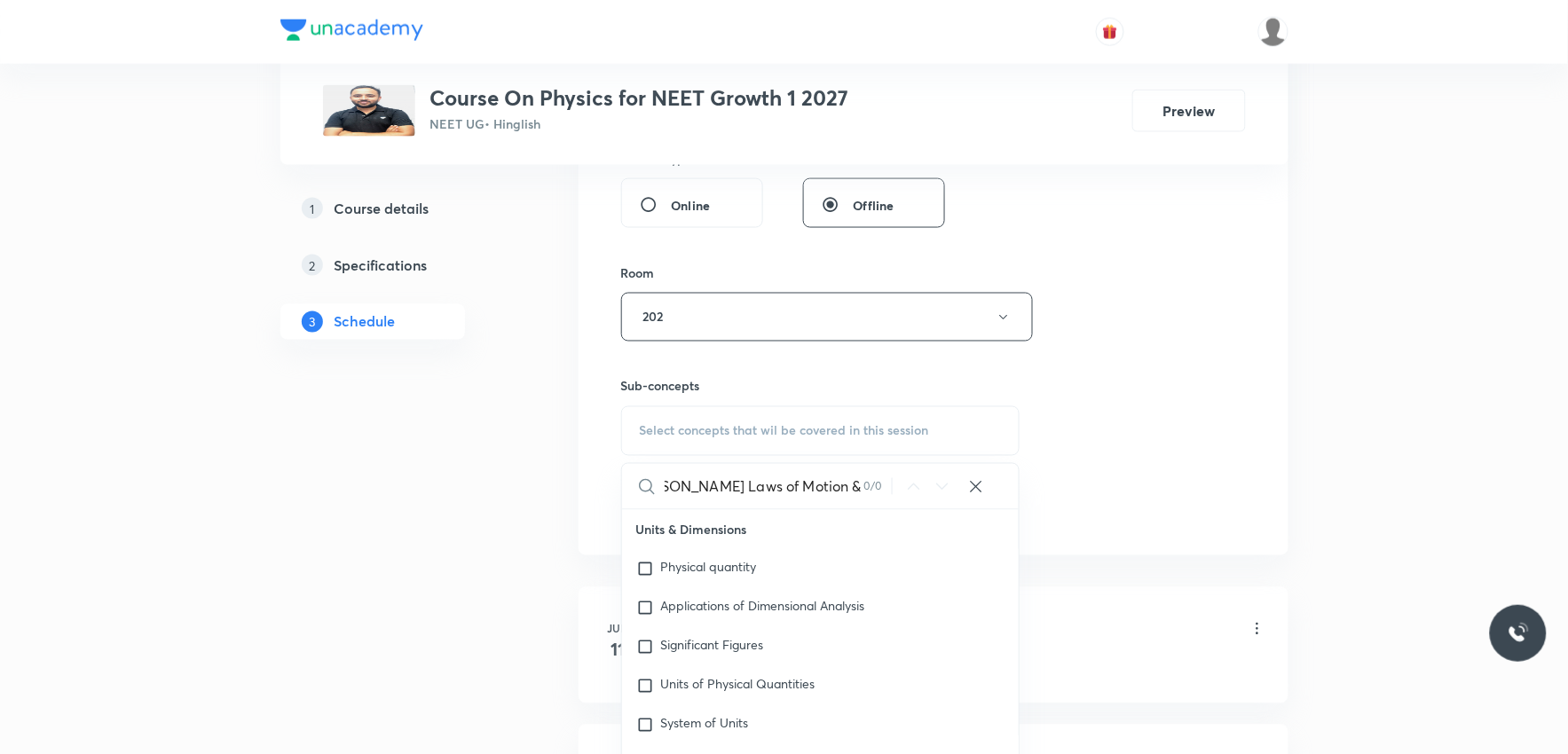
scroll to position [788, 0]
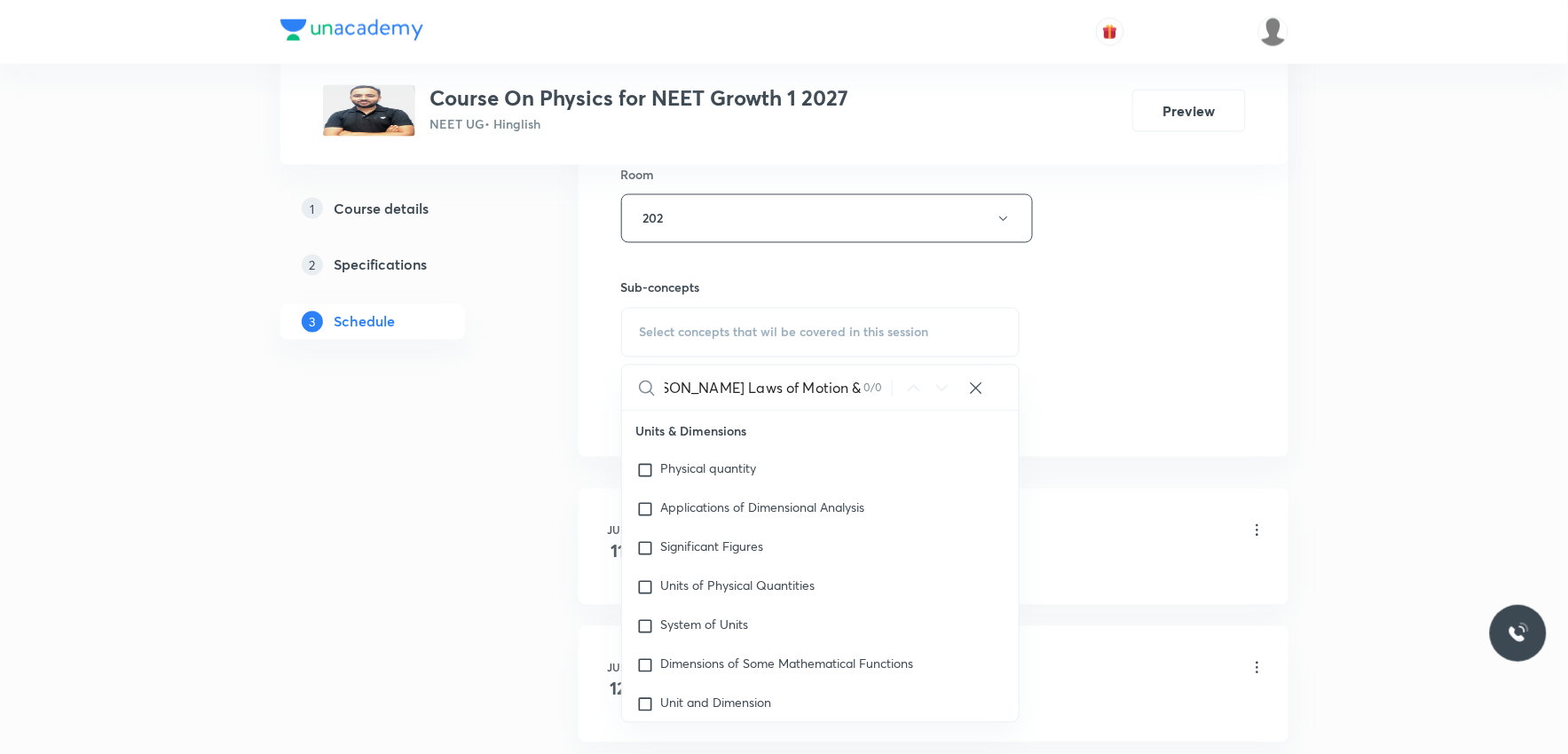
click at [785, 388] on input "[PERSON_NAME] Laws of Motion & Friction" at bounding box center [764, 388] width 199 height 46
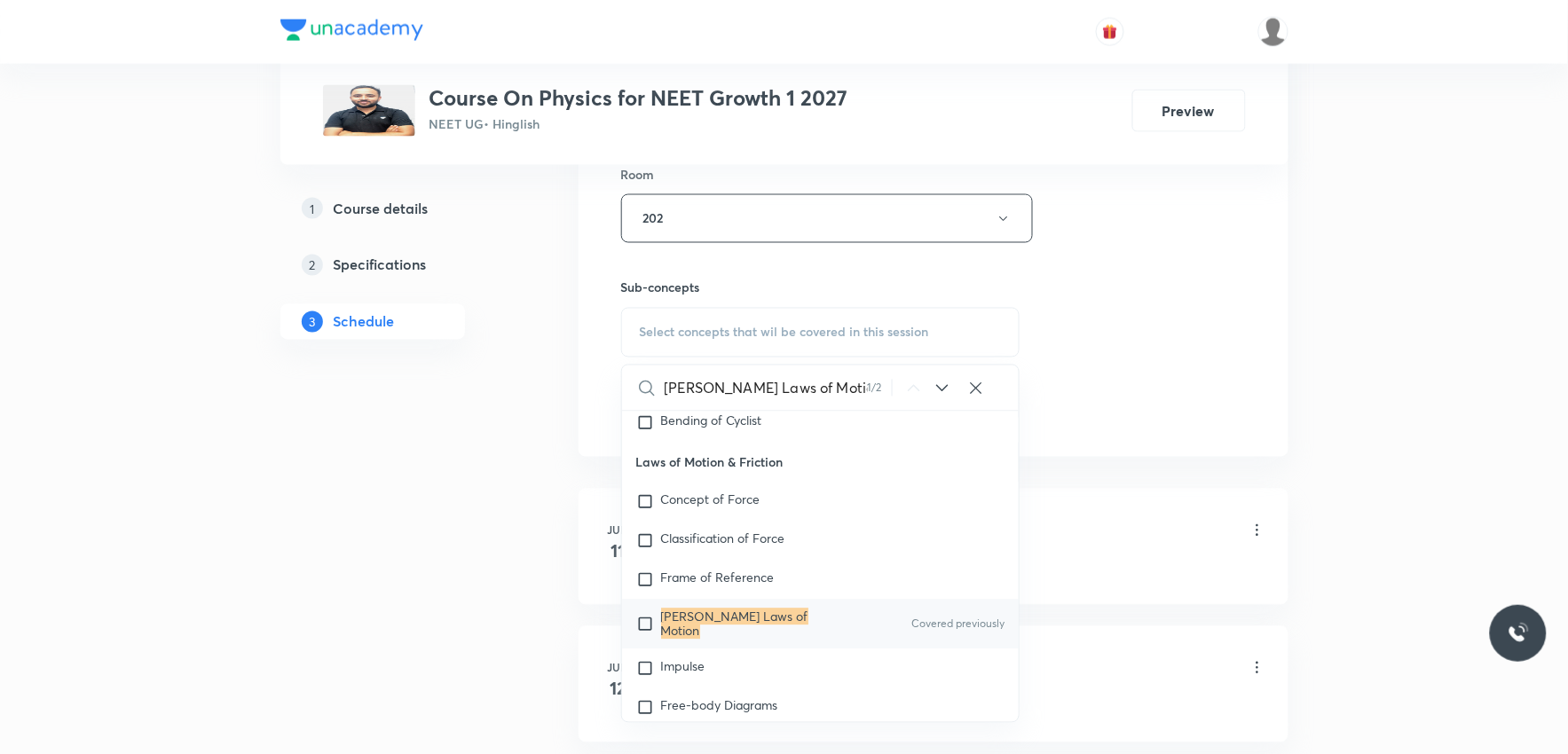
type input "[PERSON_NAME] Laws of Motion"
click at [784, 638] on mark "[PERSON_NAME] Laws of Motion" at bounding box center [735, 624] width 147 height 31
checkbox input "true"
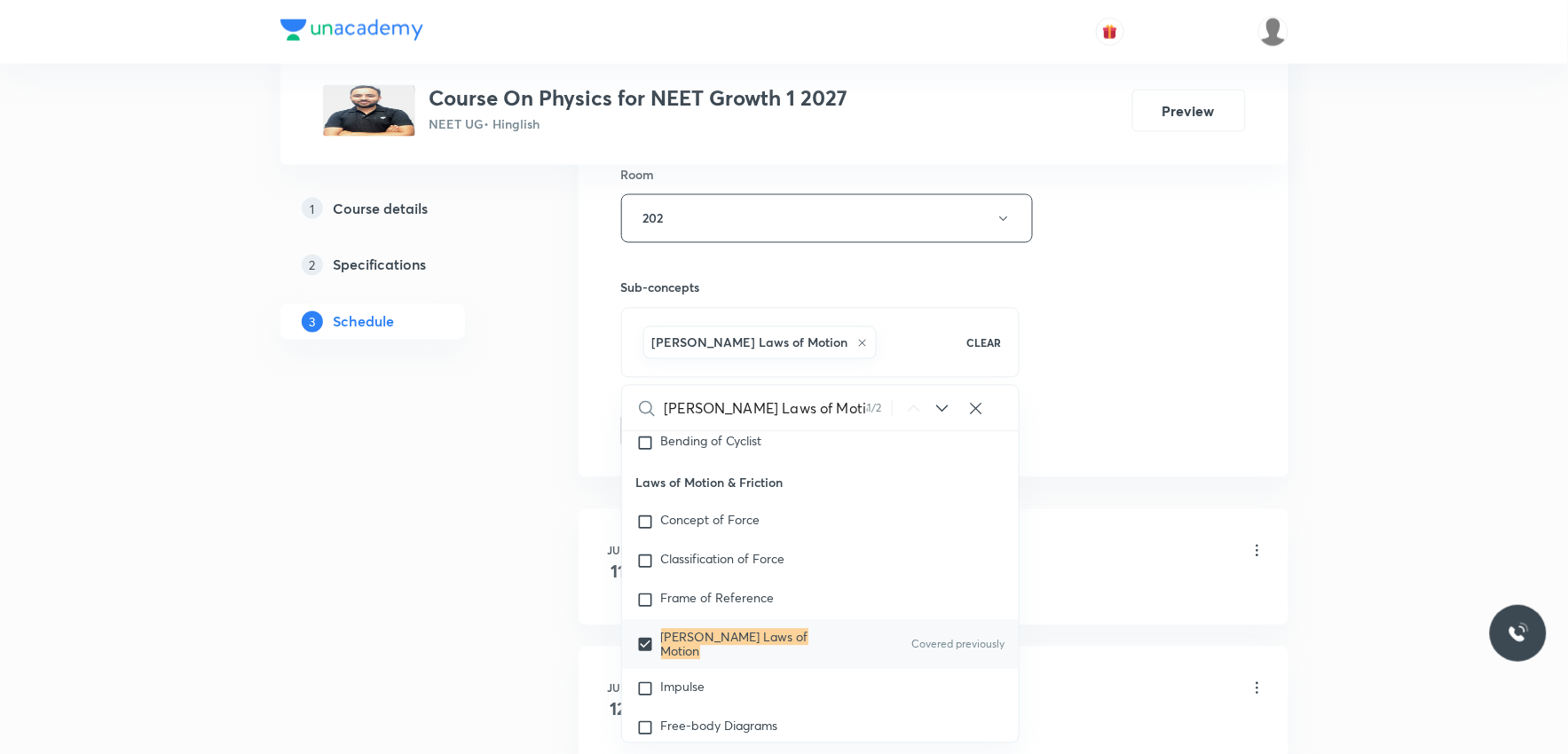
click at [1148, 343] on div "Session 37 Live class Session title 34/99 [PERSON_NAME] Laws of Motion & Fricti…" at bounding box center [933, 22] width 625 height 854
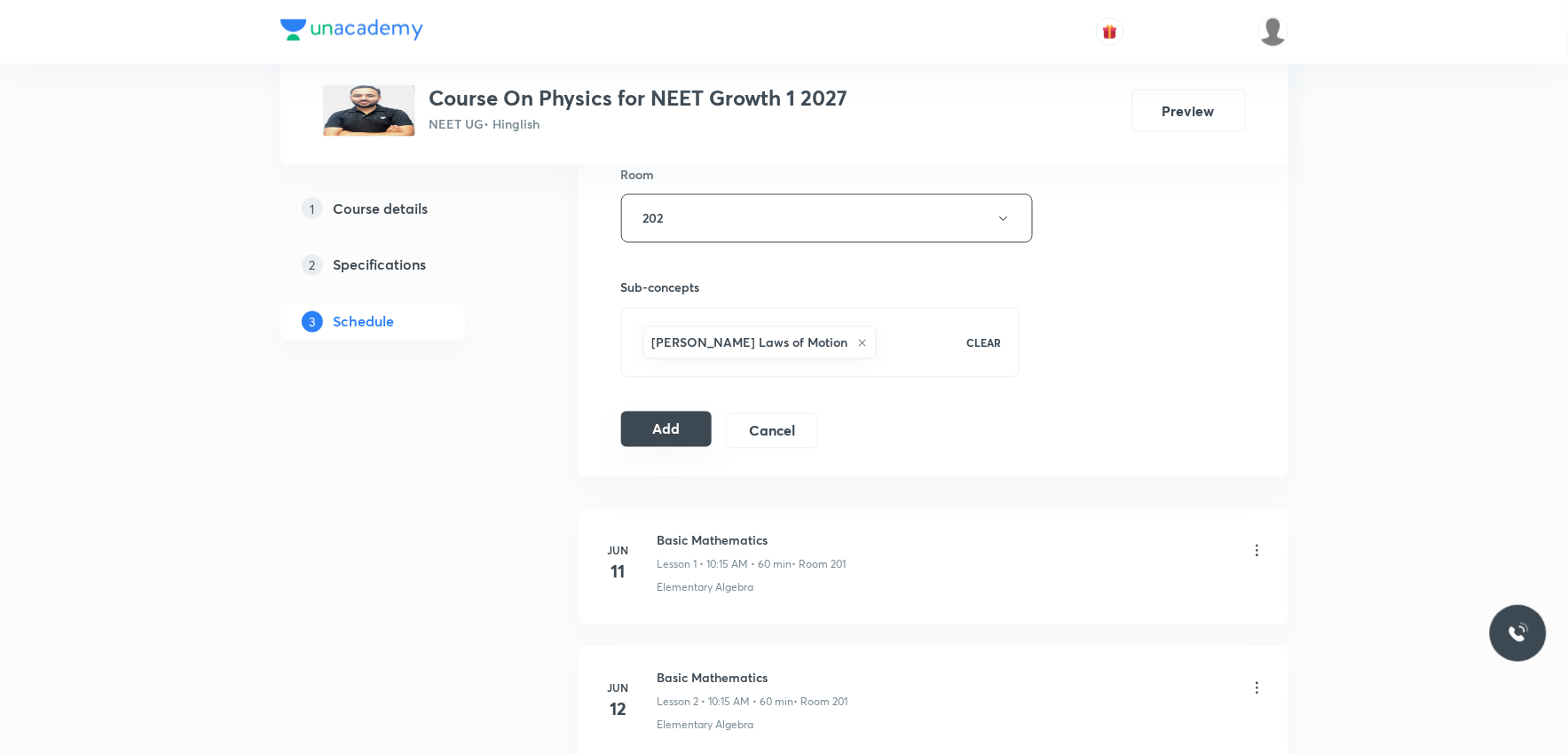
click at [679, 432] on button "Add" at bounding box center [667, 430] width 91 height 35
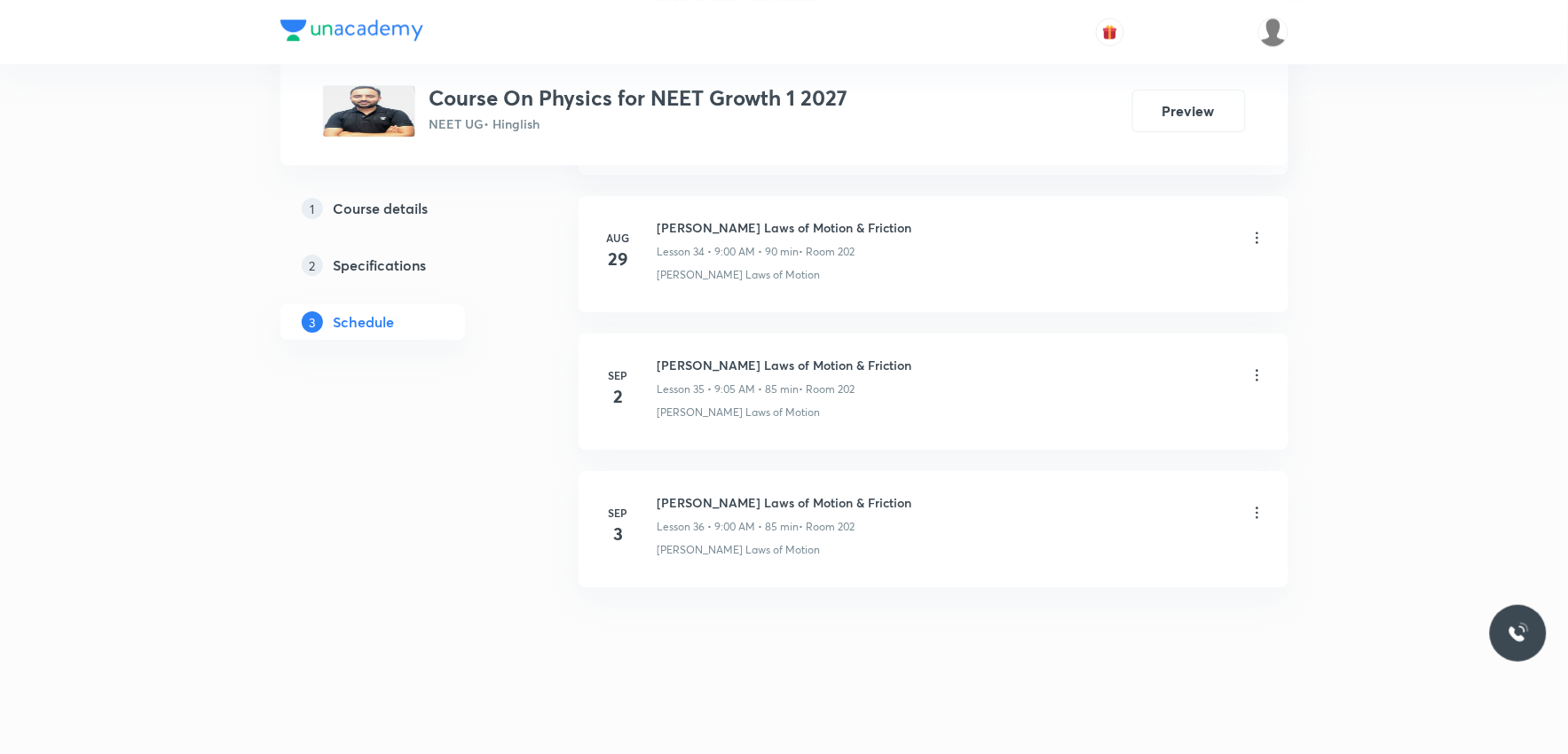
scroll to position [4809, 0]
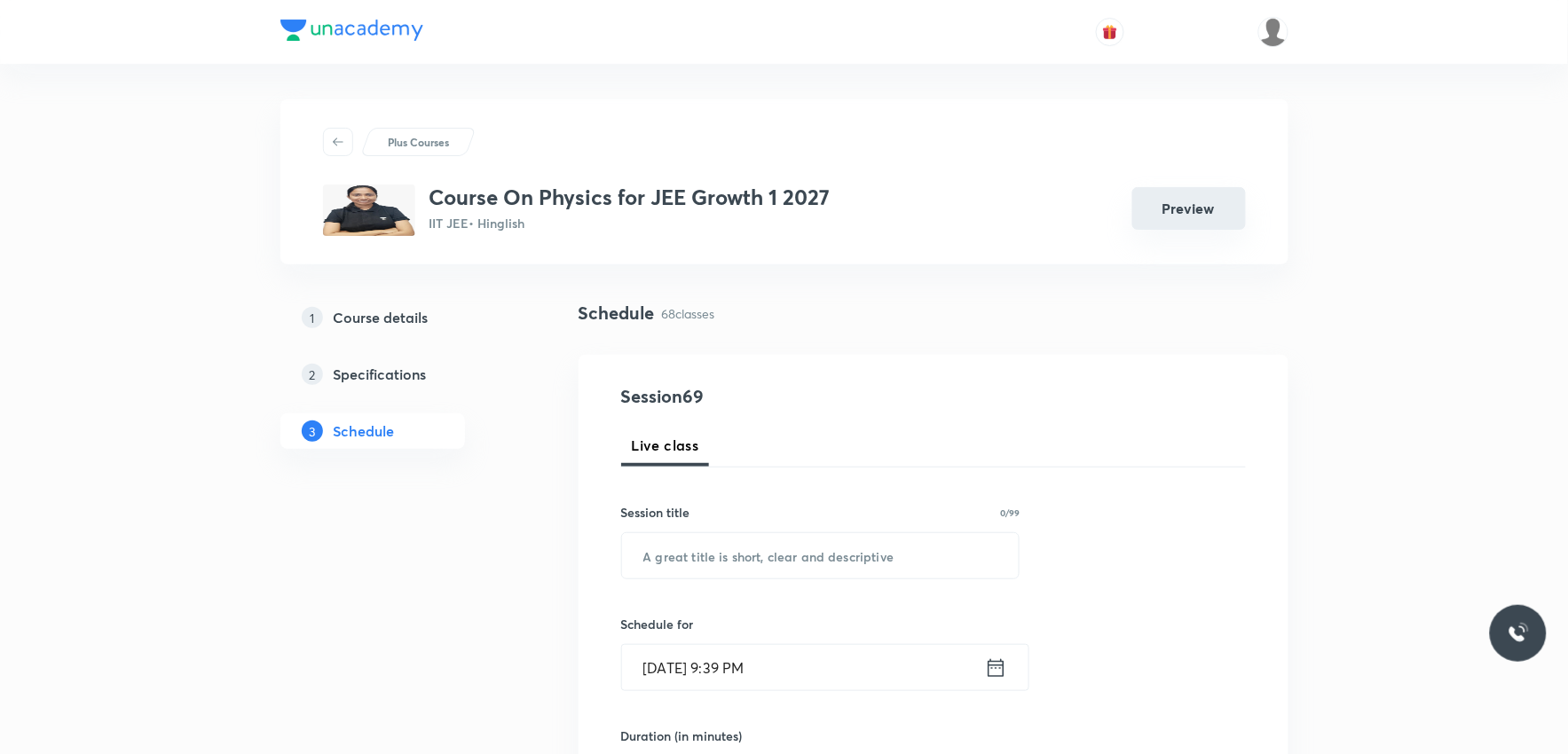
click at [1147, 211] on button "Preview" at bounding box center [1190, 209] width 114 height 43
click at [1079, 300] on div "Schedule 68 classes" at bounding box center [934, 313] width 710 height 27
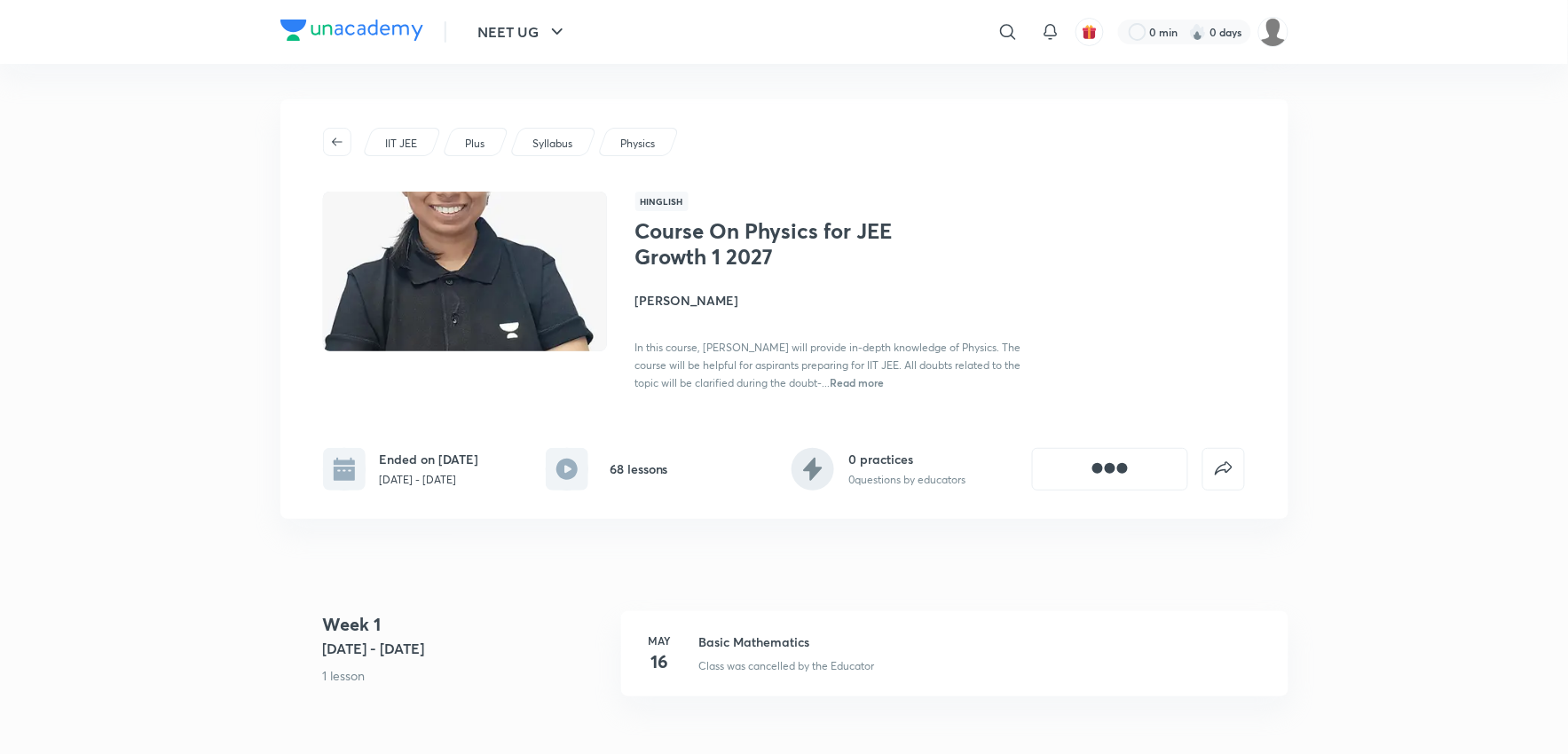
click at [658, 500] on div "Course On Physics for JEE Growth 1 2027 Renew subscription IIT JEE Plus Syllabu…" at bounding box center [784, 331] width 1008 height 462
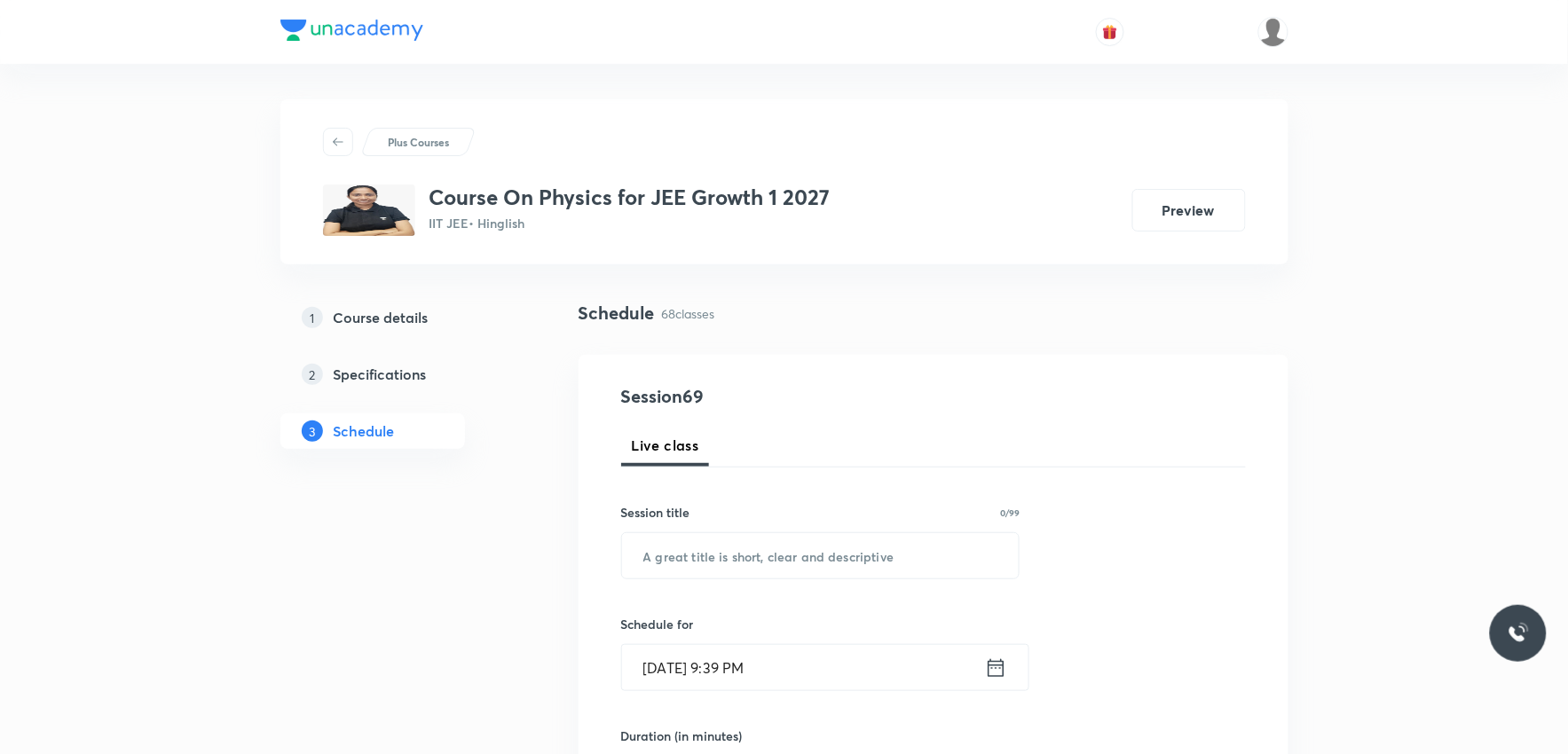
scroll to position [394, 0]
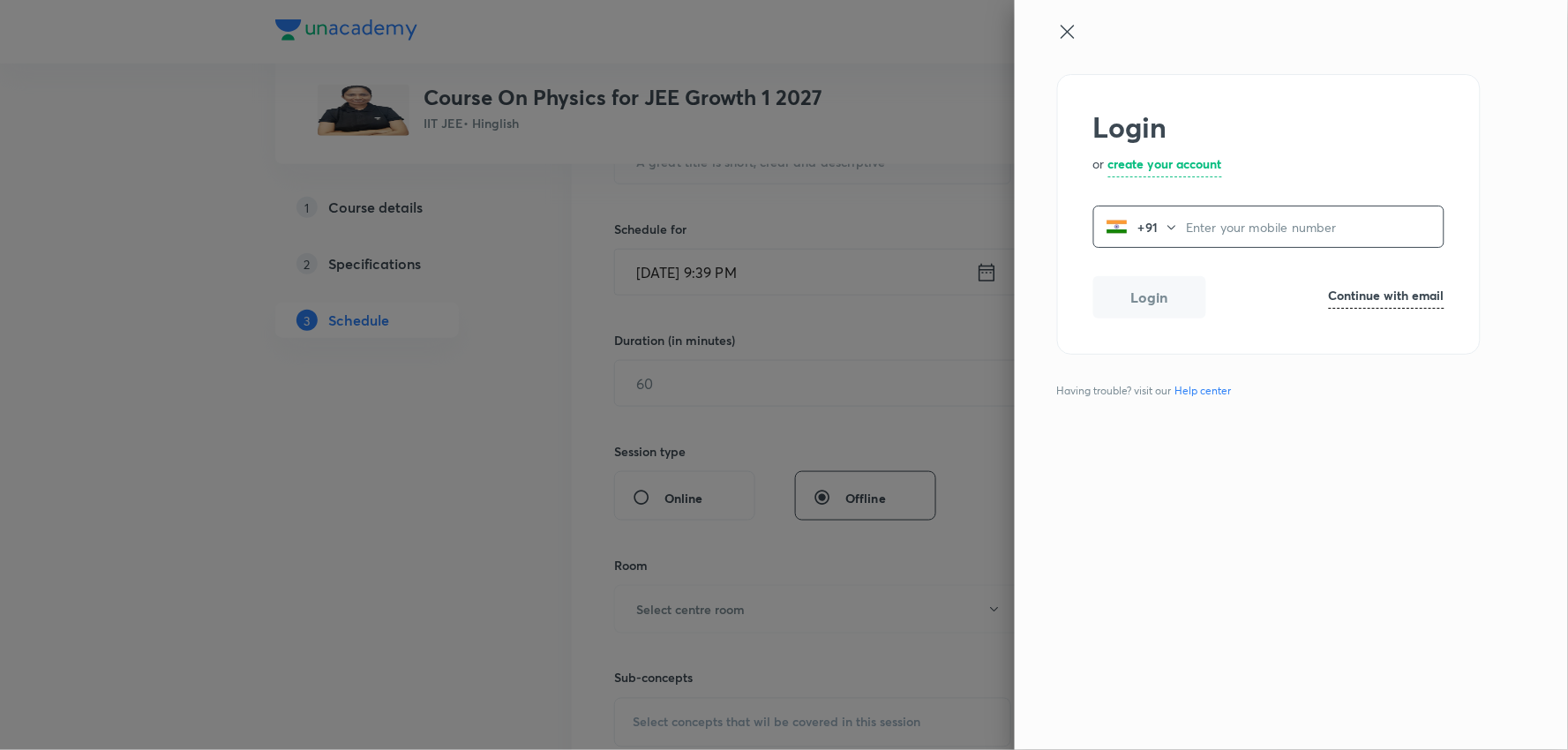
click at [1070, 31] on icon at bounding box center [1067, 32] width 21 height 21
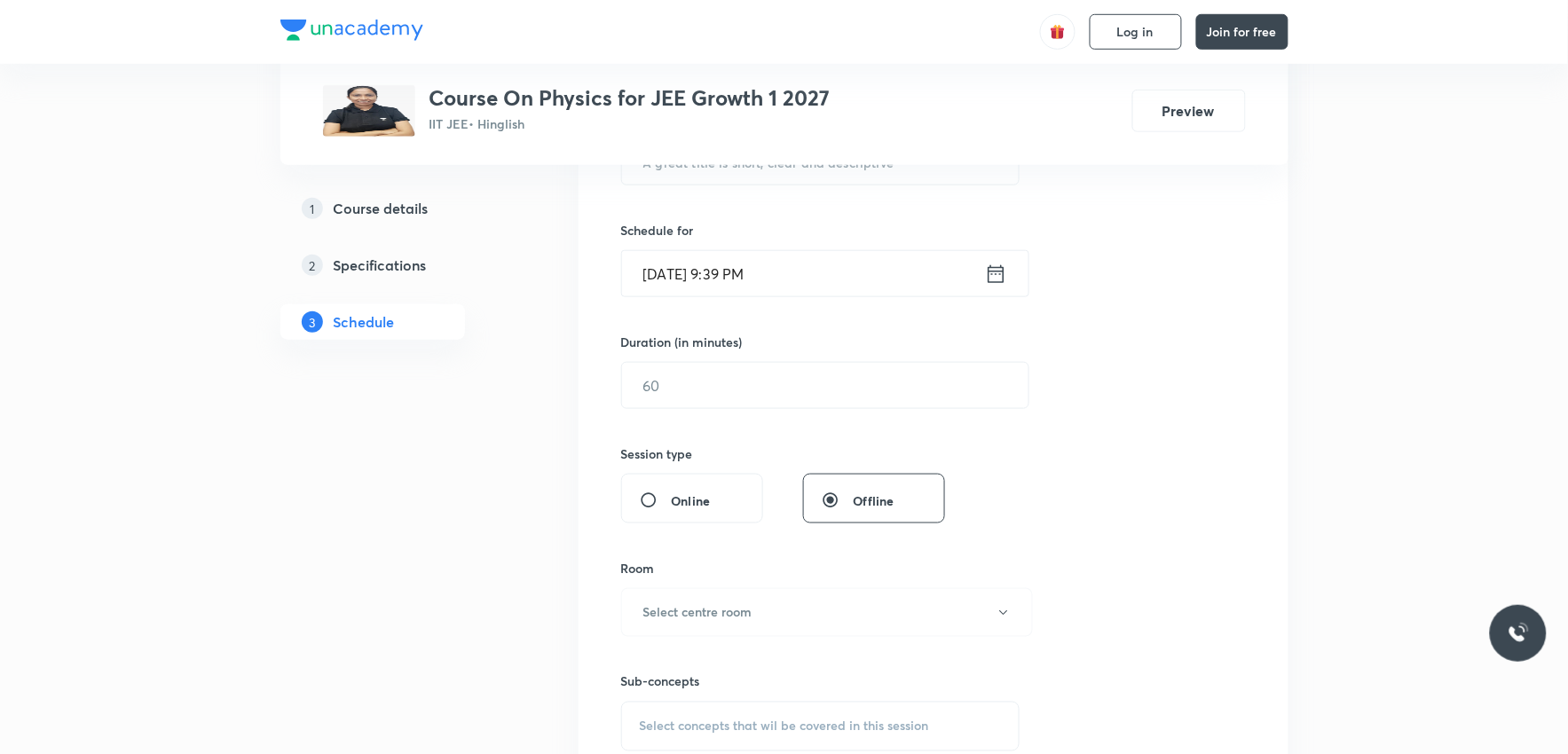
scroll to position [10030, 0]
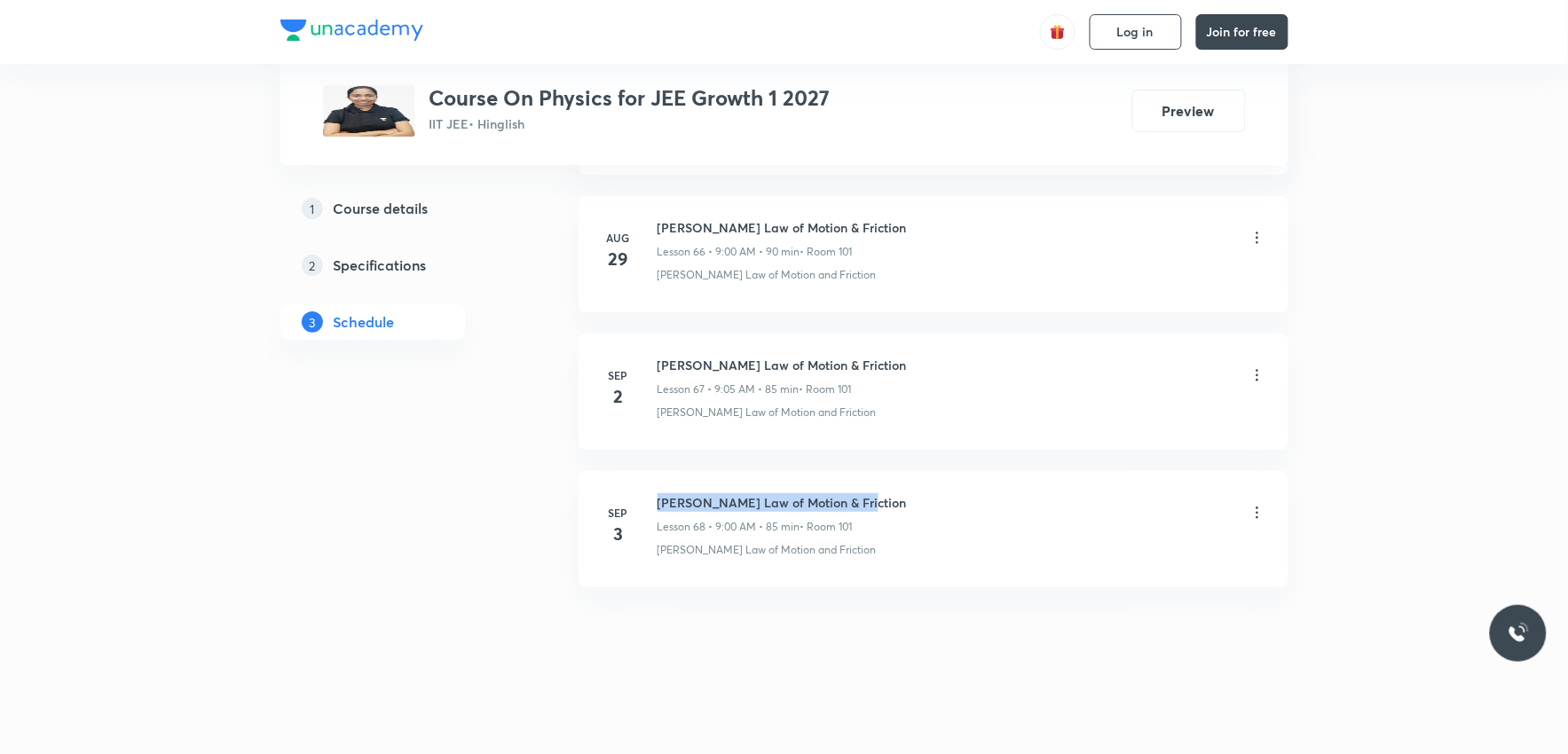
drag, startPoint x: 657, startPoint y: 500, endPoint x: 863, endPoint y: 498, distance: 206.0
click at [863, 498] on div "[PERSON_NAME] Law of Motion & Friction Lesson 68 • 9:00 AM • 85 min • Room 101" at bounding box center [961, 514] width 609 height 42
copy h6 "[PERSON_NAME] Law of Motion & Friction"
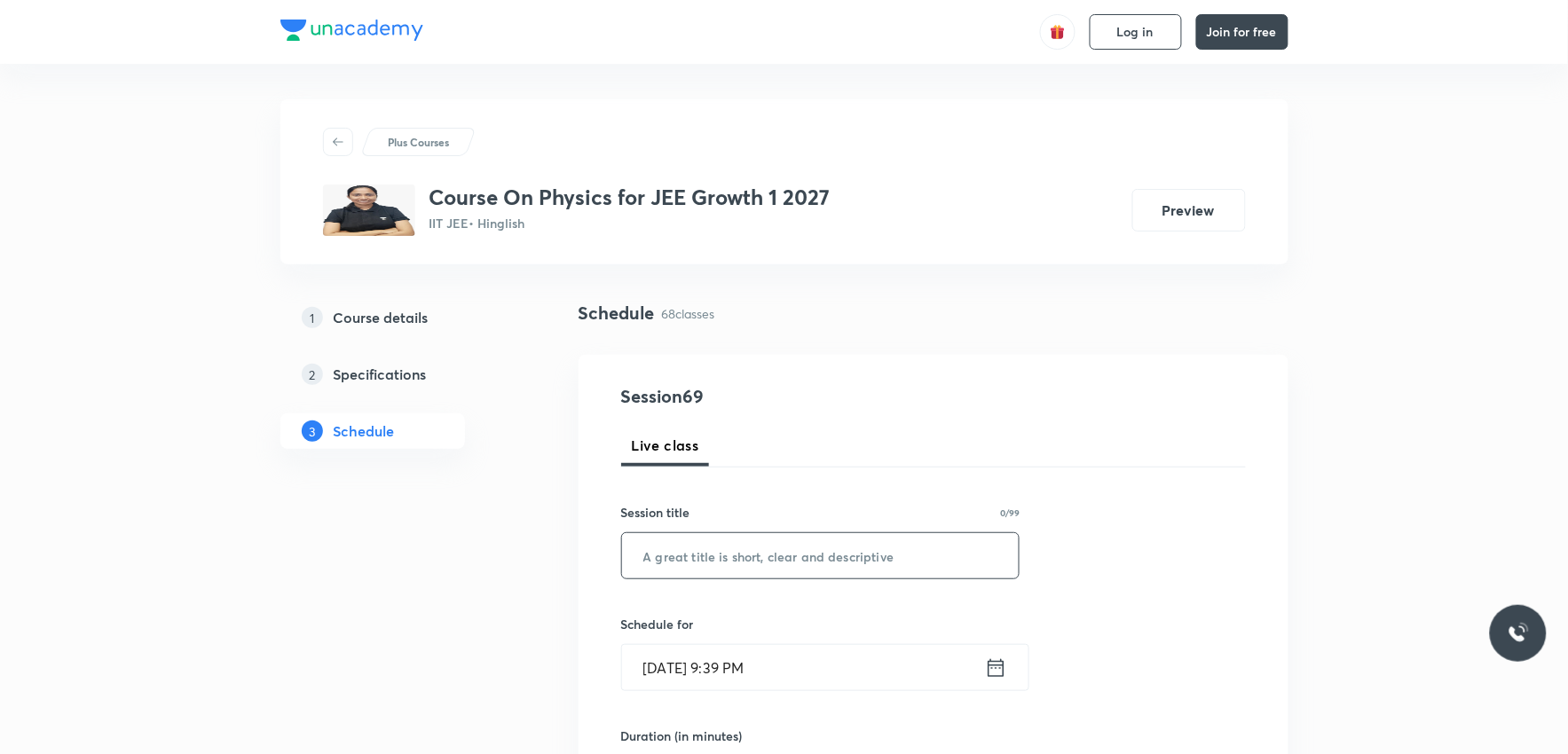
click at [850, 554] on input "text" at bounding box center [820, 555] width 397 height 46
paste input "[PERSON_NAME] Law of Motion & Friction"
type input "[PERSON_NAME] Law of Motion & Friction"
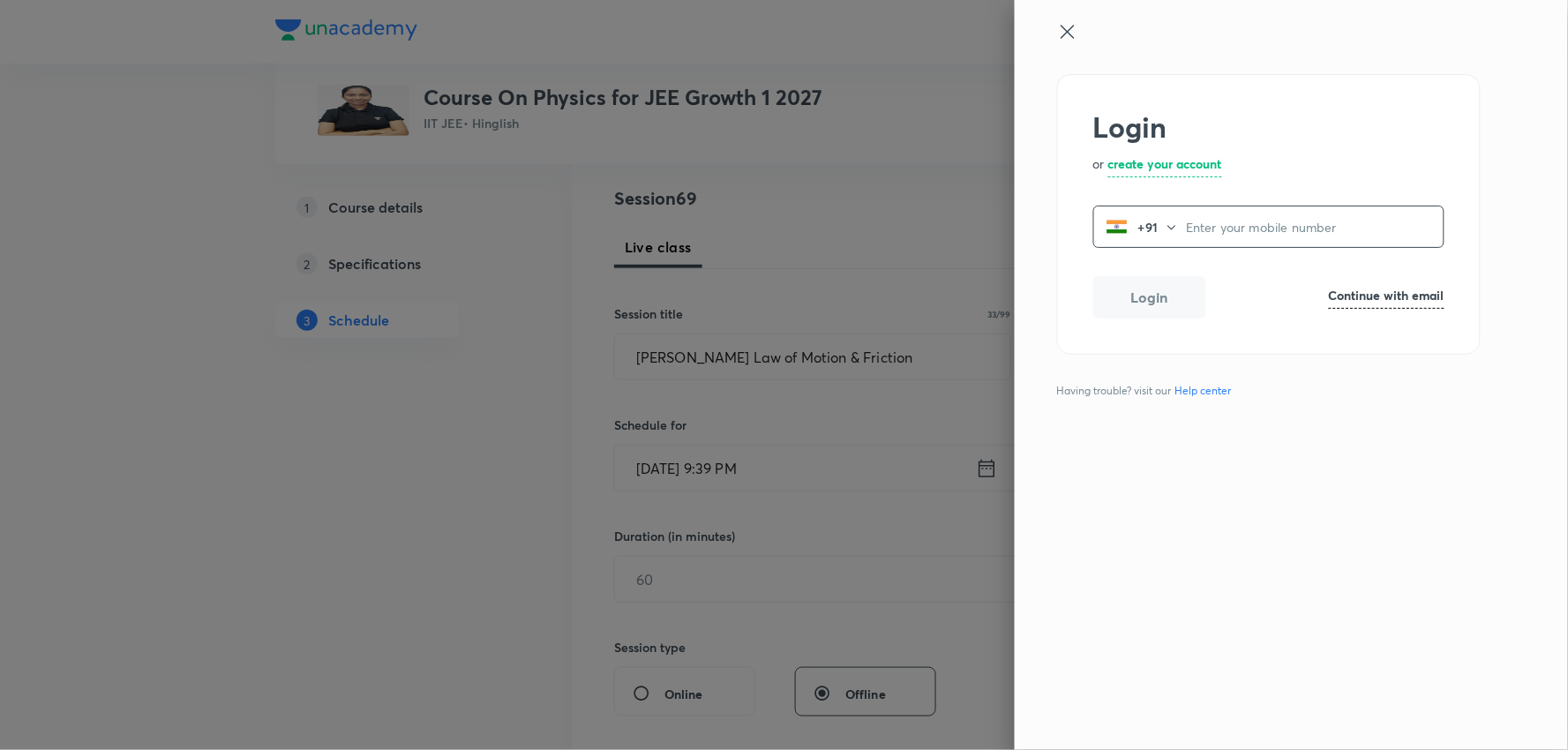
click at [1075, 35] on icon at bounding box center [1067, 32] width 21 height 21
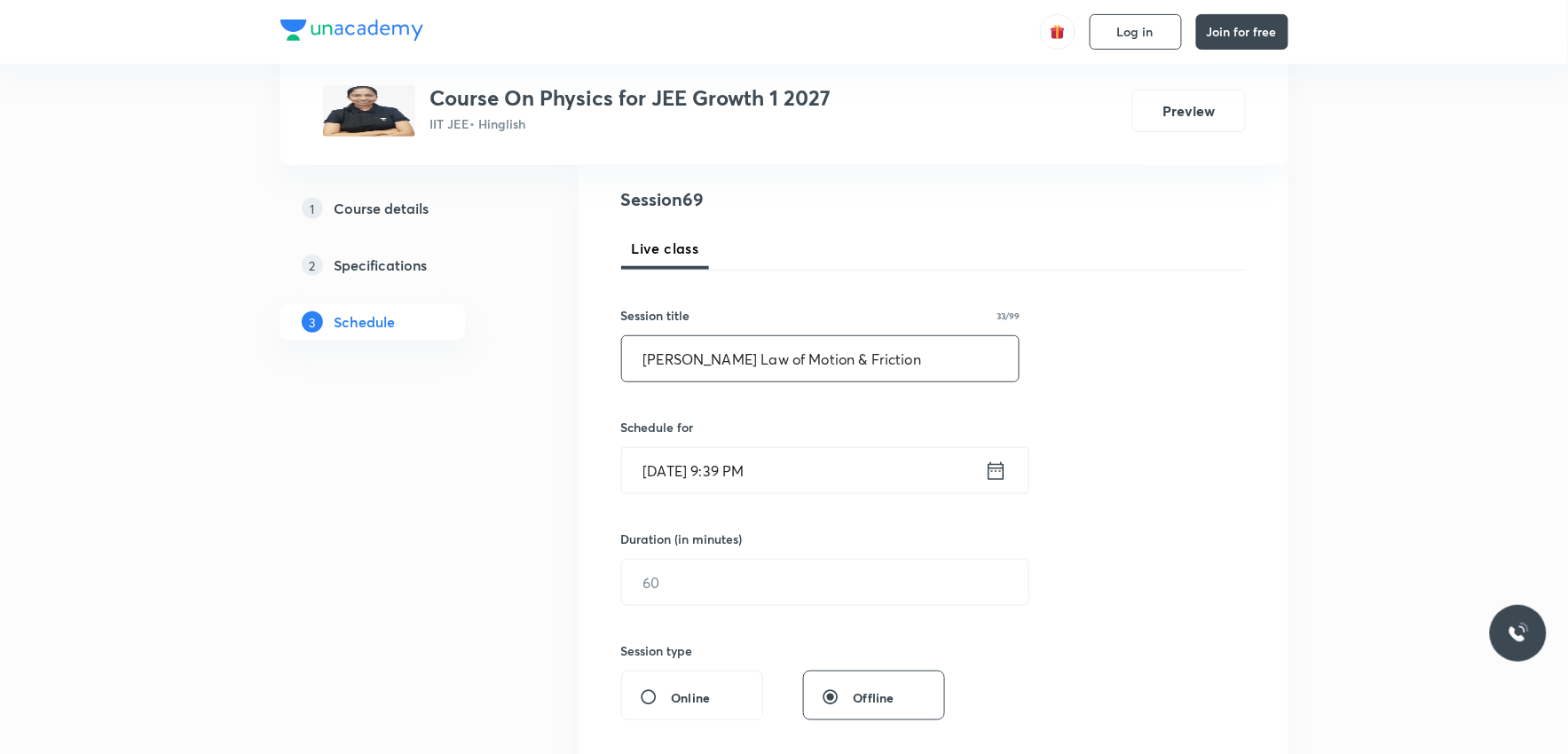
scroll to position [295, 0]
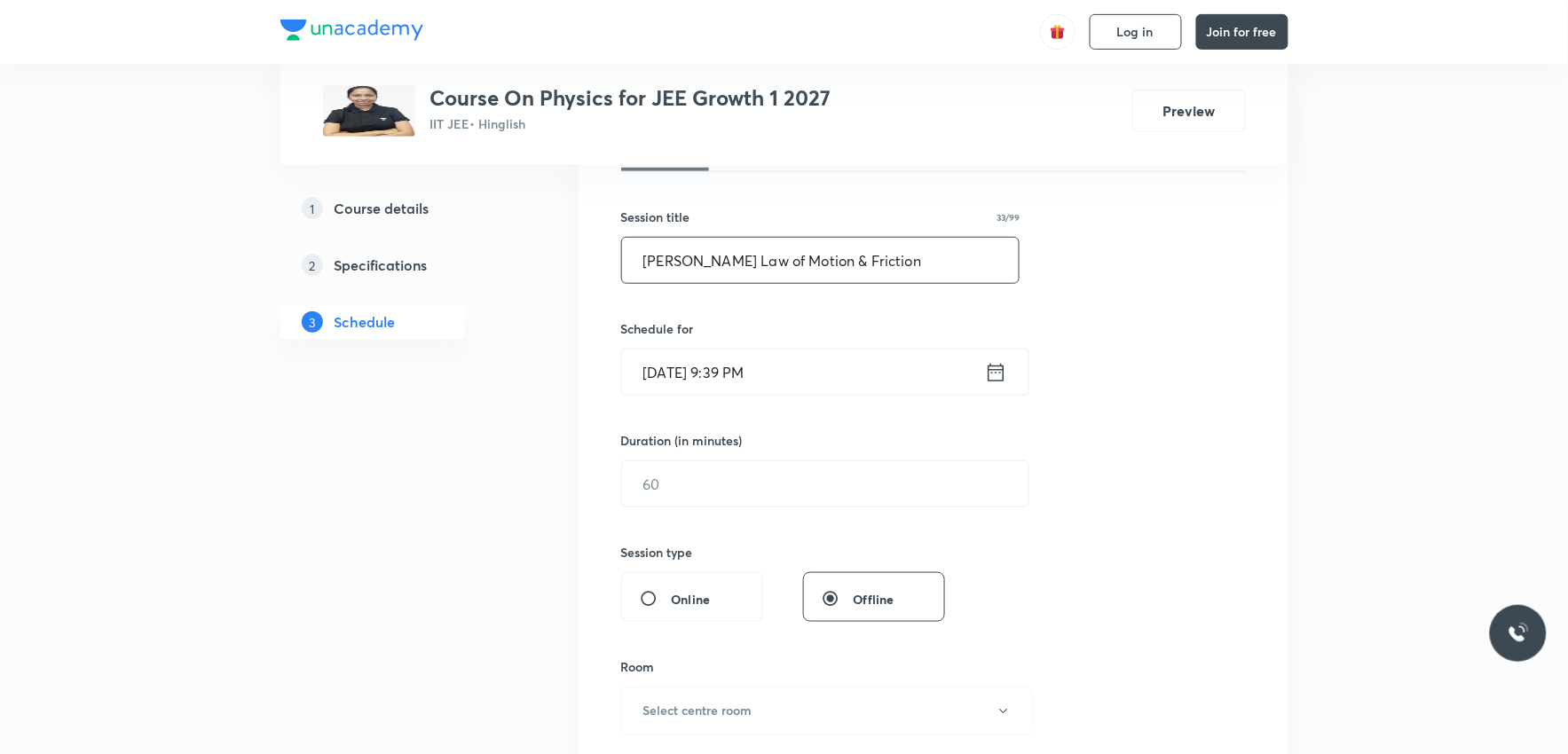
click at [693, 374] on input "[DATE] 9:39 PM" at bounding box center [803, 372] width 363 height 46
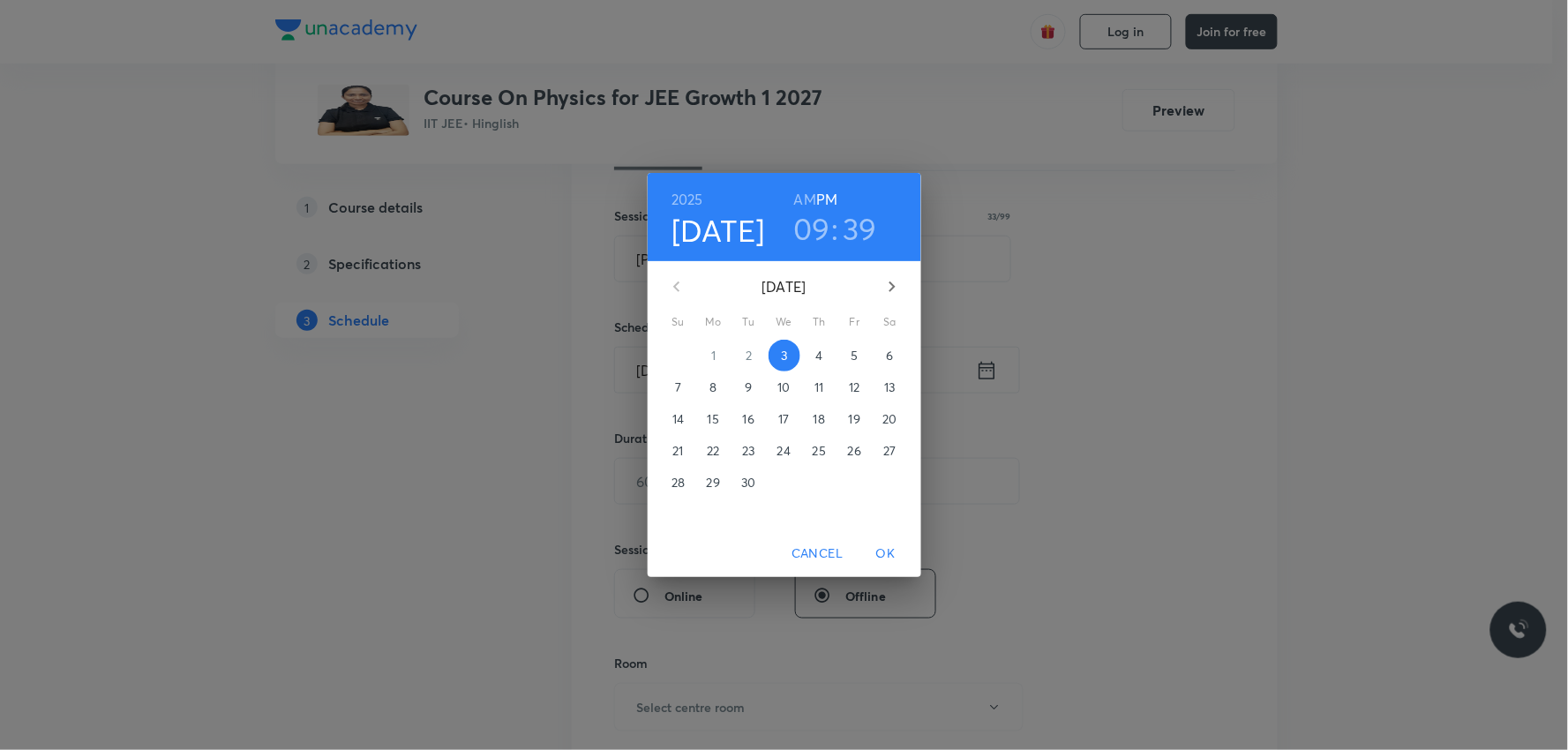
click at [828, 355] on span "4" at bounding box center [819, 355] width 32 height 18
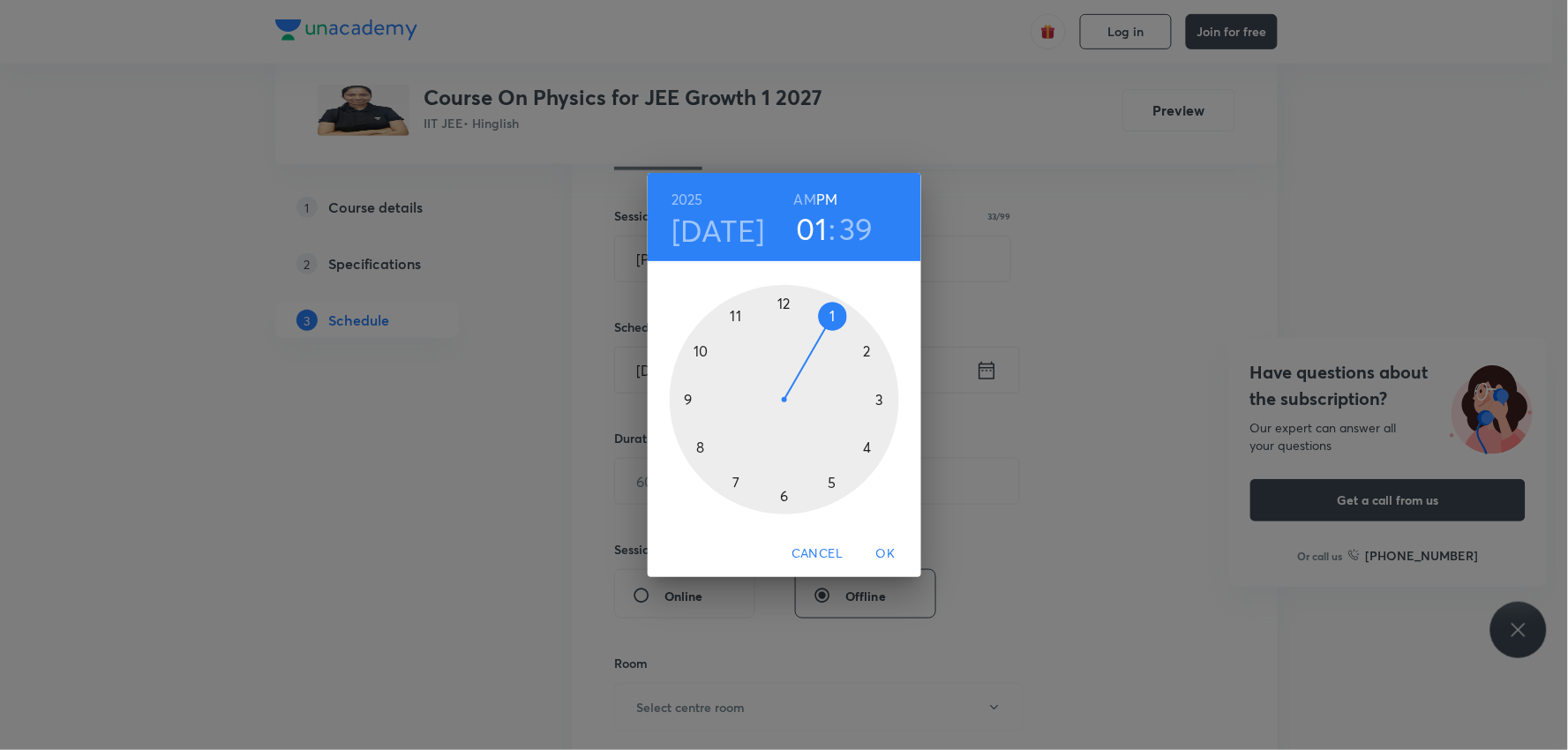
drag, startPoint x: 686, startPoint y: 395, endPoint x: 806, endPoint y: 336, distance: 133.7
click at [806, 336] on div at bounding box center [785, 400] width 230 height 230
drag, startPoint x: 702, startPoint y: 461, endPoint x: 826, endPoint y: 328, distance: 181.8
click at [826, 328] on div at bounding box center [785, 400] width 230 height 230
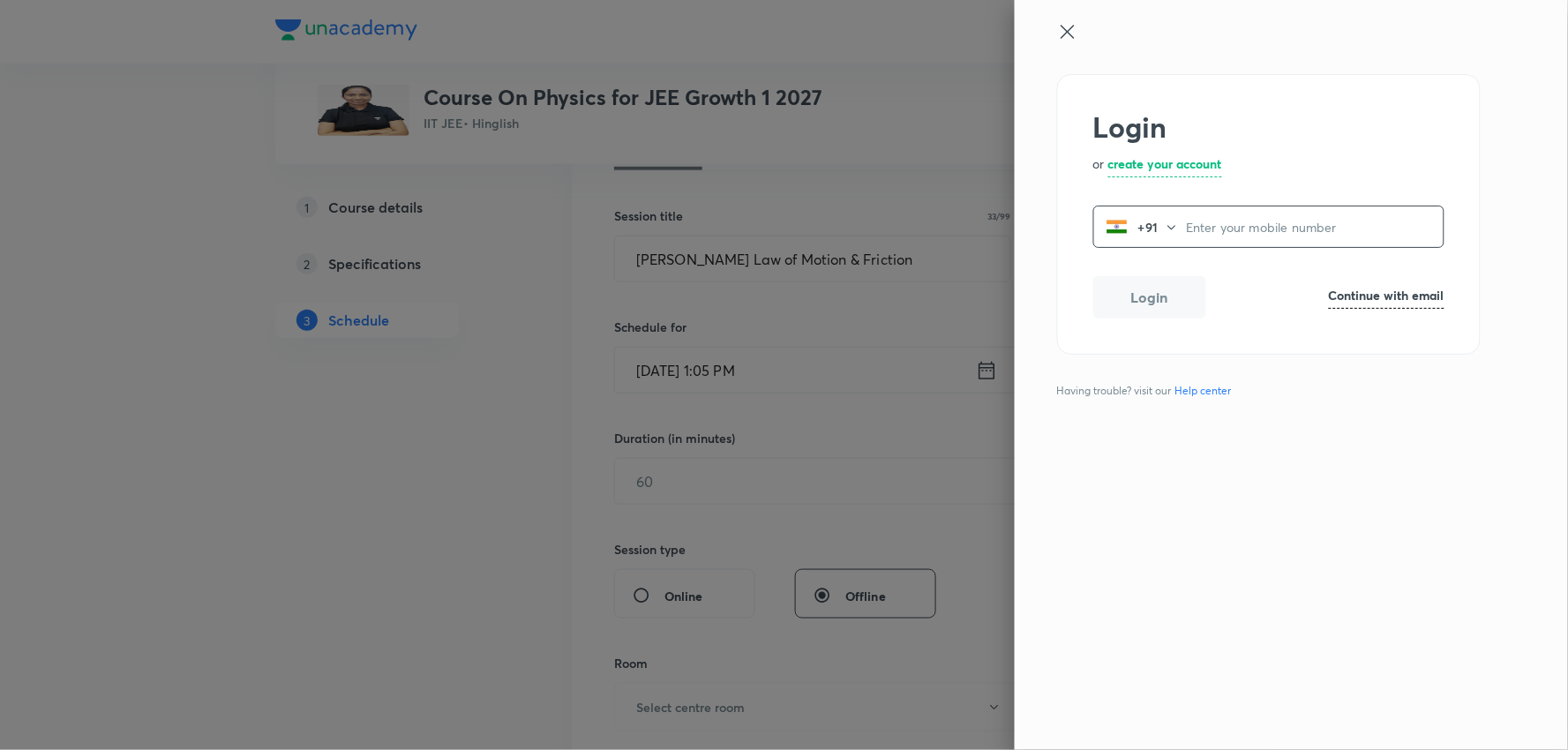
click at [1073, 31] on icon at bounding box center [1067, 32] width 21 height 21
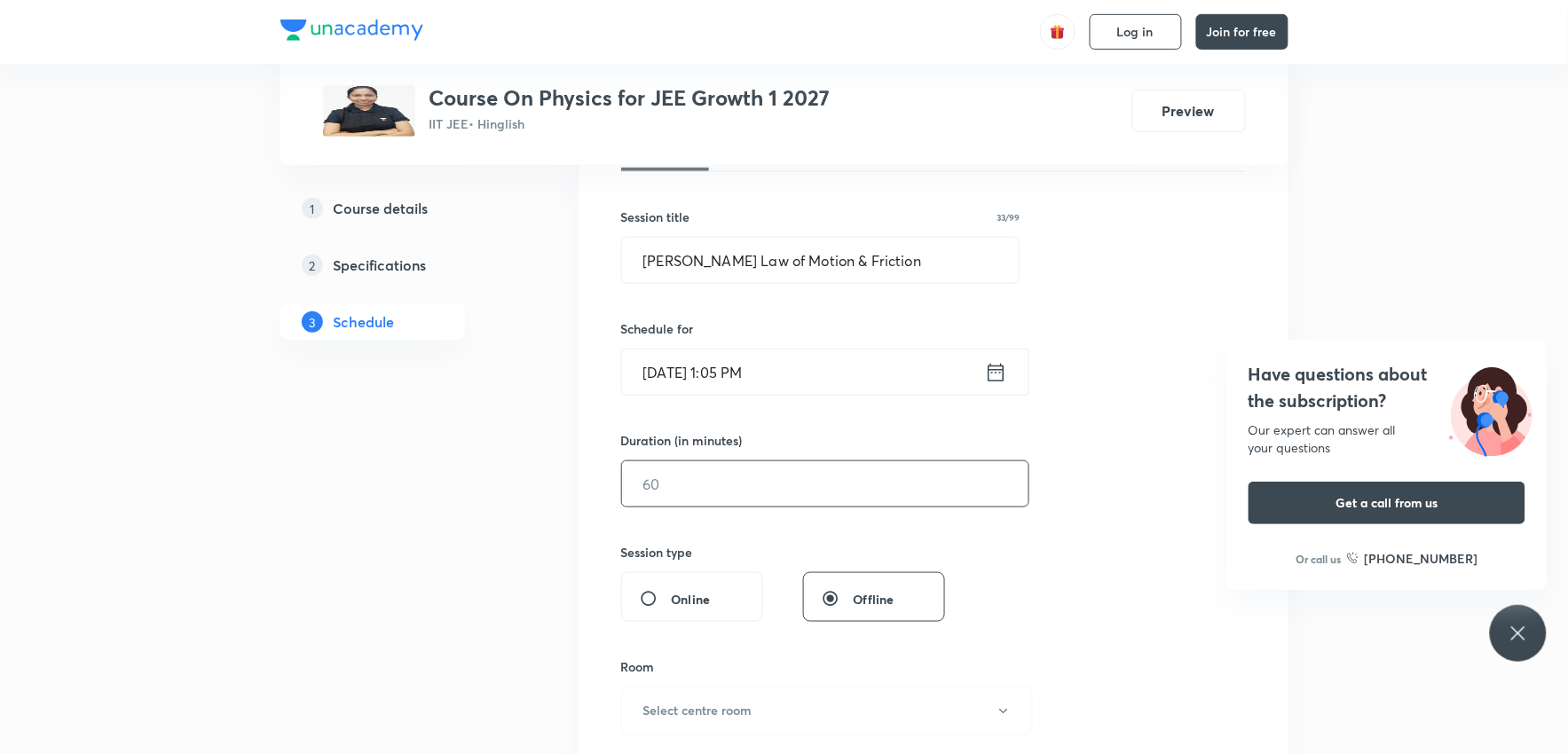
scroll to position [394, 0]
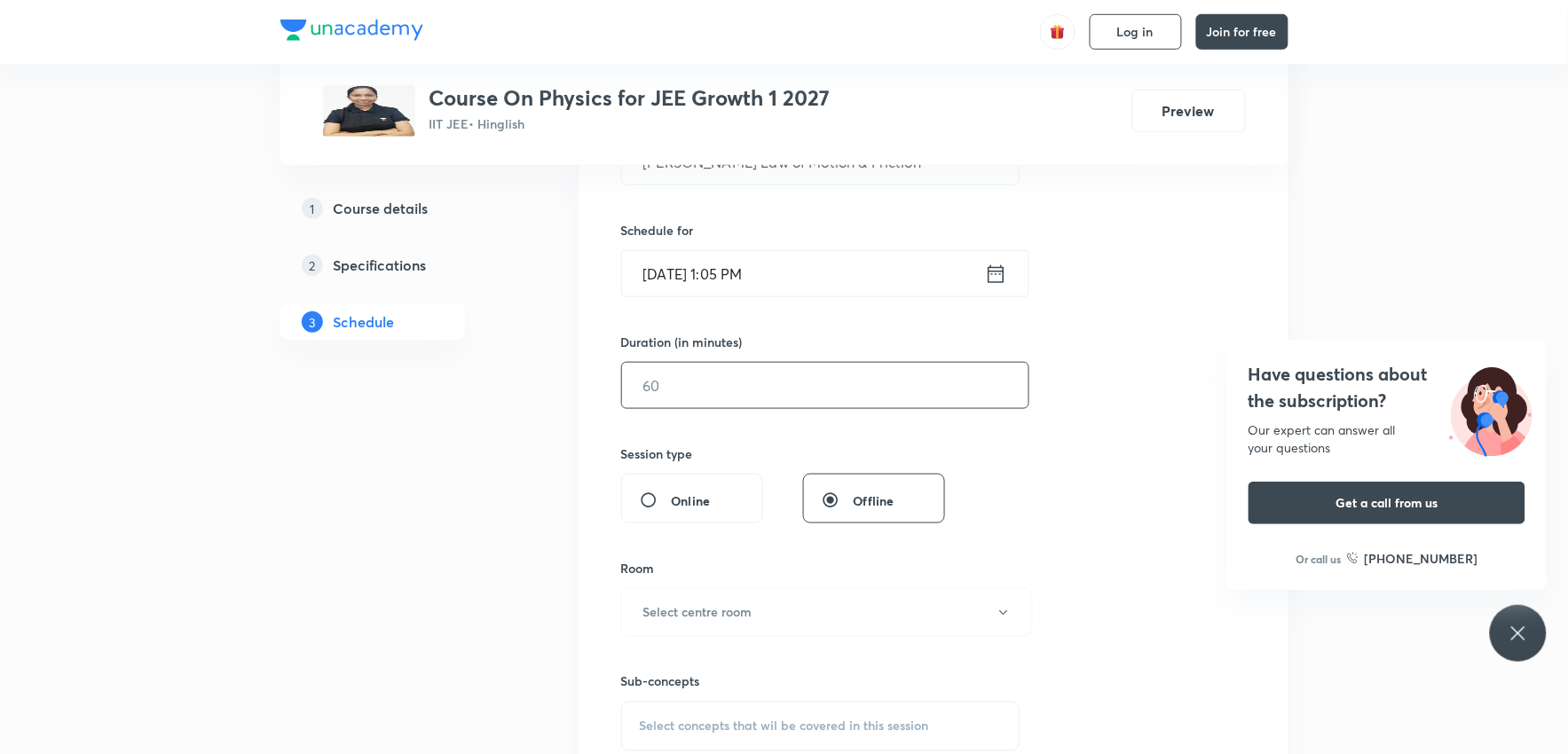
click at [734, 388] on input "text" at bounding box center [825, 385] width 406 height 46
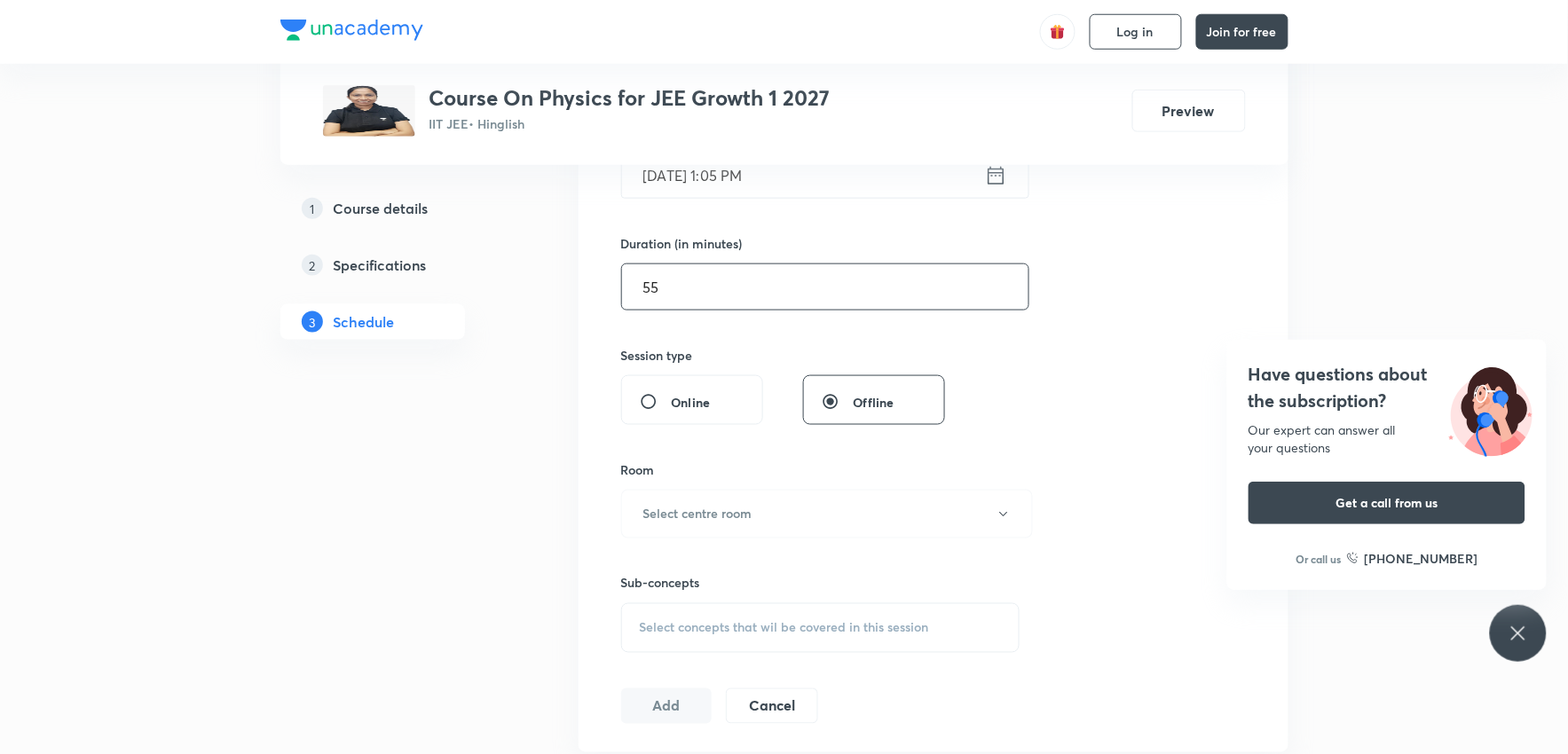
scroll to position [591, 0]
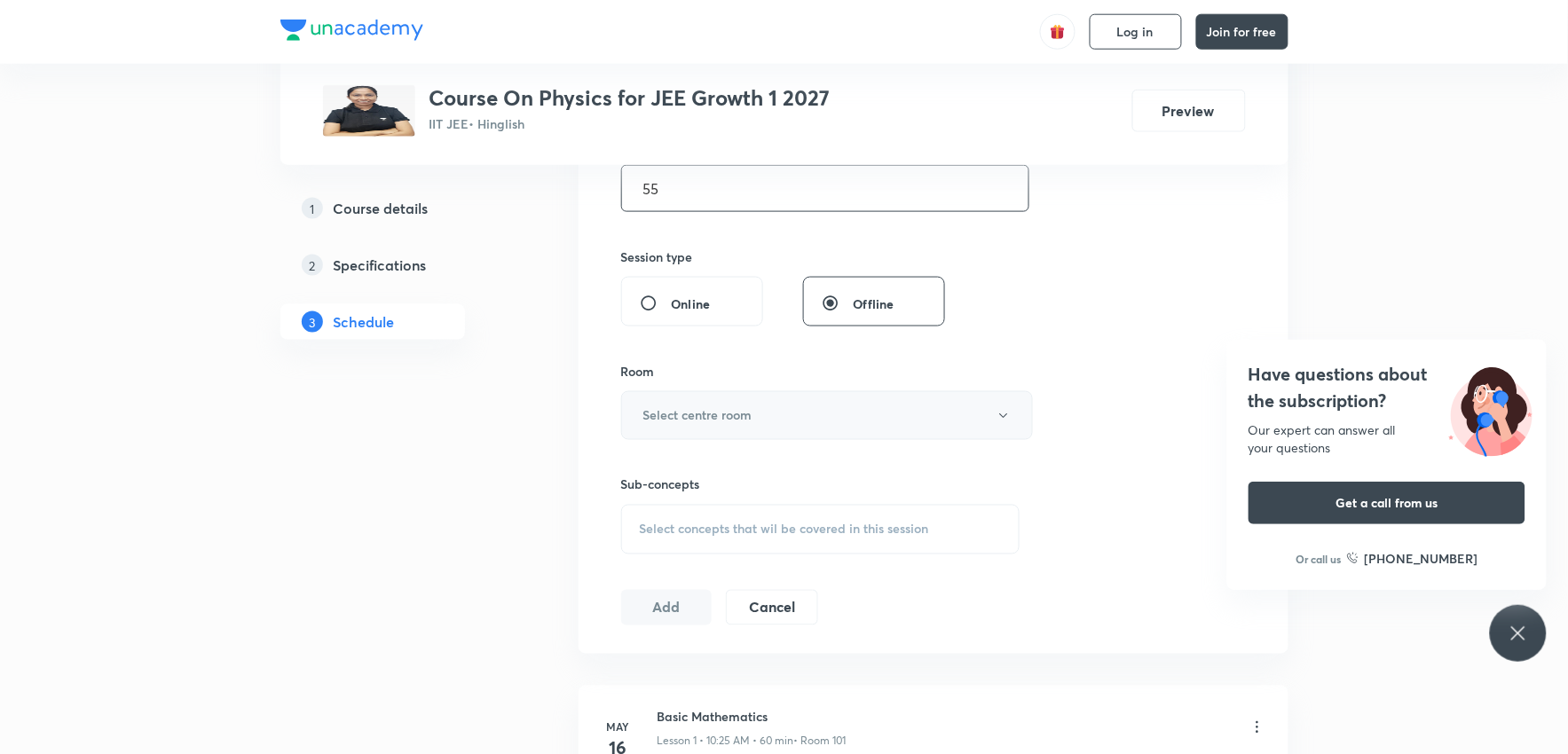
type input "55"
click at [802, 410] on button "Select centre room" at bounding box center [827, 416] width 412 height 48
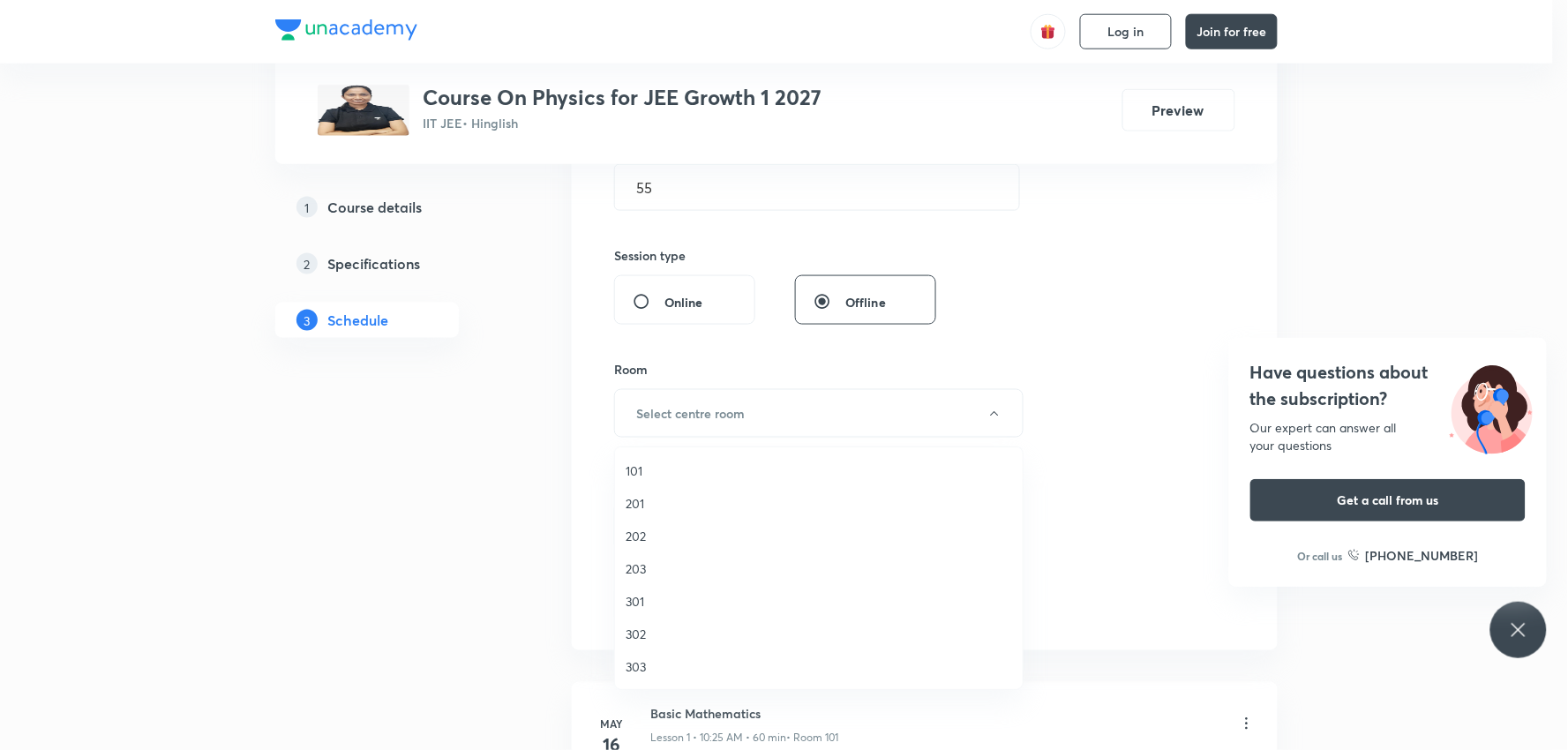
click at [669, 475] on span "101" at bounding box center [818, 471] width 386 height 19
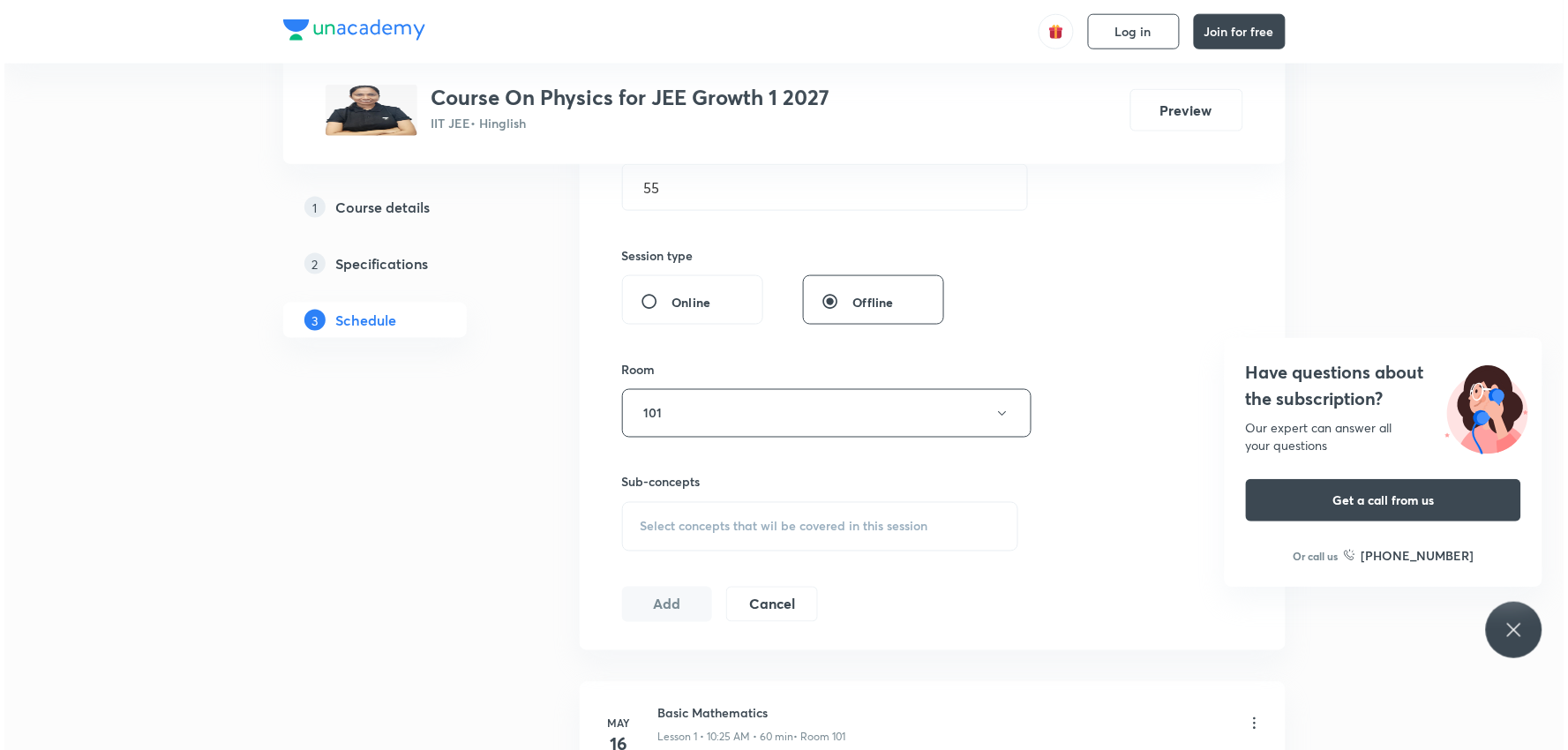
scroll to position [686, 0]
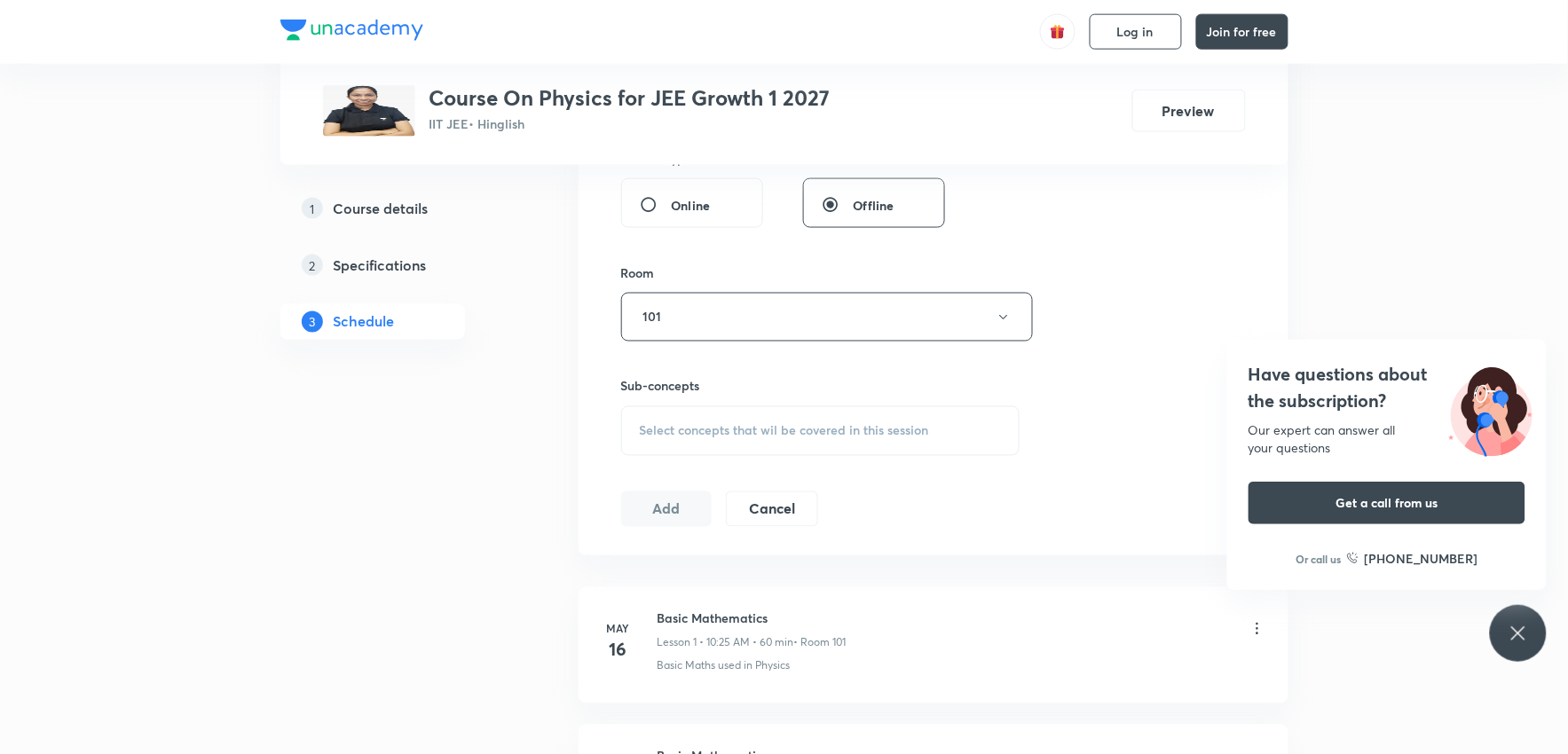
click at [782, 444] on div "Select concepts that wil be covered in this session" at bounding box center [820, 431] width 399 height 49
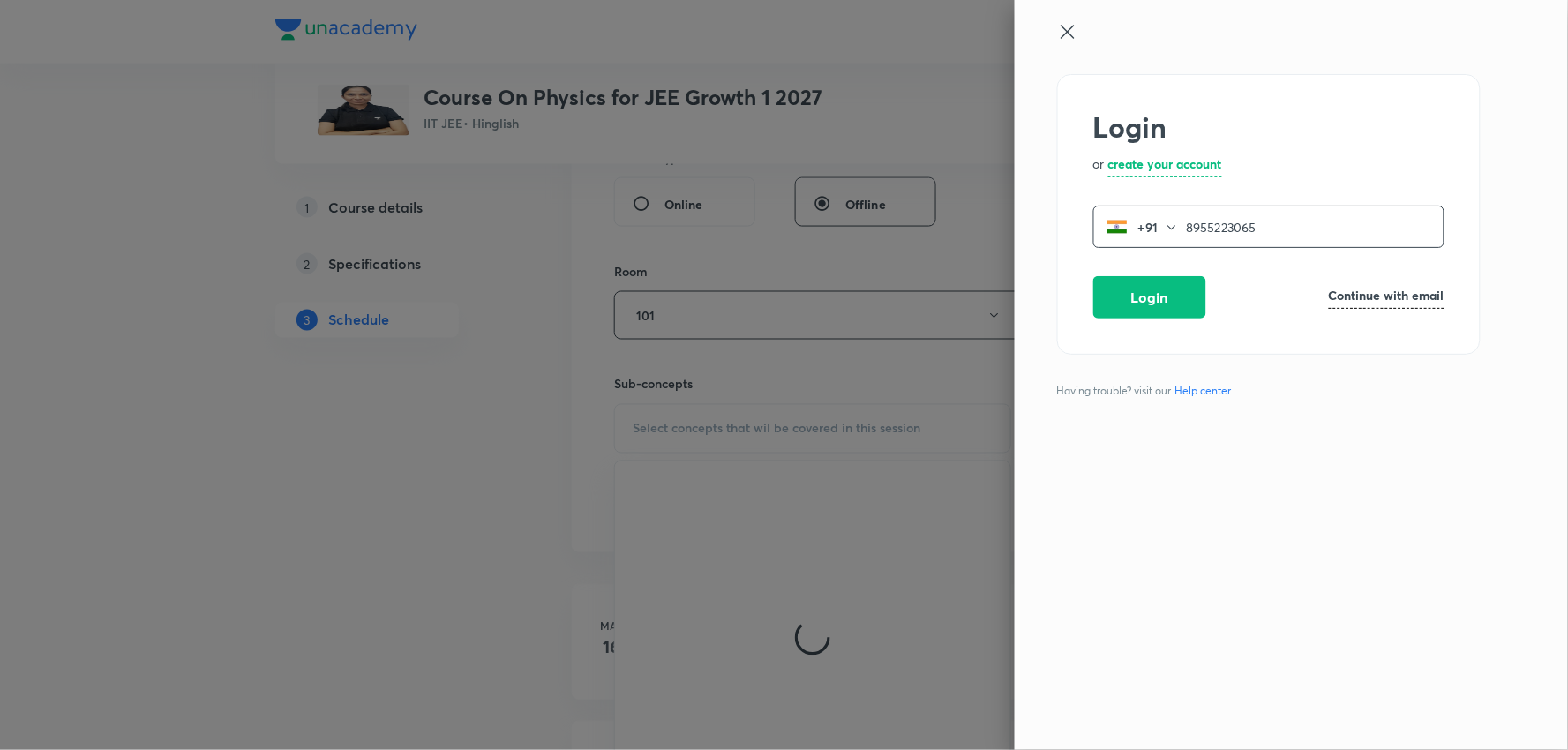
type input "8955223065"
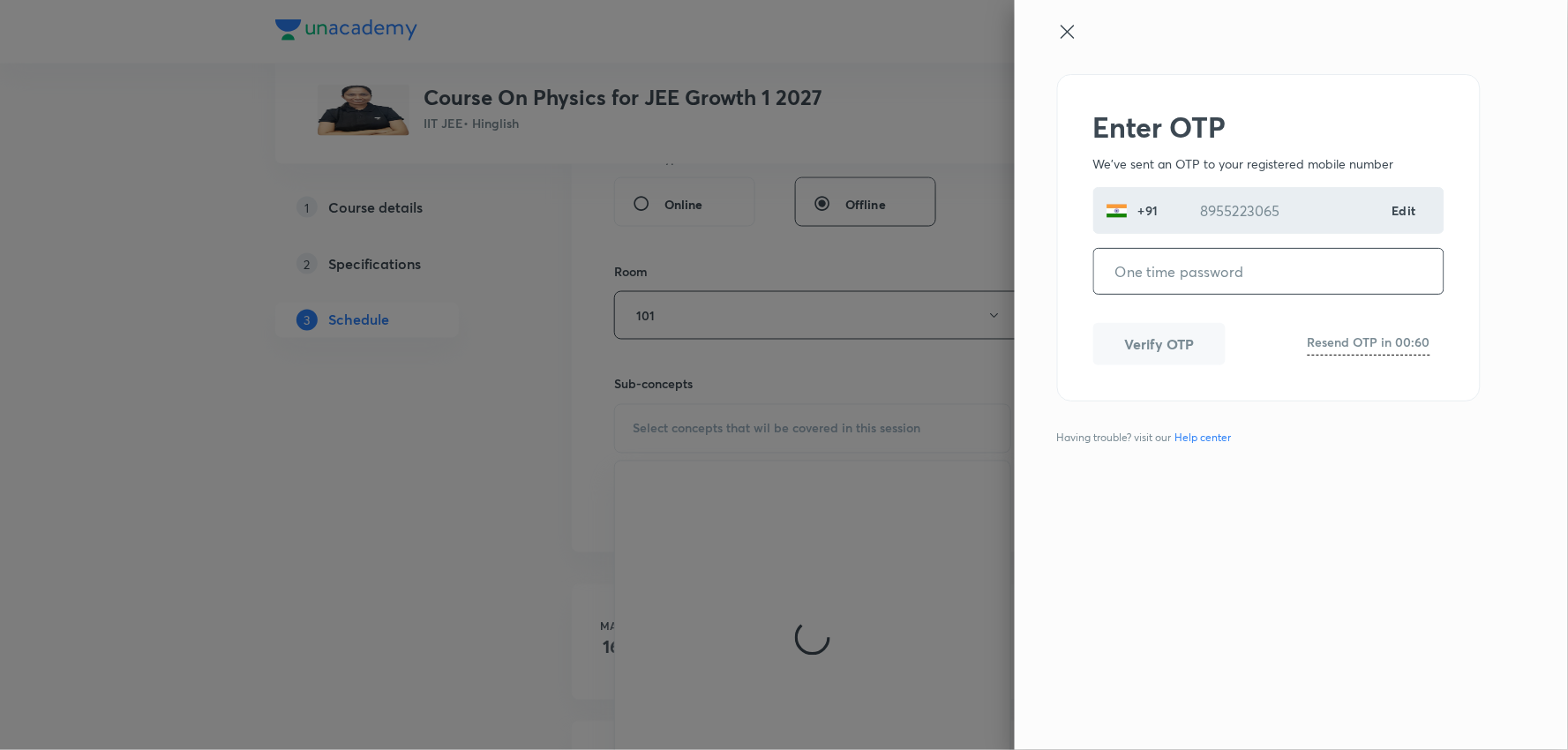
click at [1183, 281] on input "tel" at bounding box center [1268, 271] width 349 height 45
click at [1212, 268] on input "tel" at bounding box center [1268, 271] width 349 height 45
type input "710162"
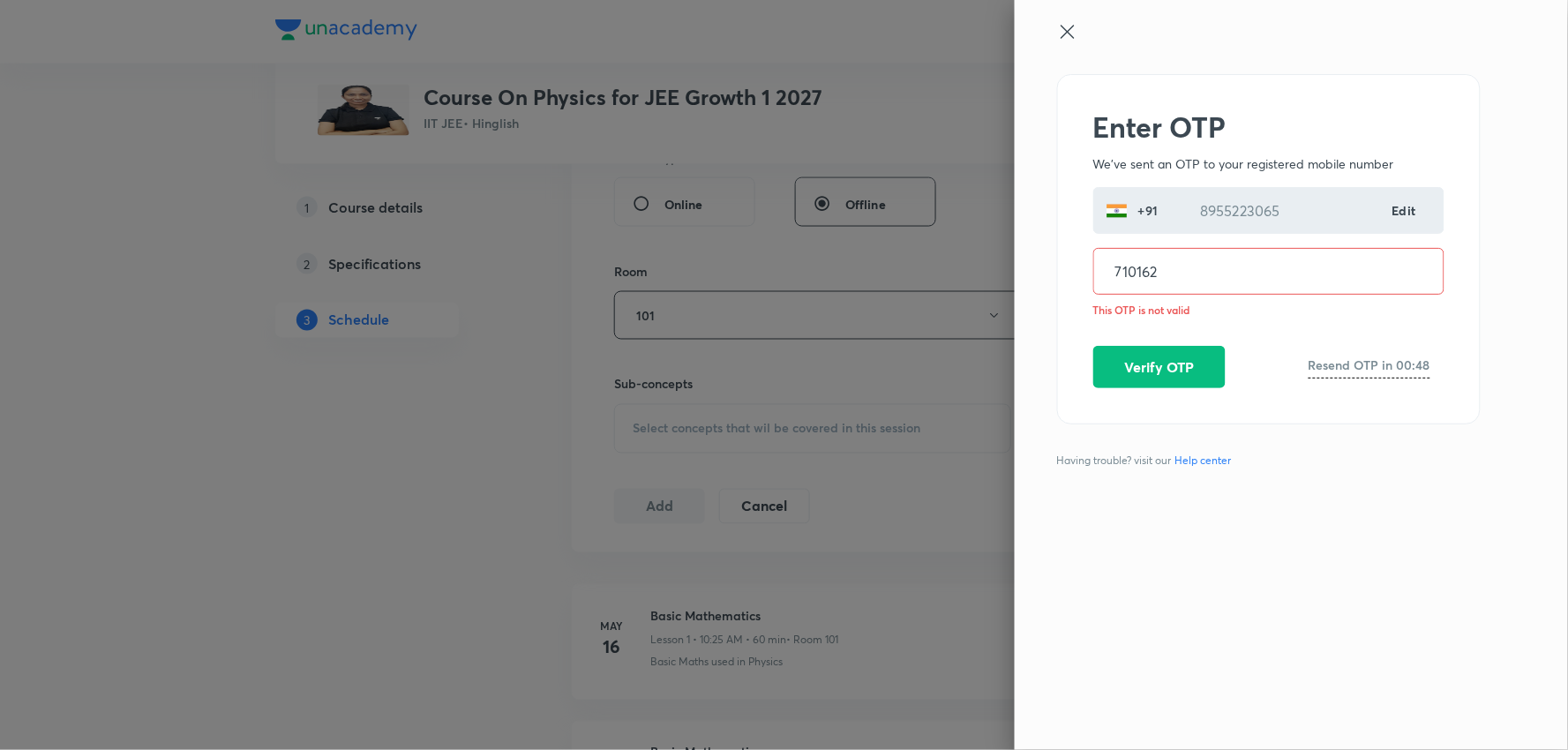
click at [1072, 22] on icon at bounding box center [1067, 32] width 21 height 21
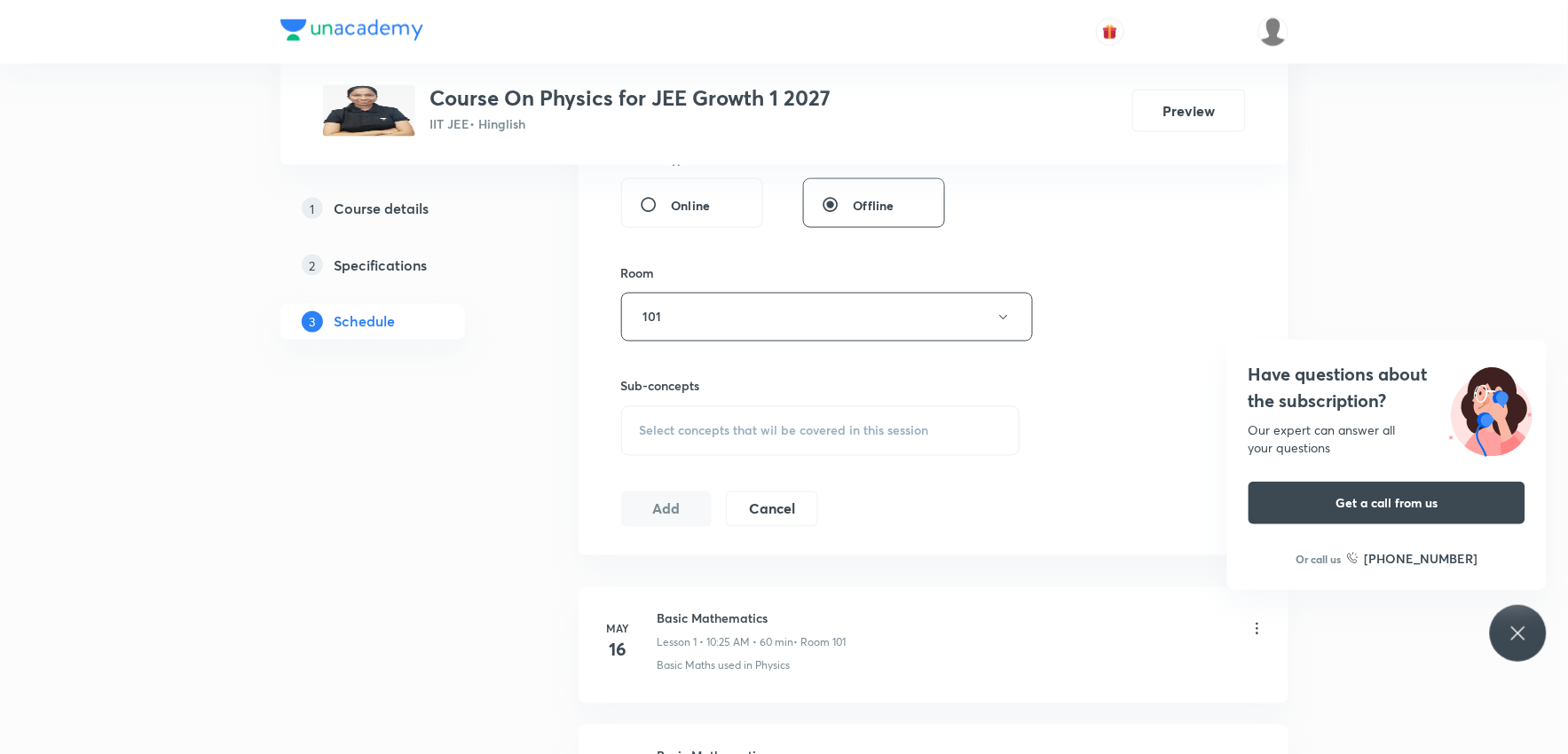
click at [803, 431] on span "Select concepts that wil be covered in this session" at bounding box center [784, 431] width 289 height 14
click at [885, 424] on span "Select concepts that wil be covered in this session" at bounding box center [784, 431] width 289 height 14
click at [897, 413] on div "Select concepts that wil be covered in this session" at bounding box center [820, 431] width 399 height 49
click at [1136, 299] on div "Session 69 Live class Session title 33/99 [PERSON_NAME] Law of Motion & Frictio…" at bounding box center [933, 111] width 625 height 833
click at [810, 424] on span "Select concepts that wil be covered in this session" at bounding box center [784, 431] width 289 height 14
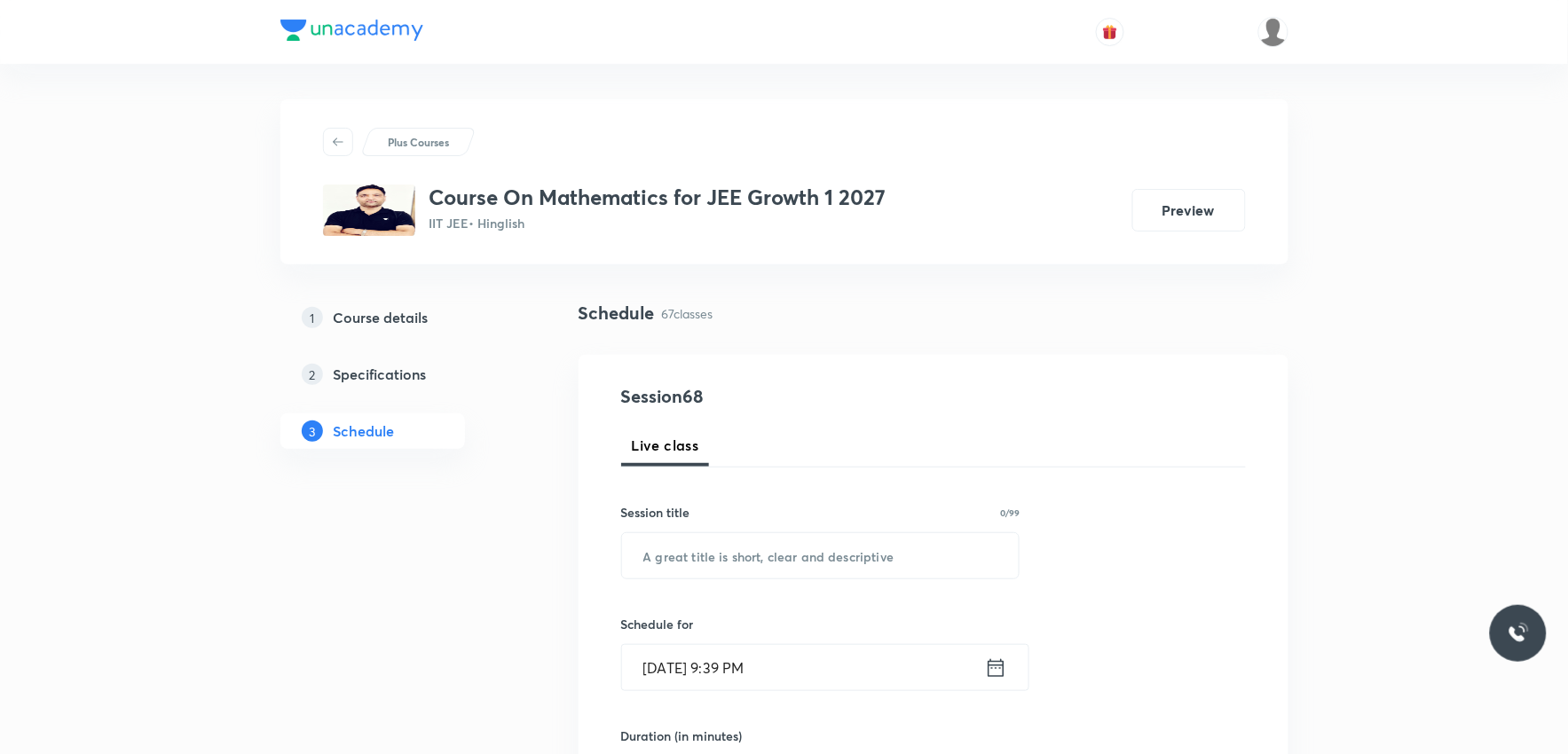
scroll to position [9893, 0]
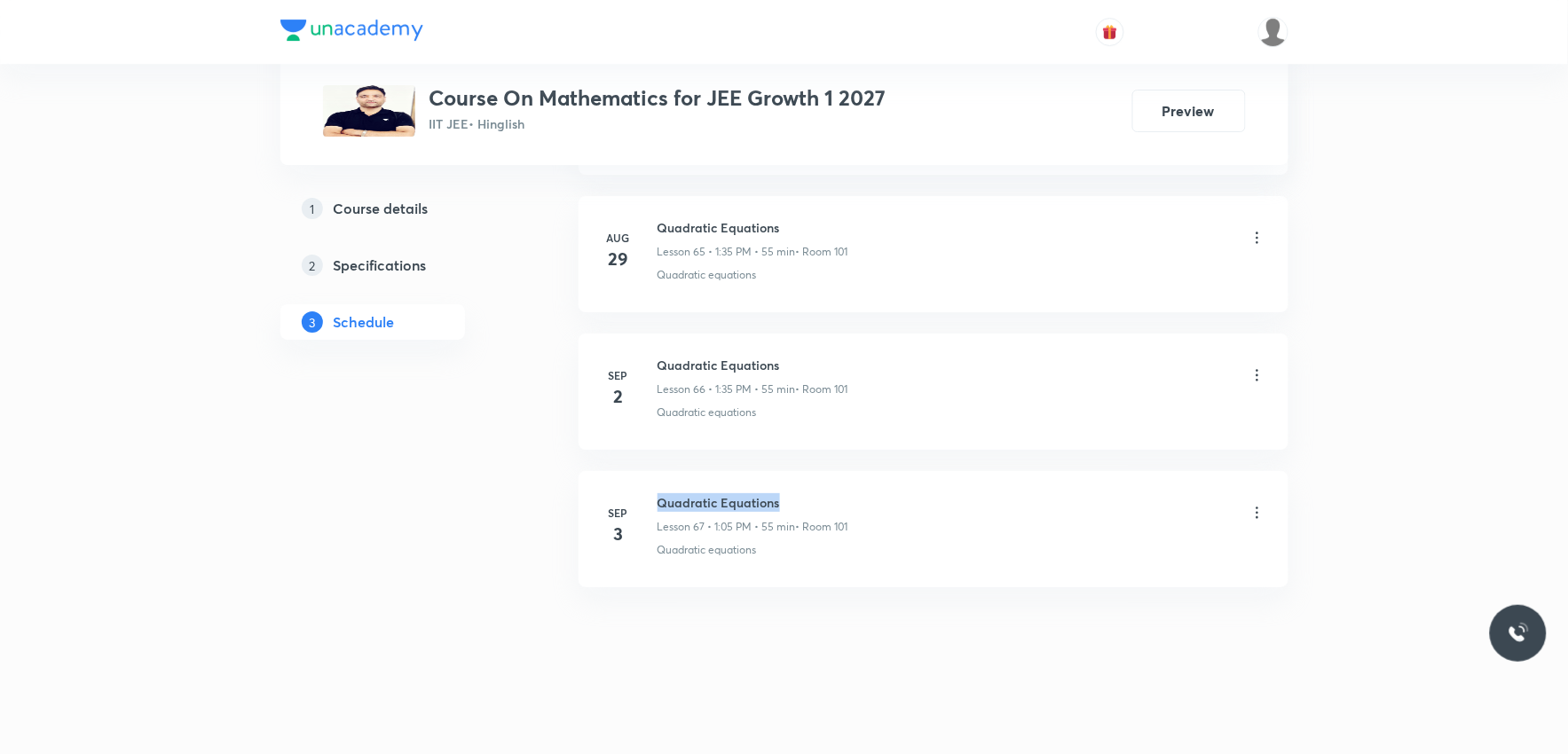
drag, startPoint x: 658, startPoint y: 500, endPoint x: 813, endPoint y: 501, distance: 155.0
click at [813, 501] on h6 "Quadratic Equations" at bounding box center [752, 502] width 191 height 19
copy h6 "Quadratic Equations"
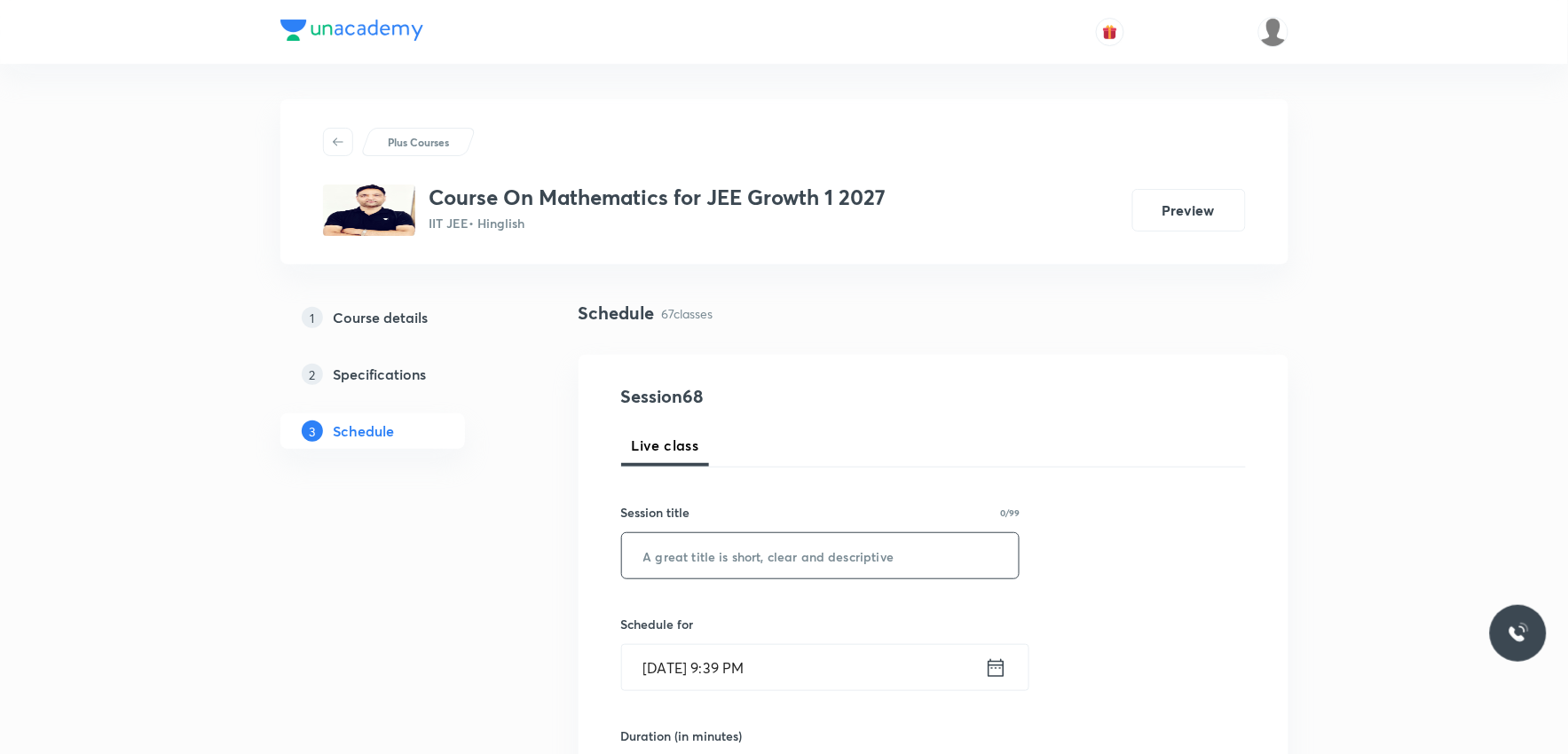
click at [808, 548] on input "text" at bounding box center [820, 555] width 397 height 46
paste input "Quadratic Equations"
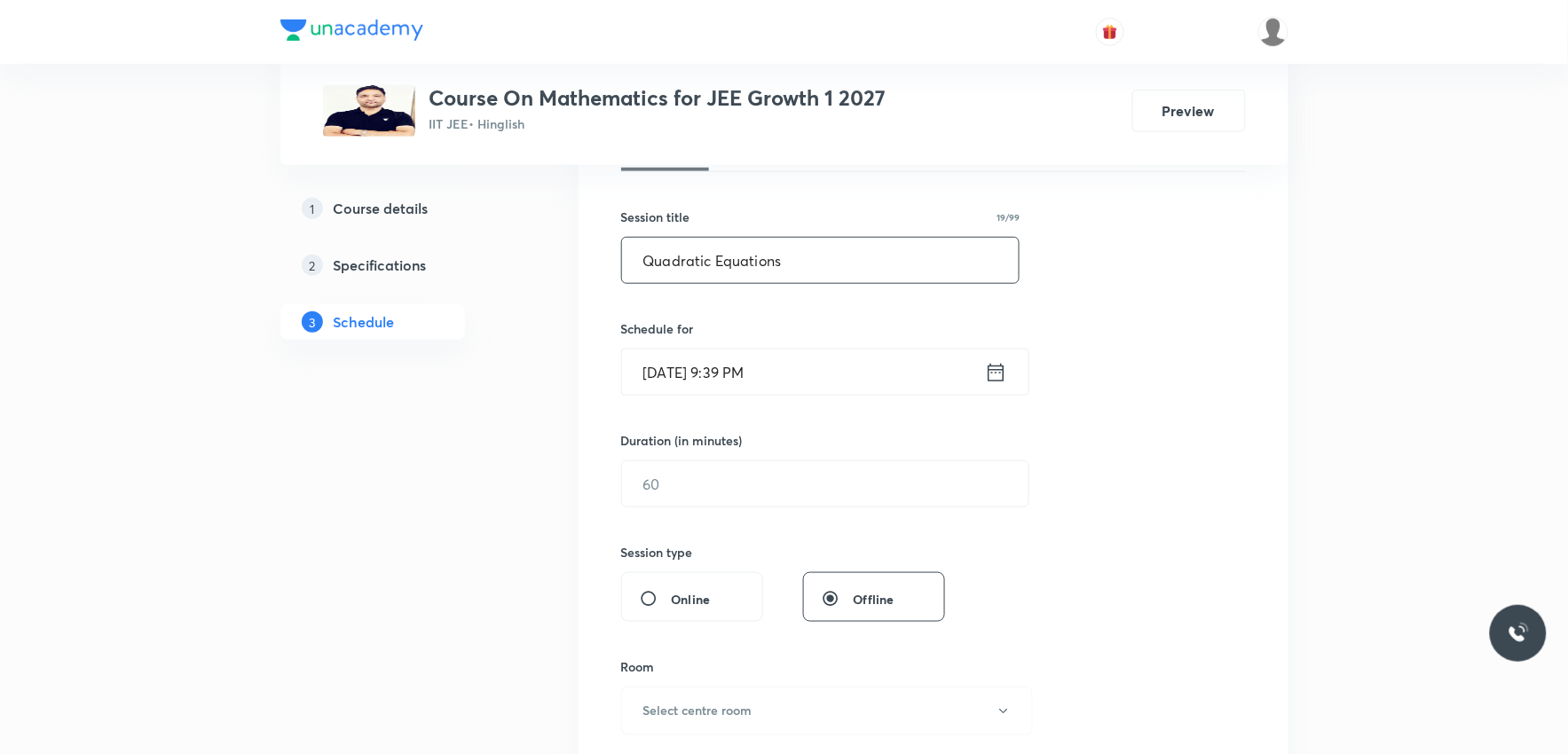
type input "Quadratic Equations"
click at [737, 368] on input "[DATE] 9:39 PM" at bounding box center [803, 372] width 363 height 46
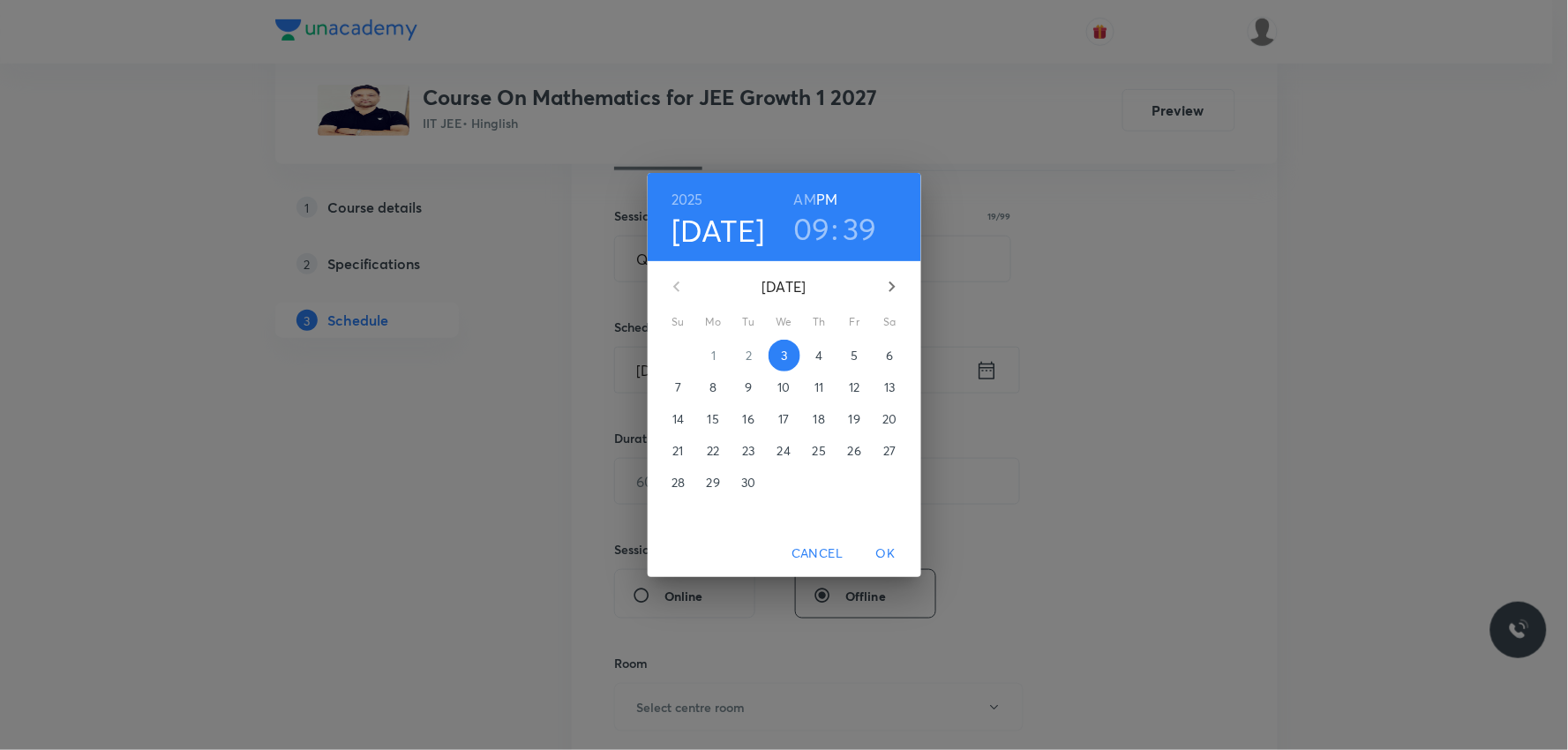
click at [818, 349] on p "4" at bounding box center [819, 355] width 7 height 18
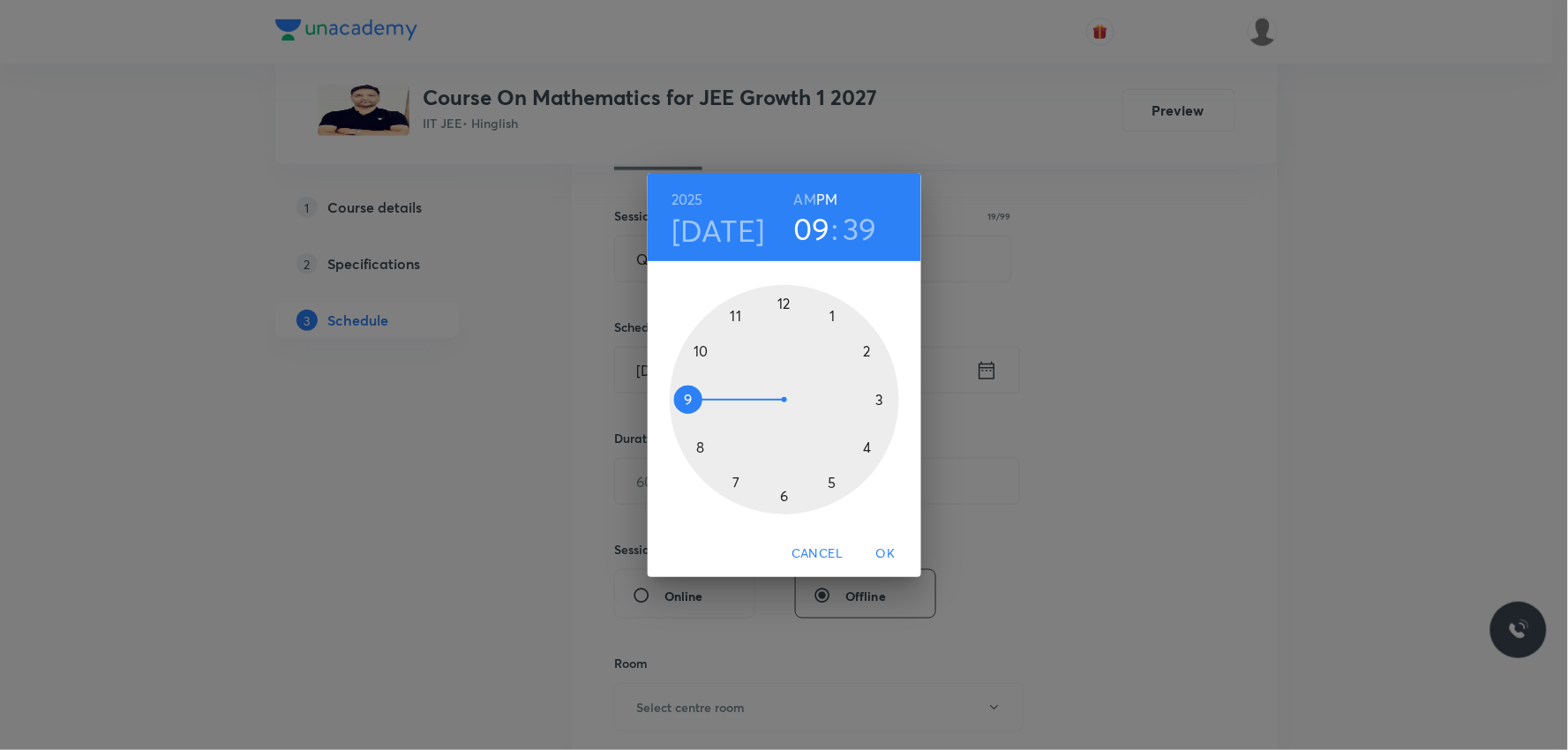
click at [814, 194] on h6 "AM" at bounding box center [805, 199] width 22 height 25
drag, startPoint x: 684, startPoint y: 395, endPoint x: 742, endPoint y: 336, distance: 82.7
click at [742, 336] on div at bounding box center [785, 400] width 230 height 230
drag, startPoint x: 707, startPoint y: 451, endPoint x: 786, endPoint y: 327, distance: 147.0
click at [786, 327] on div at bounding box center [785, 400] width 230 height 230
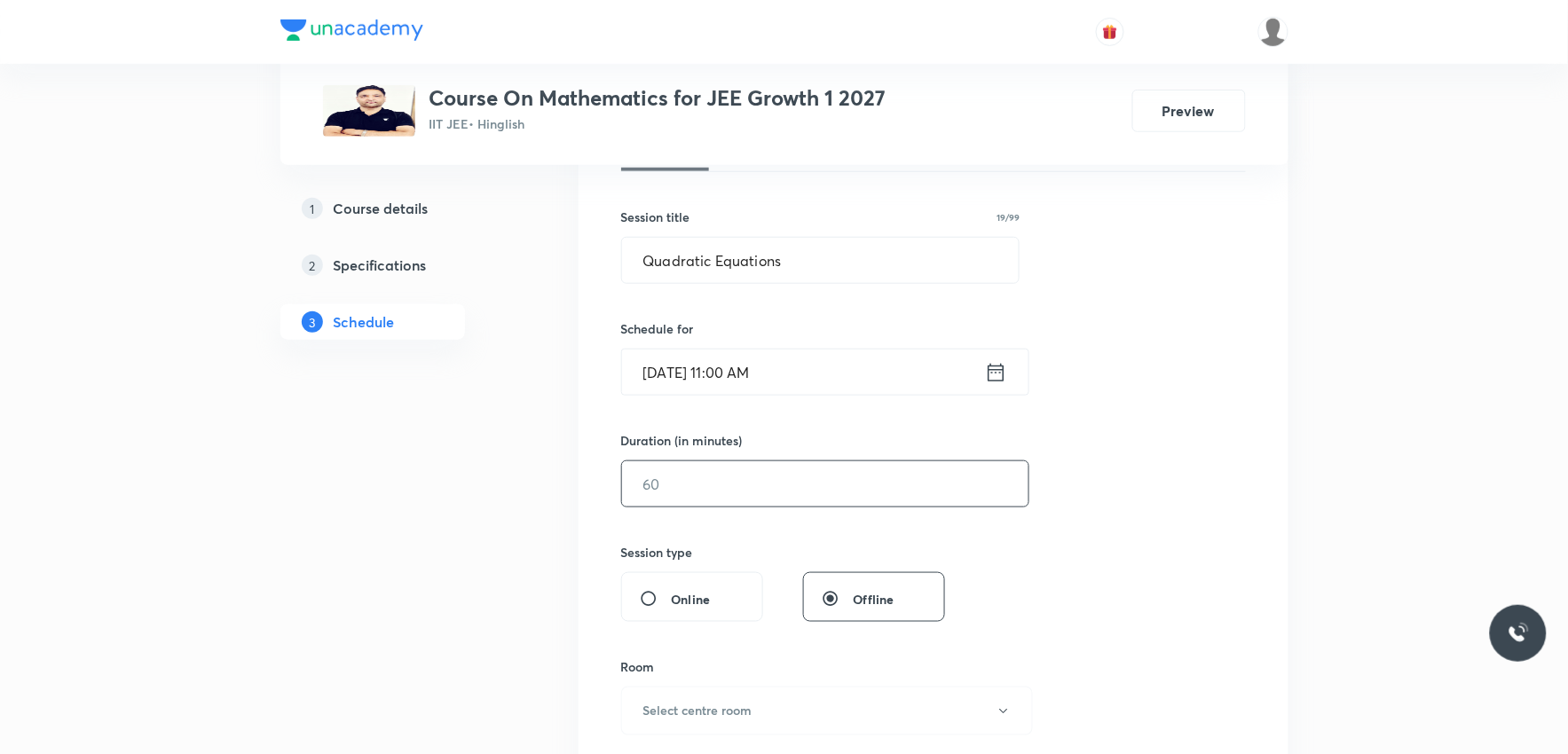
drag, startPoint x: 693, startPoint y: 489, endPoint x: 732, endPoint y: 486, distance: 39.1
click at [694, 489] on input "text" at bounding box center [825, 484] width 406 height 46
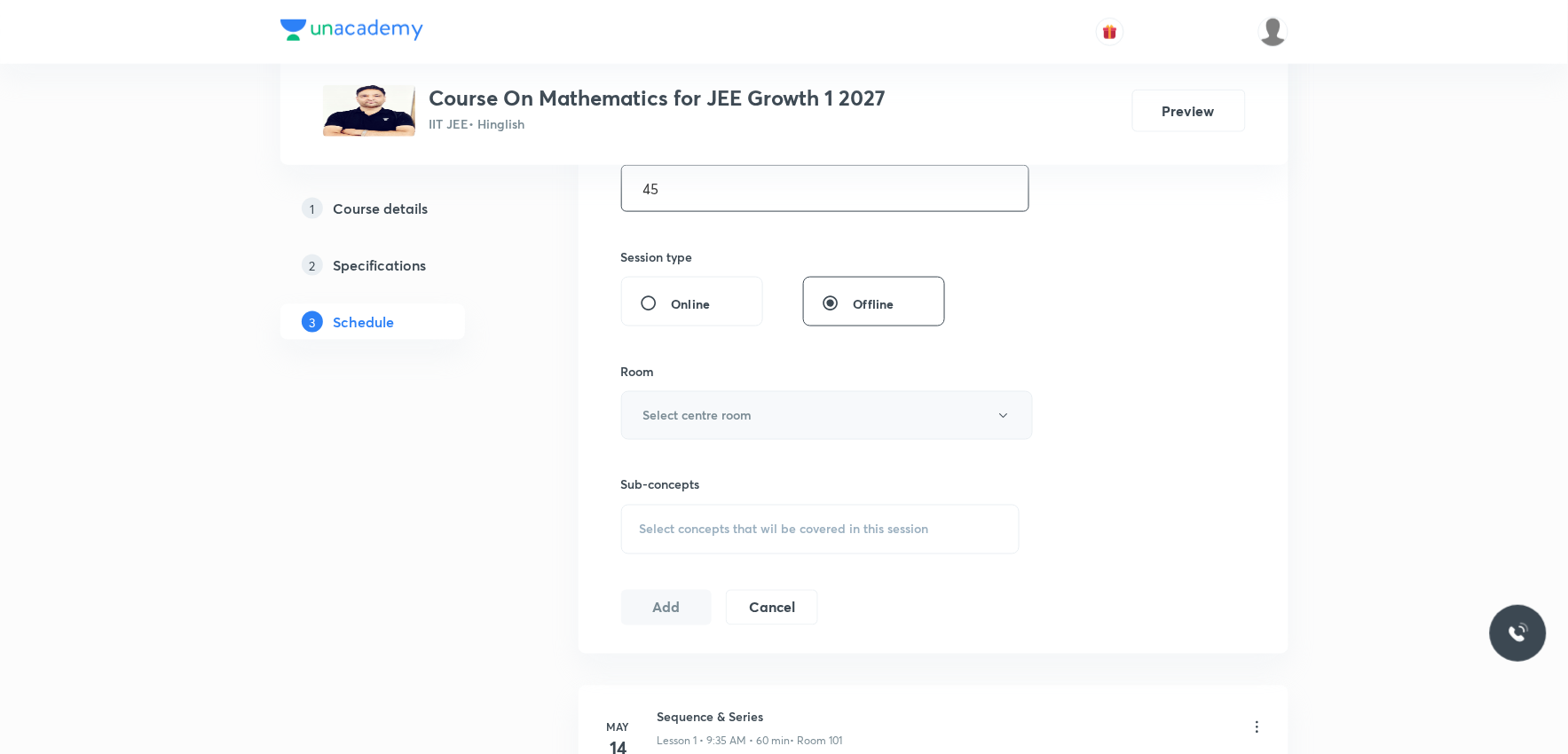
type input "45"
click at [774, 428] on button "Select centre room" at bounding box center [827, 416] width 412 height 48
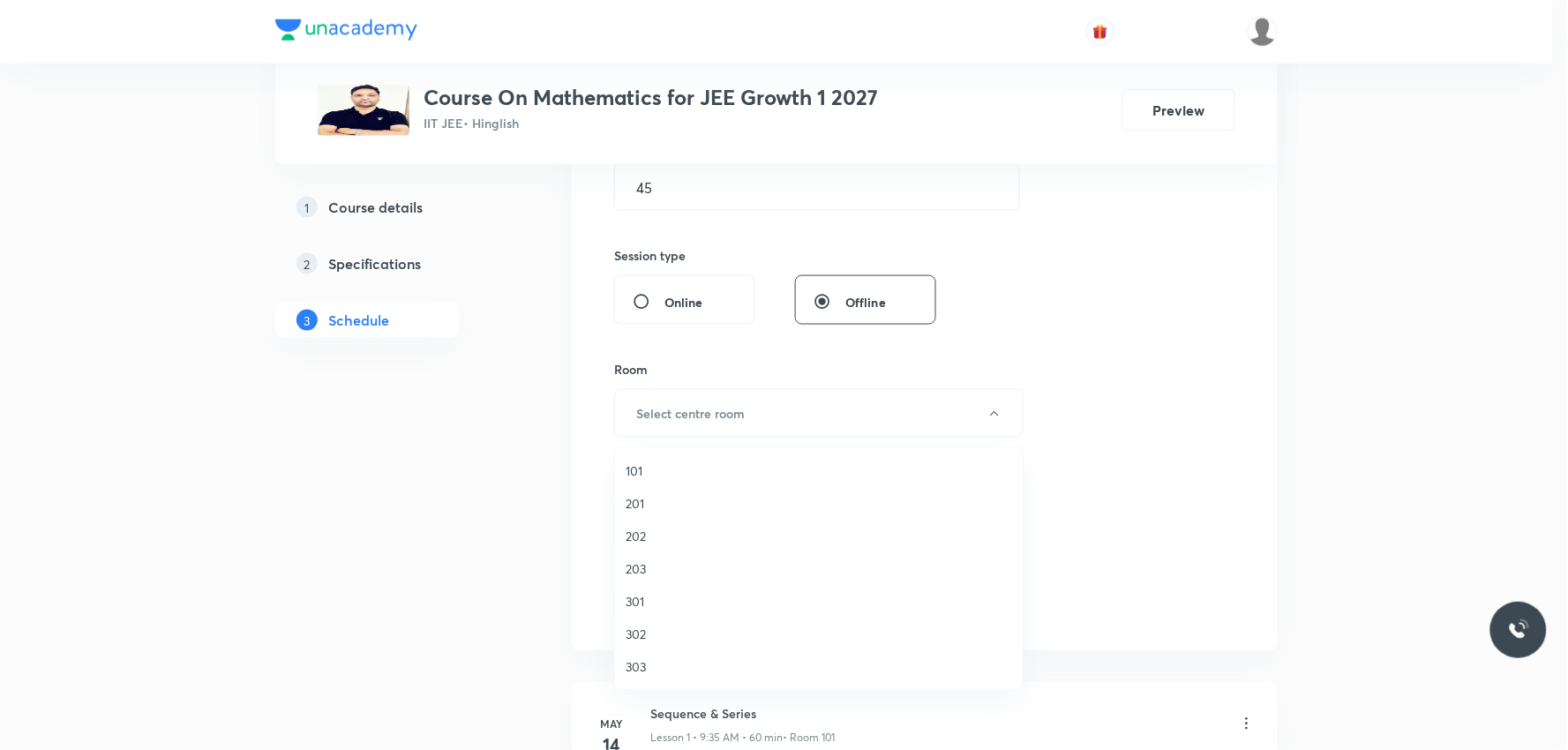
click at [674, 471] on span "101" at bounding box center [818, 471] width 386 height 19
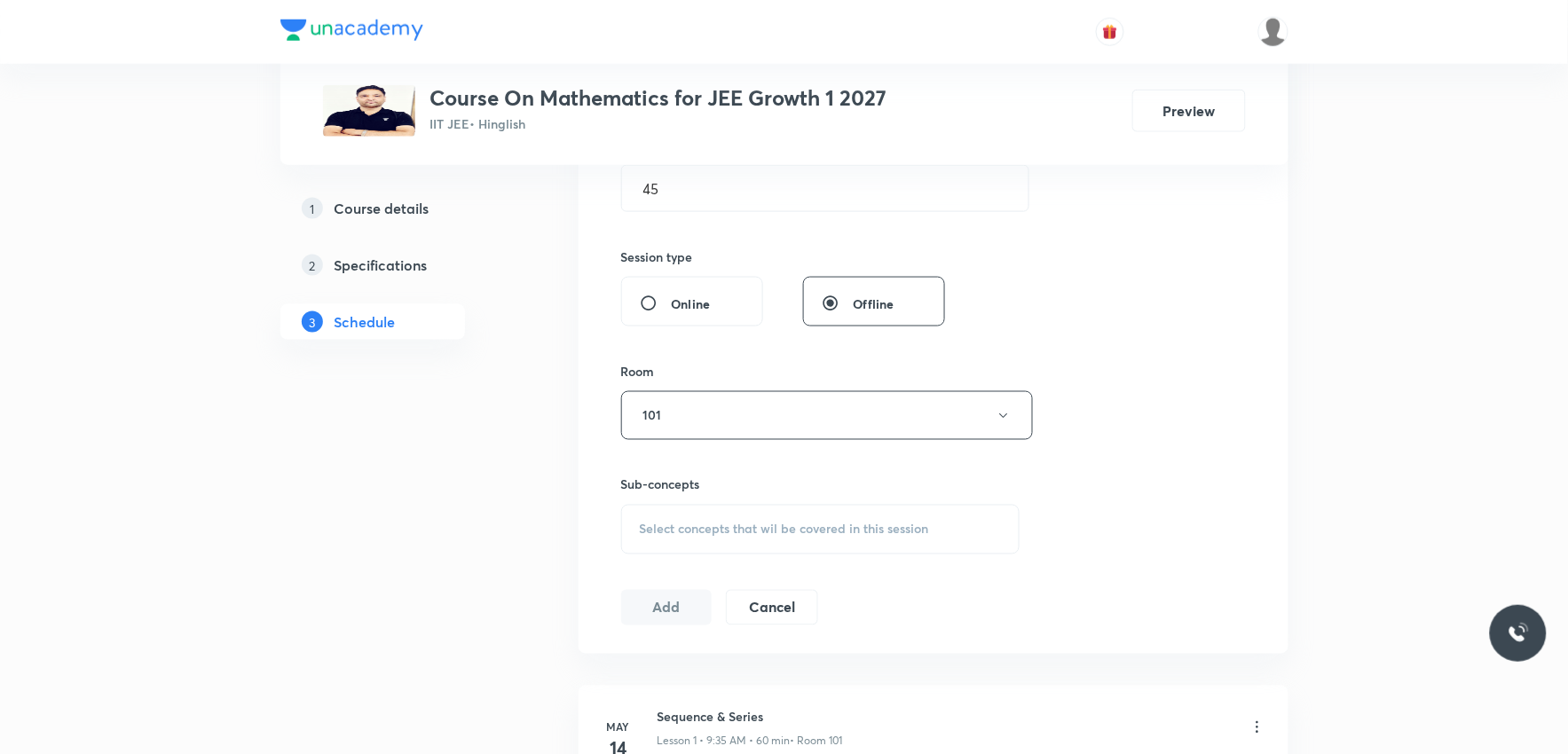
click at [791, 526] on span "Select concepts that wil be covered in this session" at bounding box center [784, 529] width 289 height 14
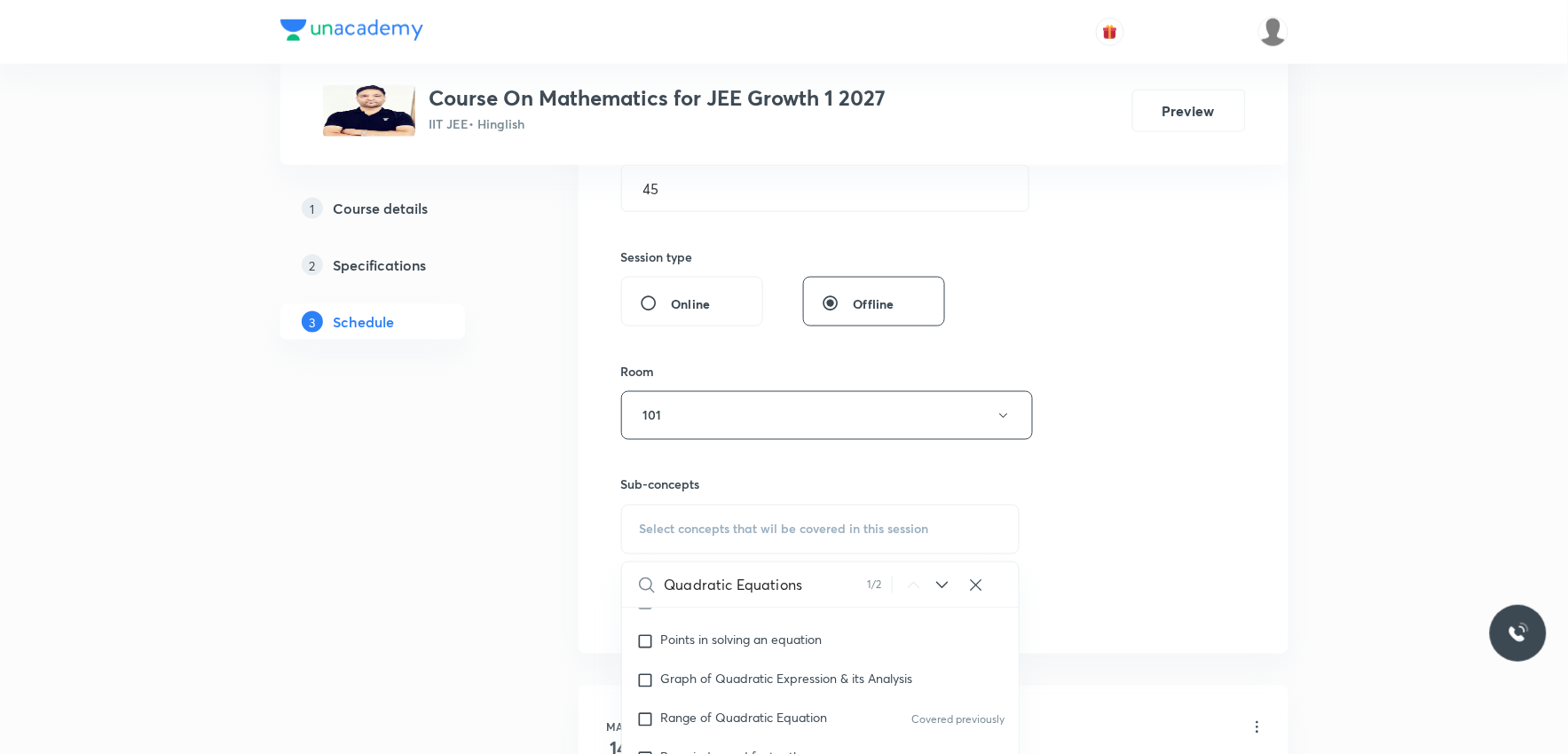
scroll to position [887, 0]
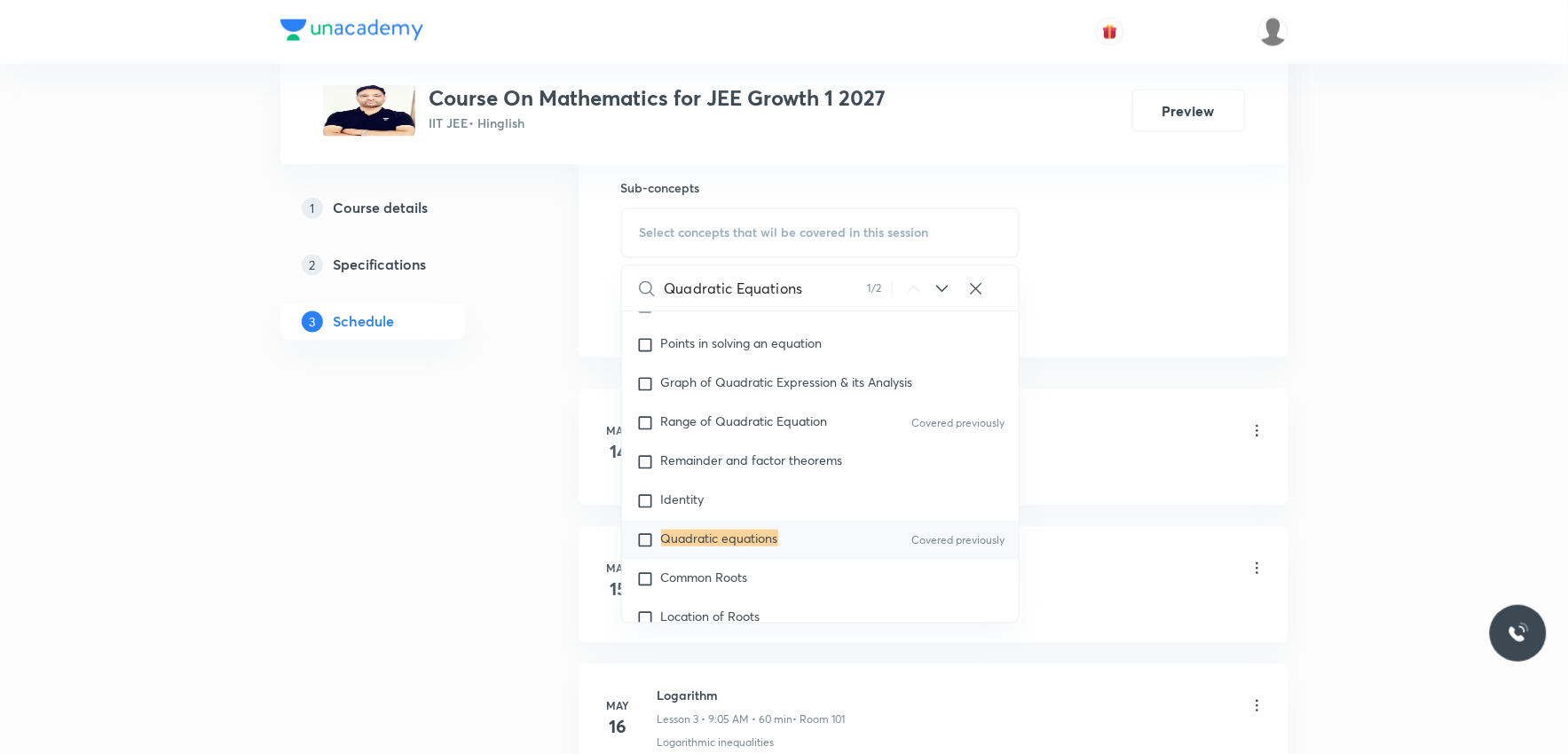
type input "Quadratic Equations"
click at [725, 534] on mark "Quadratic equations" at bounding box center [720, 539] width 117 height 17
checkbox input "true"
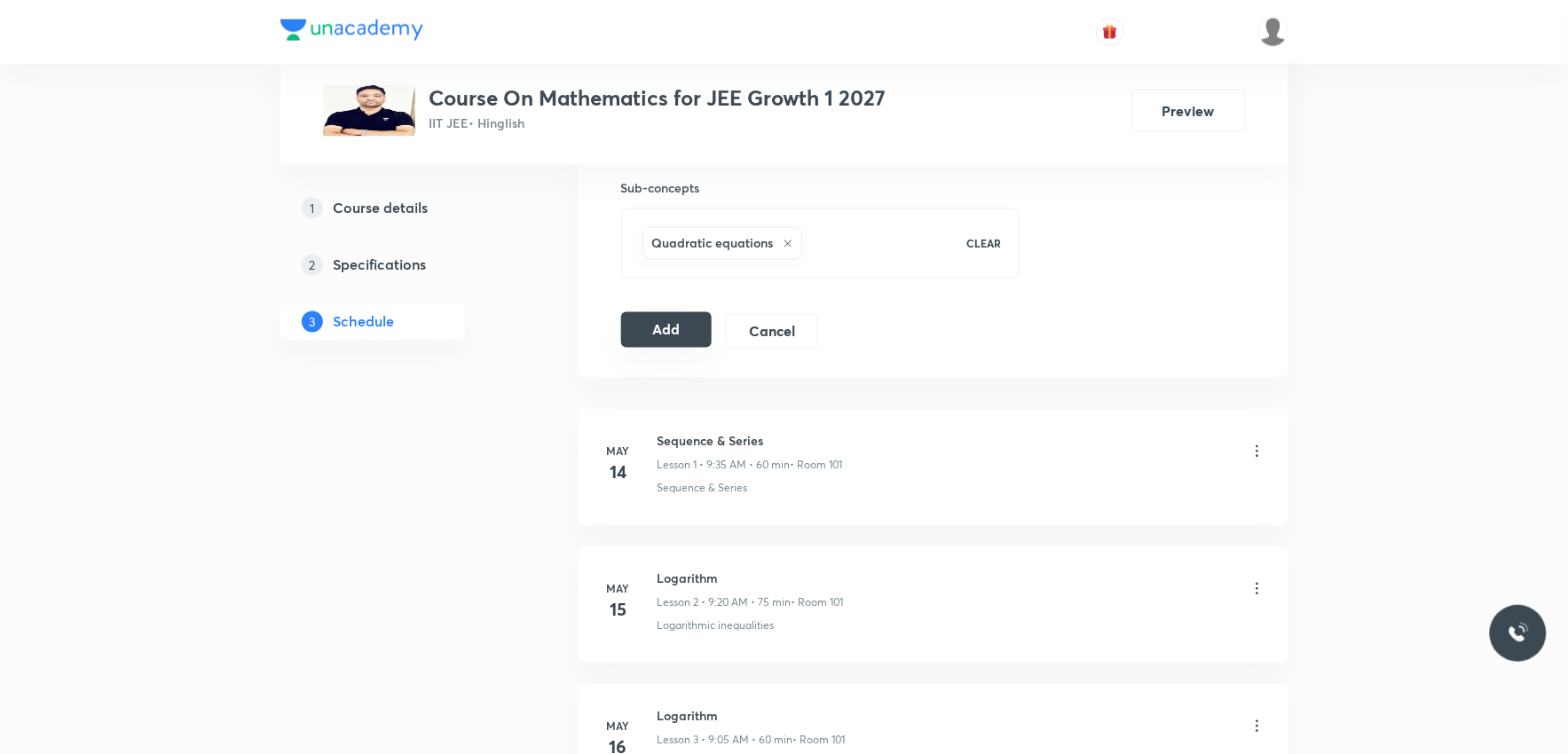
click at [650, 332] on button "Add" at bounding box center [667, 330] width 91 height 35
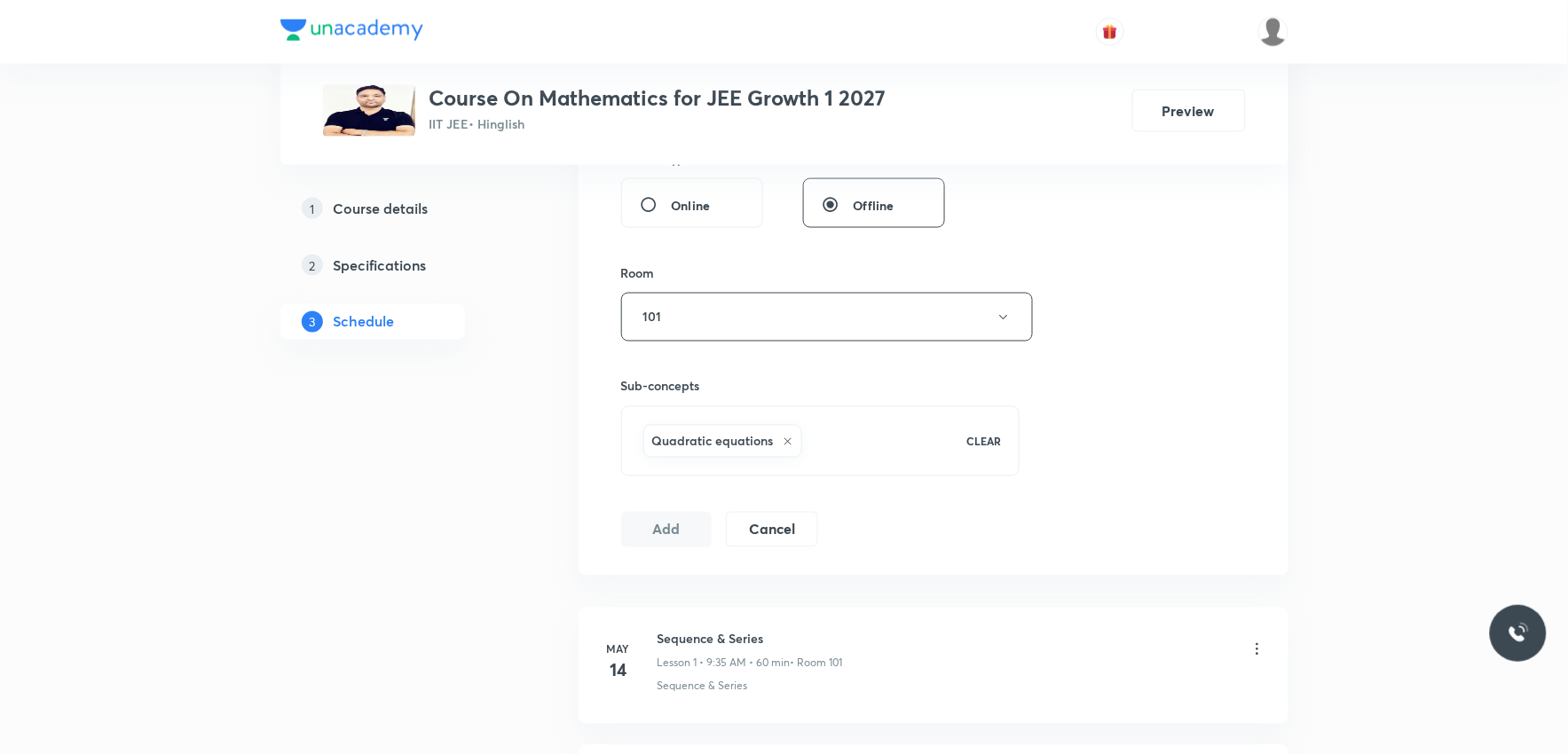
scroll to position [295, 0]
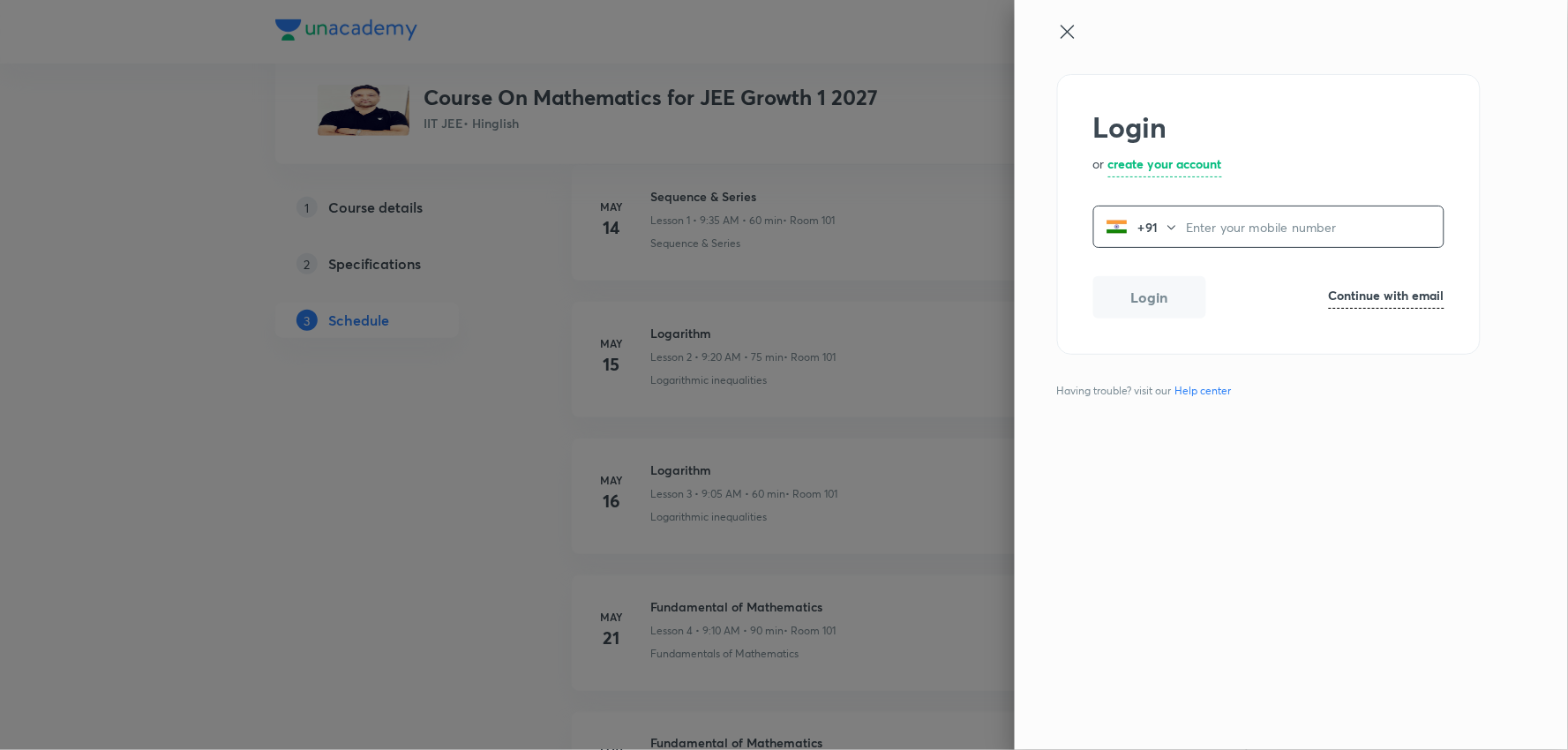
click at [1071, 29] on icon at bounding box center [1067, 32] width 13 height 13
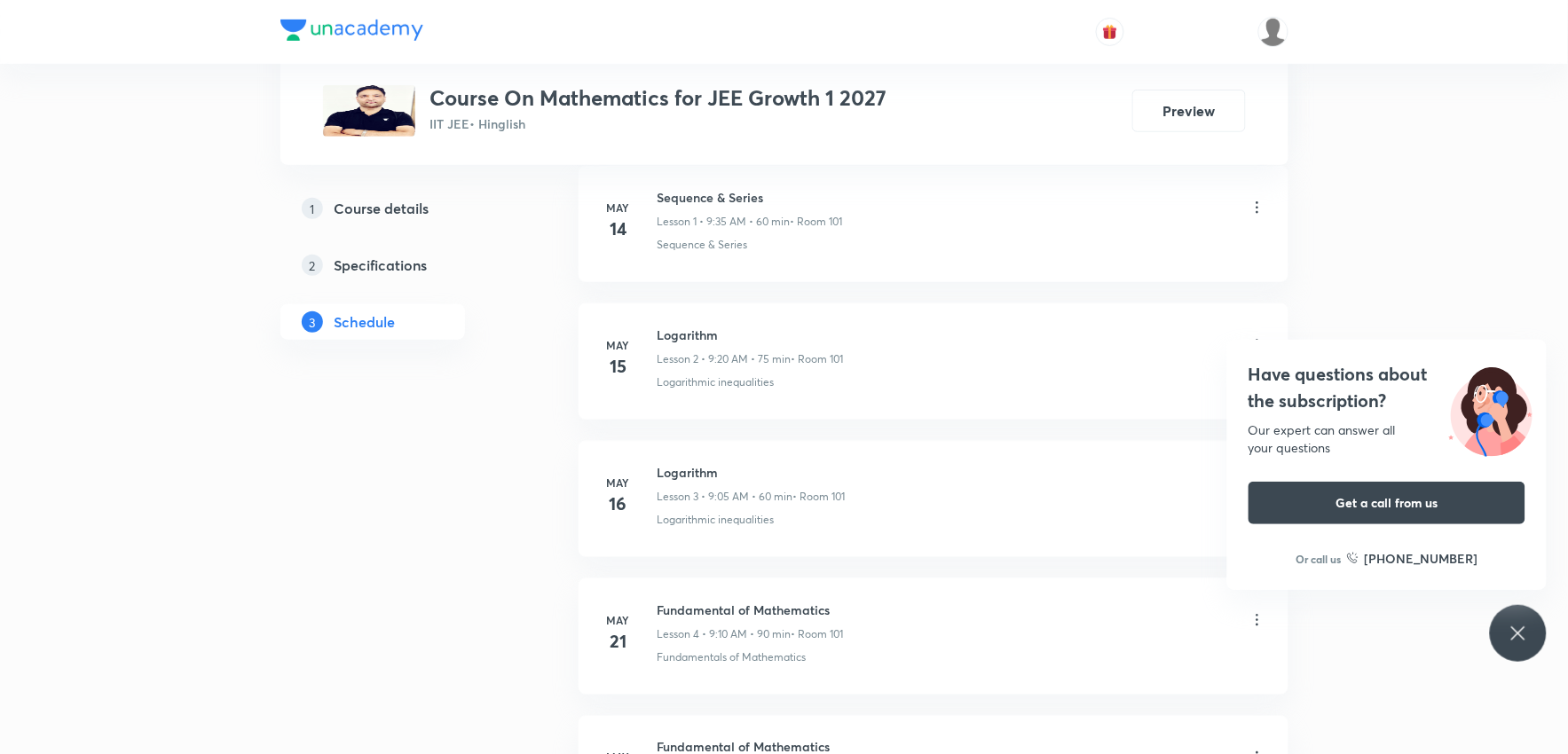
scroll to position [9077, 0]
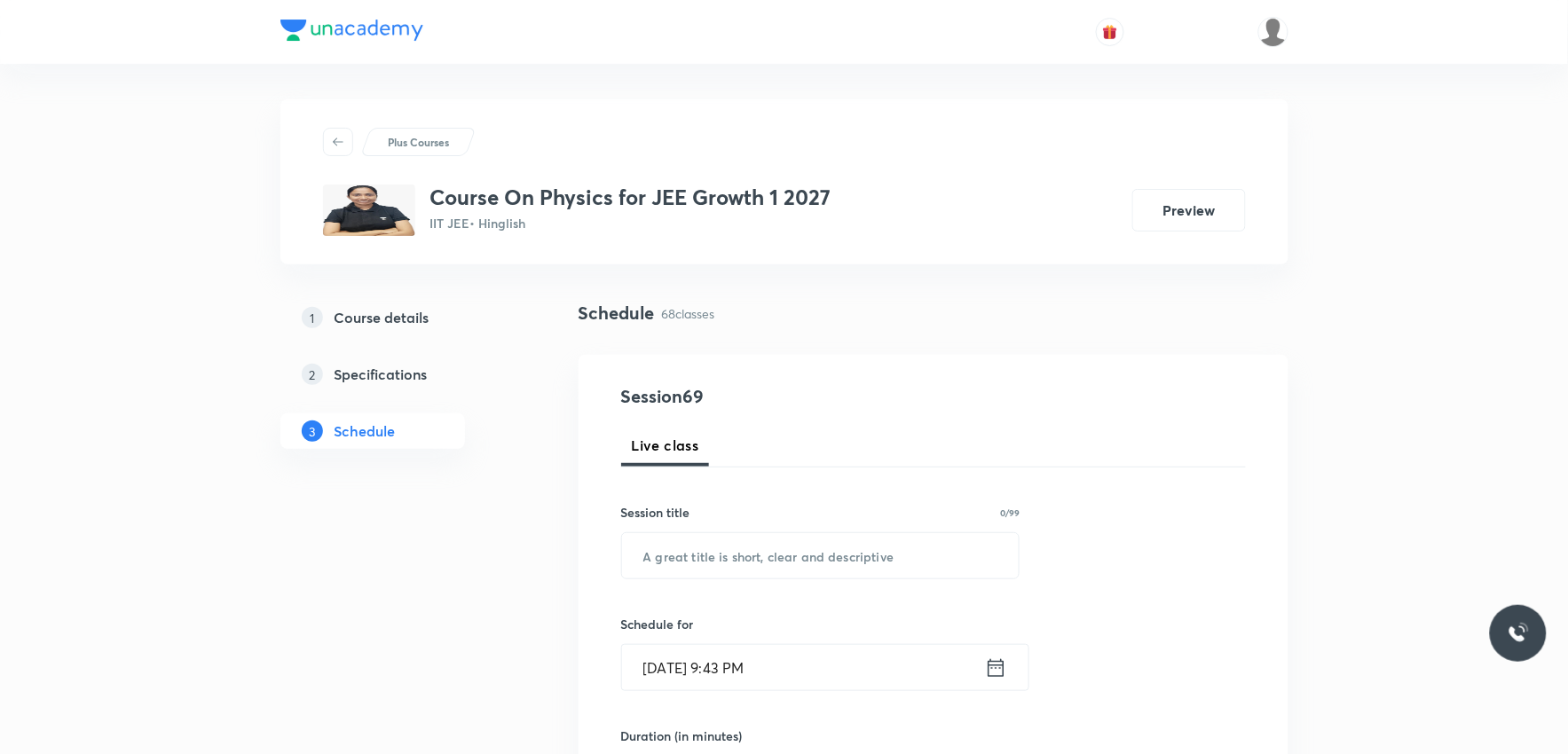
scroll to position [10030, 0]
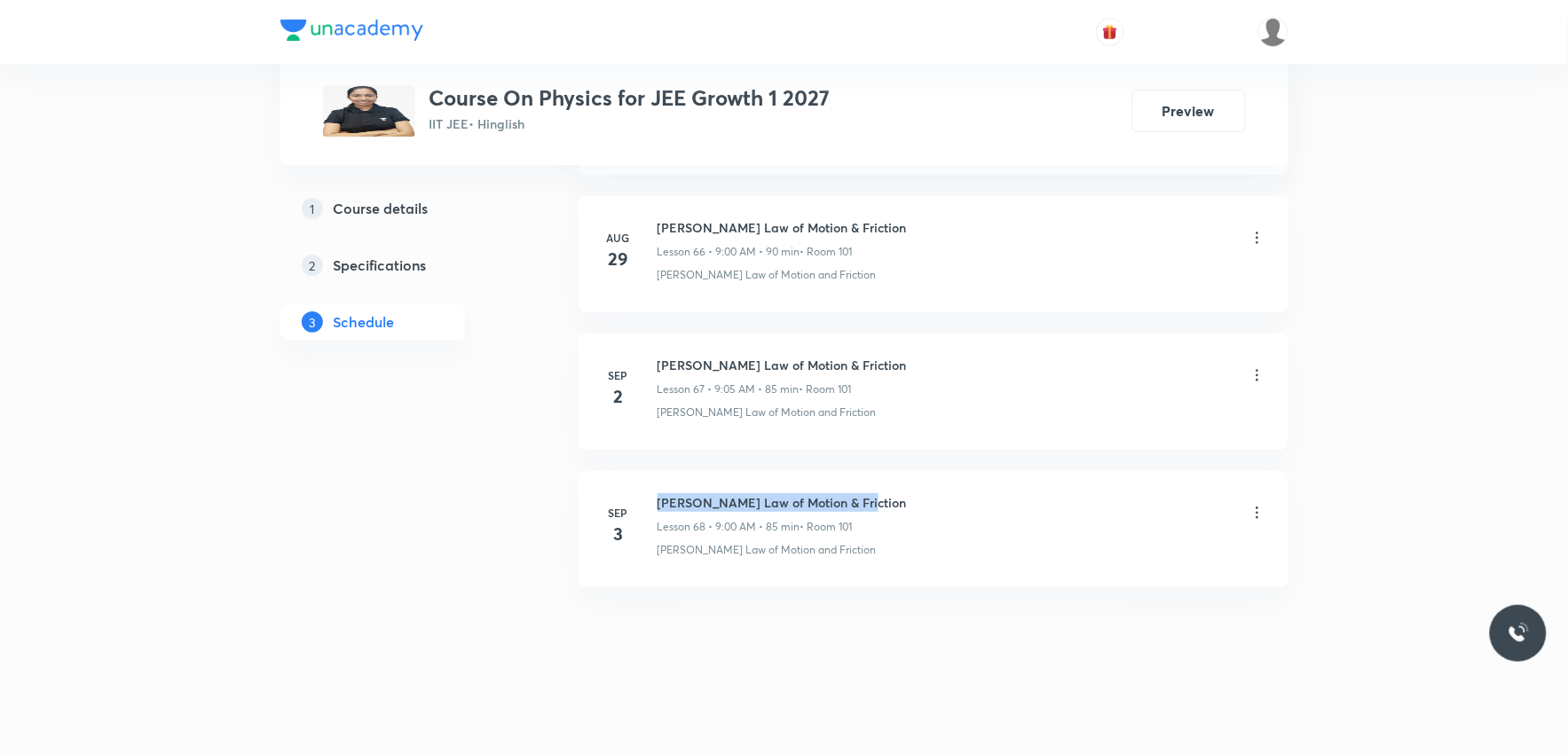
drag, startPoint x: 659, startPoint y: 500, endPoint x: 929, endPoint y: 495, distance: 270.0
click at [929, 495] on div "[PERSON_NAME] Law of Motion & Friction Lesson 68 • 9:00 AM • 85 min • Room 101" at bounding box center [961, 514] width 609 height 42
copy h6 "[PERSON_NAME] Law of Motion & Friction"
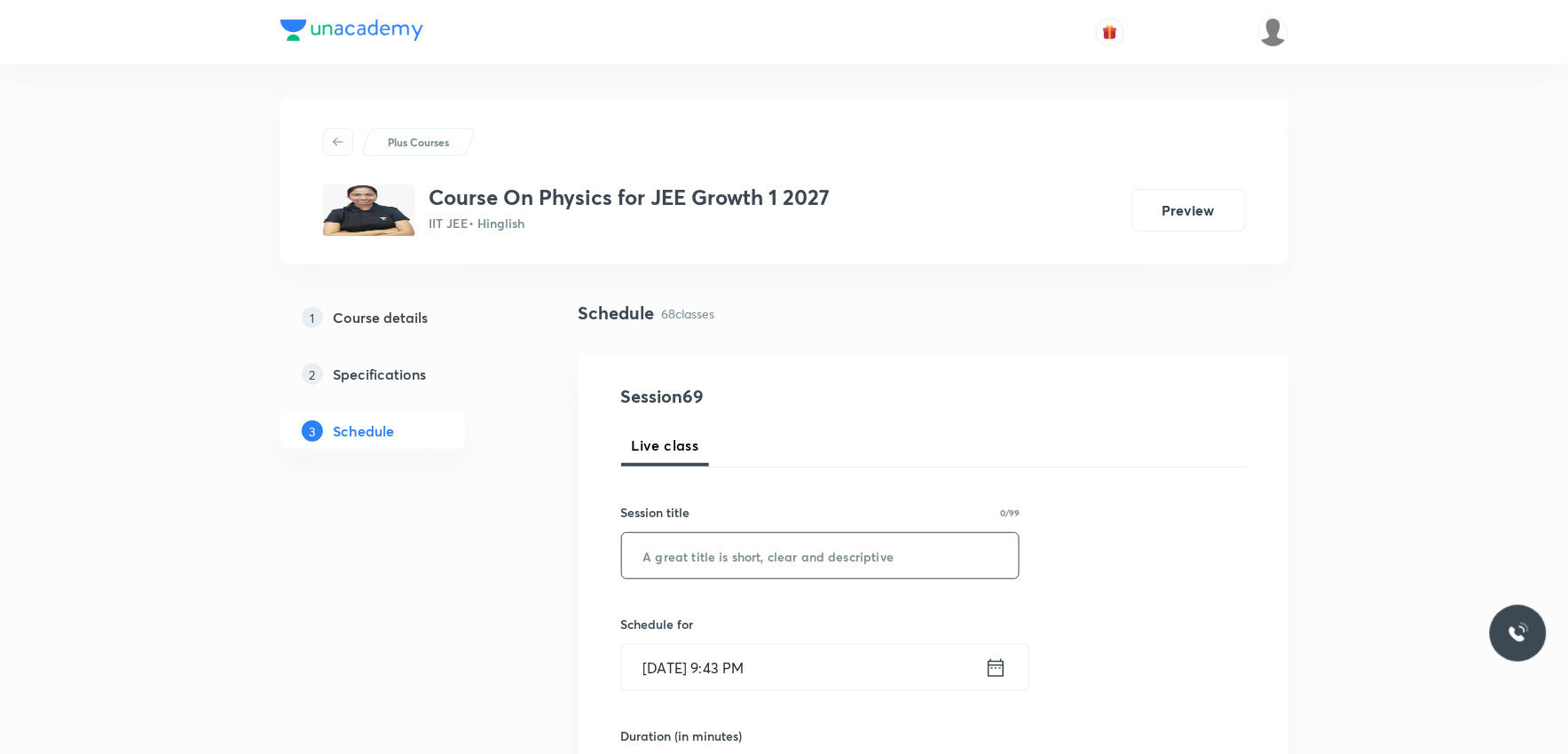
click at [819, 555] on input "text" at bounding box center [820, 555] width 397 height 46
paste input "[PERSON_NAME] Law of Motion & Friction"
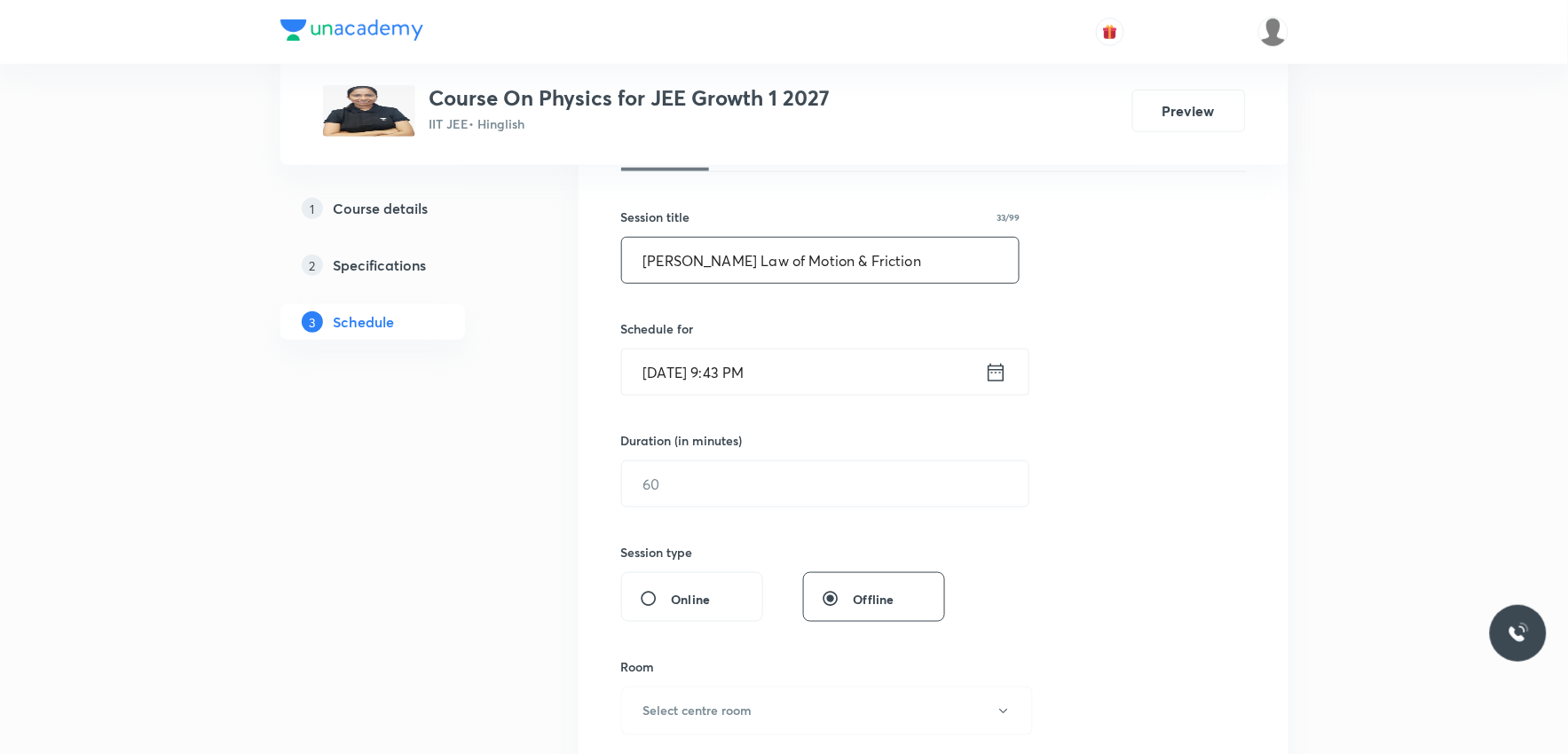
type input "Newton's Law of Motion & Friction"
click at [723, 378] on input "[DATE] 9:43 PM" at bounding box center [803, 372] width 363 height 46
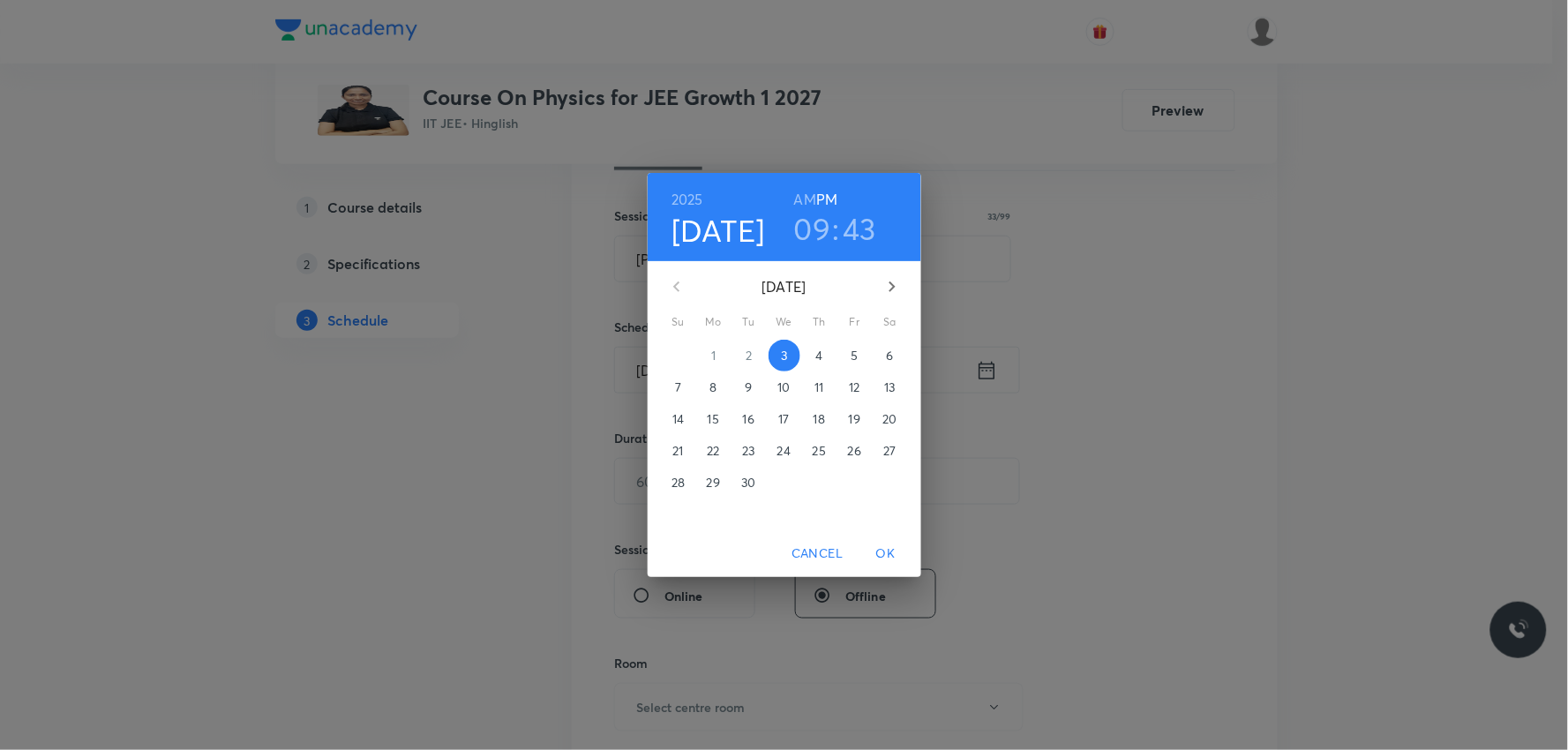
click at [821, 354] on p "4" at bounding box center [819, 355] width 7 height 18
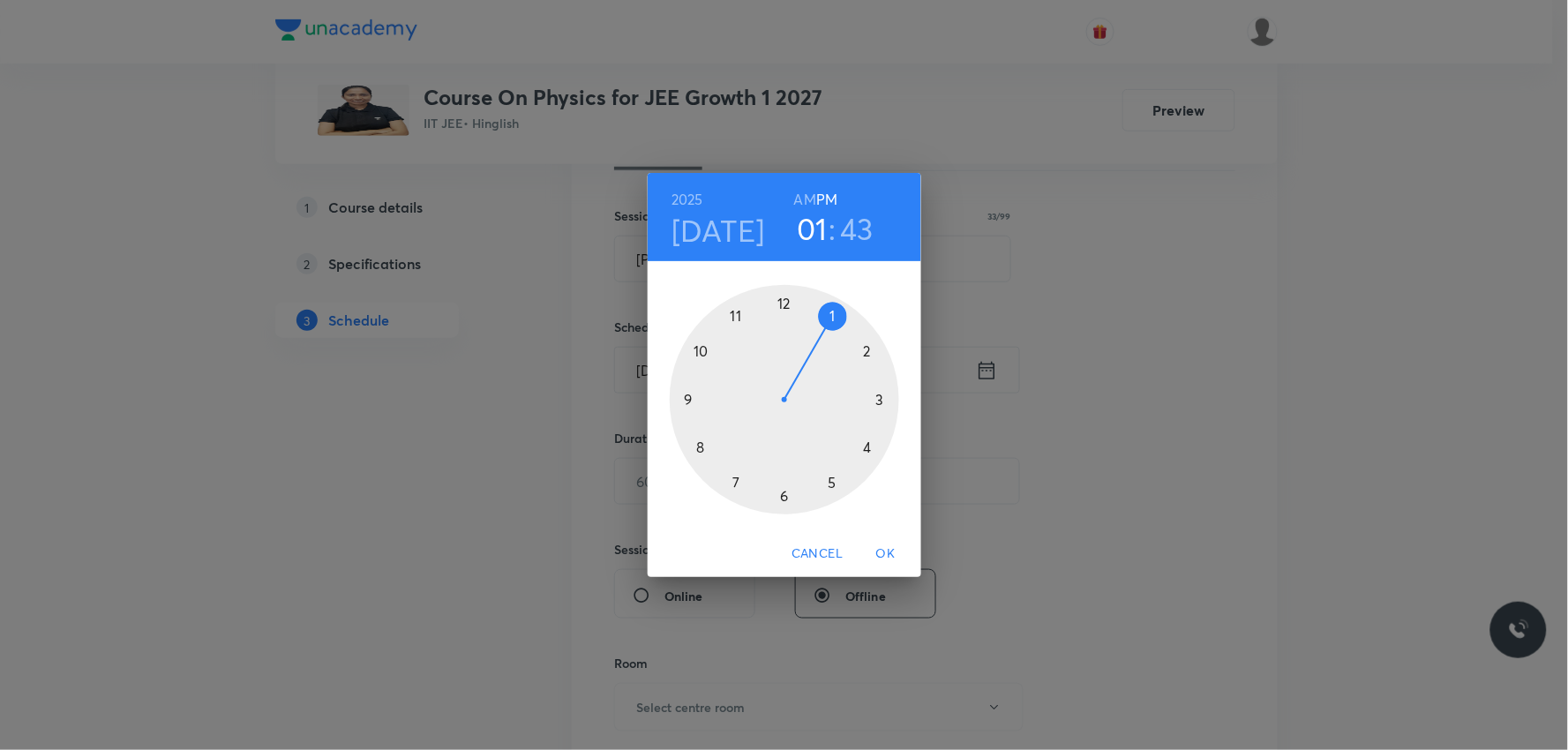
drag, startPoint x: 692, startPoint y: 389, endPoint x: 820, endPoint y: 337, distance: 138.2
click at [820, 337] on div at bounding box center [785, 400] width 230 height 230
drag, startPoint x: 691, startPoint y: 416, endPoint x: 816, endPoint y: 340, distance: 146.3
click at [816, 340] on div at bounding box center [785, 400] width 230 height 230
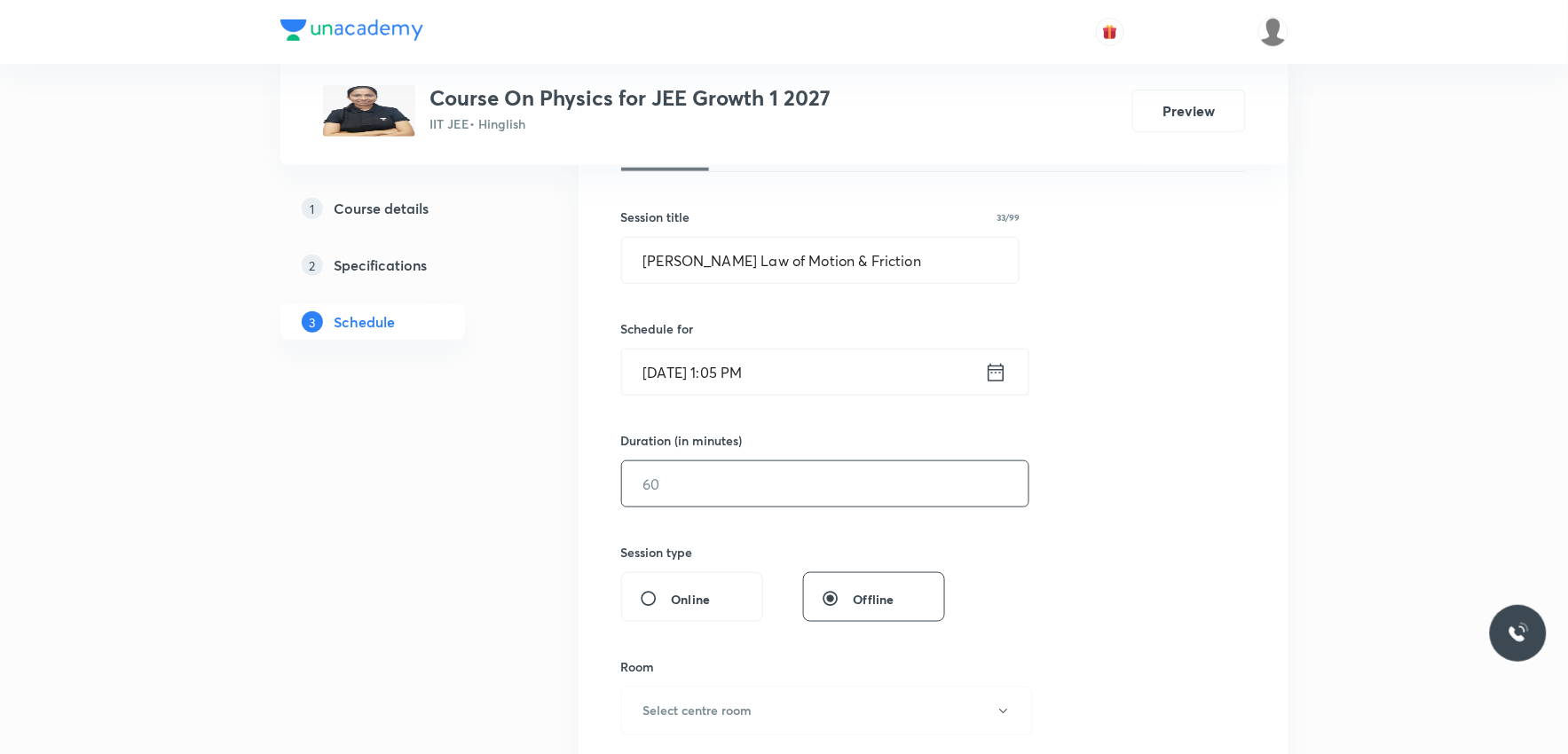
drag, startPoint x: 699, startPoint y: 482, endPoint x: 857, endPoint y: 482, distance: 158.0
click at [698, 482] on input "text" at bounding box center [825, 484] width 406 height 46
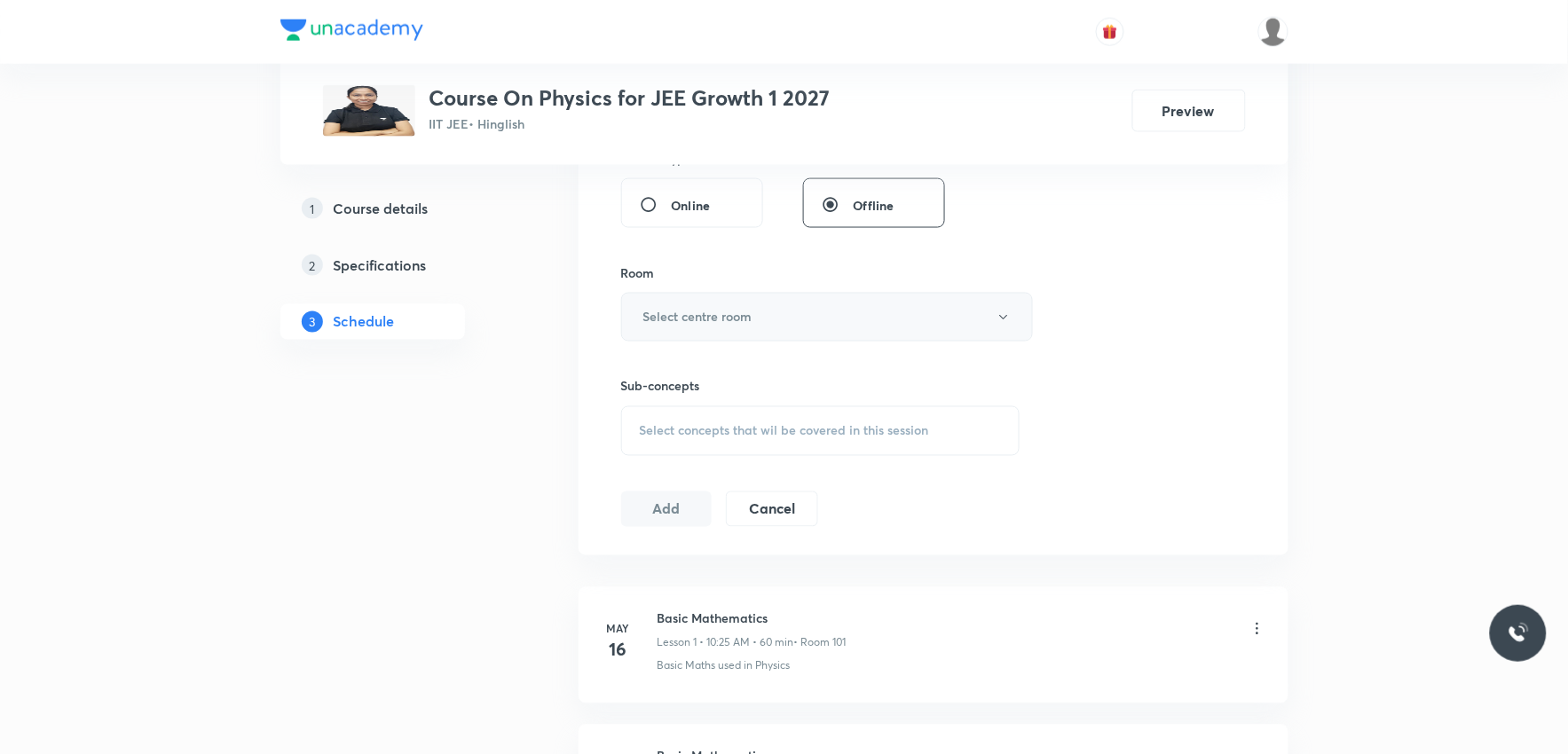
type input "55"
click at [764, 297] on button "Select centre room" at bounding box center [827, 317] width 412 height 48
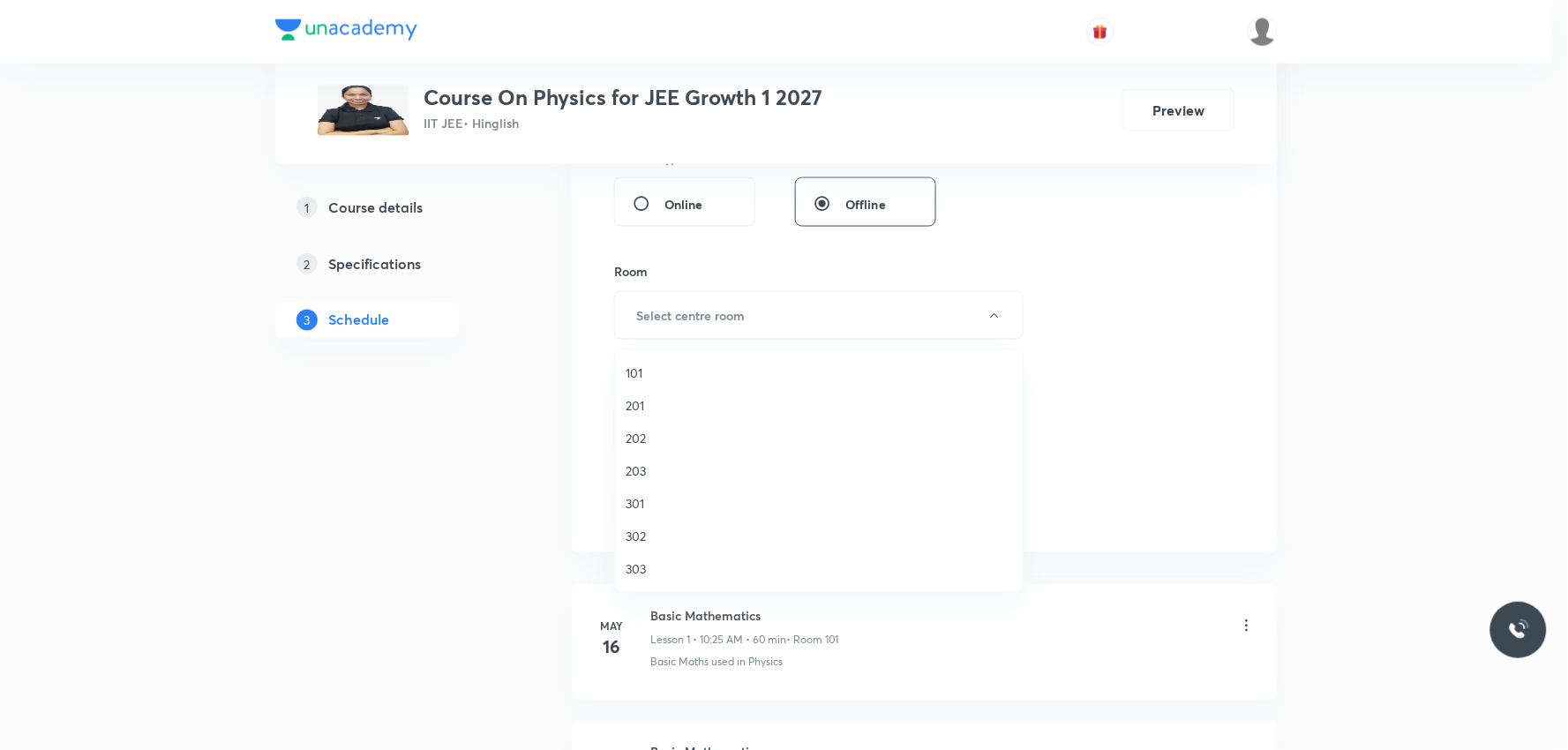
click at [666, 369] on span "101" at bounding box center [818, 373] width 386 height 19
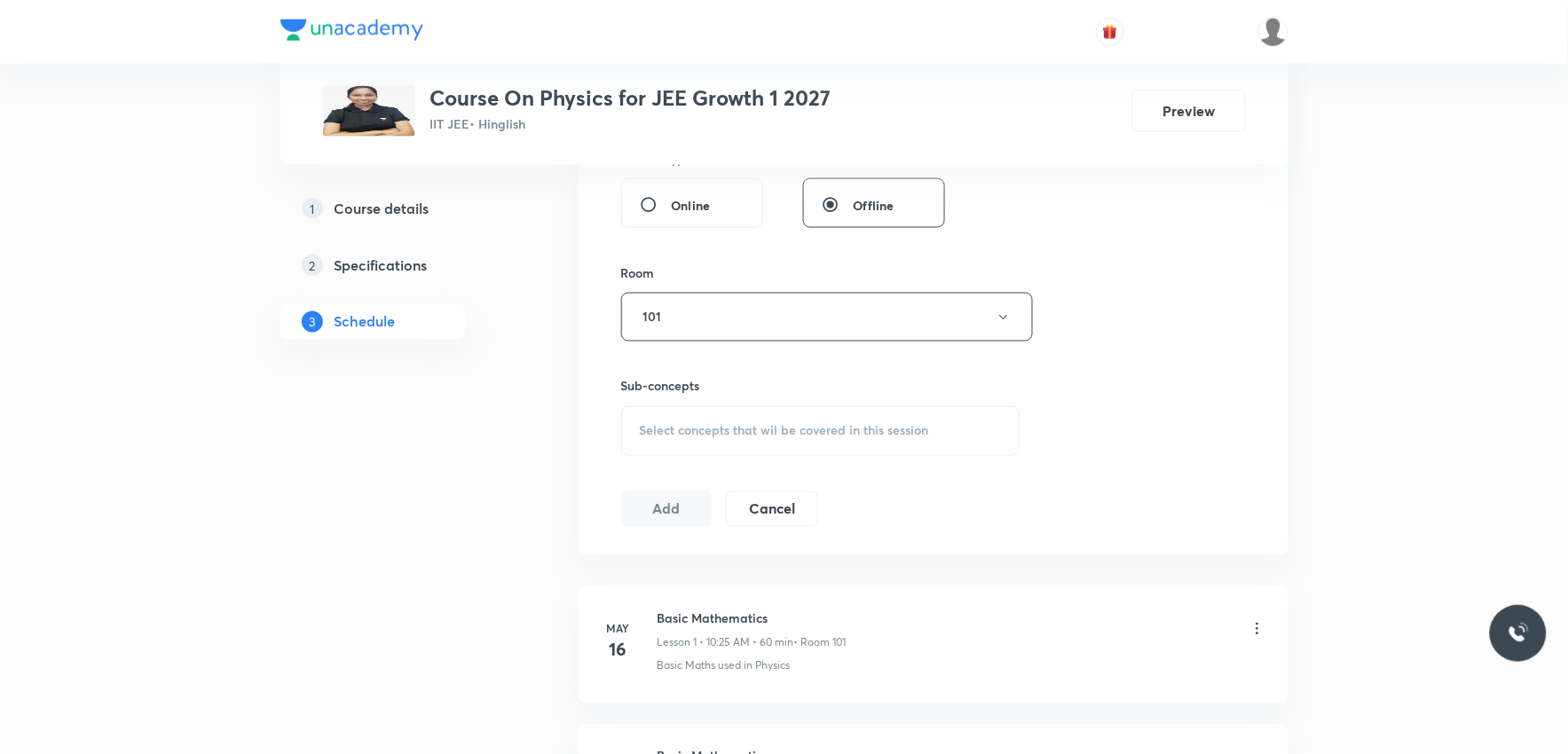
click at [784, 418] on div "Select concepts that wil be covered in this session" at bounding box center [820, 431] width 399 height 49
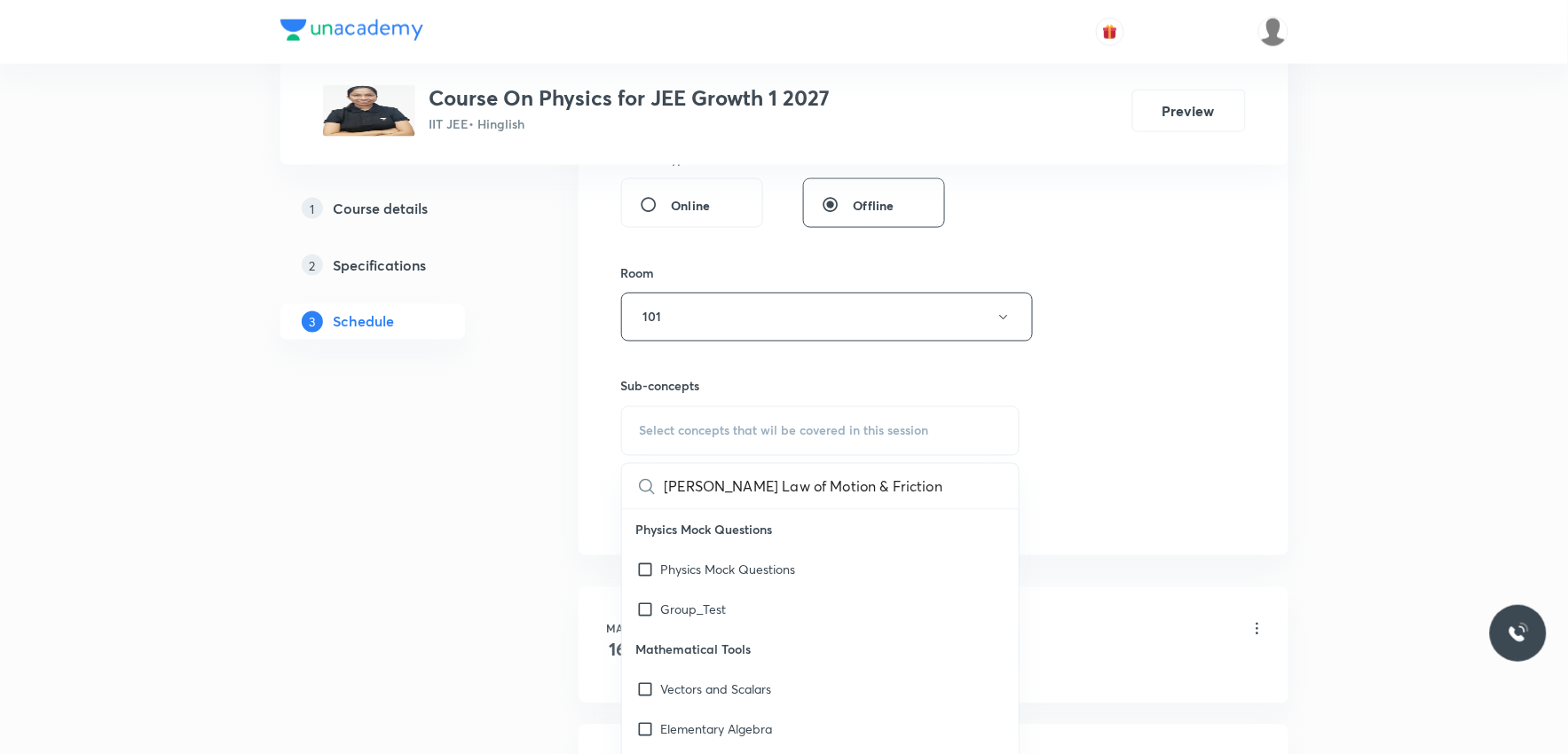
scroll to position [0, 28]
click at [796, 493] on input "Newton's Law of Motion & Friction" at bounding box center [764, 487] width 199 height 46
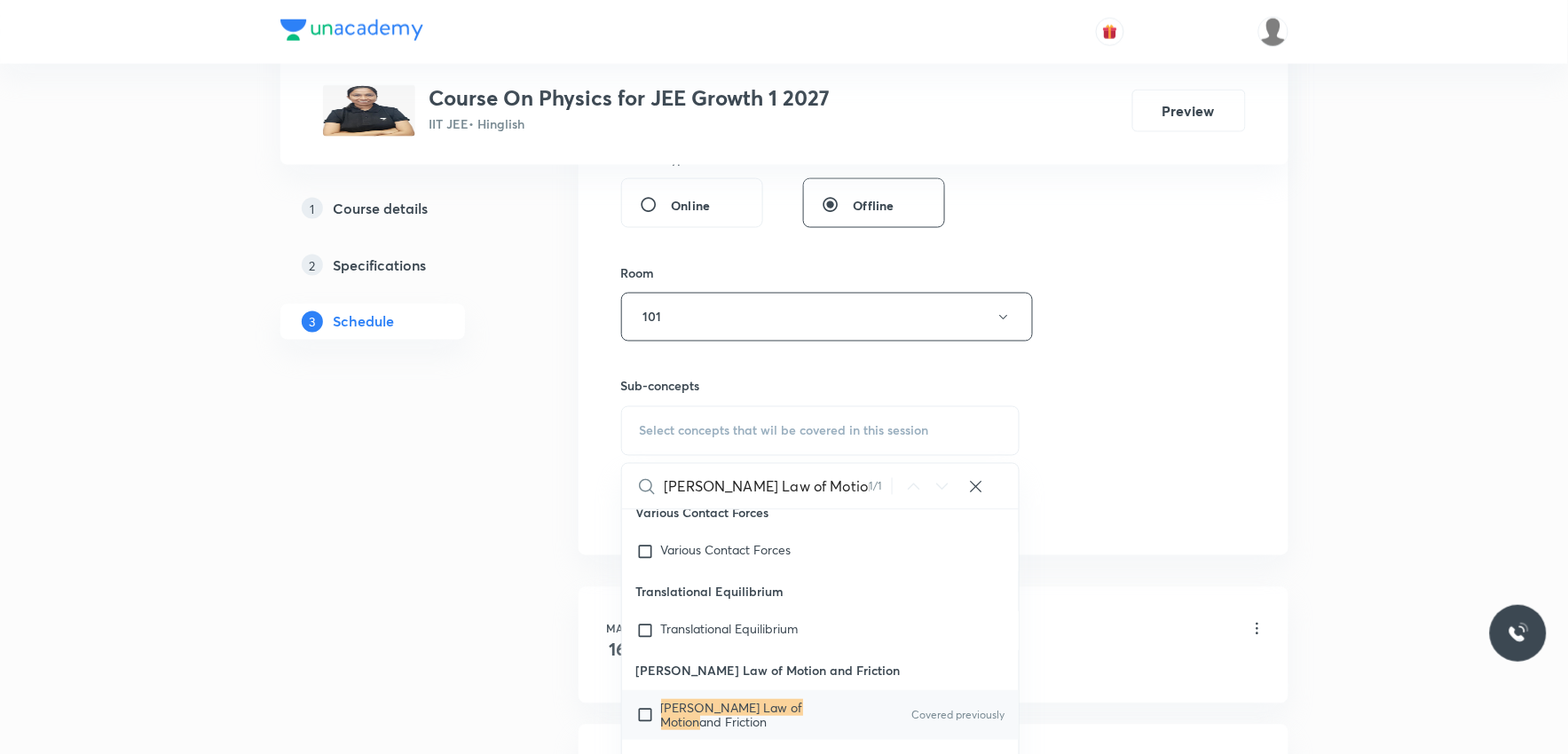
scroll to position [788, 0]
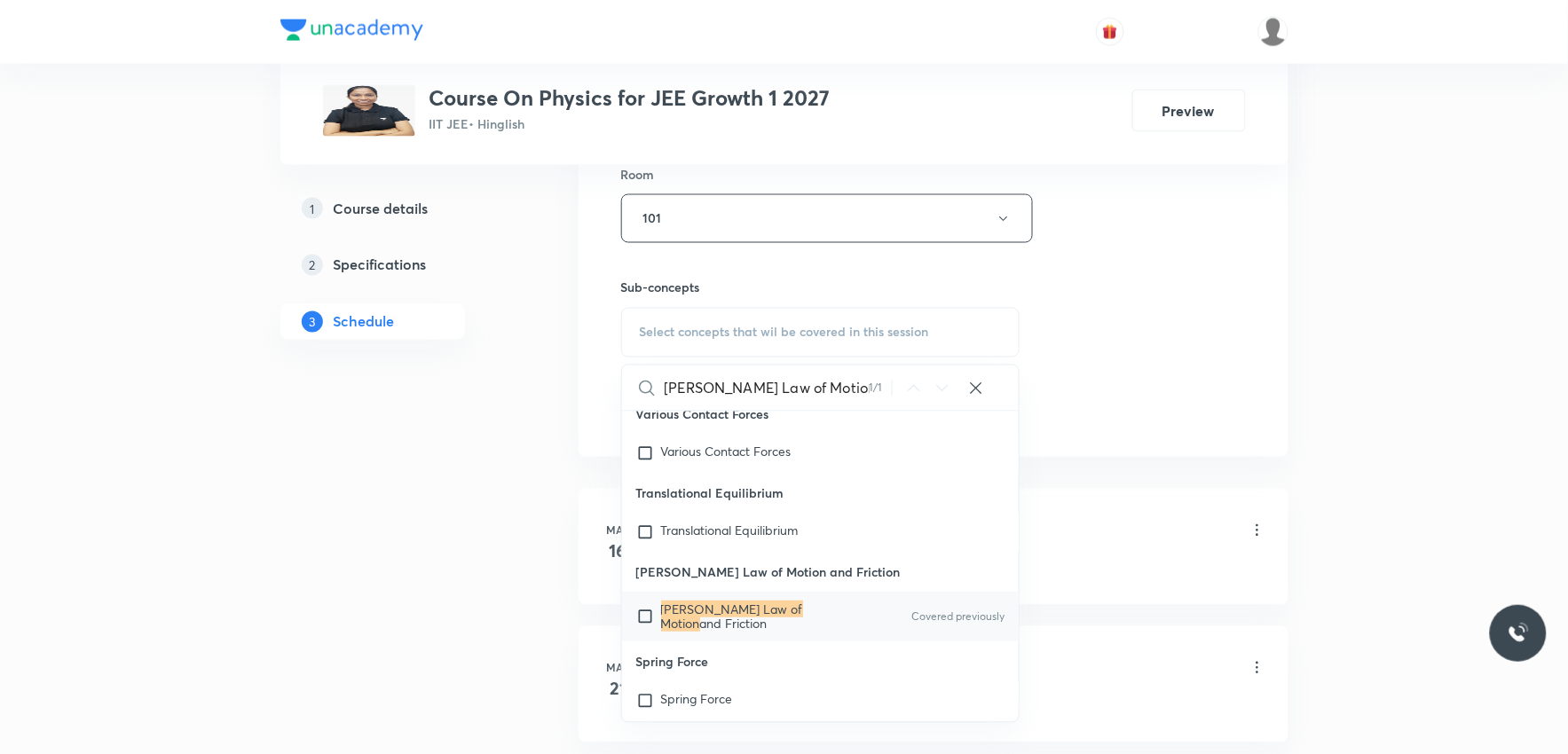
type input "Newton's Law of Motion"
click at [760, 632] on mark "Newton's Law of Motion" at bounding box center [732, 615] width 142 height 31
checkbox input "true"
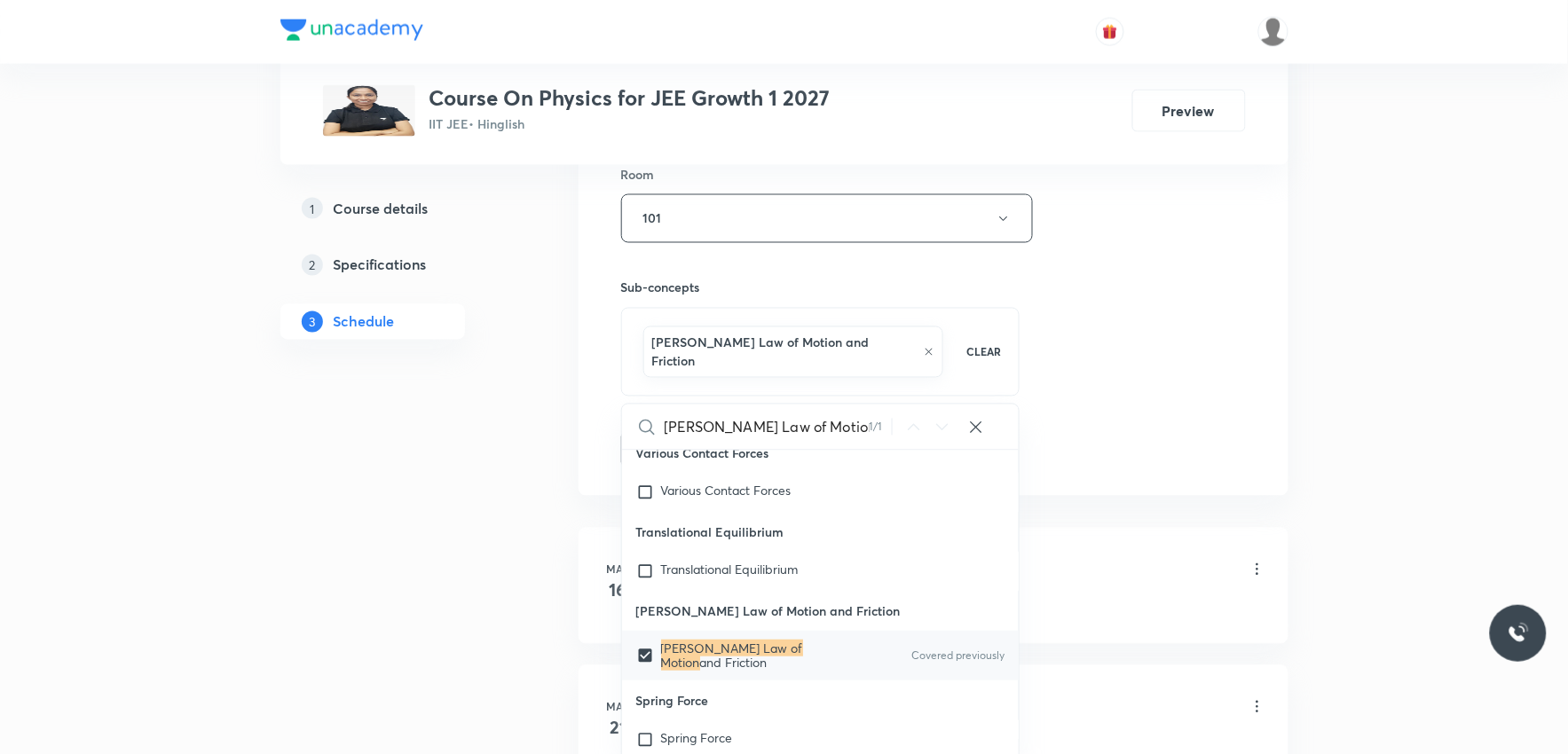
click at [1233, 310] on div "Session 69 Live class Session title 33/99 Newton's Law of Motion & Friction ​ S…" at bounding box center [933, 32] width 625 height 872
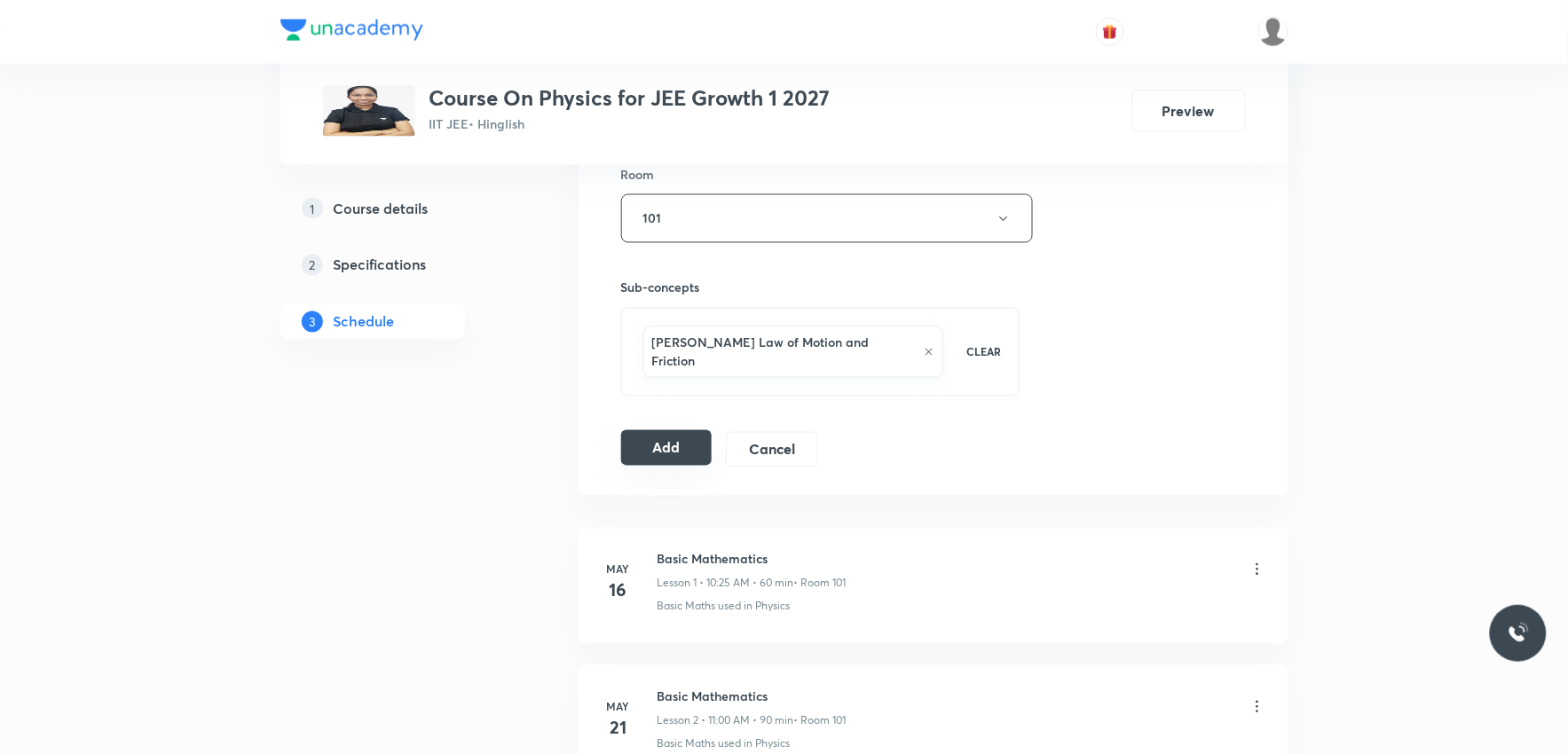
click at [655, 431] on button "Add" at bounding box center [667, 448] width 91 height 35
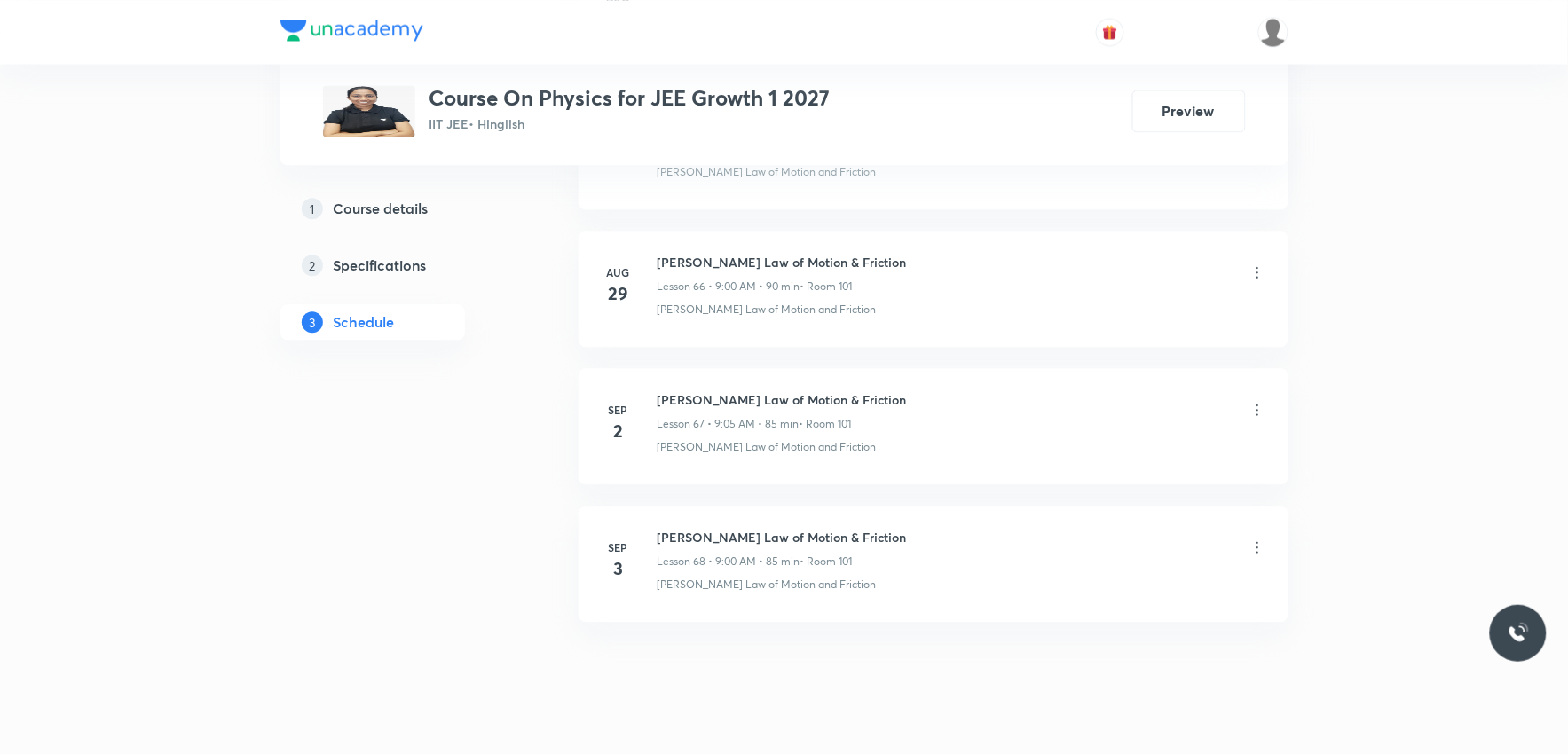
scroll to position [9214, 0]
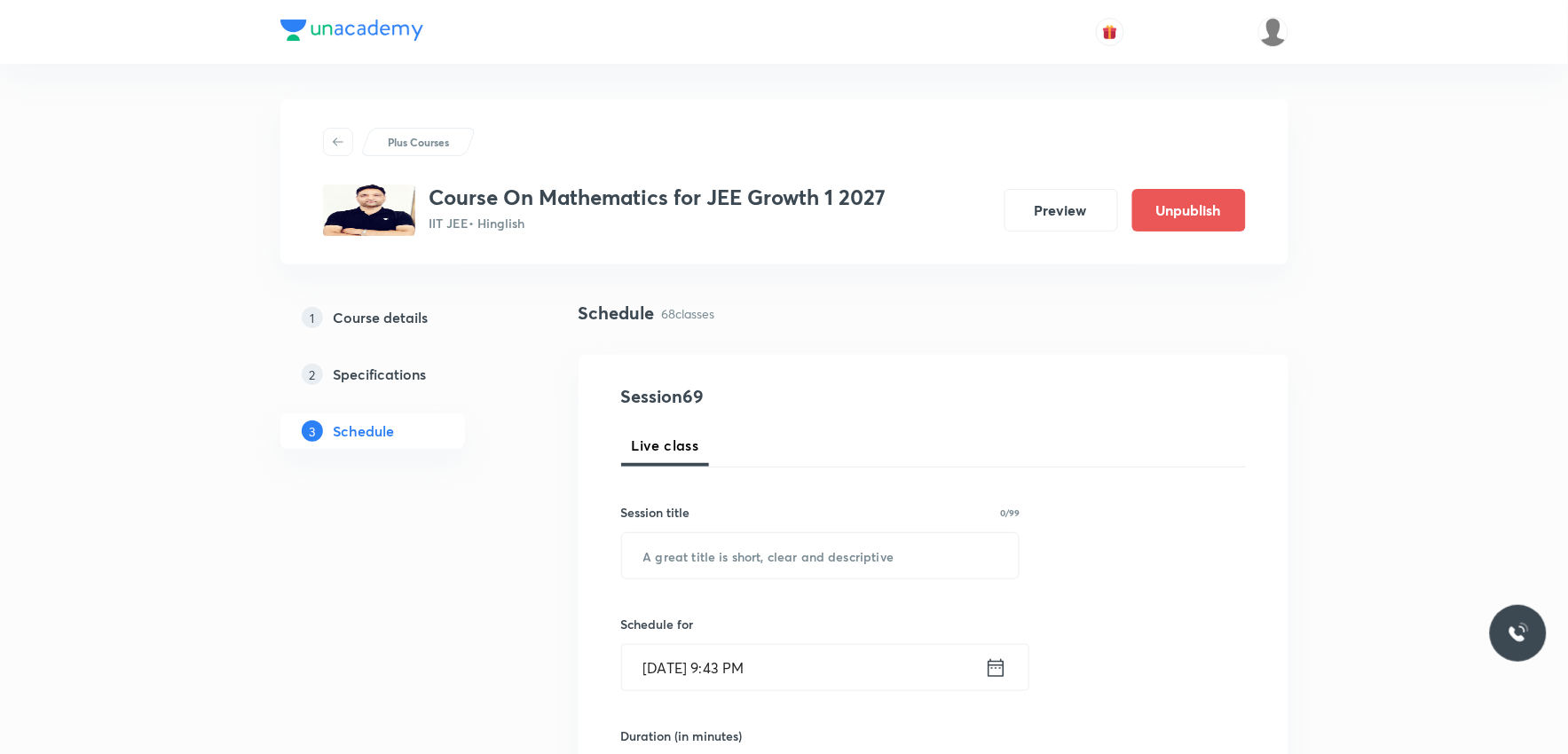
scroll to position [10030, 0]
